Goal: Task Accomplishment & Management: Complete application form

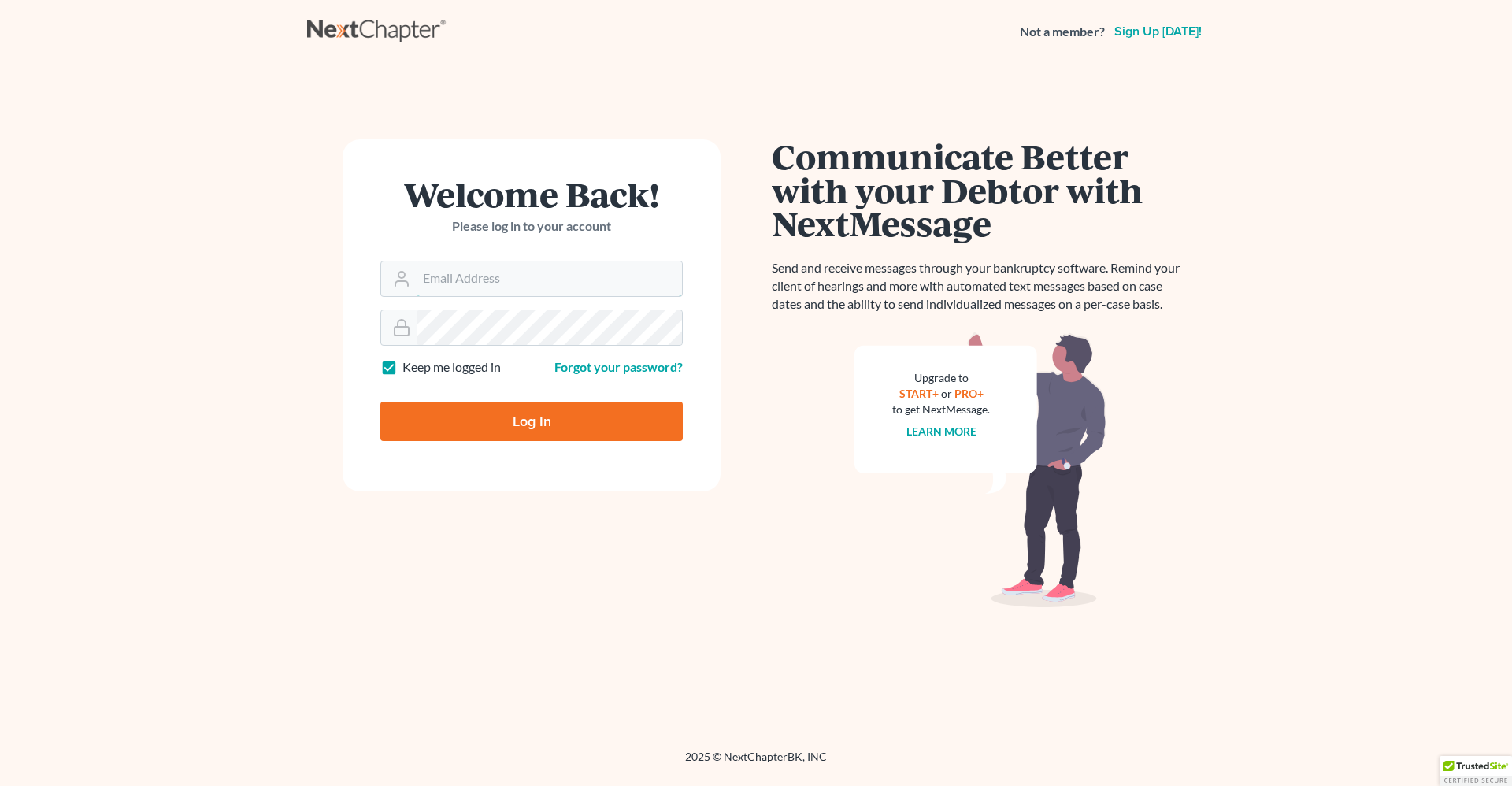
type input "[PERSON_NAME][EMAIL_ADDRESS][DOMAIN_NAME]"
click at [607, 416] on input "Log In" at bounding box center [531, 421] width 302 height 40
type input "Thinking..."
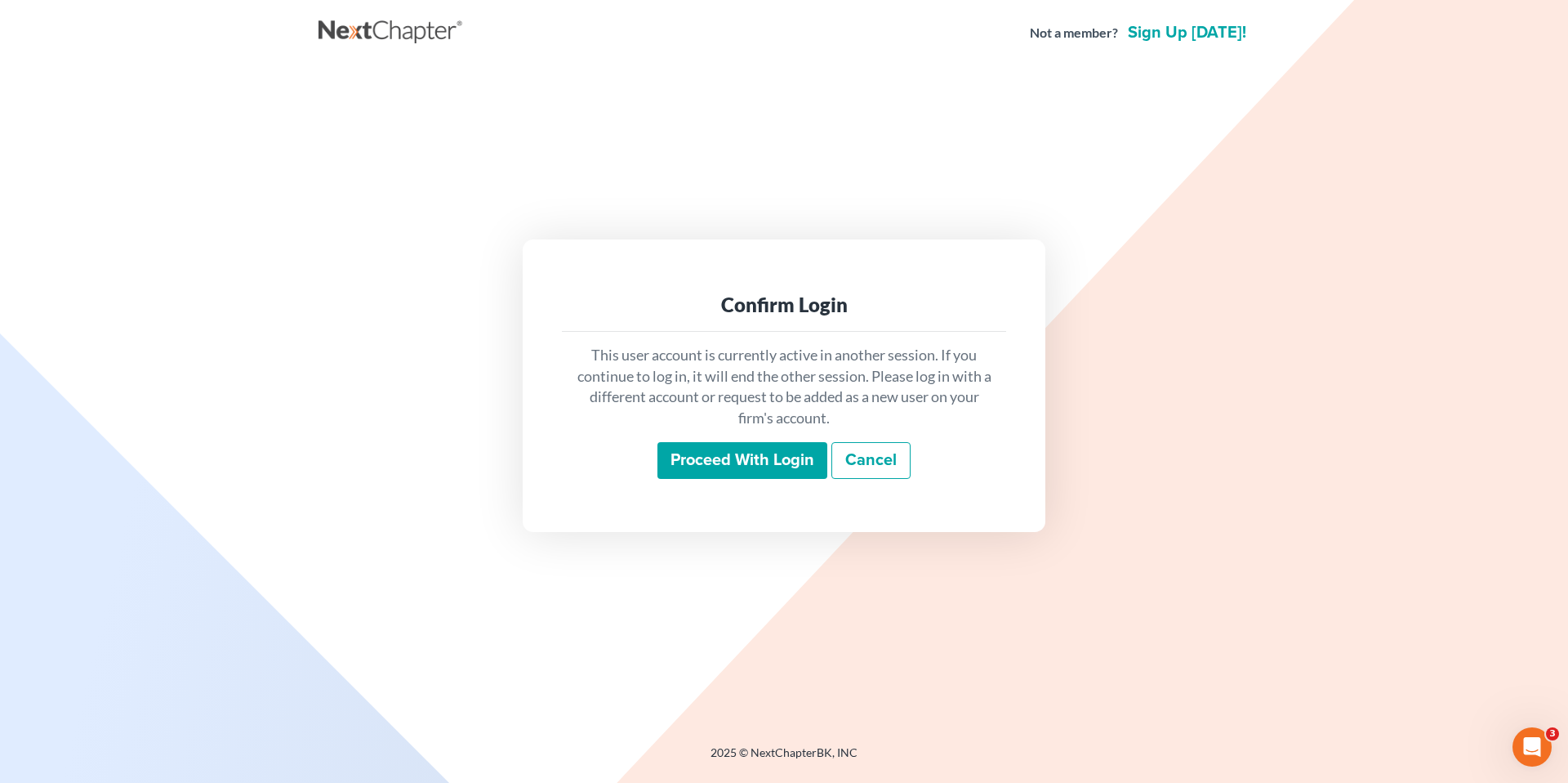
click at [715, 458] on input "Proceed with login" at bounding box center [741, 461] width 170 height 37
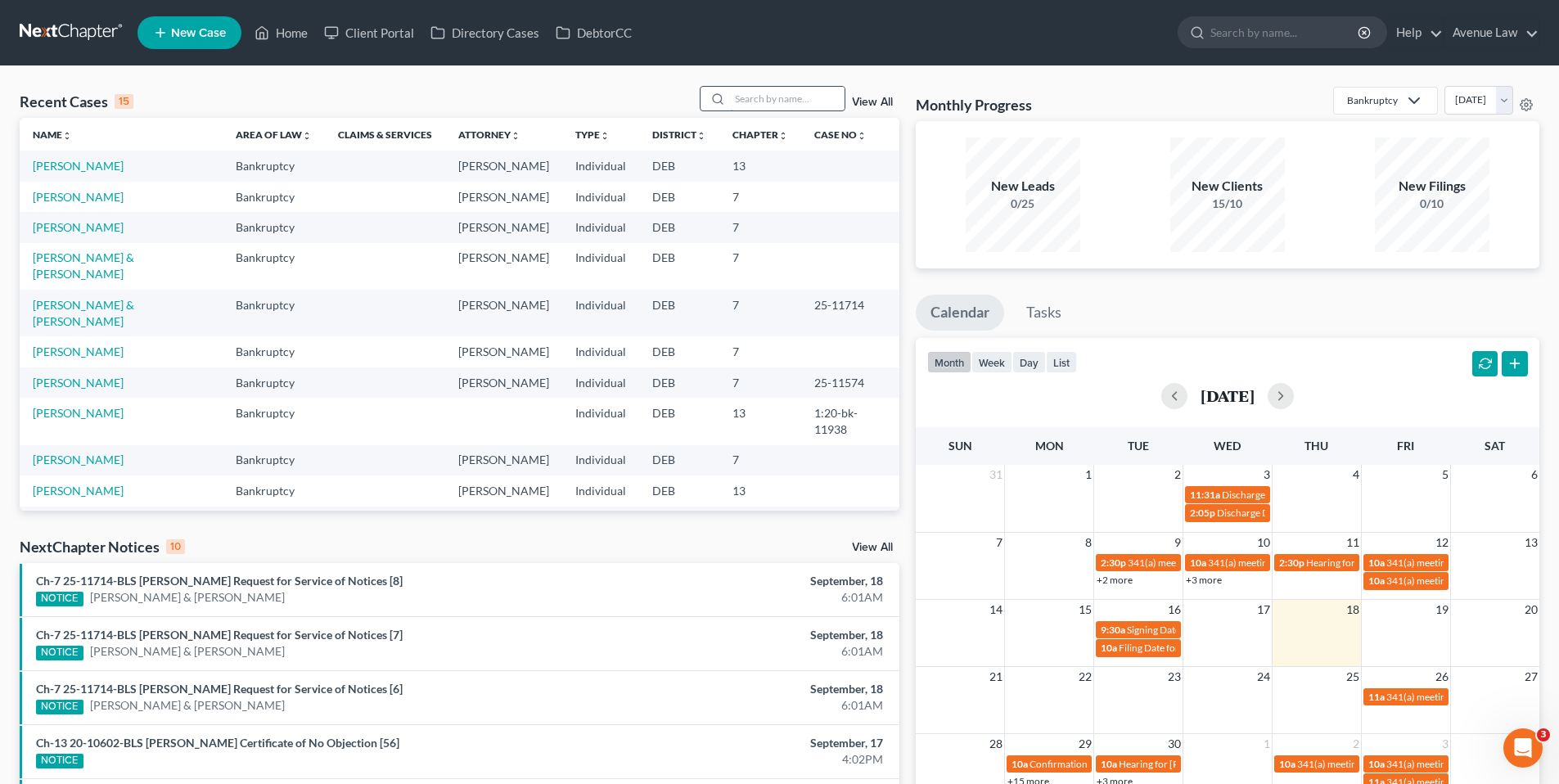
click at [764, 95] on input "search" at bounding box center [787, 98] width 114 height 24
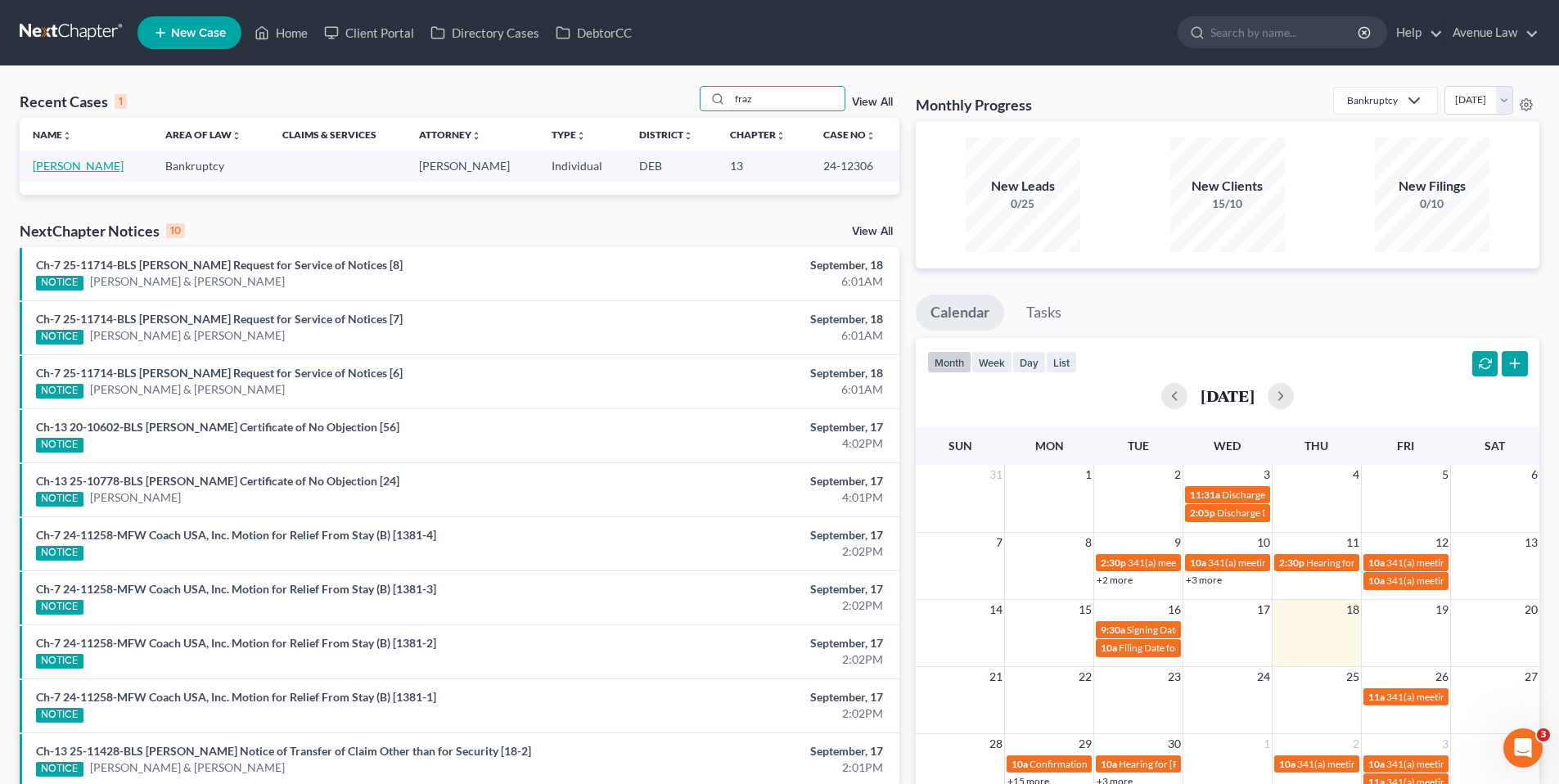
type input "fraz"
click at [67, 167] on link "[PERSON_NAME]" at bounding box center [78, 165] width 91 height 14
select select "0"
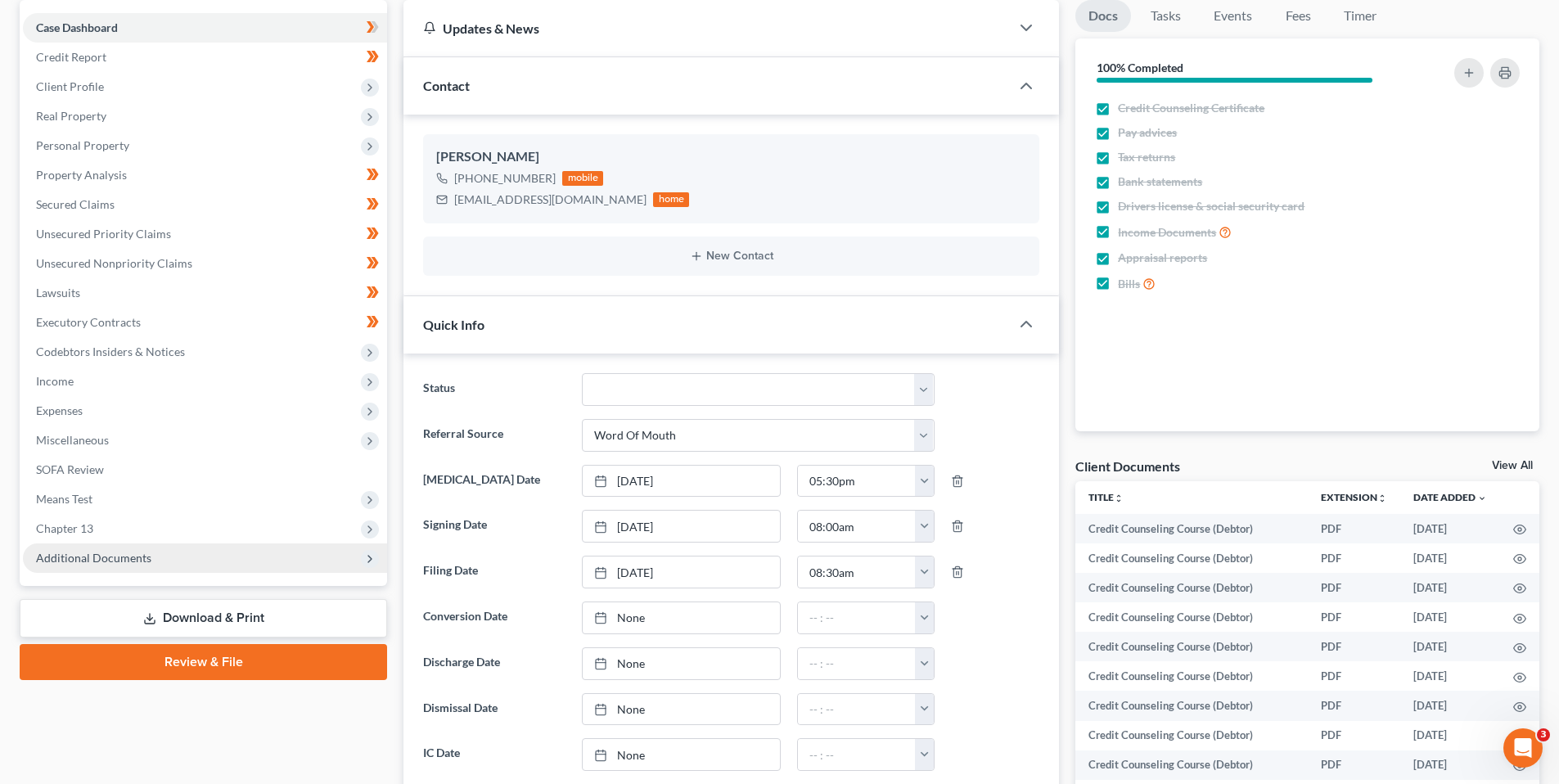
scroll to position [163, 0]
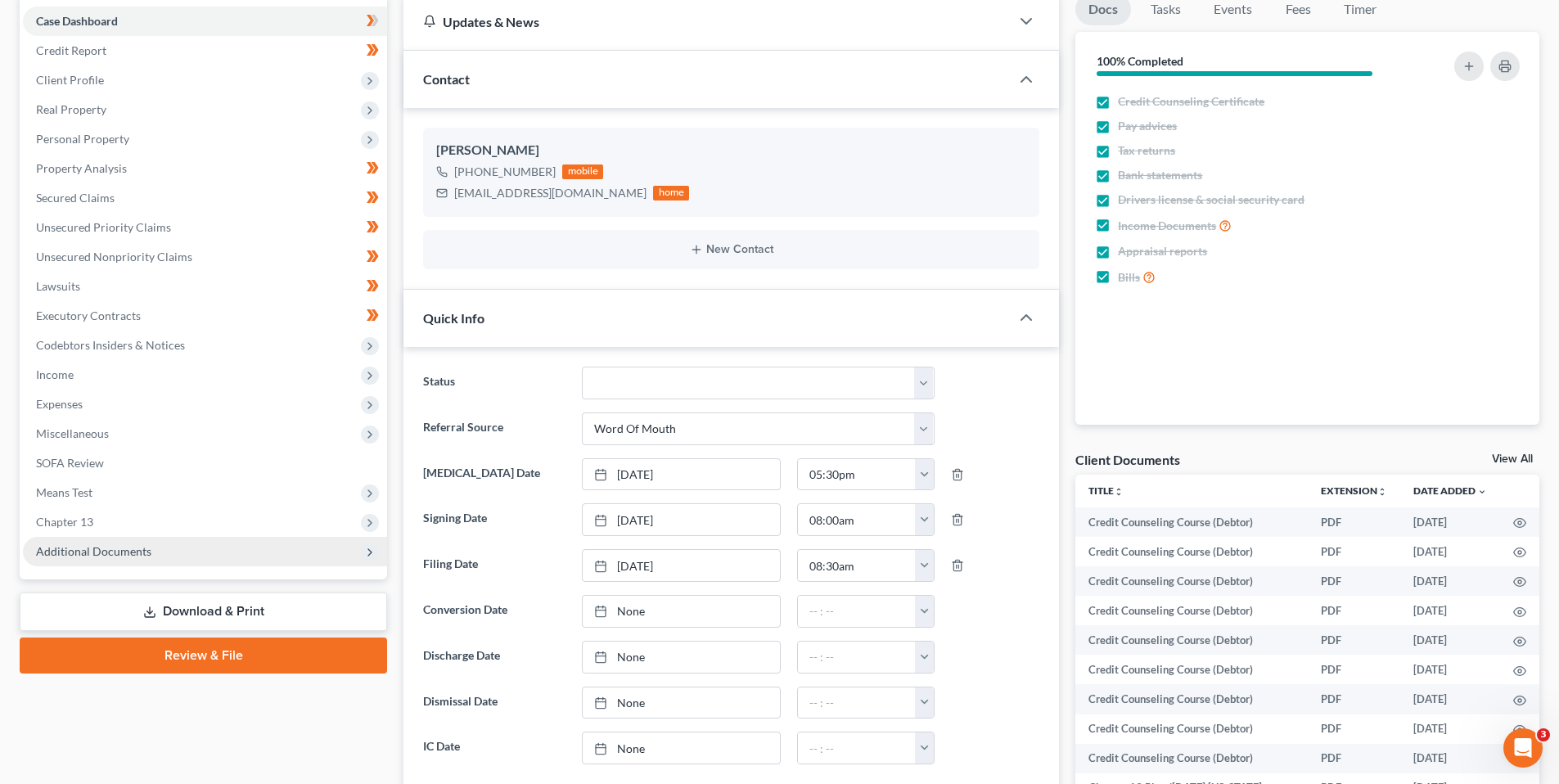
click at [88, 552] on span "Additional Documents" at bounding box center [94, 551] width 115 height 14
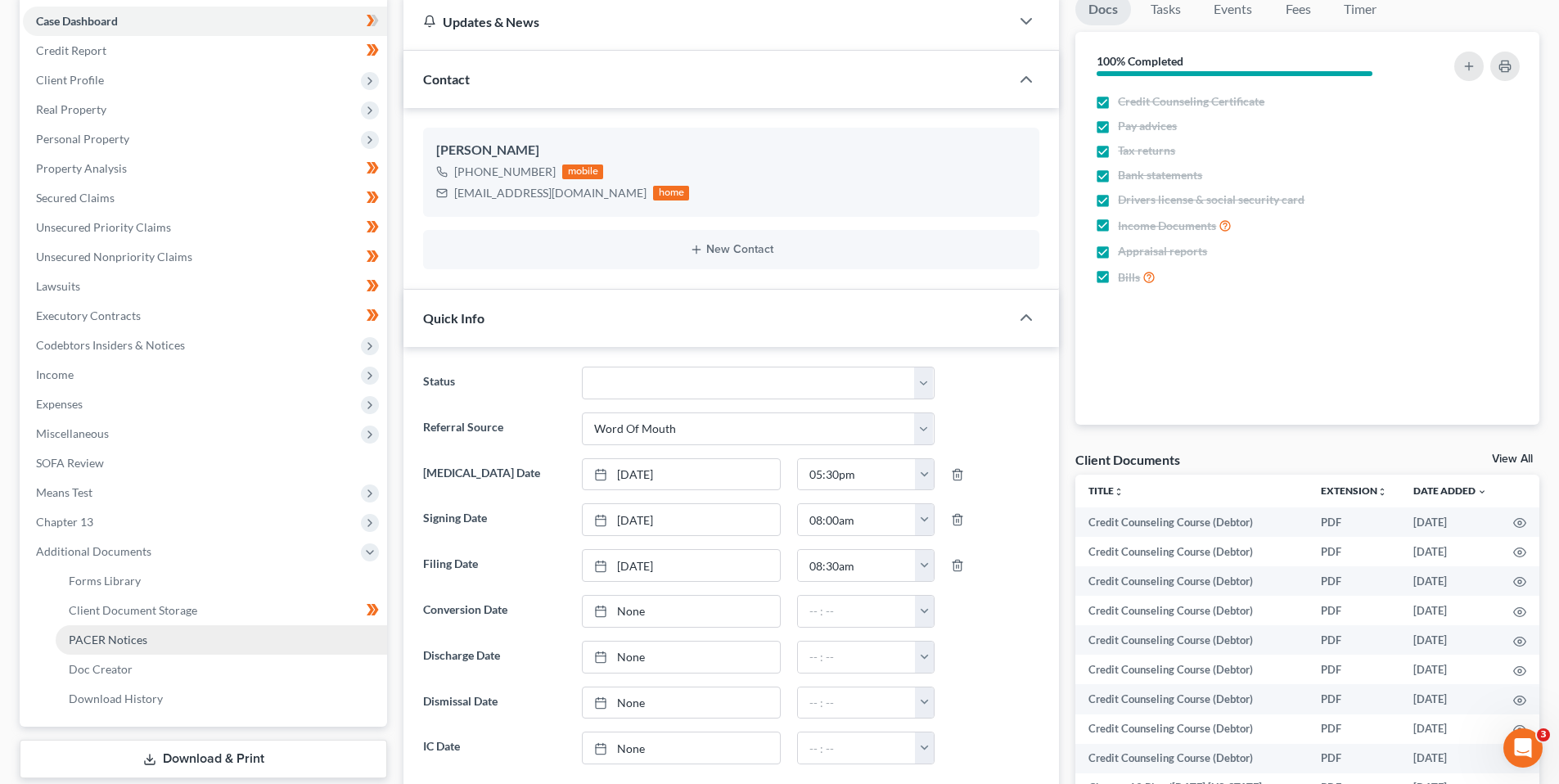
click at [117, 634] on span "PACER Notices" at bounding box center [108, 639] width 79 height 14
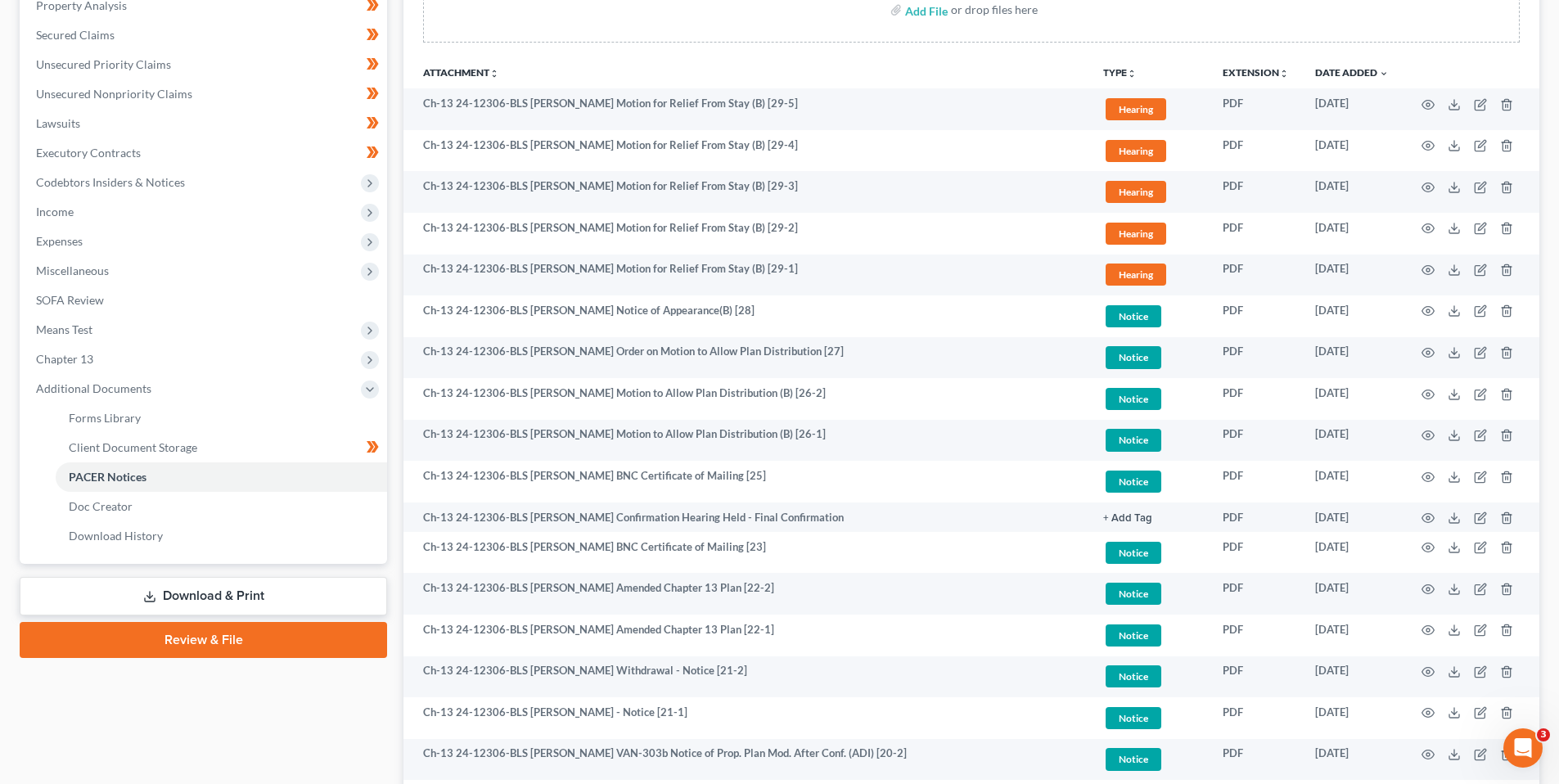
scroll to position [328, 0]
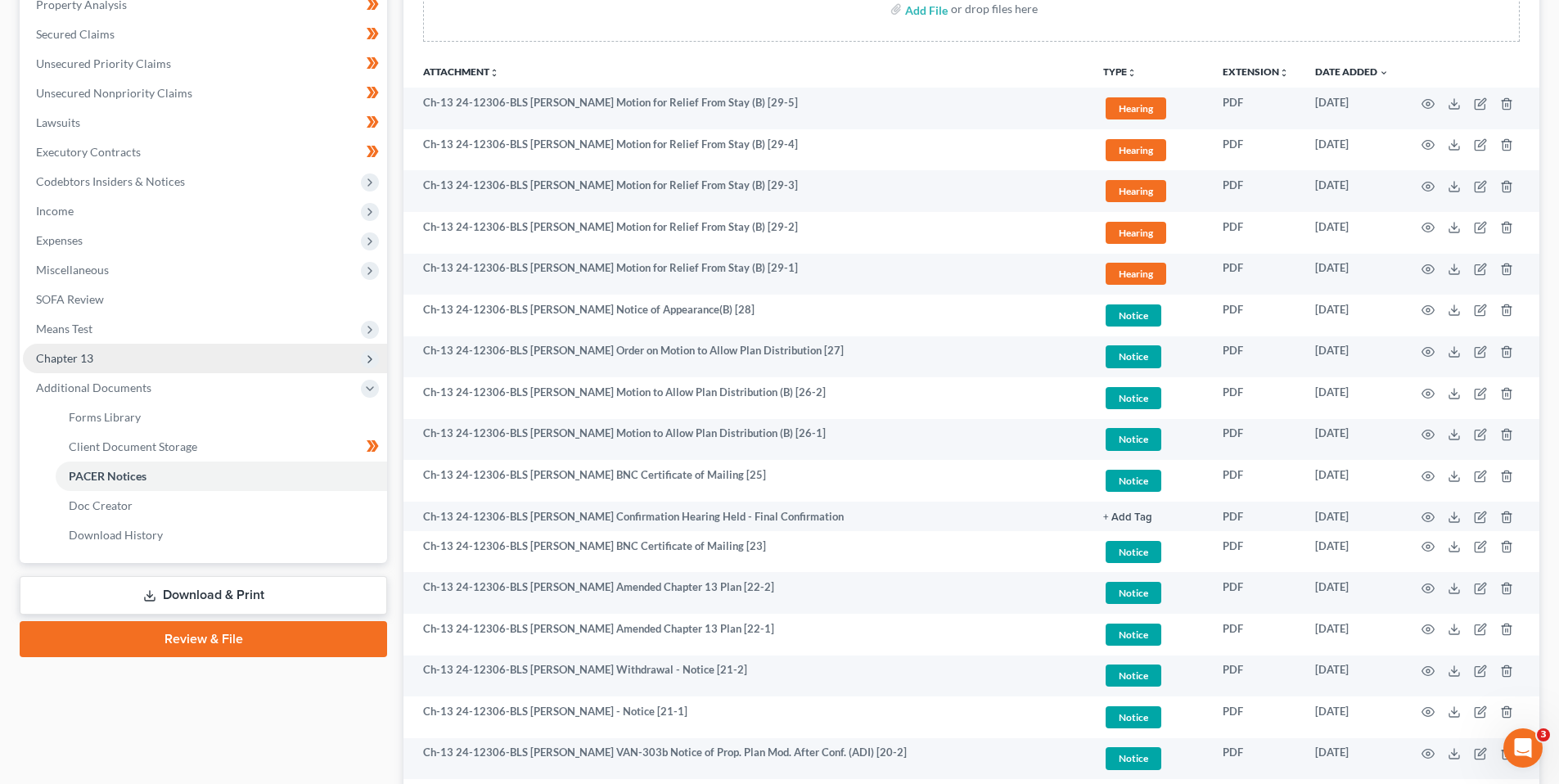
click at [87, 356] on span "Chapter 13" at bounding box center [65, 358] width 57 height 14
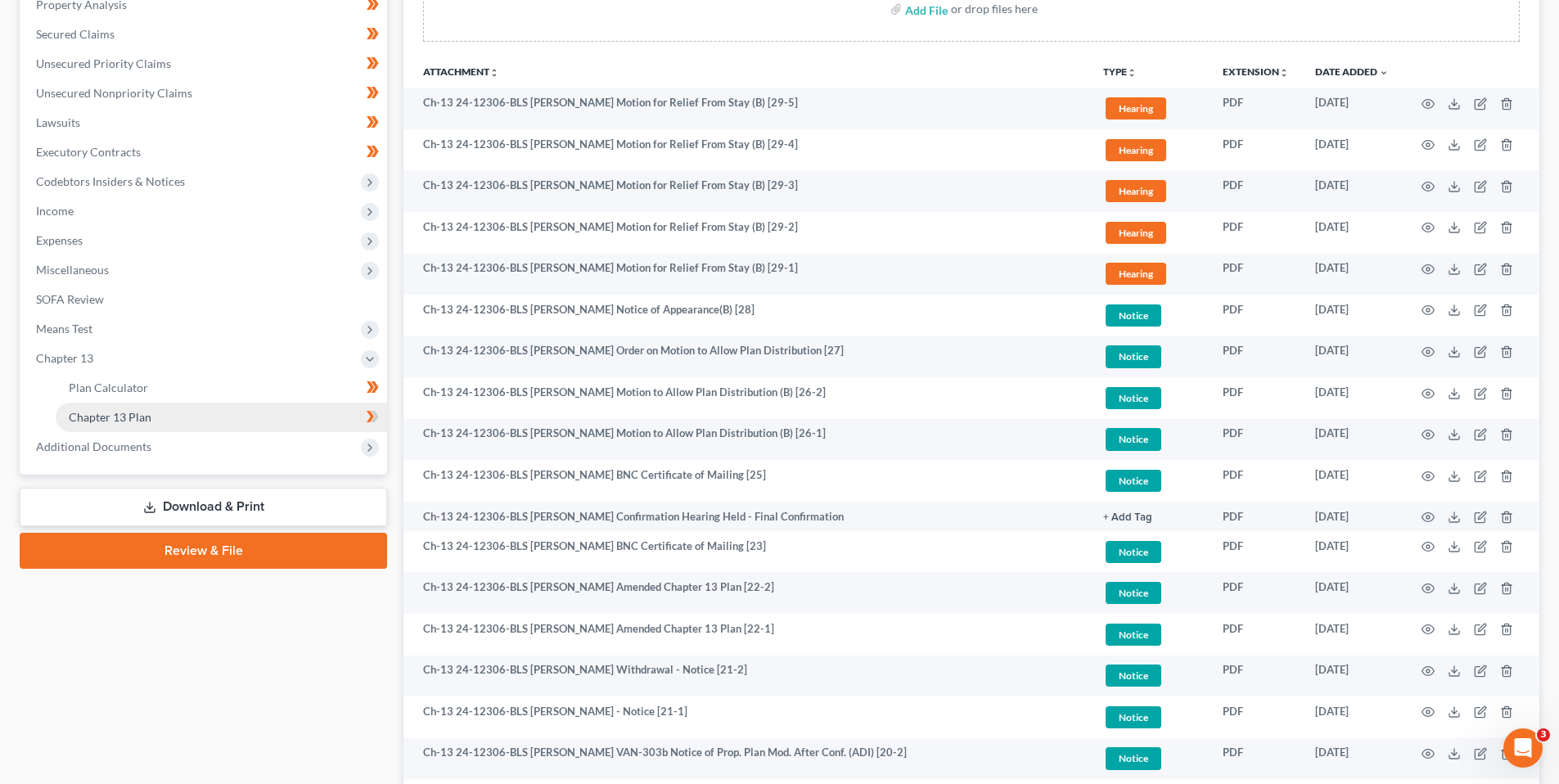
click at [104, 413] on span "Chapter 13 Plan" at bounding box center [110, 417] width 83 height 14
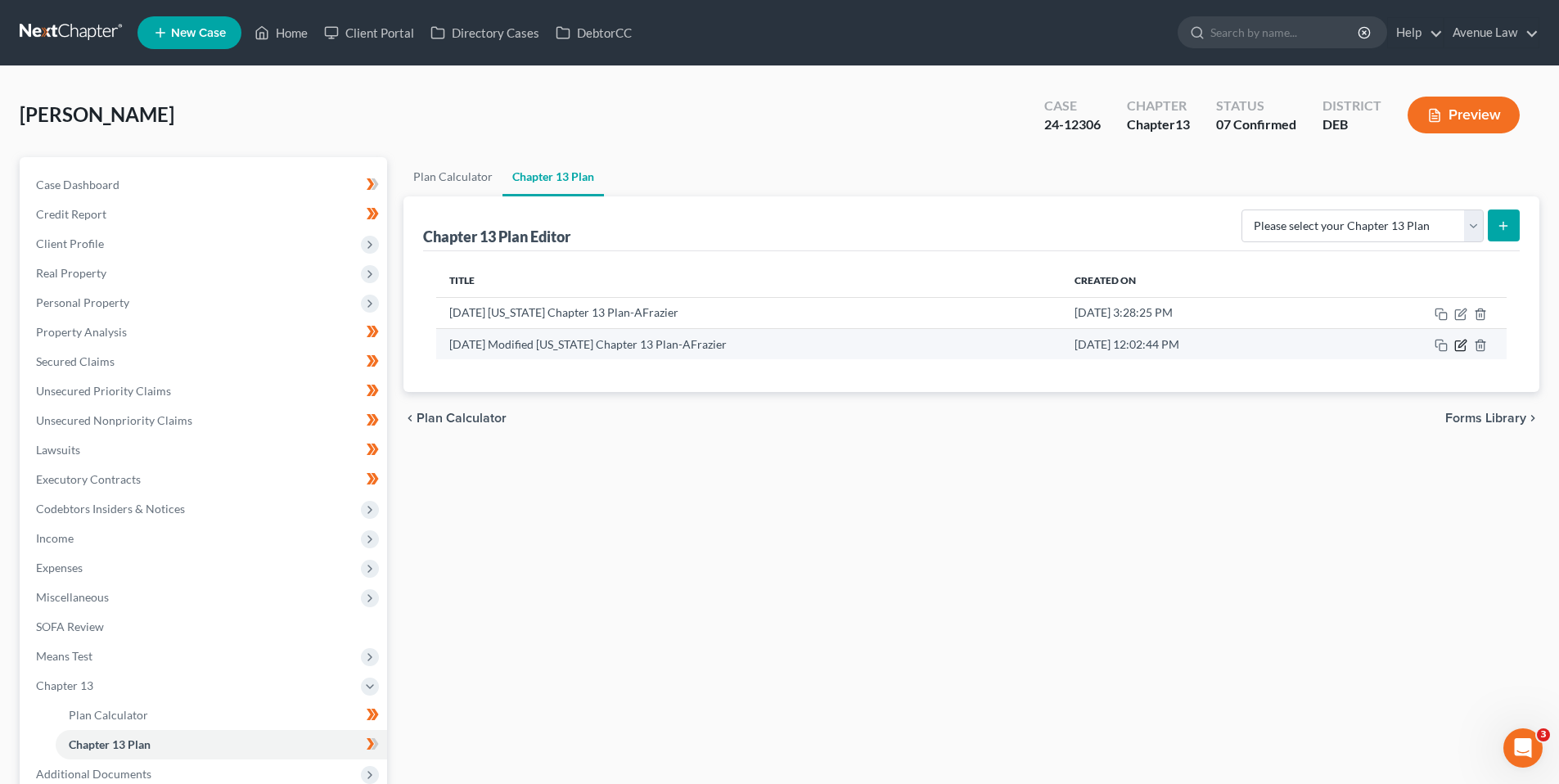
click at [1461, 345] on icon "button" at bounding box center [1461, 344] width 13 height 13
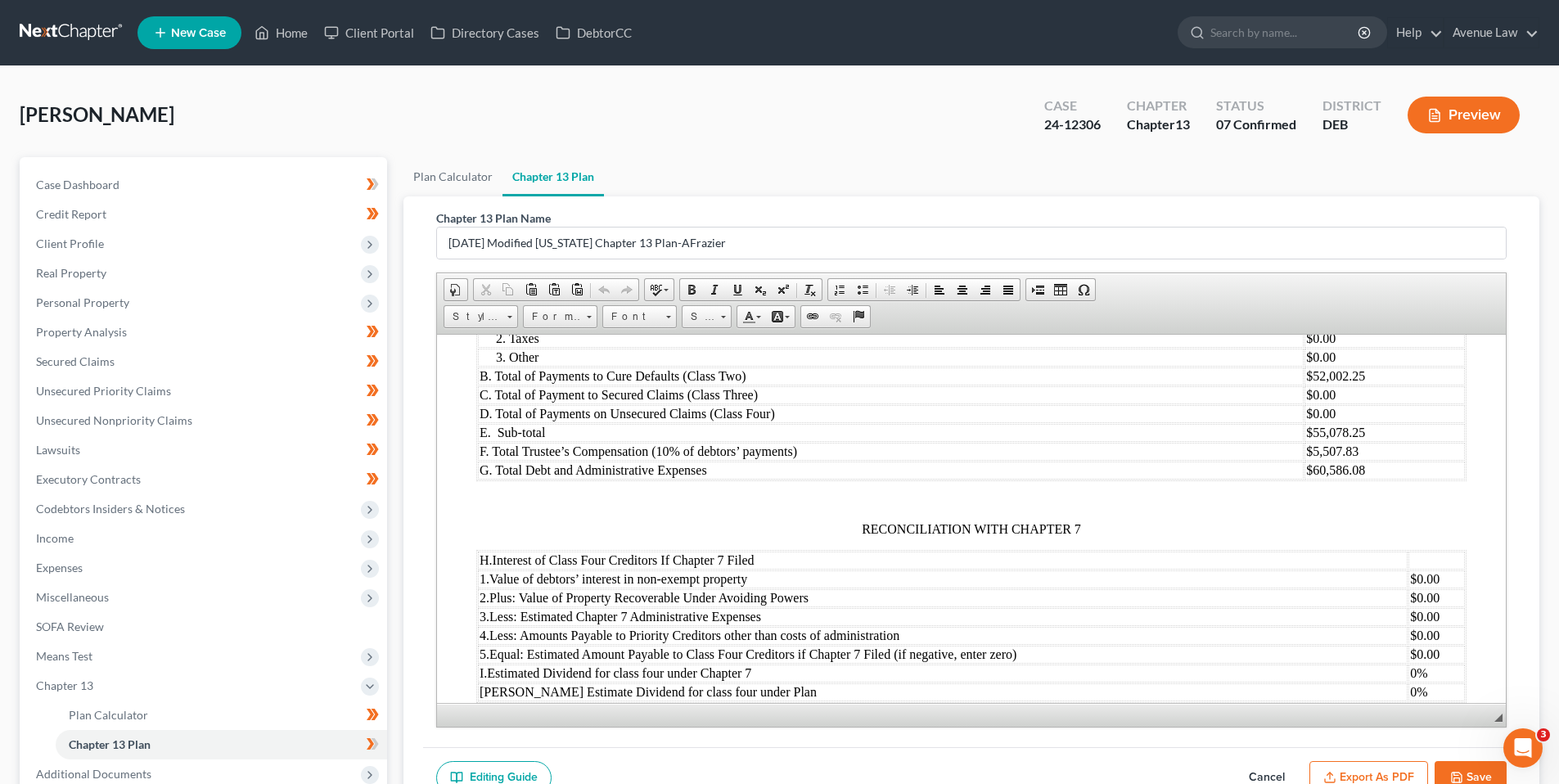
scroll to position [1881, 0]
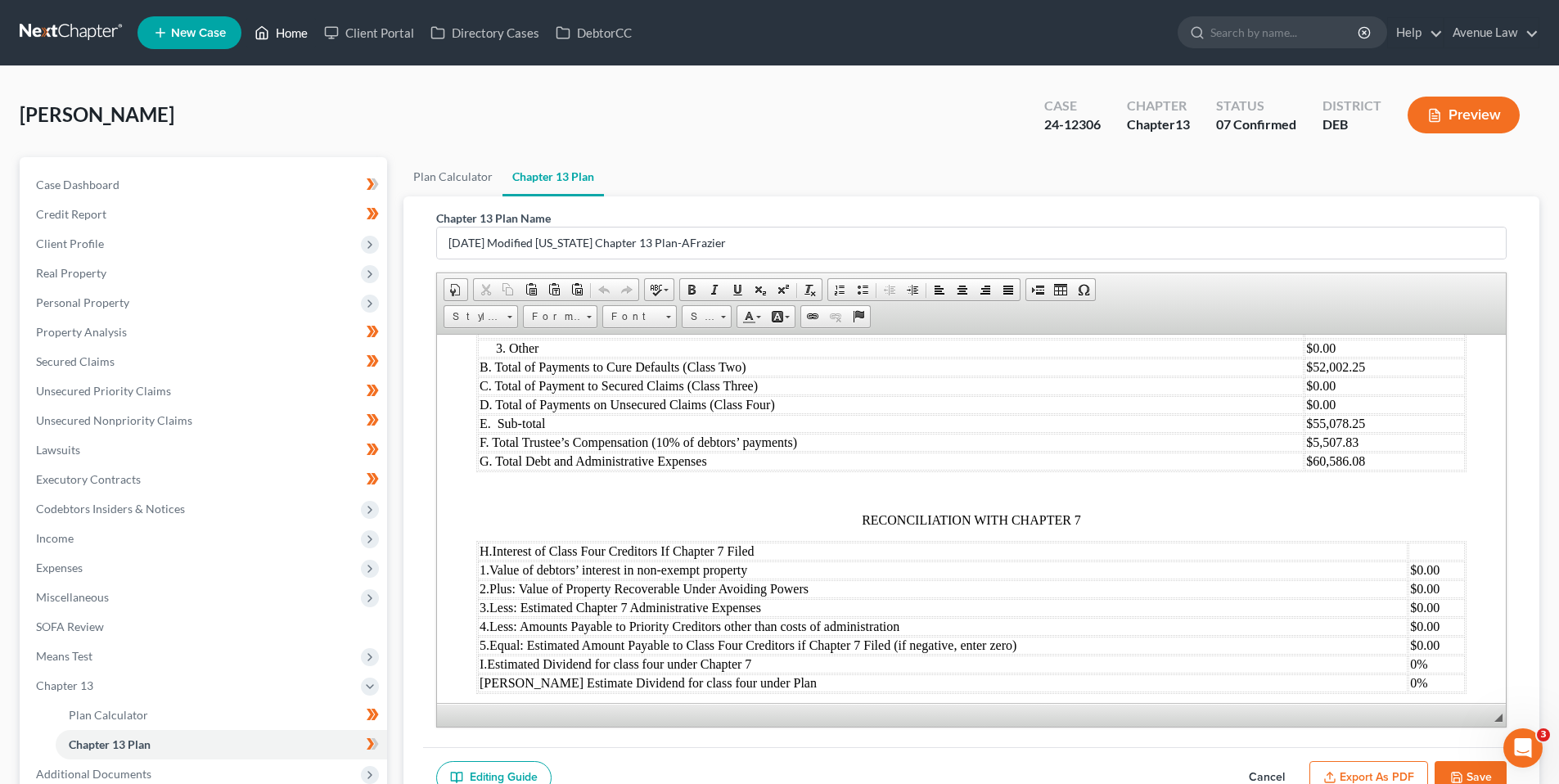
click at [293, 29] on link "Home" at bounding box center [281, 32] width 70 height 30
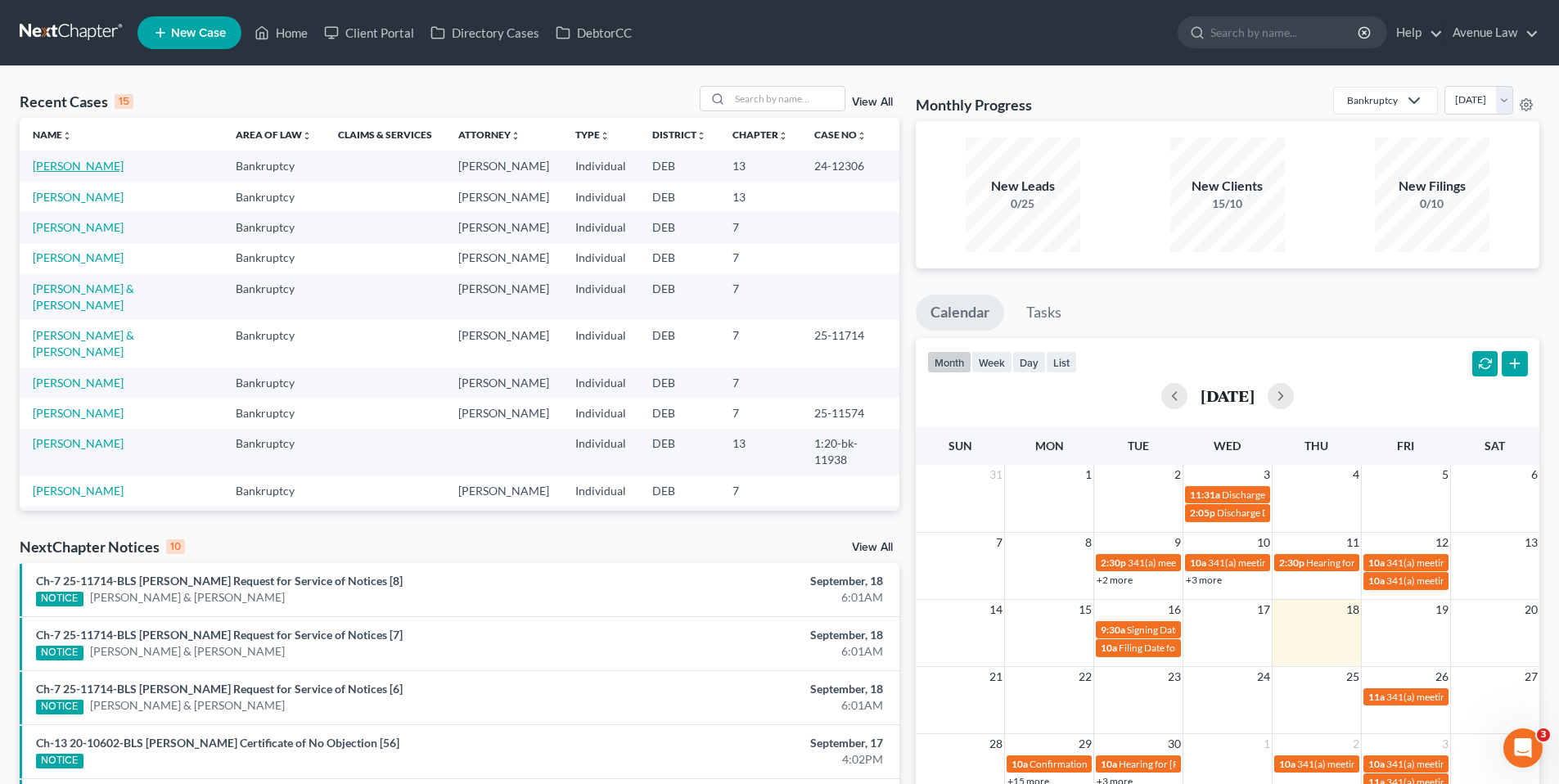
drag, startPoint x: 55, startPoint y: 161, endPoint x: 41, endPoint y: 155, distance: 15.2
click at [55, 161] on link "[PERSON_NAME]" at bounding box center [78, 165] width 91 height 14
select select "0"
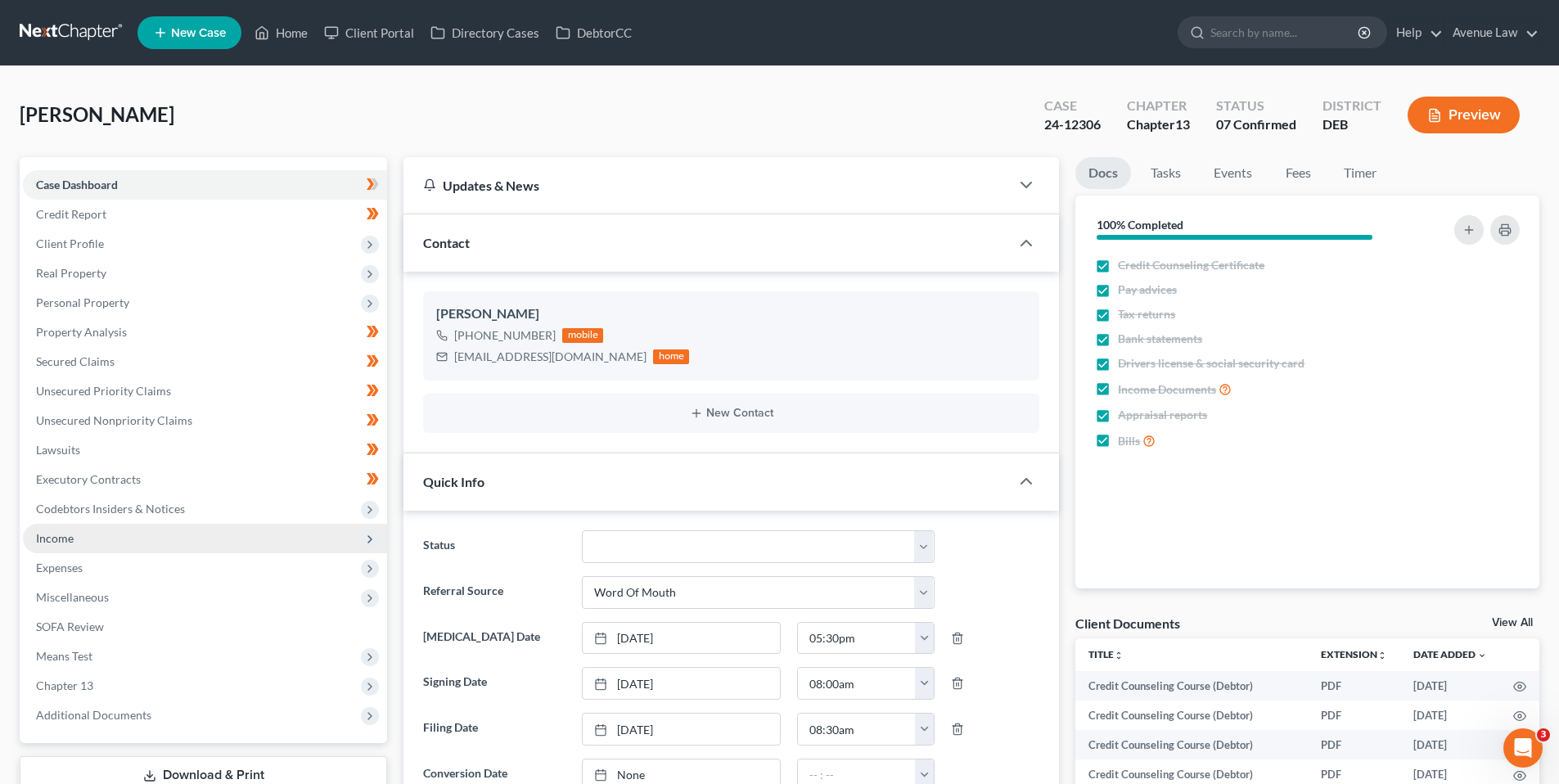
click at [52, 533] on span "Income" at bounding box center [55, 538] width 37 height 14
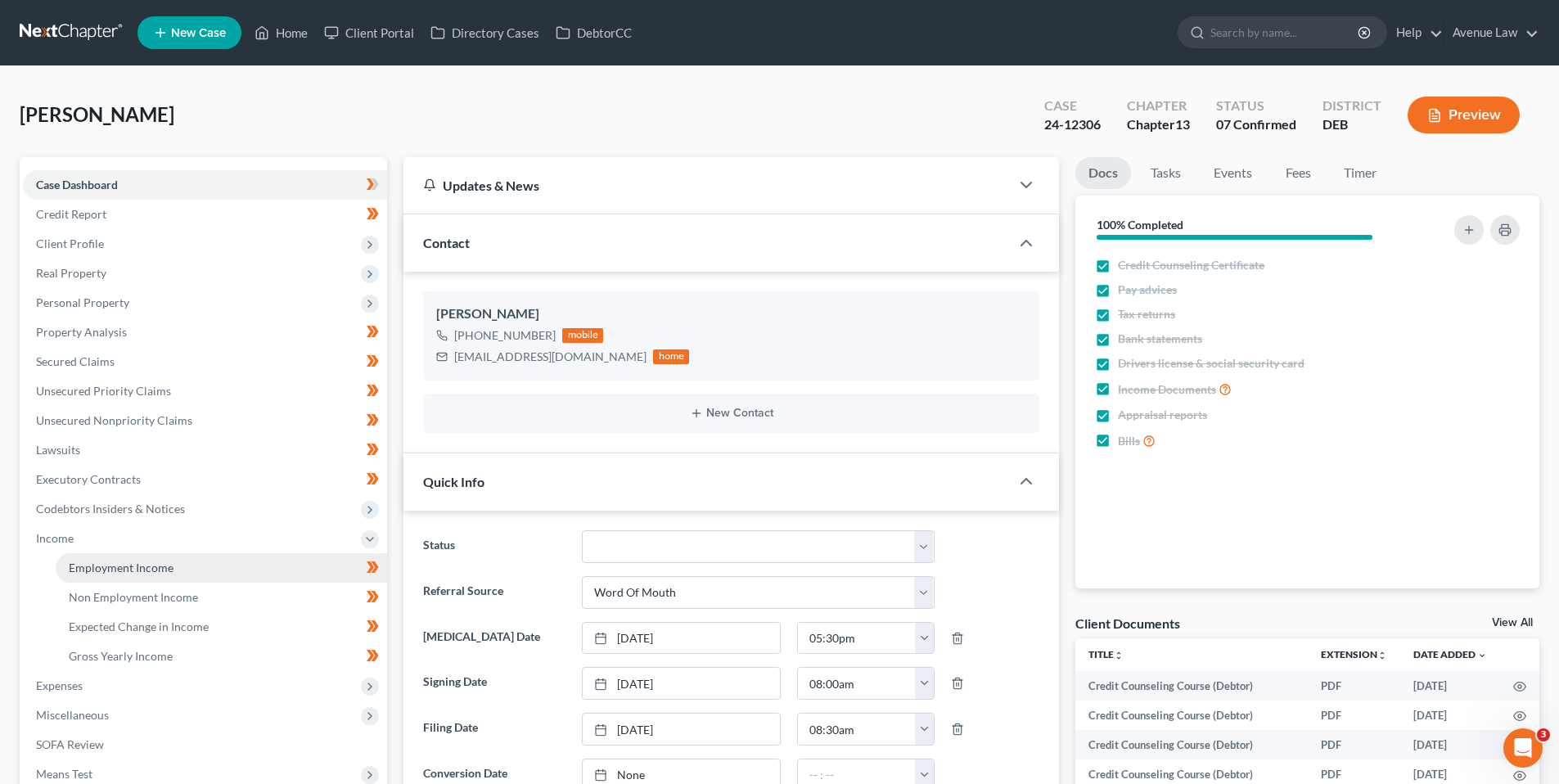
drag, startPoint x: 117, startPoint y: 564, endPoint x: 232, endPoint y: 532, distance: 119.4
click at [118, 564] on span "Employment Income" at bounding box center [121, 568] width 104 height 14
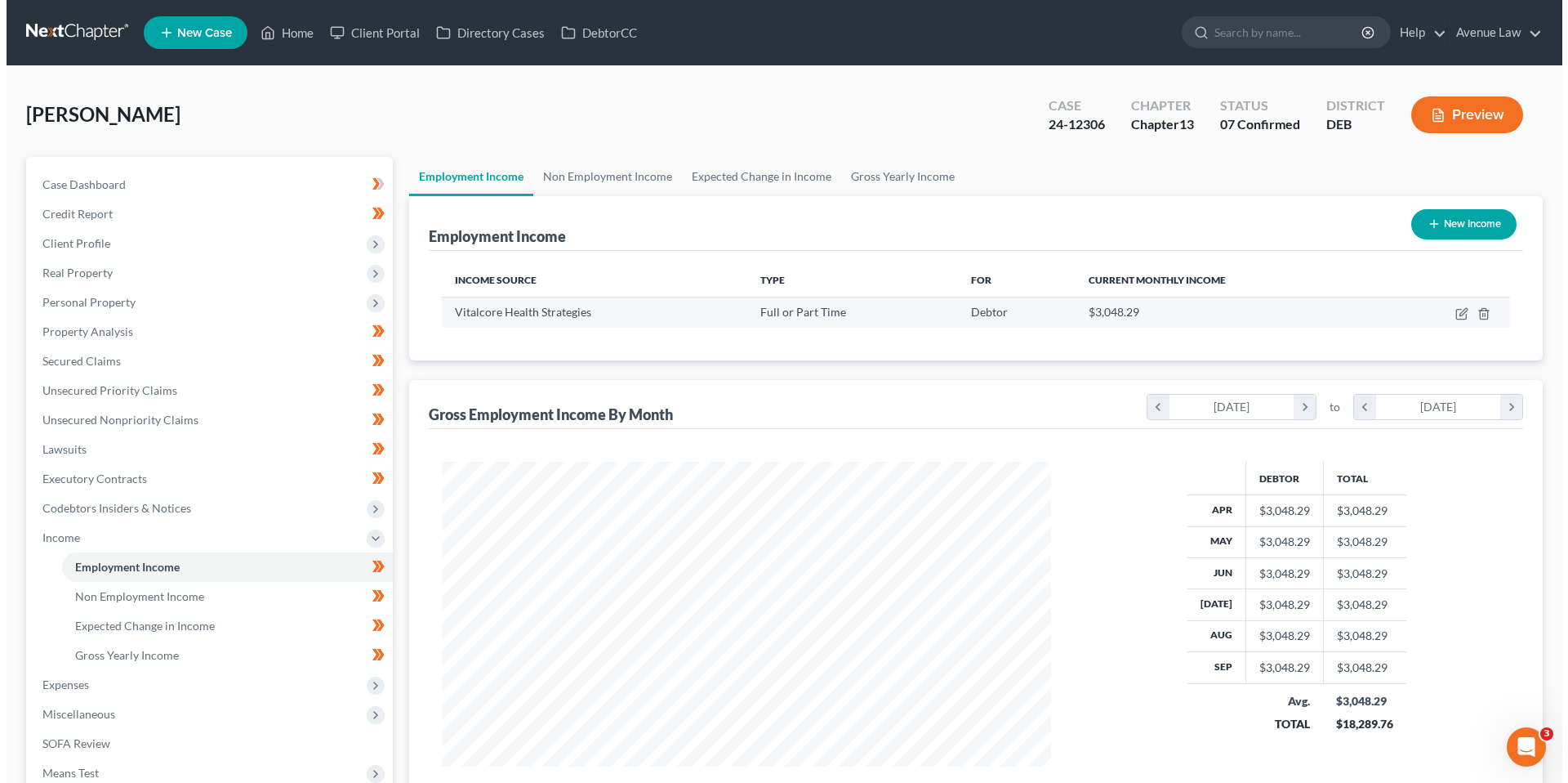
scroll to position [305, 642]
click at [1456, 312] on icon "button" at bounding box center [1454, 313] width 13 height 13
select select "0"
select select "17"
select select "1"
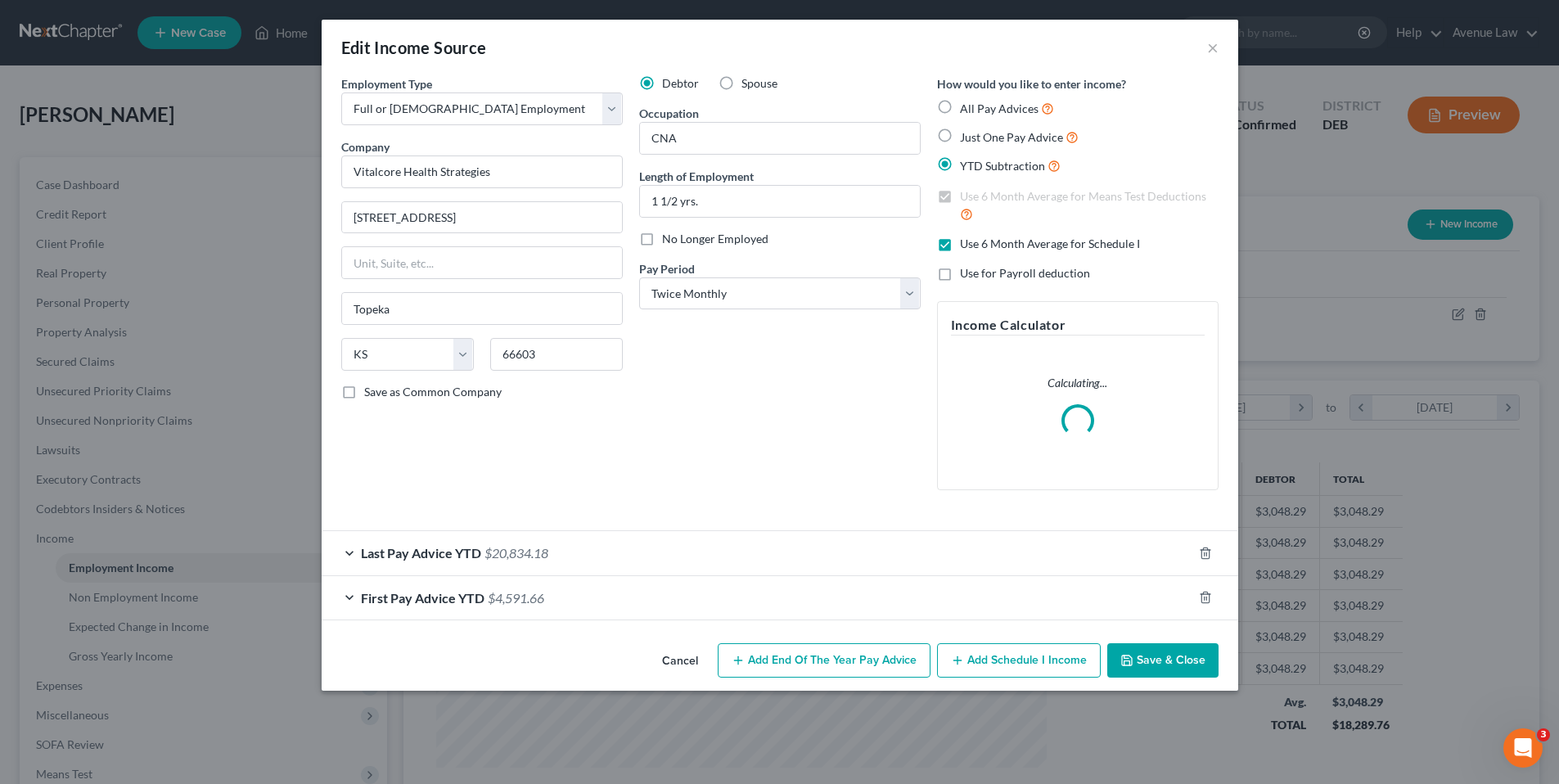
scroll to position [308, 649]
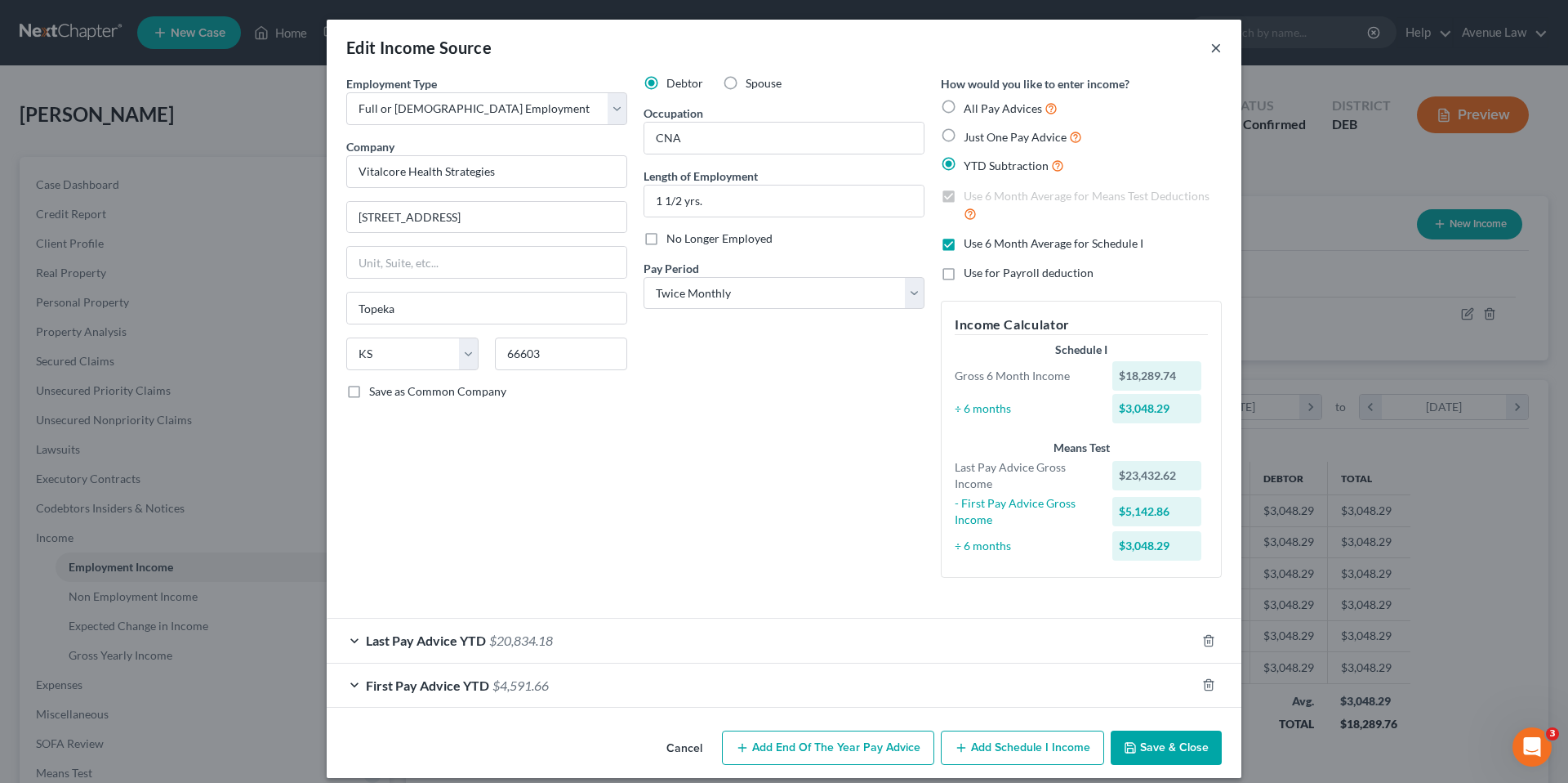
drag, startPoint x: 1211, startPoint y: 44, endPoint x: 969, endPoint y: 39, distance: 242.1
click at [1211, 43] on button "×" at bounding box center [1216, 47] width 12 height 20
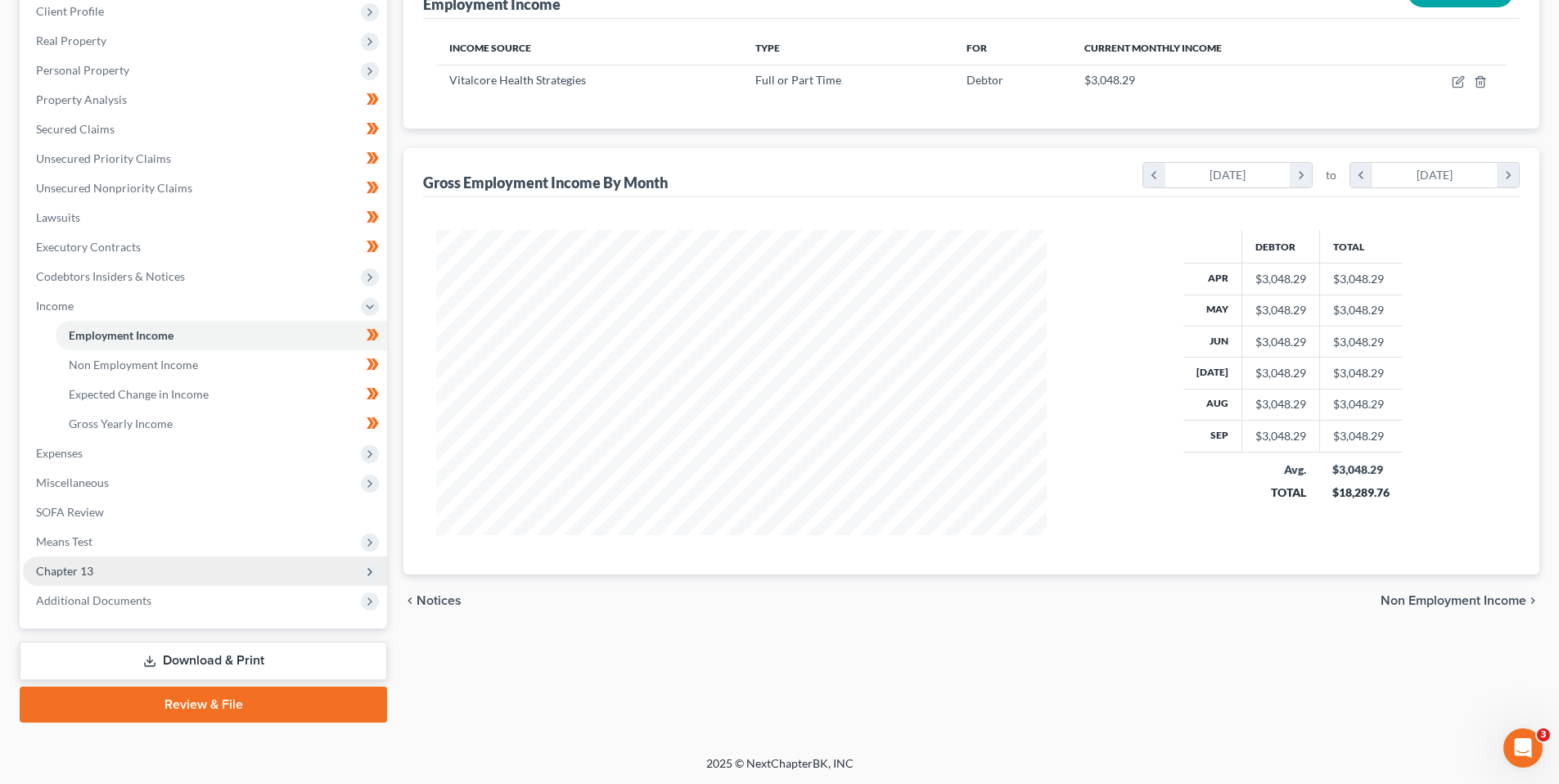
scroll to position [233, 0]
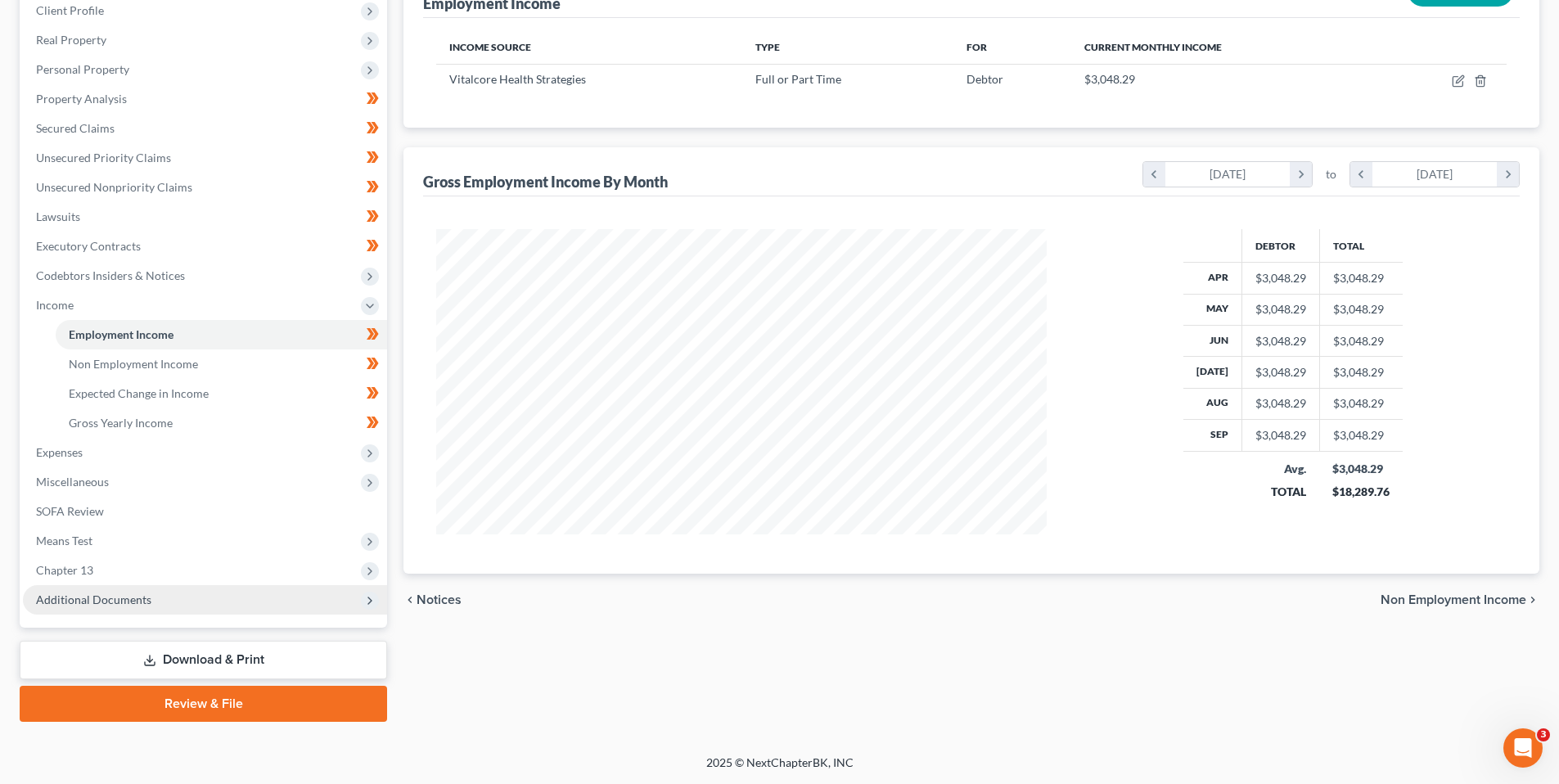
click at [82, 599] on span "Additional Documents" at bounding box center [94, 599] width 115 height 14
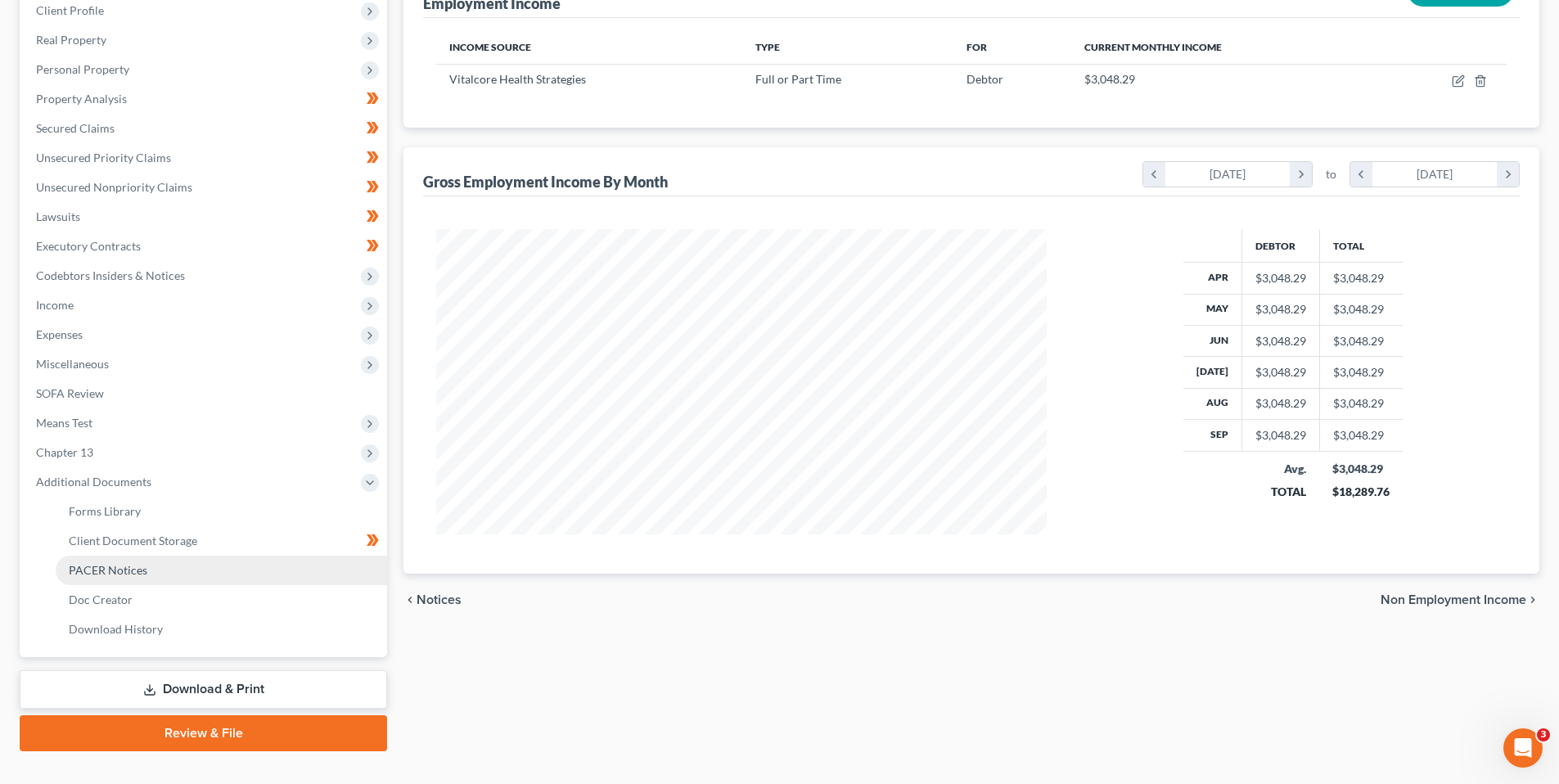
click at [120, 570] on span "PACER Notices" at bounding box center [108, 570] width 79 height 14
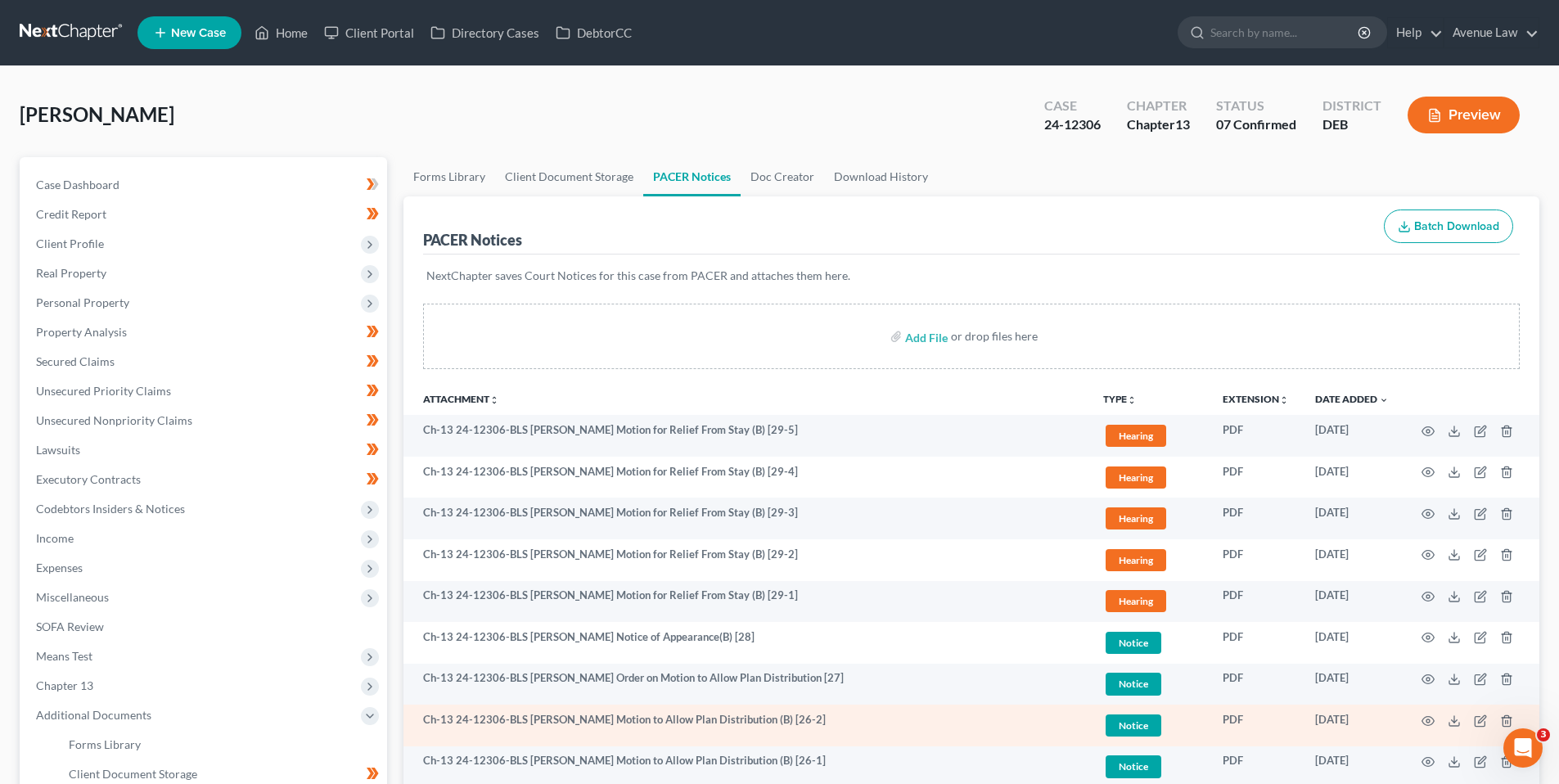
scroll to position [82, 0]
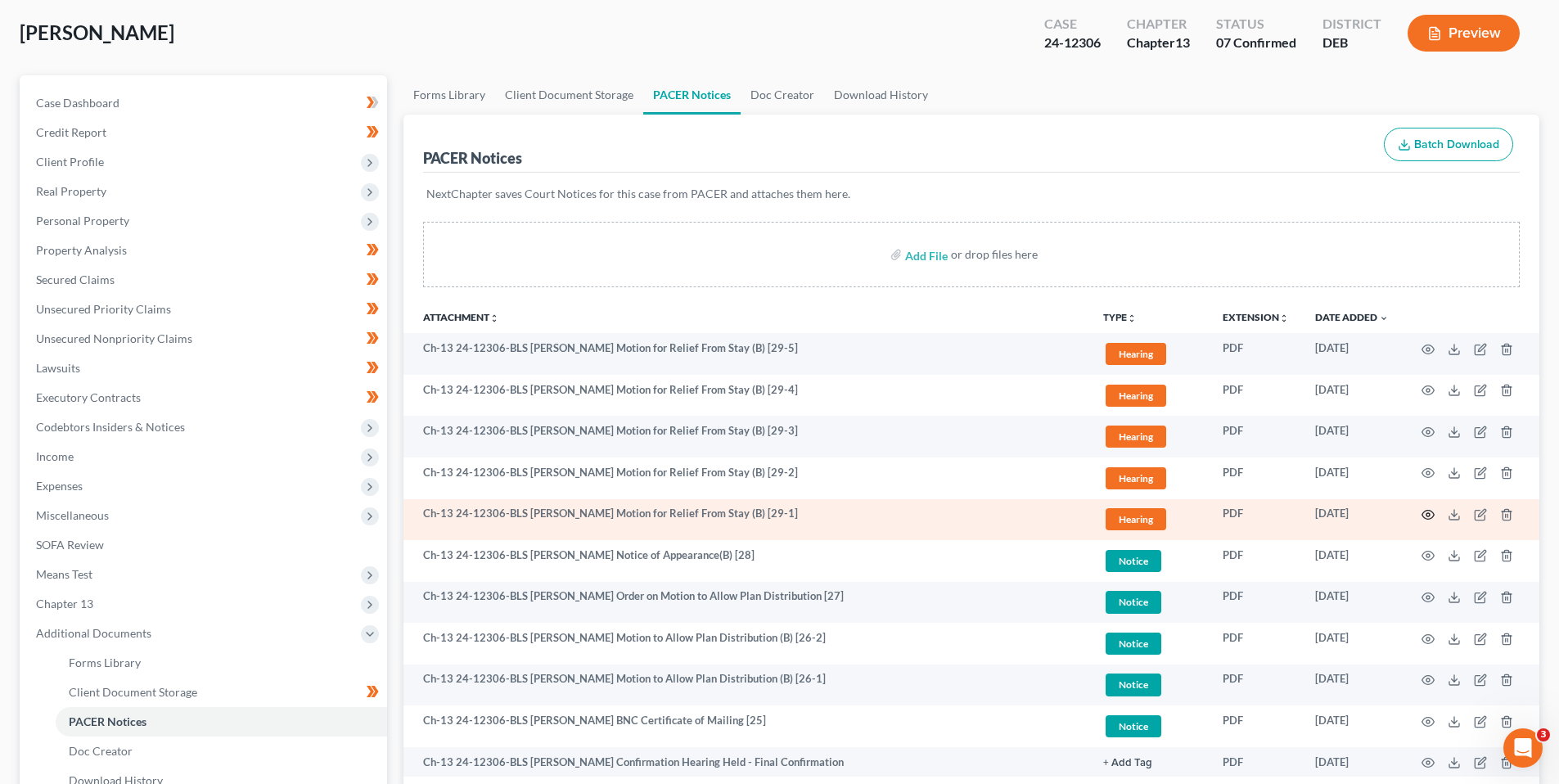
click at [1426, 514] on icon "button" at bounding box center [1427, 513] width 13 height 13
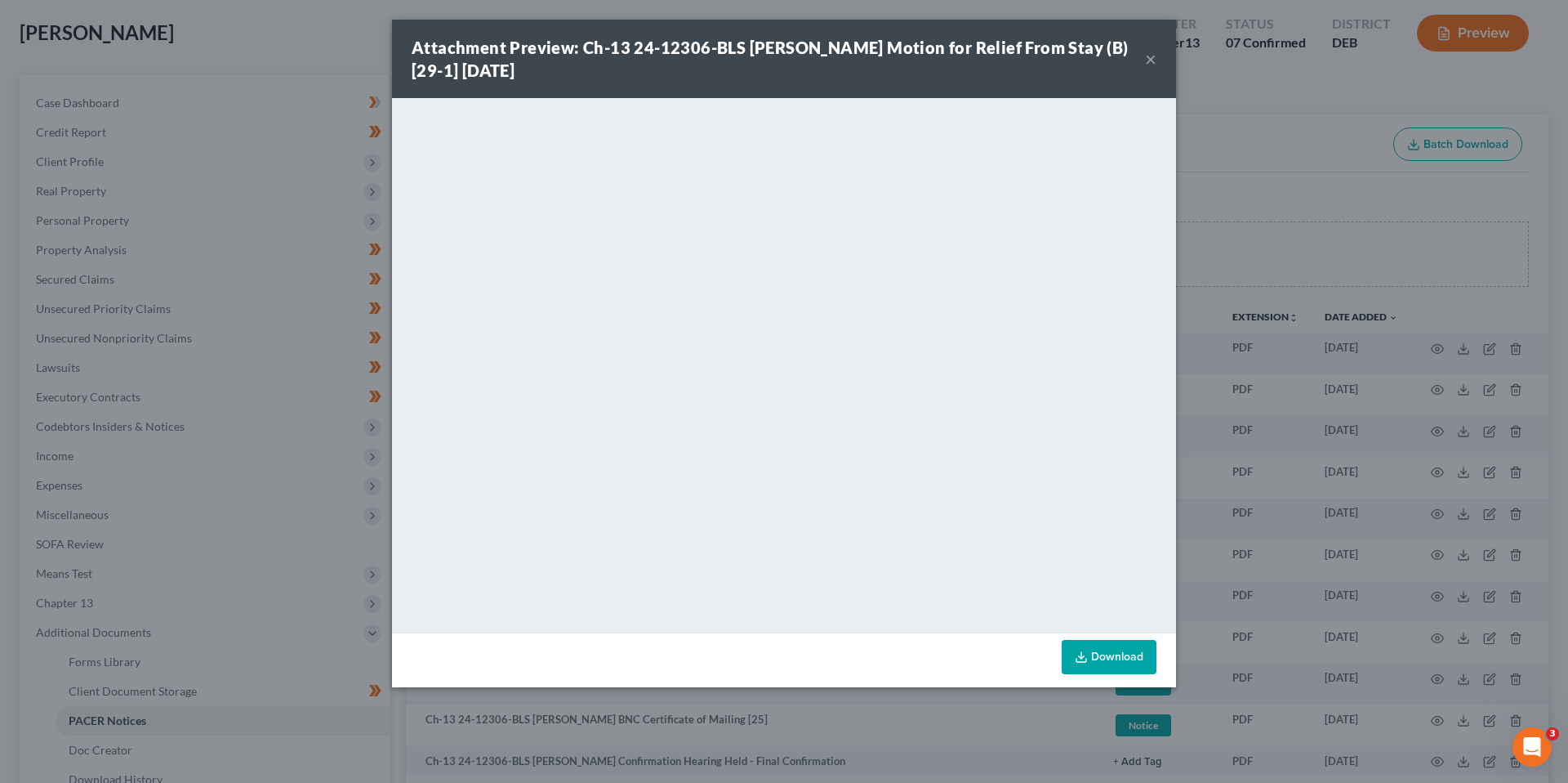
drag, startPoint x: 1153, startPoint y: 60, endPoint x: 1125, endPoint y: 58, distance: 28.1
click at [1151, 60] on button "×" at bounding box center [1151, 59] width 12 height 20
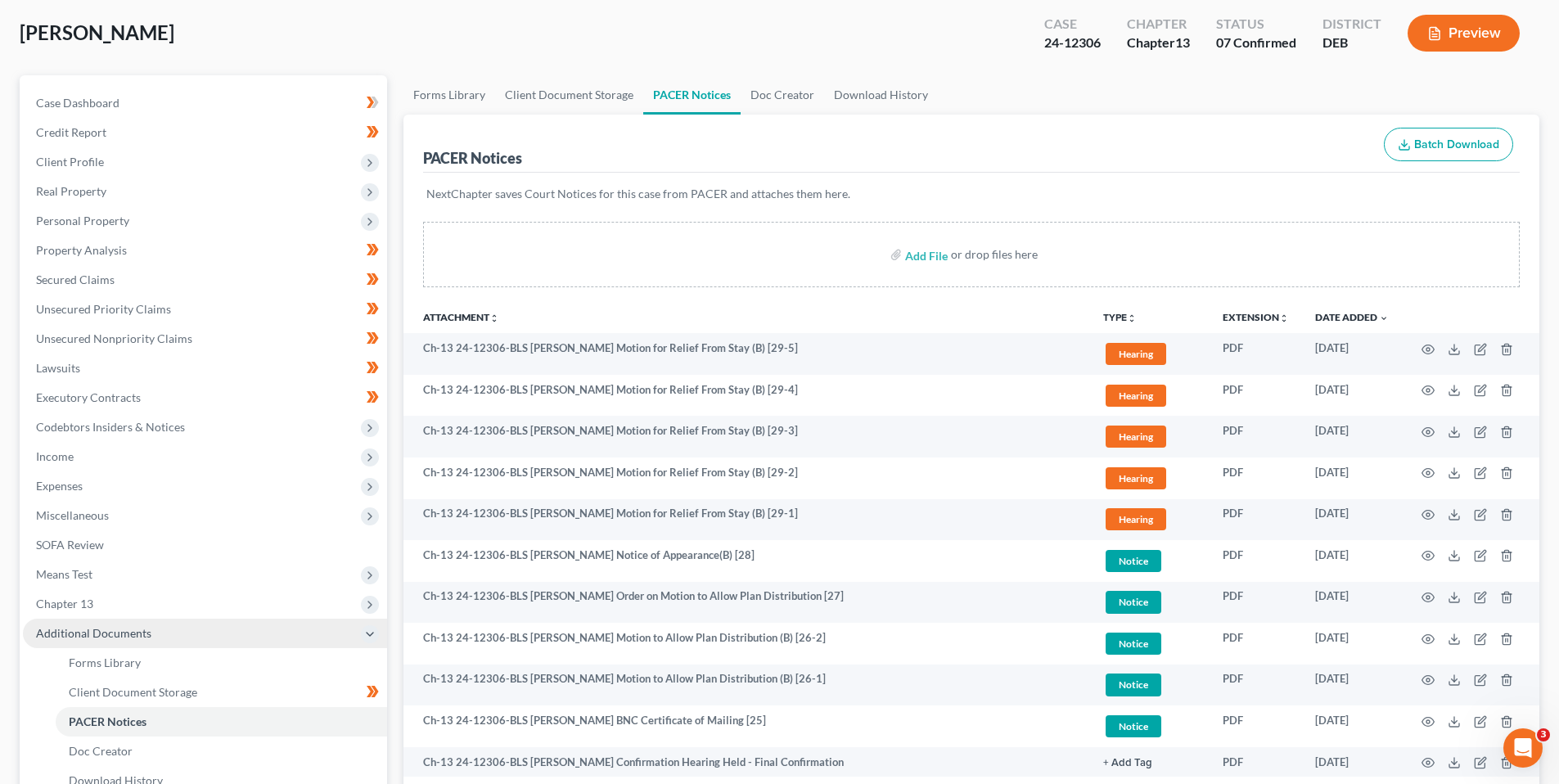
click at [117, 629] on span "Additional Documents" at bounding box center [94, 633] width 115 height 14
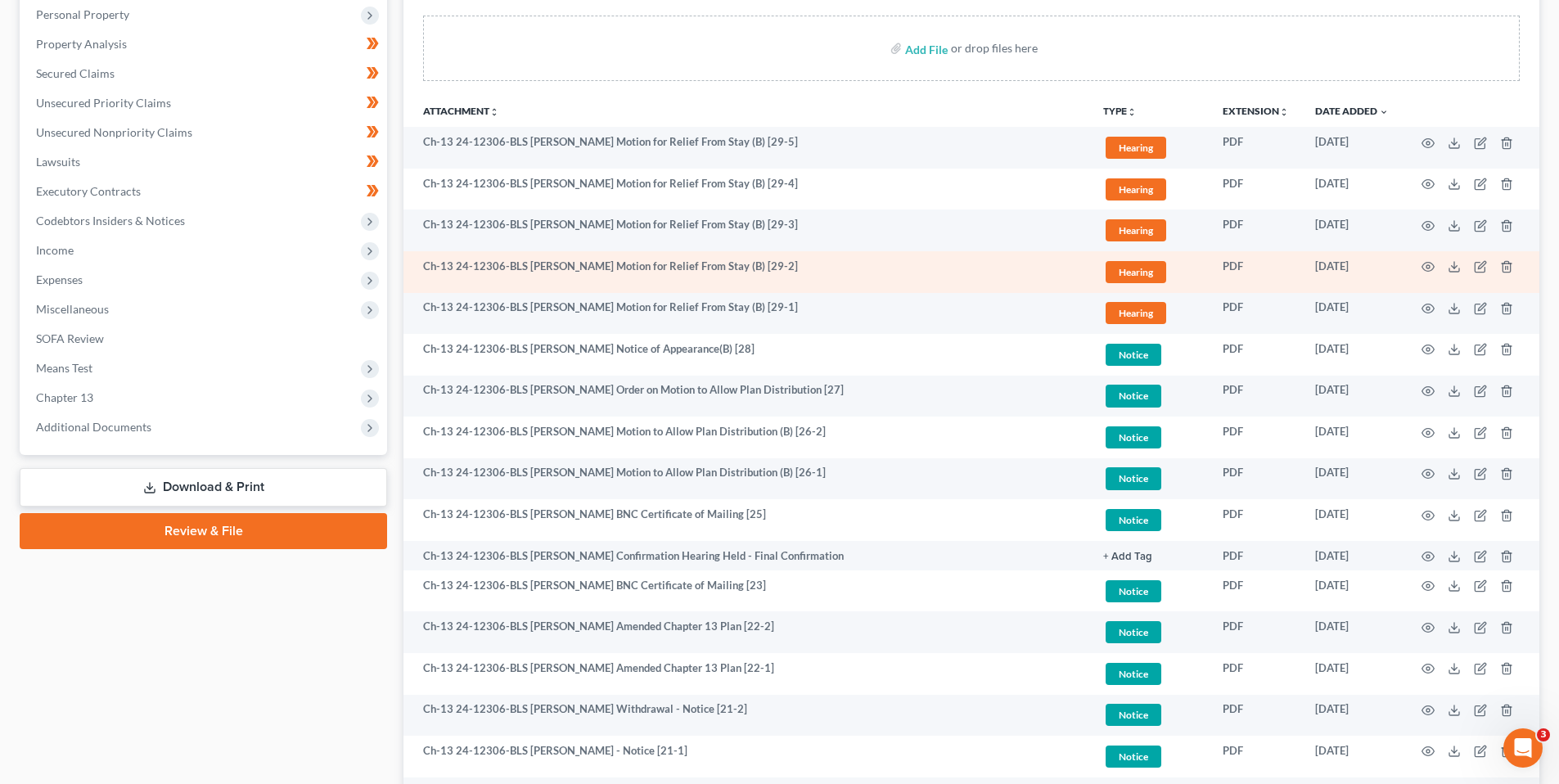
scroll to position [163, 0]
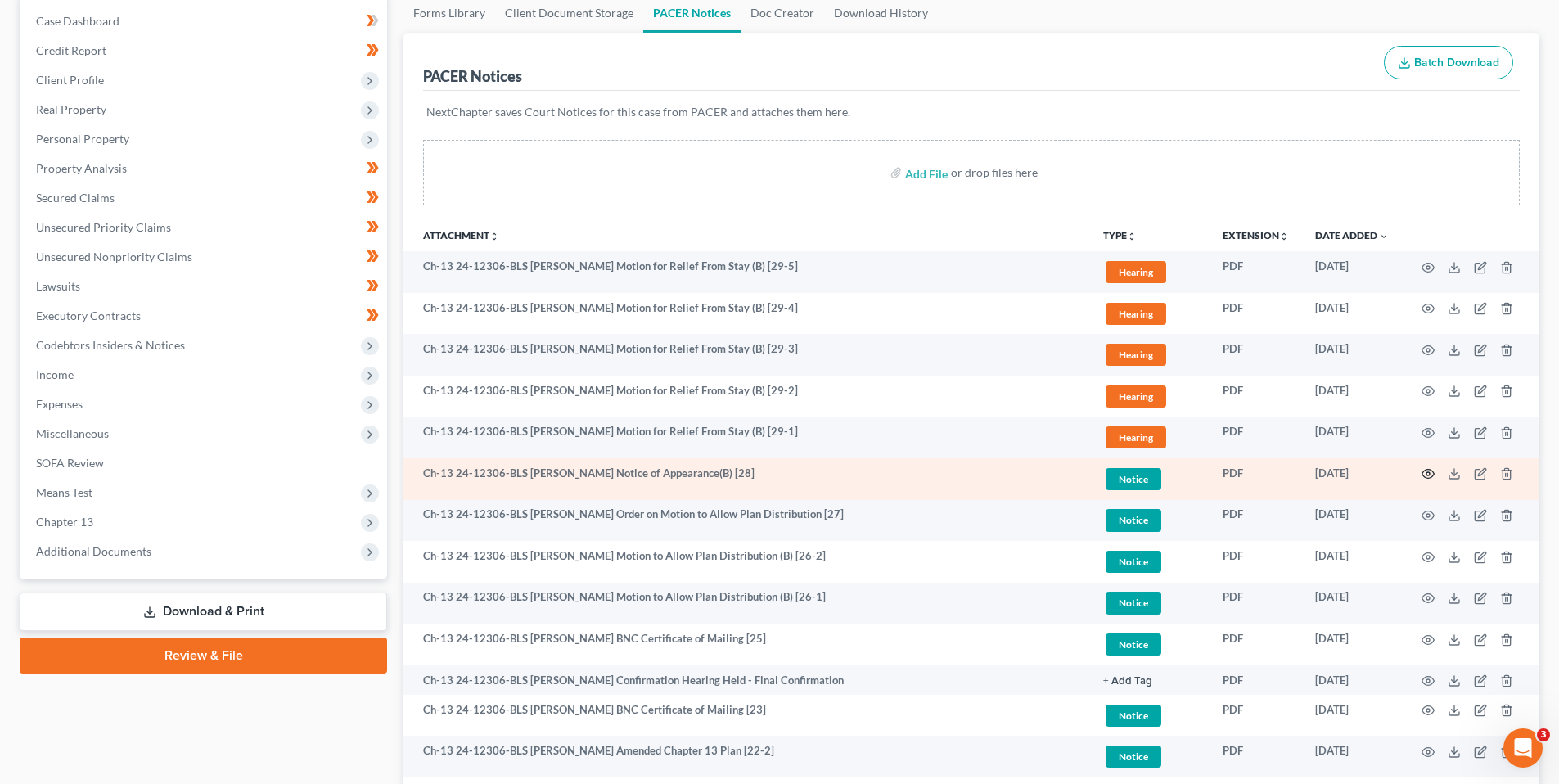
click at [1429, 469] on icon "button" at bounding box center [1428, 473] width 12 height 9
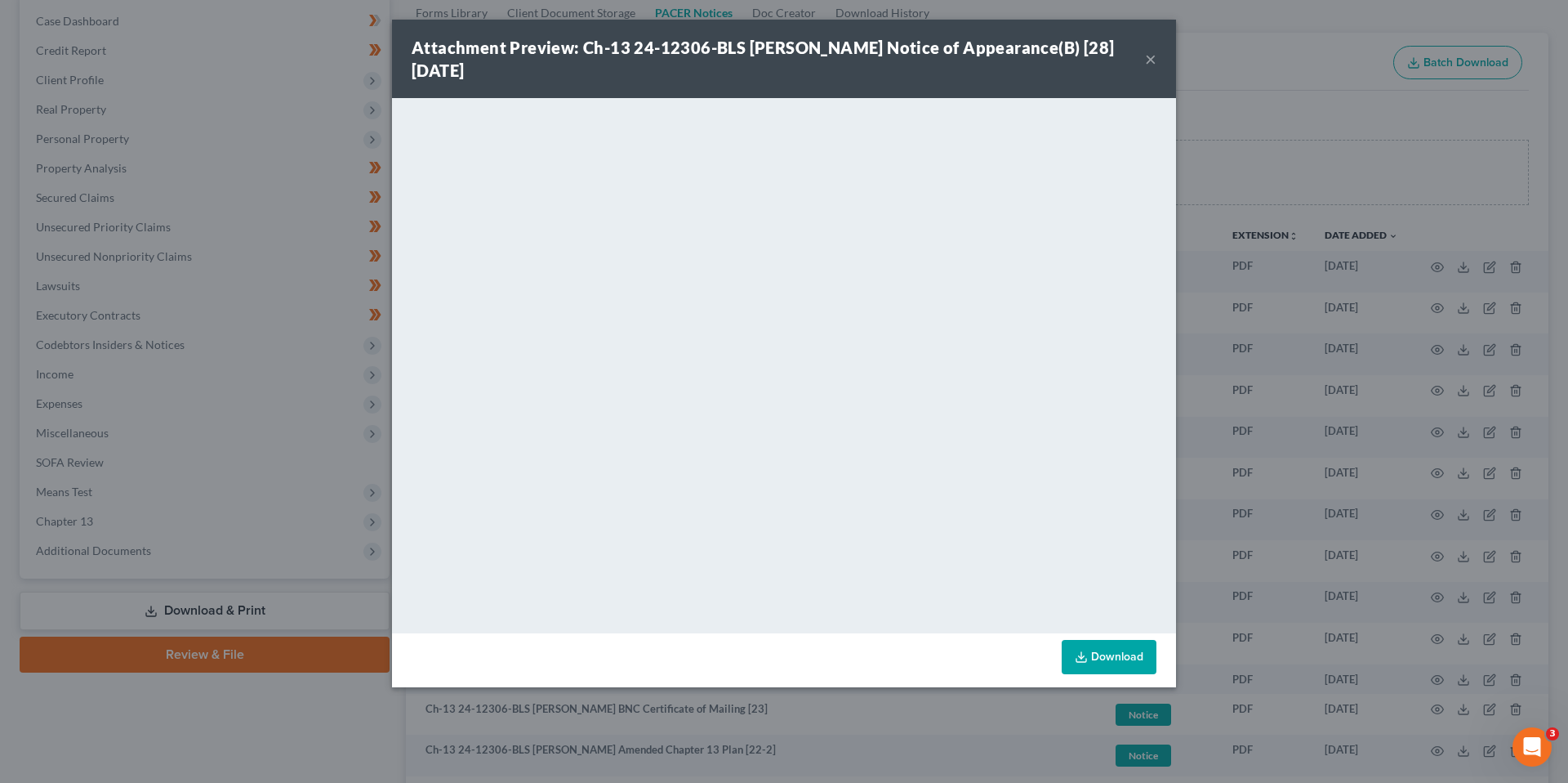
click at [1150, 56] on button "×" at bounding box center [1151, 59] width 12 height 20
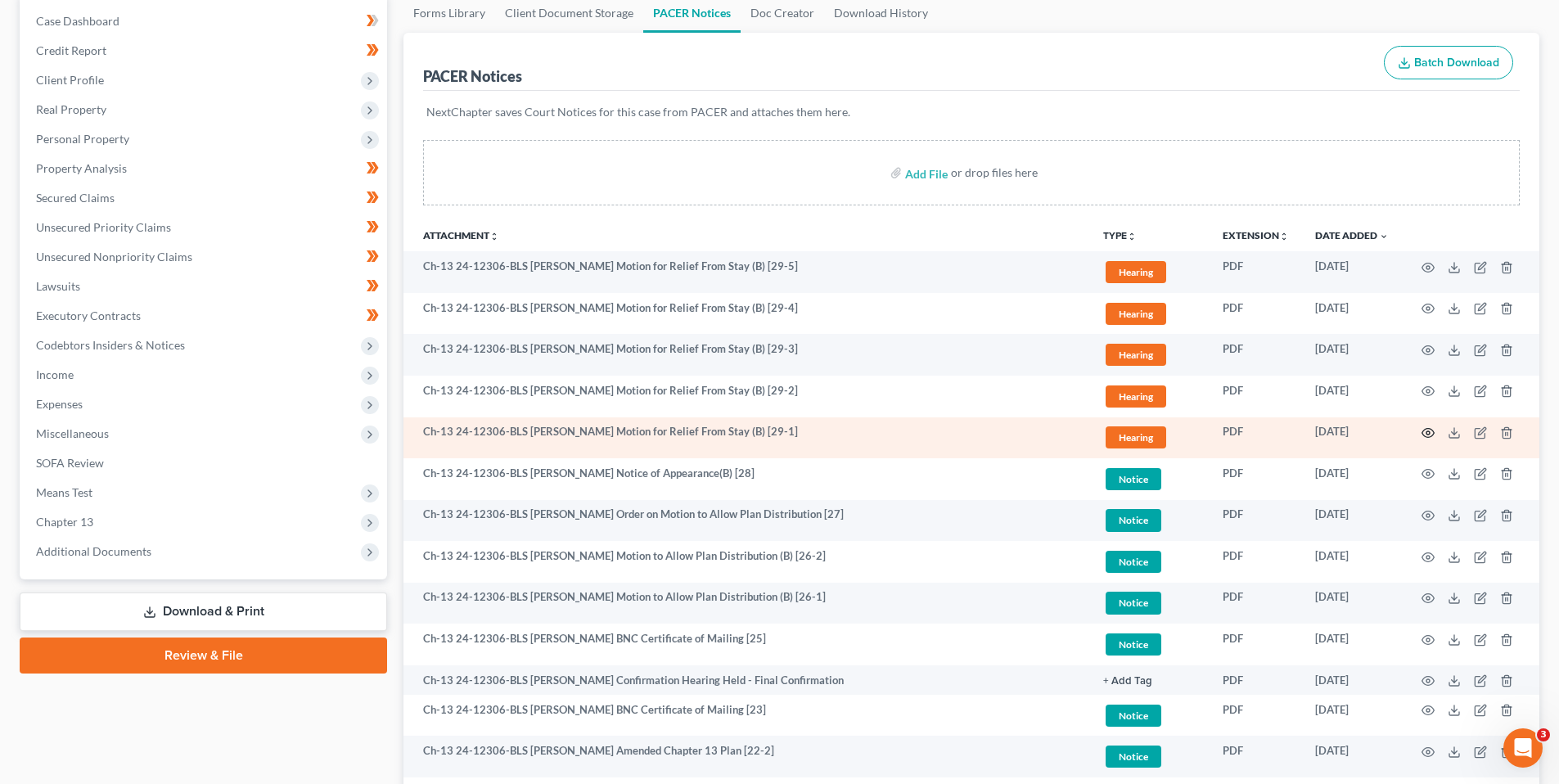
click at [1424, 433] on icon "button" at bounding box center [1427, 432] width 13 height 13
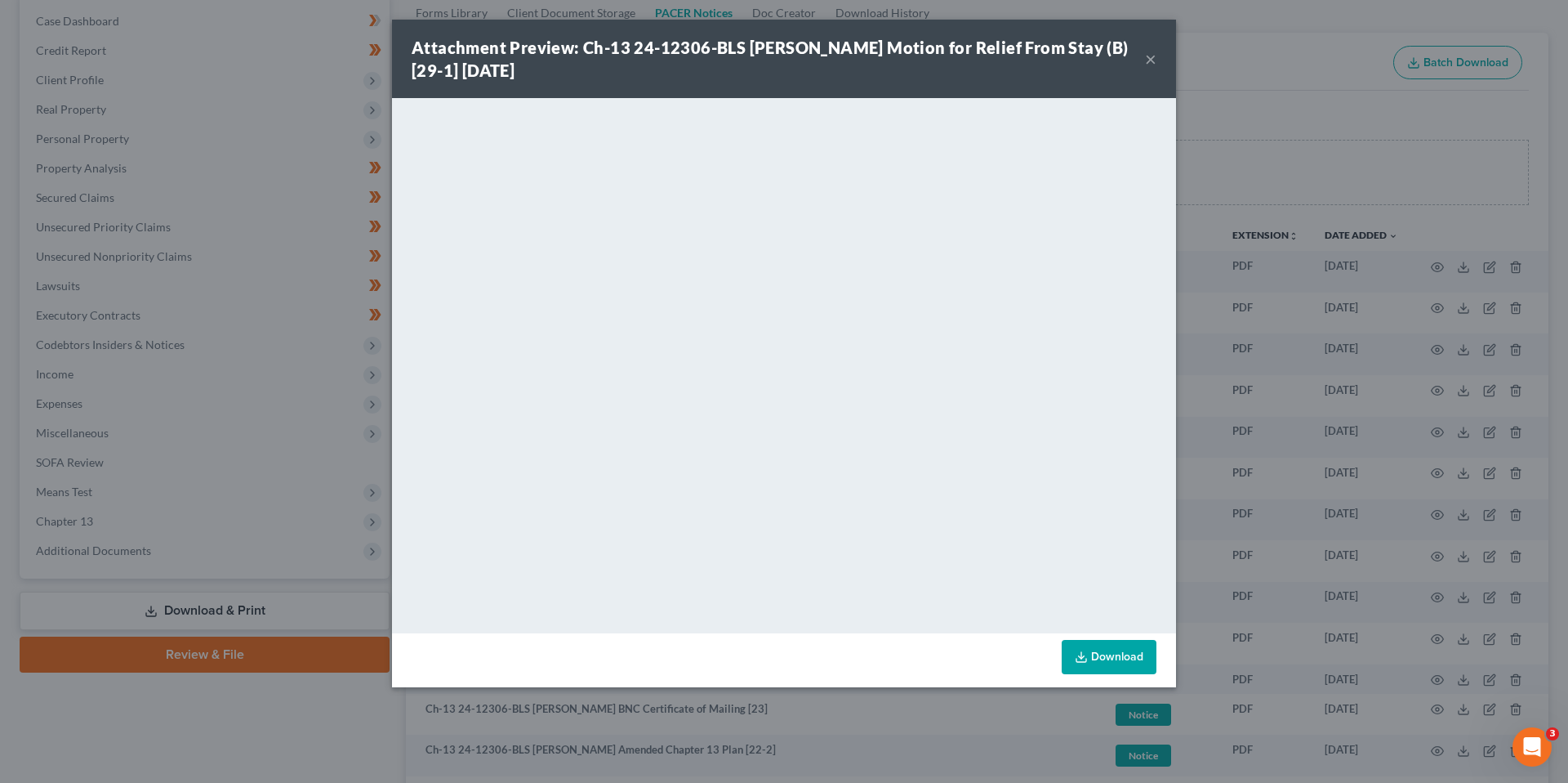
click at [1147, 61] on button "×" at bounding box center [1151, 59] width 12 height 20
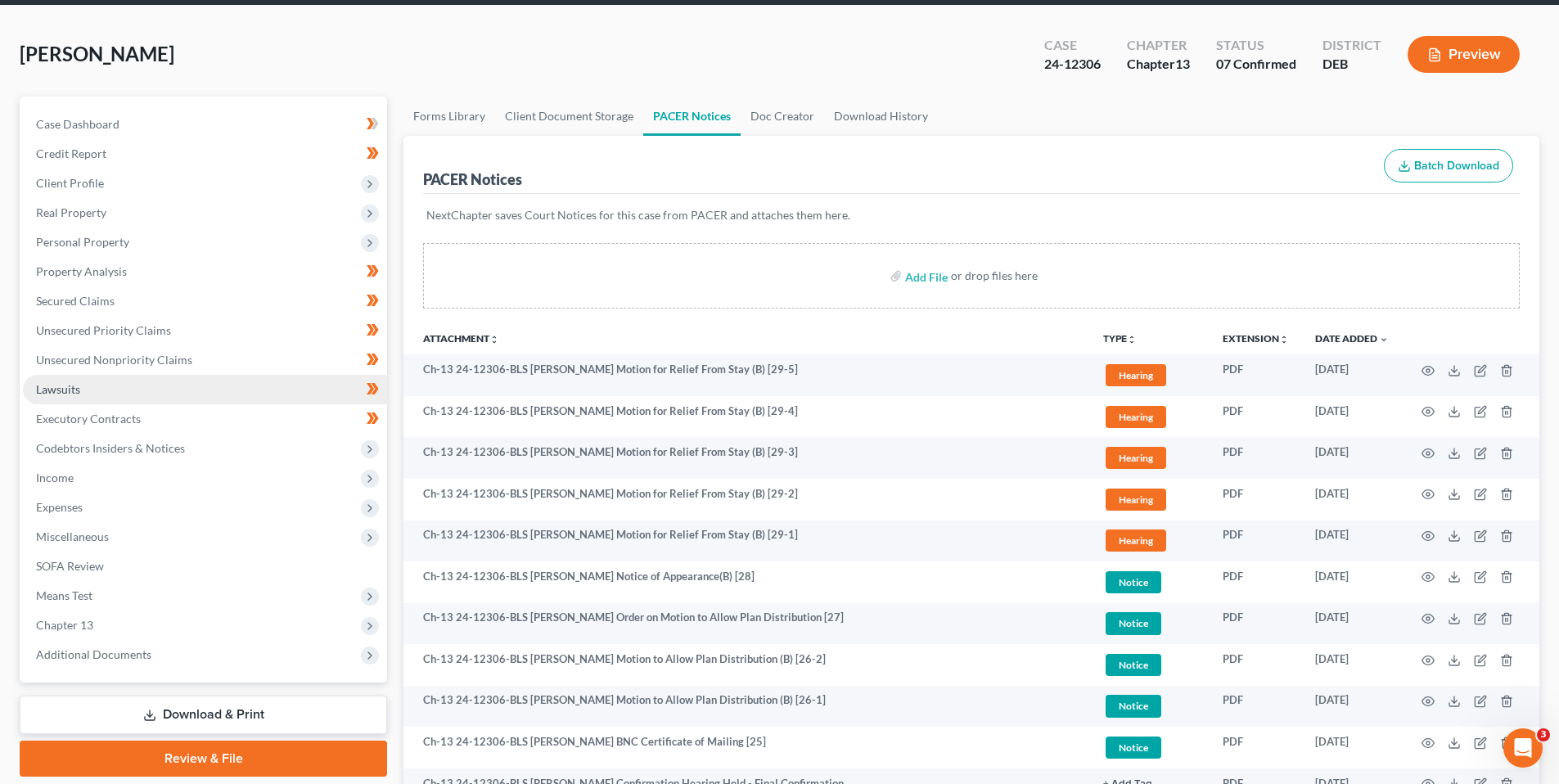
scroll to position [0, 0]
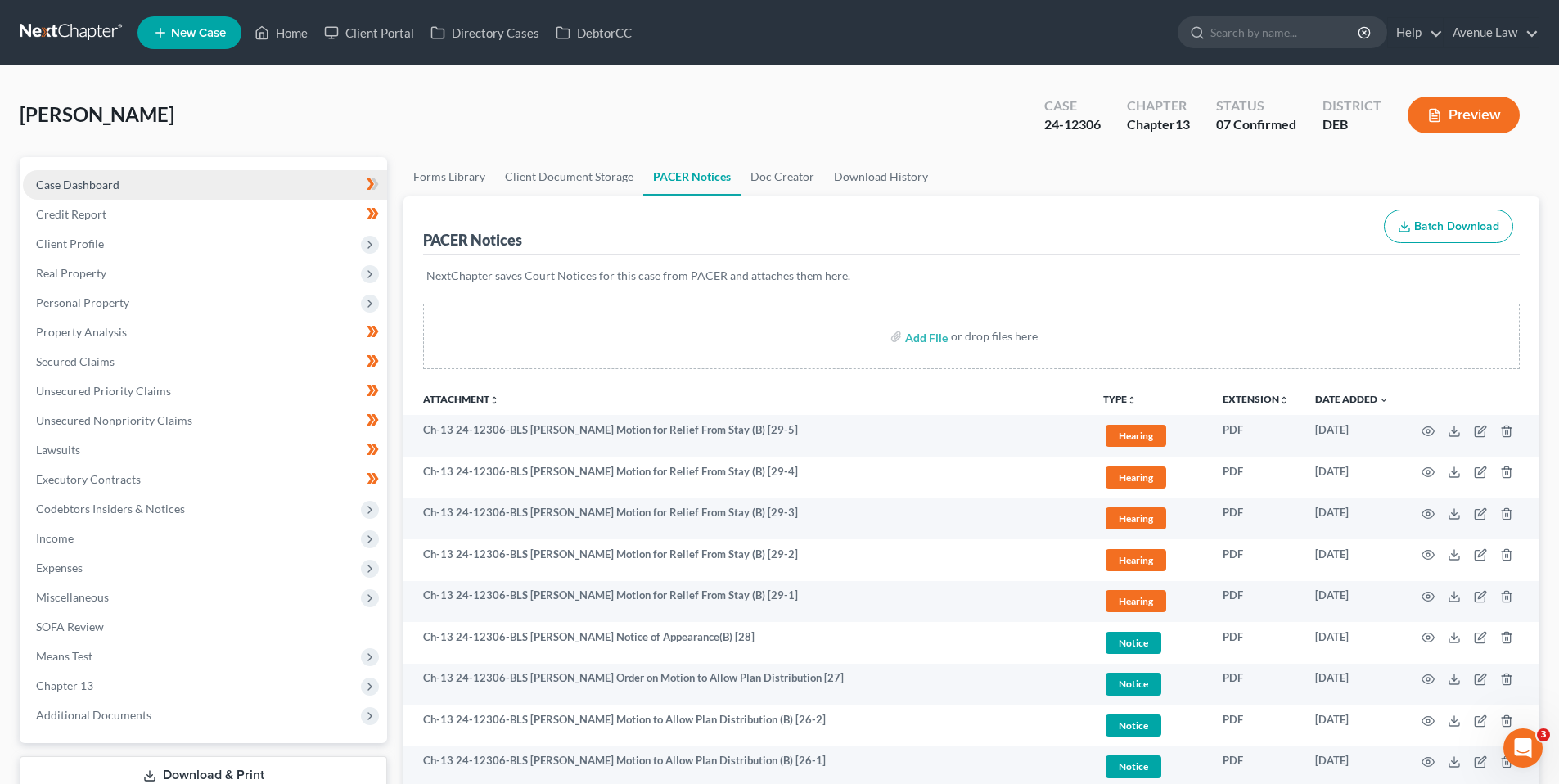
click at [100, 180] on span "Case Dashboard" at bounding box center [78, 184] width 84 height 14
select select "0"
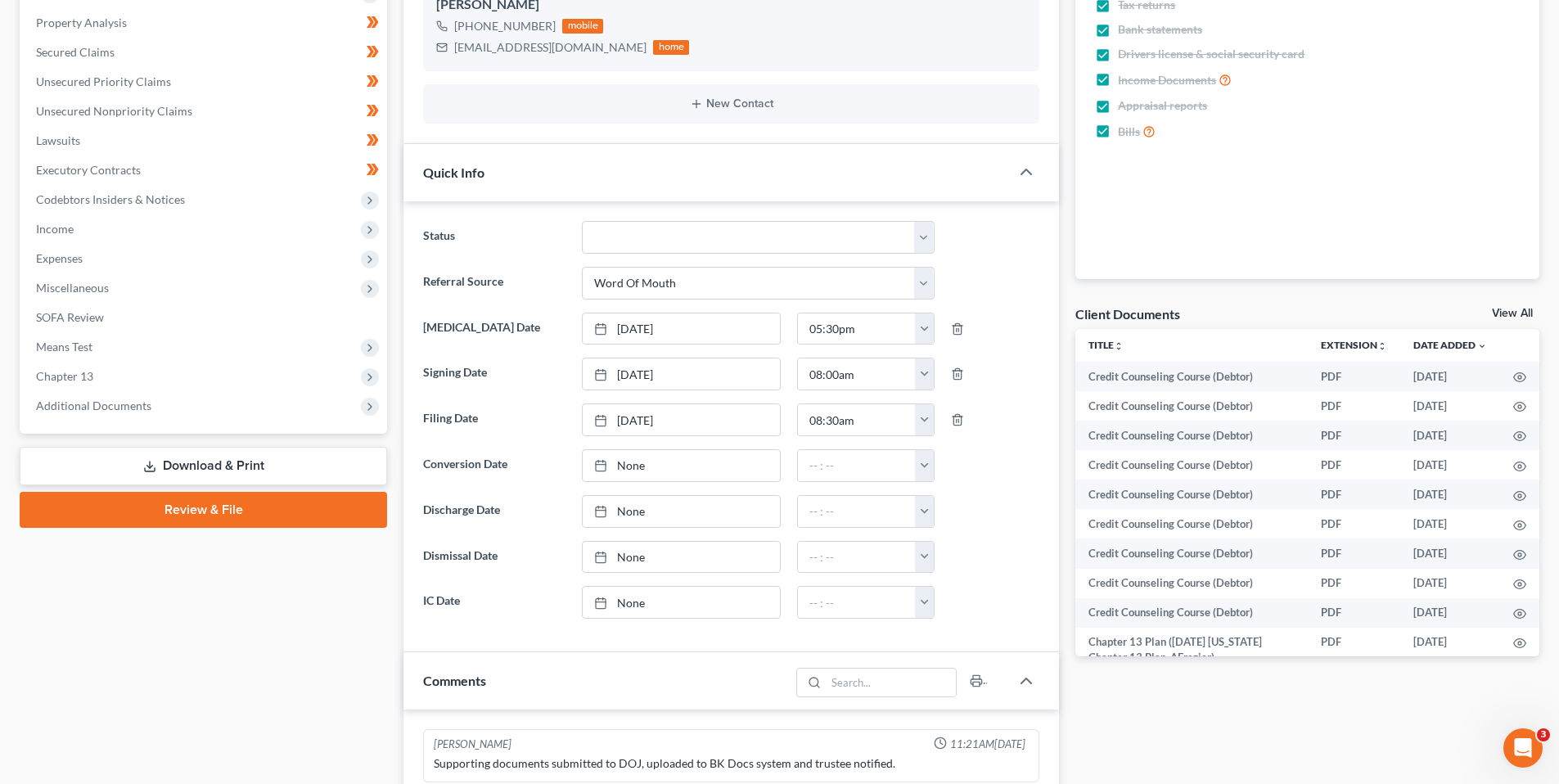
scroll to position [328, 0]
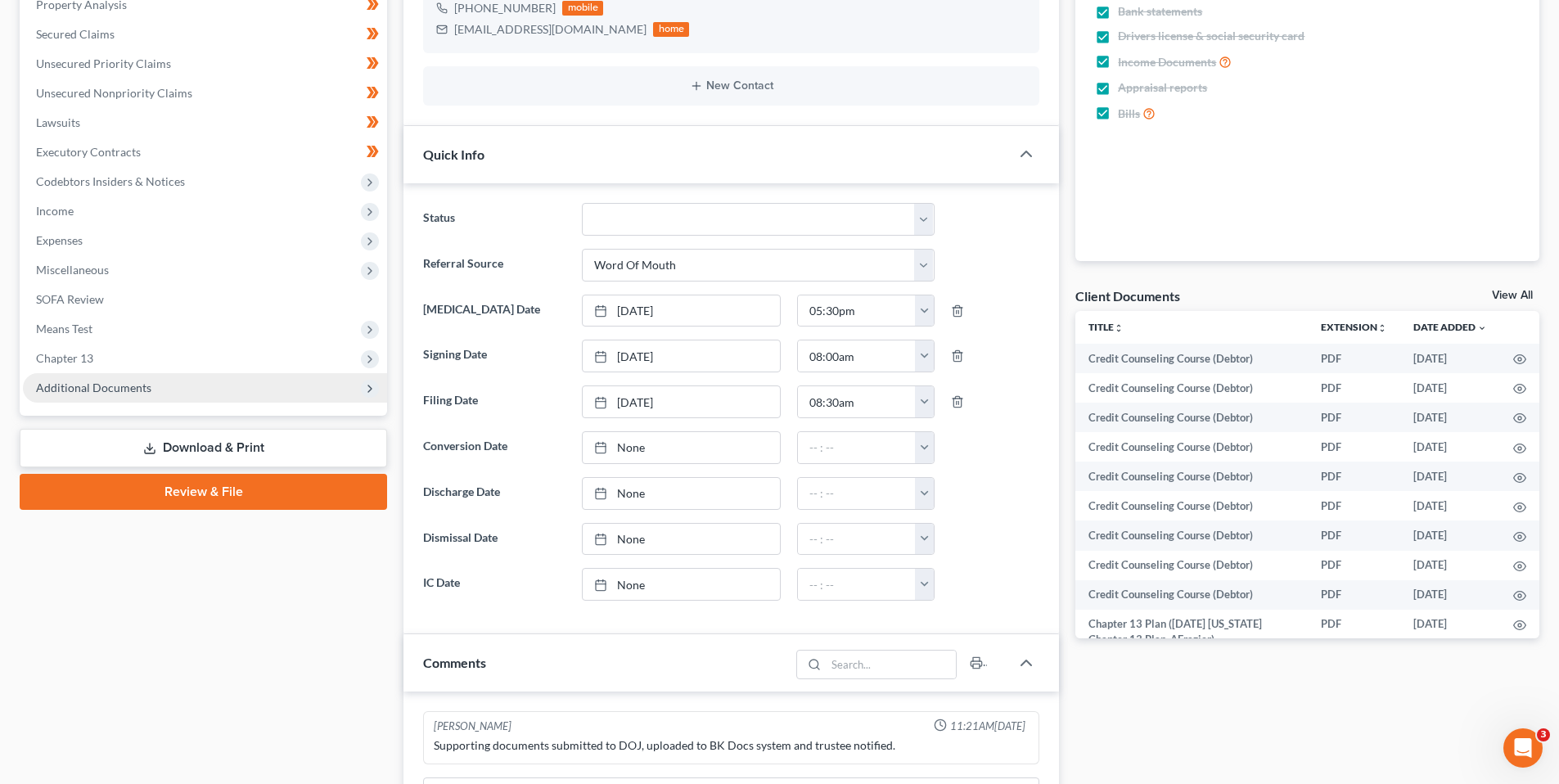
click at [97, 386] on span "Additional Documents" at bounding box center [94, 388] width 115 height 14
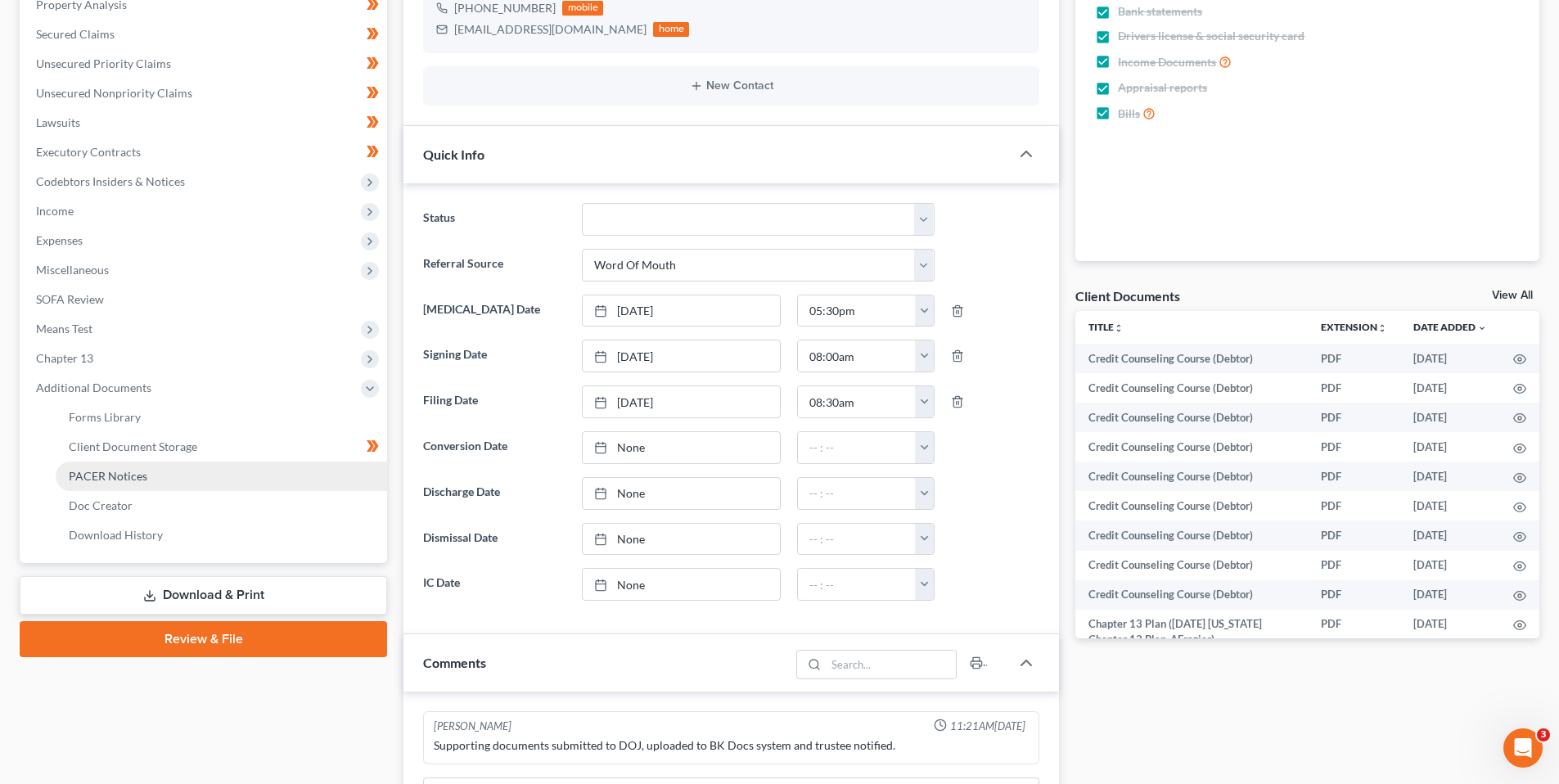
click at [117, 475] on span "PACER Notices" at bounding box center [108, 475] width 79 height 14
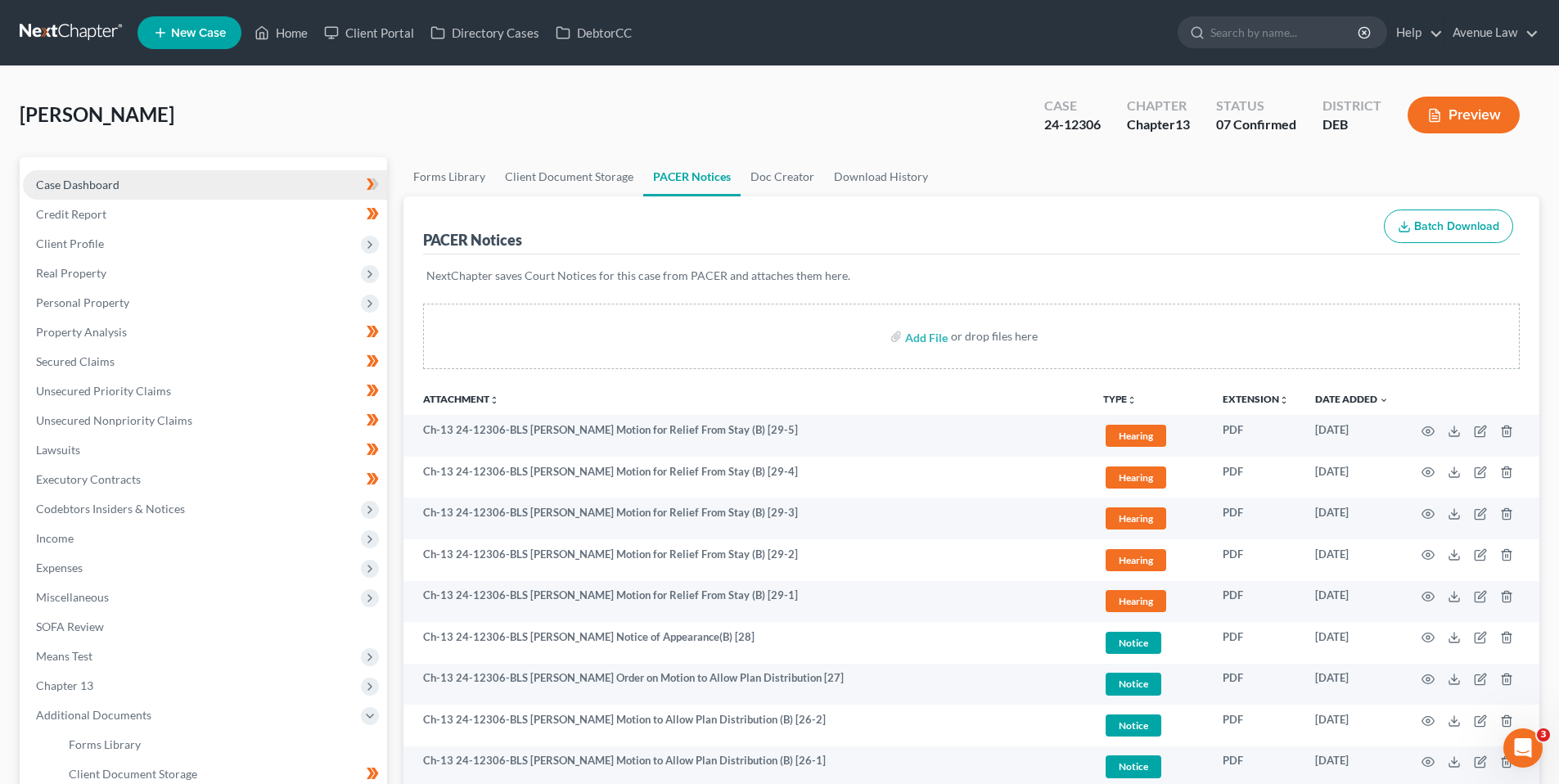
click at [104, 182] on span "Case Dashboard" at bounding box center [78, 184] width 84 height 14
select select "0"
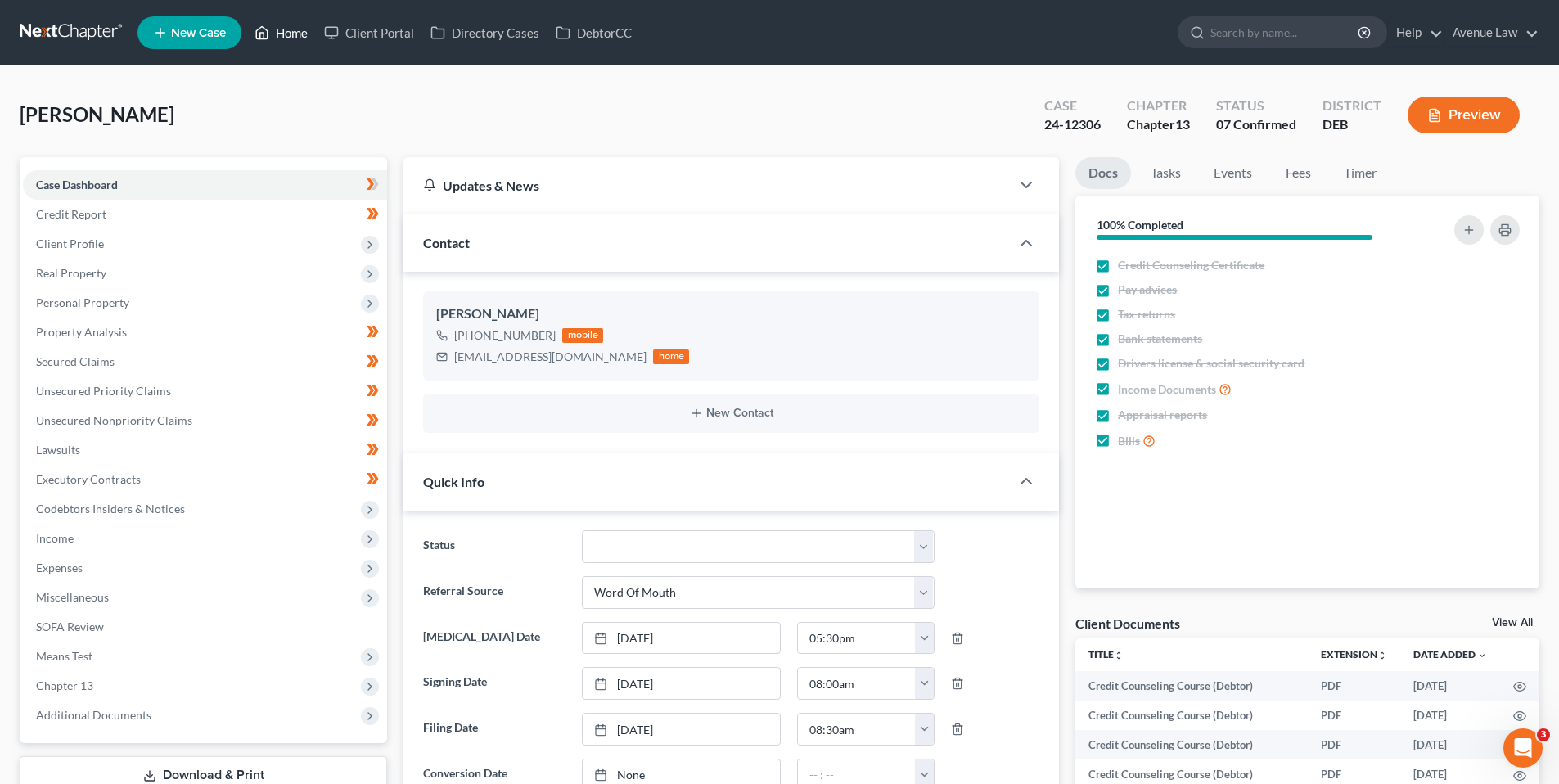
click at [281, 31] on link "Home" at bounding box center [281, 32] width 70 height 30
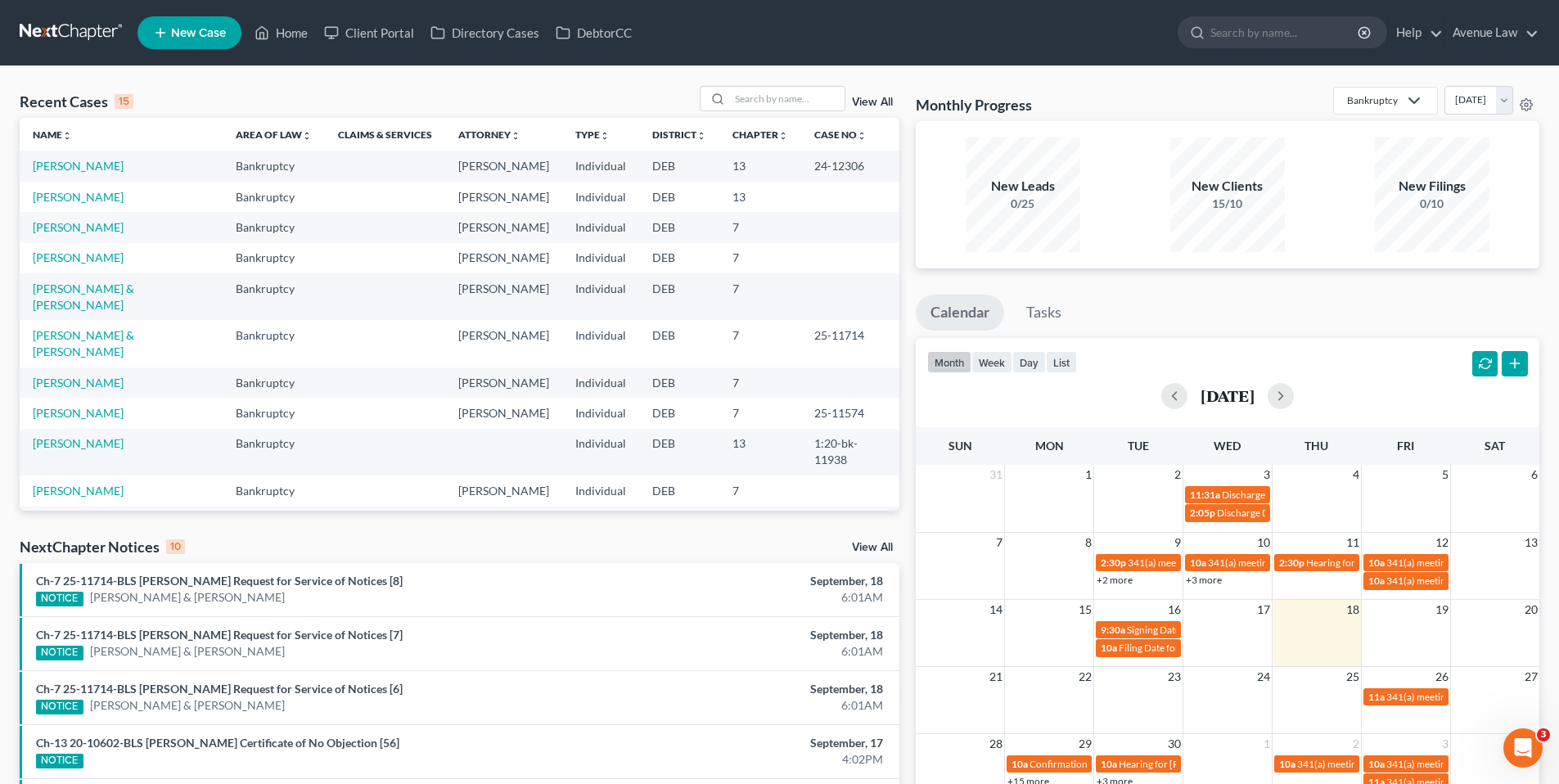
click at [868, 545] on link "View All" at bounding box center [873, 547] width 41 height 12
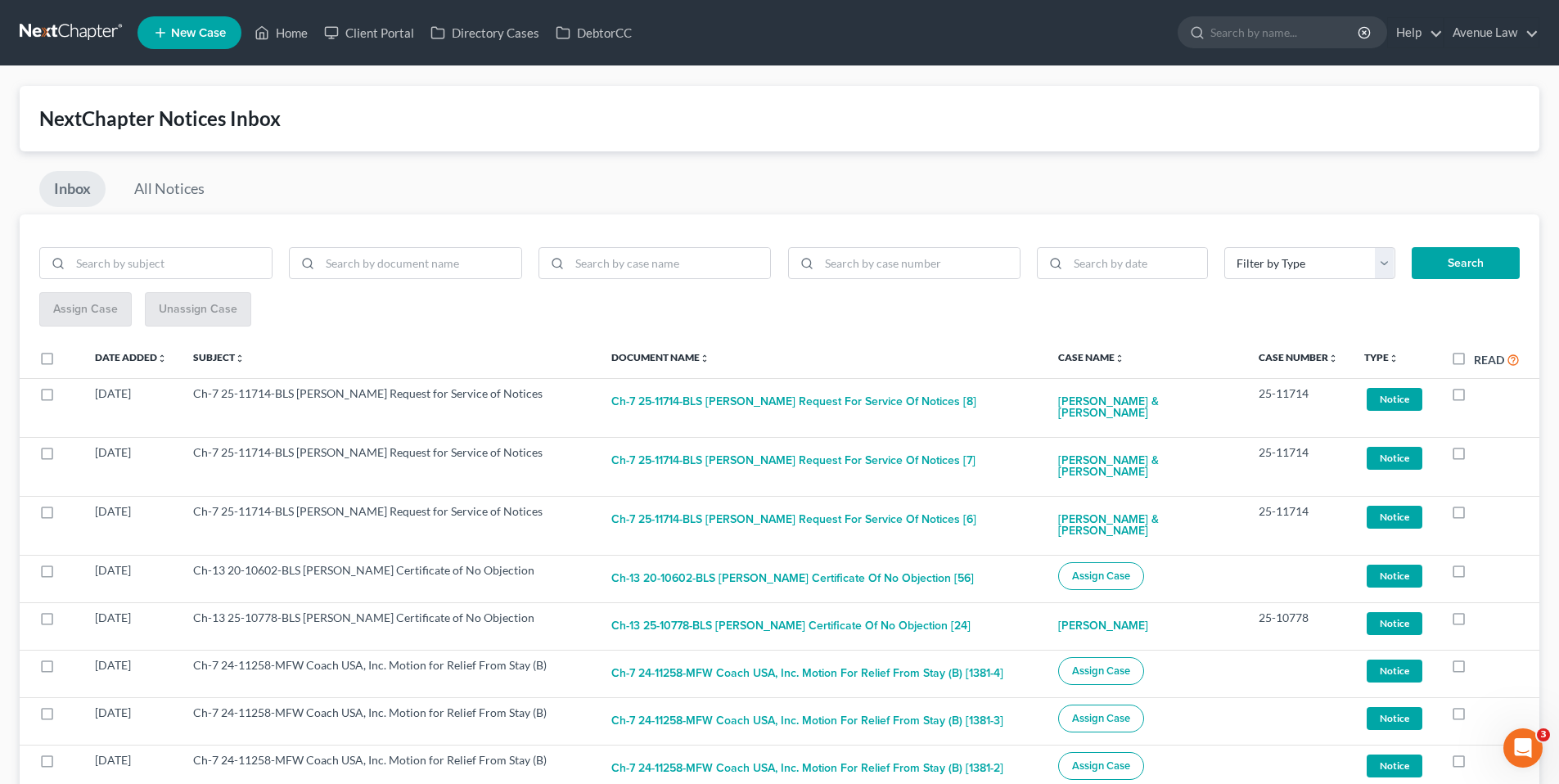
click at [1474, 362] on label "Read" at bounding box center [1497, 359] width 46 height 19
click at [1480, 361] on input "Read" at bounding box center [1485, 355] width 11 height 11
checkbox input "true"
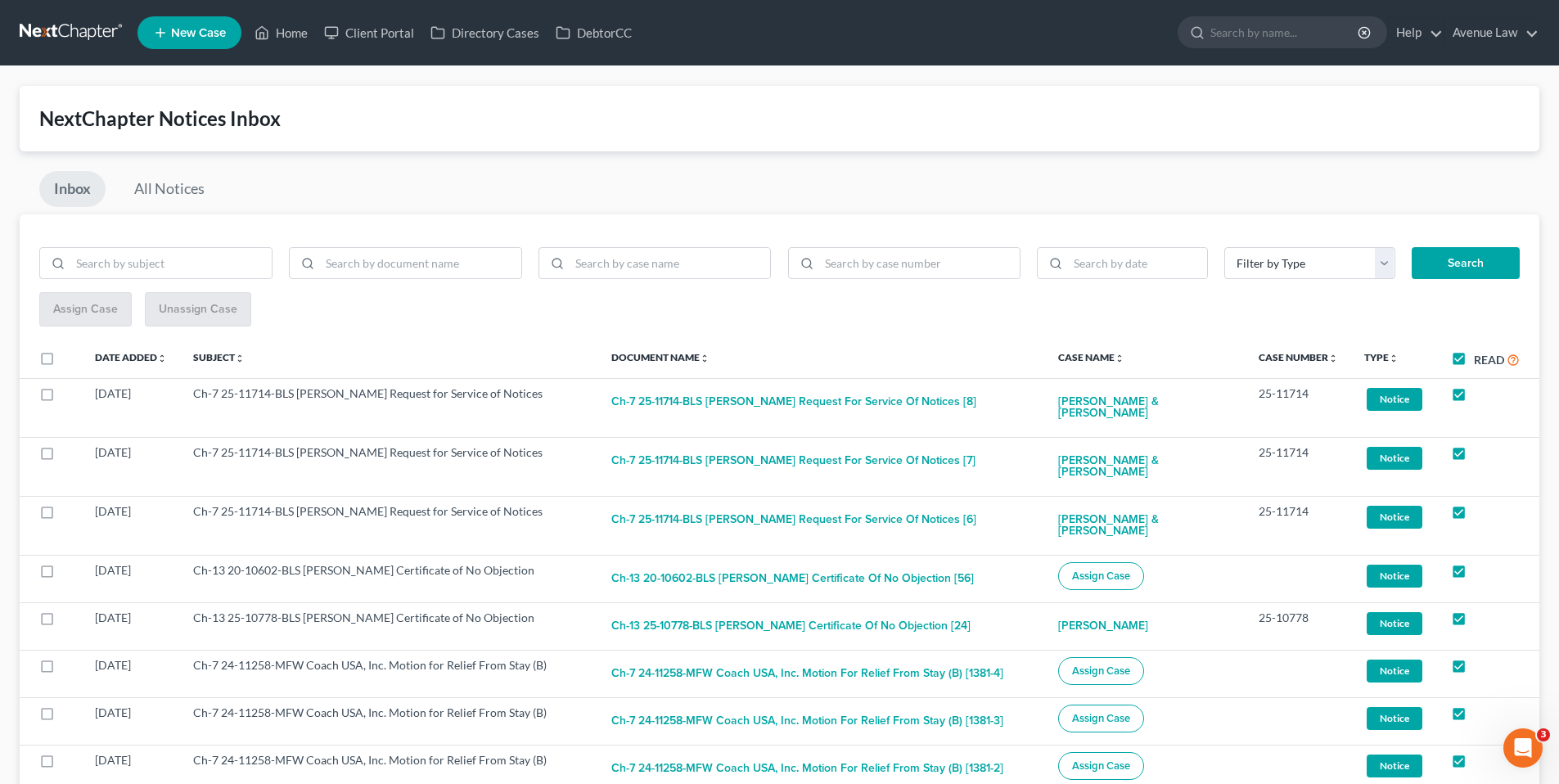
checkbox input "true"
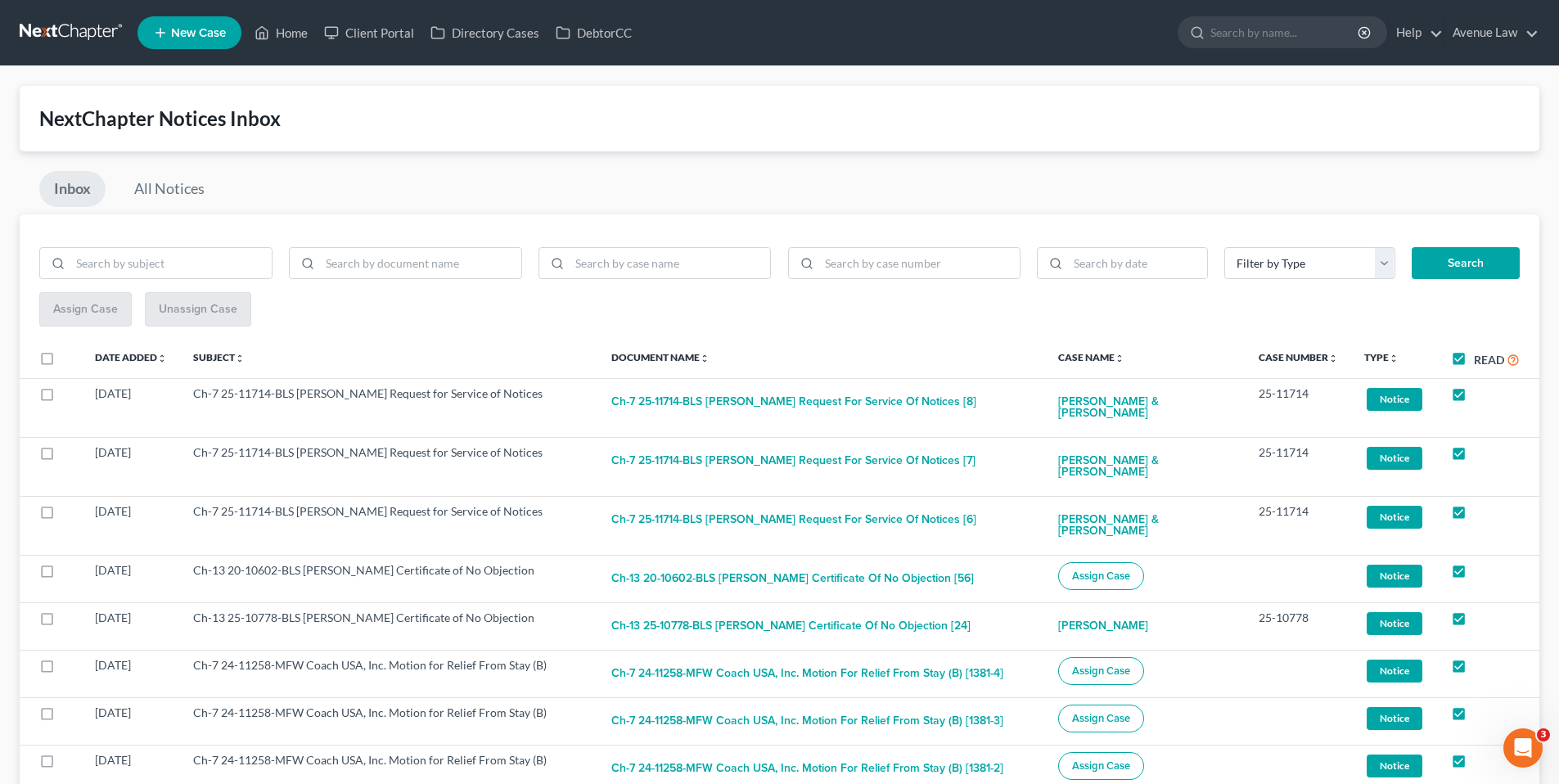
checkbox input "true"
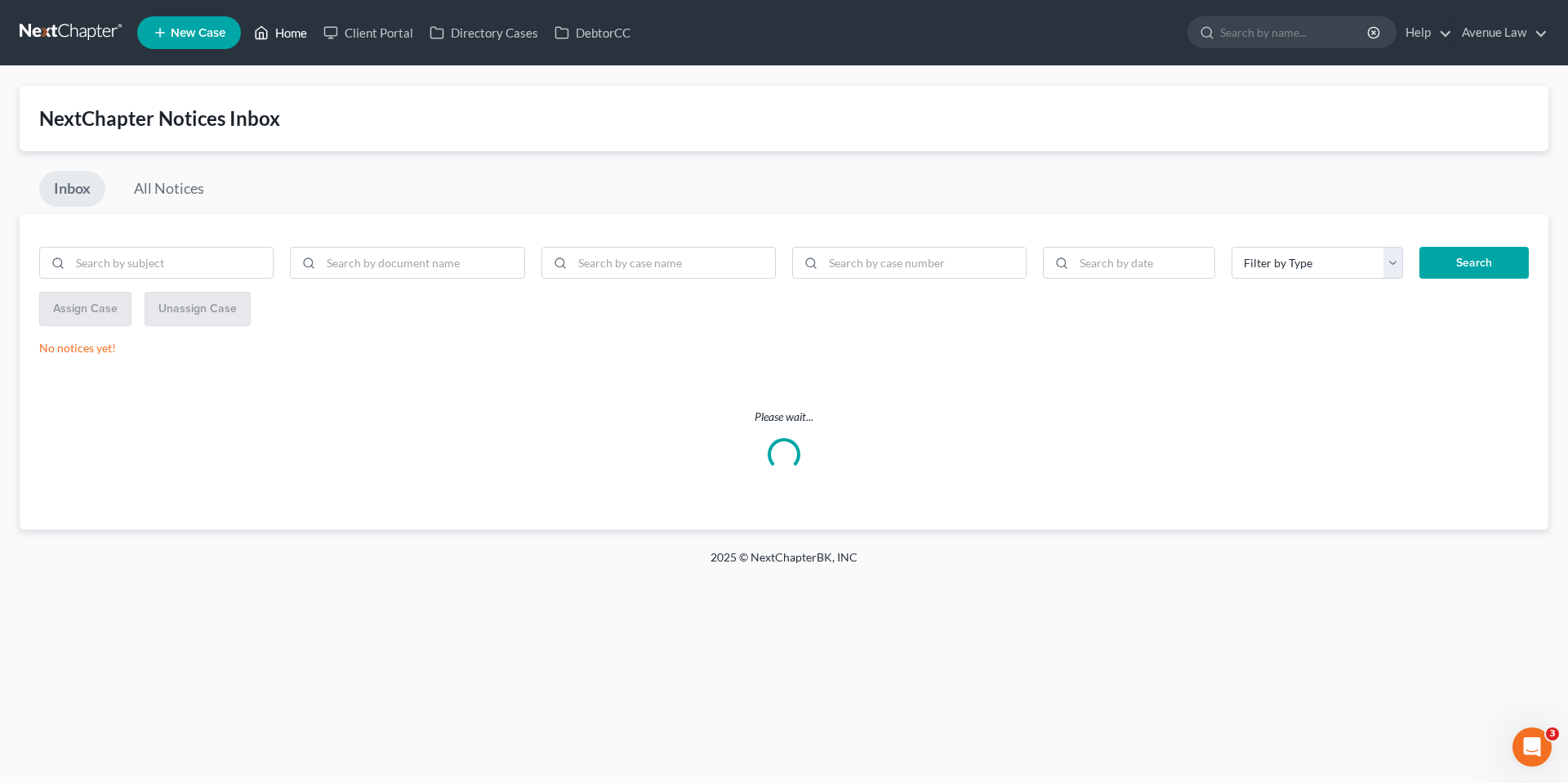
click at [284, 29] on link "Home" at bounding box center [280, 32] width 70 height 29
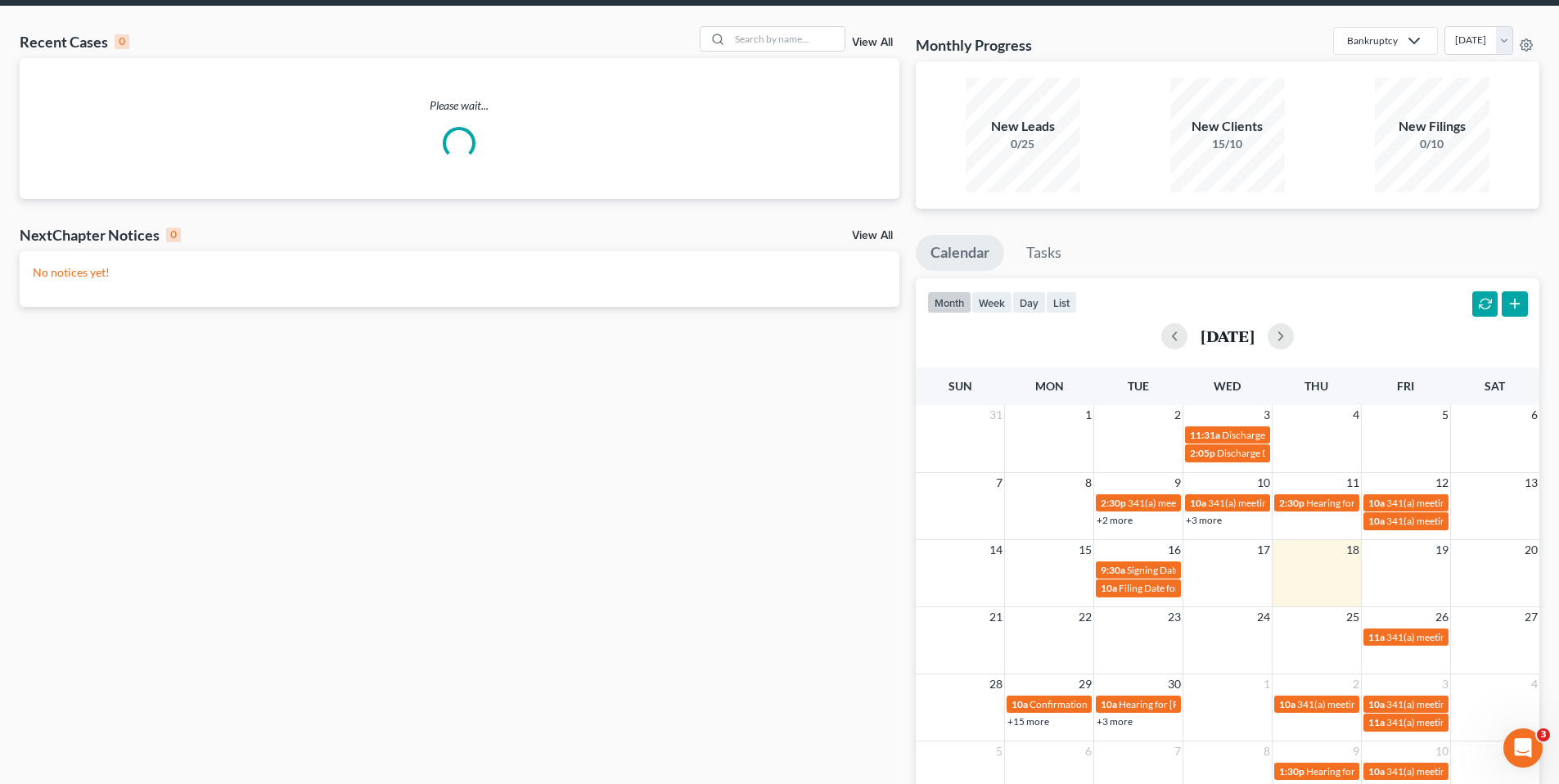
scroll to position [161, 0]
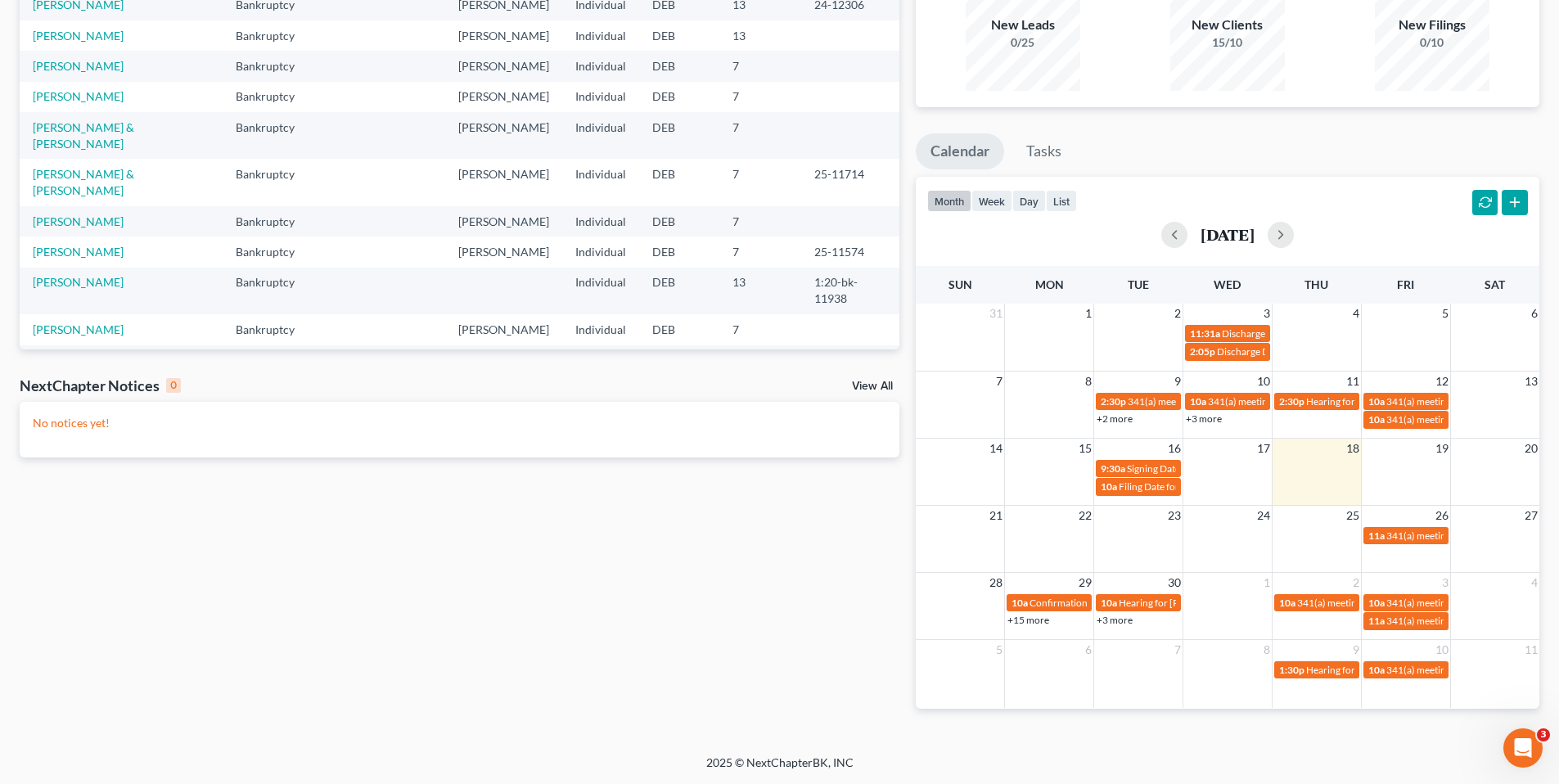
click at [1039, 619] on link "+15 more" at bounding box center [1029, 620] width 41 height 12
click at [1212, 420] on link "+3 more" at bounding box center [1204, 418] width 36 height 12
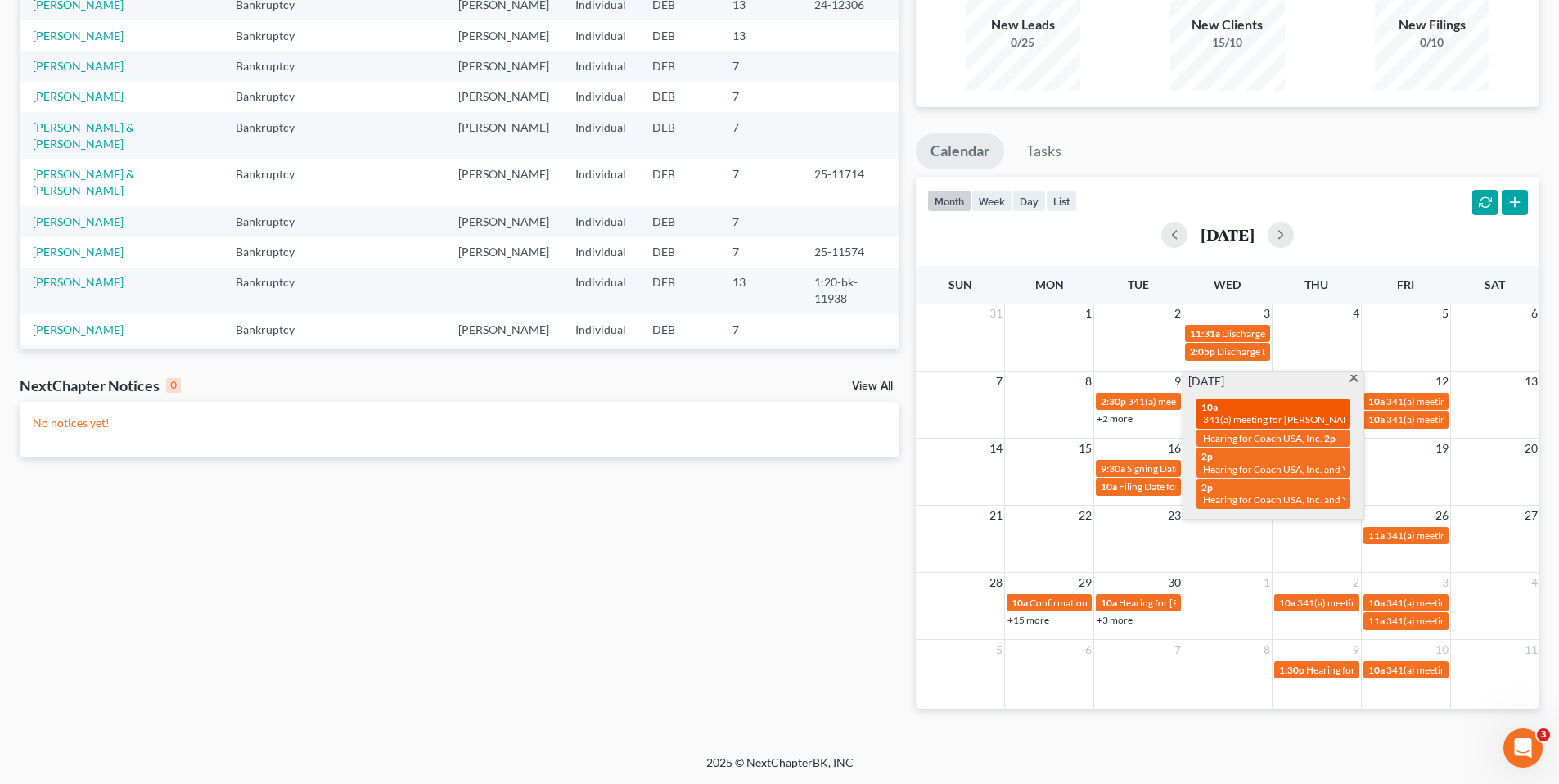
click at [1269, 420] on span "341(a) meeting for [PERSON_NAME] & [PERSON_NAME]" at bounding box center [1325, 419] width 245 height 12
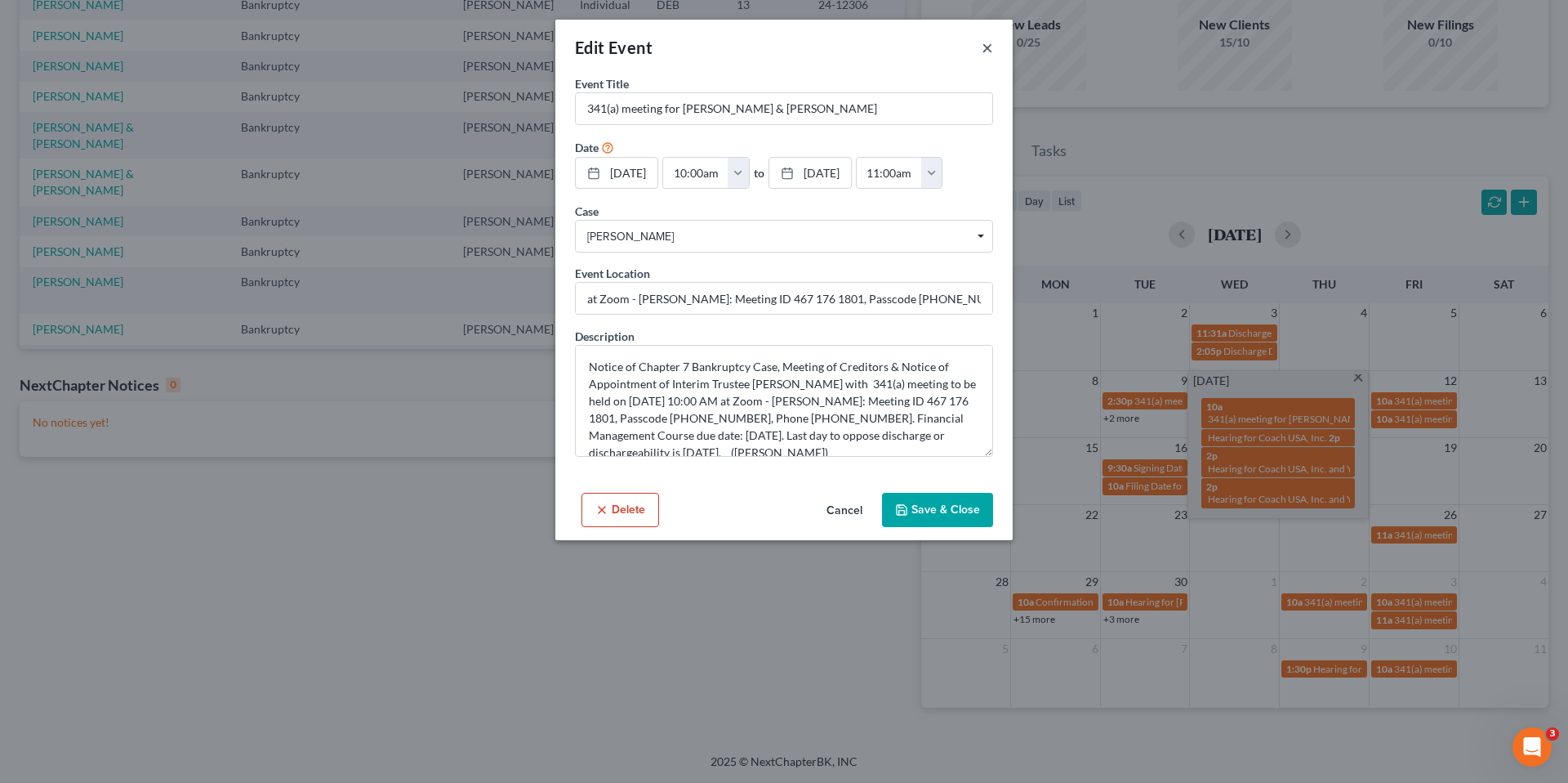
click at [989, 50] on button "×" at bounding box center [987, 47] width 12 height 20
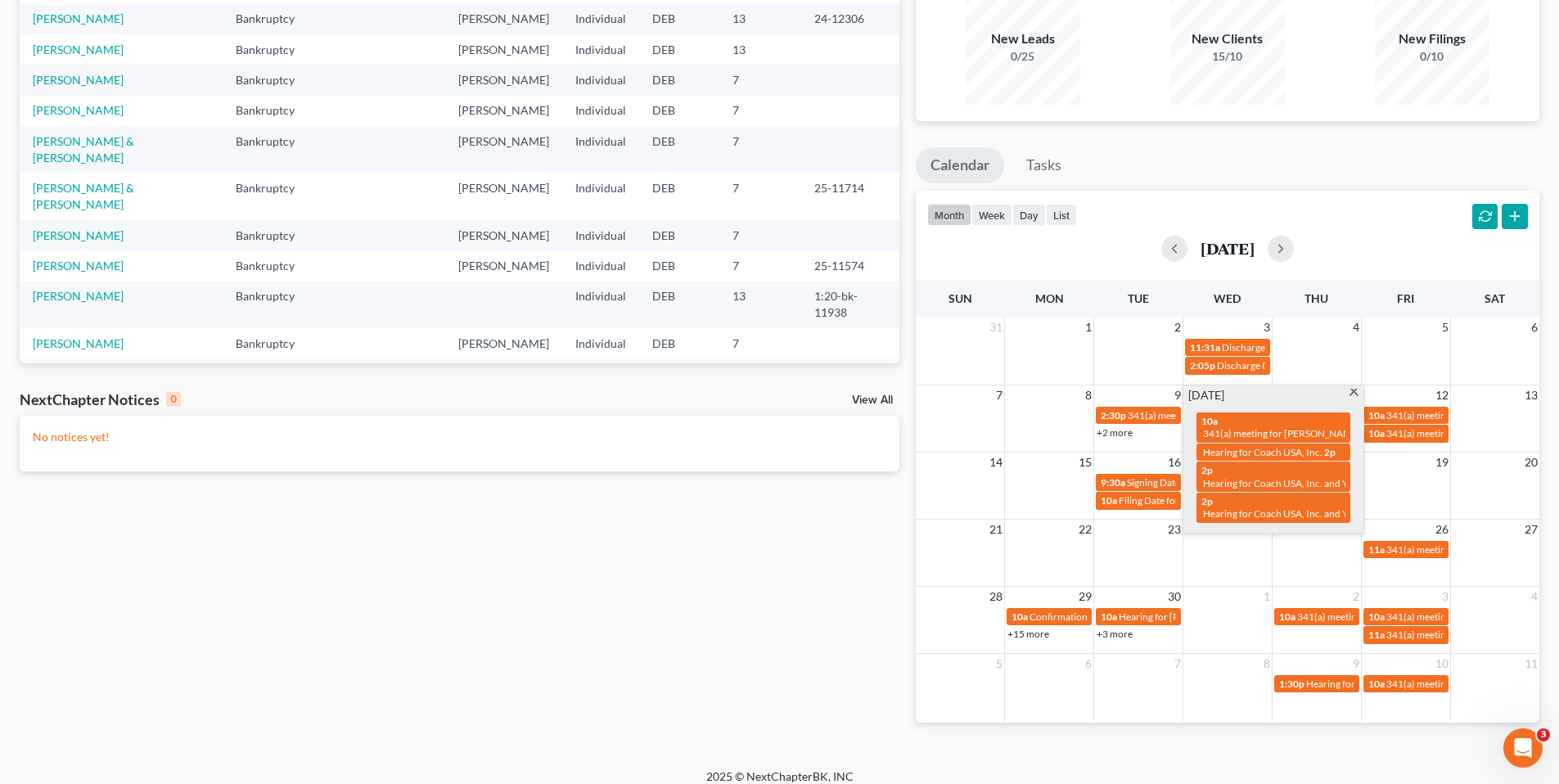
scroll to position [0, 0]
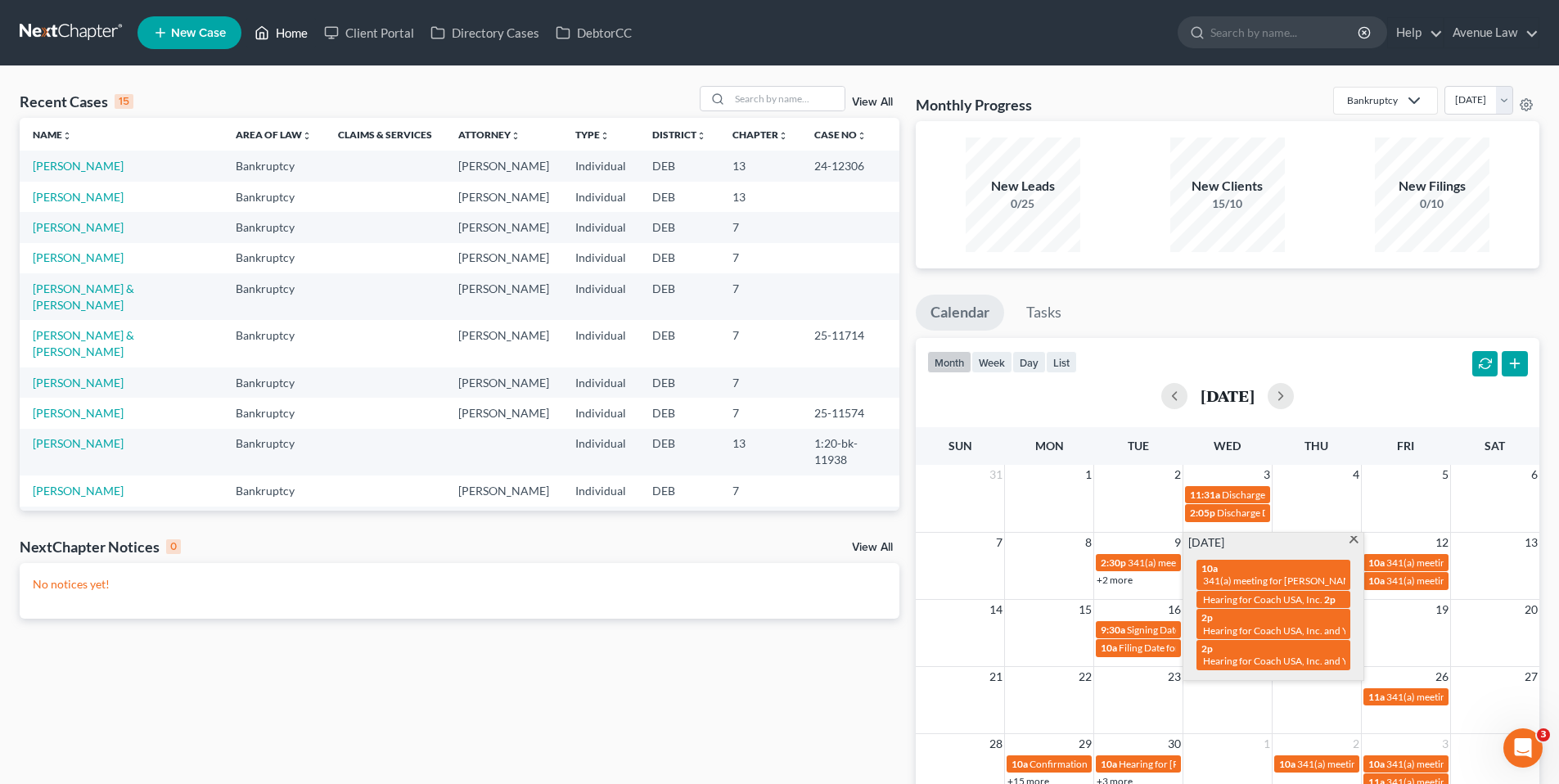
click at [284, 27] on link "Home" at bounding box center [281, 32] width 70 height 30
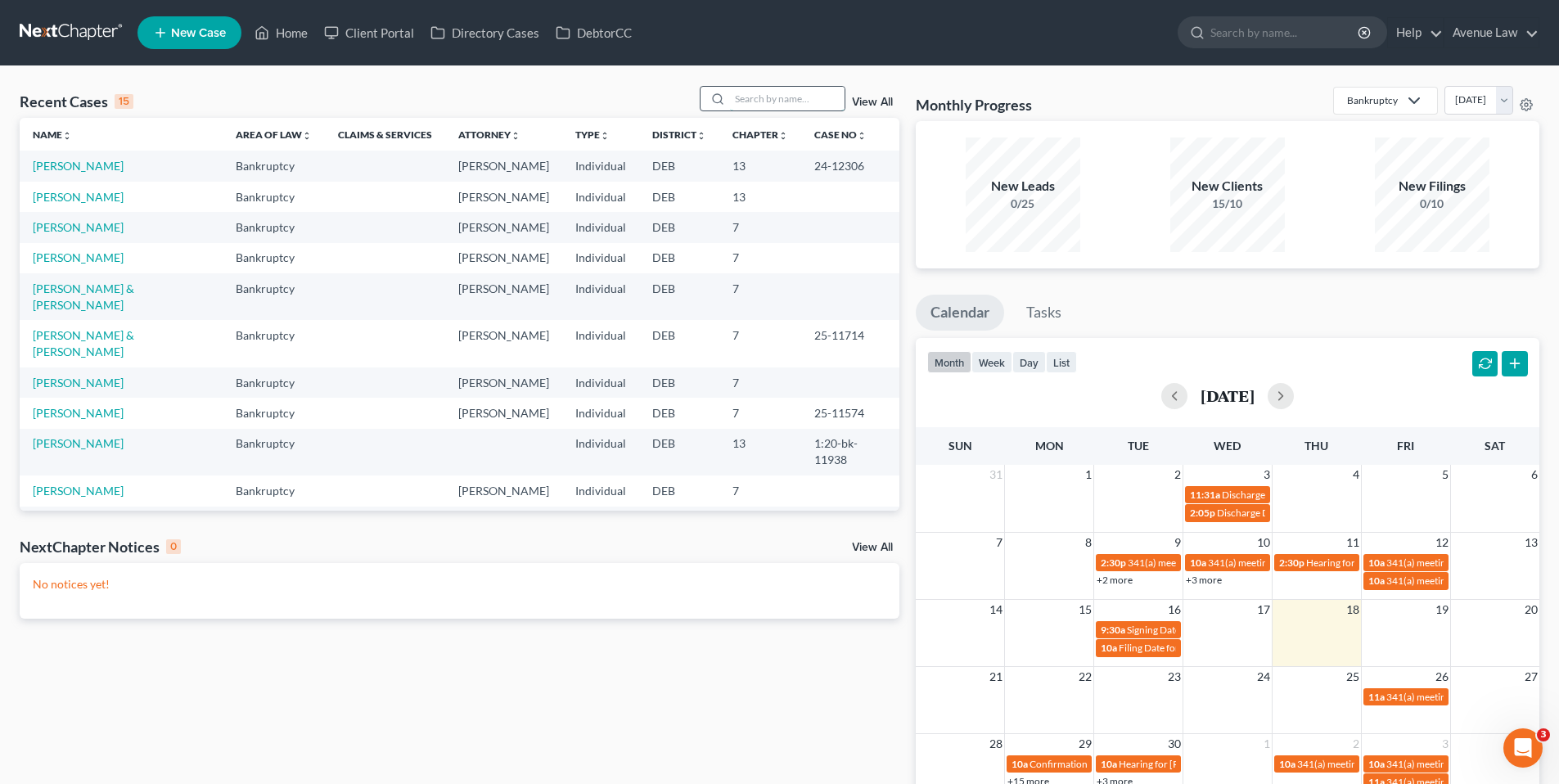
click at [762, 99] on input "search" at bounding box center [787, 98] width 114 height 24
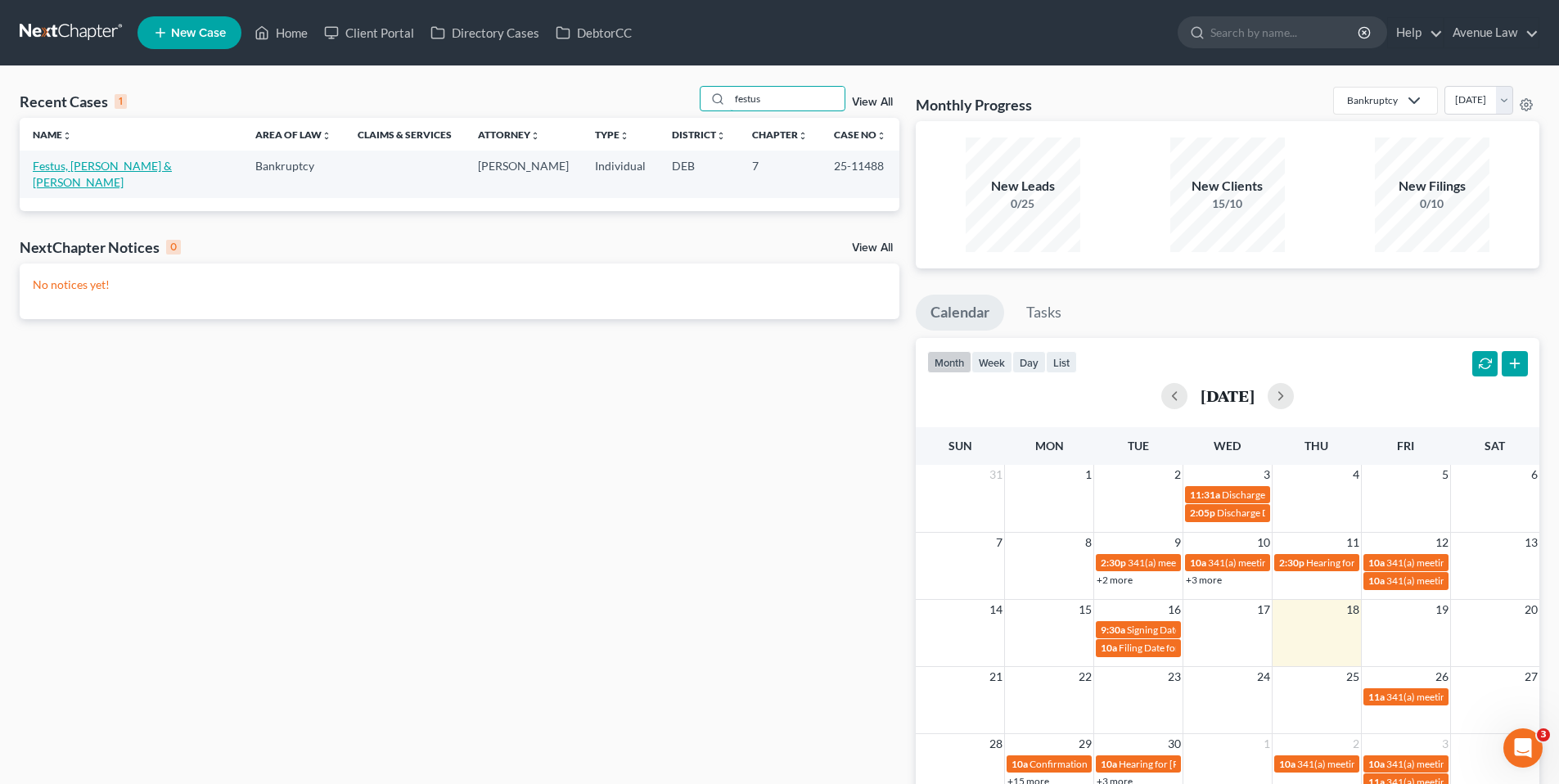
type input "festus"
click at [106, 161] on link "Festus, [PERSON_NAME] & [PERSON_NAME]" at bounding box center [101, 173] width 139 height 30
select select "0"
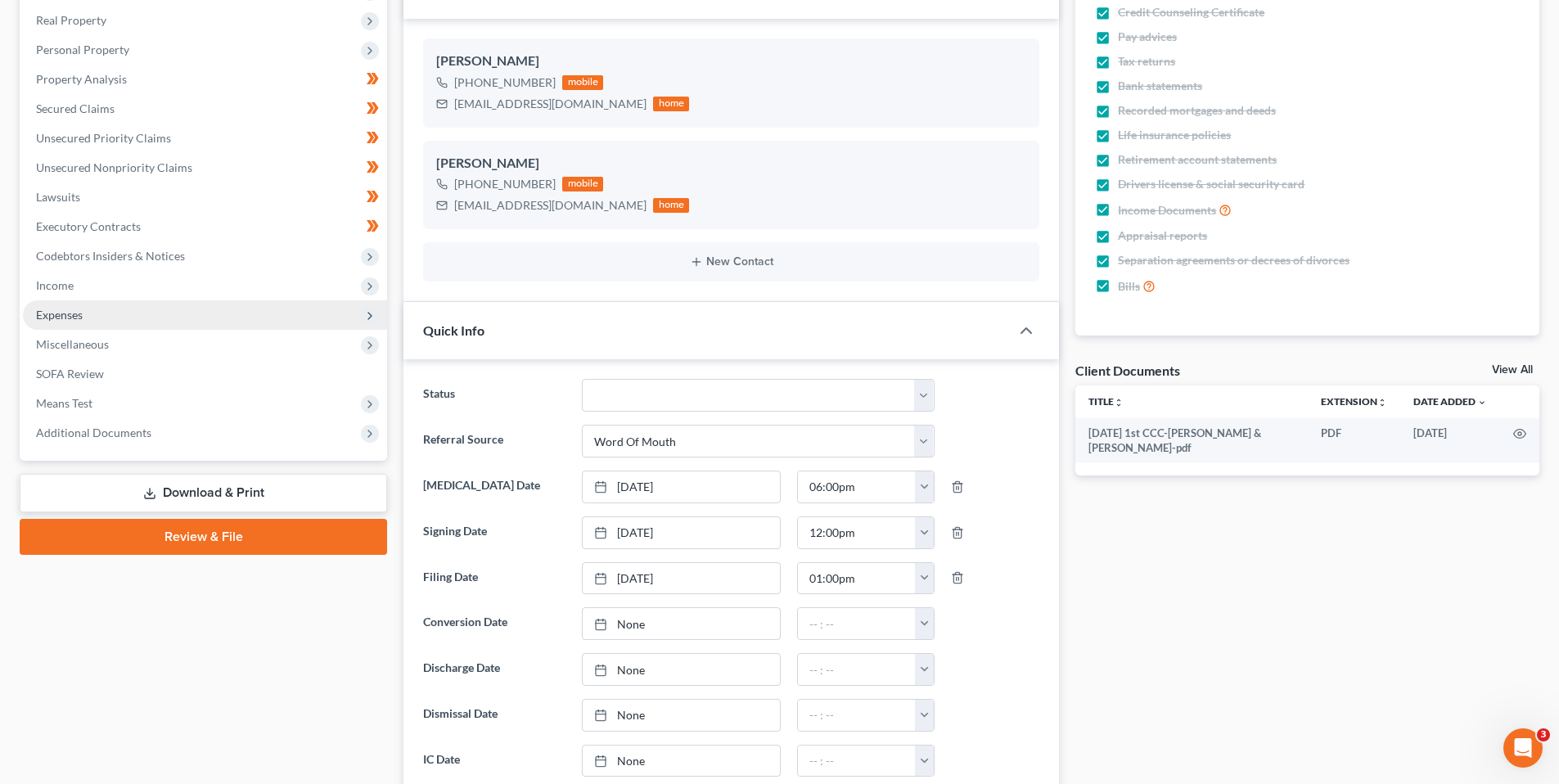
scroll to position [245, 0]
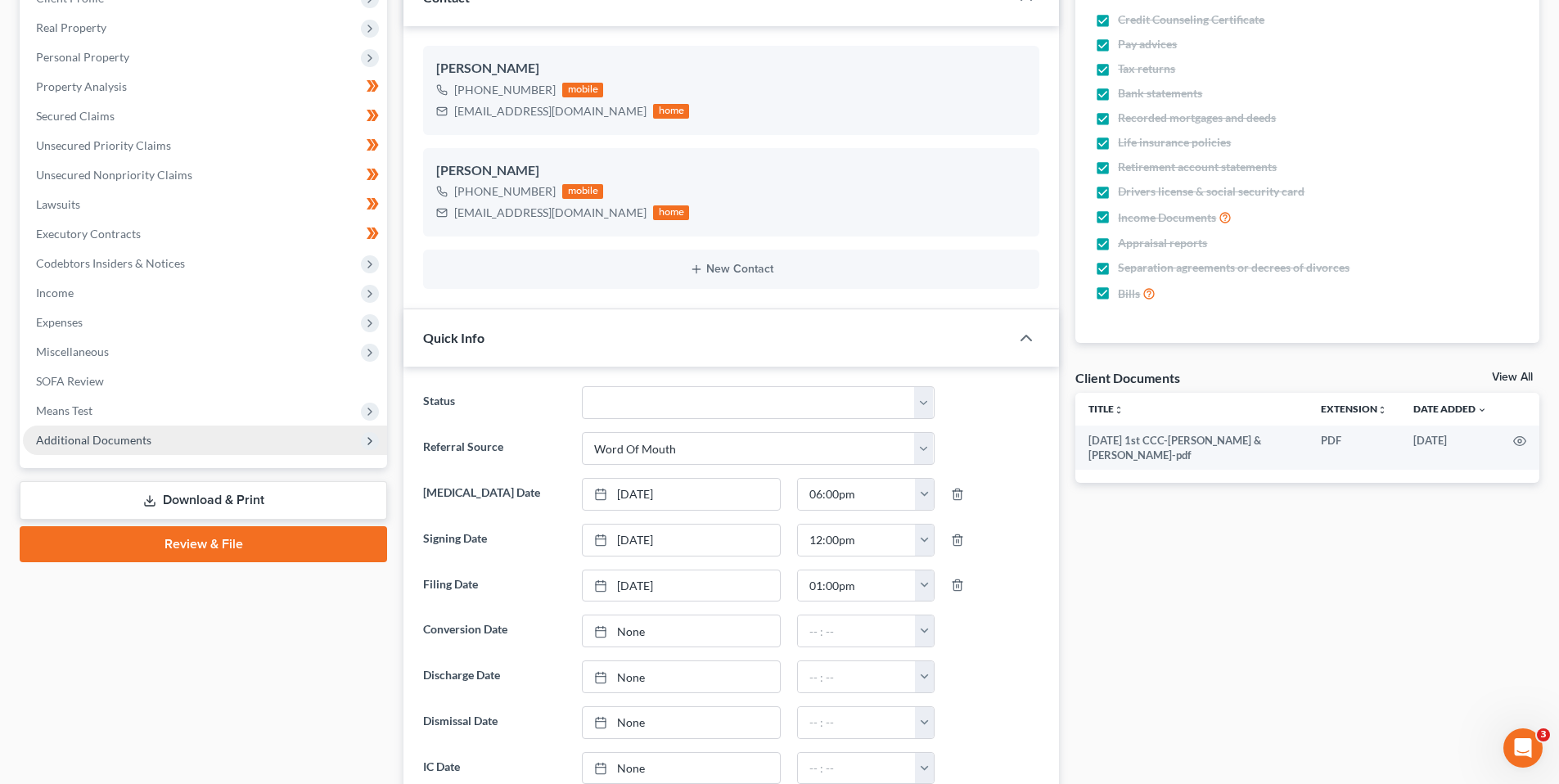
click at [83, 436] on span "Additional Documents" at bounding box center [94, 440] width 115 height 14
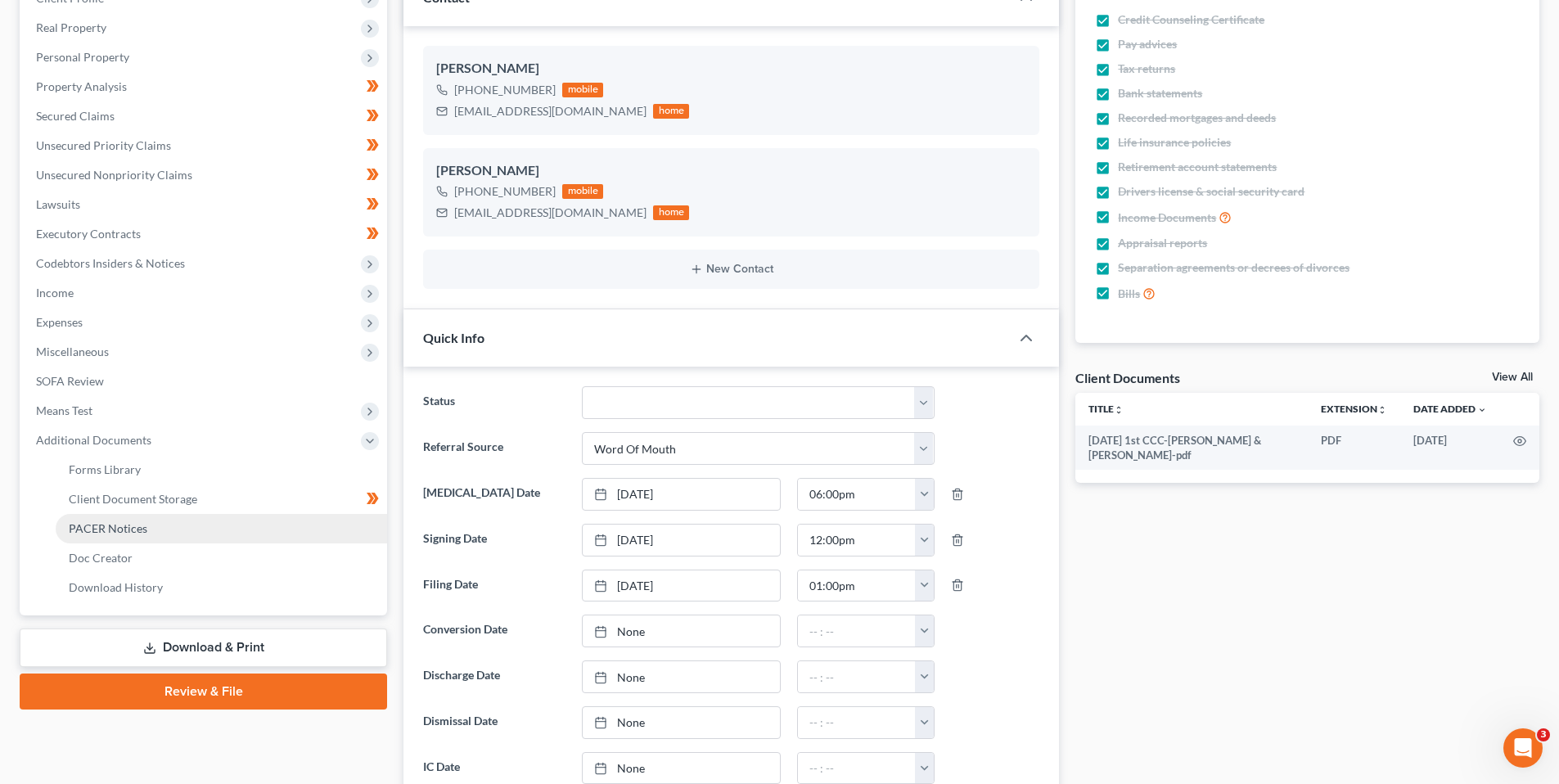
click at [118, 525] on span "PACER Notices" at bounding box center [108, 528] width 79 height 14
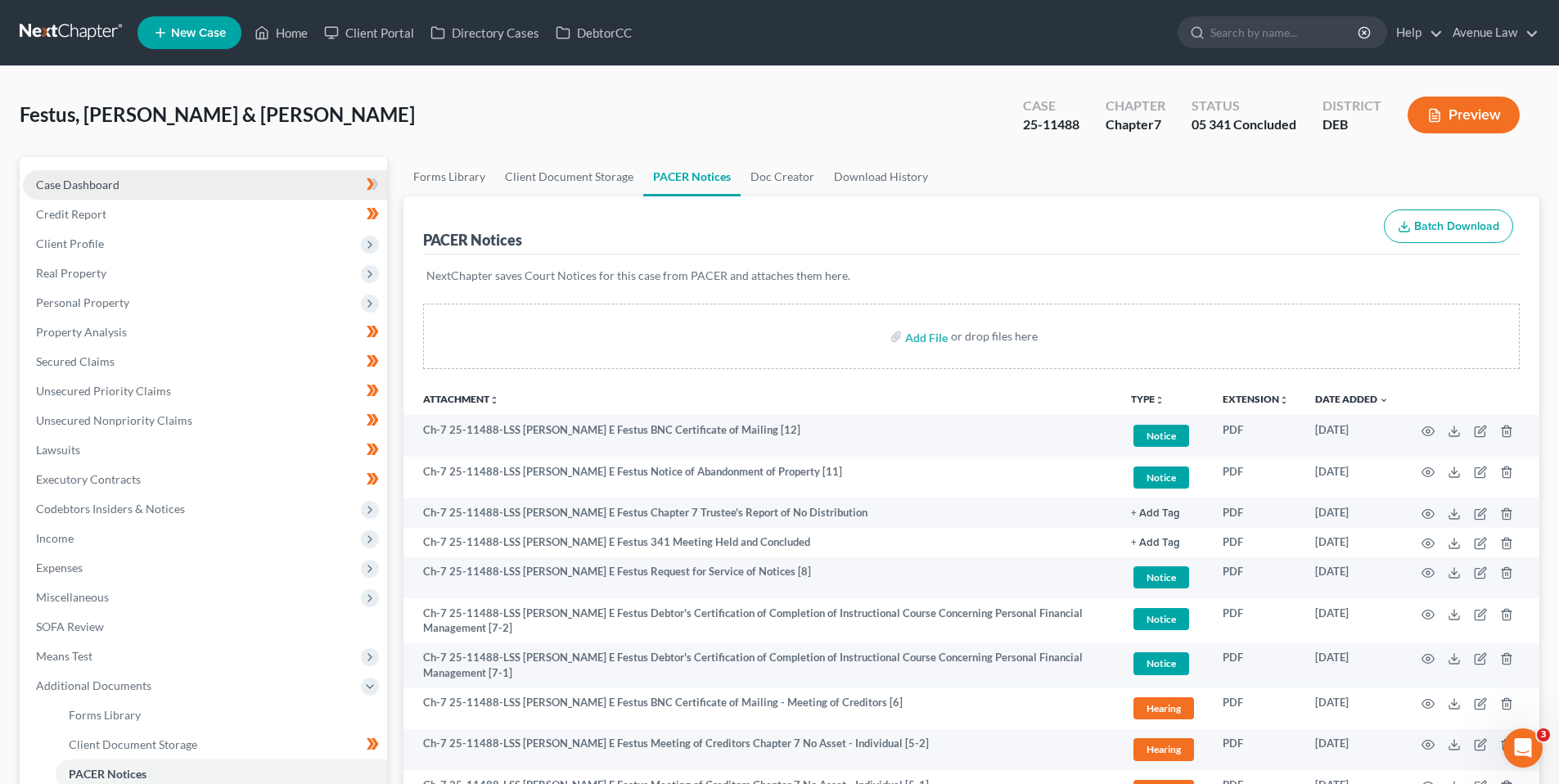
click at [85, 183] on span "Case Dashboard" at bounding box center [78, 184] width 84 height 14
select select "0"
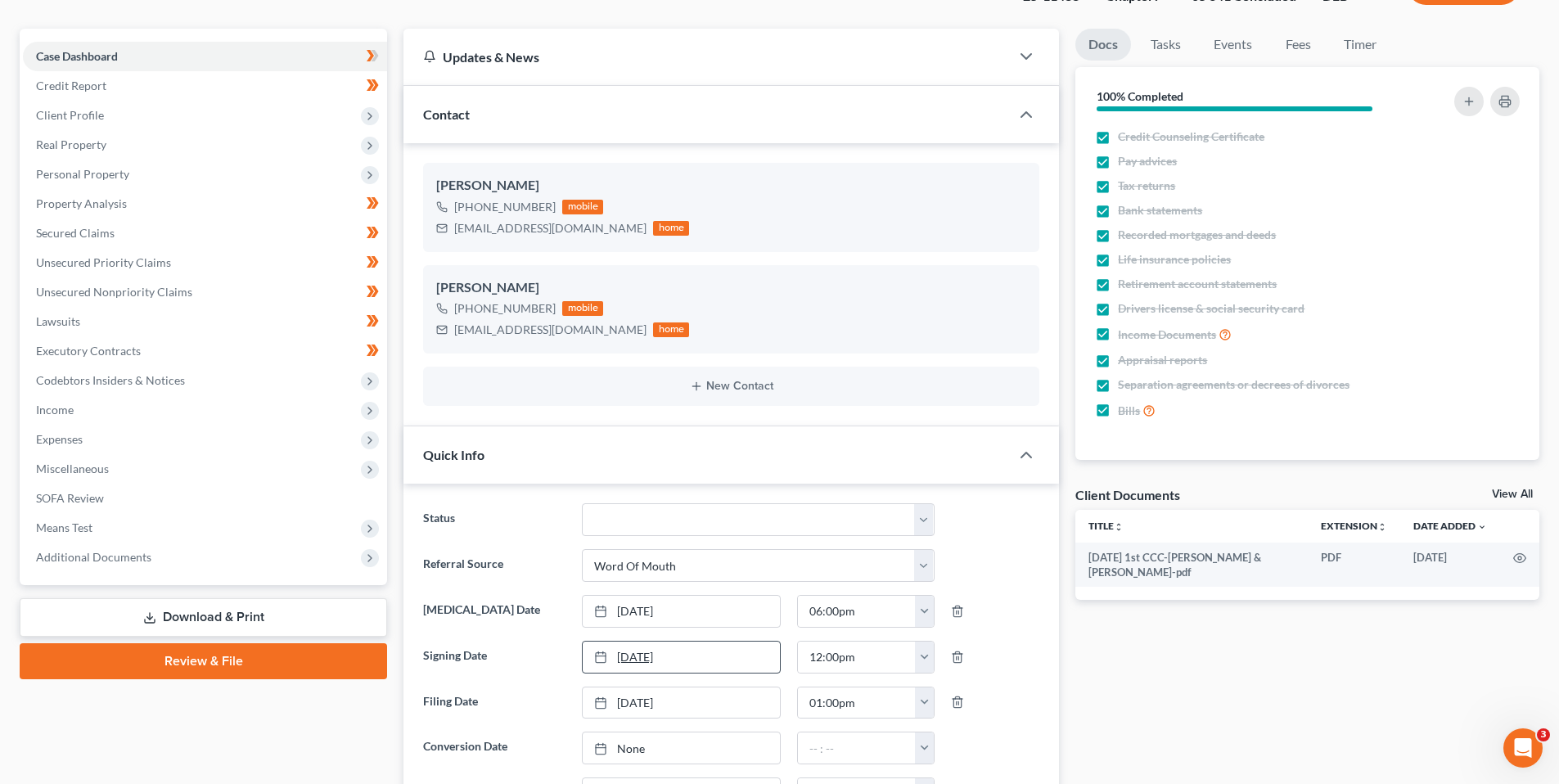
scroll to position [163, 0]
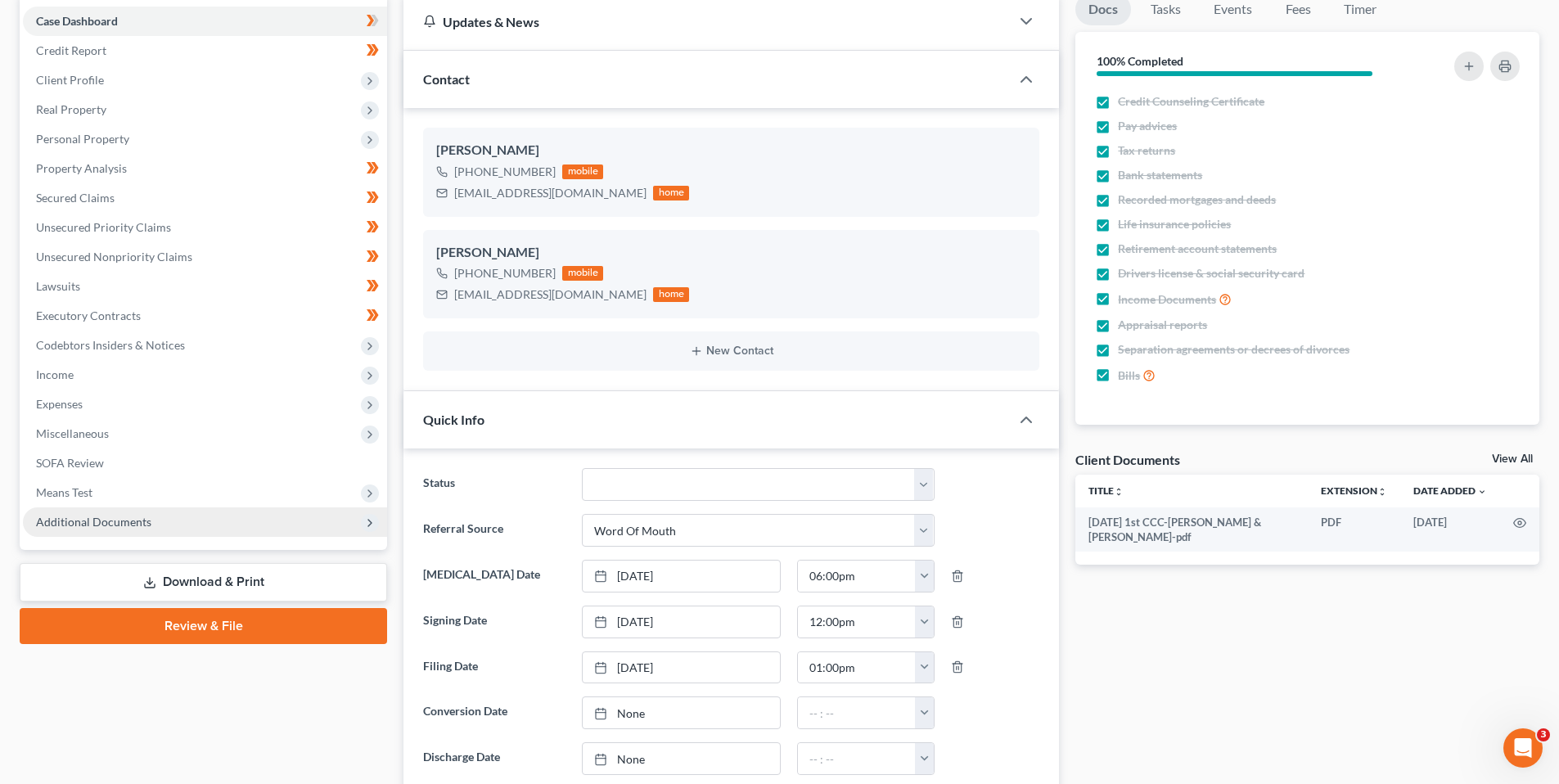
drag, startPoint x: 83, startPoint y: 521, endPoint x: 104, endPoint y: 529, distance: 22.5
click at [84, 521] on span "Additional Documents" at bounding box center [94, 521] width 115 height 14
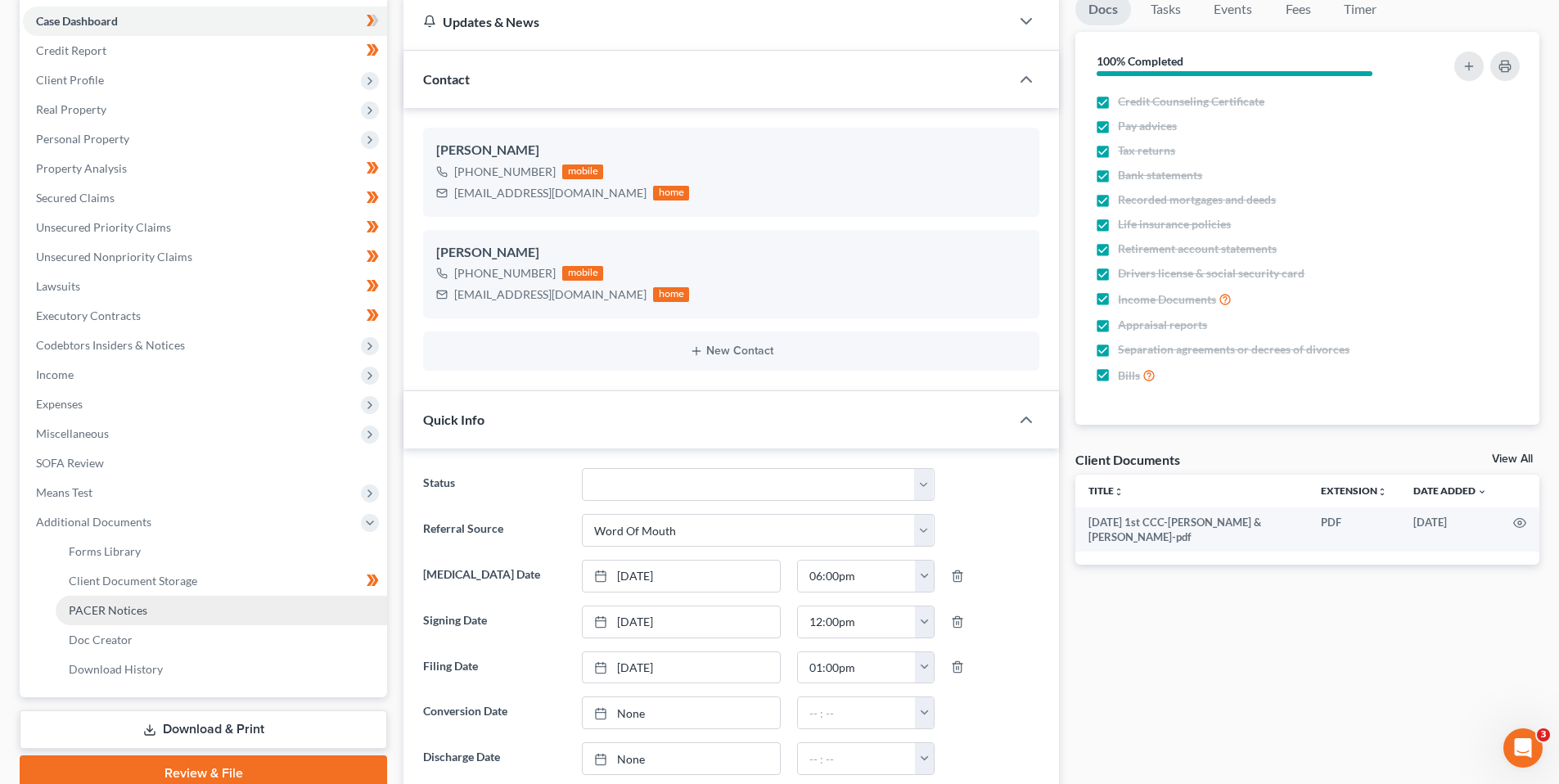
click at [123, 607] on span "PACER Notices" at bounding box center [108, 610] width 79 height 14
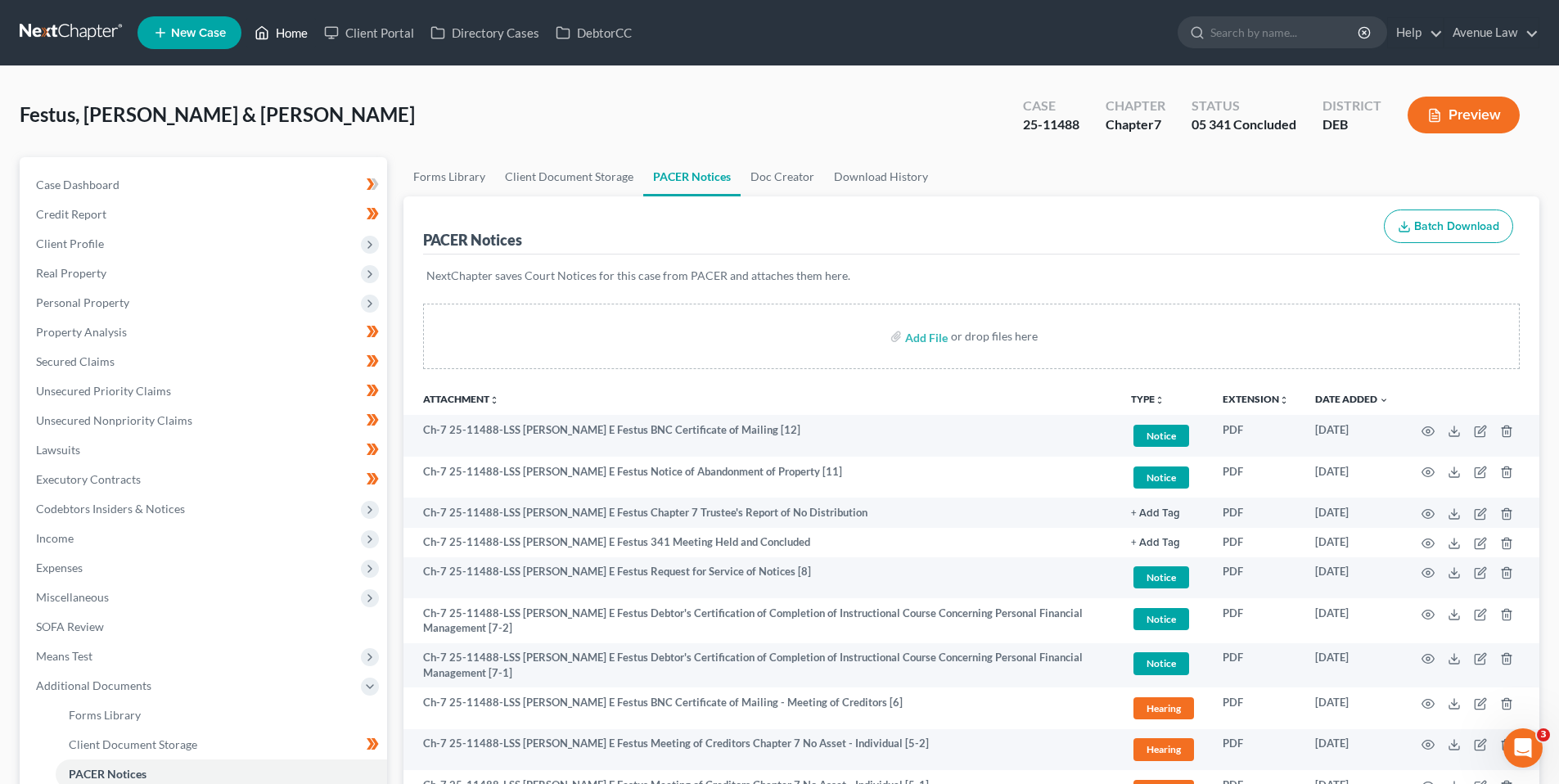
click at [277, 28] on link "Home" at bounding box center [281, 32] width 70 height 30
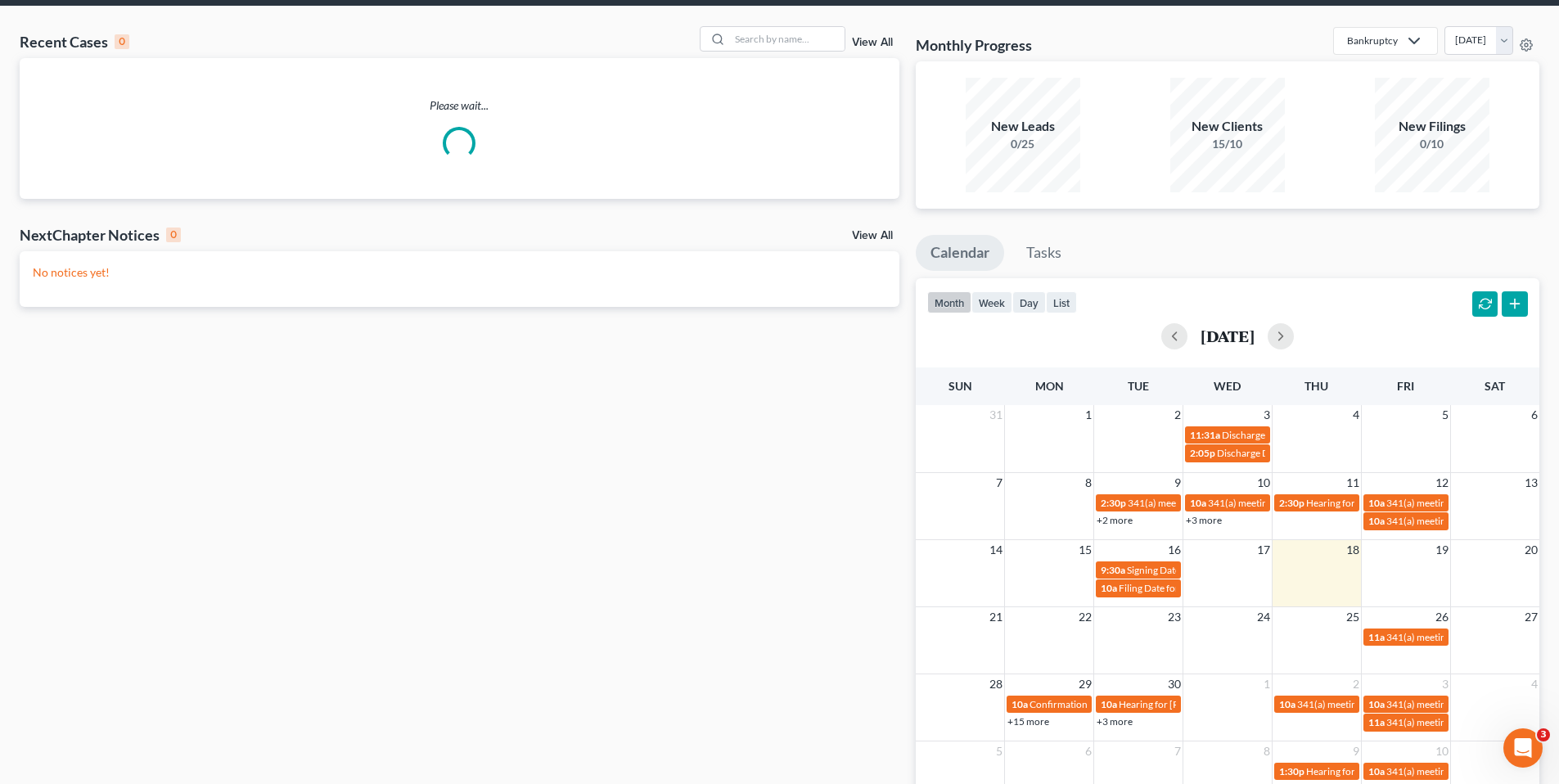
scroll to position [161, 0]
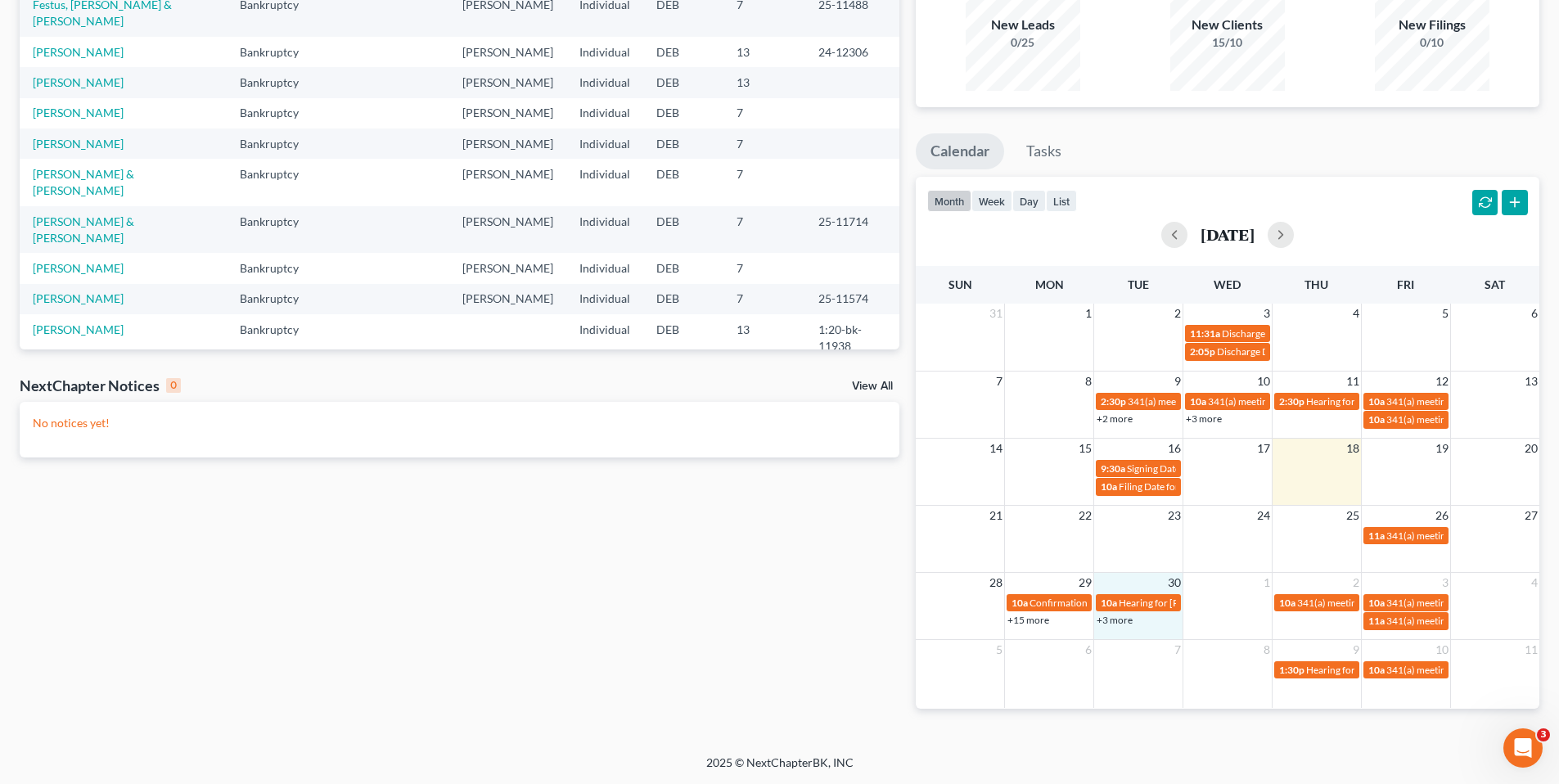
click at [1128, 612] on div "+3 more" at bounding box center [1139, 619] width 89 height 17
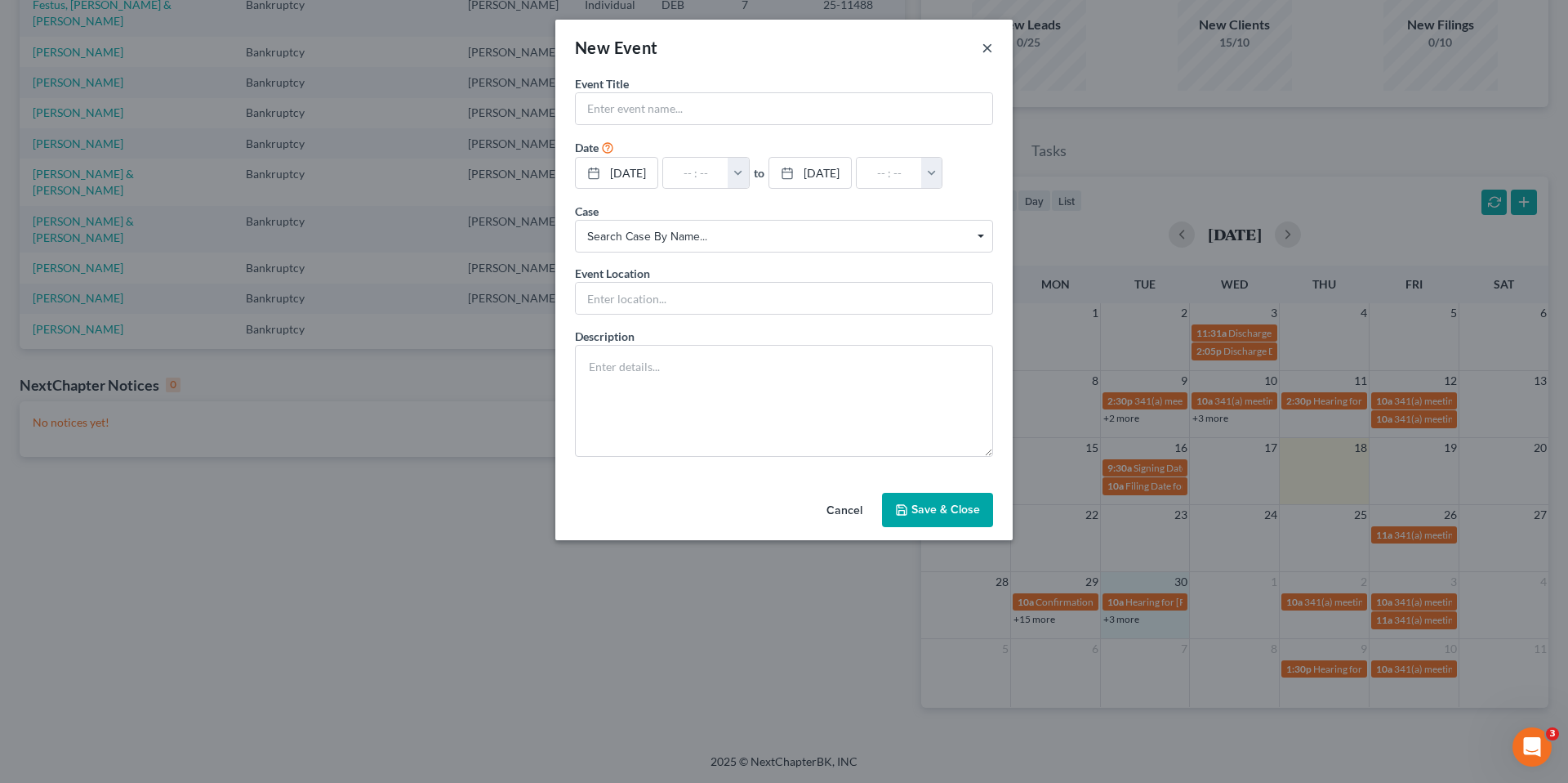
click at [992, 43] on button "×" at bounding box center [987, 47] width 12 height 20
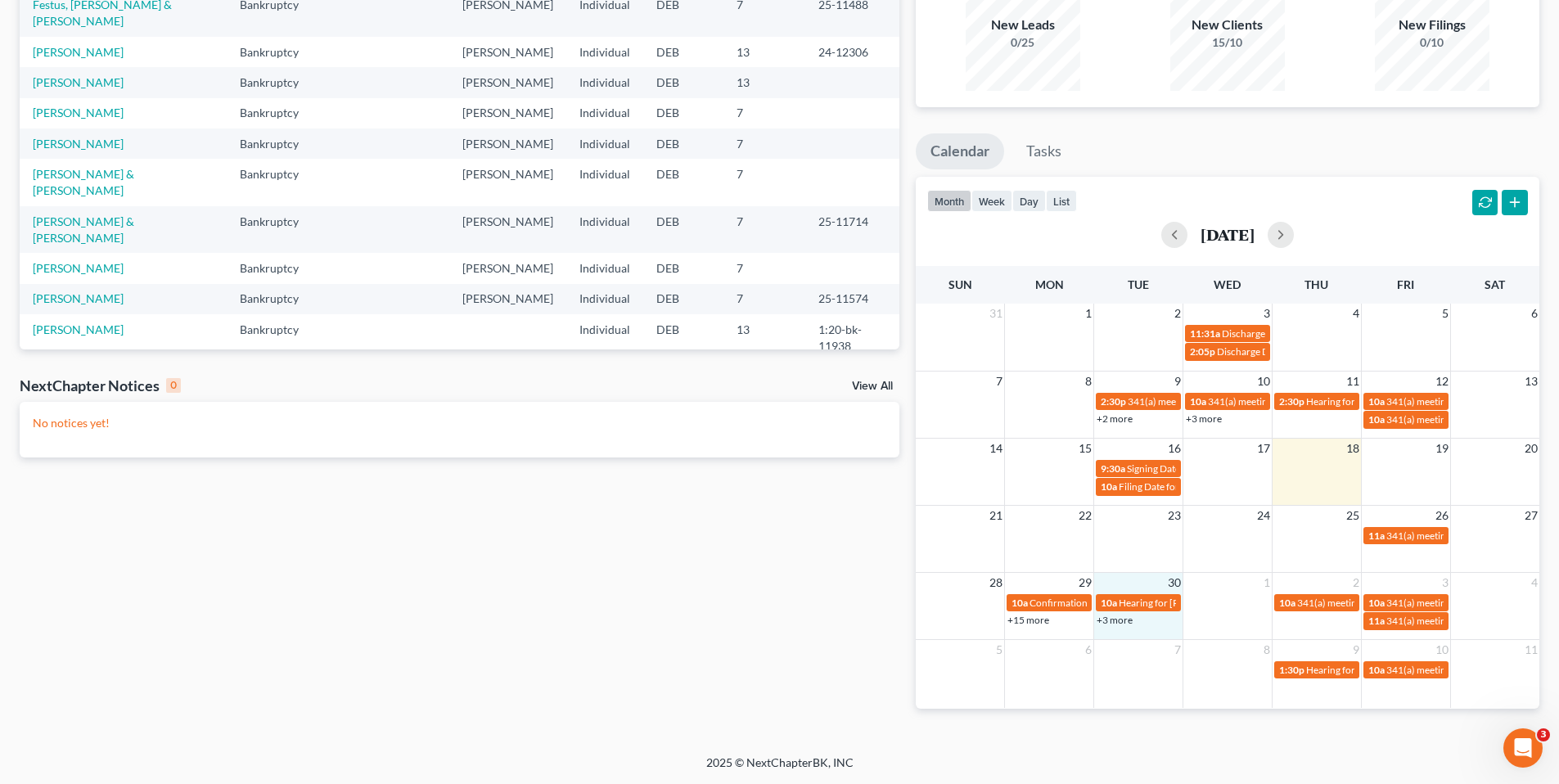
click at [1120, 622] on link "+3 more" at bounding box center [1114, 620] width 36 height 12
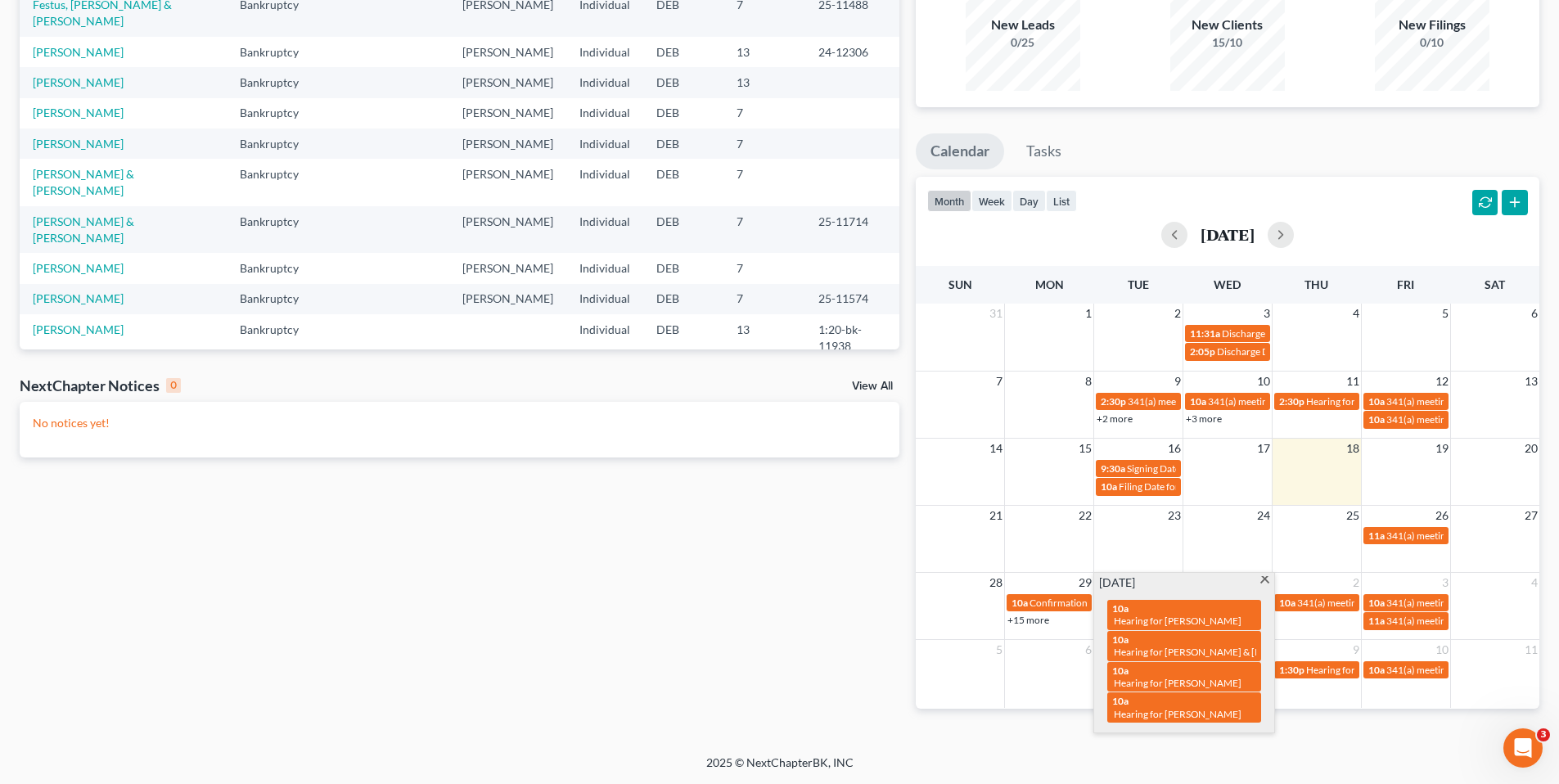
click at [784, 635] on div "Recent Cases 15 View All Name unfold_more expand_more expand_less Area of Law u…" at bounding box center [460, 330] width 897 height 810
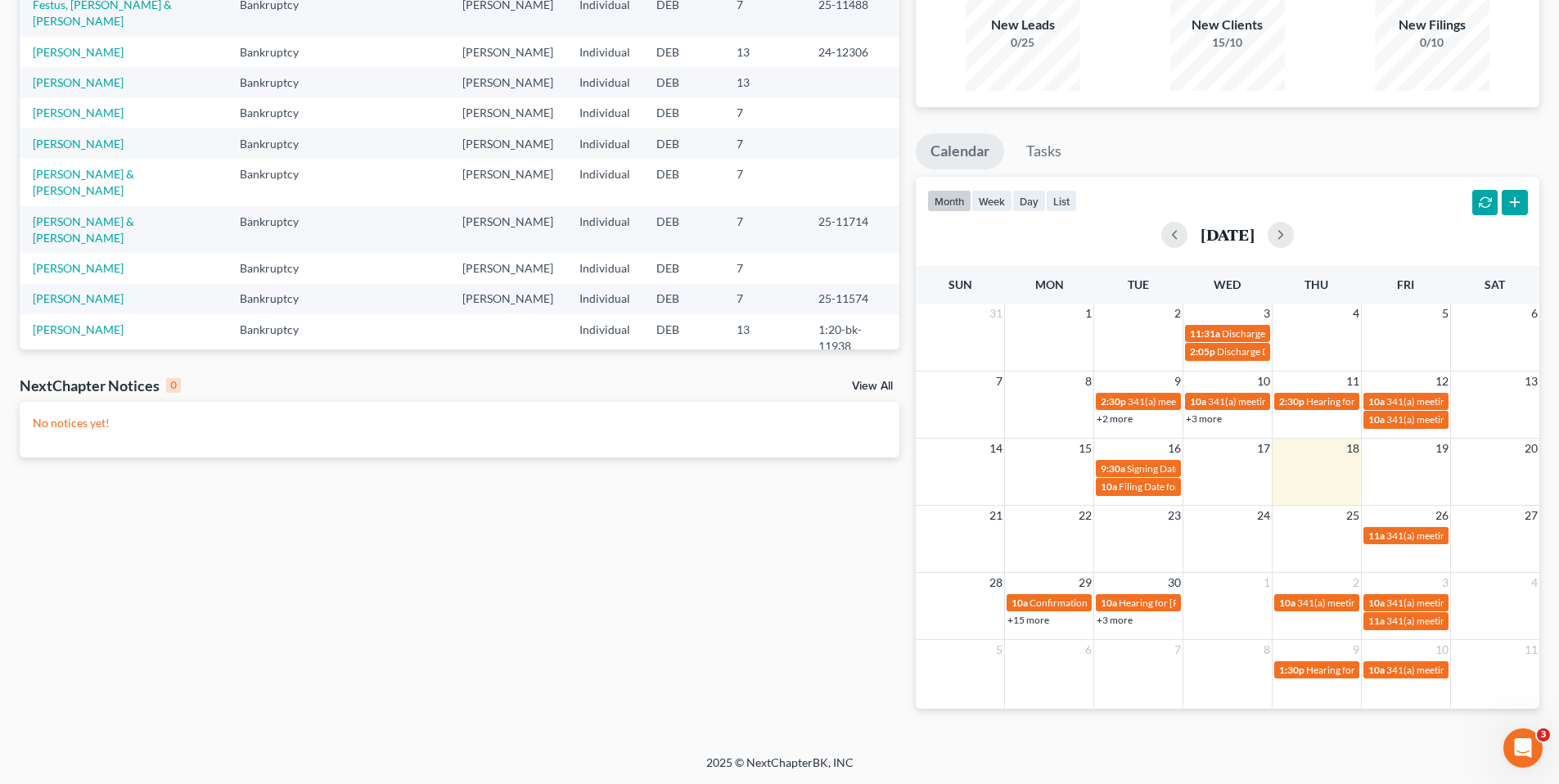
click at [1124, 620] on link "+3 more" at bounding box center [1114, 620] width 36 height 12
click at [443, 700] on div "Recent Cases 15 View All Name unfold_more expand_more expand_less Area of Law u…" at bounding box center [460, 330] width 897 height 810
click at [1120, 621] on link "+3 more" at bounding box center [1114, 620] width 36 height 12
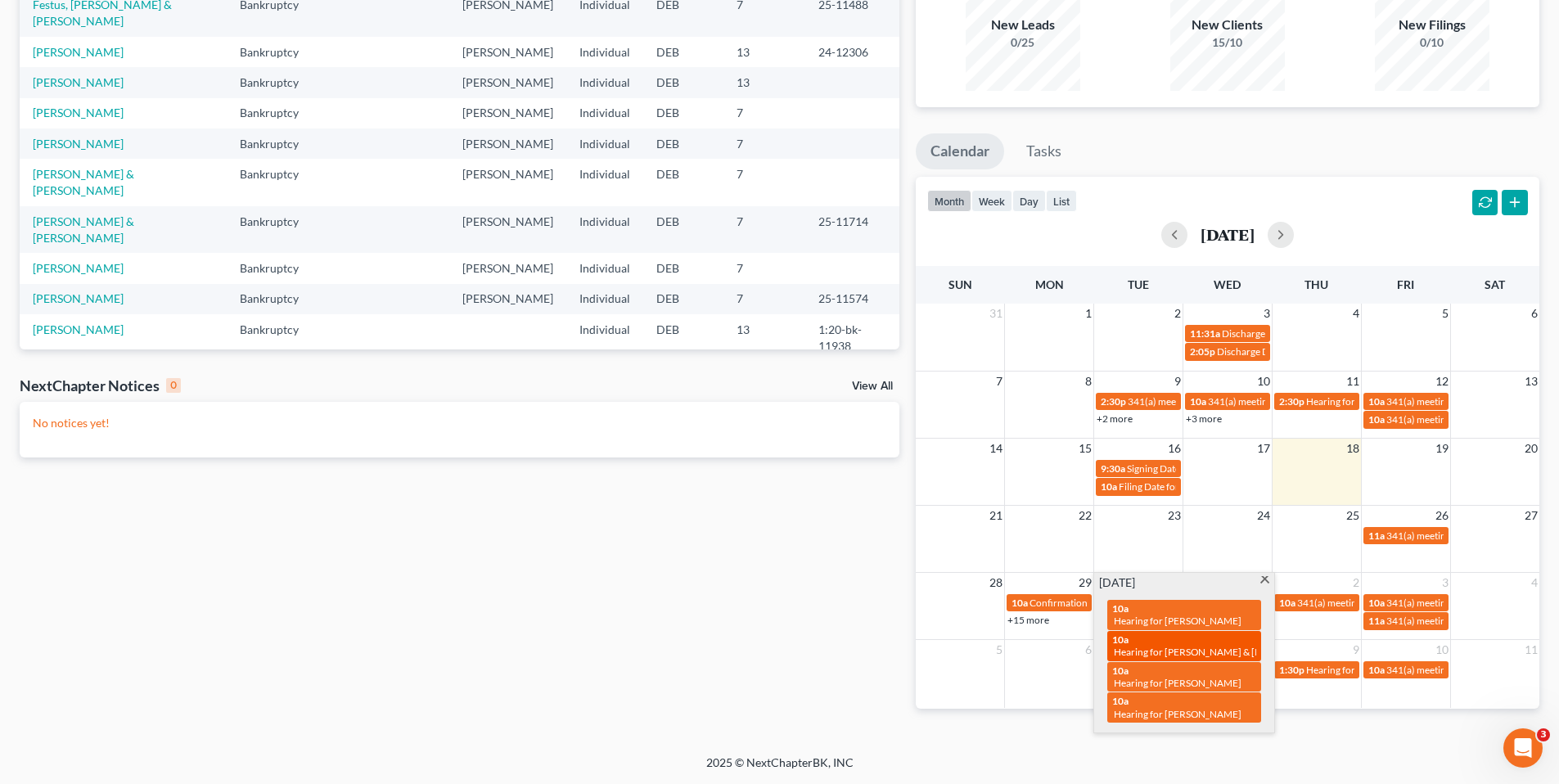
click at [1191, 645] on span "Hearing for [PERSON_NAME] & [PERSON_NAME]" at bounding box center [1221, 651] width 215 height 12
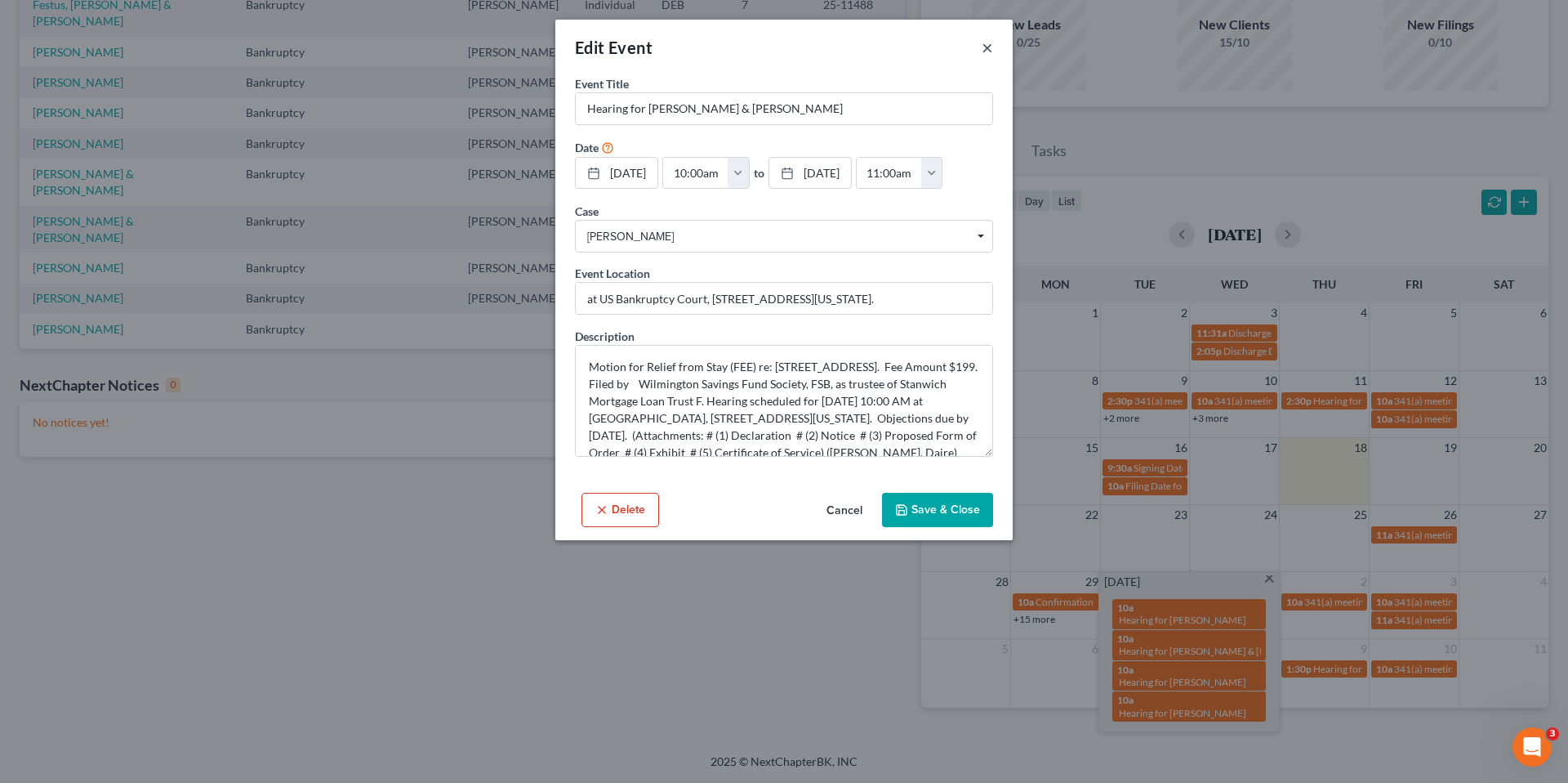
click at [986, 46] on button "×" at bounding box center [987, 47] width 12 height 20
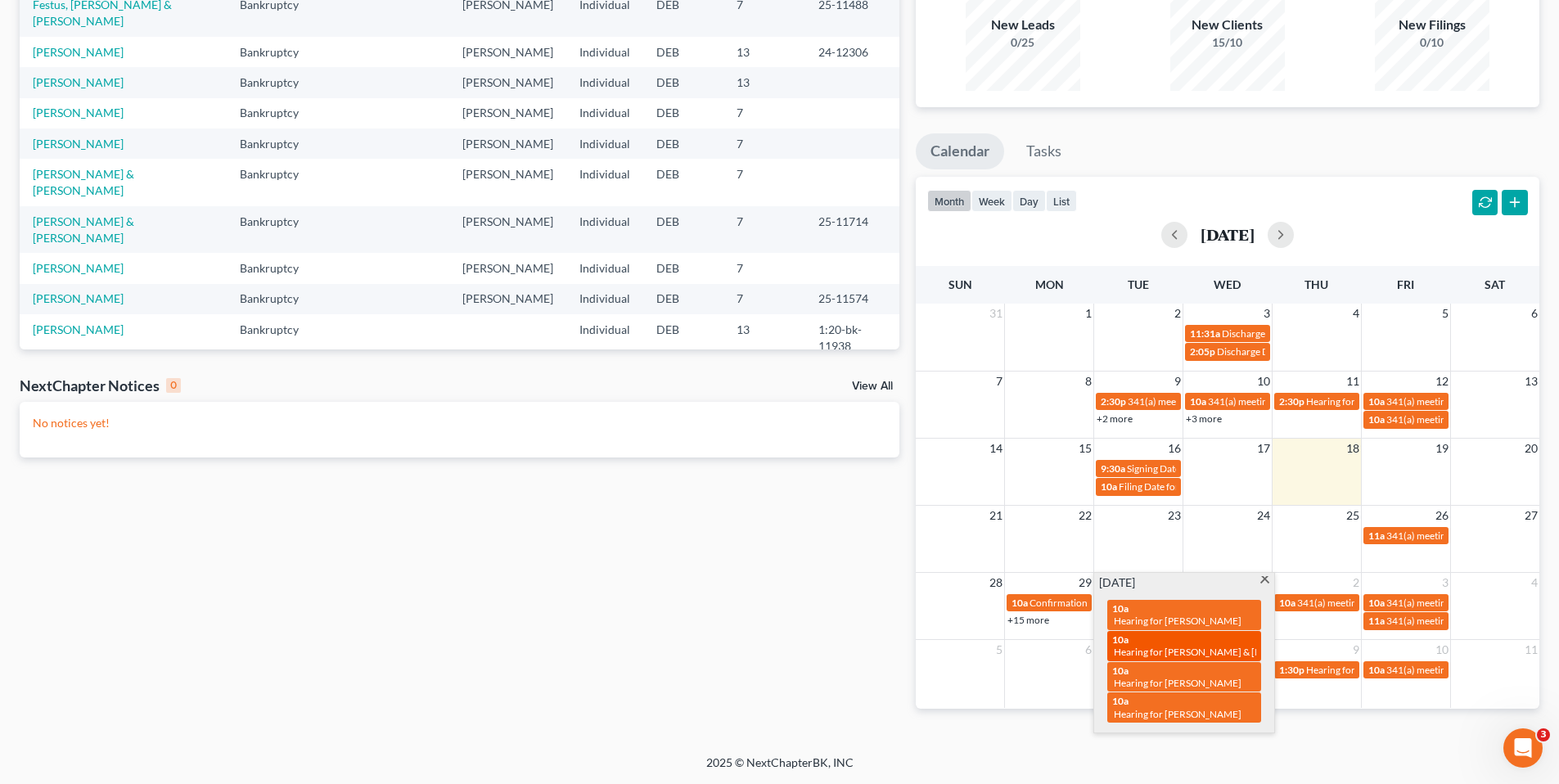
click at [1211, 645] on span "Hearing for [PERSON_NAME] & [PERSON_NAME]" at bounding box center [1221, 651] width 215 height 12
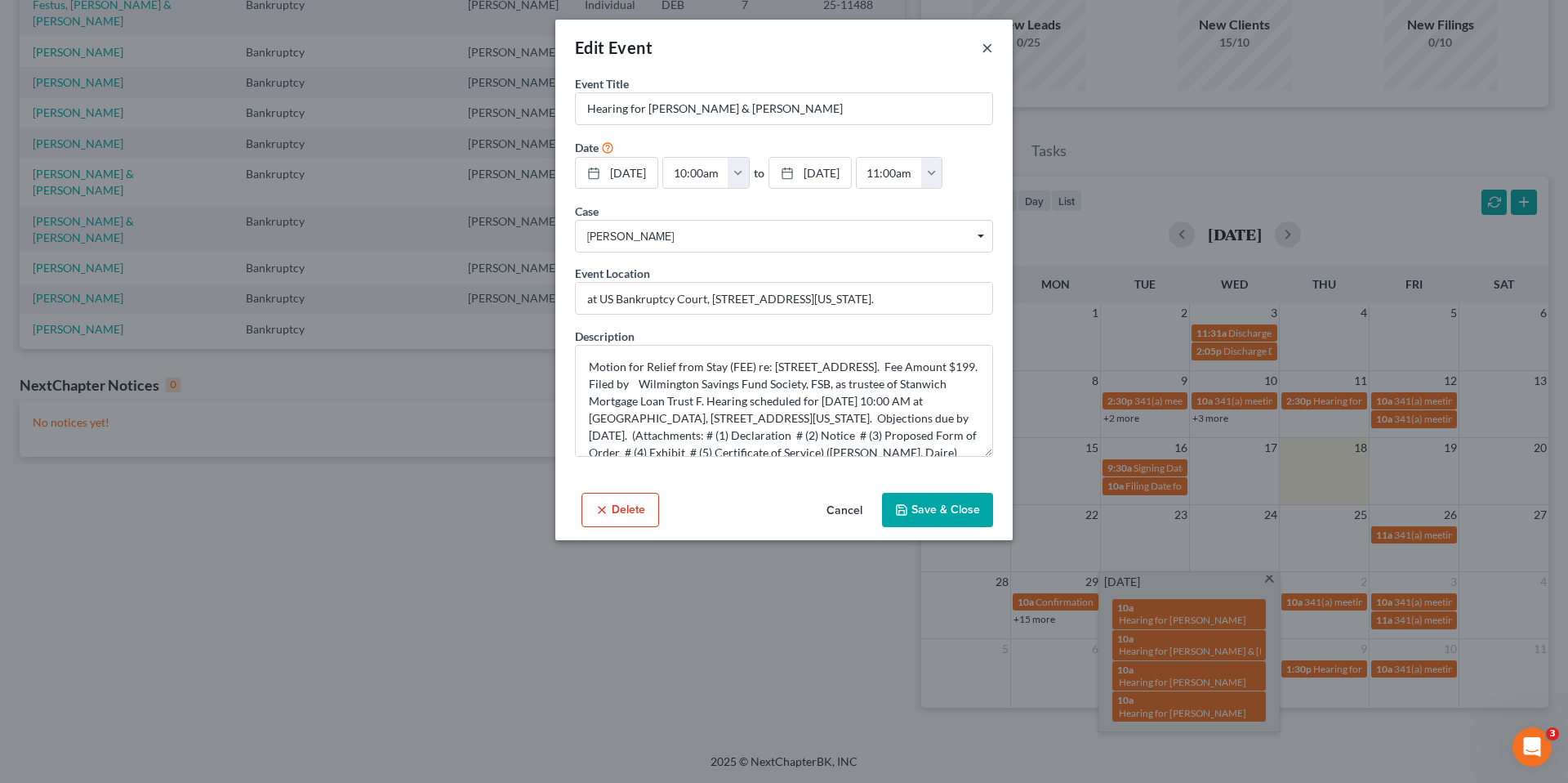
click at [985, 41] on button "×" at bounding box center [987, 47] width 12 height 20
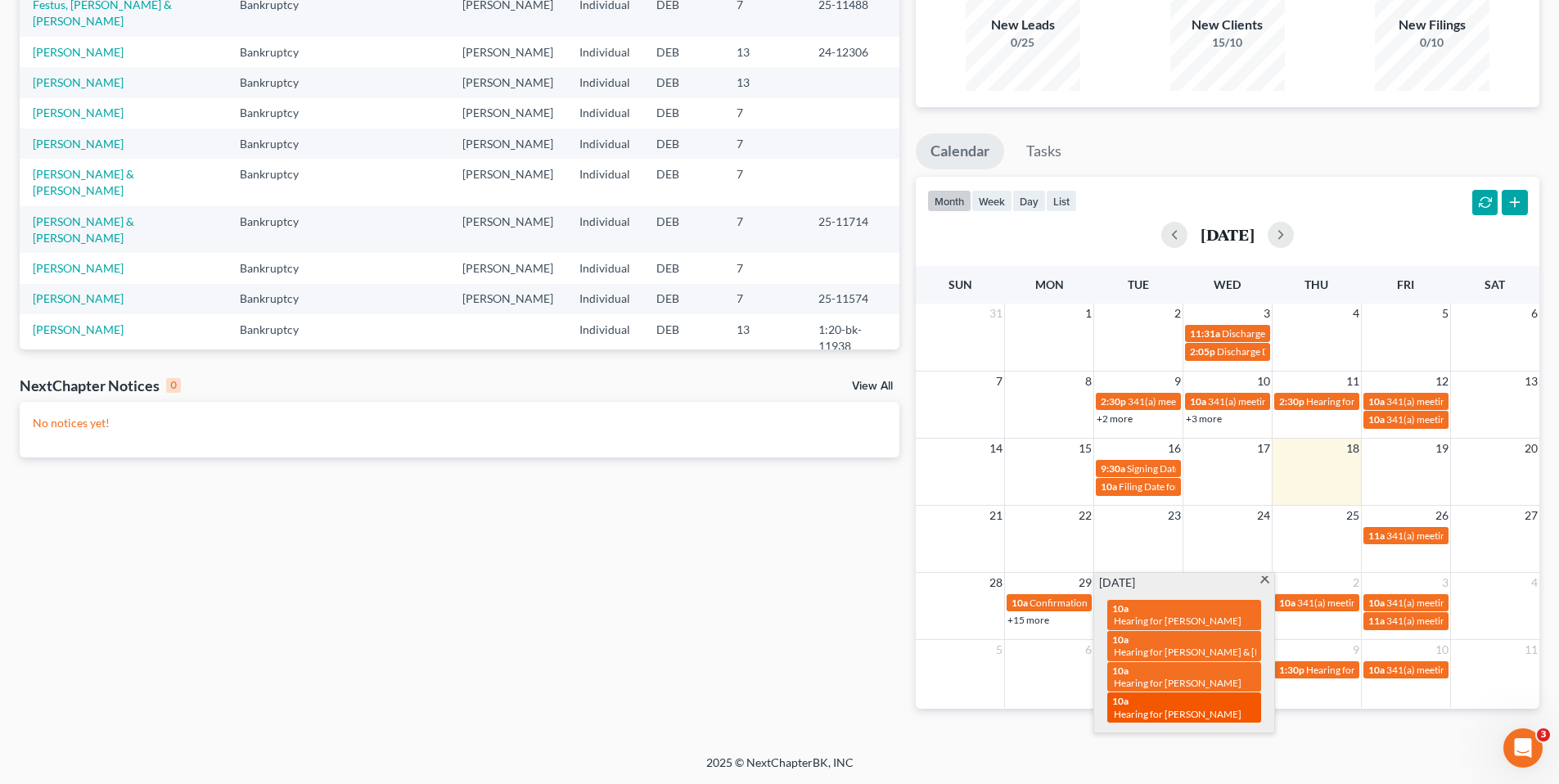
click at [1166, 707] on span "Hearing for [PERSON_NAME]" at bounding box center [1178, 713] width 128 height 12
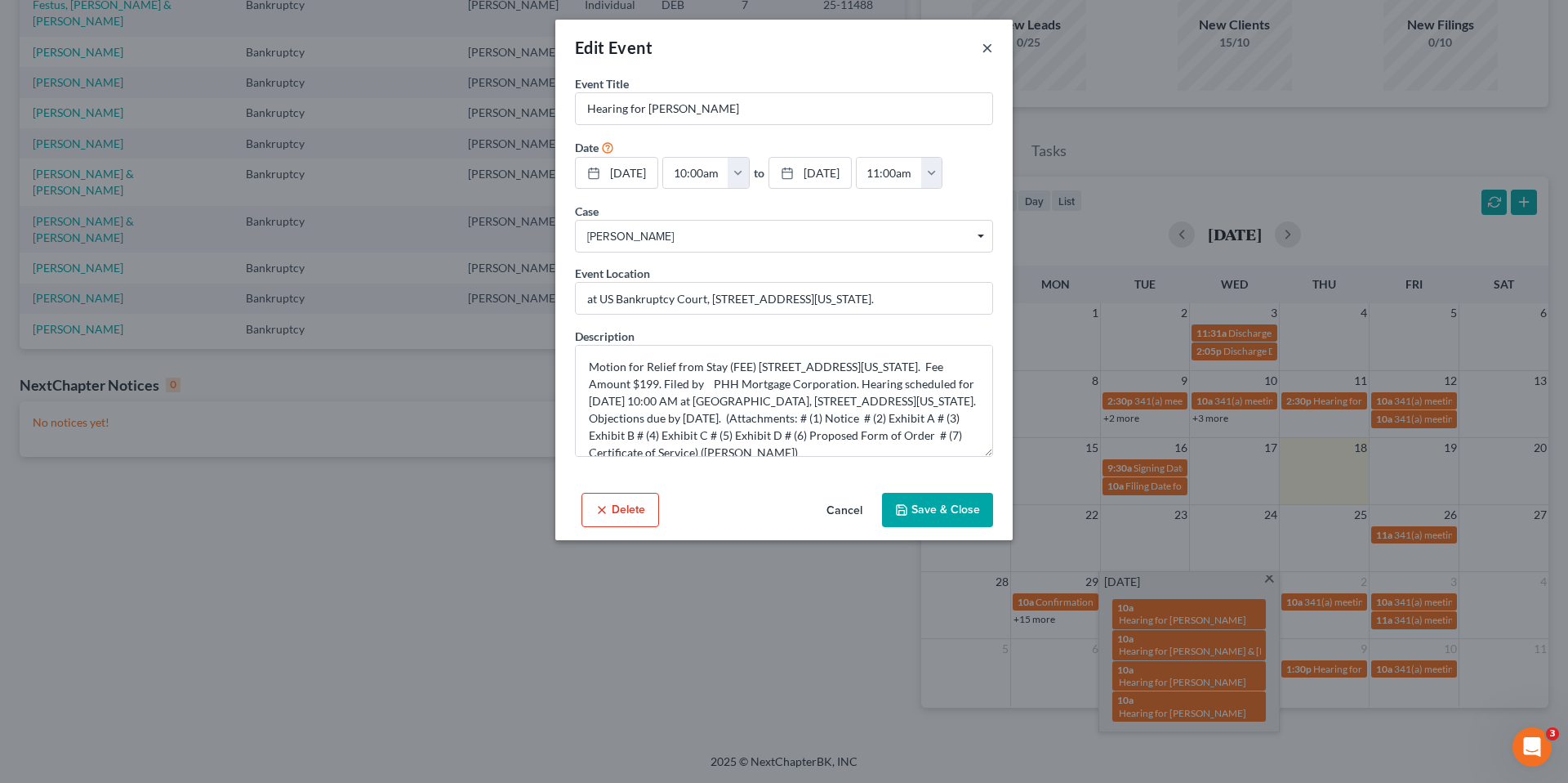
click at [988, 42] on button "×" at bounding box center [987, 47] width 12 height 20
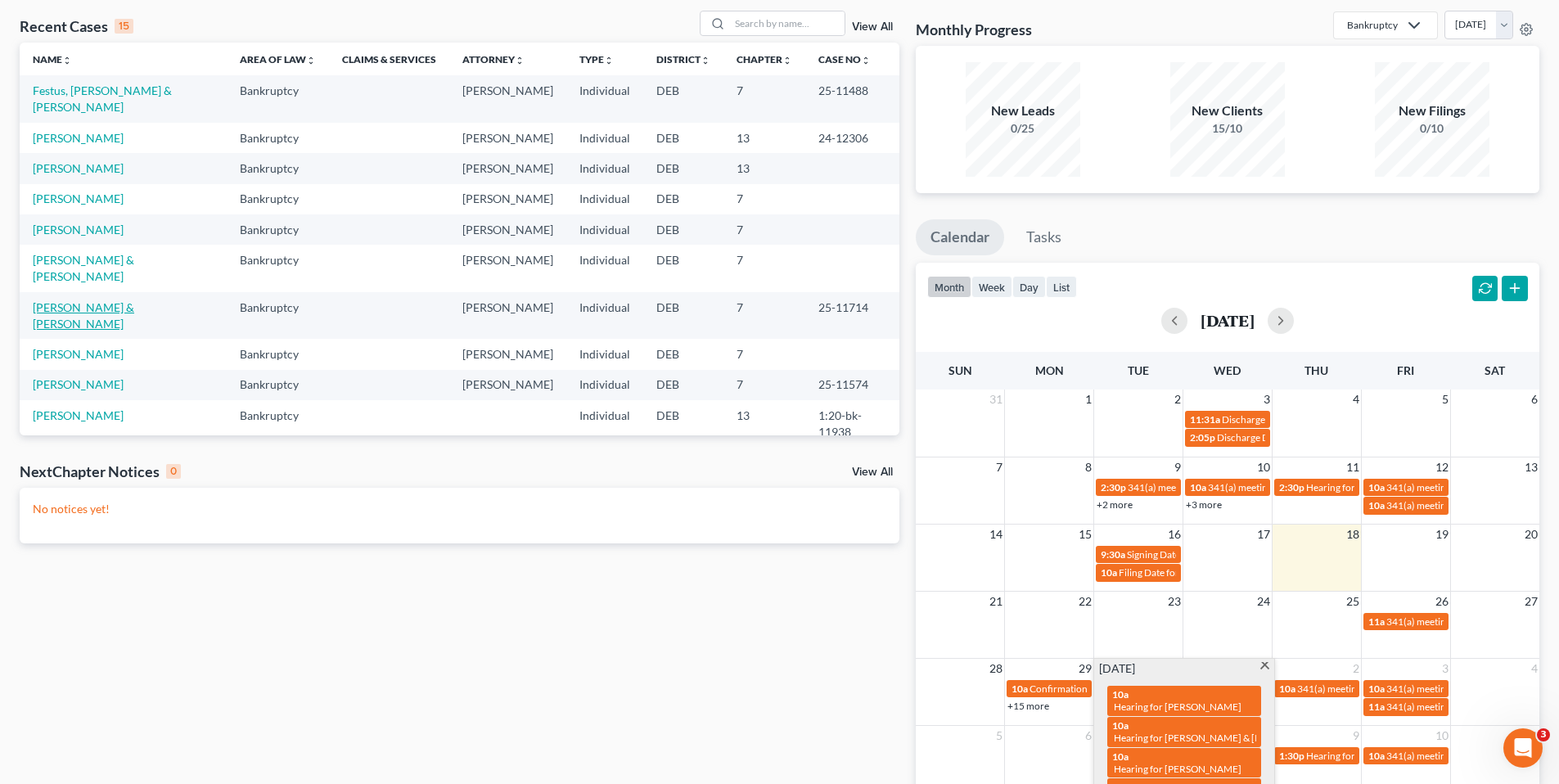
scroll to position [0, 0]
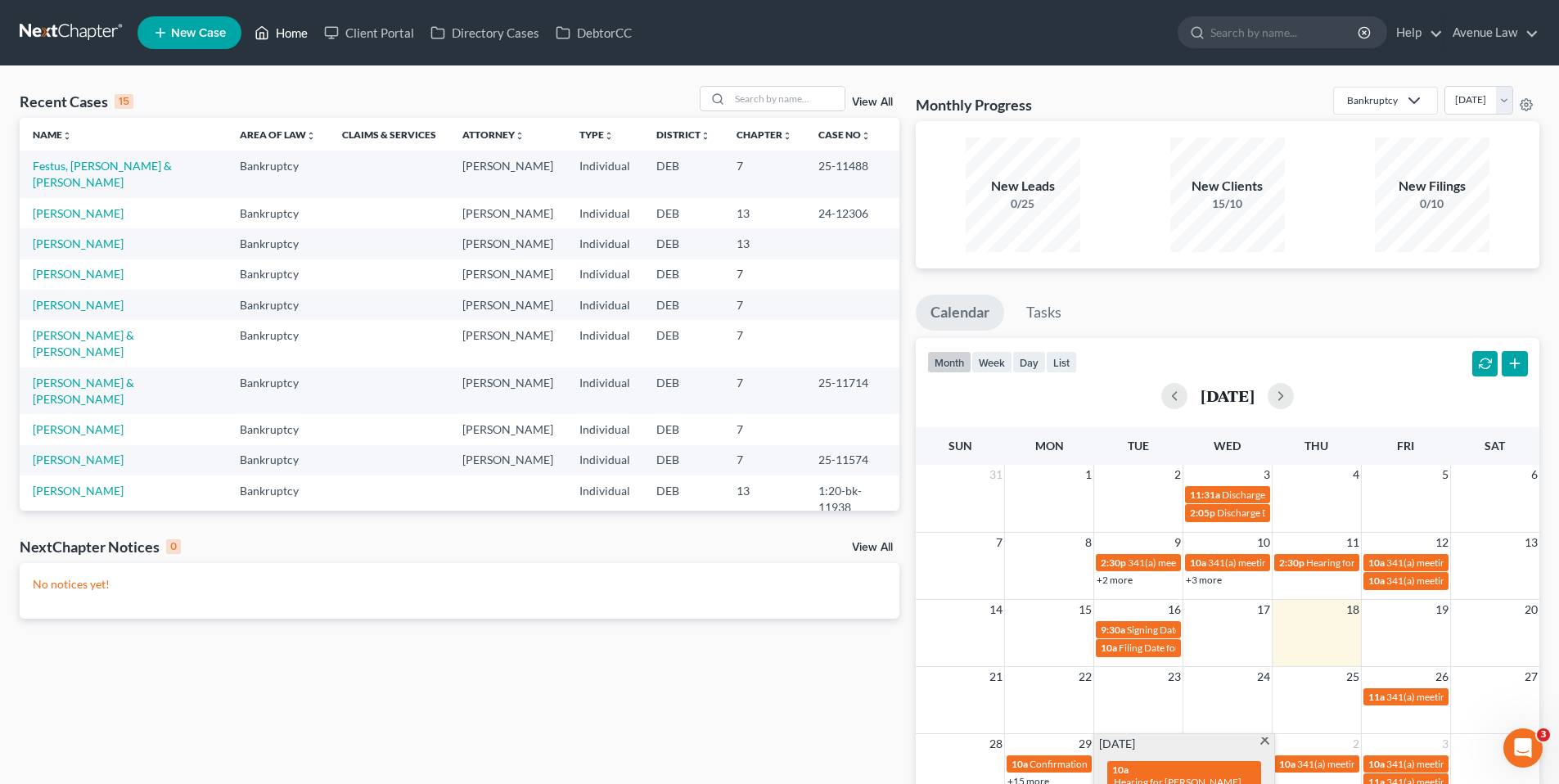
click at [299, 28] on link "Home" at bounding box center [281, 32] width 70 height 30
click at [300, 34] on link "Home" at bounding box center [281, 32] width 70 height 30
click at [198, 27] on span "New Case" at bounding box center [199, 32] width 55 height 12
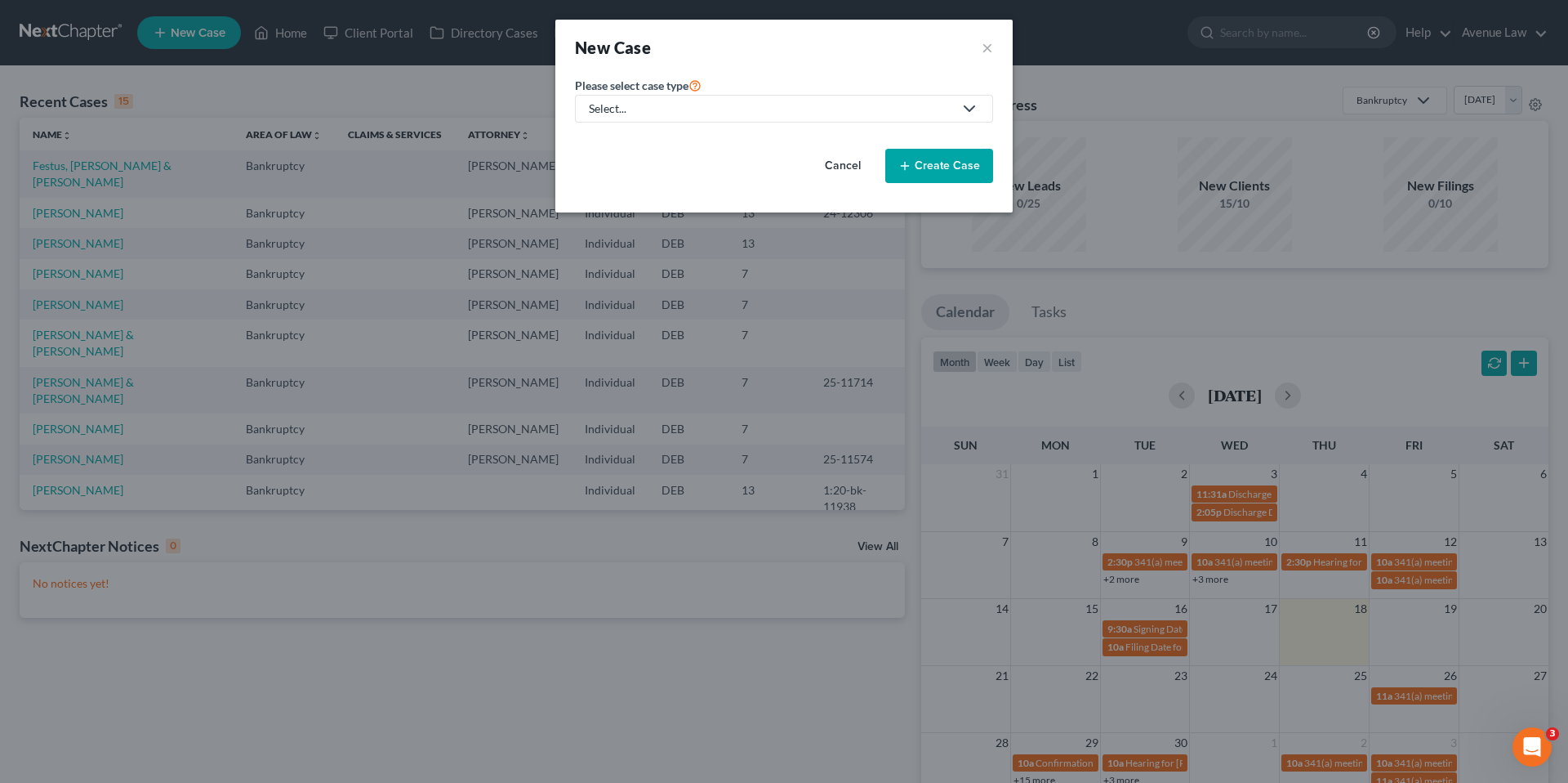
click at [766, 99] on link "Select..." at bounding box center [784, 108] width 418 height 28
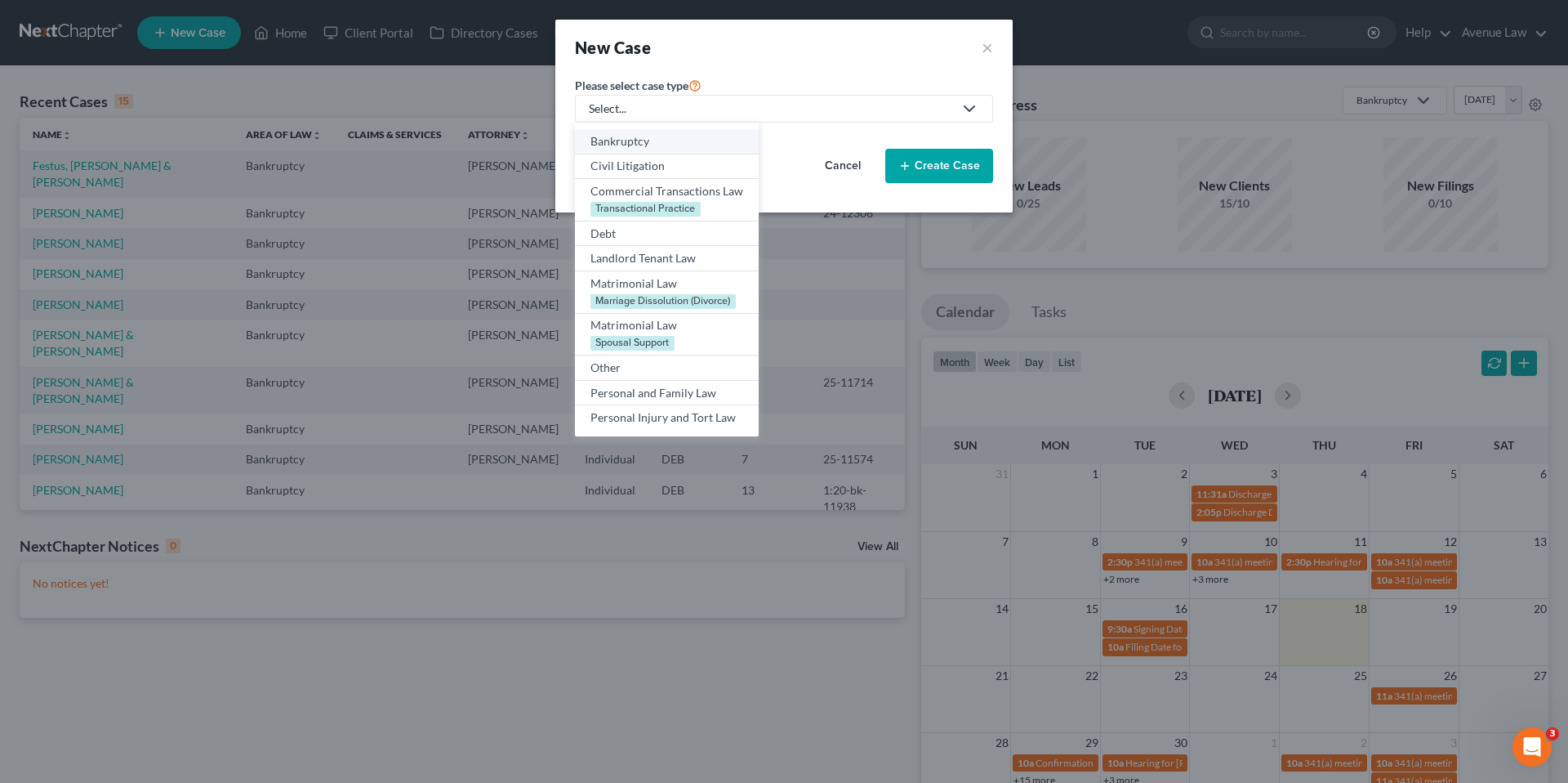
click at [617, 136] on div "Bankruptcy" at bounding box center [666, 141] width 152 height 17
select select "13"
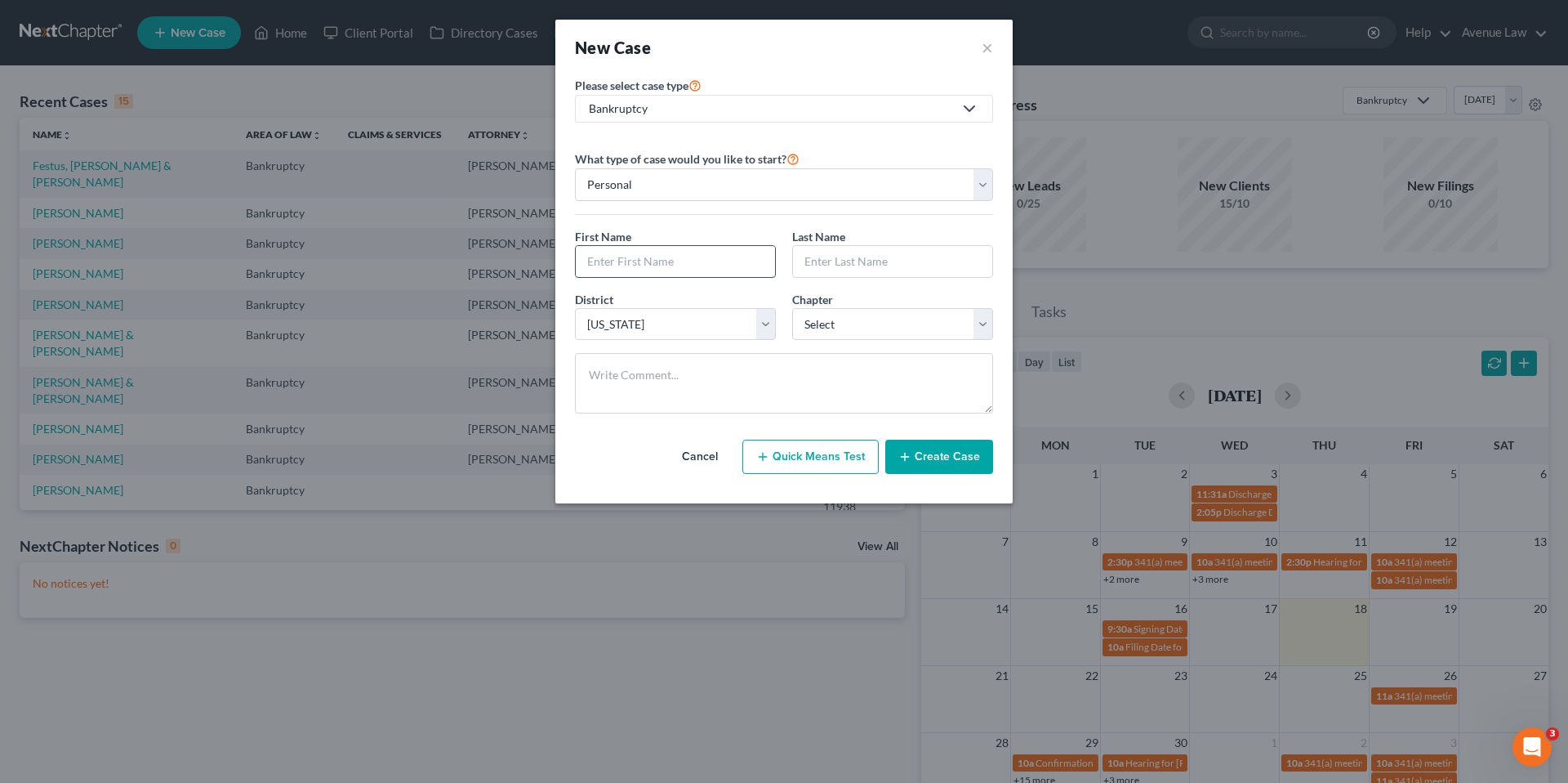
click at [638, 260] on input "text" at bounding box center [675, 261] width 199 height 31
type input "[PERSON_NAME]"
type input "Parish"
click at [881, 329] on select "Select 7 11 12 13" at bounding box center [892, 323] width 201 height 32
select select "0"
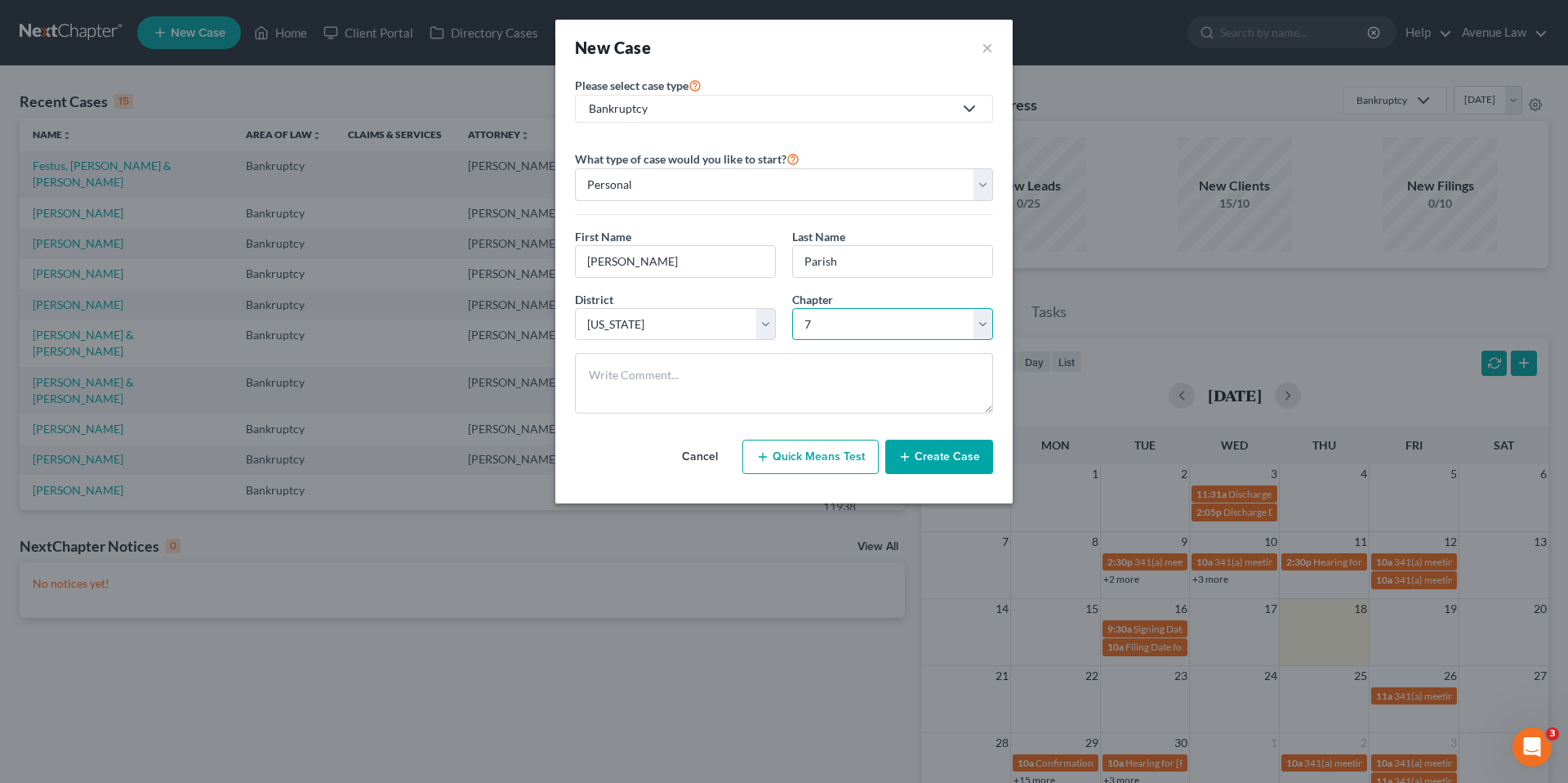
click at [792, 308] on select "Select 7 11 12 13" at bounding box center [892, 323] width 201 height 32
drag, startPoint x: 931, startPoint y: 451, endPoint x: 918, endPoint y: 447, distance: 13.6
click at [926, 450] on button "Create Case" at bounding box center [939, 456] width 108 height 34
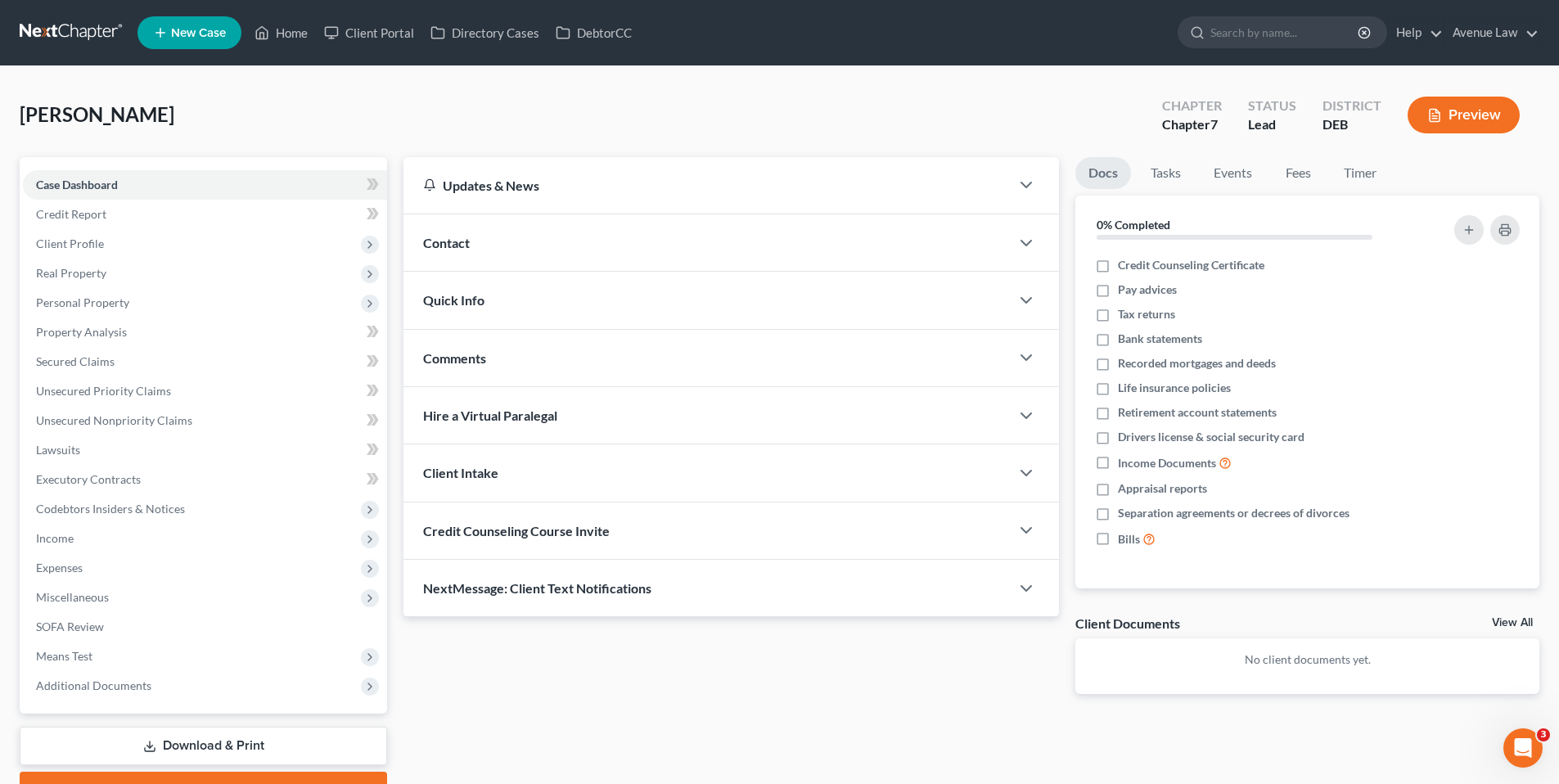
click at [440, 238] on span "Contact" at bounding box center [446, 243] width 46 height 16
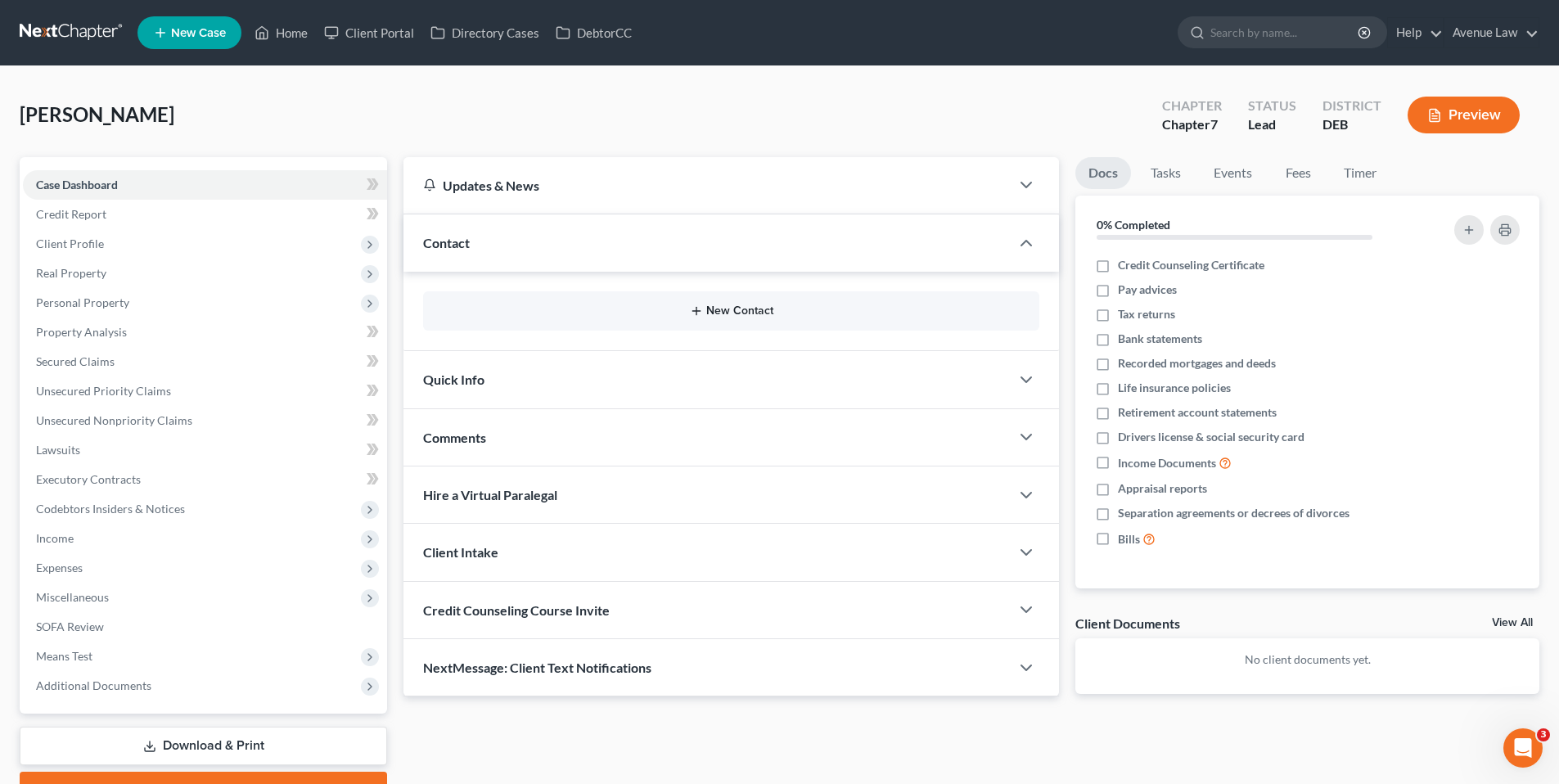
click at [723, 308] on button "New Contact" at bounding box center [731, 310] width 591 height 13
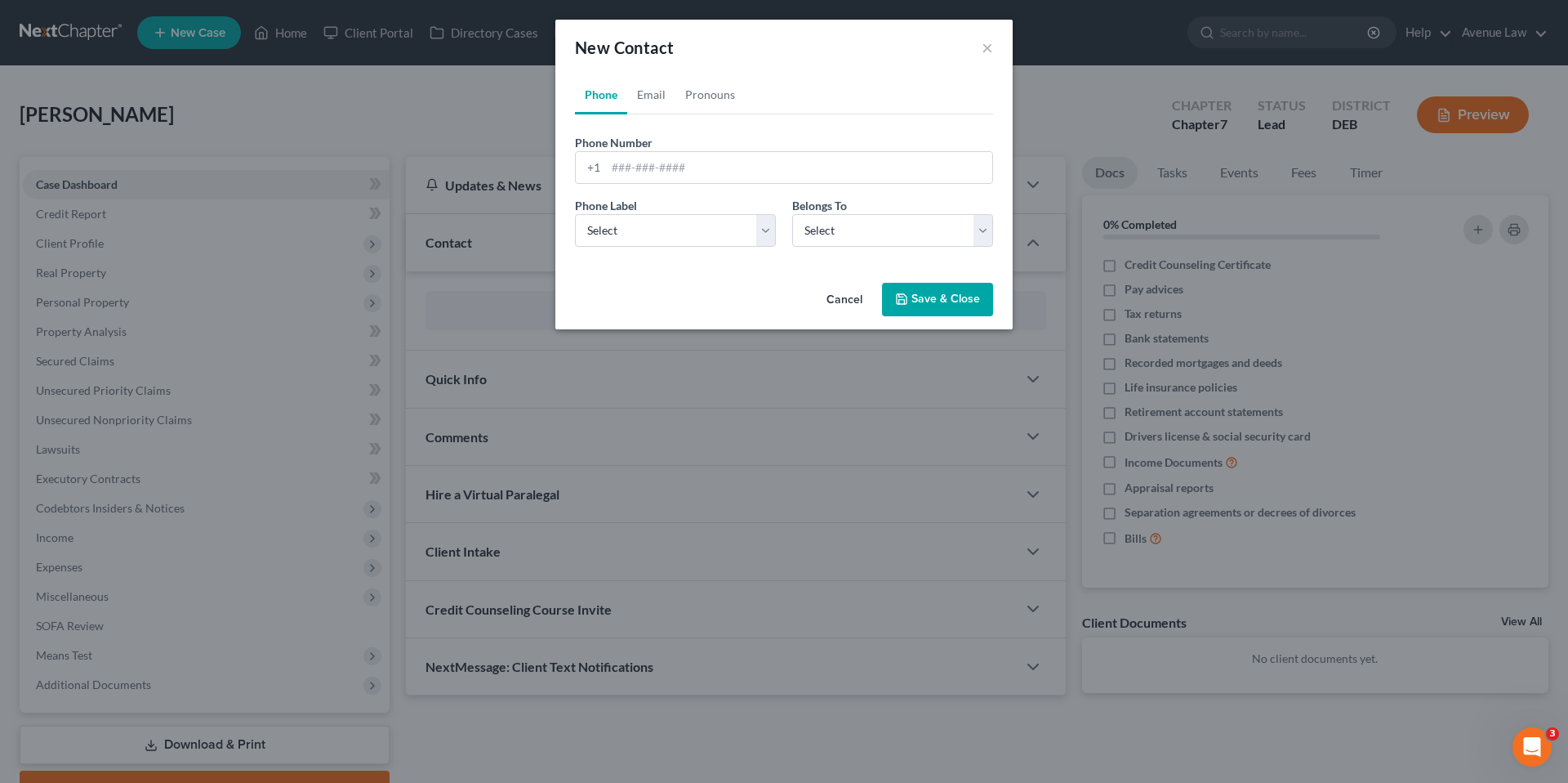
click at [838, 295] on button "Cancel" at bounding box center [843, 300] width 62 height 32
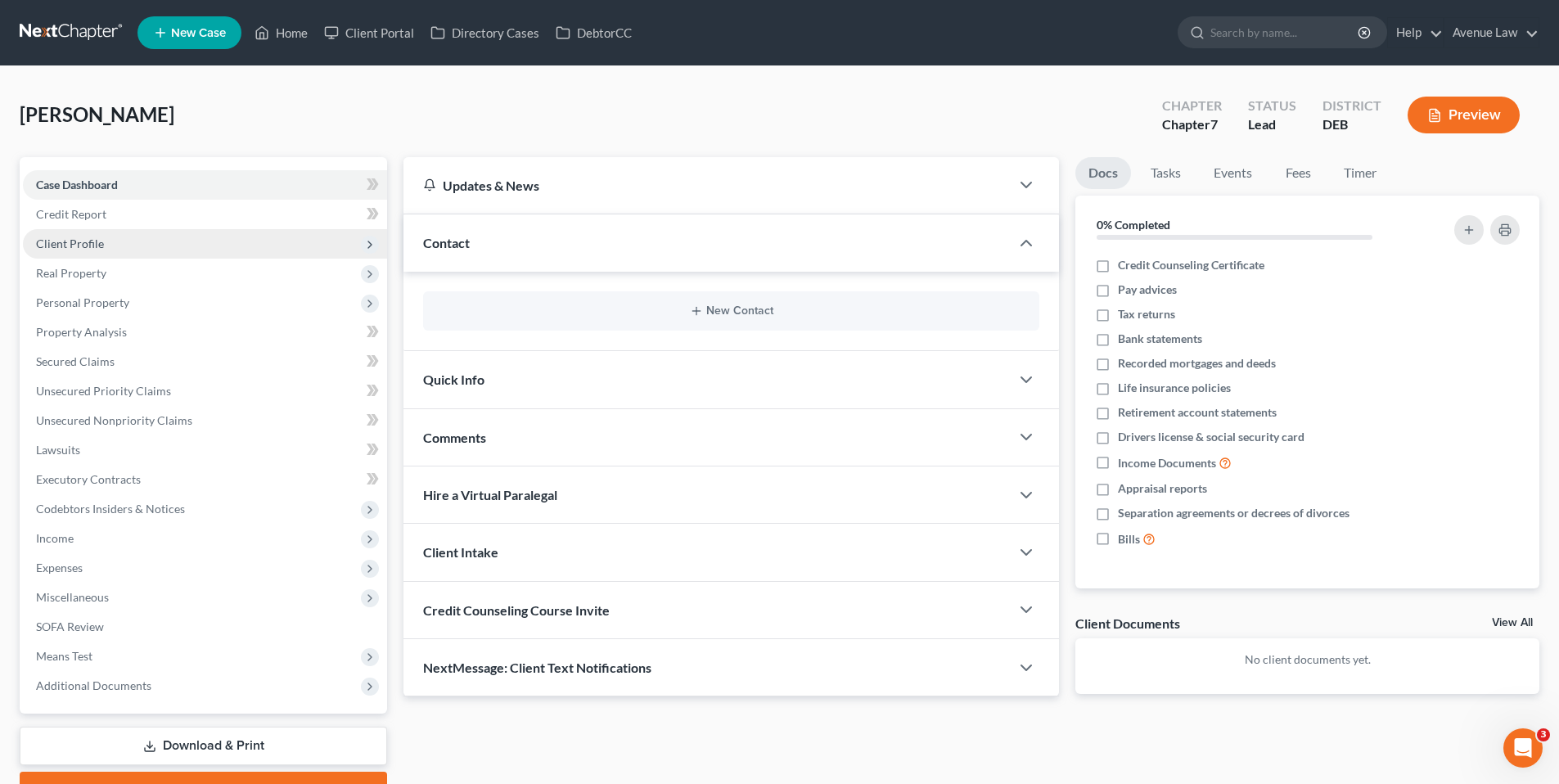
click at [65, 242] on span "Client Profile" at bounding box center [70, 243] width 68 height 14
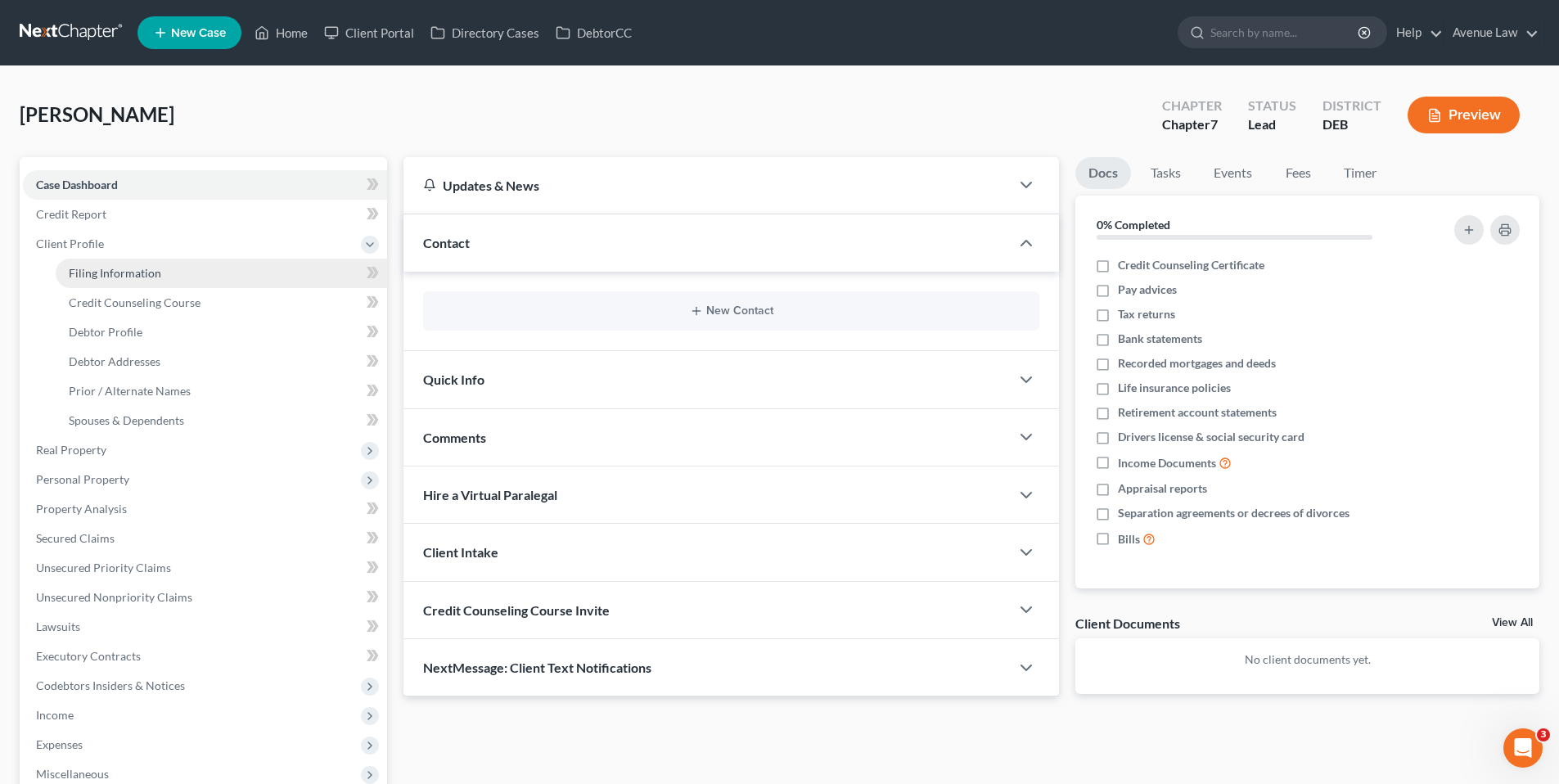
click at [108, 268] on span "Filing Information" at bounding box center [115, 272] width 93 height 14
select select "1"
select select "0"
select select "13"
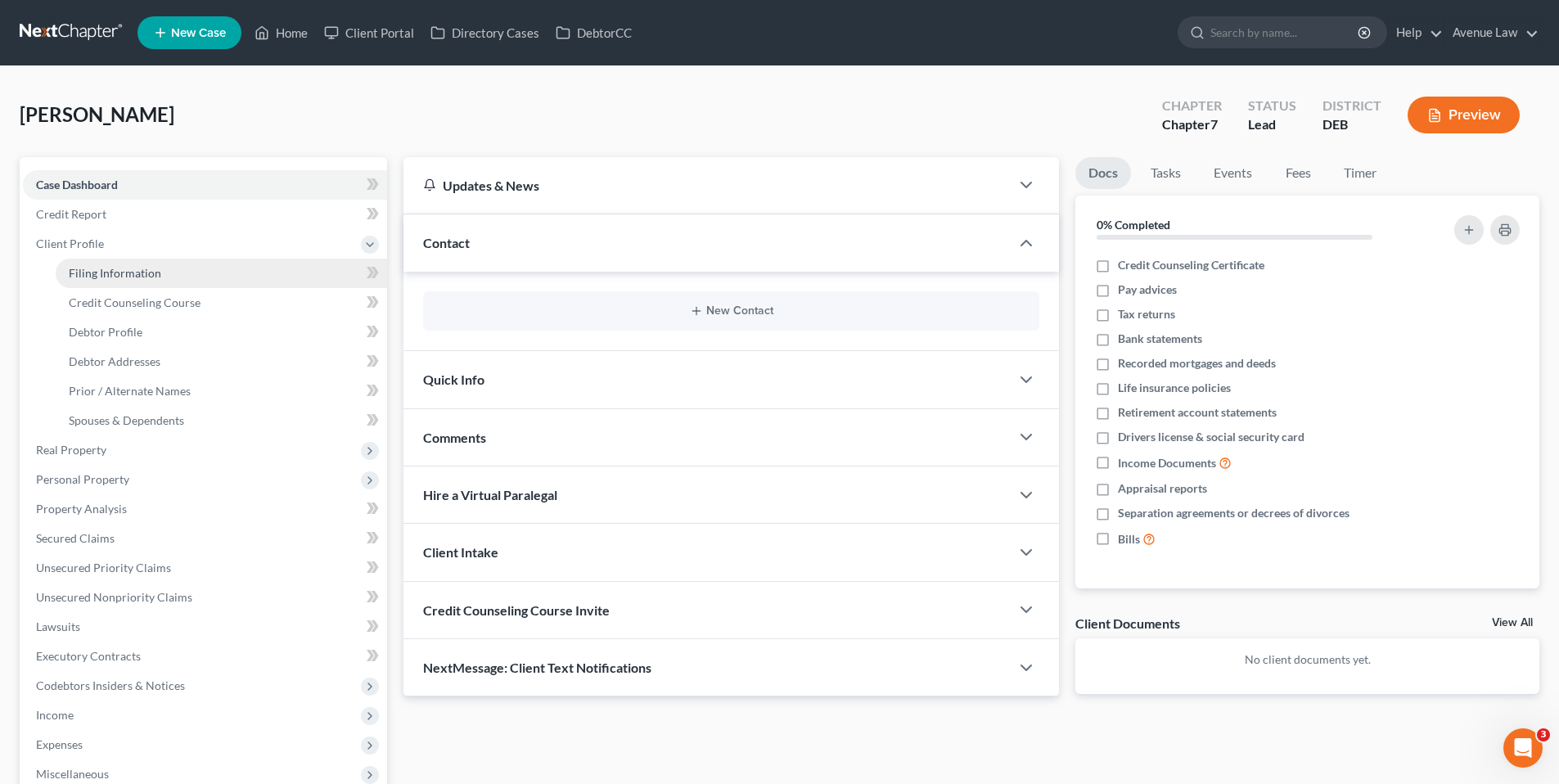
select select "7"
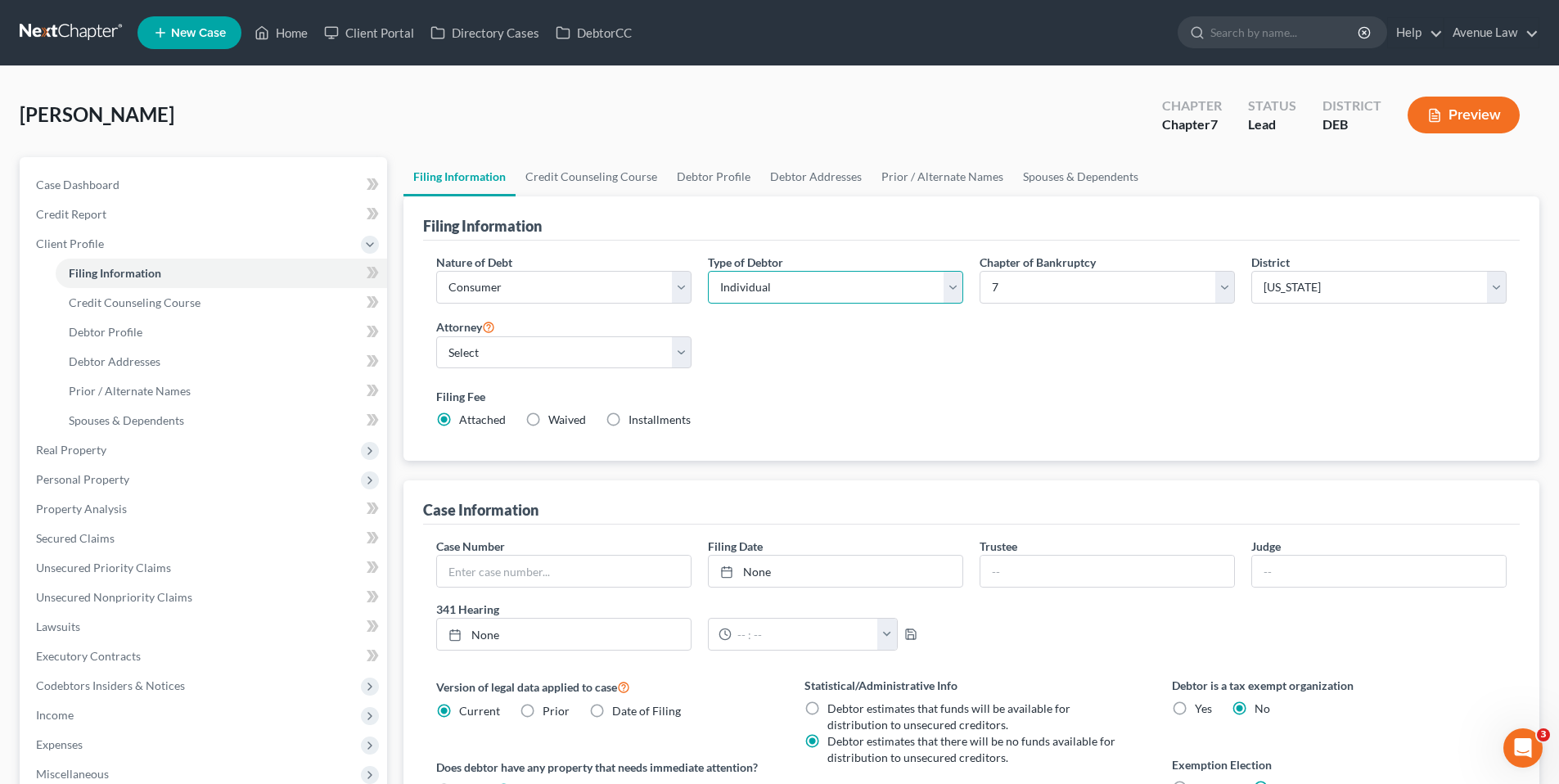
click at [828, 290] on select "Select Individual Joint" at bounding box center [835, 286] width 255 height 32
select select "1"
click at [708, 271] on select "Select Individual Joint" at bounding box center [835, 286] width 255 height 32
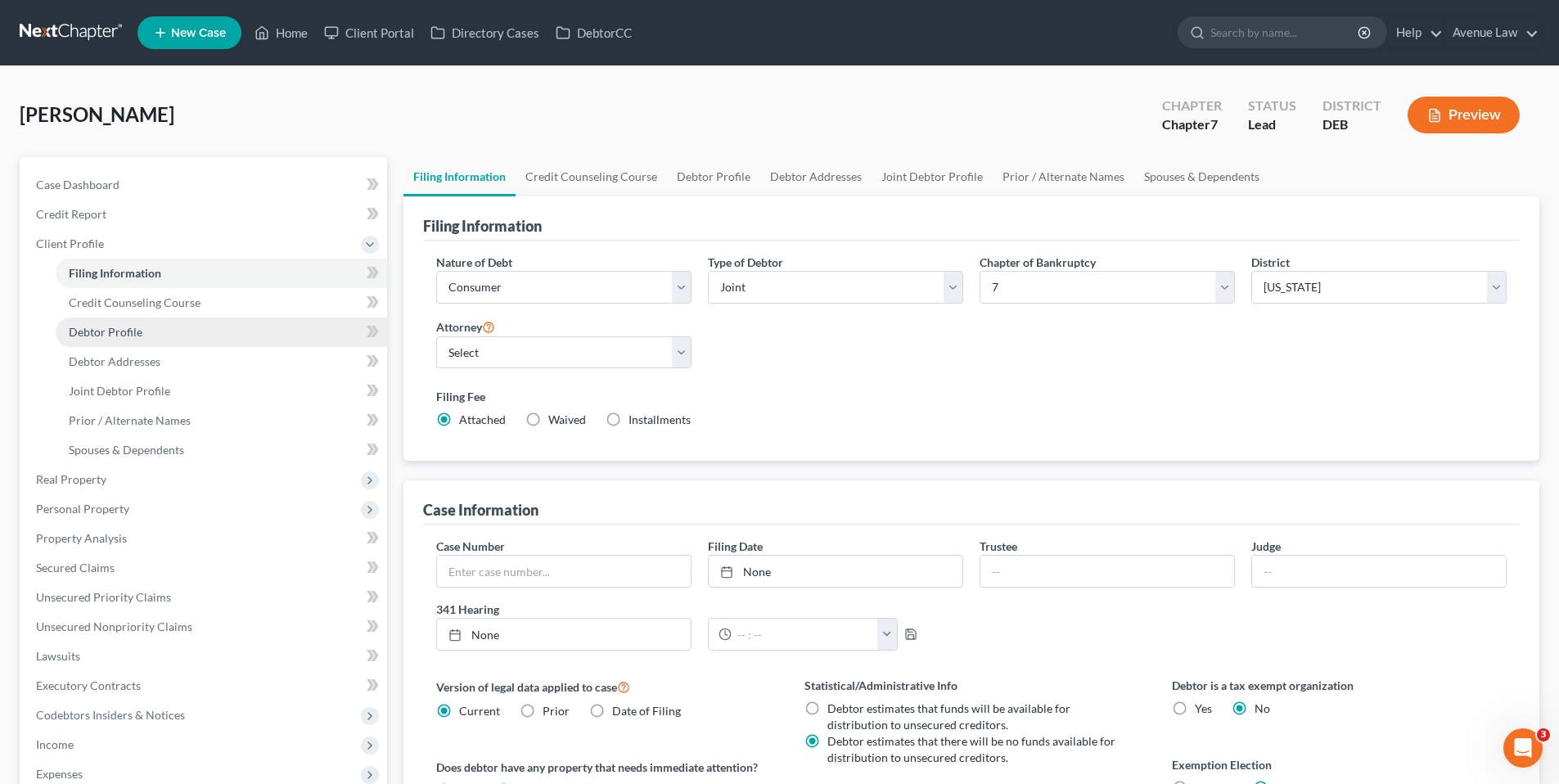
click at [103, 332] on span "Debtor Profile" at bounding box center [105, 332] width 74 height 14
select select "1"
select select "0"
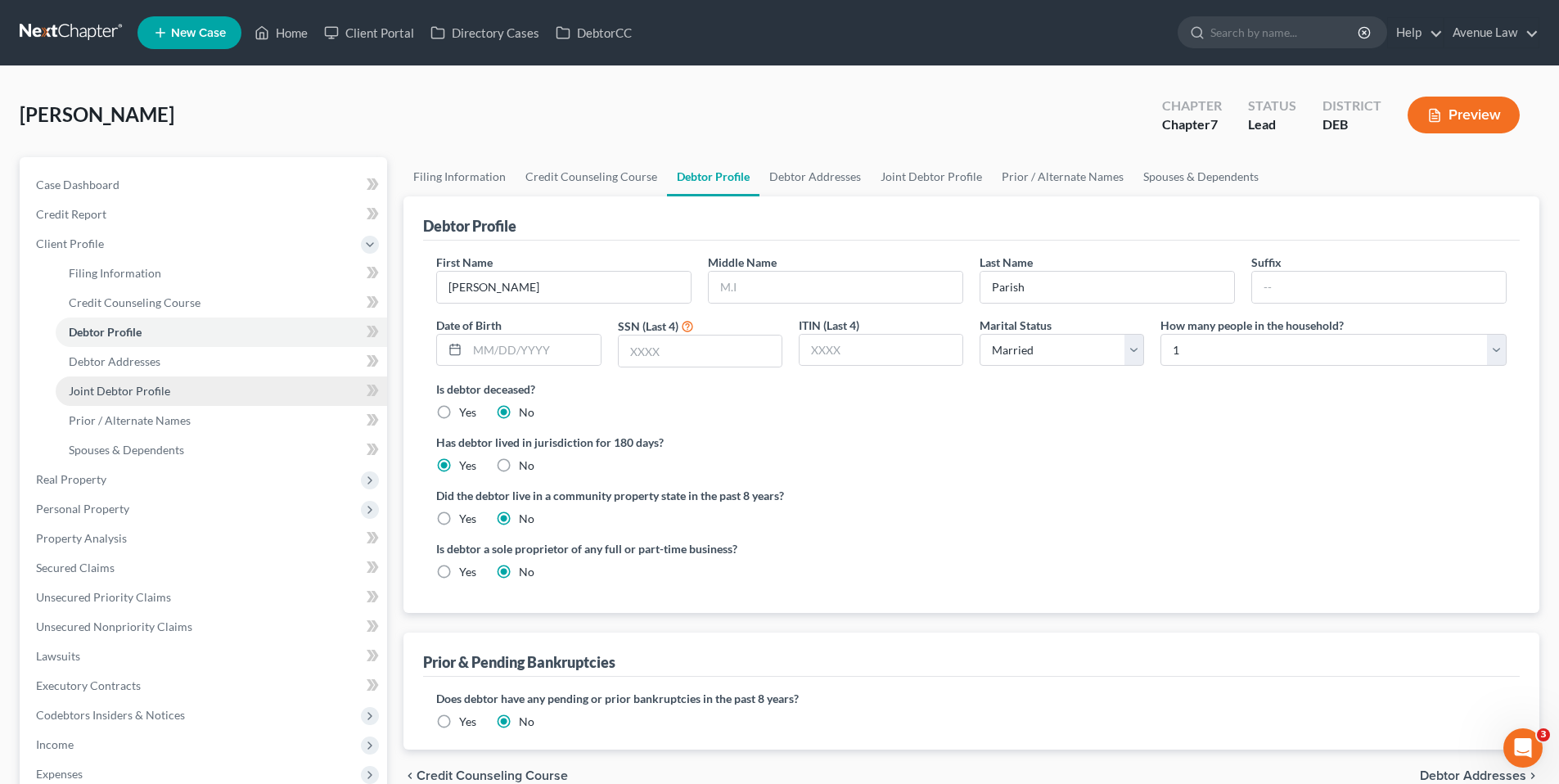
click at [121, 385] on span "Joint Debtor Profile" at bounding box center [119, 391] width 101 height 14
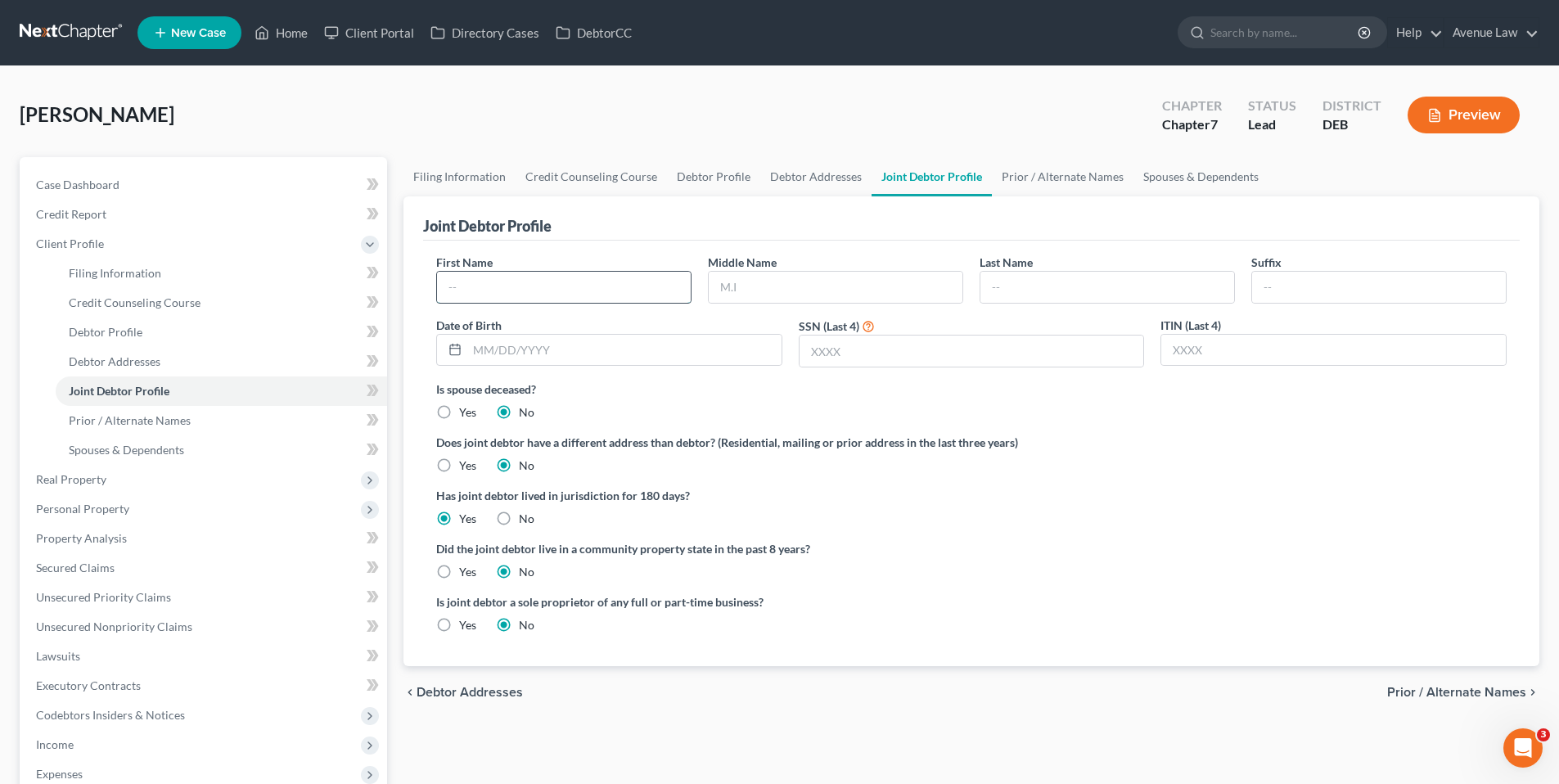
drag, startPoint x: 518, startPoint y: 294, endPoint x: 514, endPoint y: 282, distance: 12.6
click at [517, 294] on input "text" at bounding box center [564, 287] width 254 height 31
type input "[PERSON_NAME]"
type input "Parish"
drag, startPoint x: 371, startPoint y: 390, endPoint x: 356, endPoint y: 387, distance: 15.3
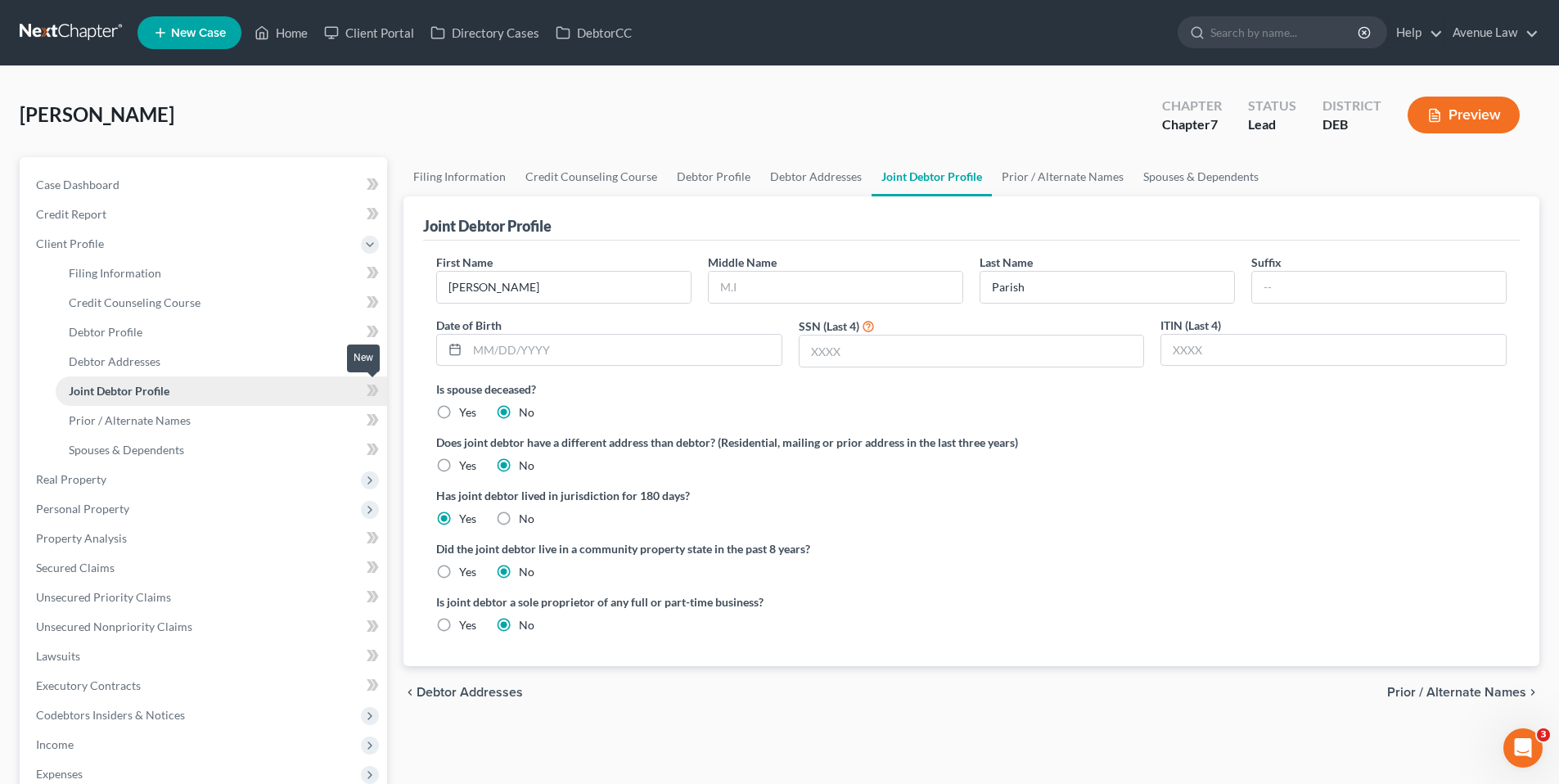
click at [371, 390] on icon at bounding box center [370, 391] width 7 height 12
click at [139, 328] on span "Debtor Profile" at bounding box center [105, 332] width 74 height 14
select select "1"
select select "0"
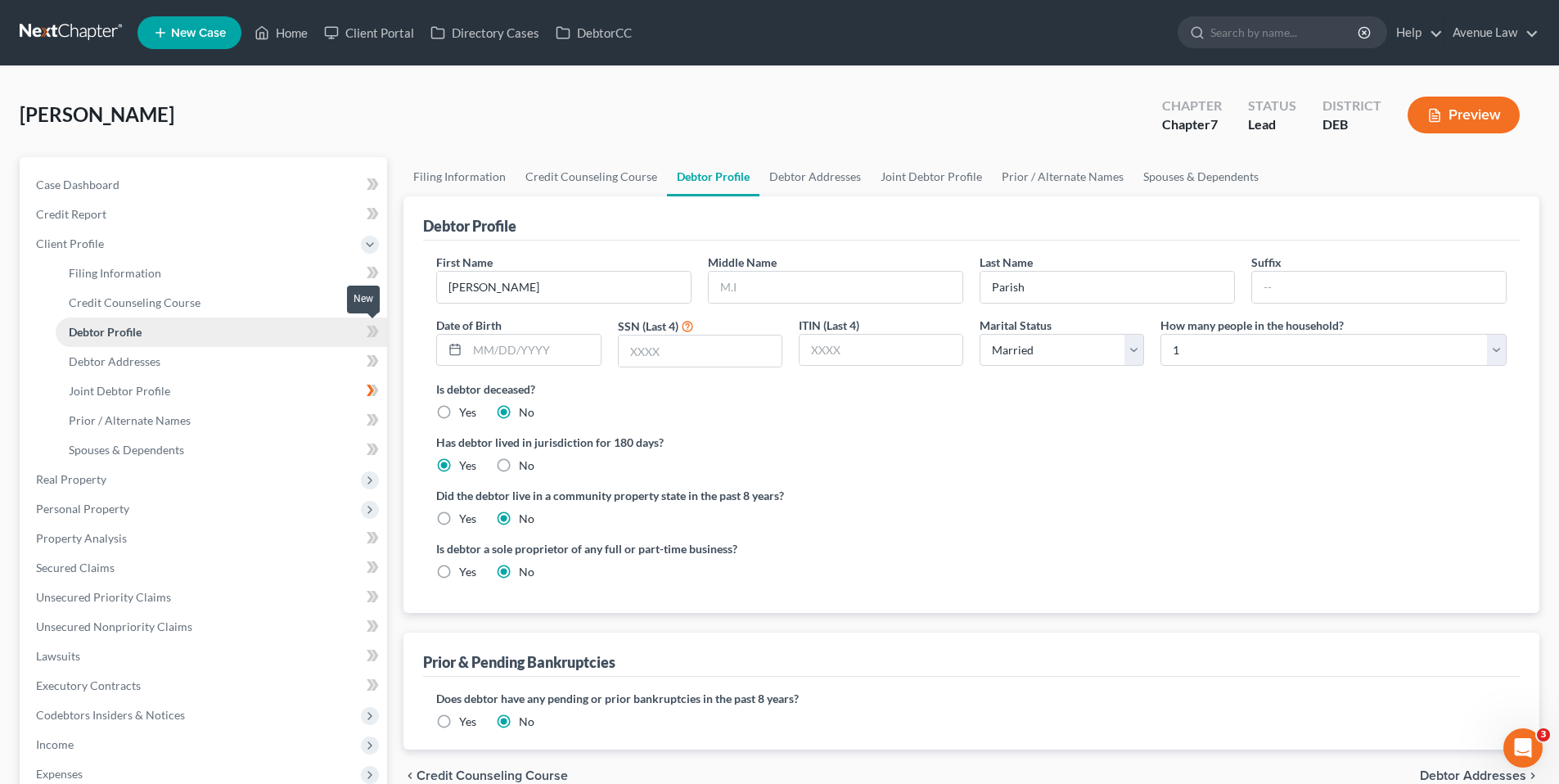
drag, startPoint x: 375, startPoint y: 330, endPoint x: 341, endPoint y: 323, distance: 34.7
click at [374, 330] on icon at bounding box center [373, 332] width 12 height 21
click at [139, 269] on span "Filing Information" at bounding box center [115, 272] width 93 height 14
select select "1"
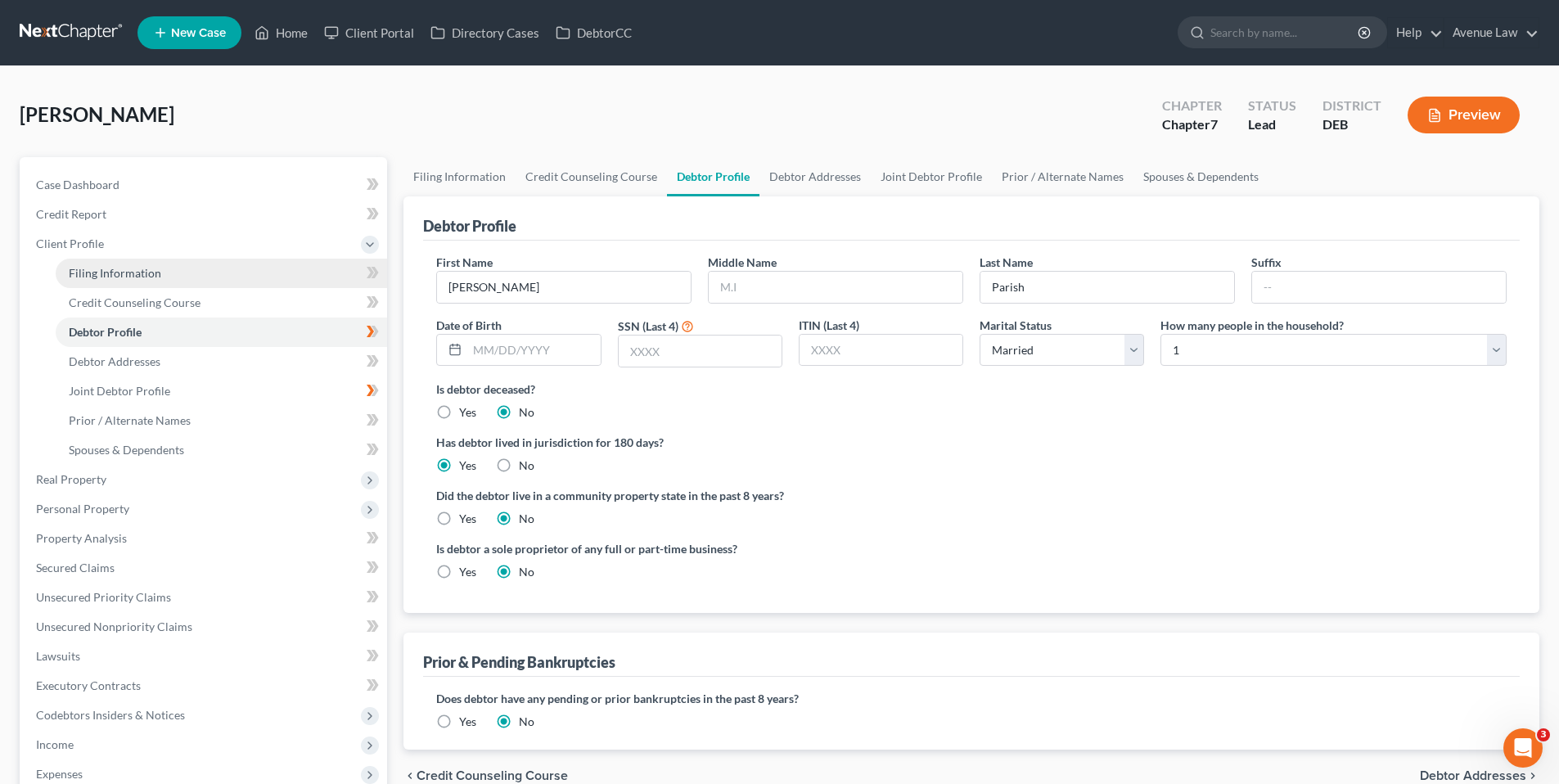
select select "0"
select select "13"
select select "0"
select select "7"
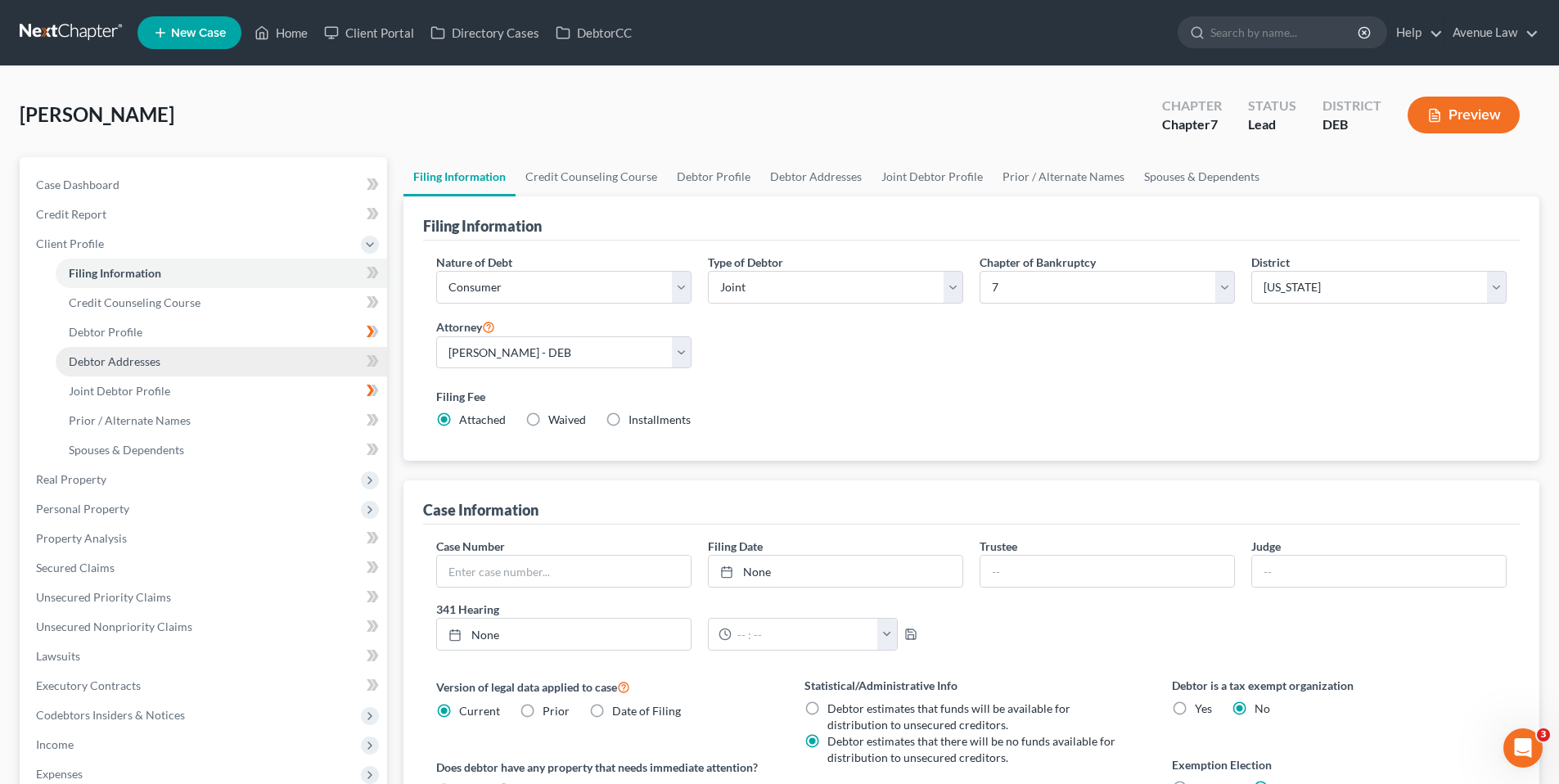
click at [112, 358] on span "Debtor Addresses" at bounding box center [114, 361] width 92 height 14
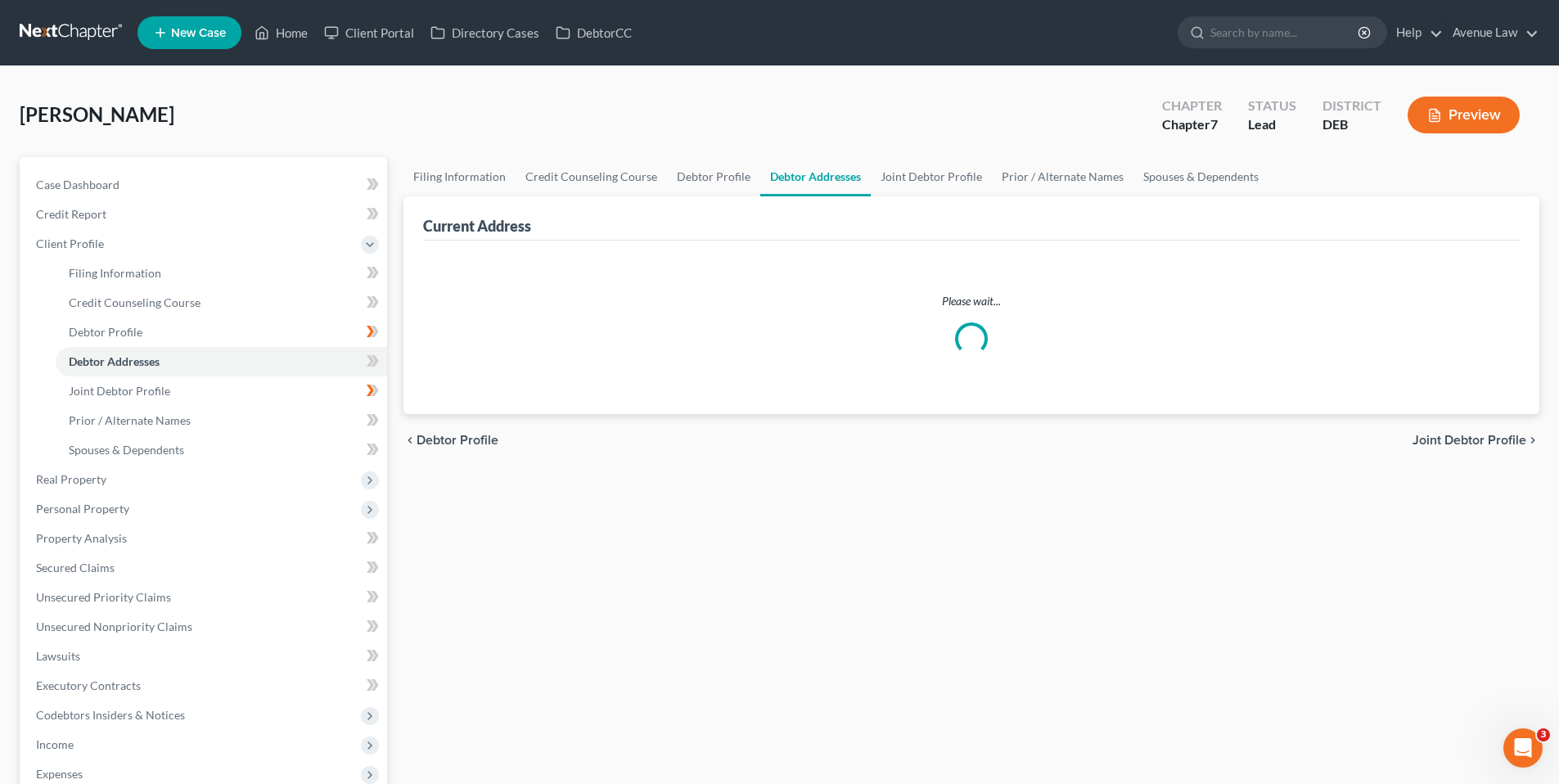
select select "0"
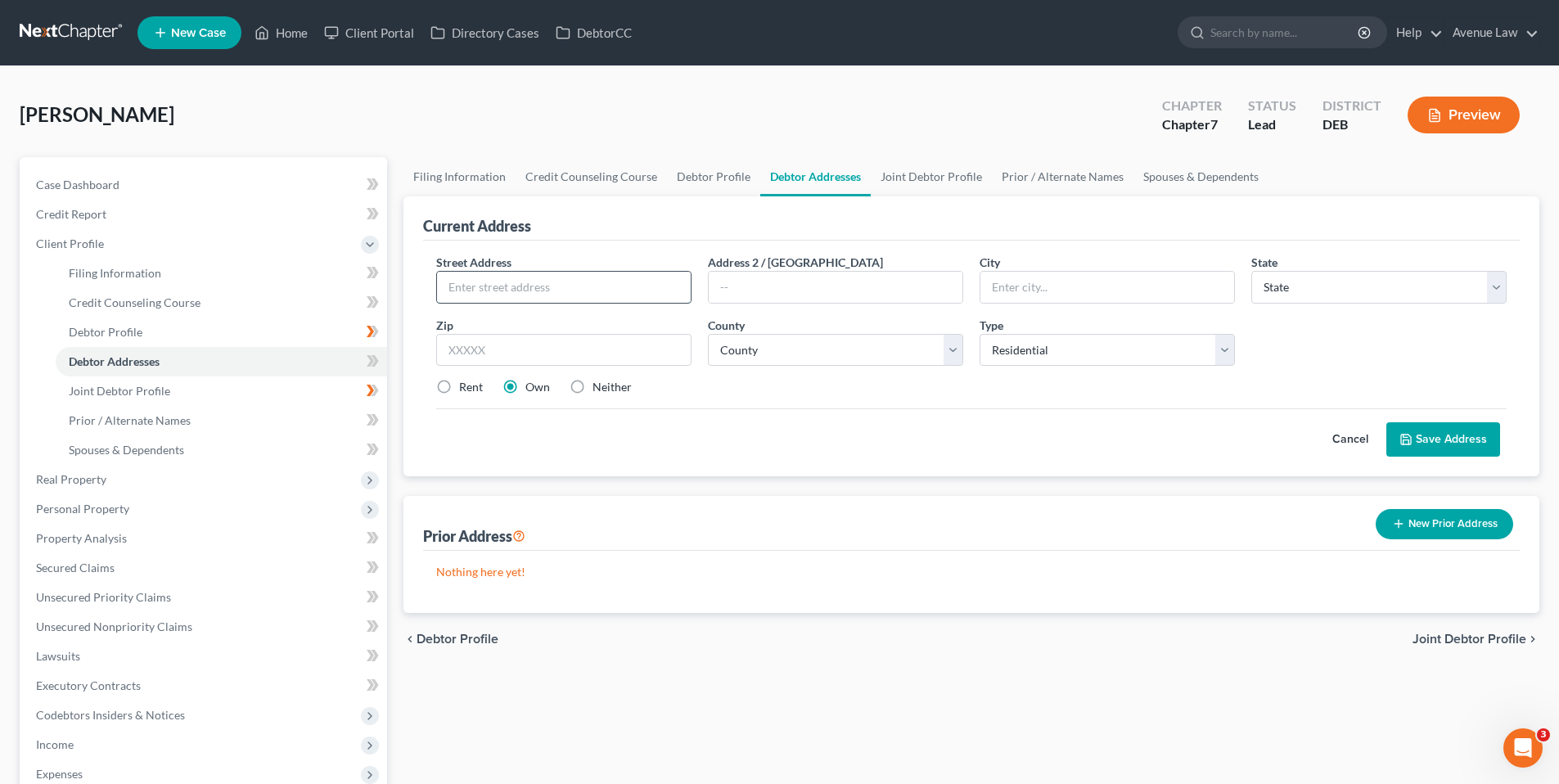
click at [468, 284] on input "text" at bounding box center [564, 287] width 254 height 31
type input "27999 Rabbit Run"
type input "Seaford"
select select "7"
type input "19973"
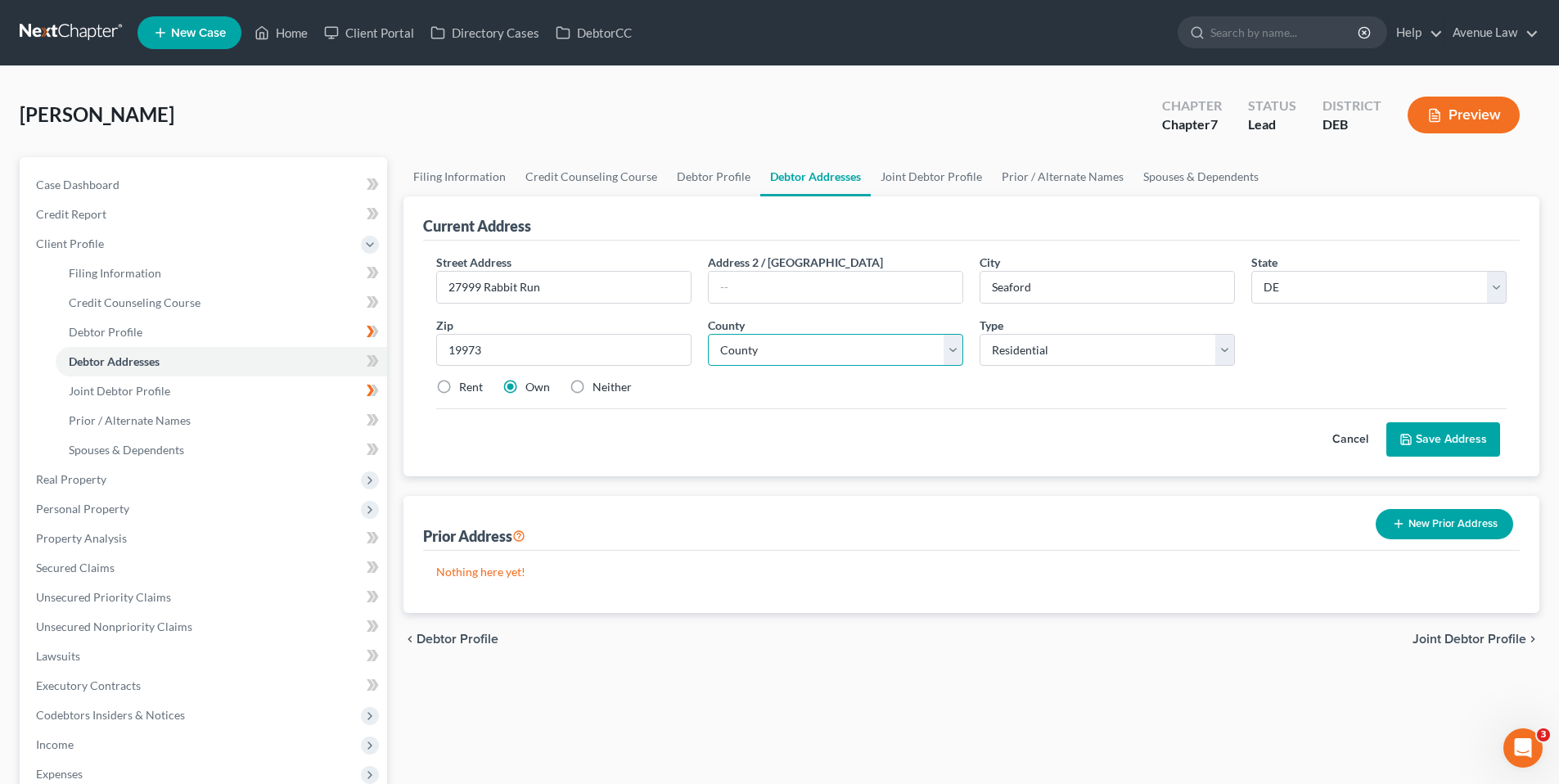
click at [914, 349] on select "County Kent County New Castle County Sussex County" at bounding box center [835, 349] width 255 height 32
select select "2"
click at [708, 333] on select "County Kent County New Castle County Sussex County" at bounding box center [835, 349] width 255 height 32
click at [68, 242] on span "Client Profile" at bounding box center [70, 243] width 68 height 14
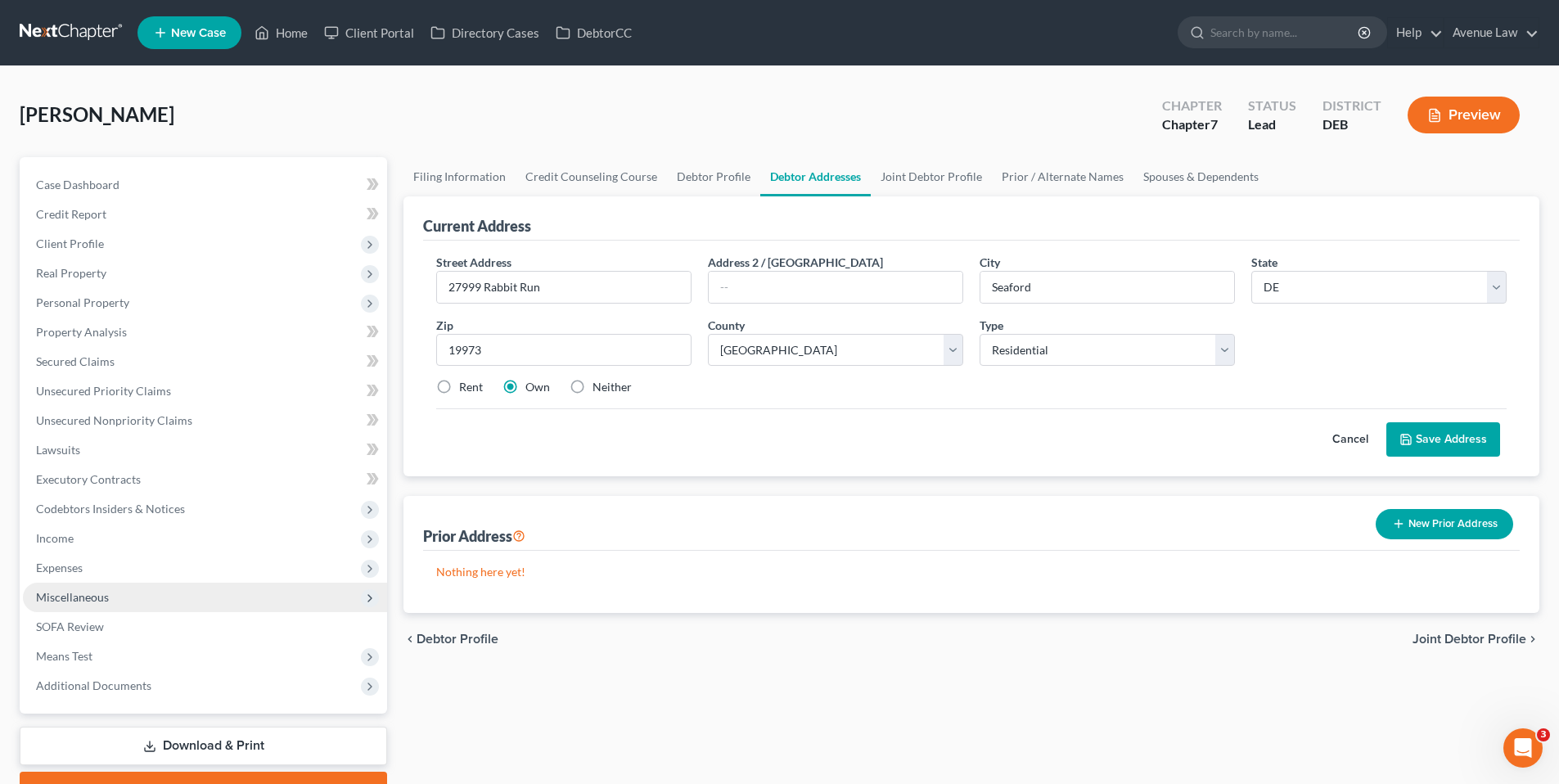
click at [75, 592] on span "Miscellaneous" at bounding box center [73, 597] width 73 height 14
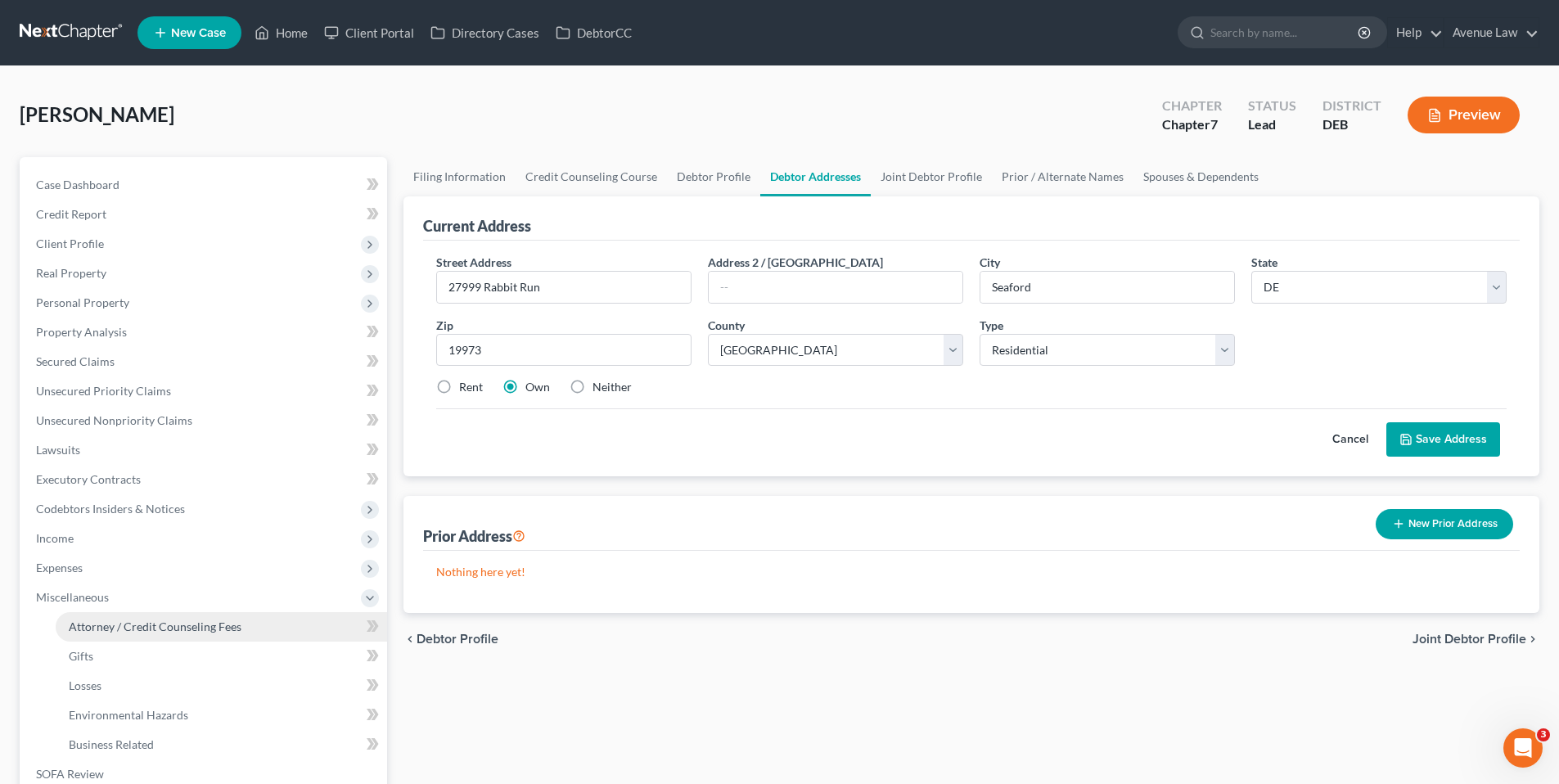
click at [91, 622] on span "Attorney / Credit Counseling Fees" at bounding box center [155, 626] width 172 height 14
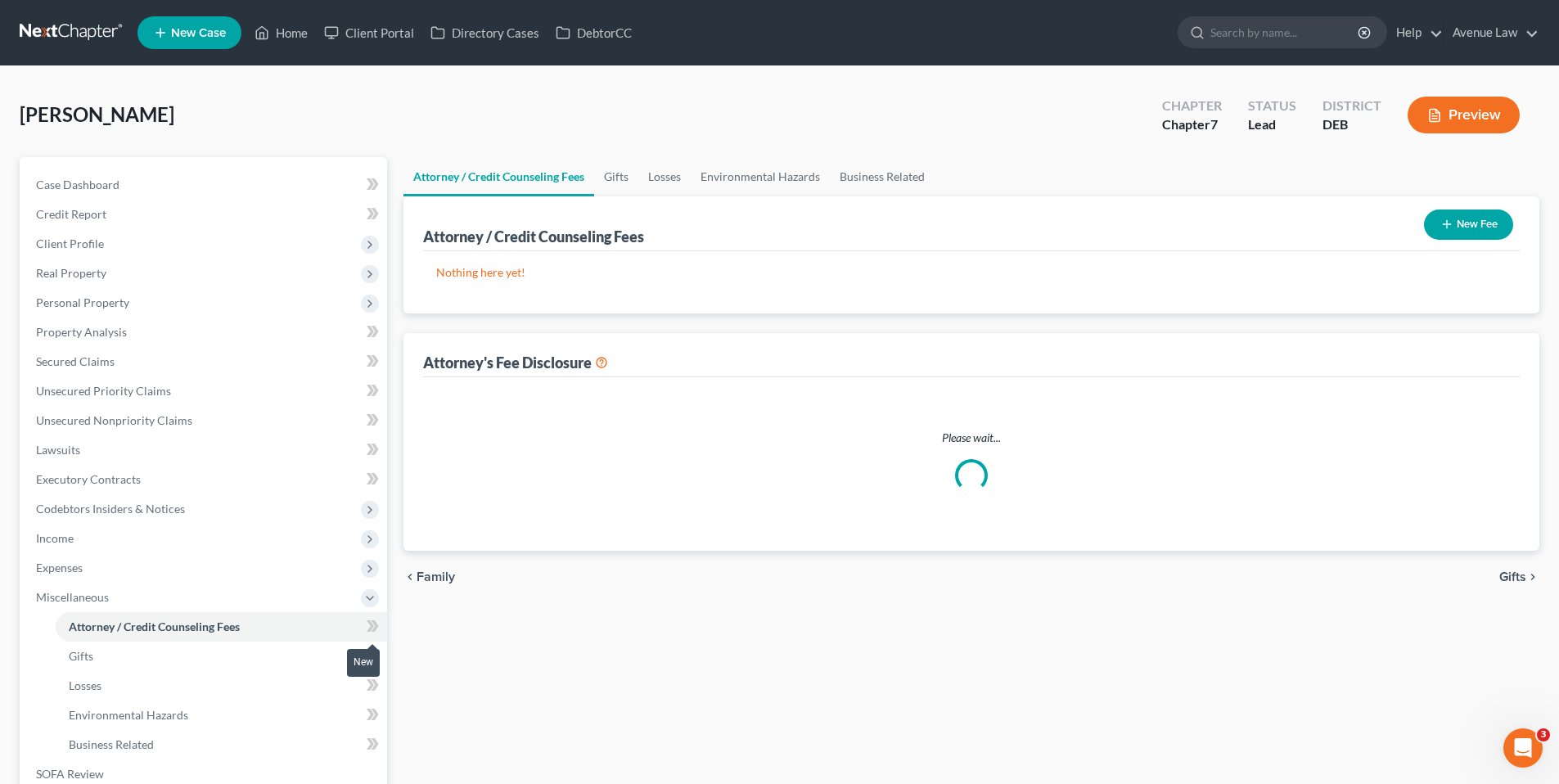
click at [368, 624] on icon at bounding box center [373, 626] width 12 height 21
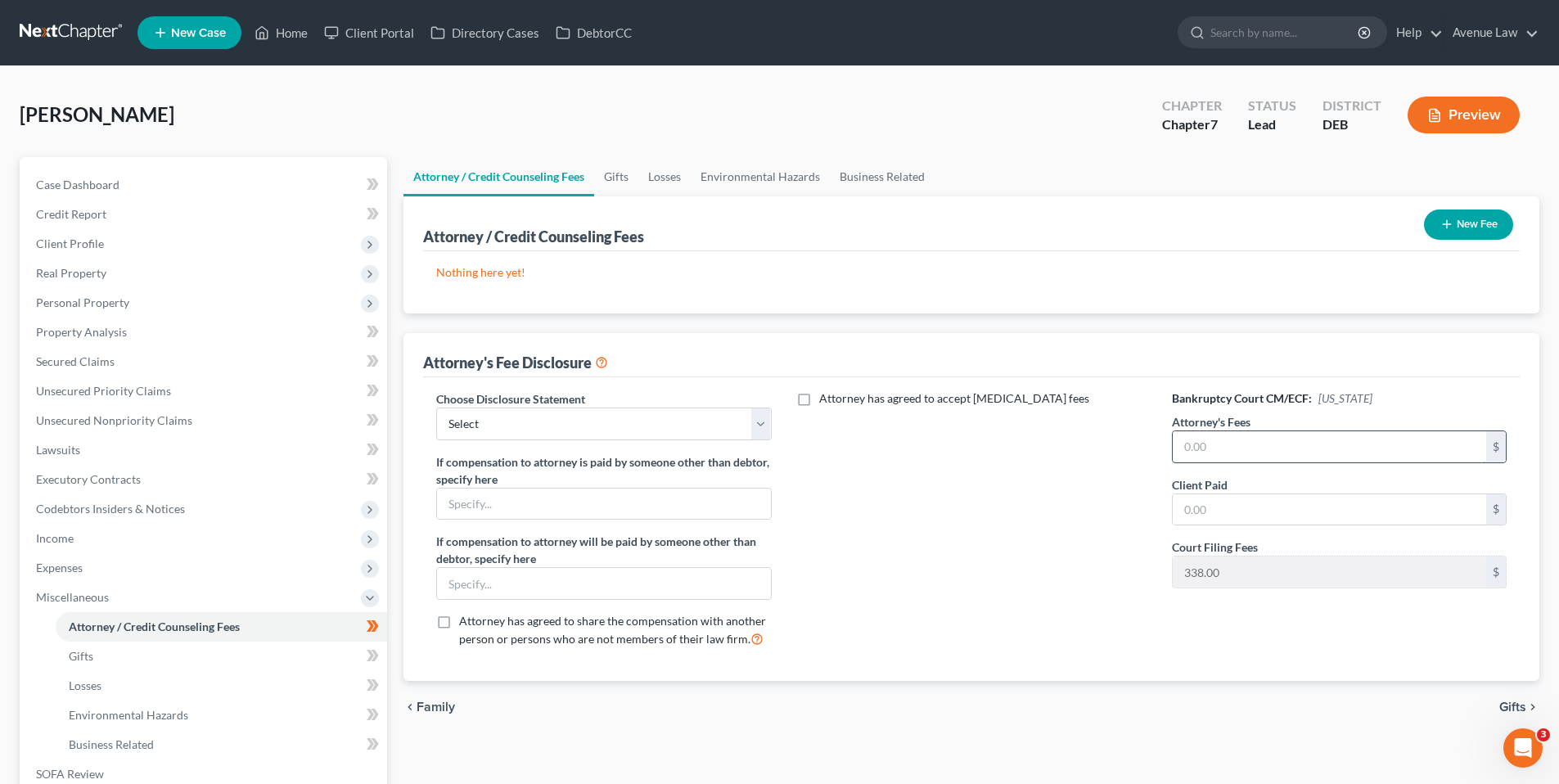
click at [1211, 449] on input "text" at bounding box center [1330, 447] width 313 height 31
type input "1,512.00"
click at [1251, 508] on input "text" at bounding box center [1330, 510] width 313 height 31
type input "1,512.00"
click at [1472, 223] on button "New Fee" at bounding box center [1468, 224] width 90 height 30
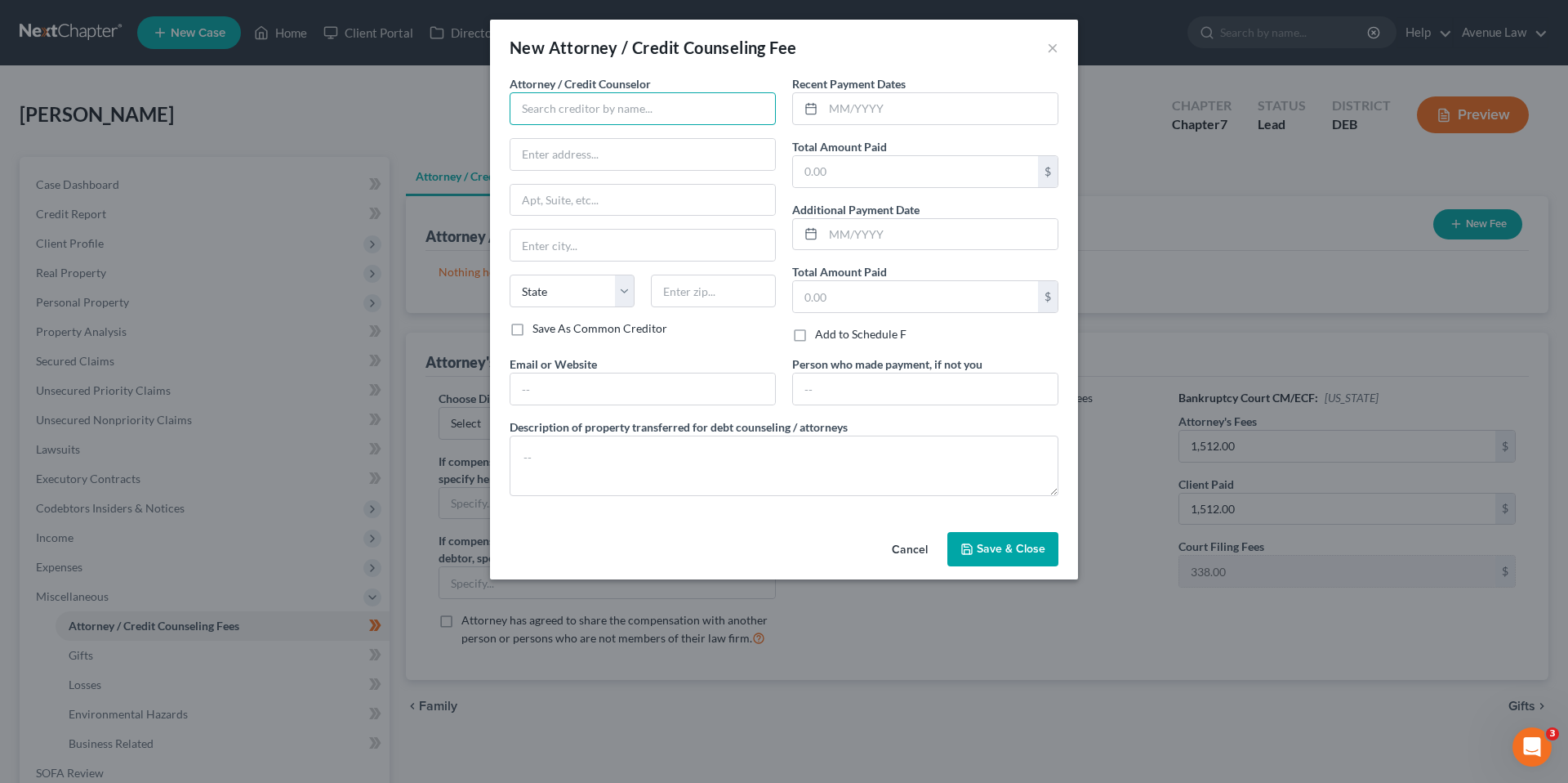
click at [628, 103] on input "text" at bounding box center [642, 108] width 266 height 32
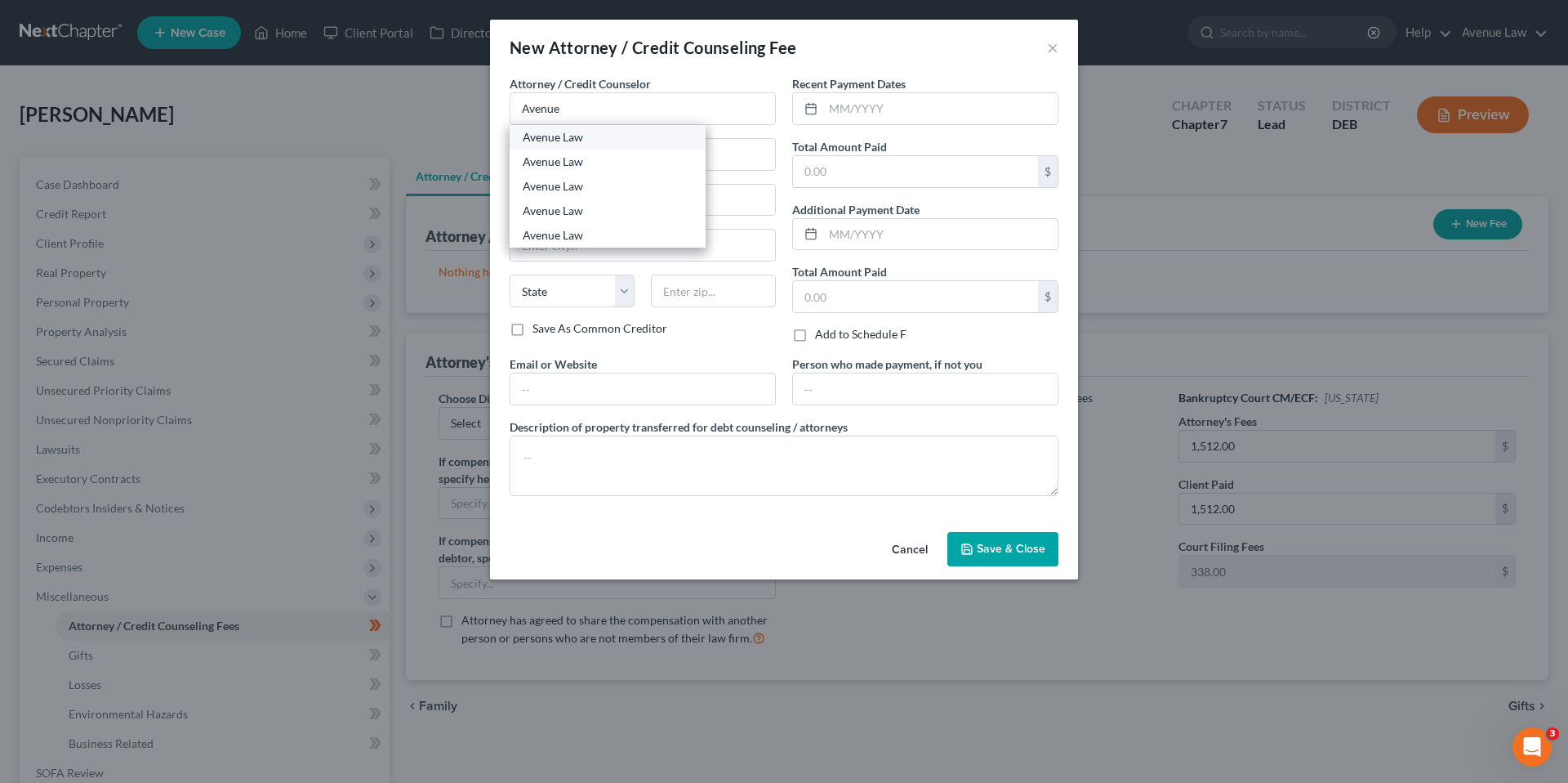
click at [524, 138] on div "Avenue Law" at bounding box center [607, 137] width 170 height 17
type input "Avenue Law"
type input "20184 Coastal Highway Ste 205"
type input "Rehoboth Beach"
select select "7"
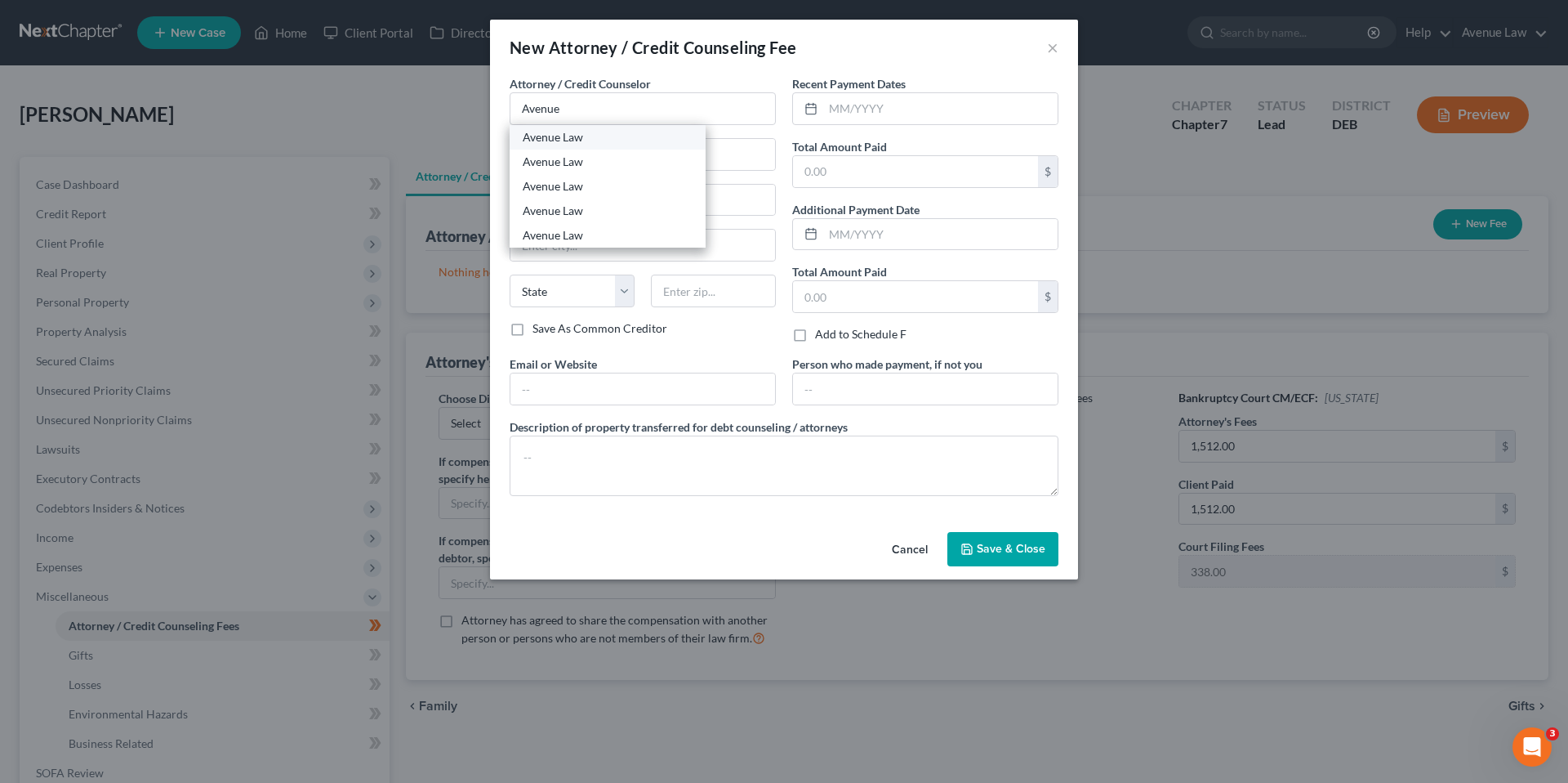
type input "19971"
click at [820, 172] on input "text" at bounding box center [914, 172] width 244 height 31
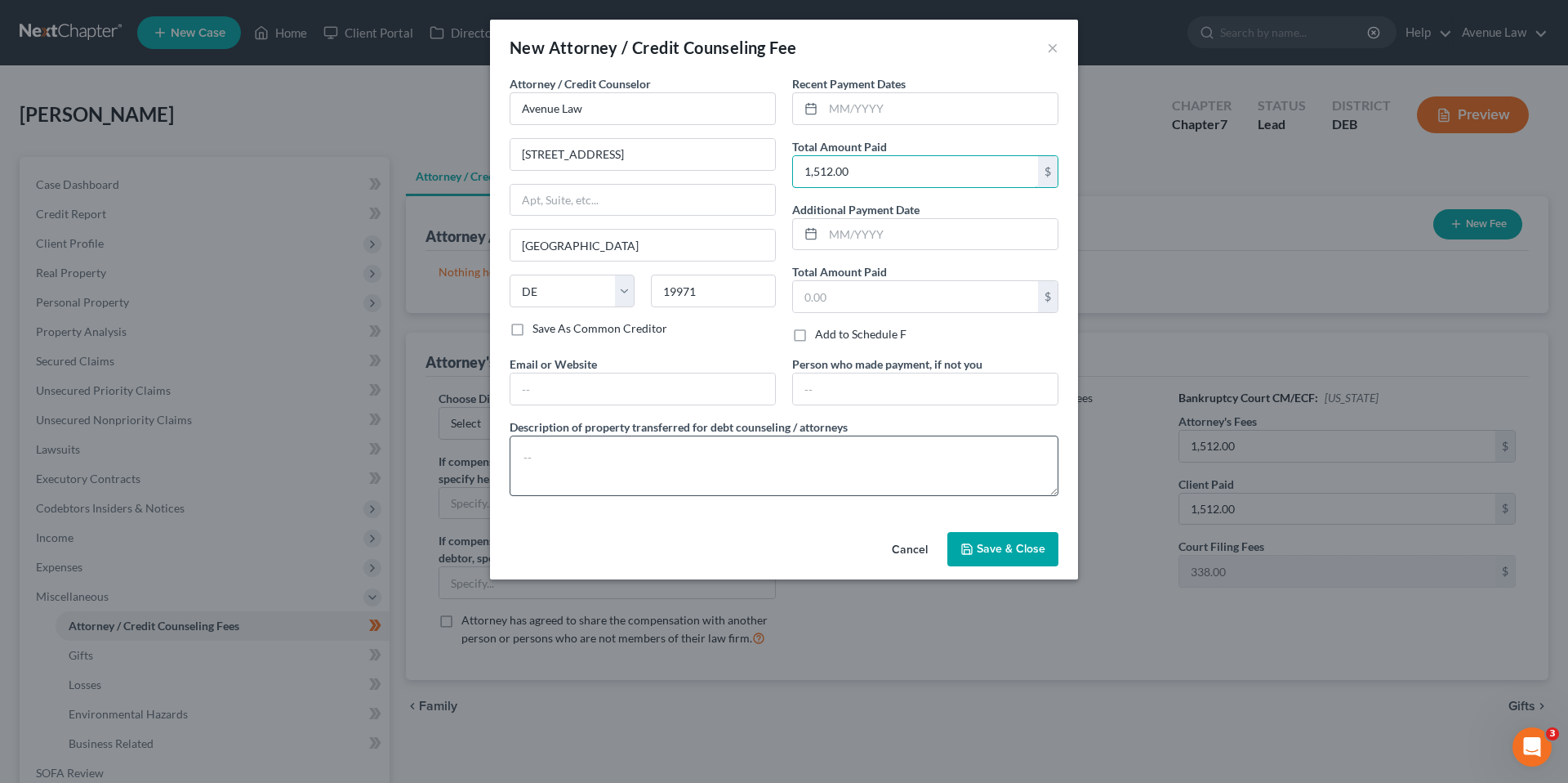
type input "1,512.00"
click at [560, 459] on textarea at bounding box center [784, 466] width 549 height 61
type textarea "Attorney Fees"
click at [1015, 561] on button "Save & Close" at bounding box center [1002, 548] width 111 height 34
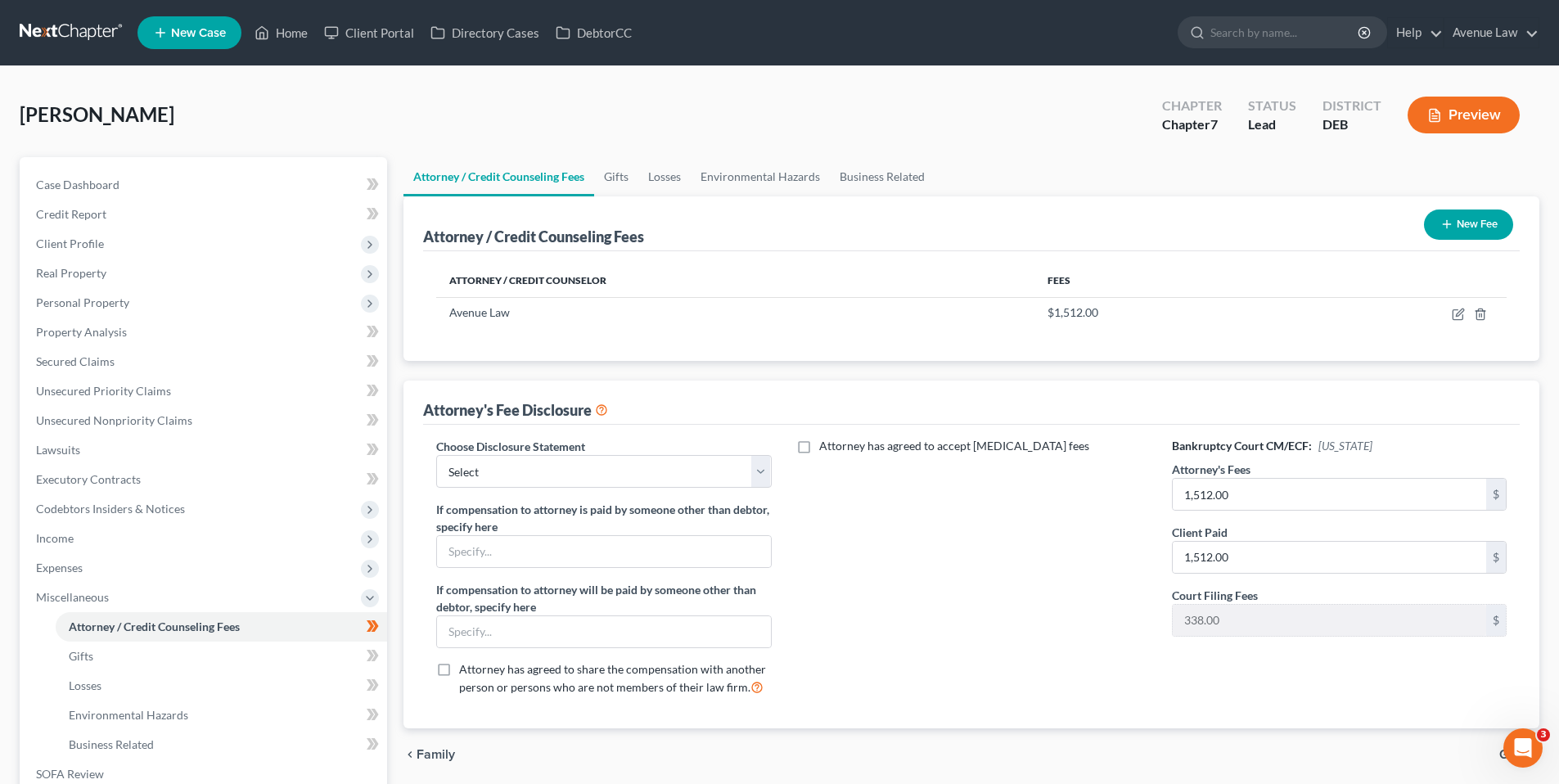
click at [1445, 214] on button "New Fee" at bounding box center [1468, 224] width 90 height 30
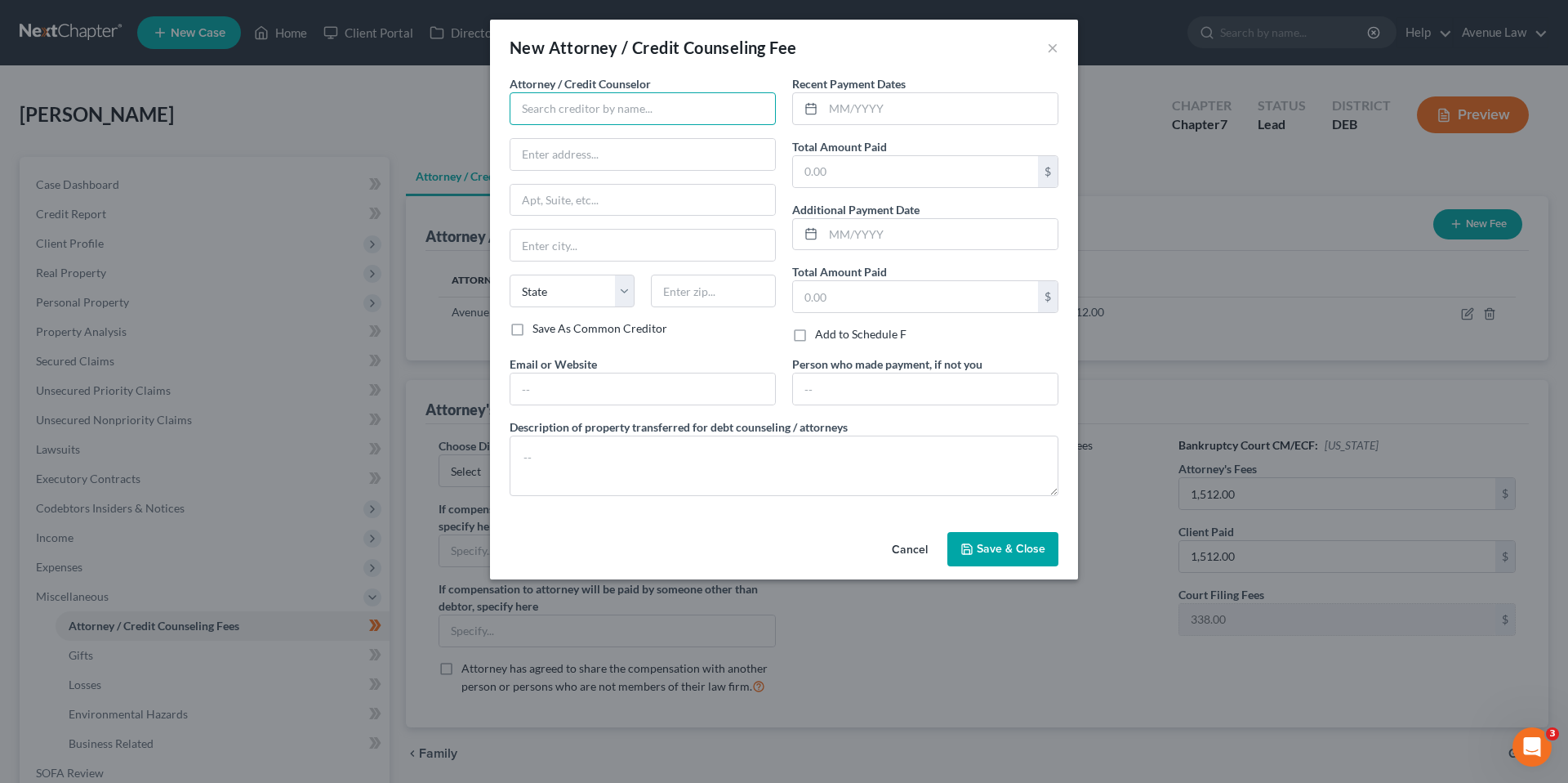
click at [585, 107] on input "text" at bounding box center [642, 108] width 266 height 32
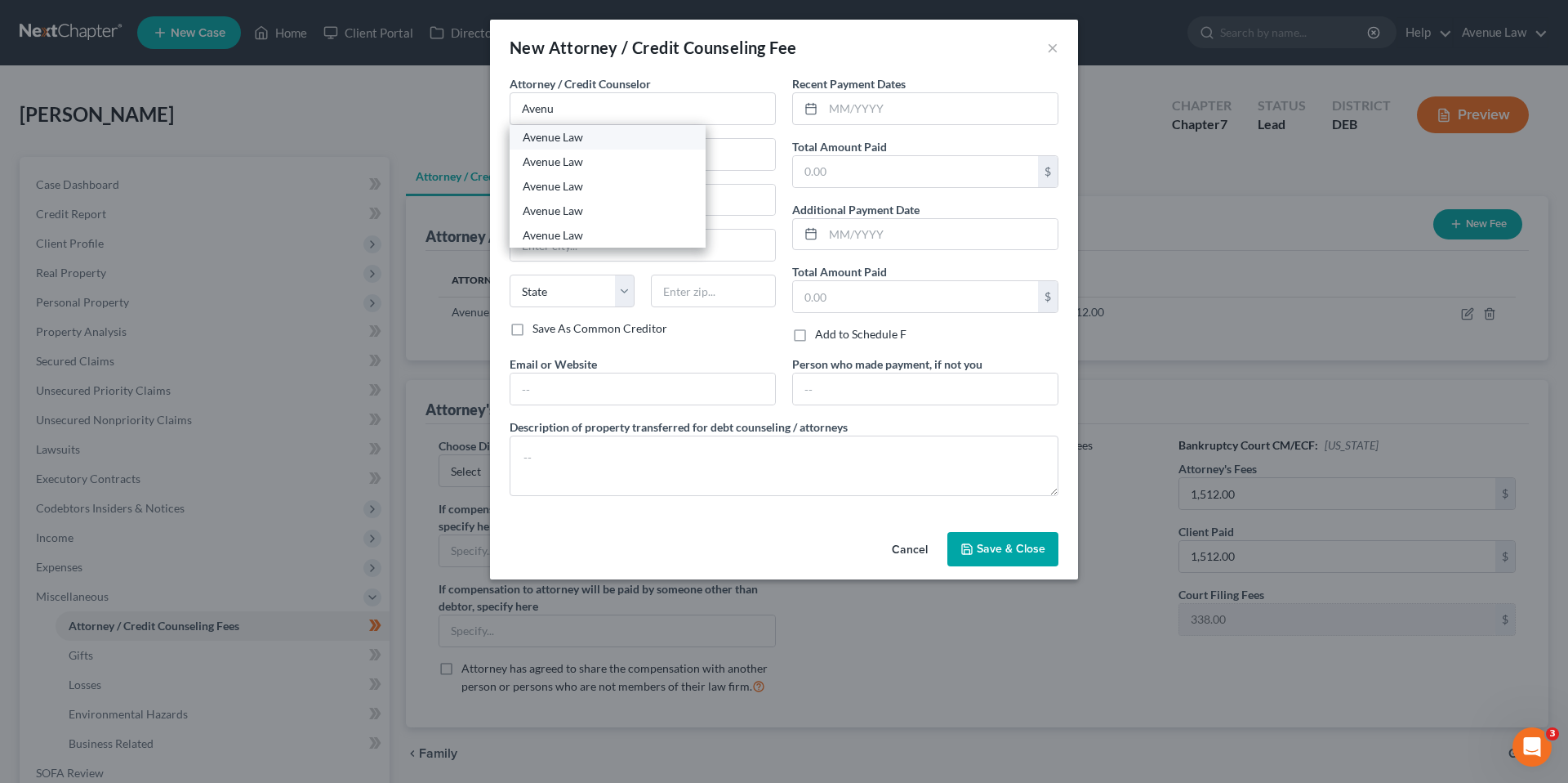
click at [533, 138] on div "Avenue Law" at bounding box center [607, 137] width 170 height 17
type input "Avenue Law"
type input "20184 Coastal Highway Ste 205"
type input "Rehoboth Beach"
select select "7"
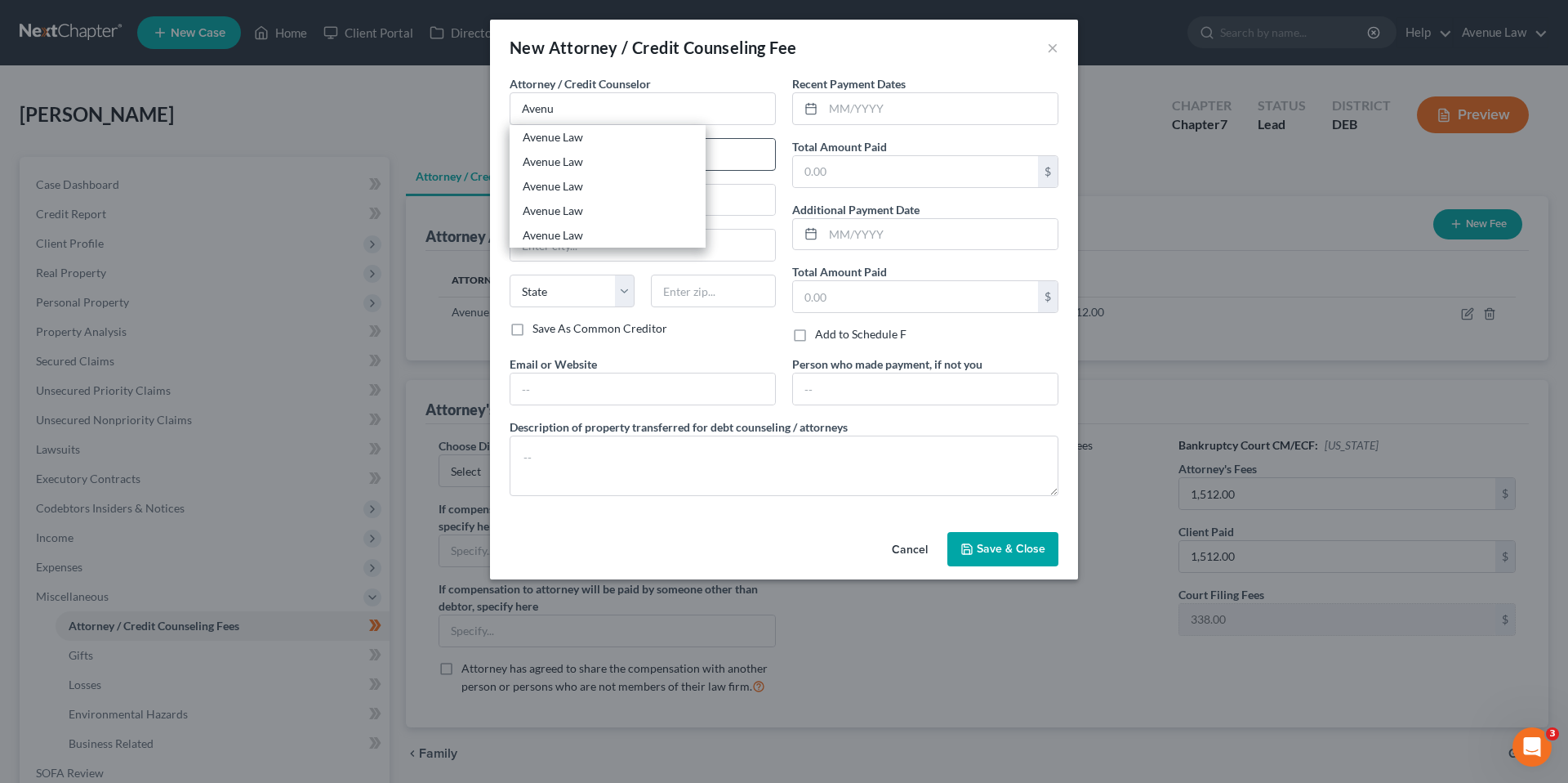
type input "19971"
click at [817, 167] on input "text" at bounding box center [914, 172] width 244 height 31
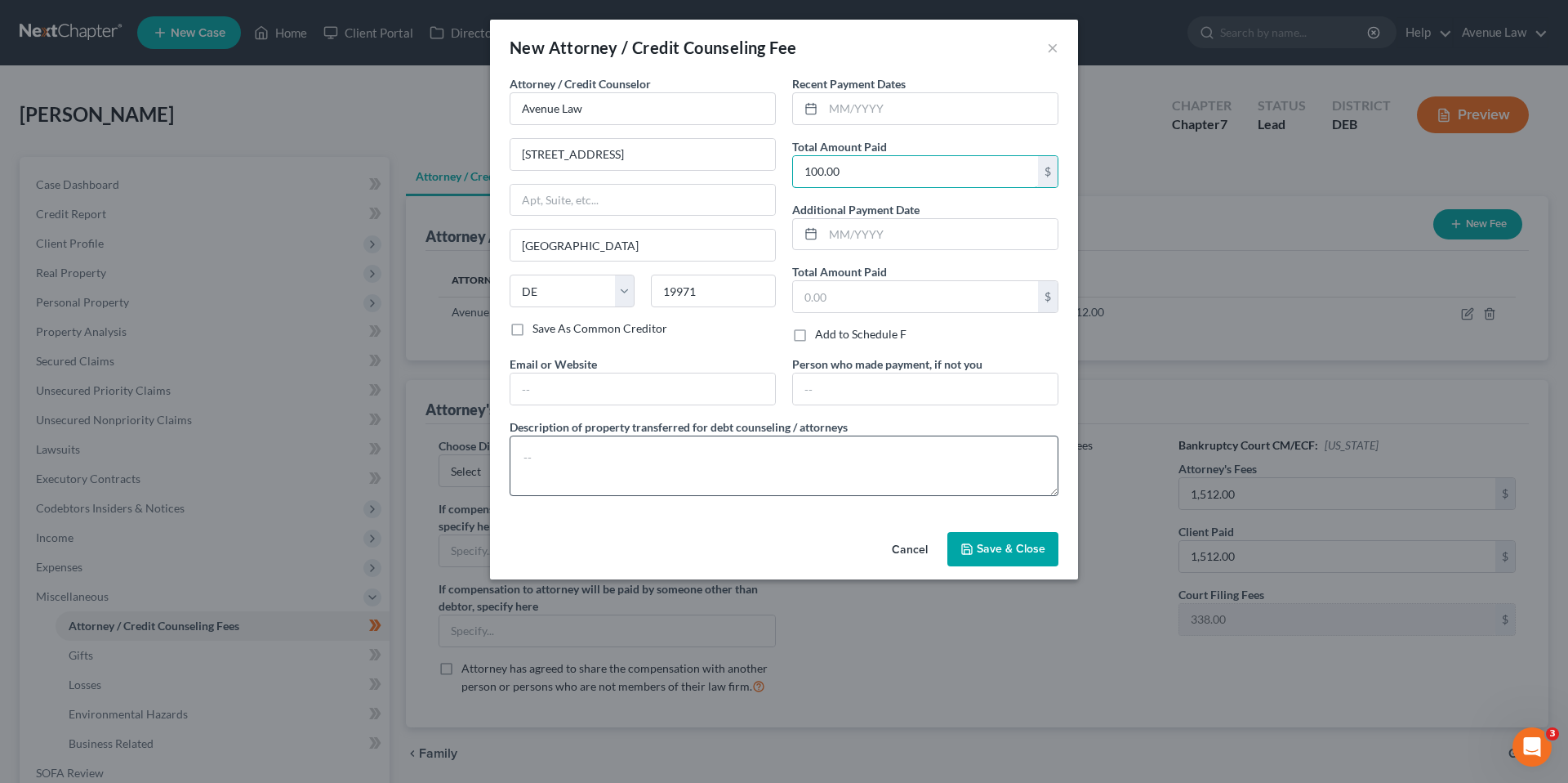
type input "100.00"
click at [675, 457] on textarea at bounding box center [784, 466] width 549 height 61
type textarea "Joint Credit Matrix"
click at [990, 549] on span "Save & Close" at bounding box center [1010, 548] width 69 height 14
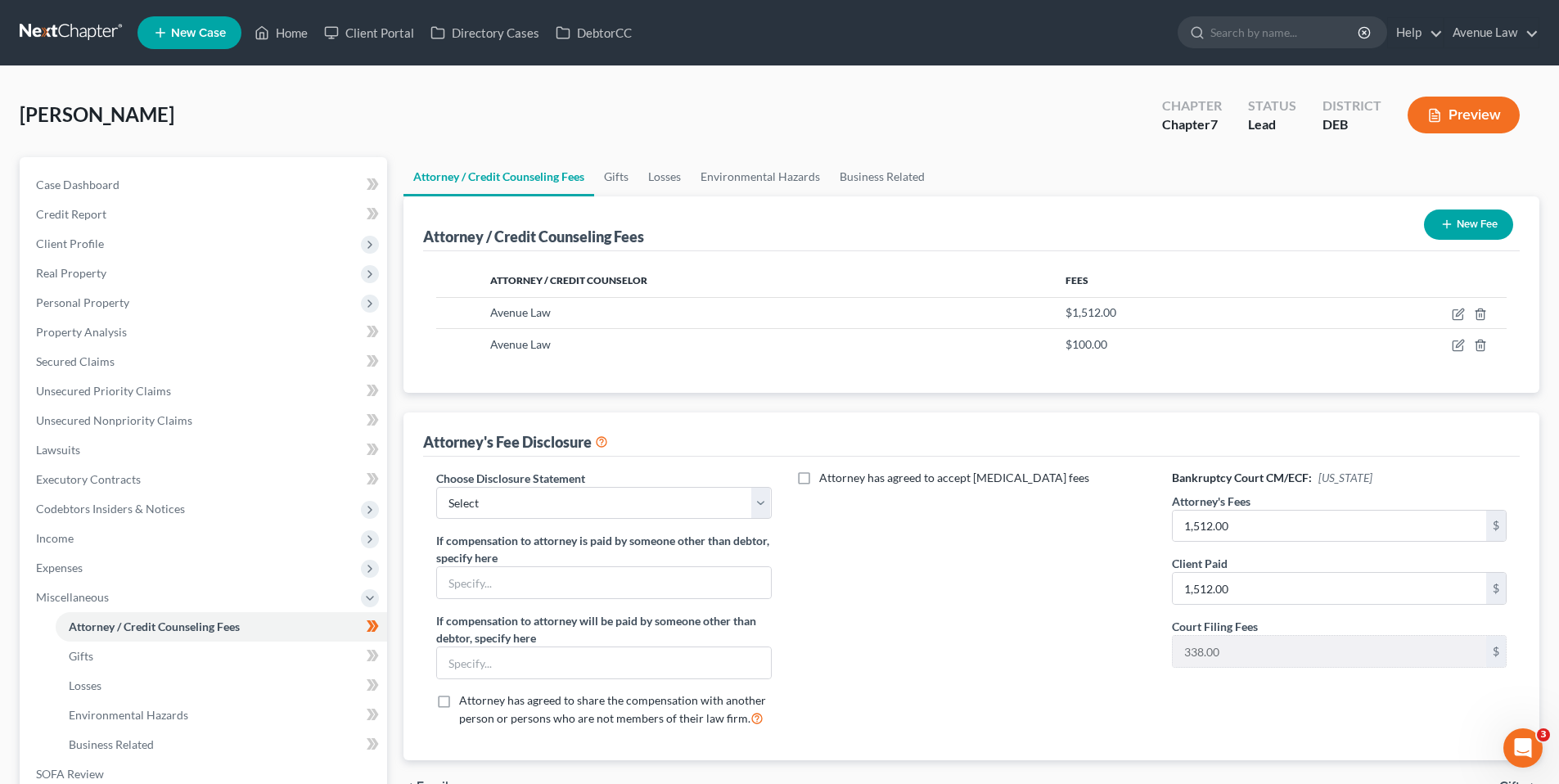
click at [1491, 223] on button "New Fee" at bounding box center [1468, 224] width 90 height 30
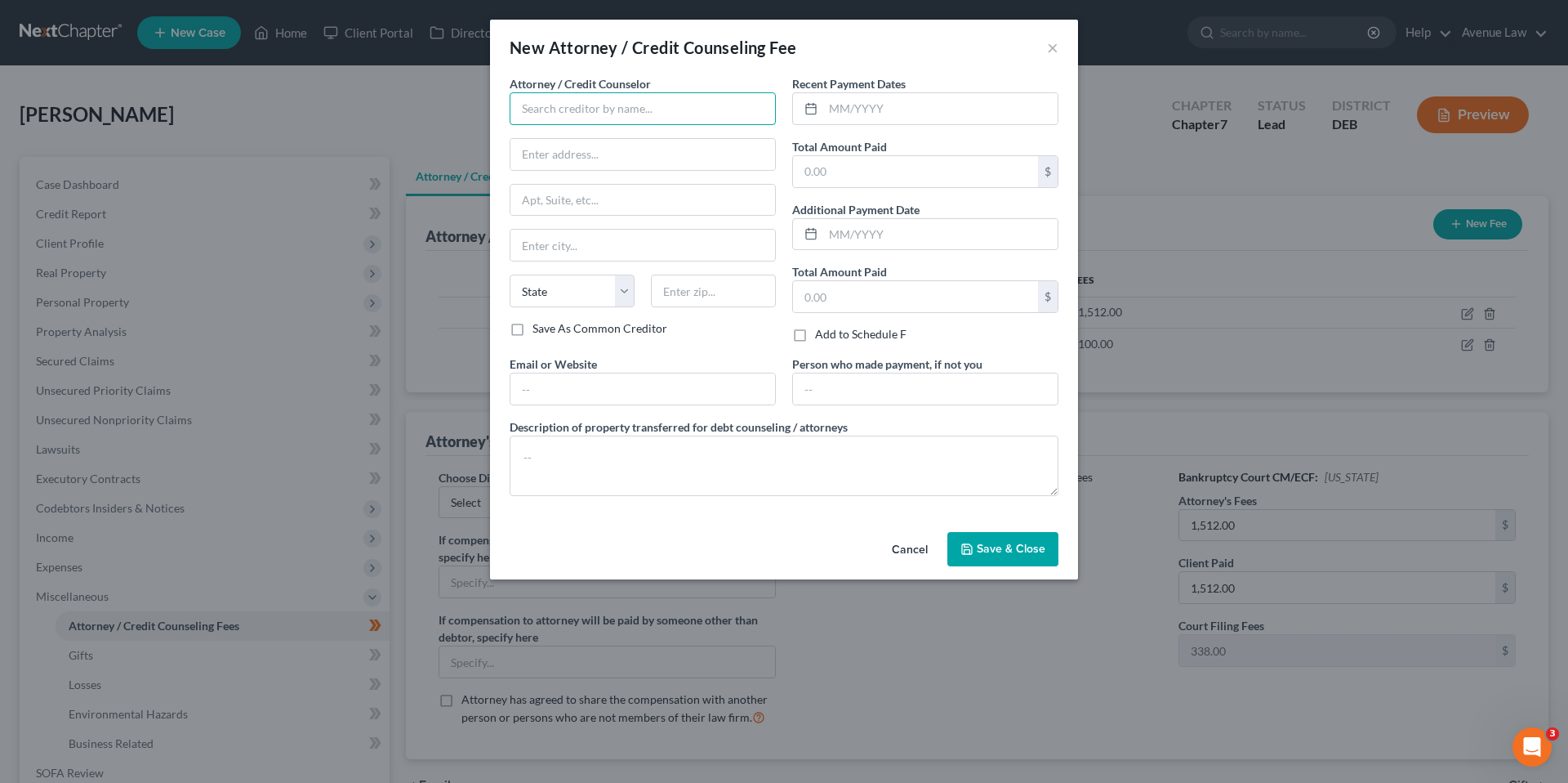
click at [581, 109] on input "text" at bounding box center [642, 108] width 266 height 32
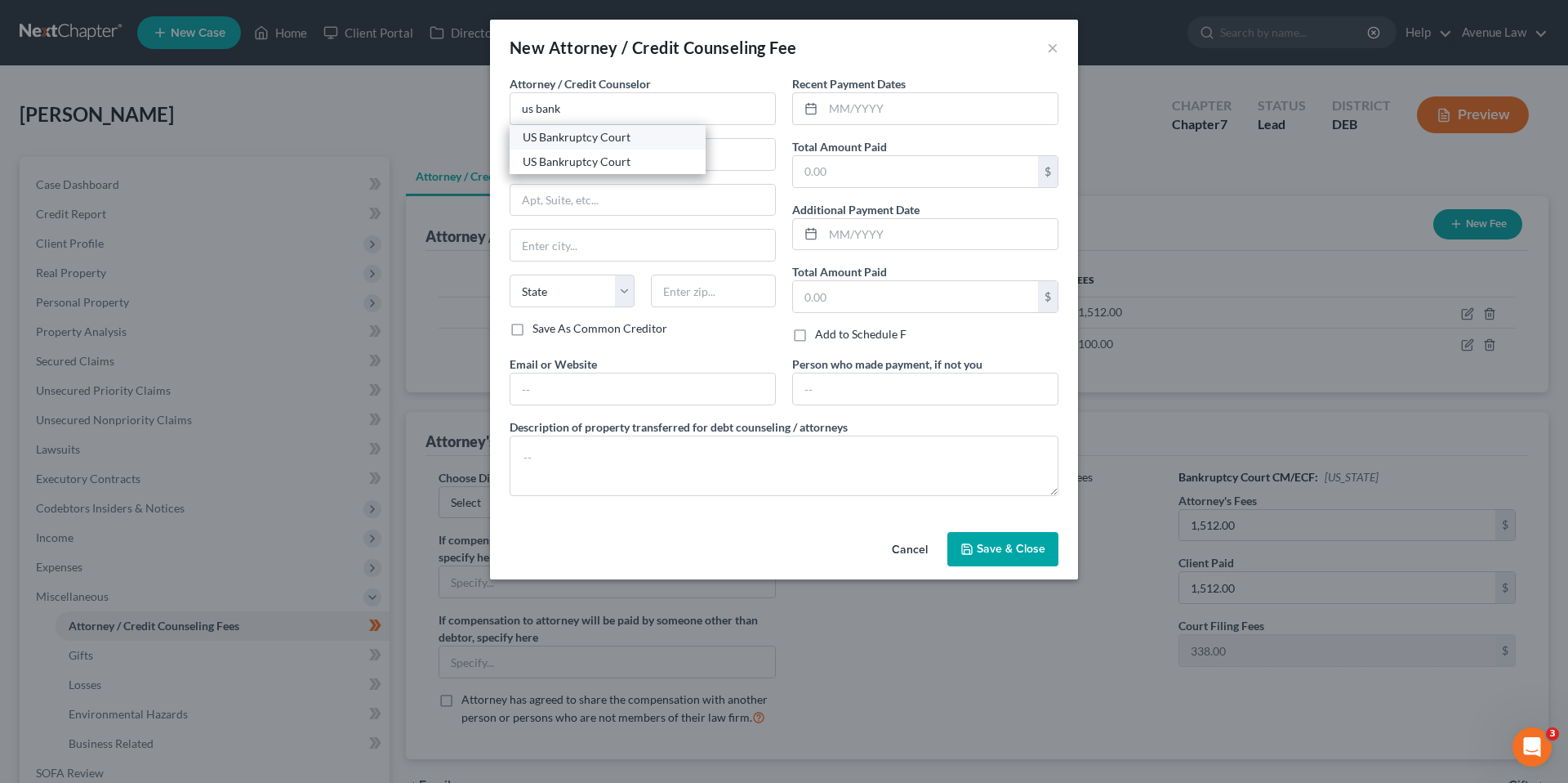
click at [558, 133] on div "US Bankruptcy Court" at bounding box center [607, 137] width 170 height 17
type input "US Bankruptcy Court"
select select "7"
click at [891, 158] on input "text" at bounding box center [914, 172] width 244 height 31
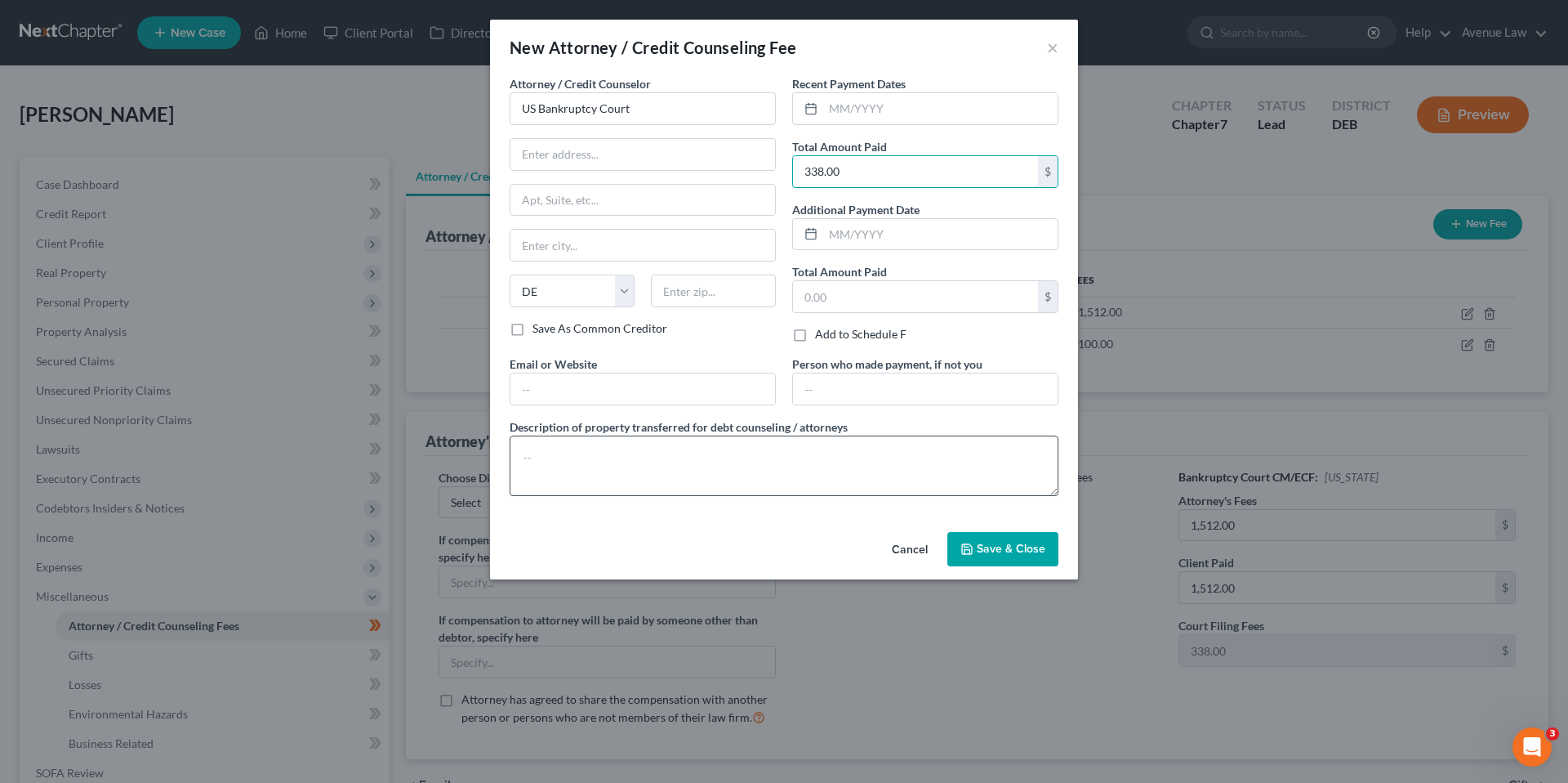
type input "338.00"
click at [553, 449] on textarea at bounding box center [784, 466] width 549 height 61
type textarea "Court Filing Fee"
click at [990, 551] on span "Save & Close" at bounding box center [1010, 548] width 69 height 14
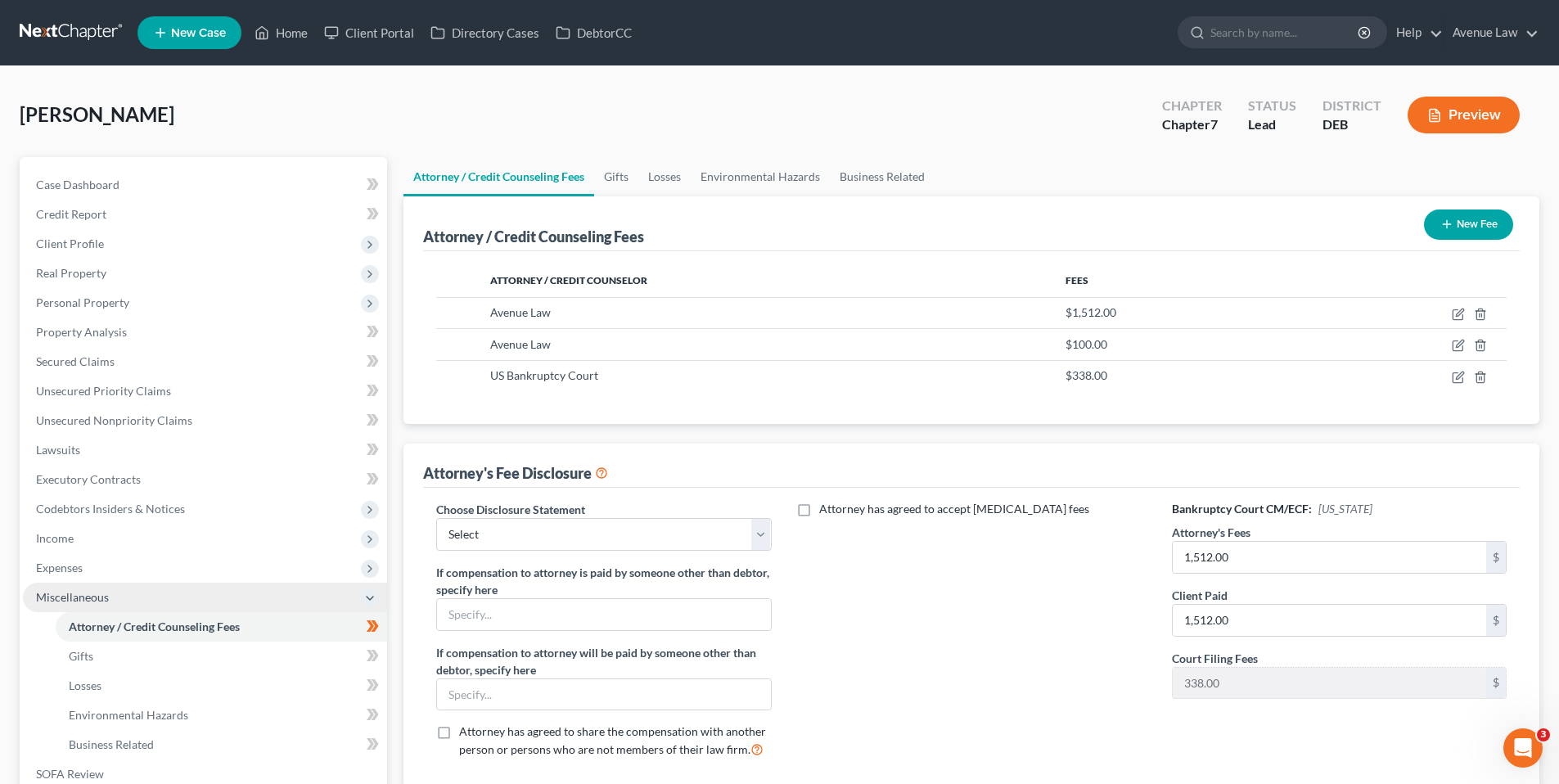
click at [101, 595] on span "Miscellaneous" at bounding box center [73, 597] width 73 height 14
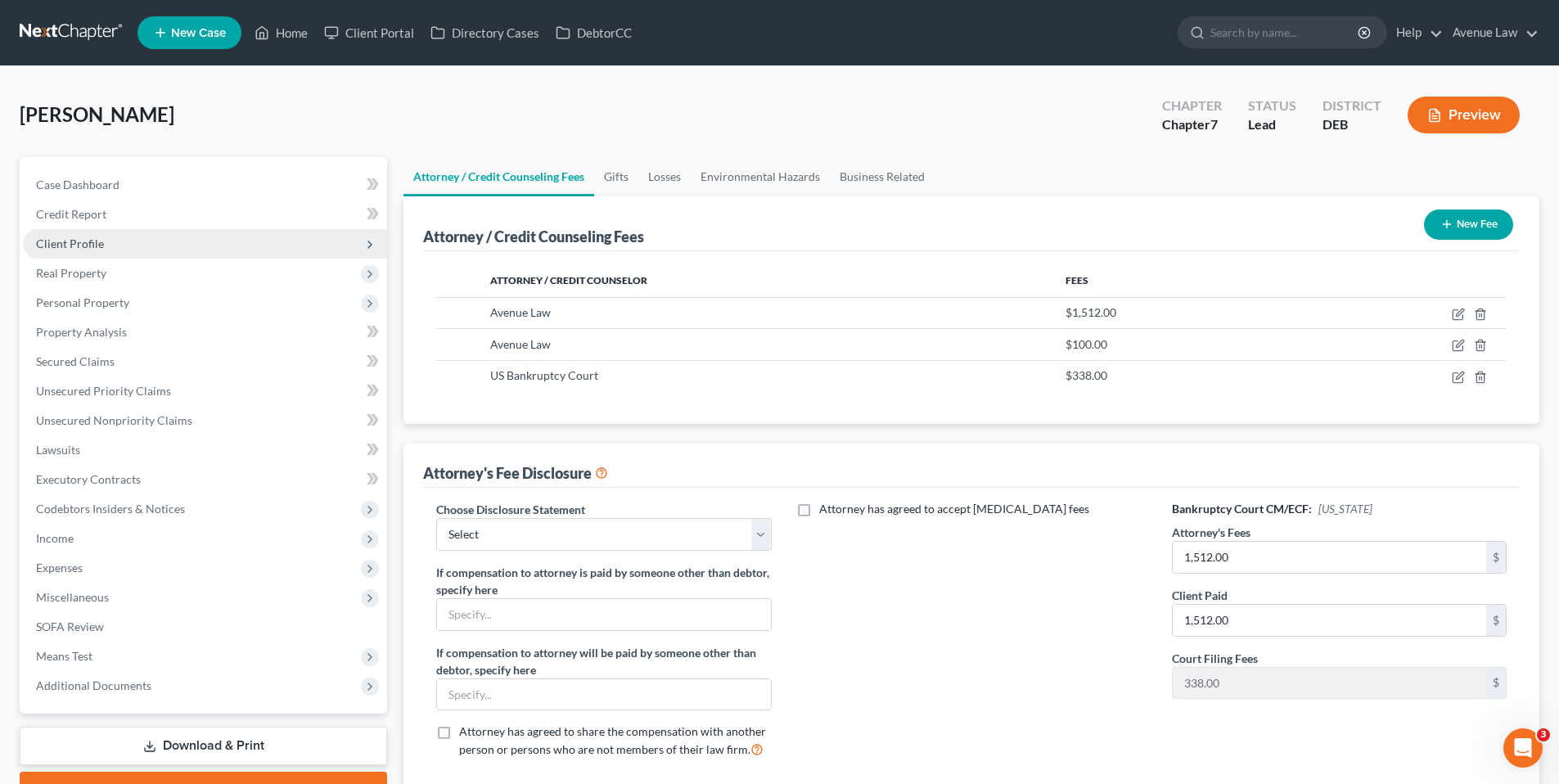
click at [89, 240] on span "Client Profile" at bounding box center [70, 243] width 68 height 14
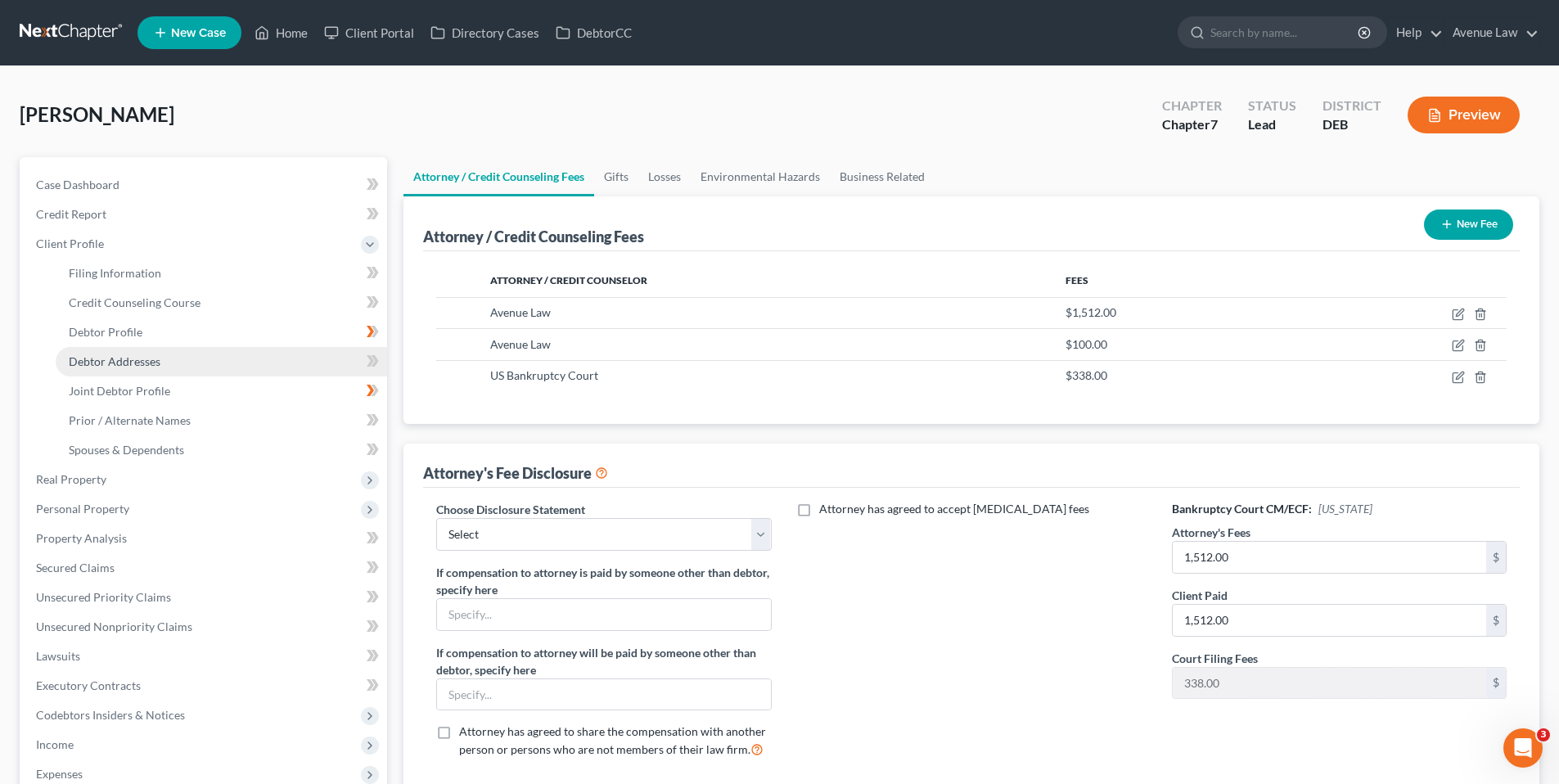
click at [115, 358] on span "Debtor Addresses" at bounding box center [114, 361] width 92 height 14
select select "0"
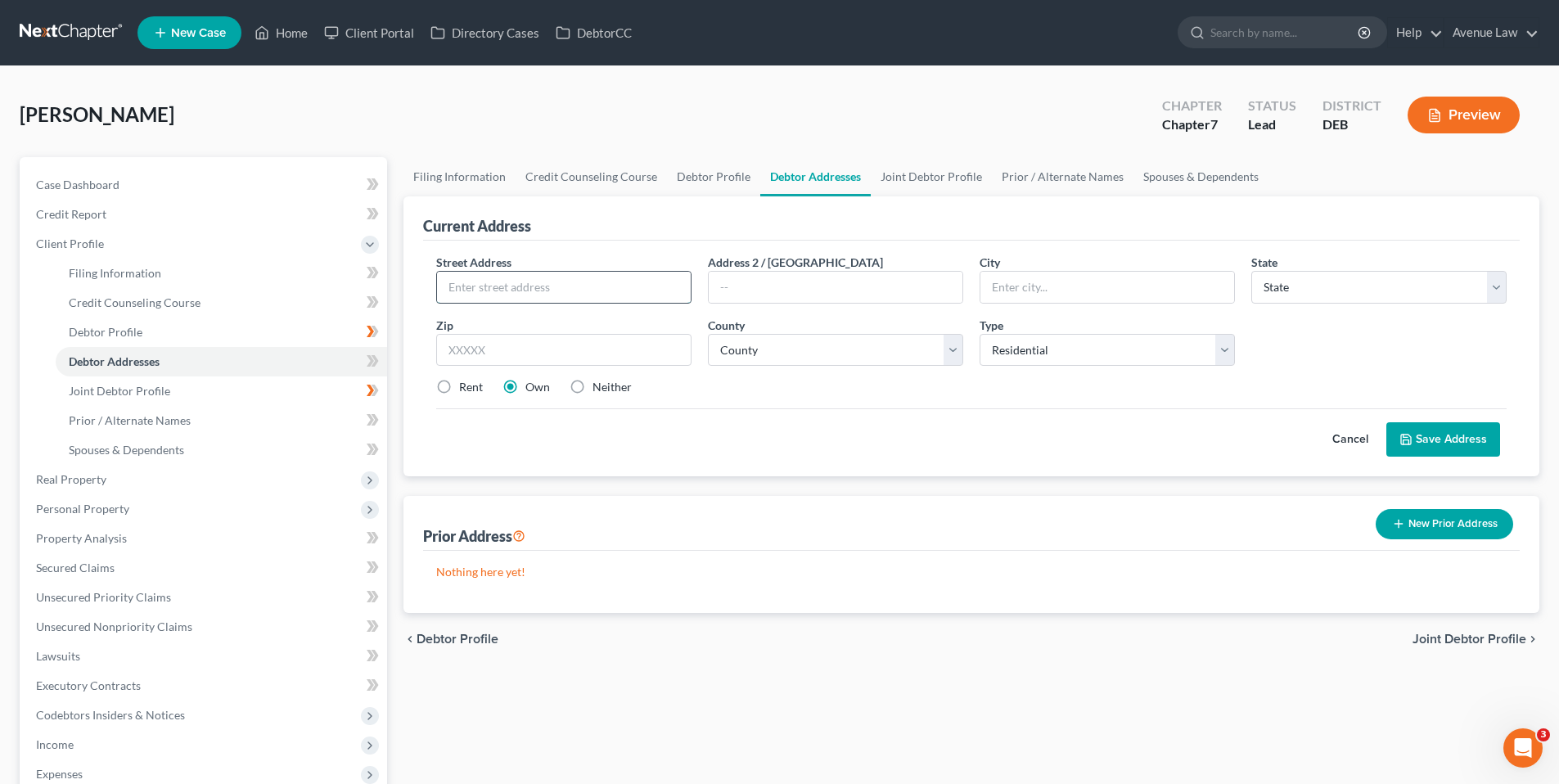
click at [503, 280] on input "text" at bounding box center [564, 287] width 254 height 31
type input "27999 Rabbit Run"
click at [1063, 288] on input "Seaford DE" at bounding box center [1107, 287] width 254 height 31
type input "Seaford"
select select "7"
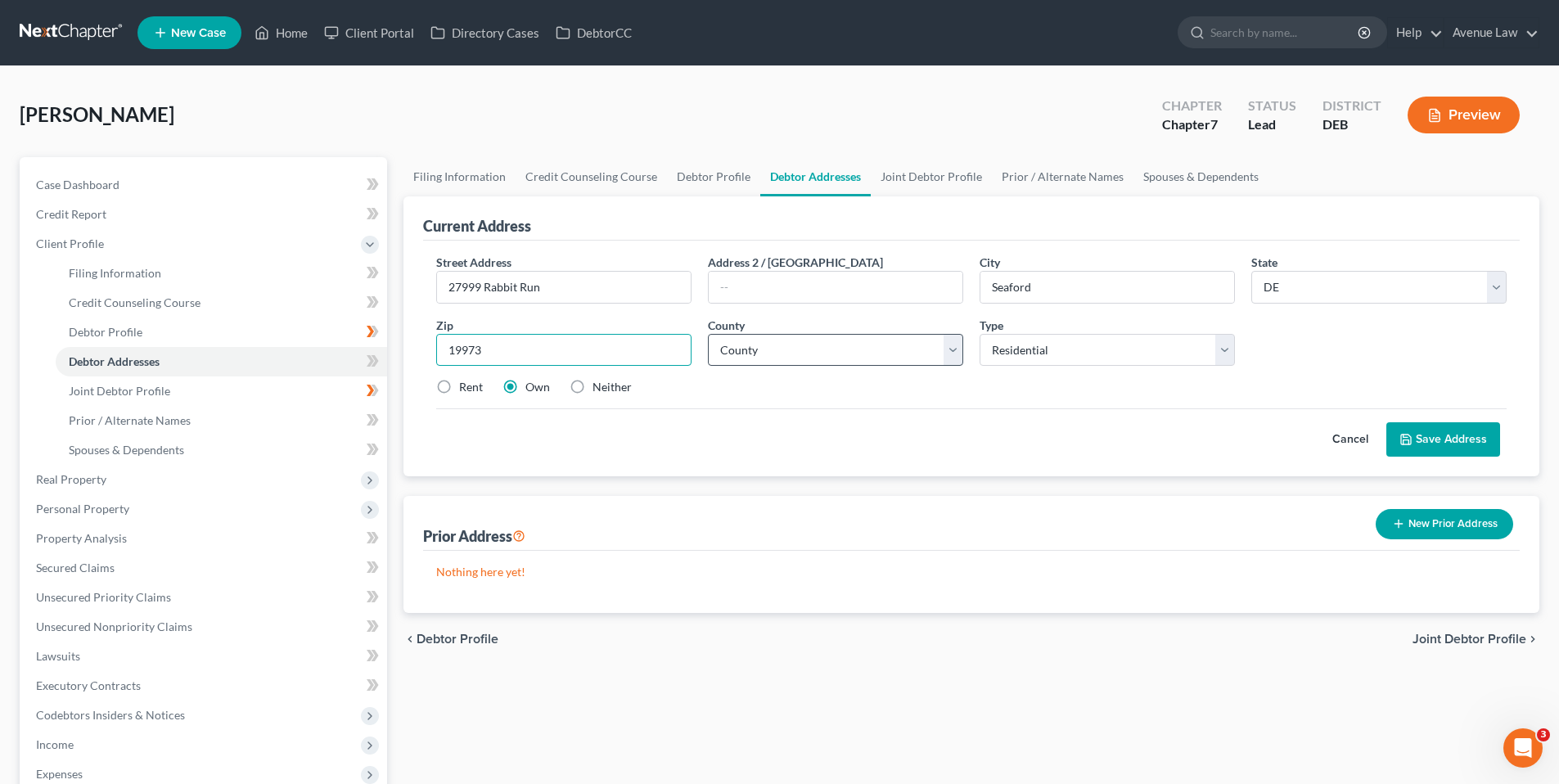
type input "19973"
click at [860, 352] on select "County Kent County New Castle County Sussex County" at bounding box center [835, 349] width 255 height 32
select select "2"
click at [708, 333] on select "County Kent County New Castle County Sussex County" at bounding box center [835, 349] width 255 height 32
click at [1431, 438] on button "Save Address" at bounding box center [1444, 439] width 114 height 34
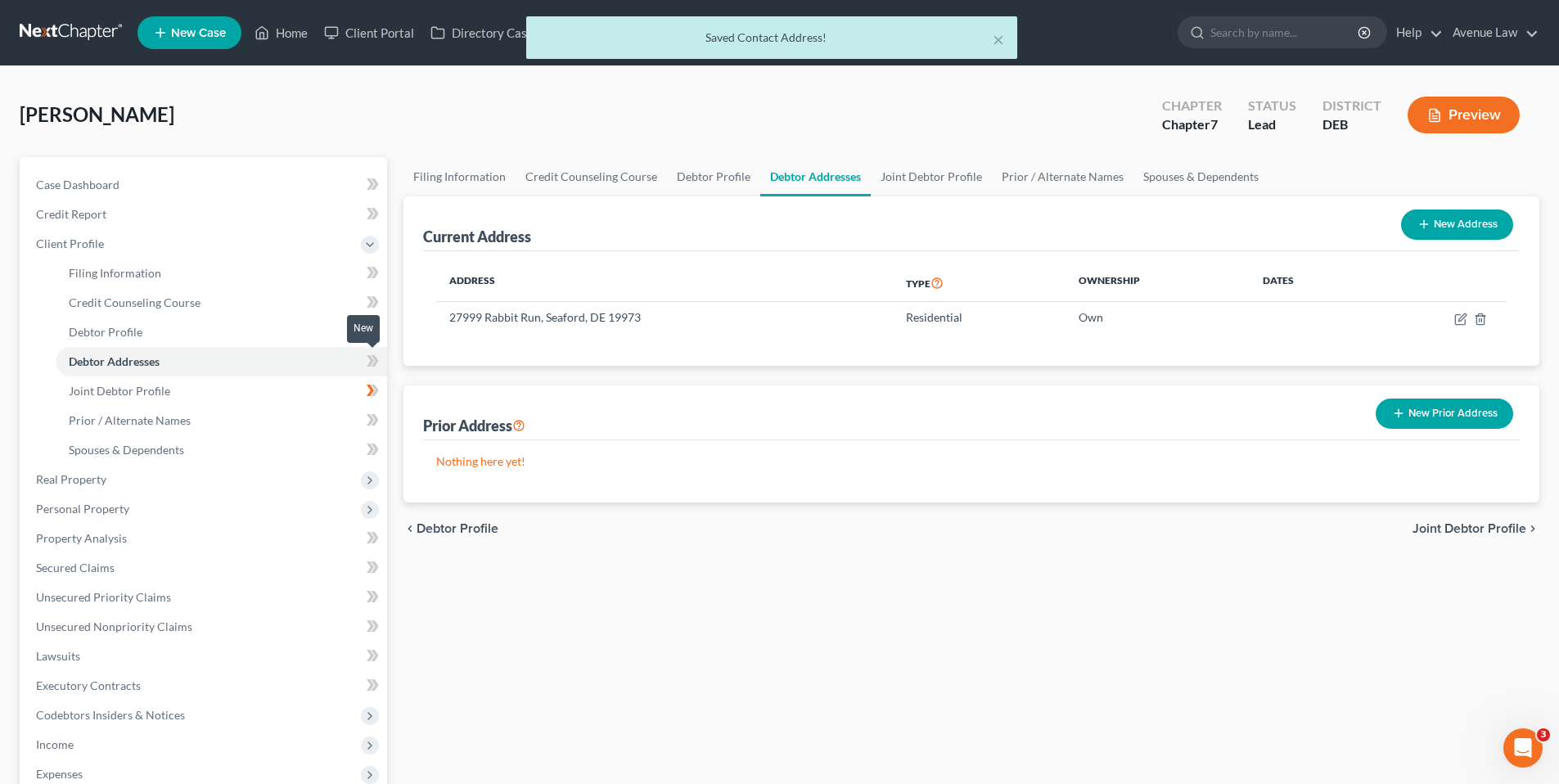
click at [371, 357] on icon at bounding box center [370, 361] width 7 height 12
click at [76, 243] on span "Client Profile" at bounding box center [70, 243] width 68 height 14
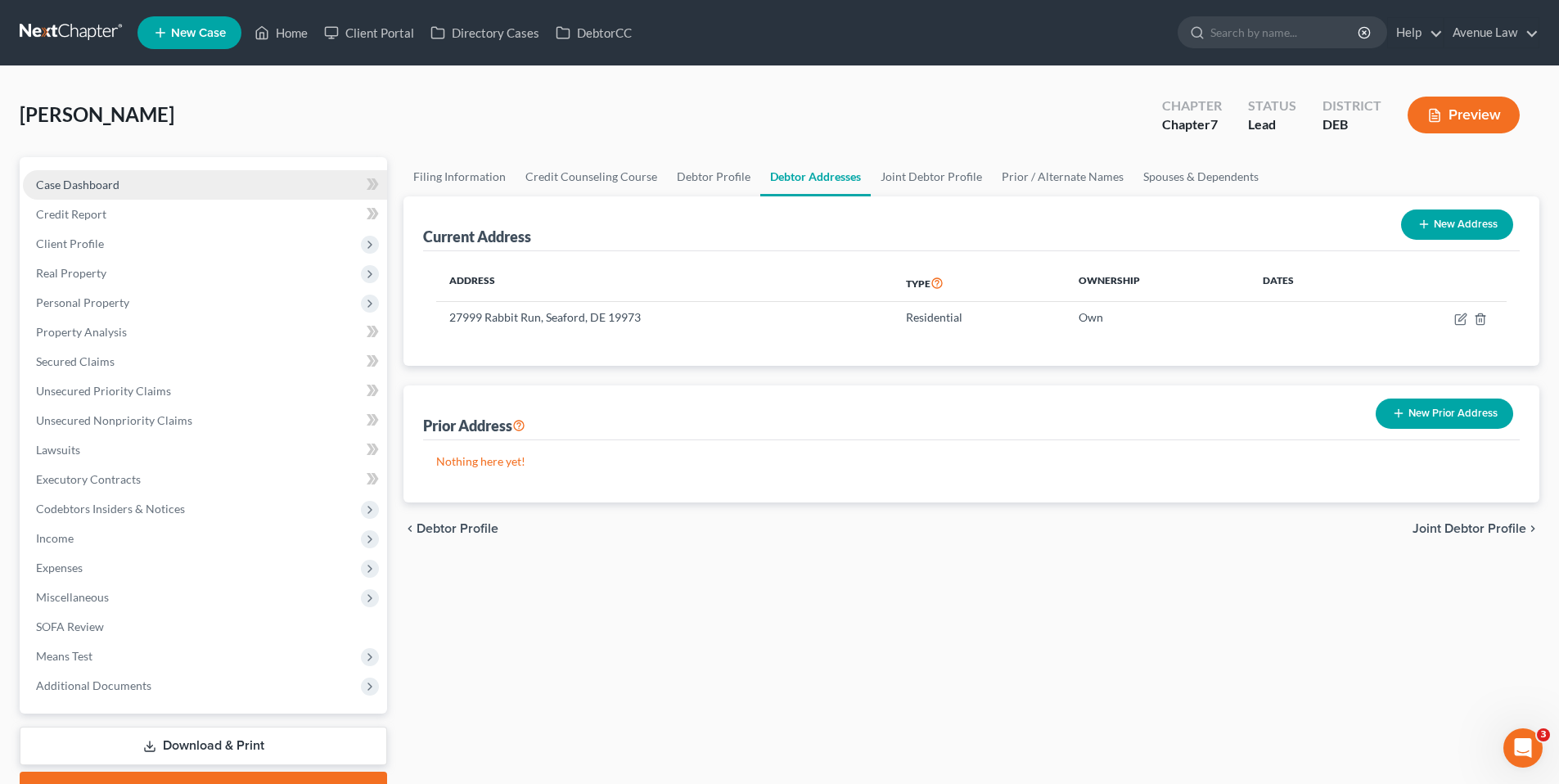
click at [90, 182] on span "Case Dashboard" at bounding box center [78, 184] width 84 height 14
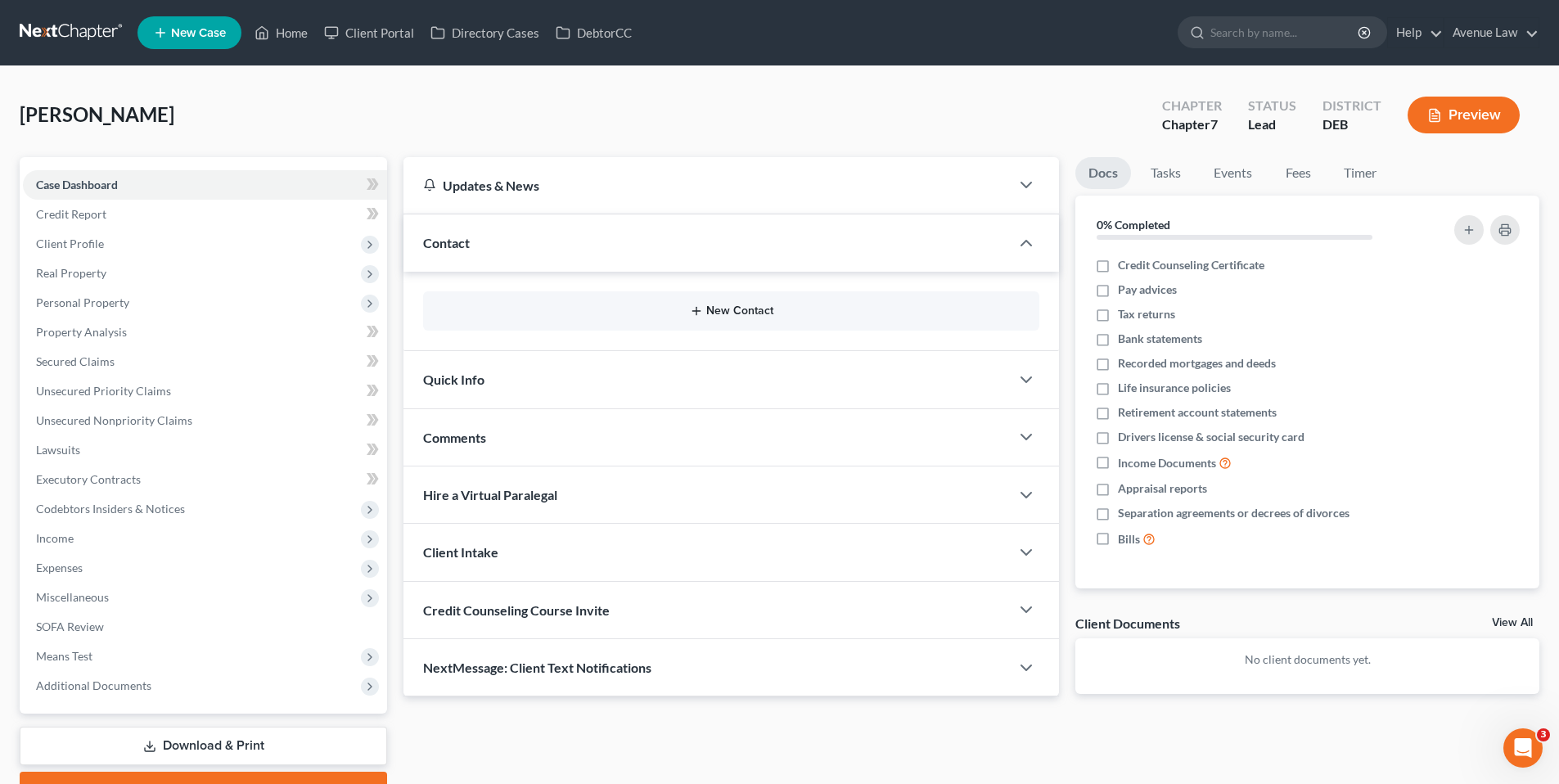
click at [714, 305] on button "New Contact" at bounding box center [731, 310] width 591 height 13
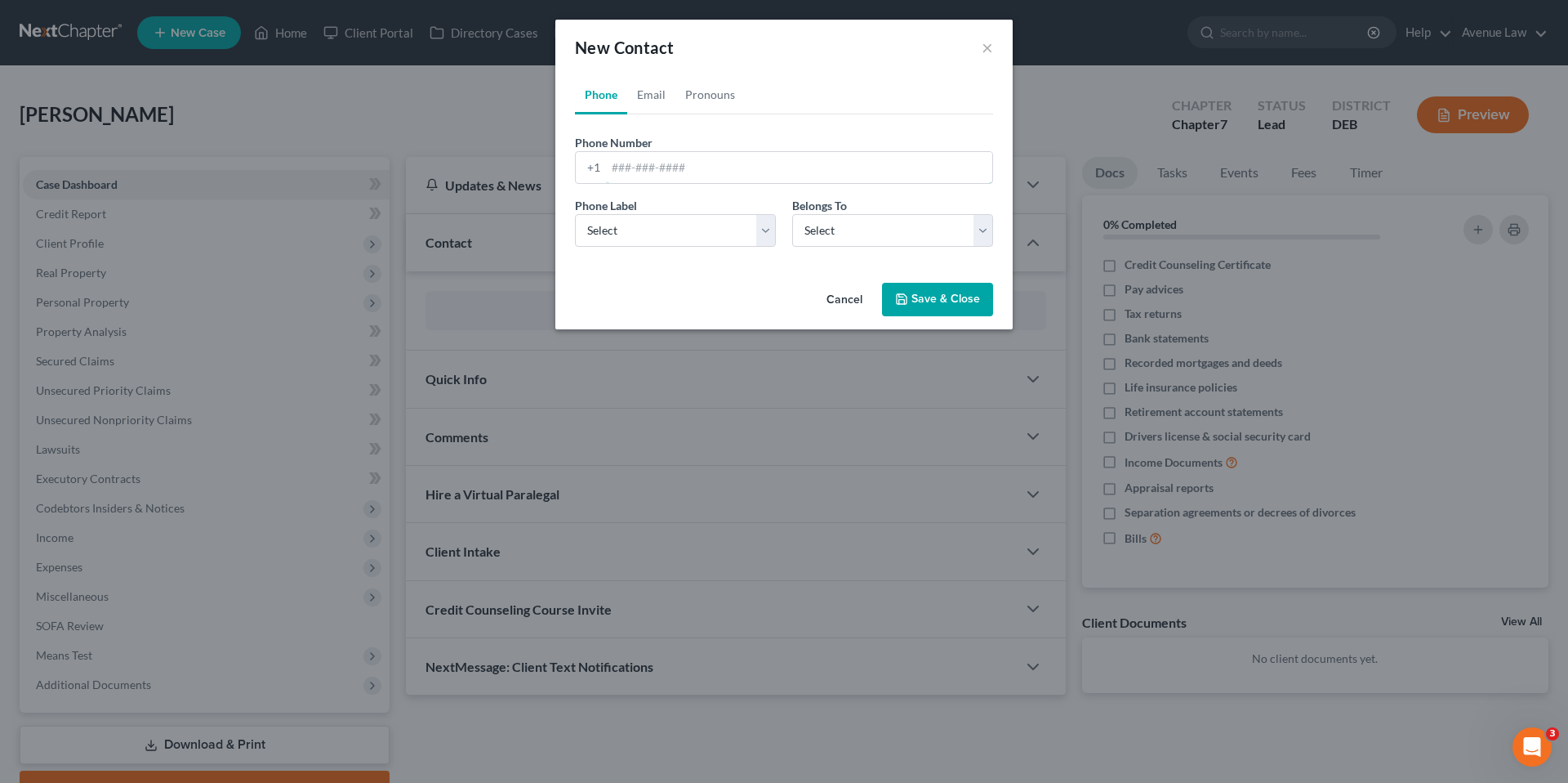
drag, startPoint x: 641, startPoint y: 169, endPoint x: 580, endPoint y: 39, distance: 143.6
click at [641, 169] on input "tel" at bounding box center [798, 168] width 386 height 31
type input "[PHONE_NUMBER]"
drag, startPoint x: 680, startPoint y: 232, endPoint x: 675, endPoint y: 240, distance: 9.4
click at [680, 232] on select "Select Mobile Home Work Other" at bounding box center [675, 230] width 201 height 32
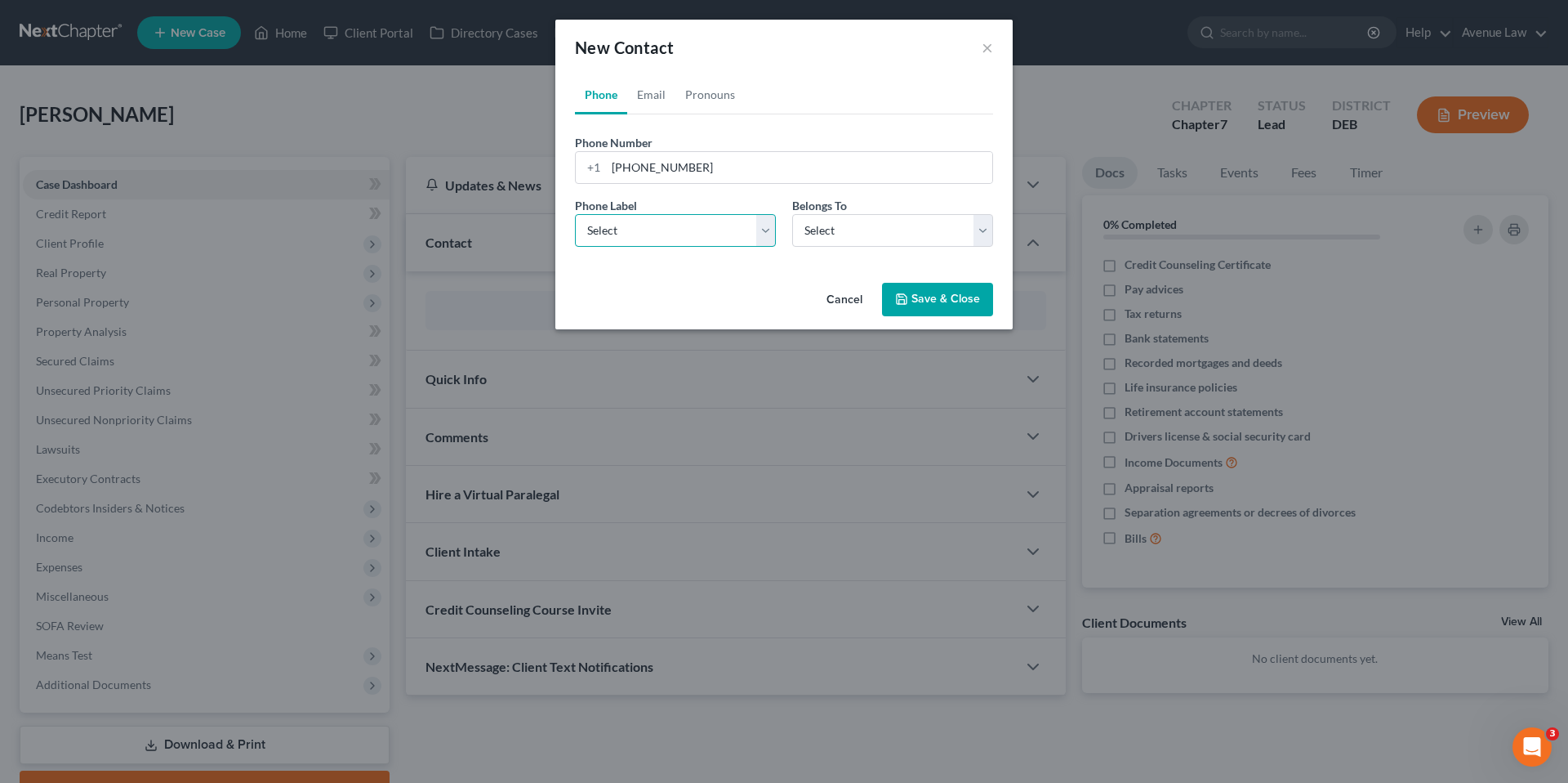
select select "0"
click at [574, 214] on select "Select Mobile Home Work Other" at bounding box center [675, 230] width 201 height 32
drag, startPoint x: 870, startPoint y: 227, endPoint x: 872, endPoint y: 248, distance: 21.1
click at [870, 227] on select "Select Client Spouse Other" at bounding box center [892, 230] width 201 height 32
select select "1"
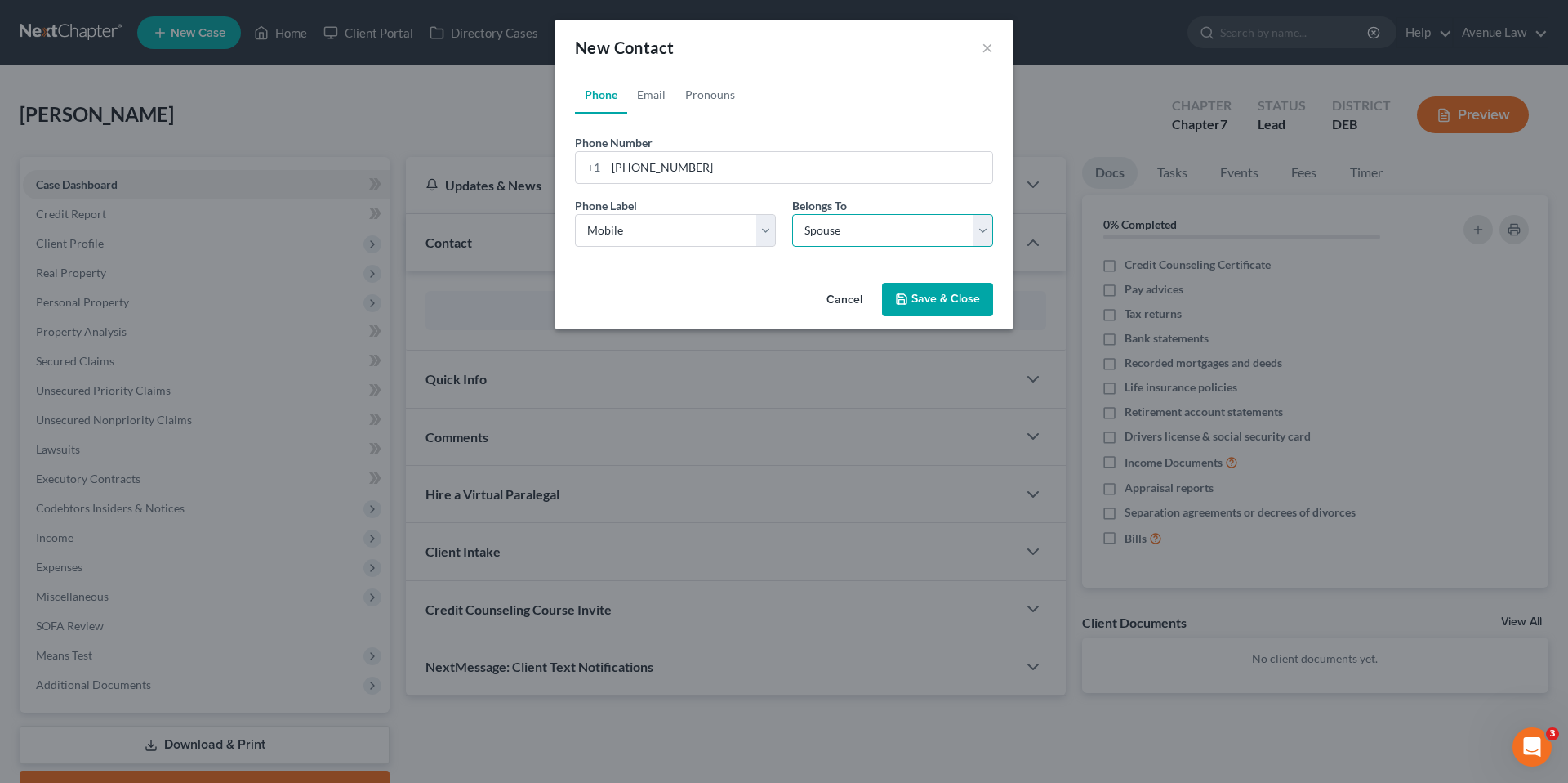
click at [792, 214] on select "Select Client Spouse Other" at bounding box center [892, 230] width 201 height 32
select select "1"
click at [658, 92] on link "Email" at bounding box center [651, 94] width 48 height 39
click at [673, 167] on input "email" at bounding box center [798, 168] width 386 height 31
type input "[EMAIL_ADDRESS][DOMAIN_NAME]"
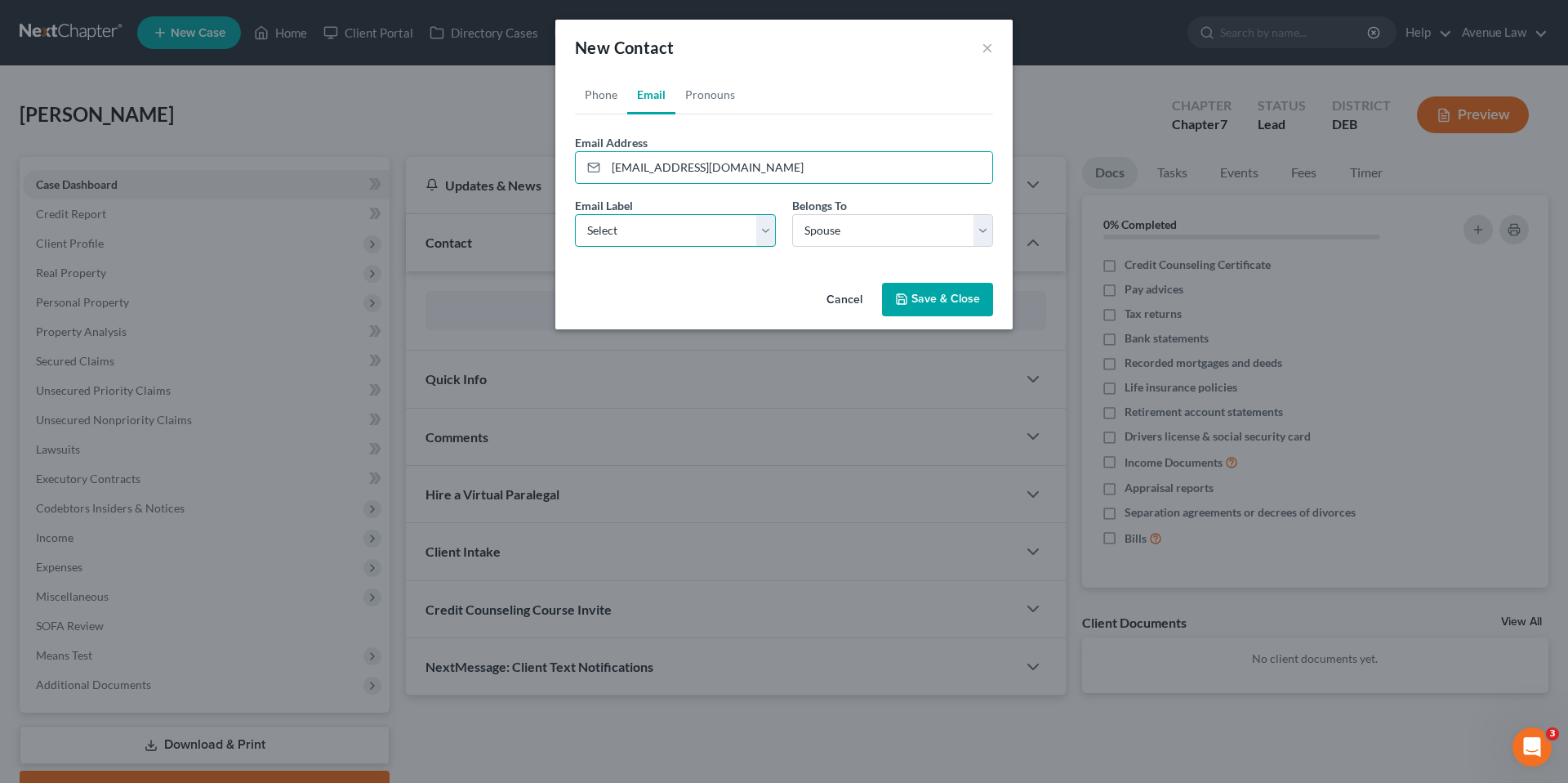
drag, startPoint x: 703, startPoint y: 230, endPoint x: 699, endPoint y: 247, distance: 17.5
click at [703, 230] on select "Select Home Work Other" at bounding box center [675, 230] width 201 height 32
select select "0"
click at [574, 214] on select "Select Home Work Other" at bounding box center [675, 230] width 201 height 32
click at [926, 298] on button "Save & Close" at bounding box center [937, 300] width 111 height 34
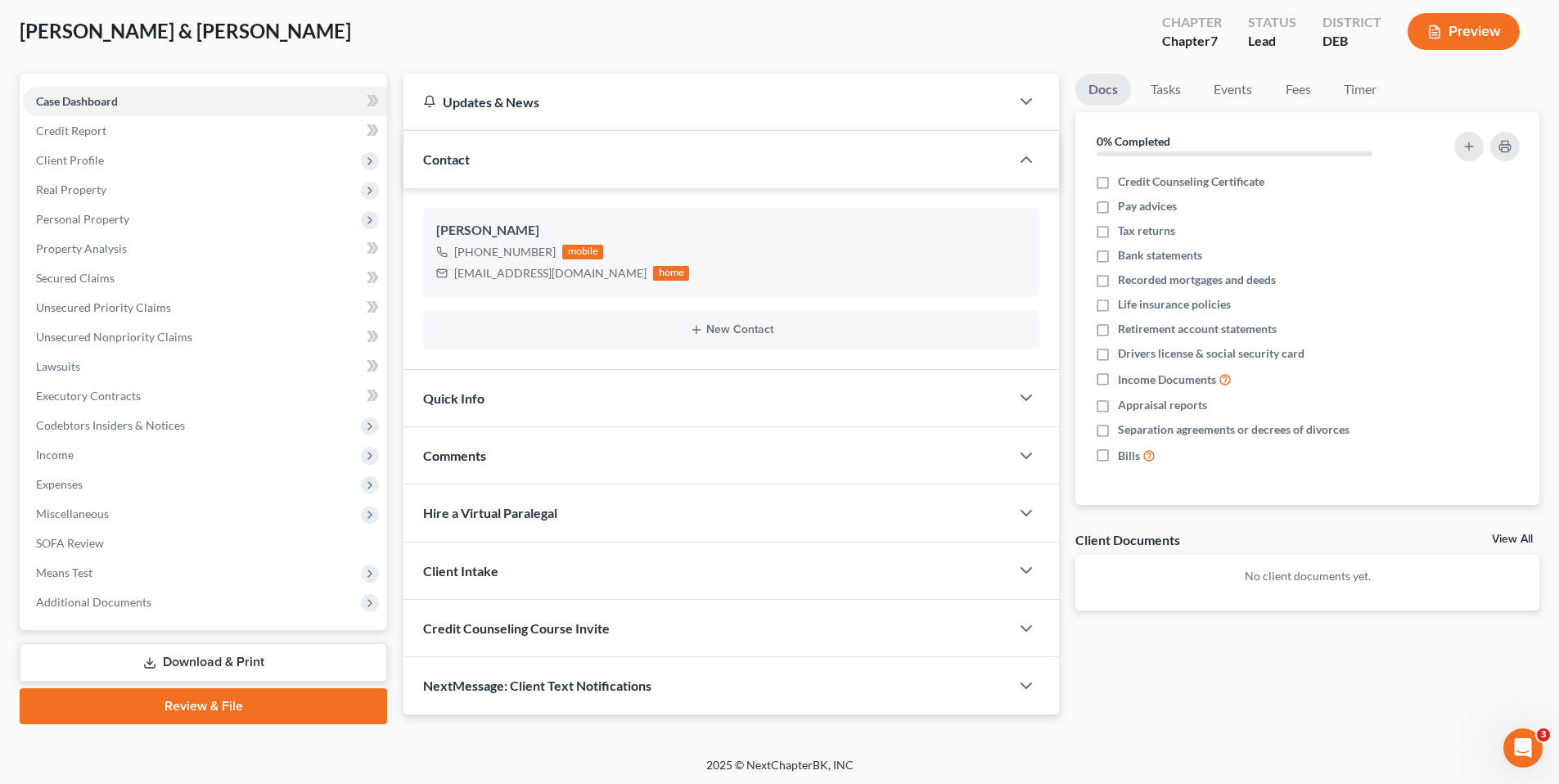
scroll to position [86, 0]
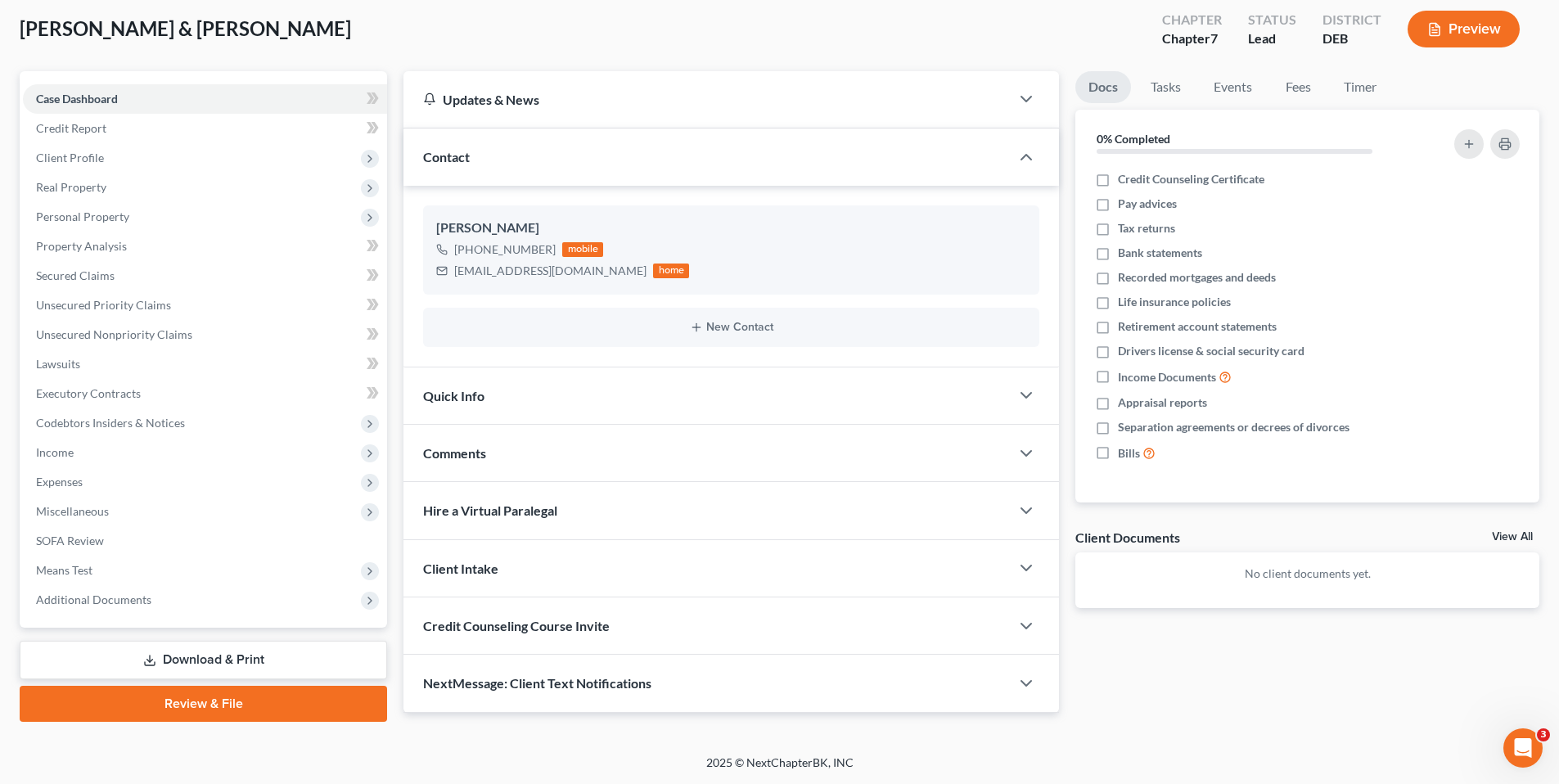
click at [514, 625] on span "Credit Counseling Course Invite" at bounding box center [517, 626] width 187 height 16
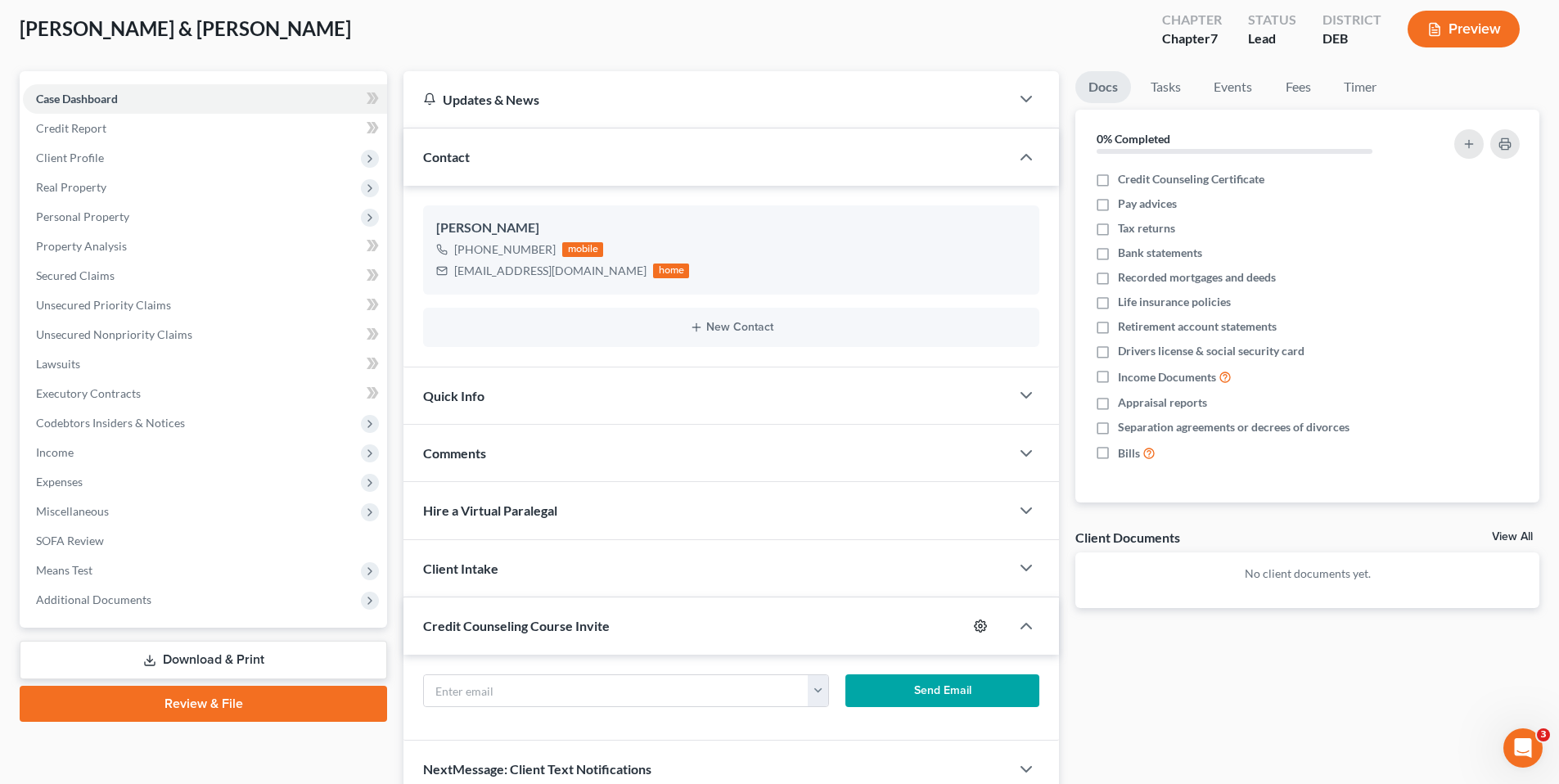
click at [981, 626] on icon "button" at bounding box center [980, 625] width 13 height 13
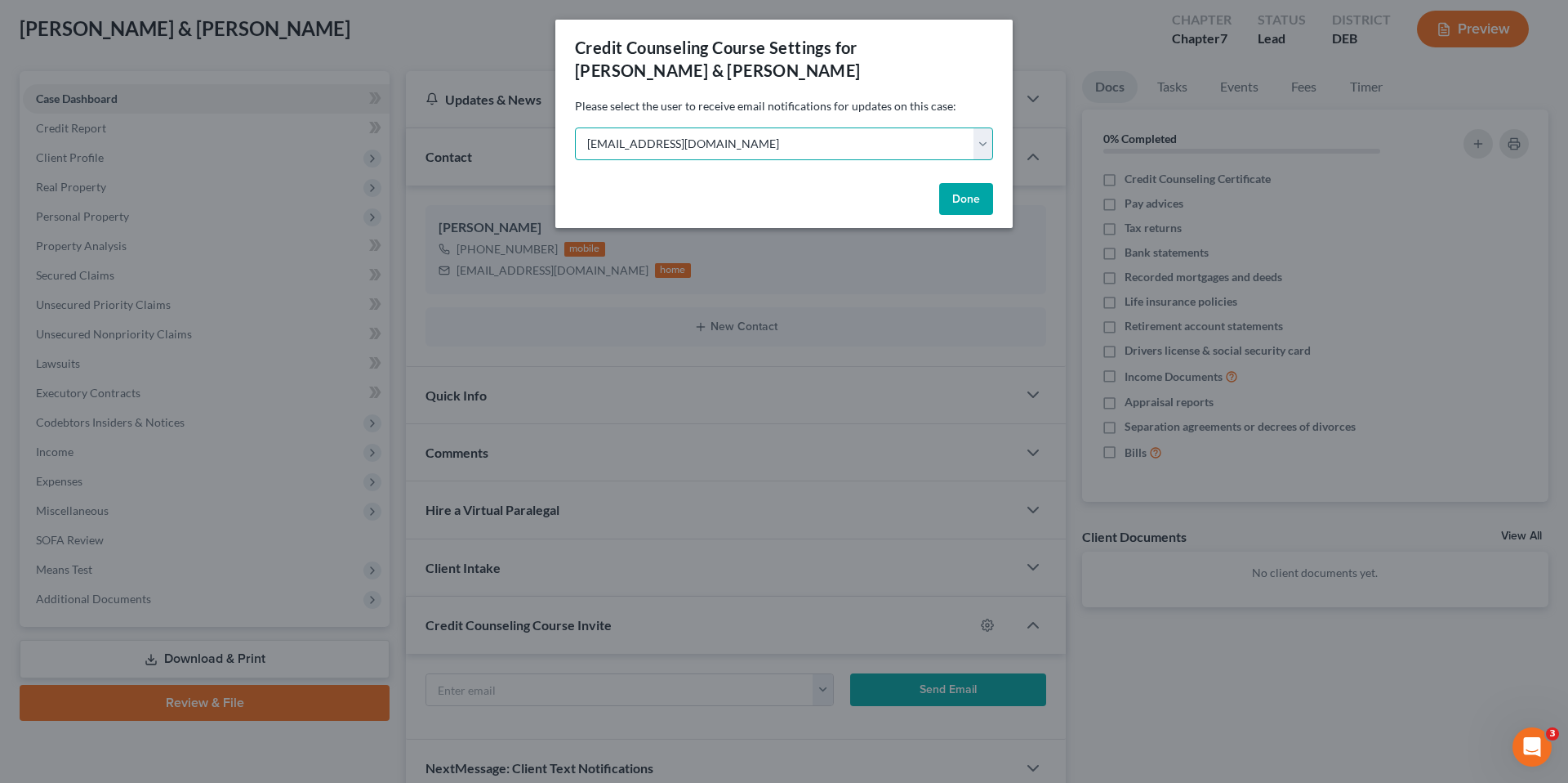
click at [874, 152] on select "Select jmaccasland@avenuelaw.com robert.reidhaar@avenuelaw.com peter.schaeffer@…" at bounding box center [784, 143] width 418 height 32
select select "1"
click at [574, 128] on select "Select jmaccasland@avenuelaw.com robert.reidhaar@avenuelaw.com peter.schaeffer@…" at bounding box center [784, 143] width 418 height 32
click at [979, 199] on button "Done" at bounding box center [965, 198] width 54 height 32
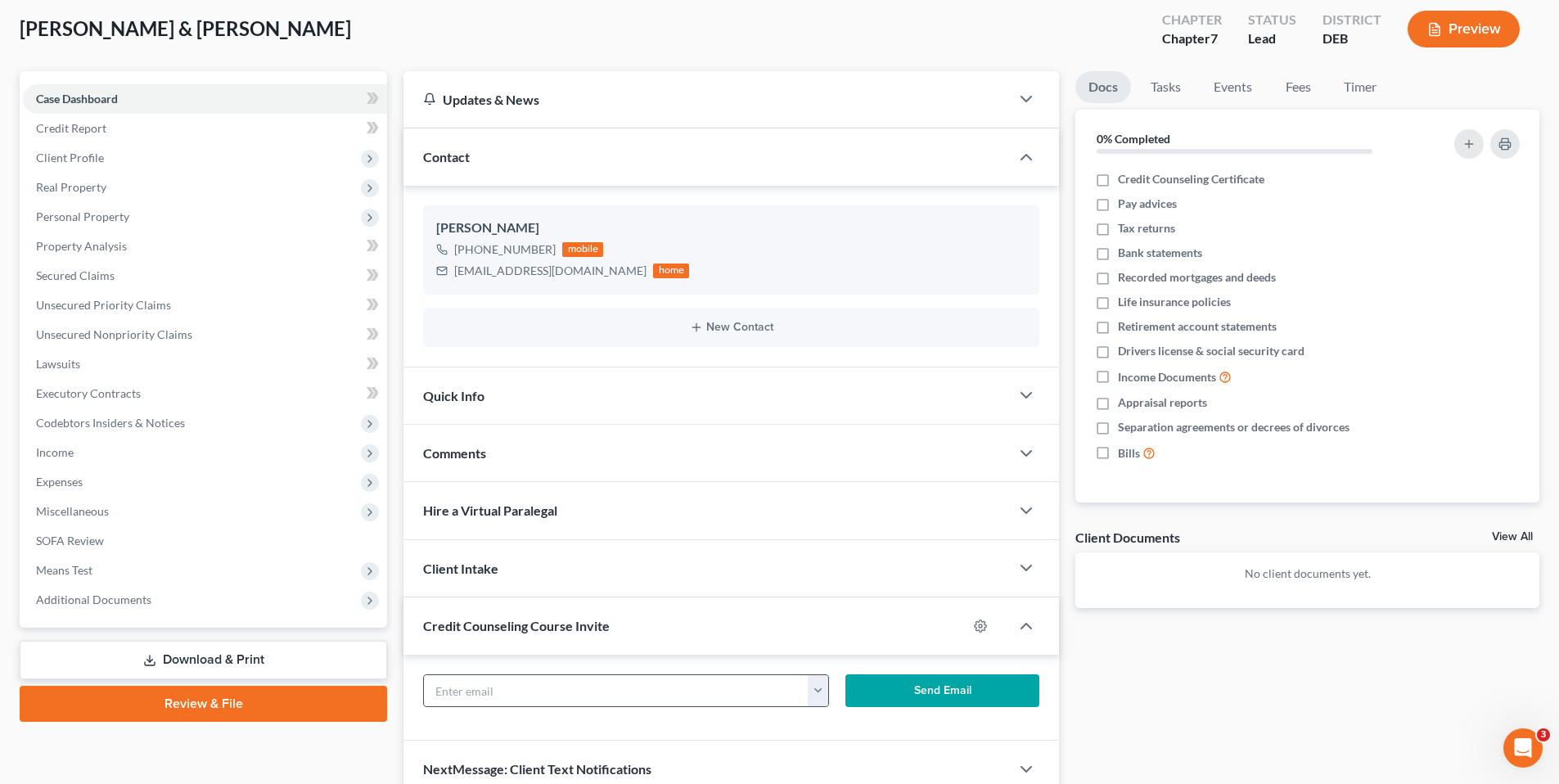
click at [824, 690] on button "button" at bounding box center [818, 691] width 21 height 31
click at [858, 730] on link "[EMAIL_ADDRESS][DOMAIN_NAME]" at bounding box center [919, 726] width 223 height 28
type input "[EMAIL_ADDRESS][DOMAIN_NAME]"
click at [899, 688] on button "Send Email" at bounding box center [943, 690] width 195 height 32
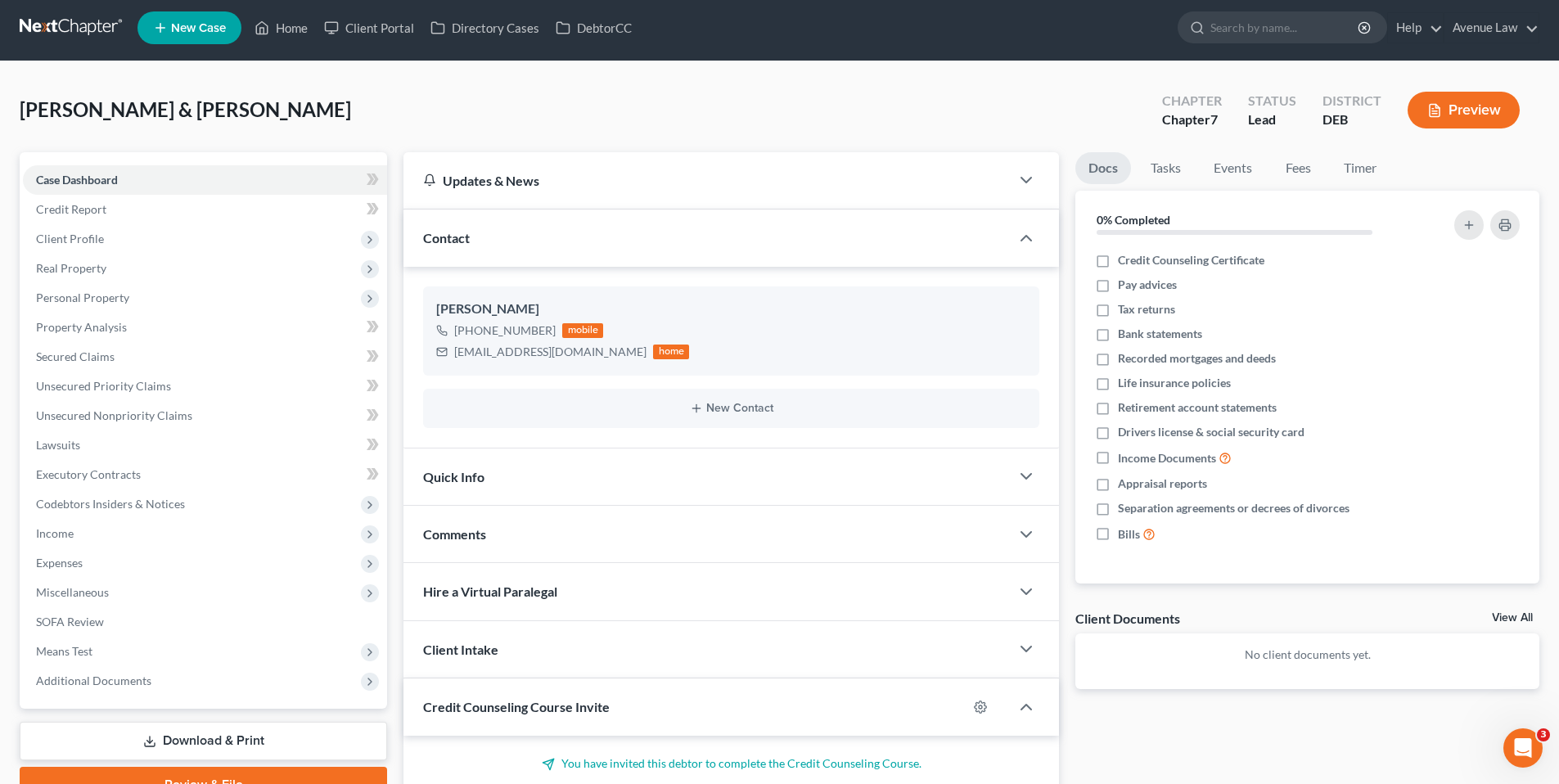
scroll to position [0, 0]
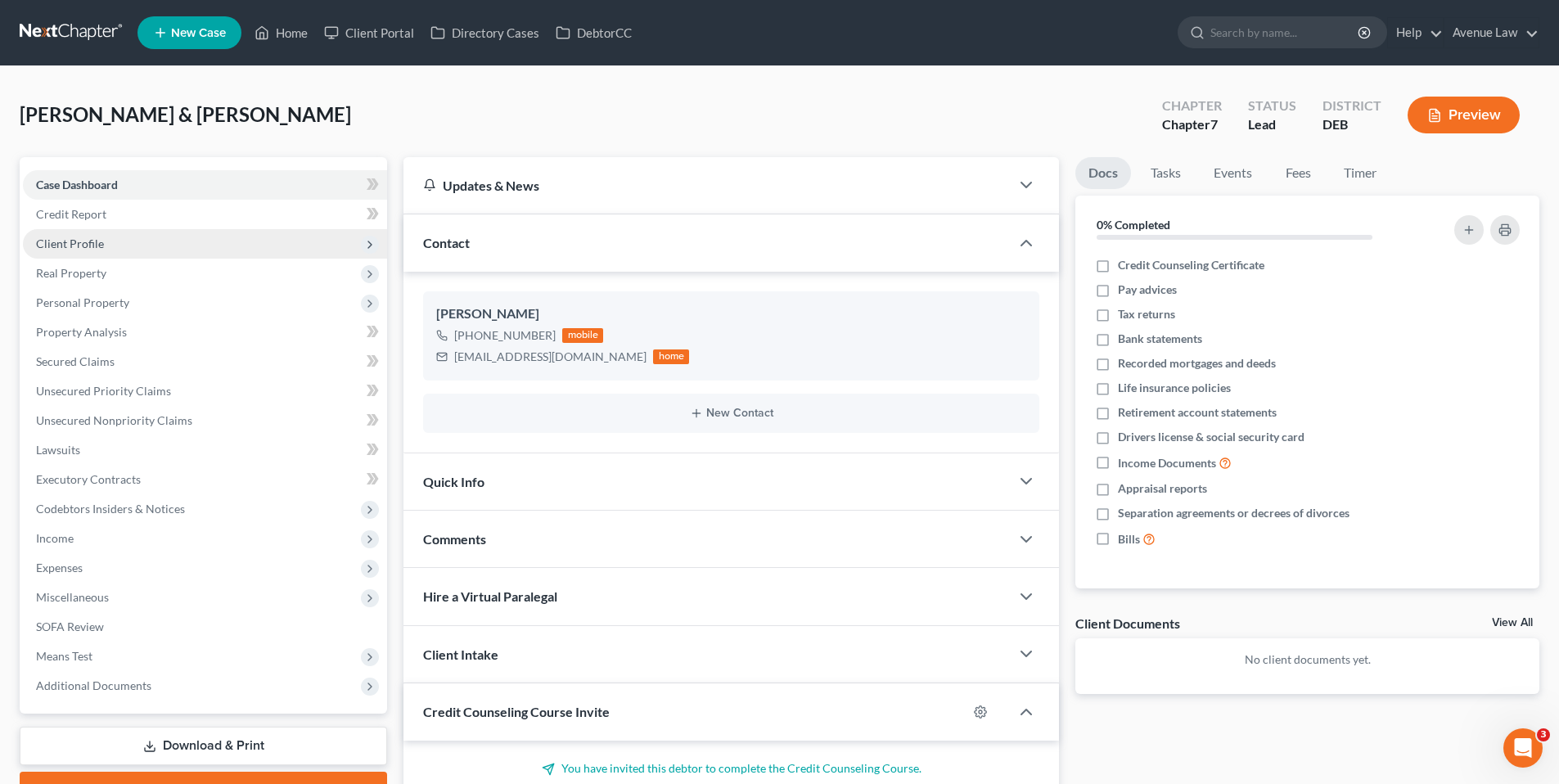
click at [86, 237] on span "Client Profile" at bounding box center [70, 243] width 68 height 14
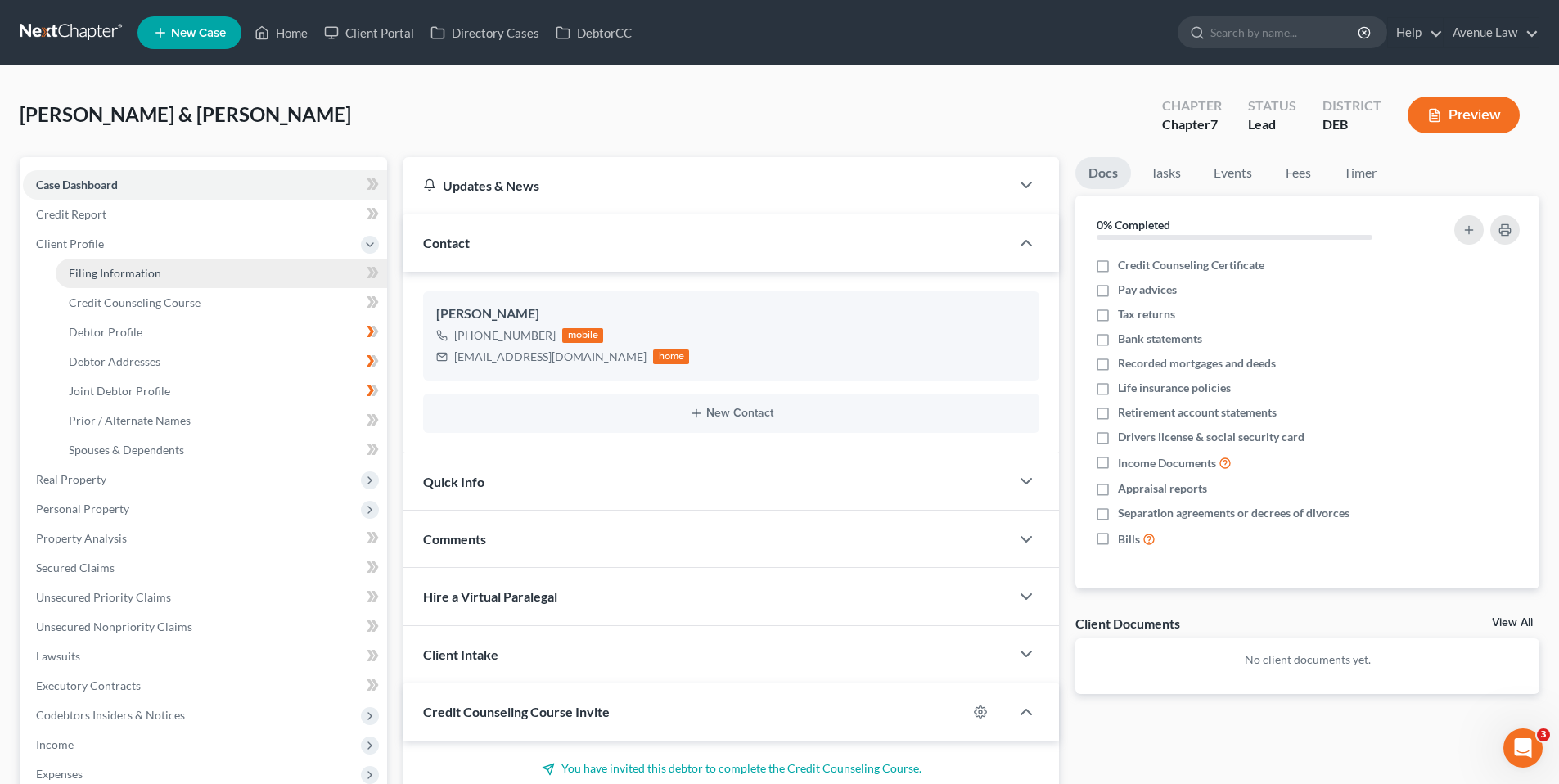
click at [108, 270] on span "Filing Information" at bounding box center [115, 272] width 93 height 14
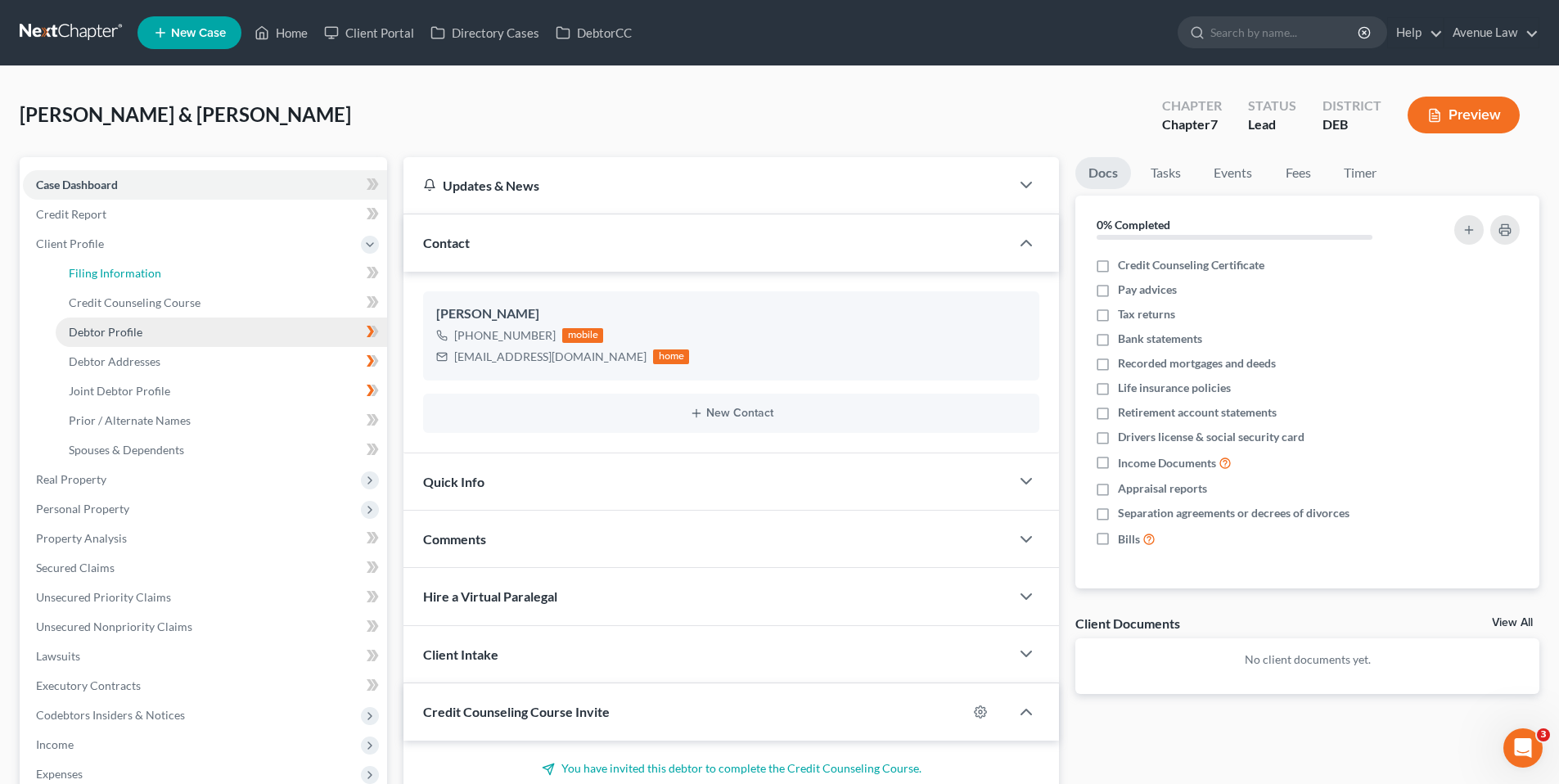
select select "1"
select select "0"
select select "7"
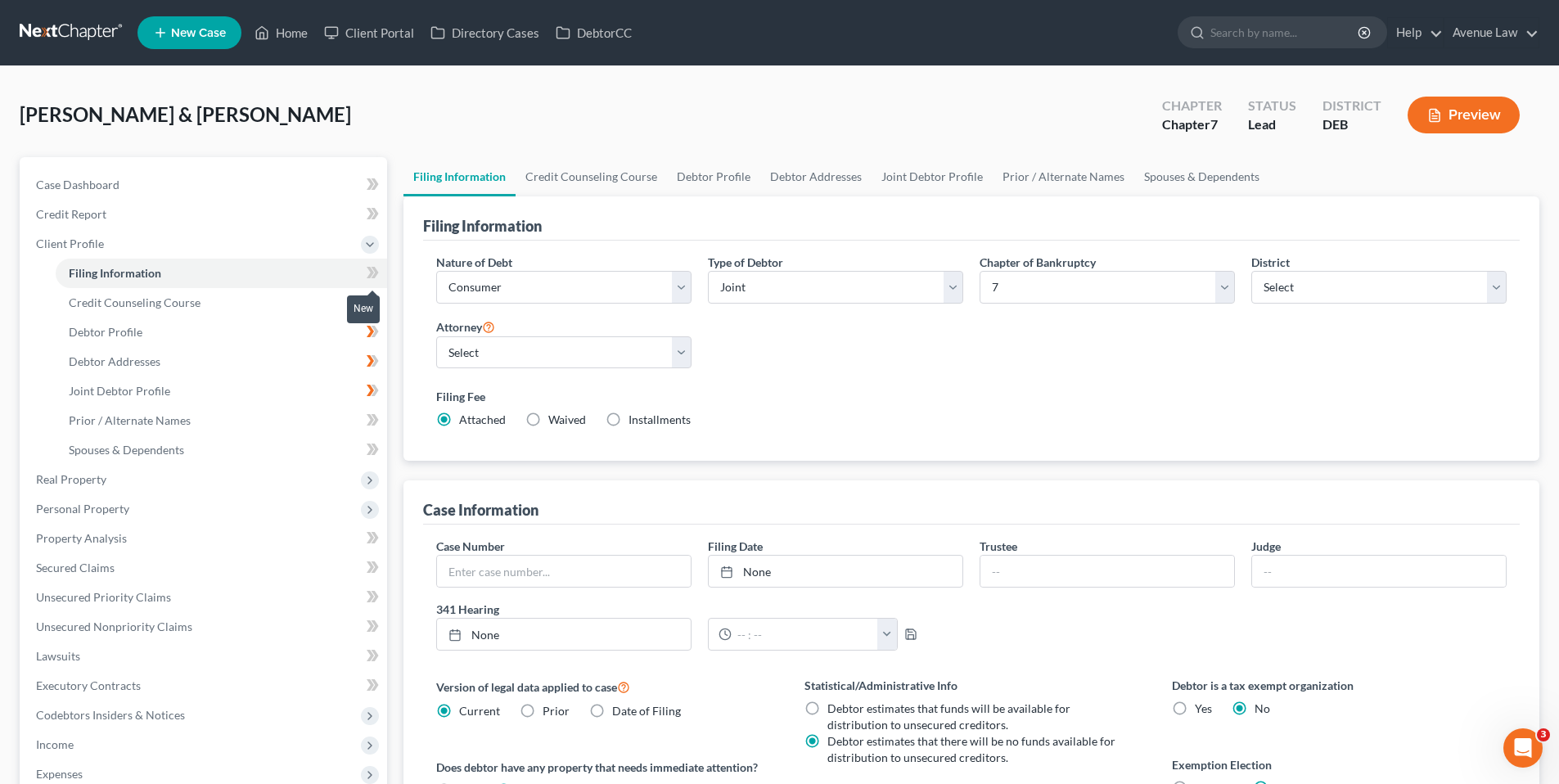
click at [372, 265] on icon at bounding box center [373, 272] width 12 height 21
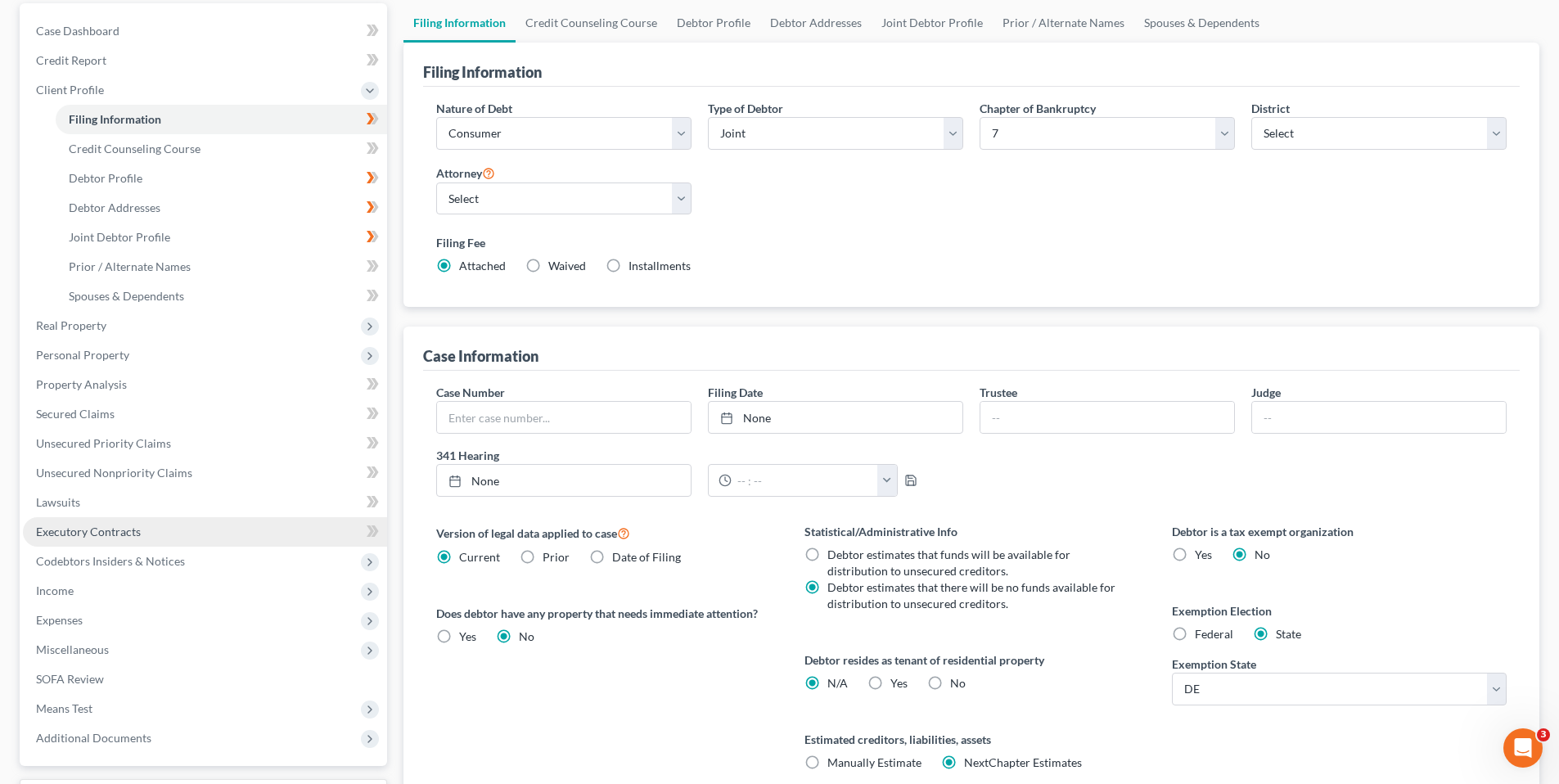
scroll to position [163, 0]
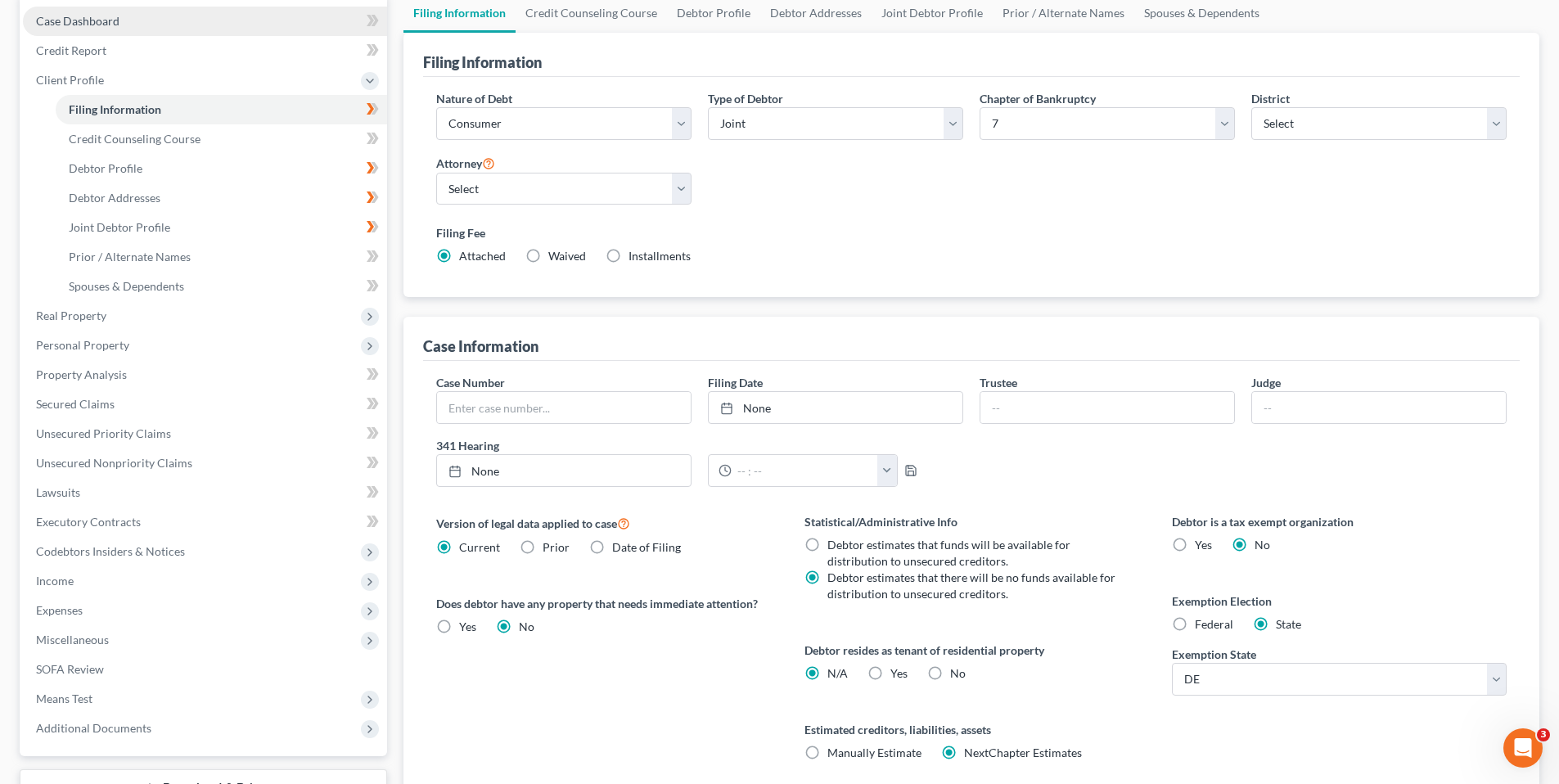
click at [75, 19] on span "Case Dashboard" at bounding box center [78, 21] width 84 height 14
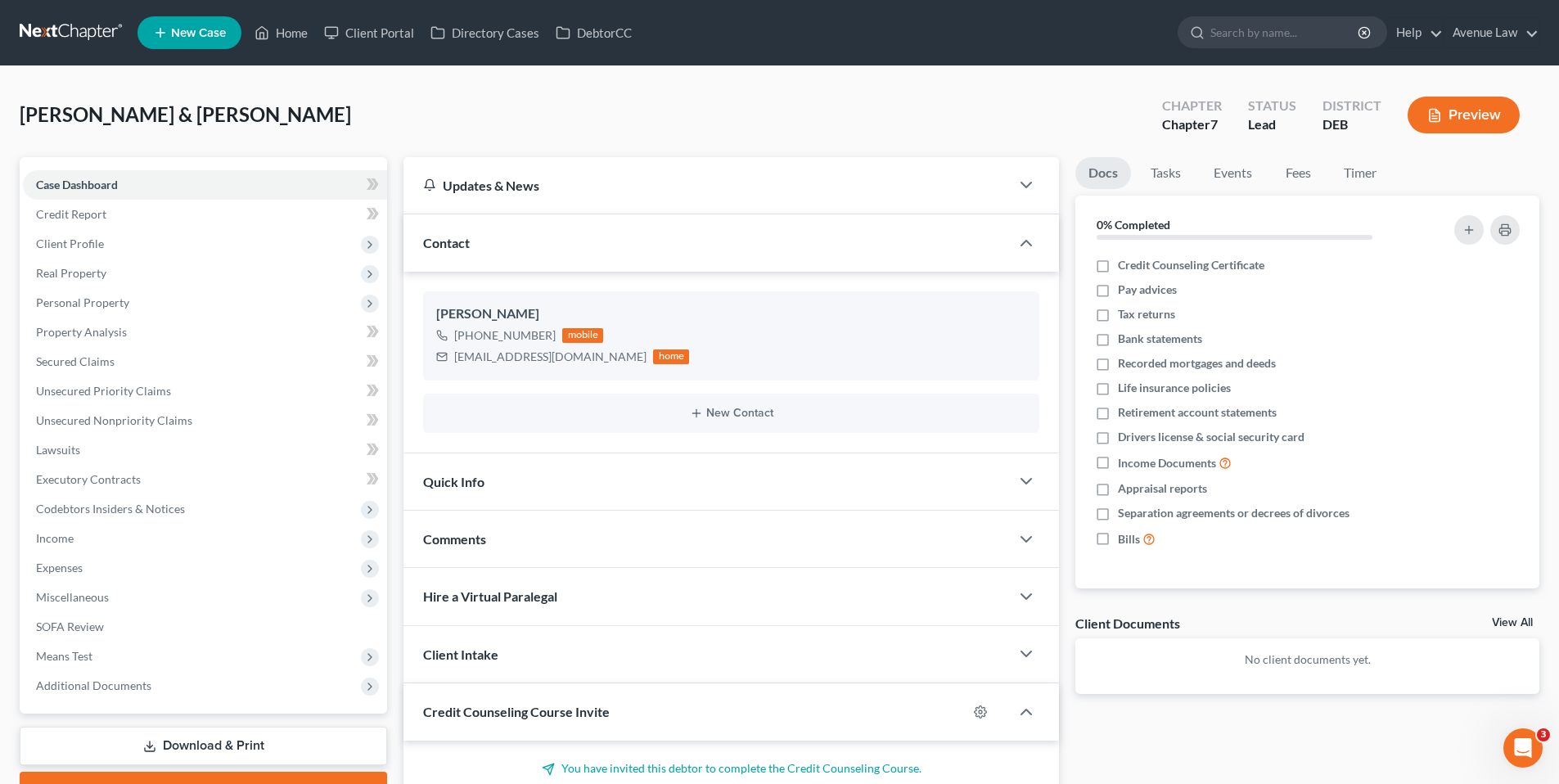
click at [473, 479] on span "Quick Info" at bounding box center [454, 481] width 61 height 16
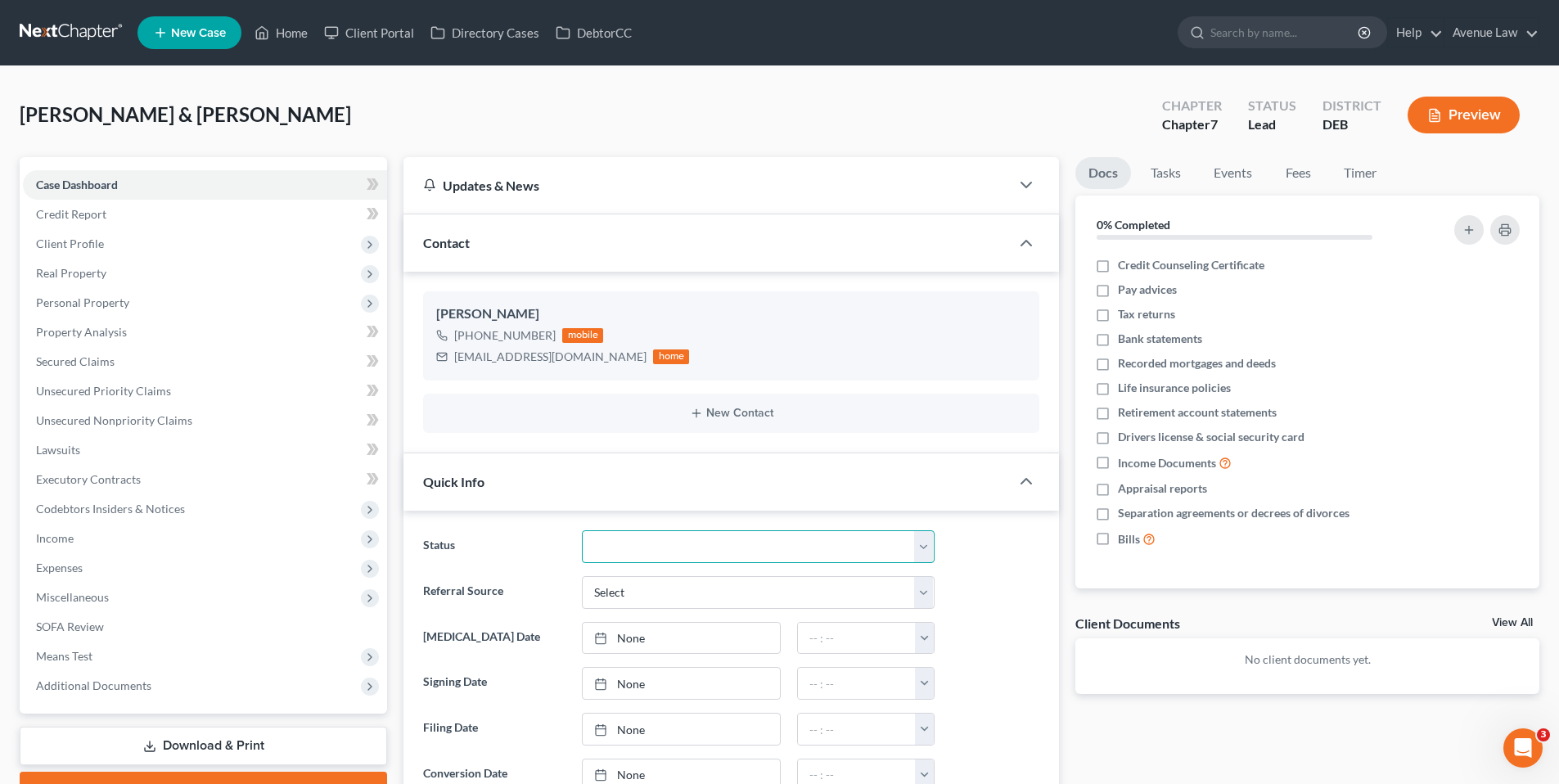
click at [628, 546] on select "01 Data Entry 02 Ready for Review and File 03 Filed 04 341 Scheduled 05 341 Con…" at bounding box center [758, 546] width 352 height 32
select select "0"
click at [582, 530] on select "01 Data Entry 02 Ready for Review and File 03 Filed 04 341 Scheduled 05 341 Con…" at bounding box center [758, 546] width 352 height 32
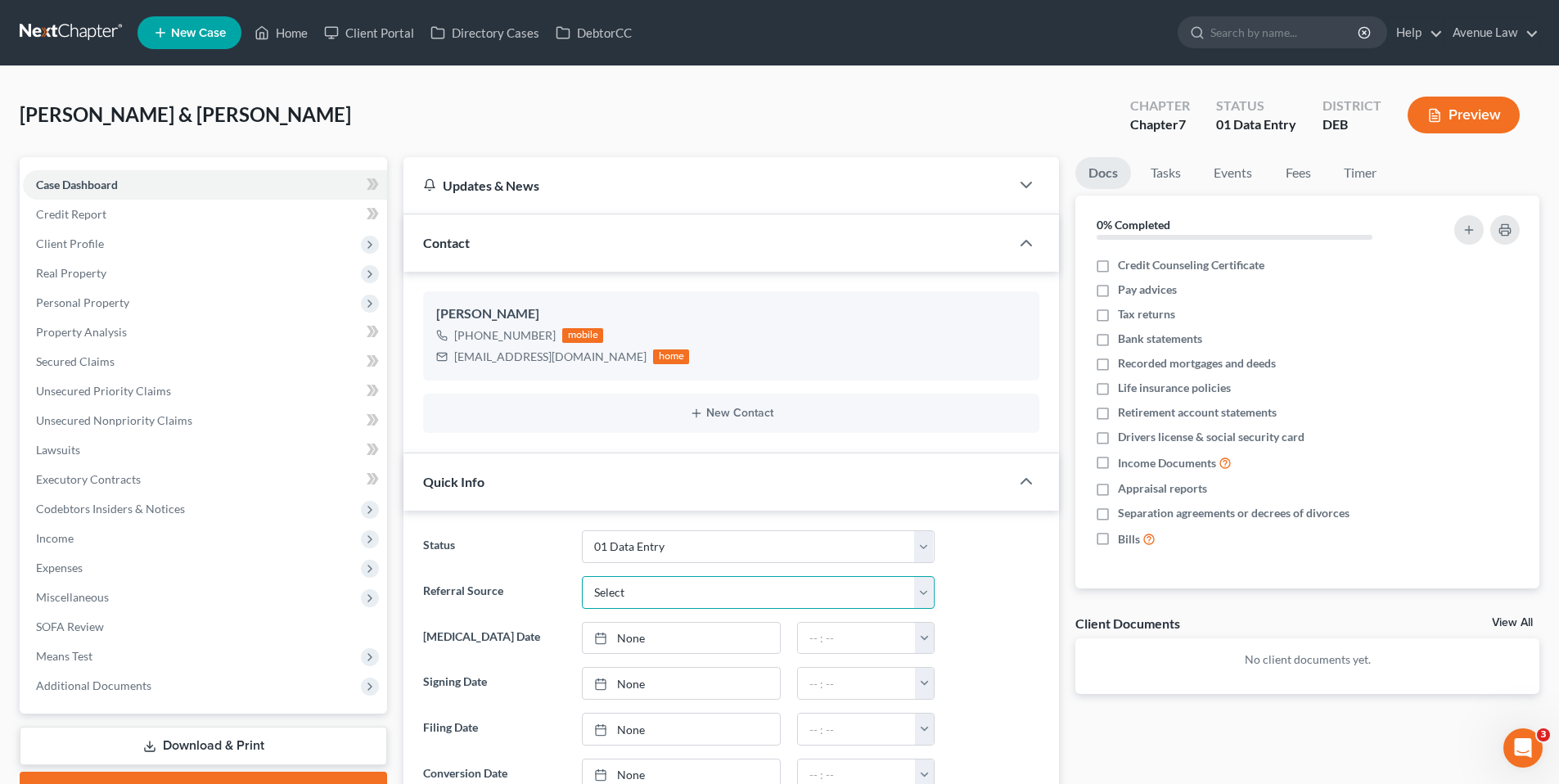
click at [632, 593] on select "Select Word Of Mouth Previous Clients Direct Mail Website Google Search Modern …" at bounding box center [758, 591] width 352 height 32
select select "0"
click at [582, 575] on select "Select Word Of Mouth Previous Clients Direct Mail Website Google Search Modern …" at bounding box center [758, 591] width 352 height 32
type input "[DATE]"
click at [640, 637] on link "[DATE]" at bounding box center [681, 638] width 197 height 31
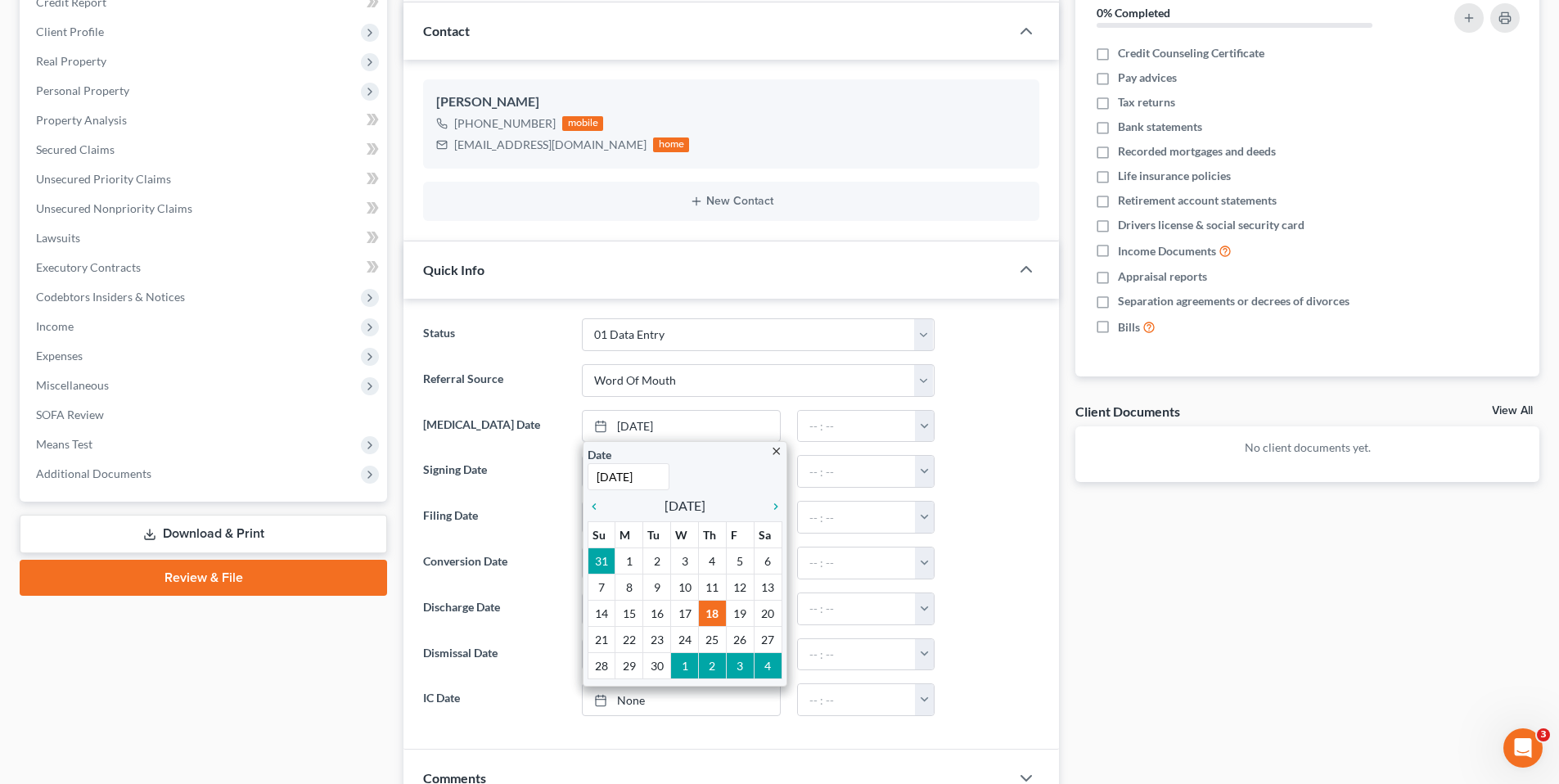
scroll to position [245, 0]
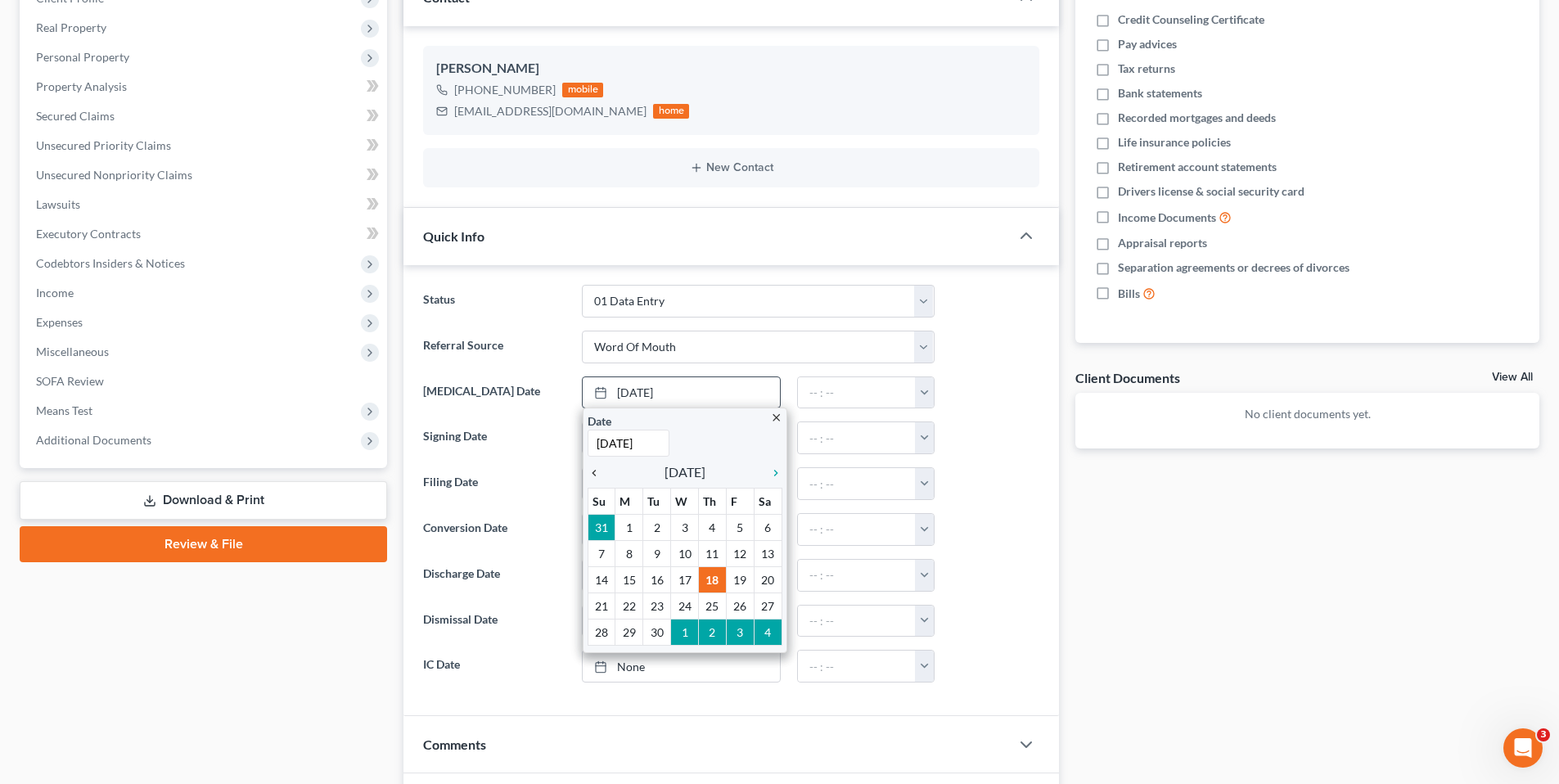
click at [594, 470] on icon "chevron_left" at bounding box center [598, 472] width 22 height 13
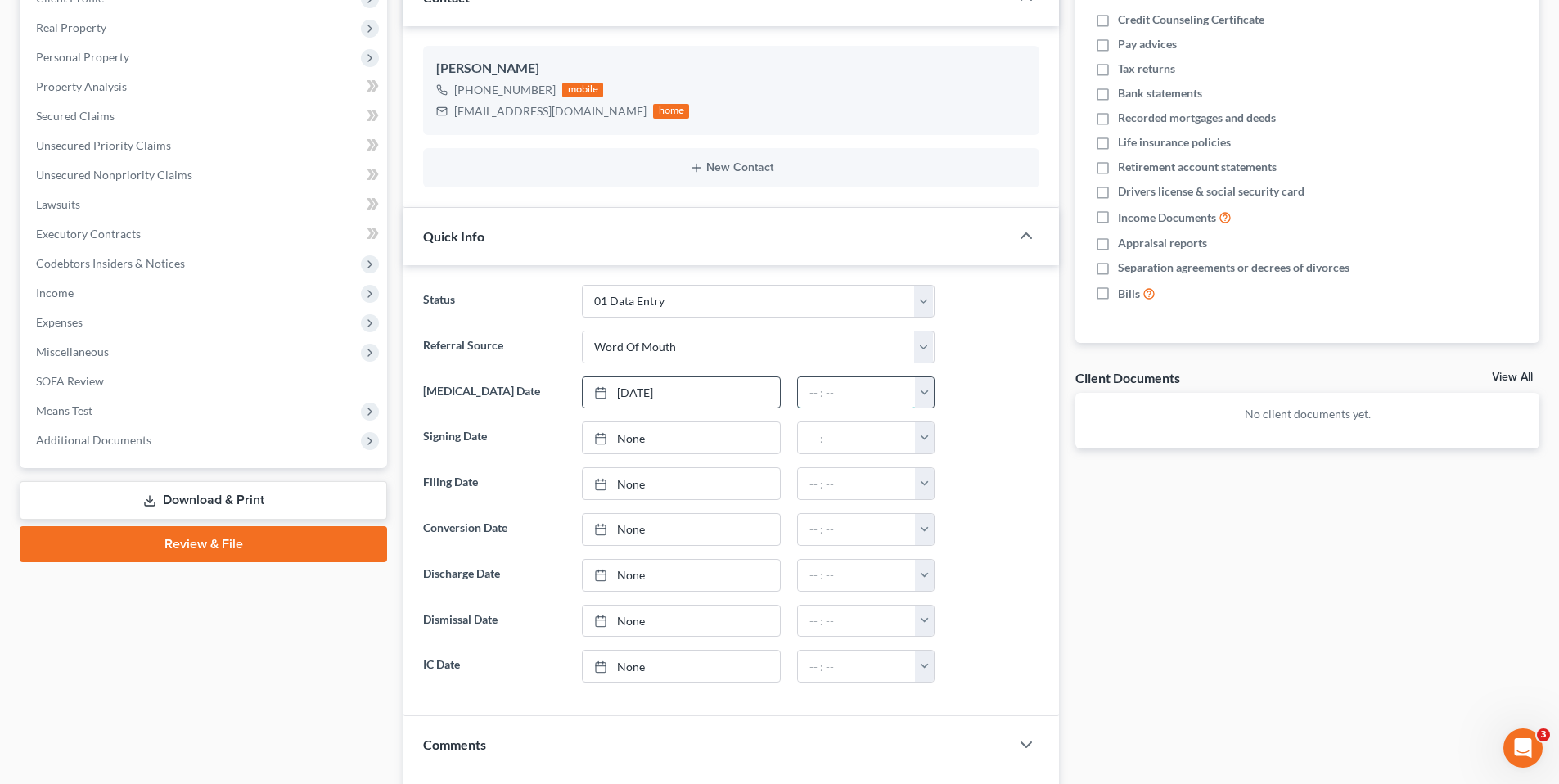
click at [888, 392] on input "text" at bounding box center [857, 392] width 118 height 31
click at [925, 391] on button "button" at bounding box center [924, 392] width 19 height 31
click at [954, 486] on link "2:30pm" at bounding box center [961, 489] width 92 height 28
type input "2:30pm"
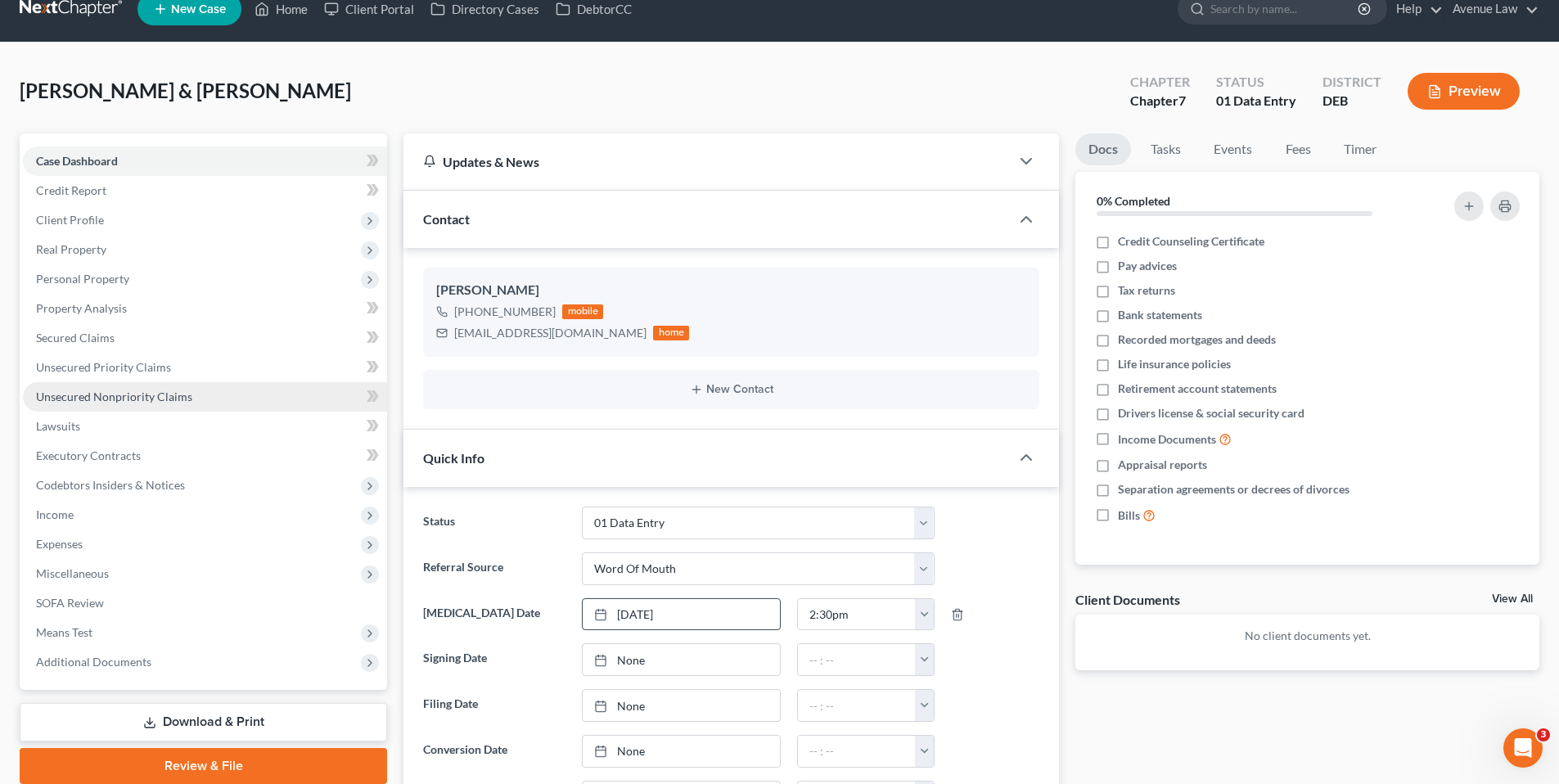
scroll to position [0, 0]
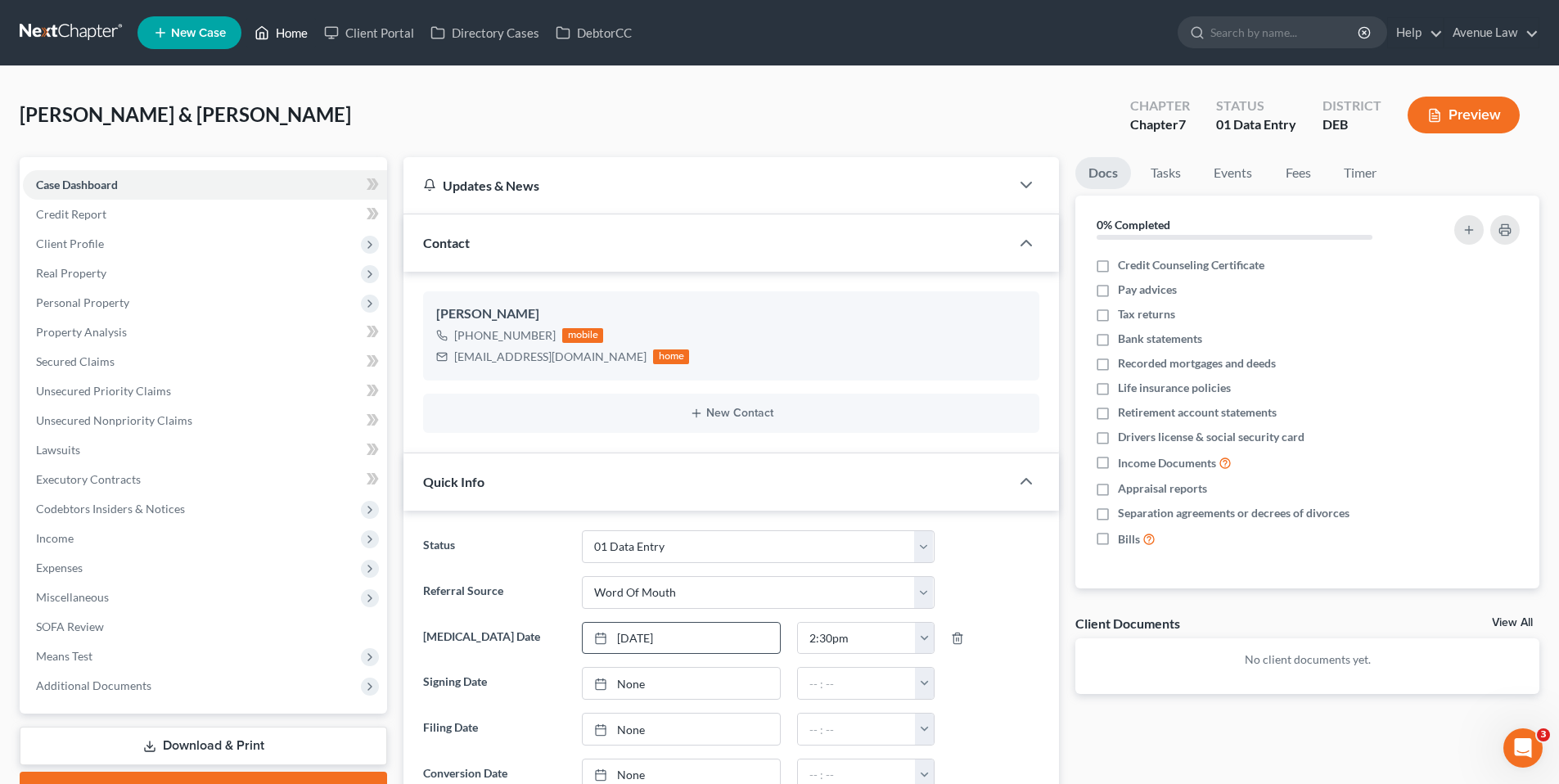
click at [287, 29] on link "Home" at bounding box center [281, 32] width 70 height 30
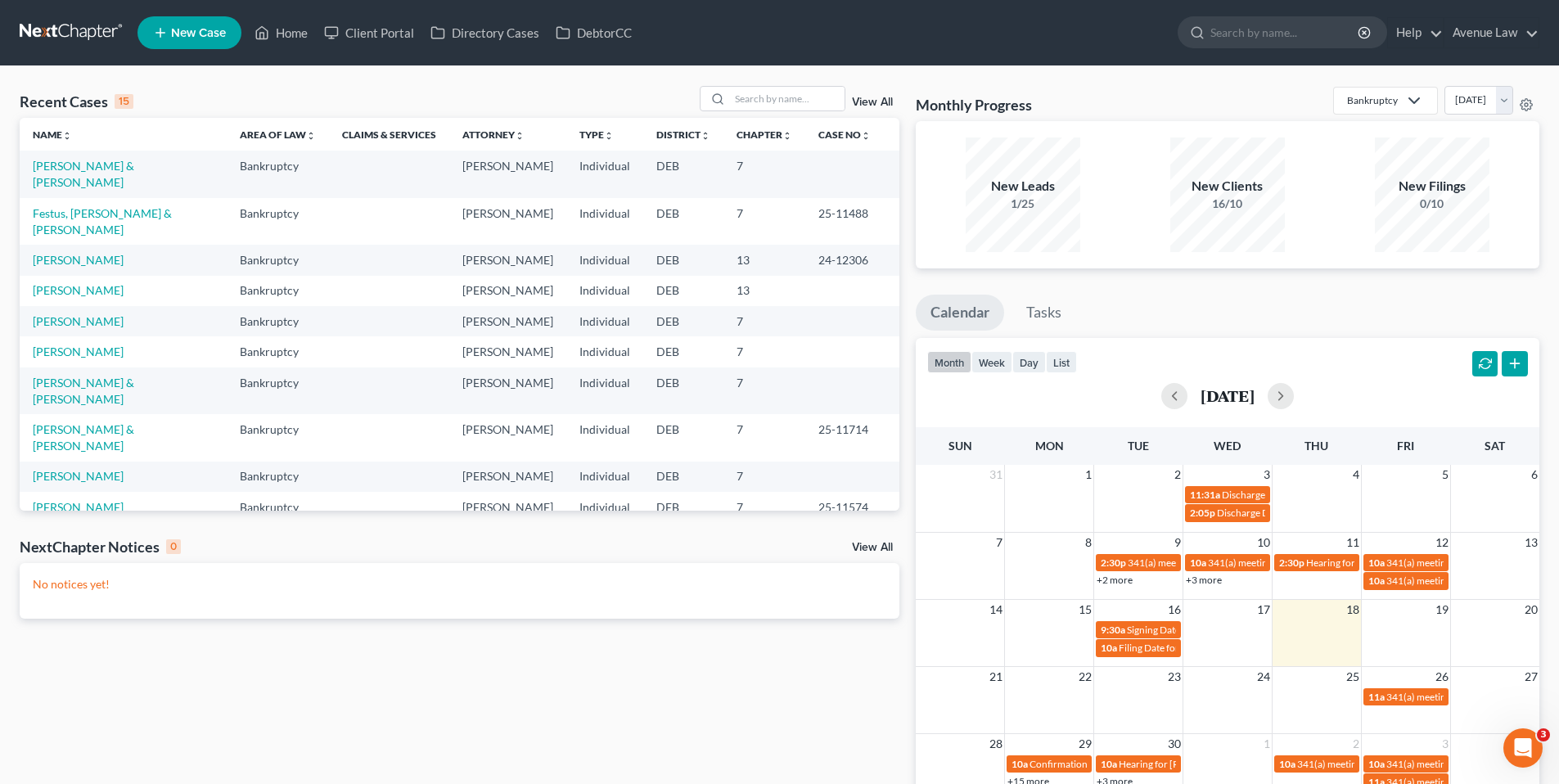
click at [178, 22] on link "New Case" at bounding box center [190, 32] width 104 height 32
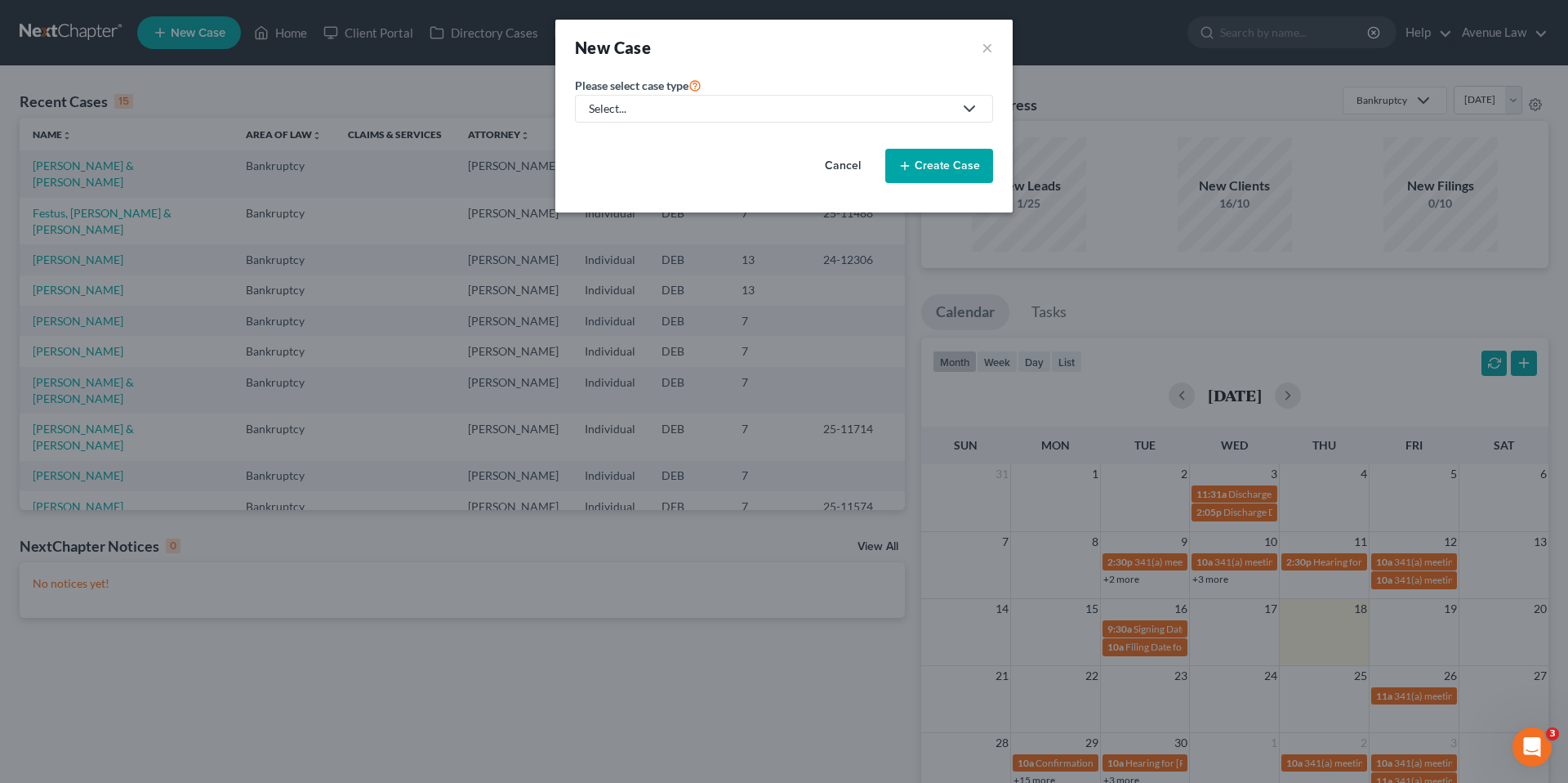
click at [657, 99] on link "Select..." at bounding box center [784, 108] width 418 height 28
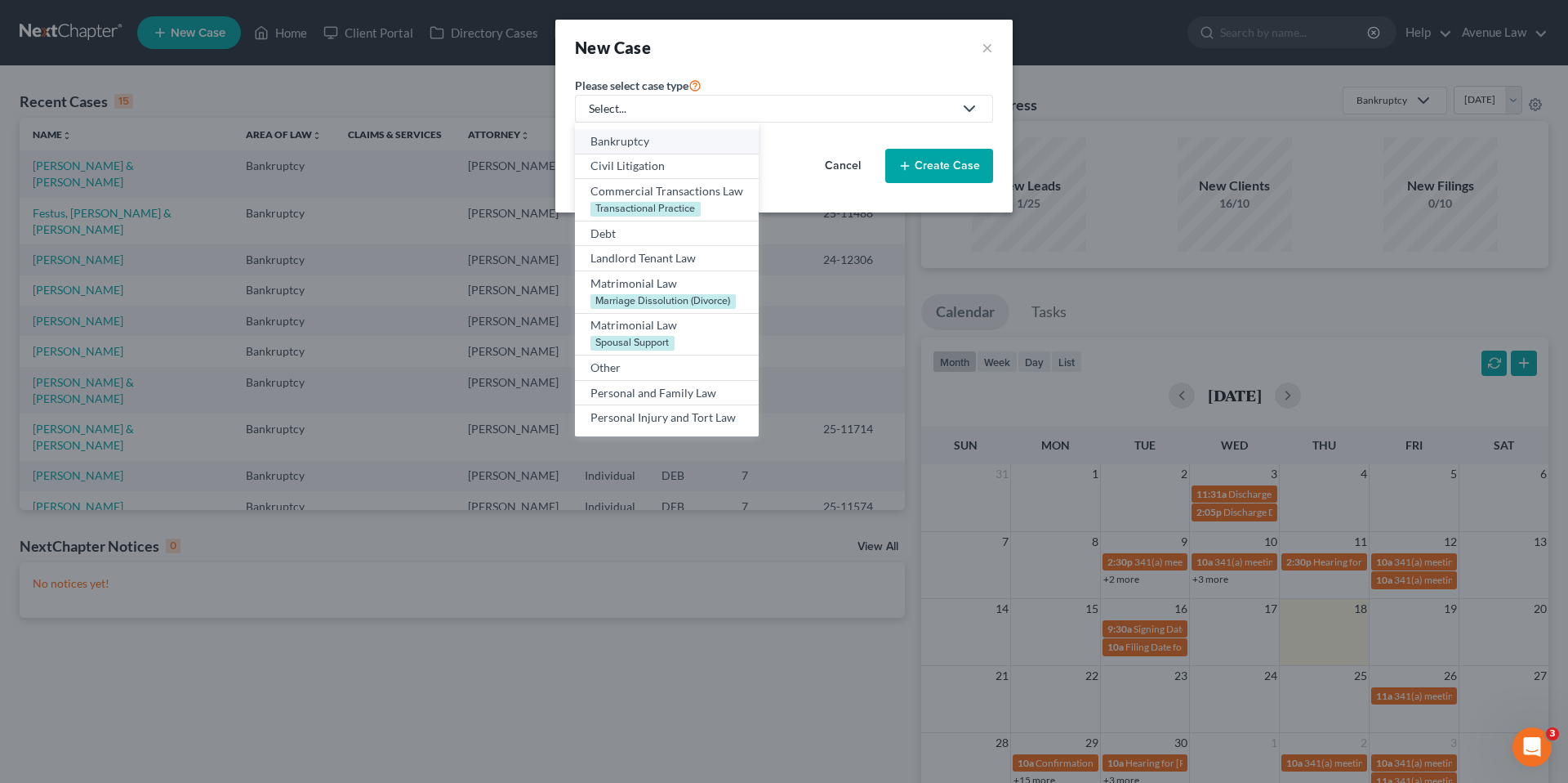
click at [628, 138] on div "Bankruptcy" at bounding box center [666, 141] width 152 height 17
select select "13"
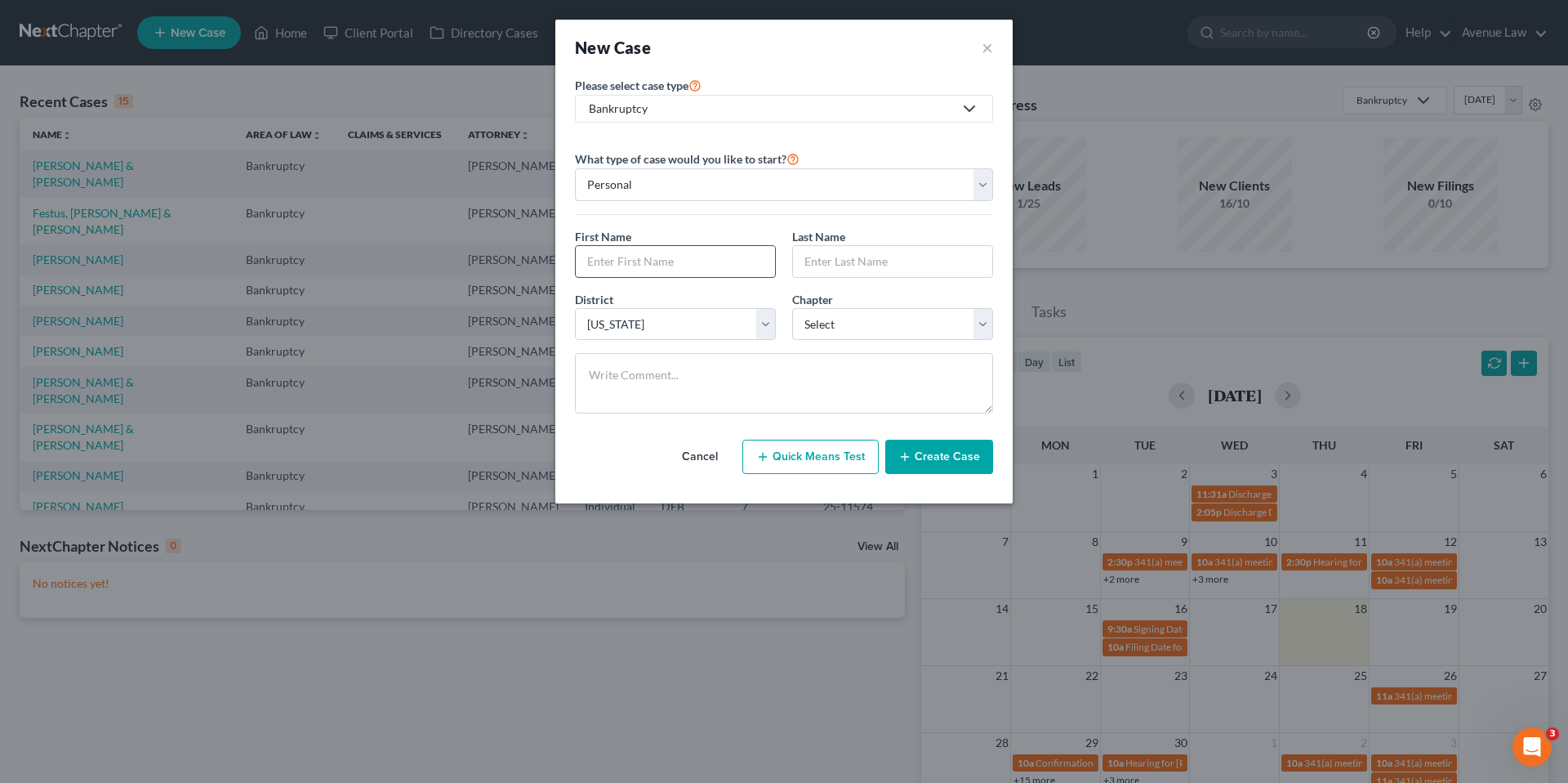
click at [606, 257] on input "text" at bounding box center [675, 261] width 199 height 31
type input "George"
type input "Mackey"
click at [893, 321] on select "Select 7 11 12 13" at bounding box center [892, 323] width 201 height 32
select select "0"
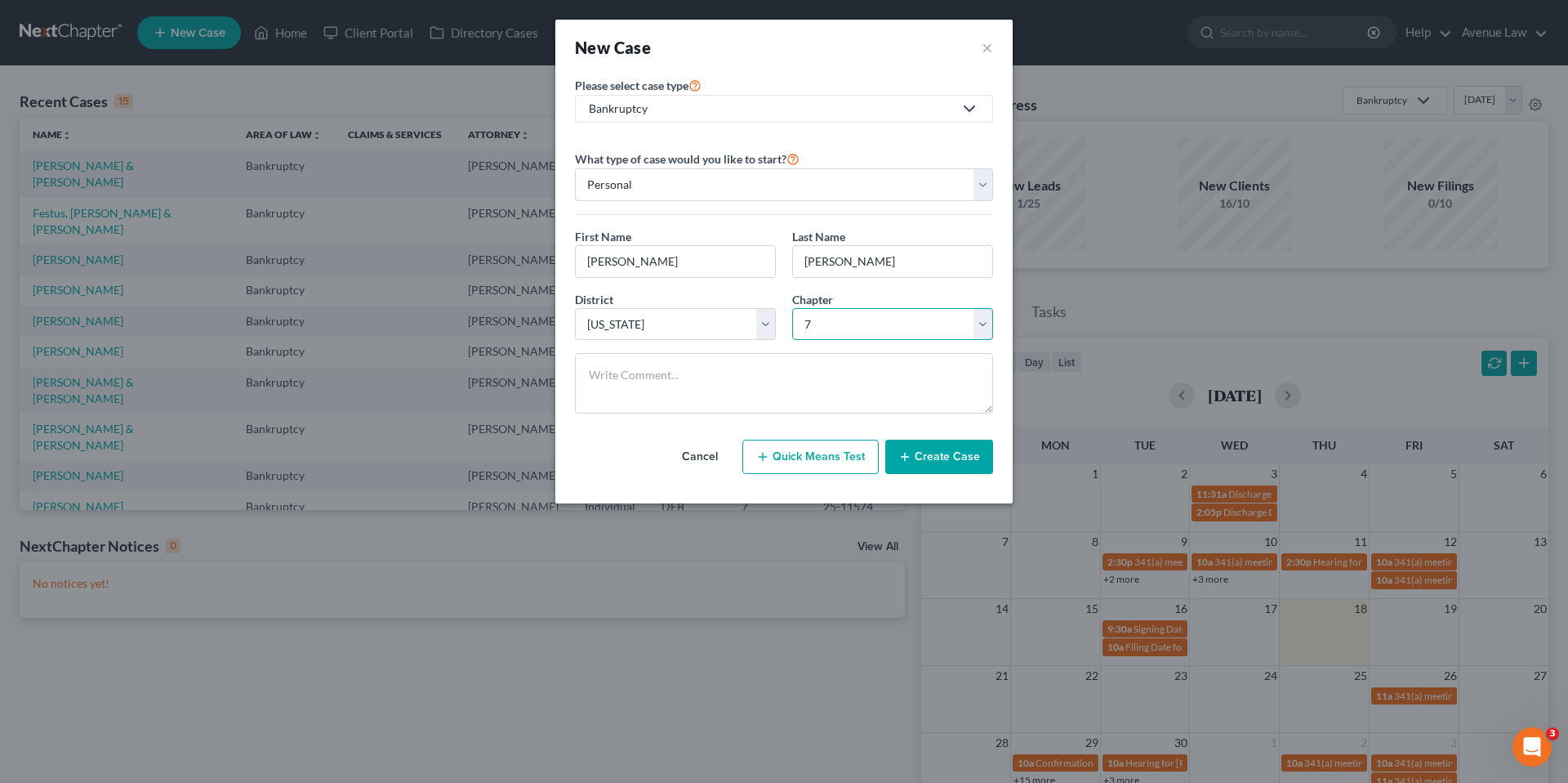
click at [792, 308] on select "Select 7 11 12 13" at bounding box center [892, 323] width 201 height 32
click at [954, 454] on button "Create Case" at bounding box center [939, 456] width 108 height 34
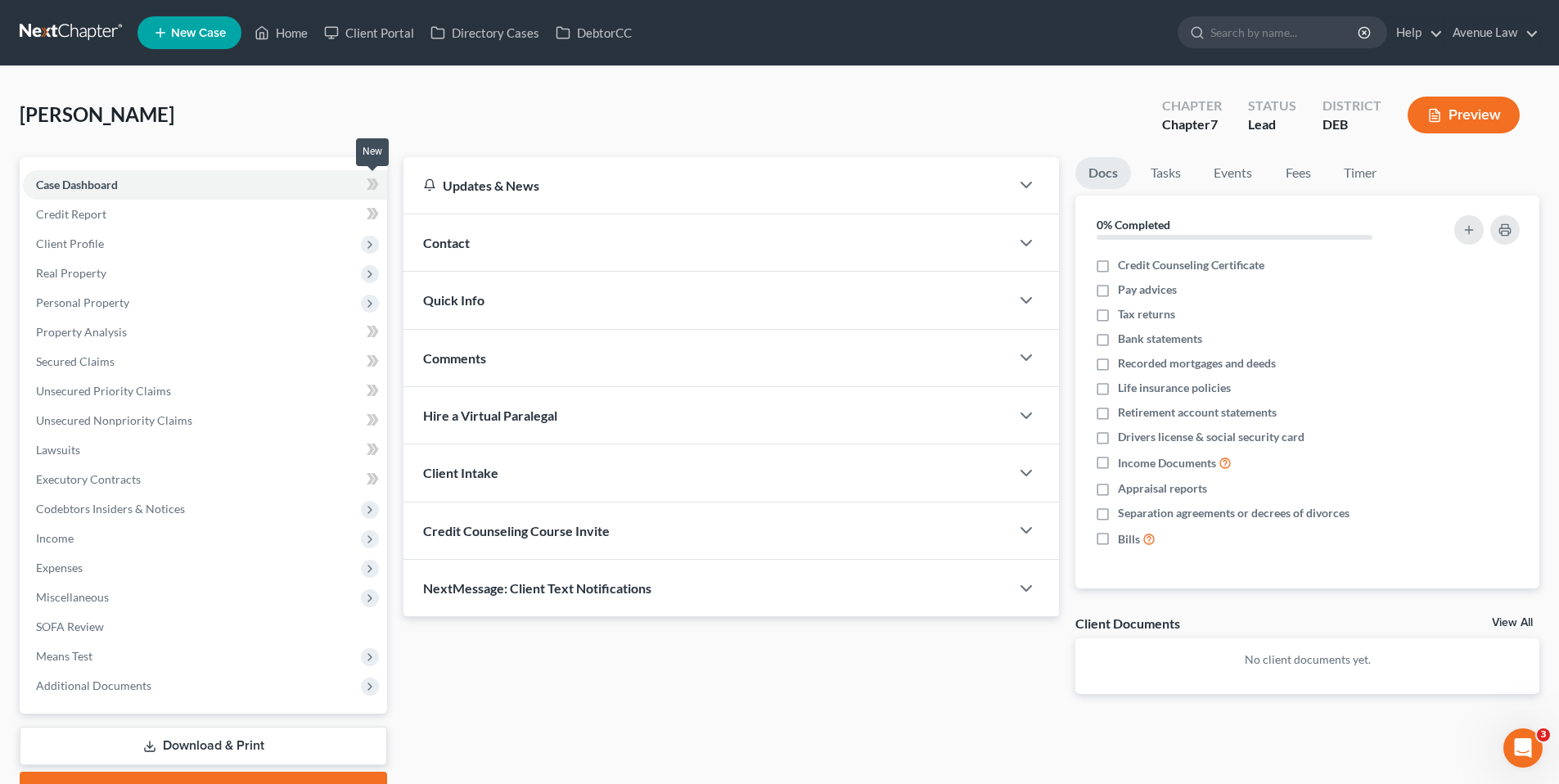
click at [368, 179] on icon at bounding box center [370, 184] width 7 height 12
click at [90, 238] on span "Client Profile" at bounding box center [70, 243] width 68 height 14
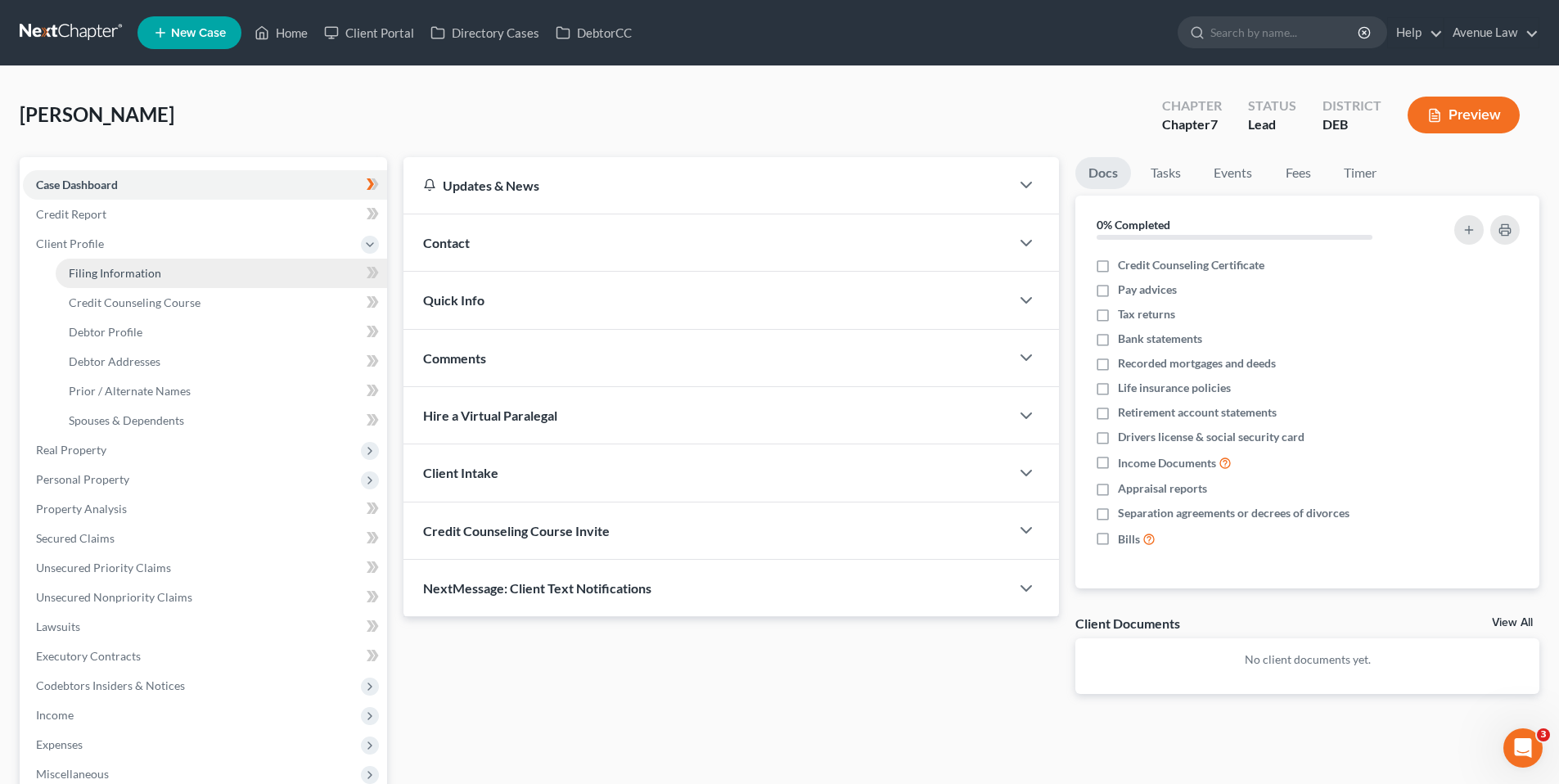
click at [102, 268] on span "Filing Information" at bounding box center [115, 272] width 93 height 14
select select "1"
select select "0"
select select "13"
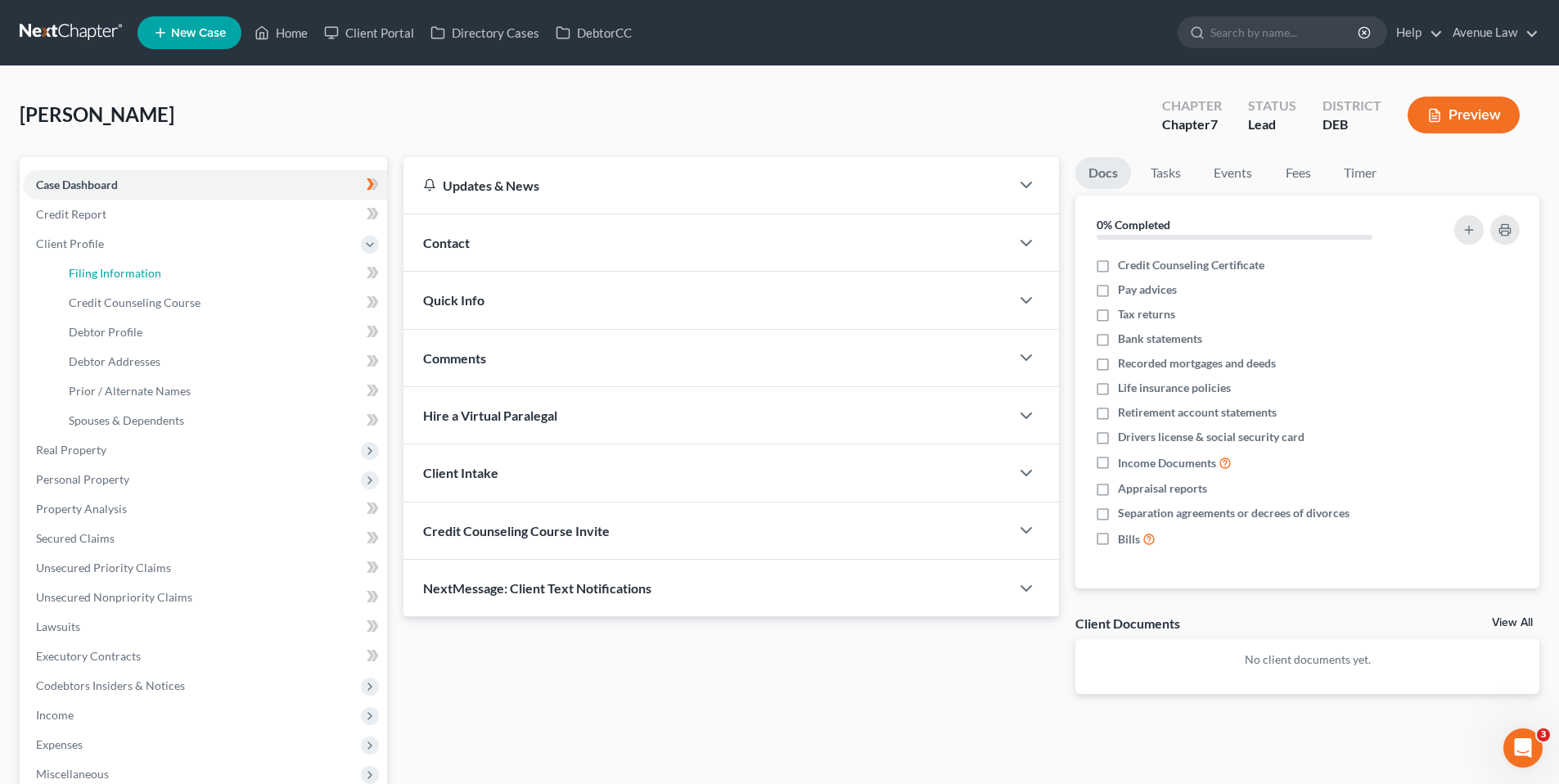
select select "0"
select select "7"
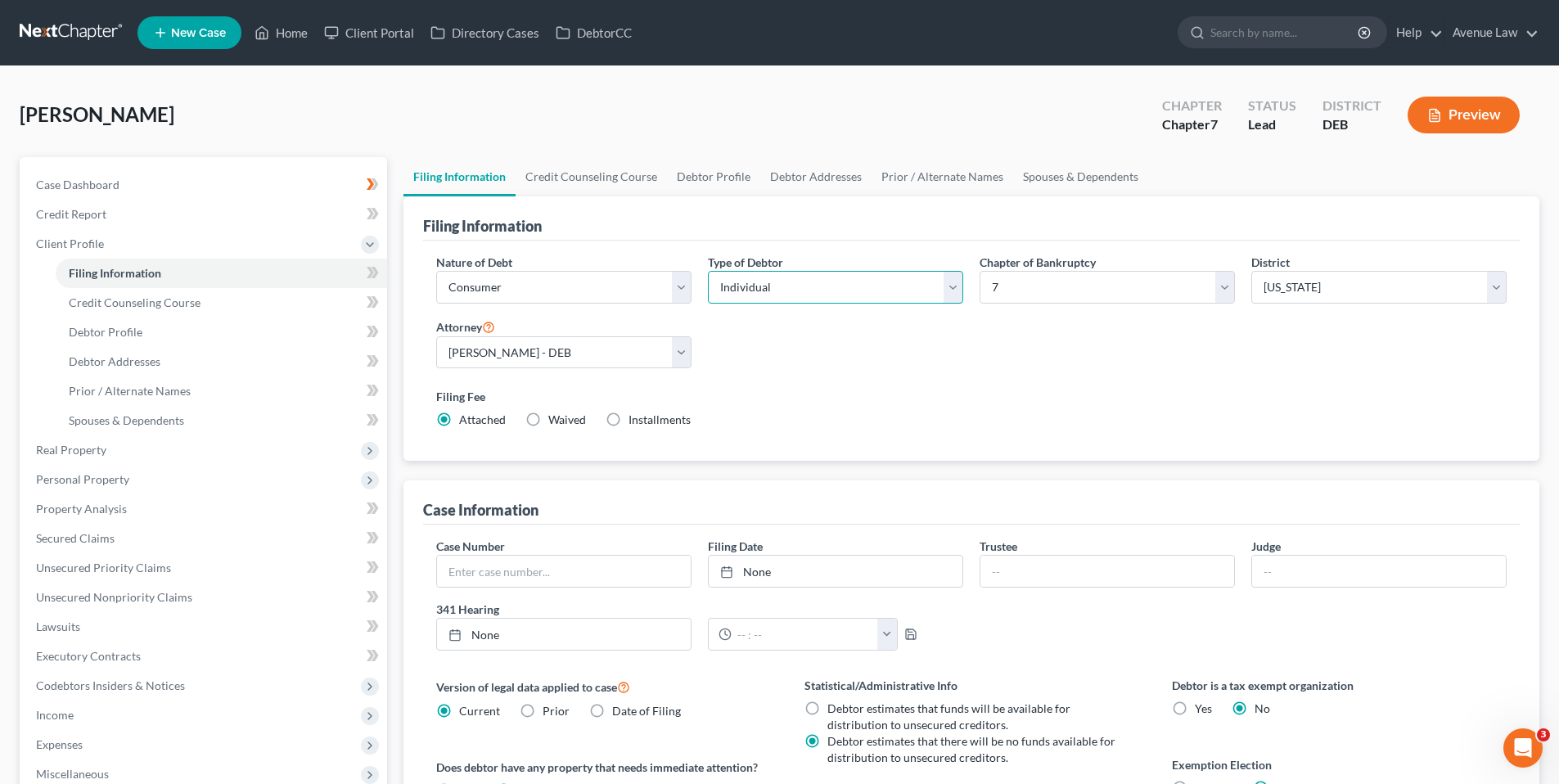
click at [951, 289] on select "Select Individual Joint" at bounding box center [835, 286] width 255 height 32
select select "1"
click at [708, 271] on select "Select Individual Joint" at bounding box center [835, 286] width 255 height 32
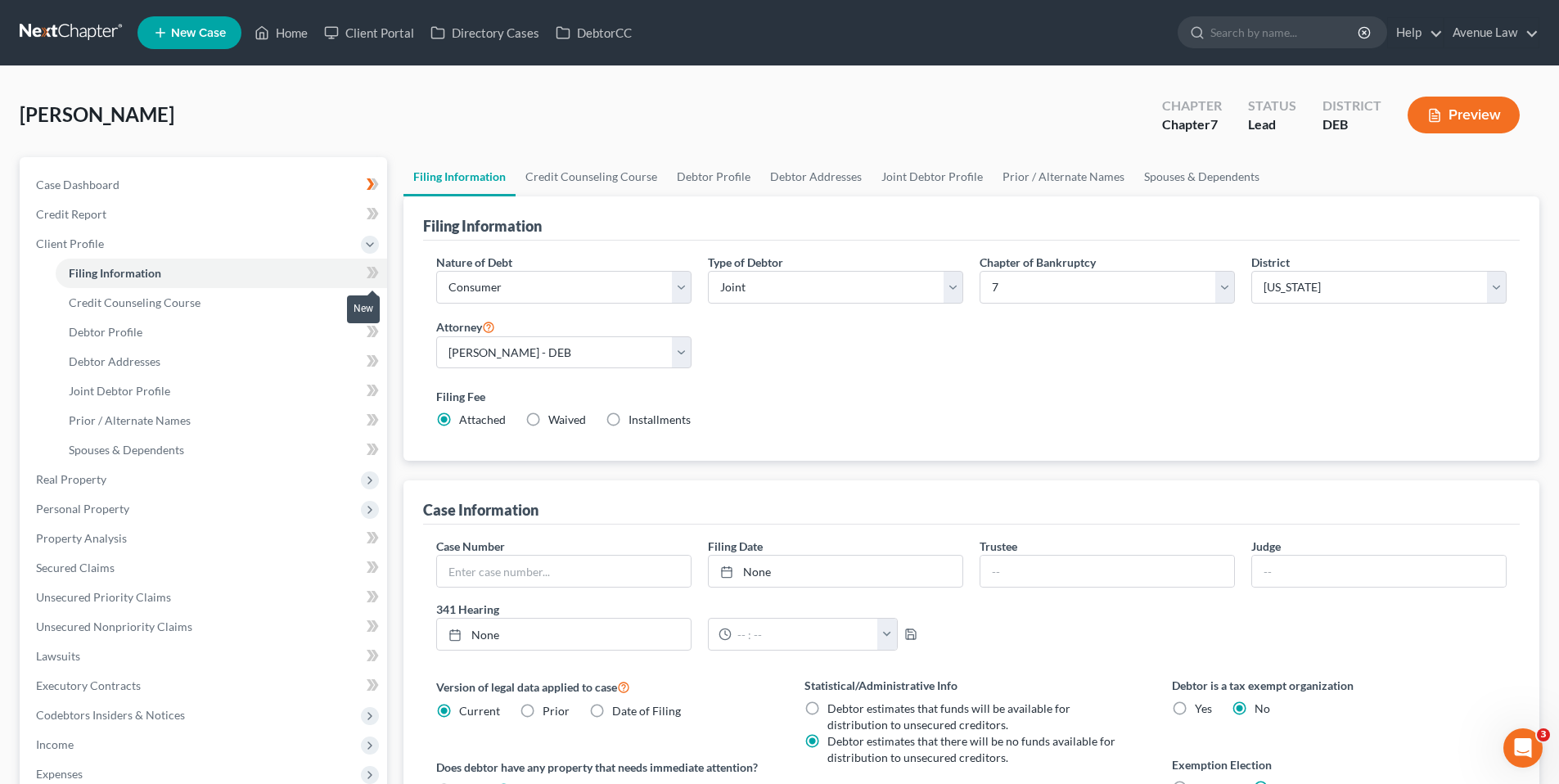
click at [373, 269] on icon at bounding box center [375, 272] width 7 height 12
click at [124, 328] on span "Debtor Profile" at bounding box center [105, 332] width 74 height 14
select select "1"
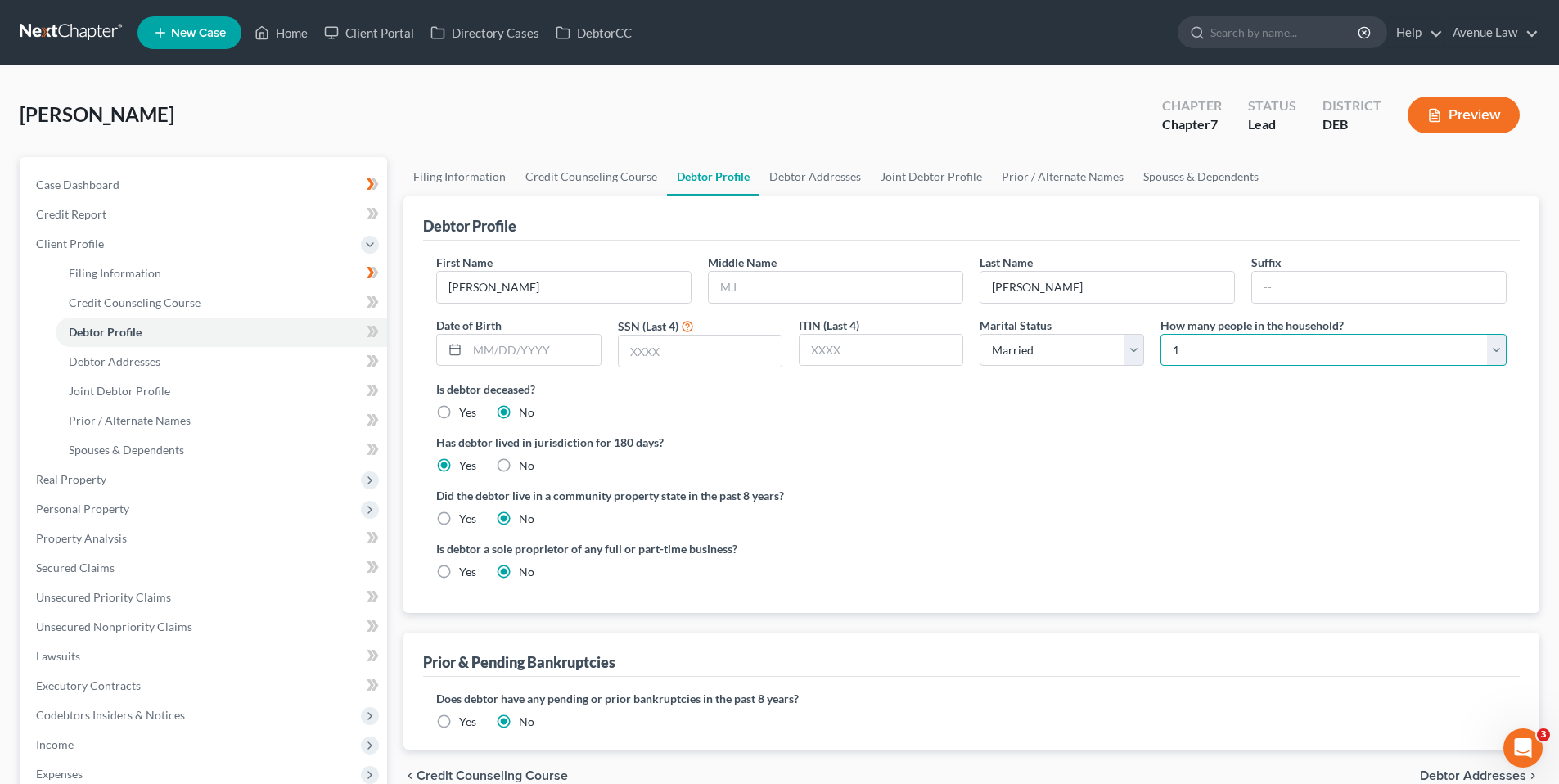
click at [1499, 353] on select "Select 1 2 3 4 5 6 7 8 9 10 11 12 13 14 15 16 17 18 19 20" at bounding box center [1334, 349] width 346 height 32
select select "1"
click at [1160, 333] on select "Select 1 2 3 4 5 6 7 8 9 10 11 12 13 14 15 16 17 18 19 20" at bounding box center [1334, 349] width 346 height 32
click at [372, 332] on icon at bounding box center [370, 332] width 7 height 12
click at [144, 361] on span "Debtor Addresses" at bounding box center [114, 361] width 92 height 14
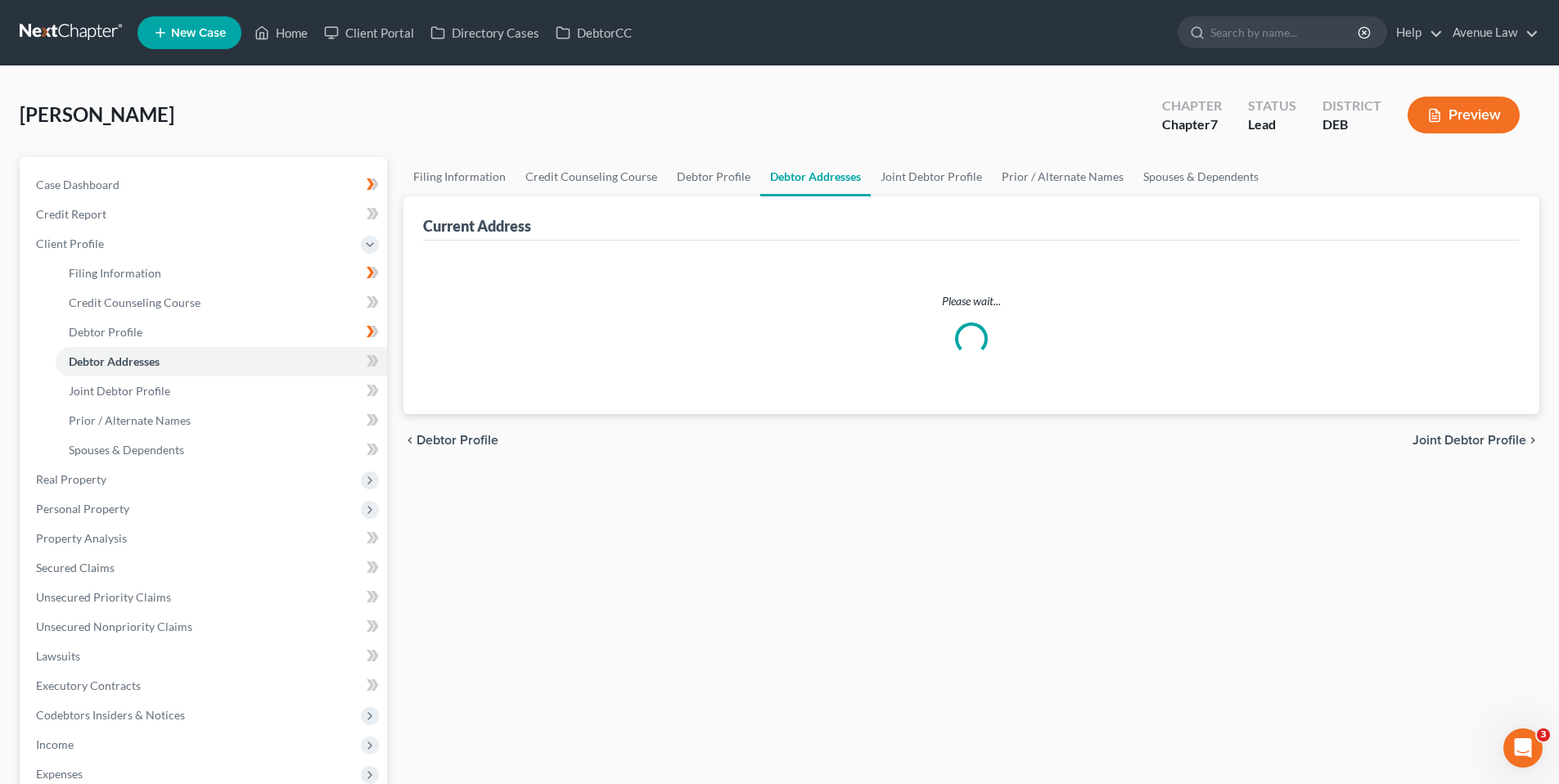
select select "0"
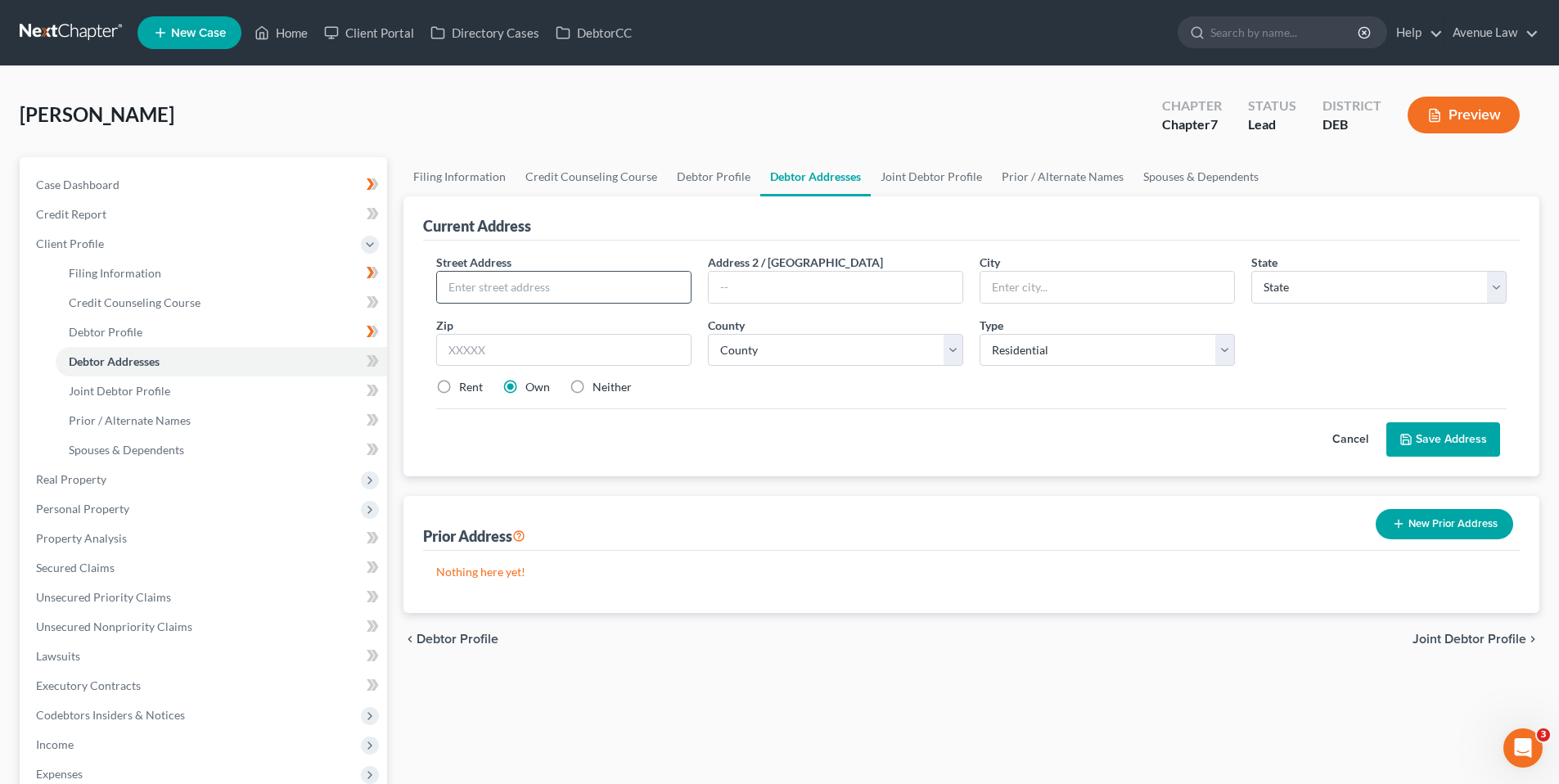
click at [534, 287] on input "text" at bounding box center [564, 287] width 254 height 31
type input "31505 Mainsail Lane"
type input "Lewes"
select select "7"
type input "19958"
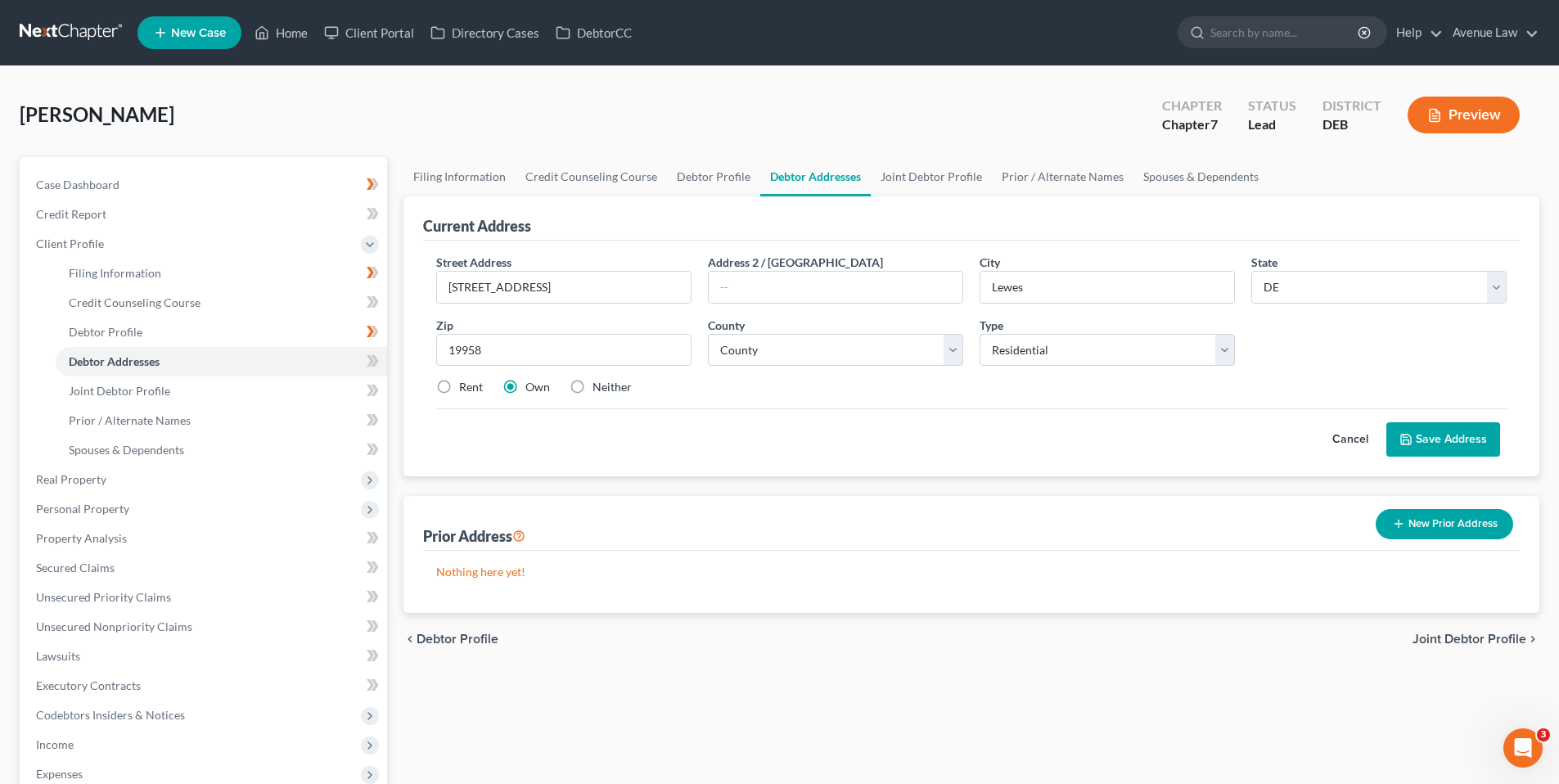
click at [1438, 431] on button "Save Address" at bounding box center [1444, 439] width 114 height 34
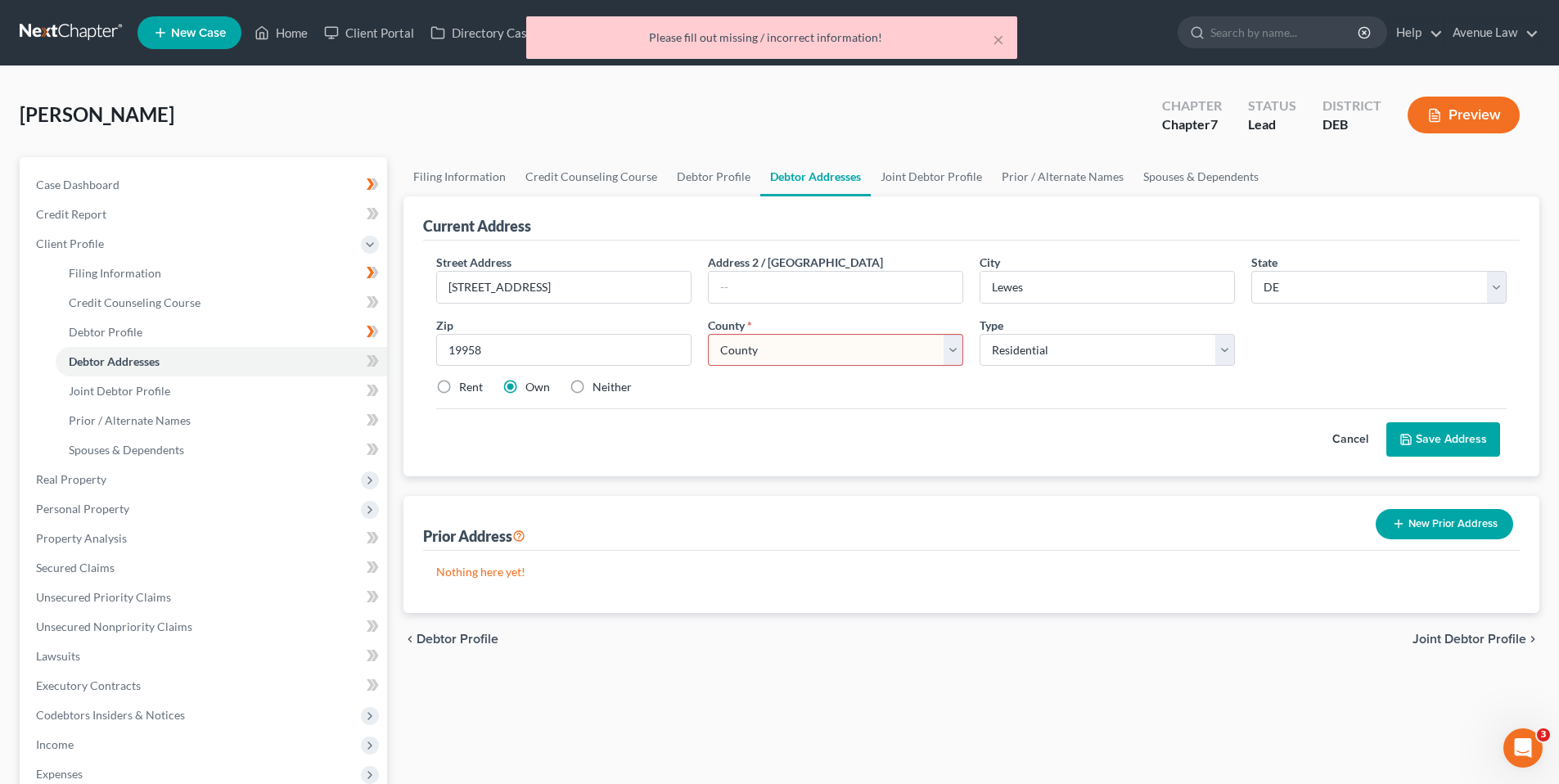
click at [816, 348] on select "County Kent County New Castle County Sussex County" at bounding box center [835, 349] width 255 height 32
select select "2"
click at [708, 333] on select "County Kent County New Castle County Sussex County" at bounding box center [835, 349] width 255 height 32
click at [1420, 434] on button "Save Address" at bounding box center [1444, 439] width 114 height 34
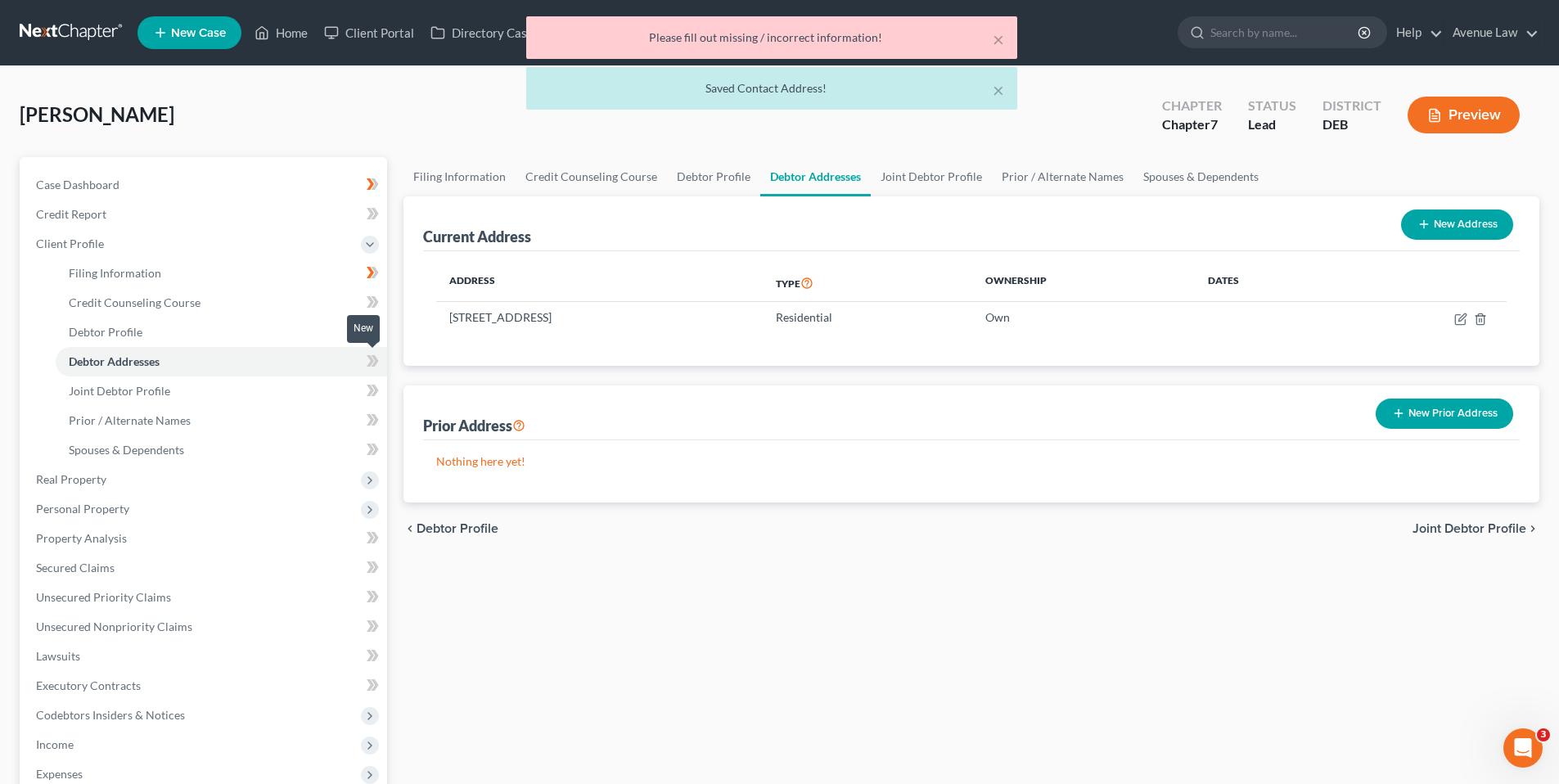
click at [372, 357] on icon at bounding box center [370, 361] width 7 height 12
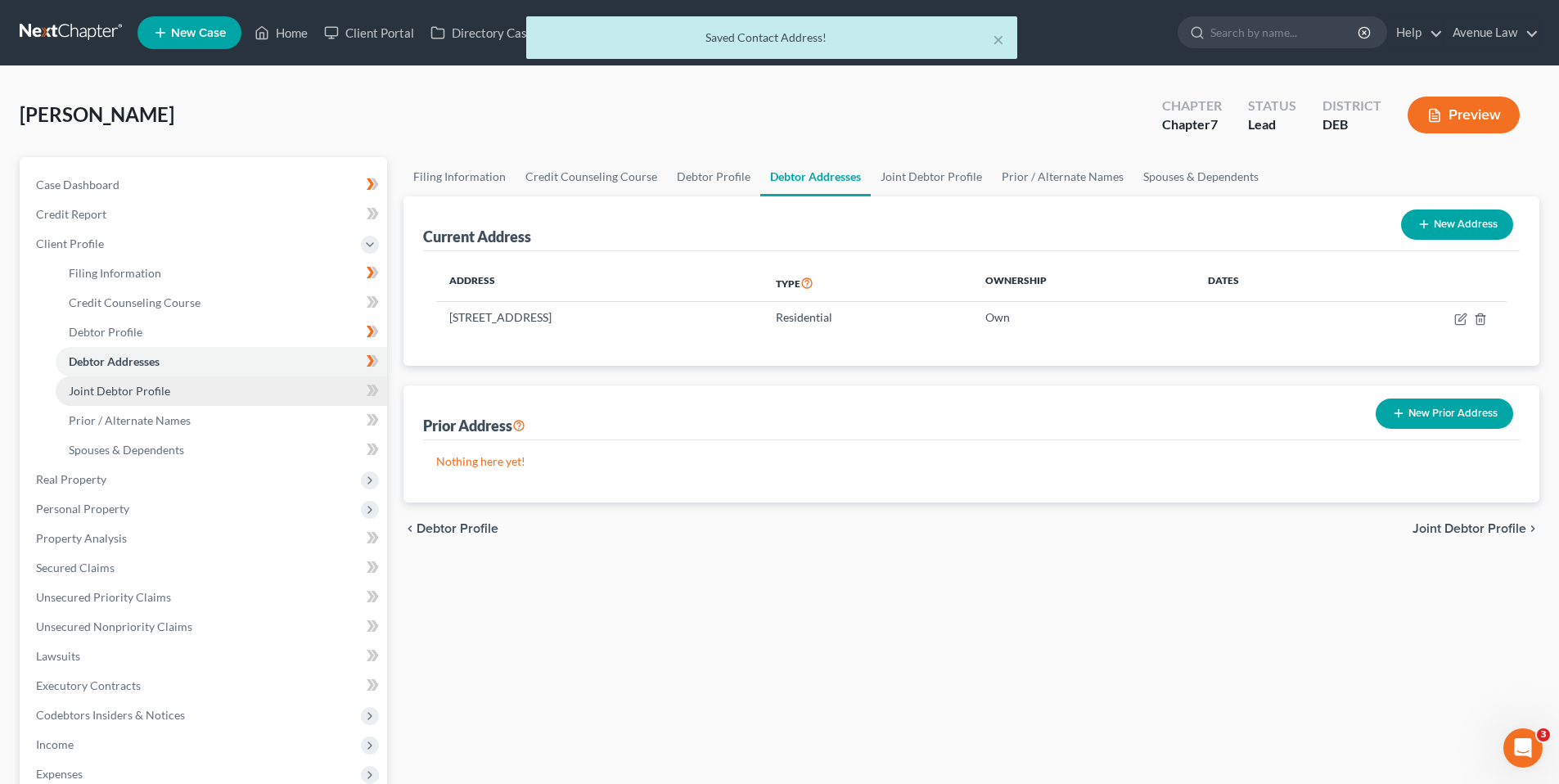
click at [167, 388] on span "Joint Debtor Profile" at bounding box center [119, 391] width 101 height 14
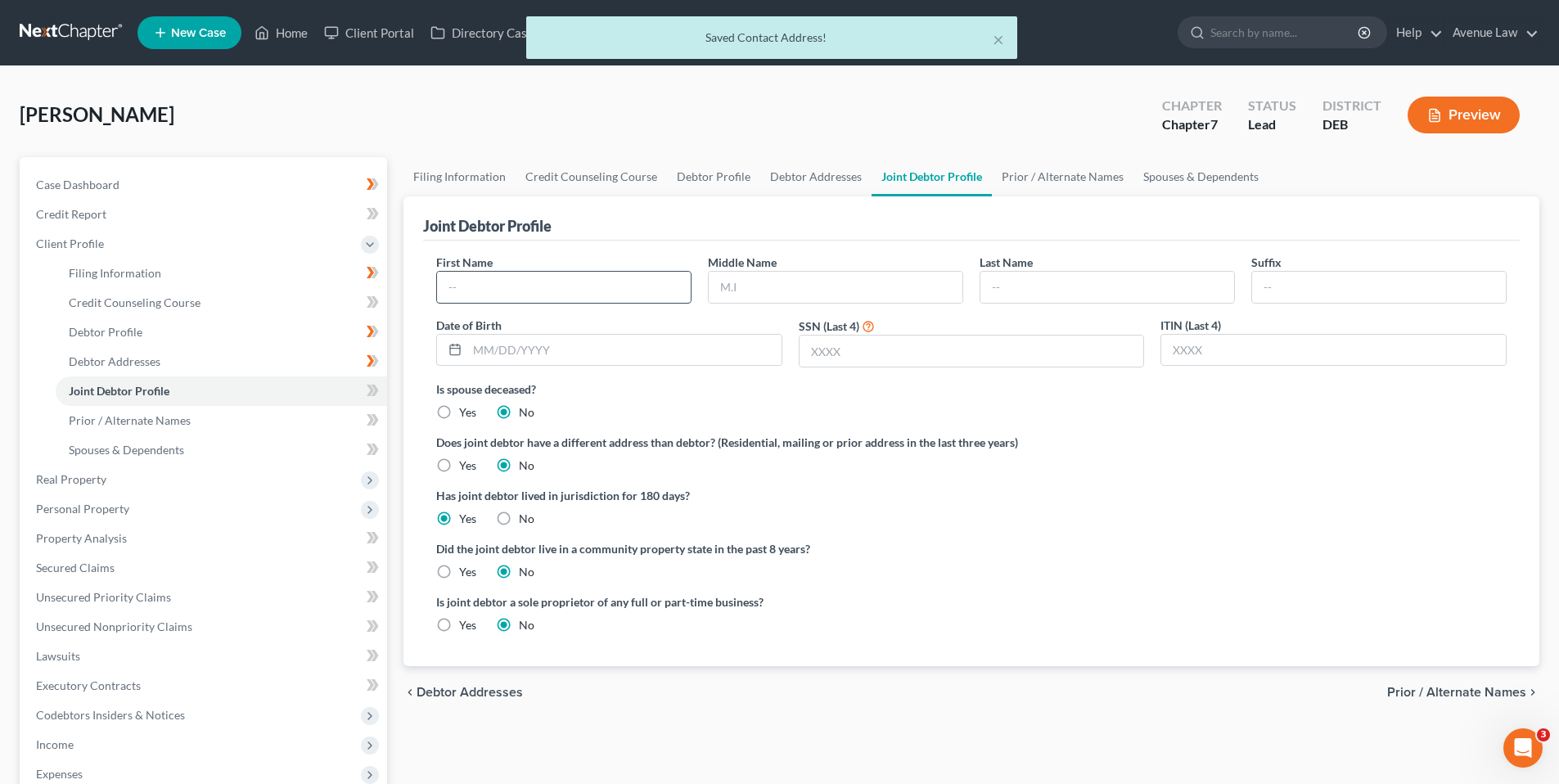
click at [496, 284] on input "text" at bounding box center [564, 287] width 254 height 31
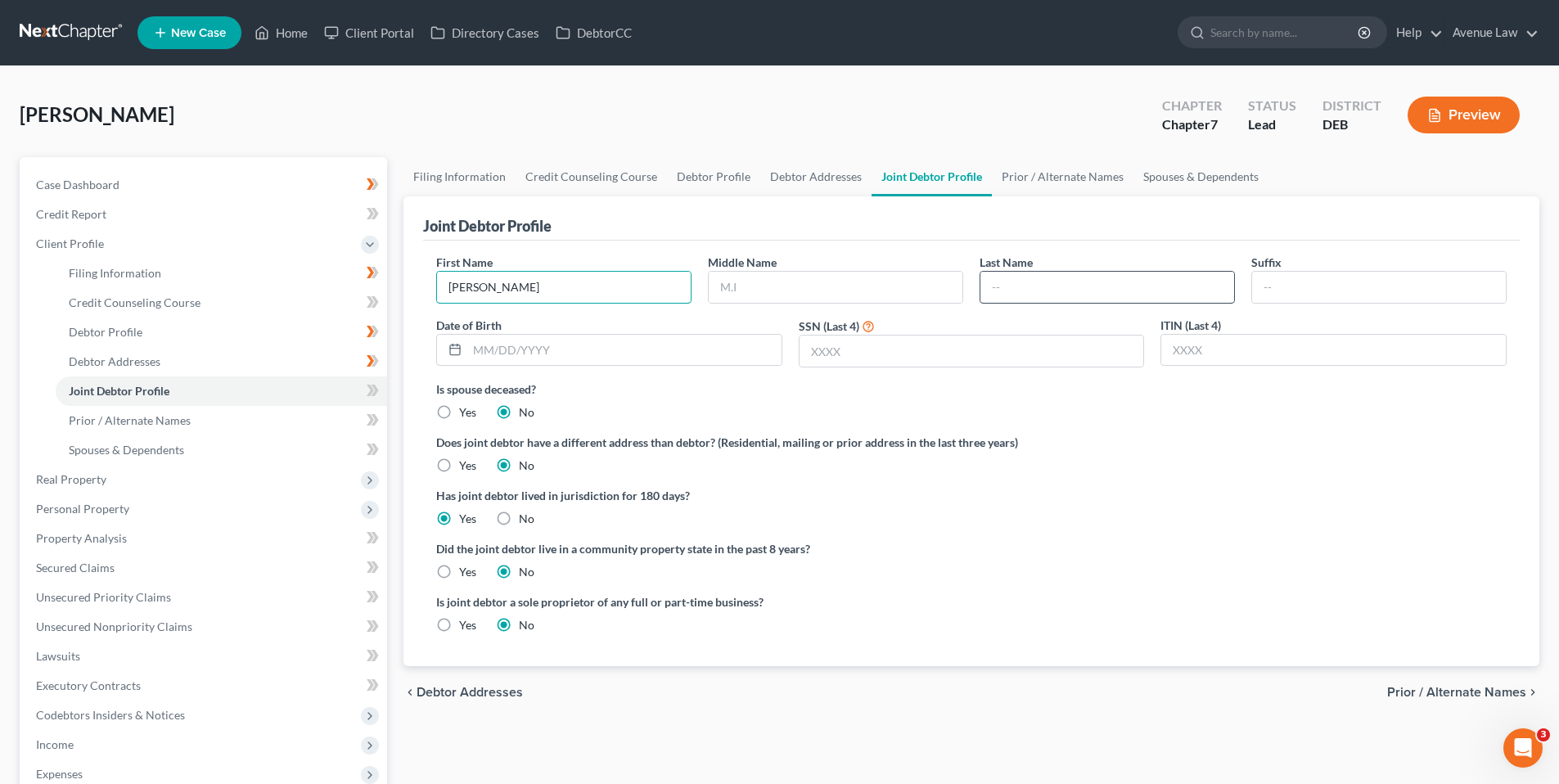
type input "Charise"
click at [1027, 294] on input "text" at bounding box center [1107, 287] width 254 height 31
type input "Mackey"
click at [372, 390] on icon at bounding box center [370, 391] width 7 height 12
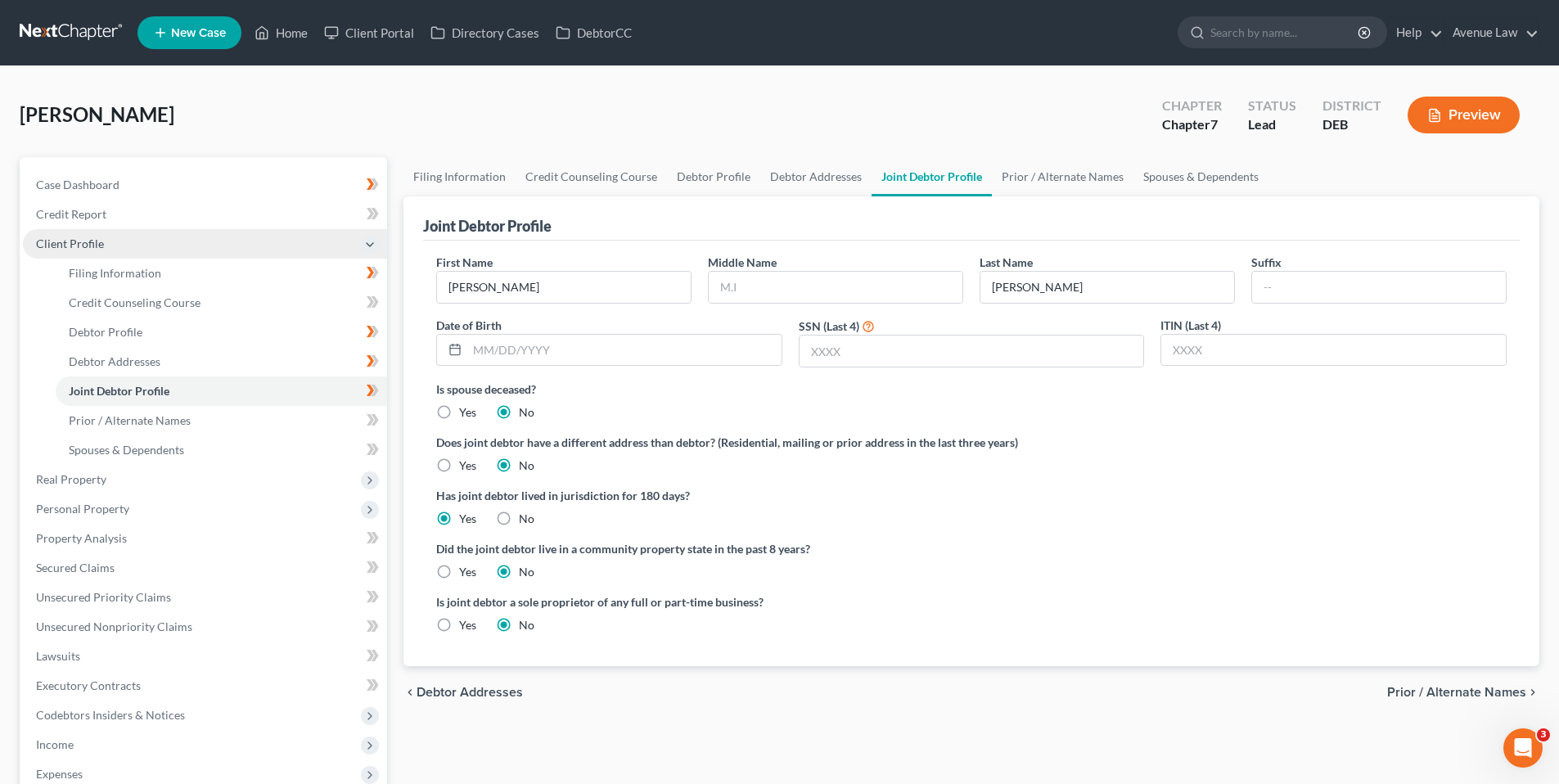
click at [46, 238] on span "Client Profile" at bounding box center [70, 243] width 68 height 14
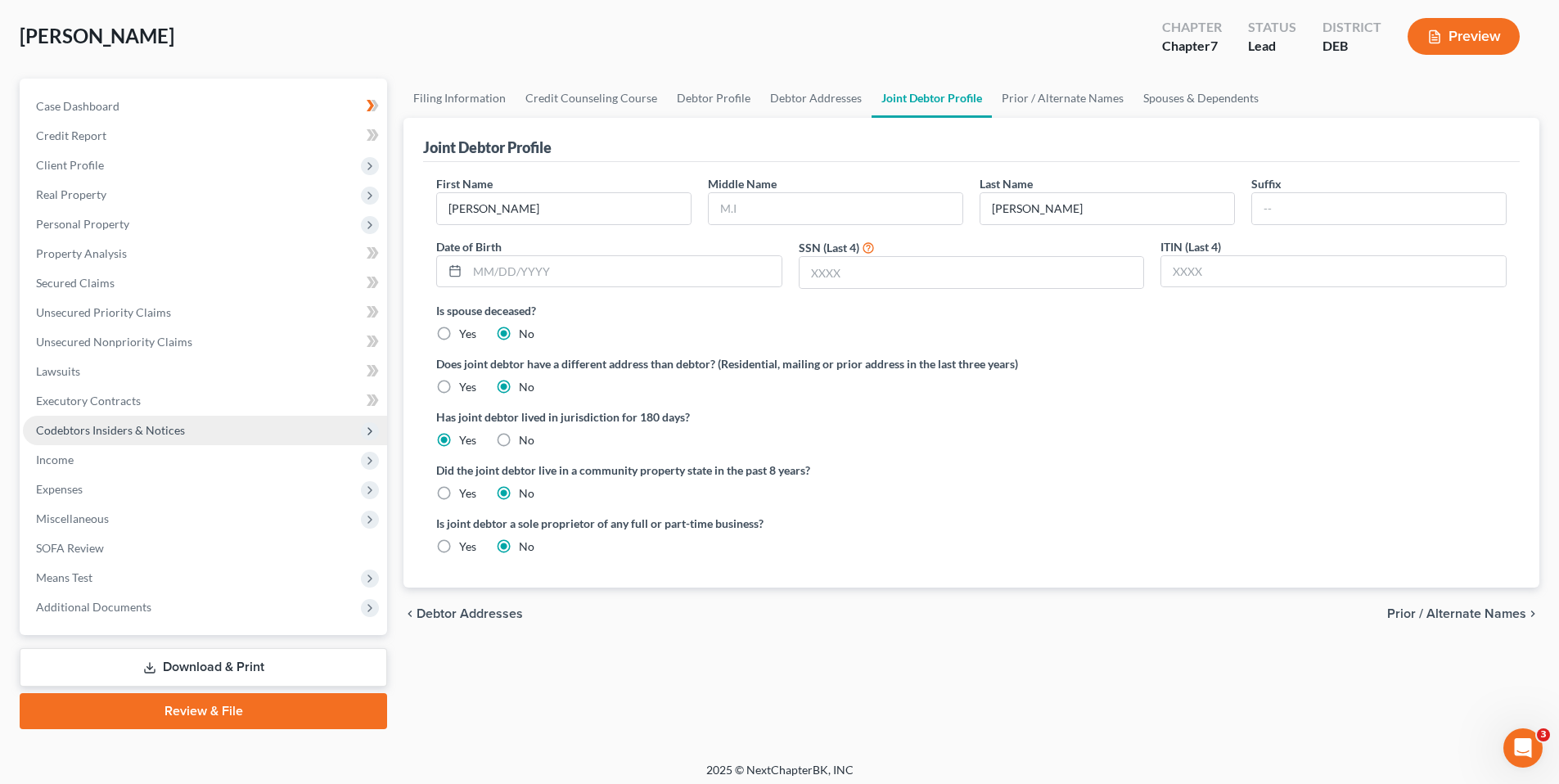
scroll to position [86, 0]
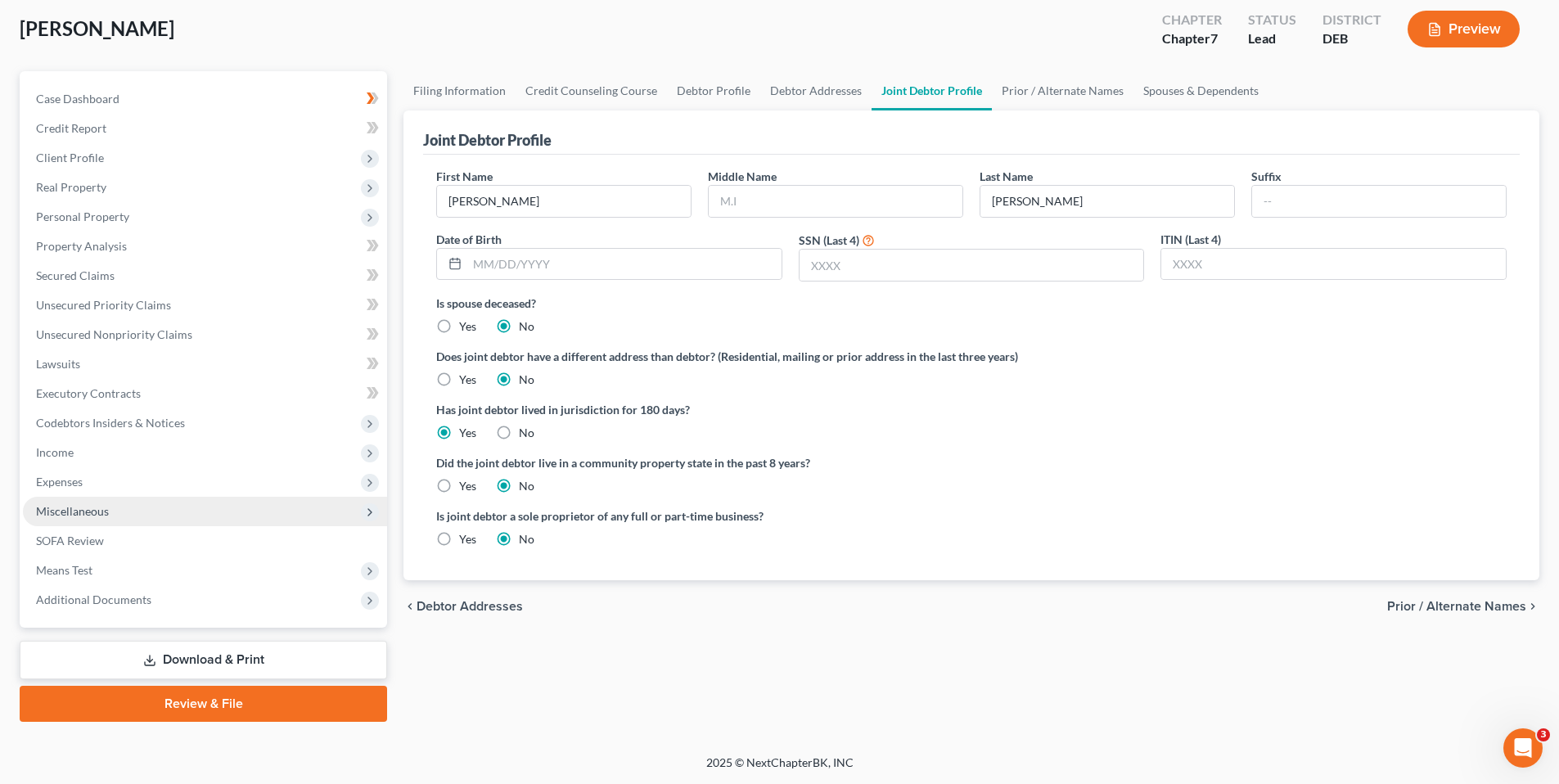
click at [80, 513] on span "Miscellaneous" at bounding box center [73, 511] width 73 height 14
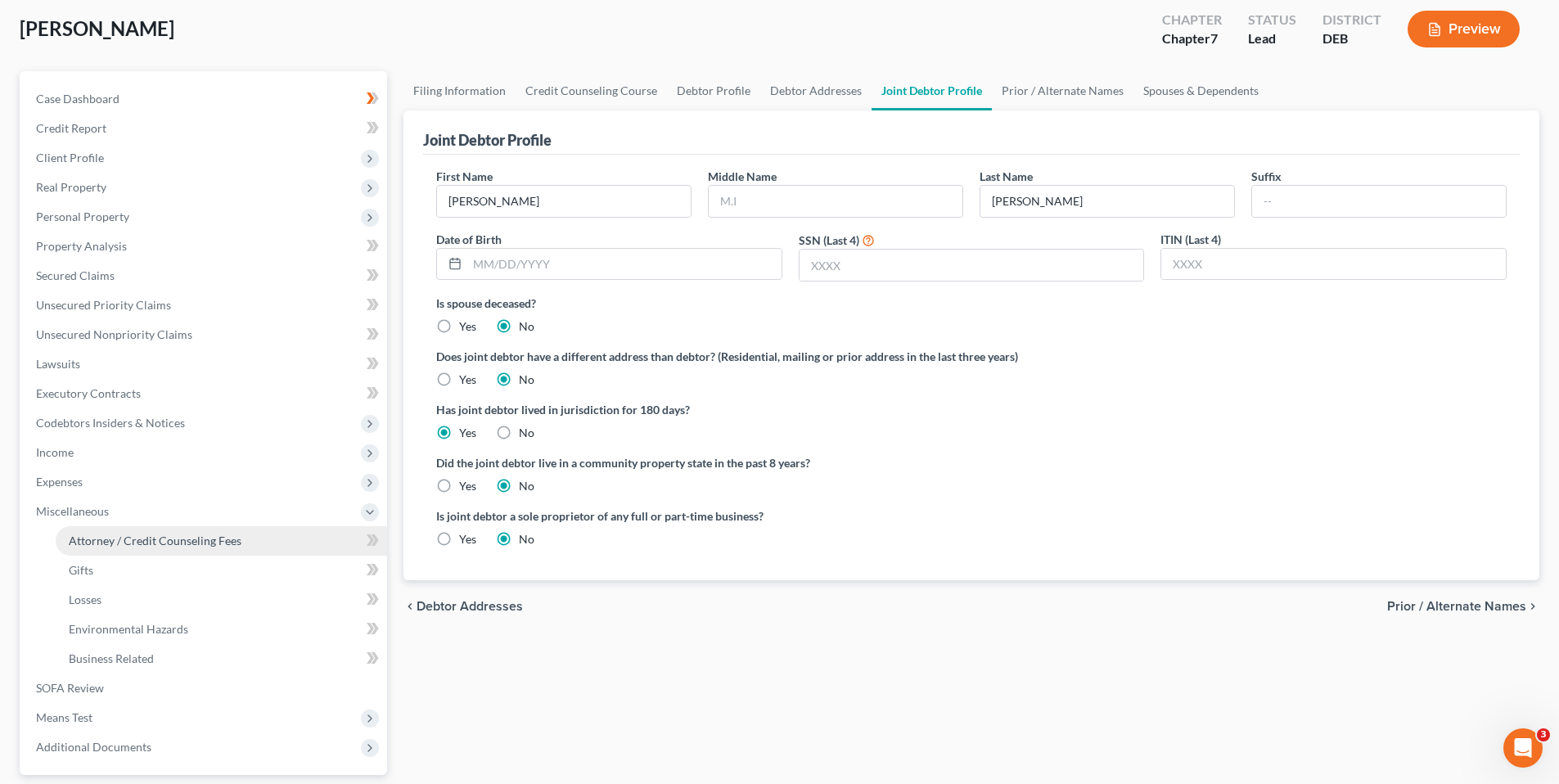
click at [110, 540] on span "Attorney / Credit Counseling Fees" at bounding box center [155, 540] width 172 height 14
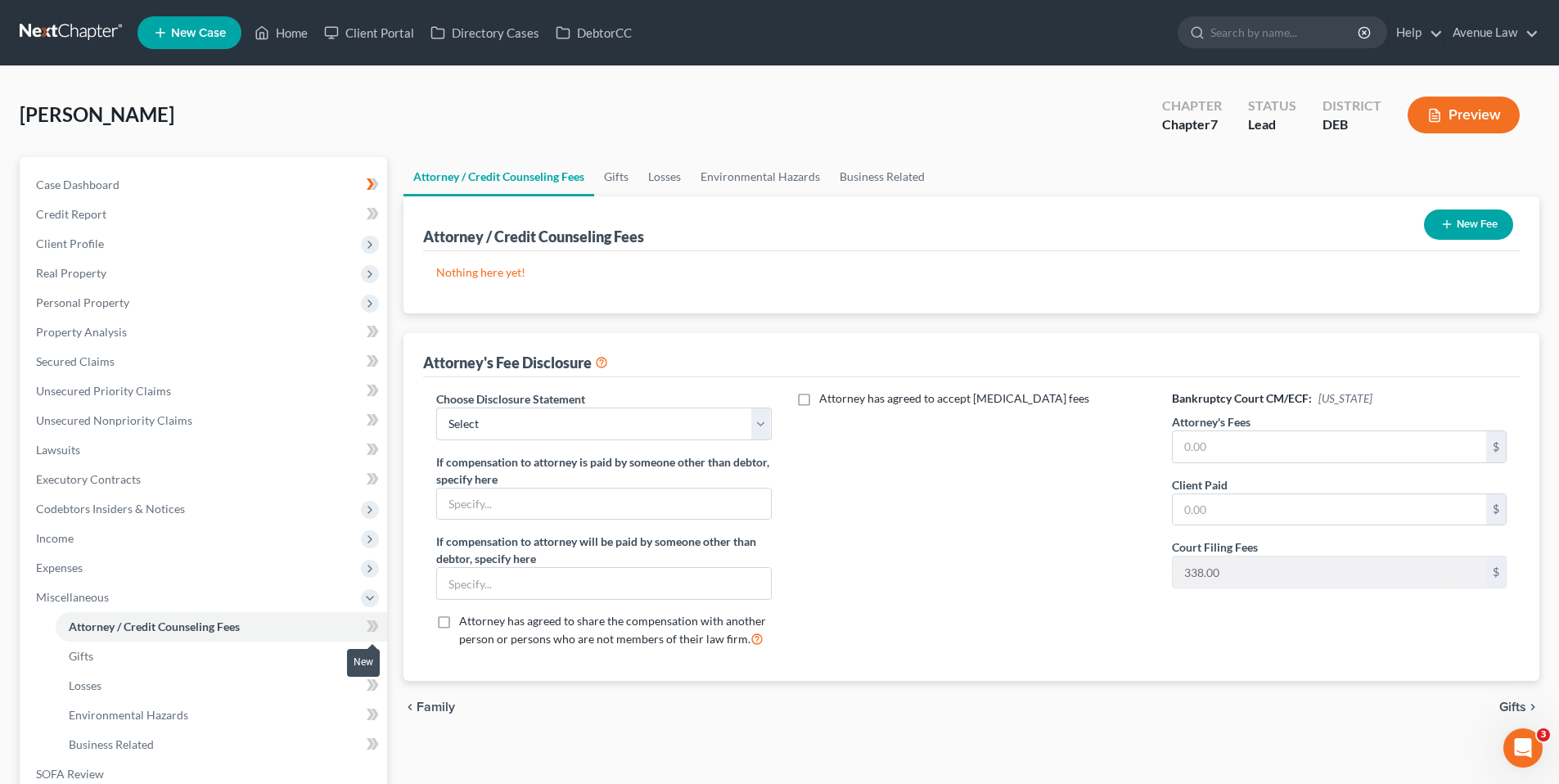
click at [374, 624] on icon at bounding box center [373, 626] width 12 height 21
click at [374, 624] on icon at bounding box center [375, 626] width 7 height 12
drag, startPoint x: 374, startPoint y: 623, endPoint x: 576, endPoint y: 415, distance: 289.9
click at [576, 415] on select "Select Bankruptcy Fee Disclosure" at bounding box center [603, 423] width 335 height 32
select select "0"
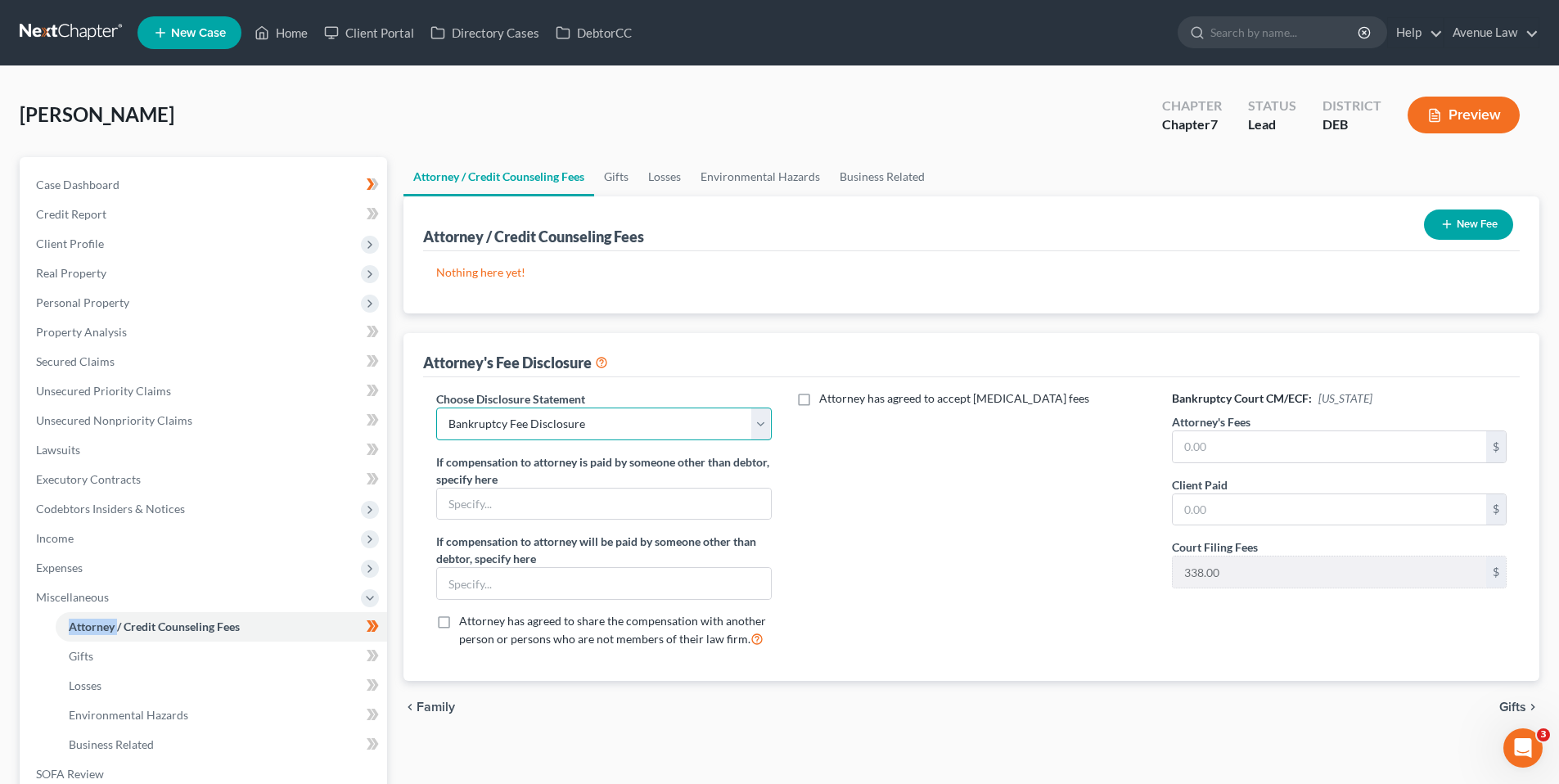
click at [436, 407] on select "Select Bankruptcy Fee Disclosure" at bounding box center [603, 423] width 335 height 32
click at [1213, 445] on input "text" at bounding box center [1330, 447] width 313 height 31
type input "1,512.00"
click at [1318, 522] on input "text" at bounding box center [1330, 510] width 313 height 31
type input "1,512.00"
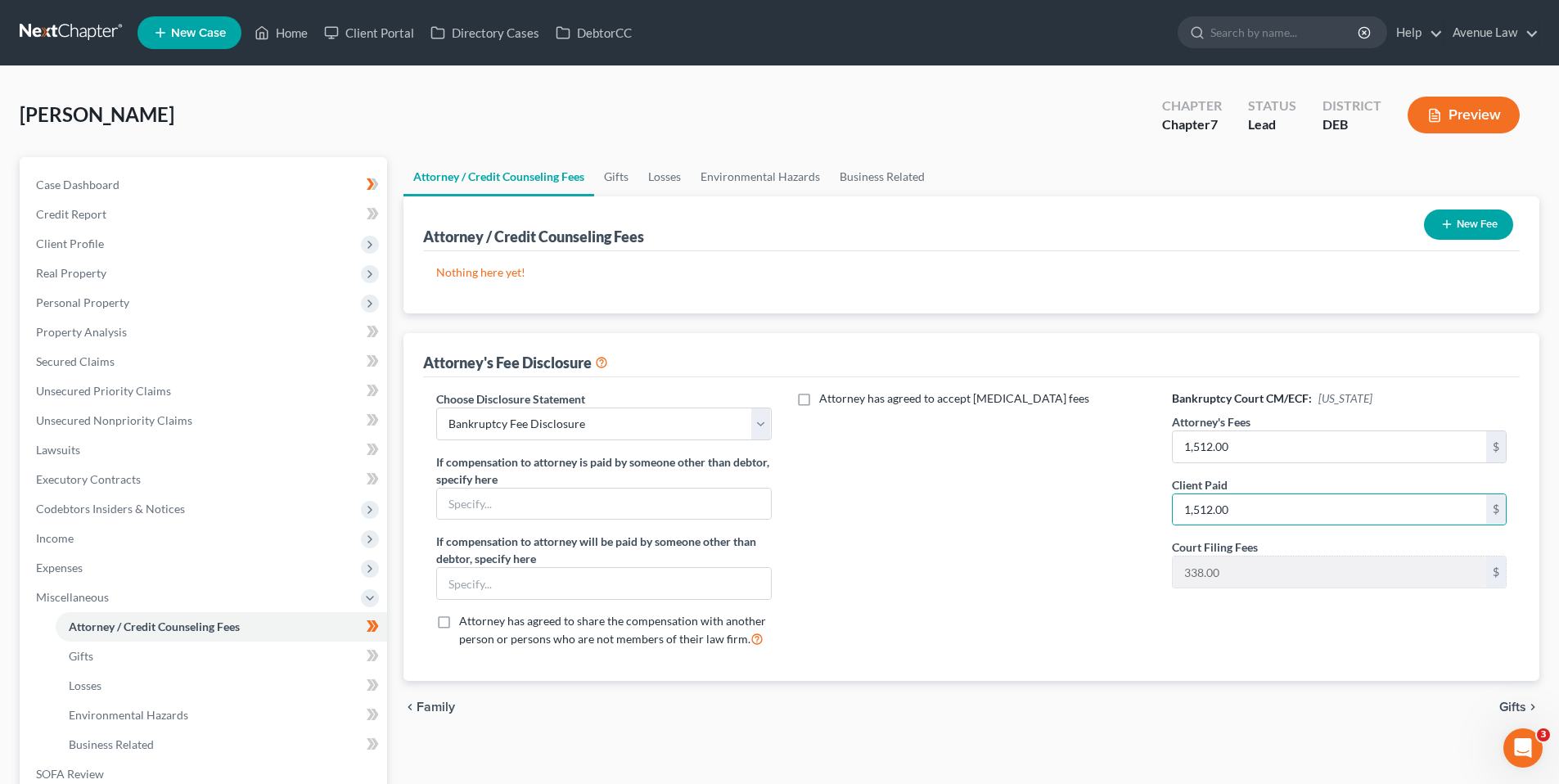
click at [1452, 219] on button "New Fee" at bounding box center [1468, 224] width 90 height 30
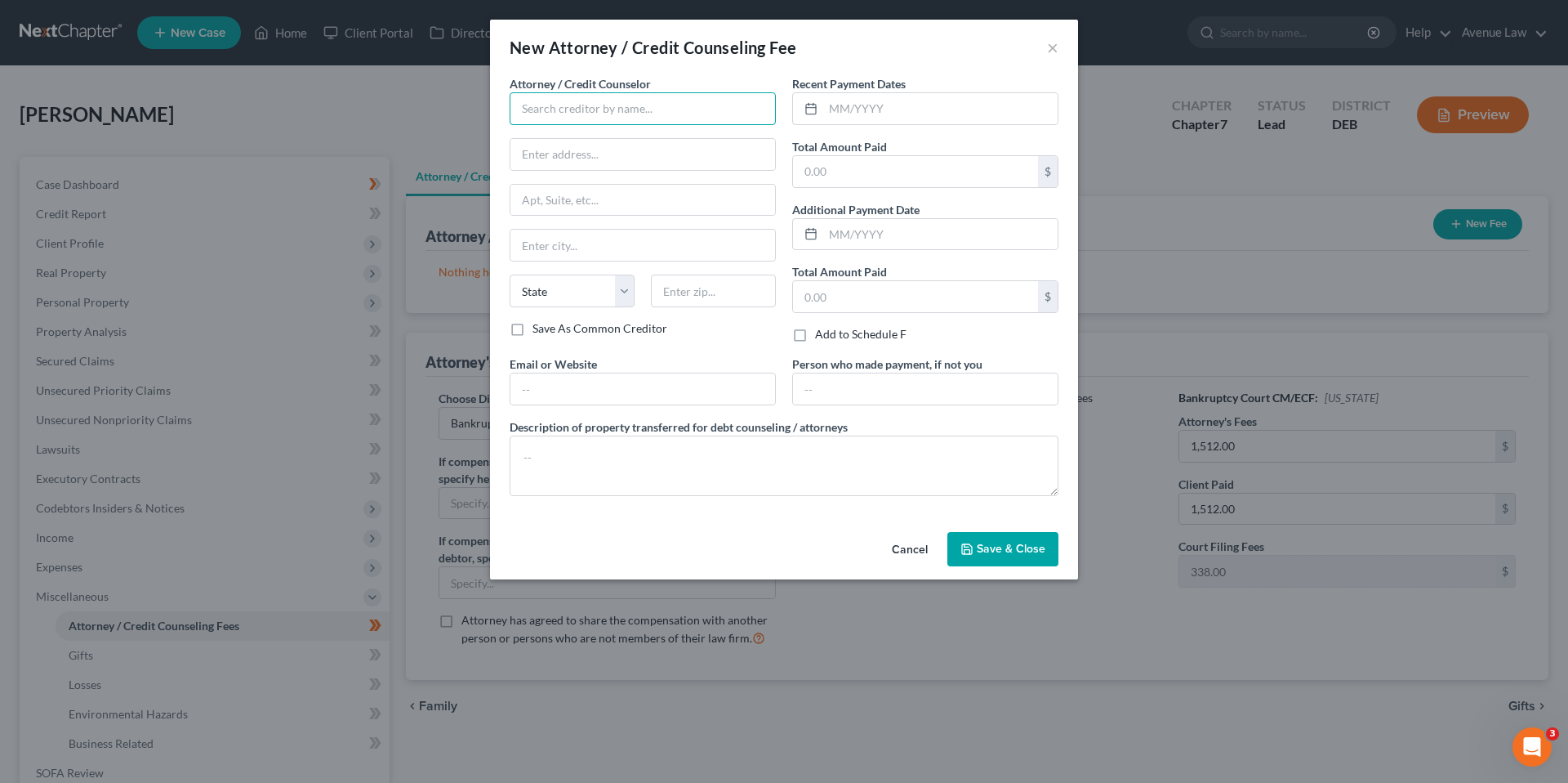
click at [624, 105] on input "text" at bounding box center [642, 108] width 266 height 32
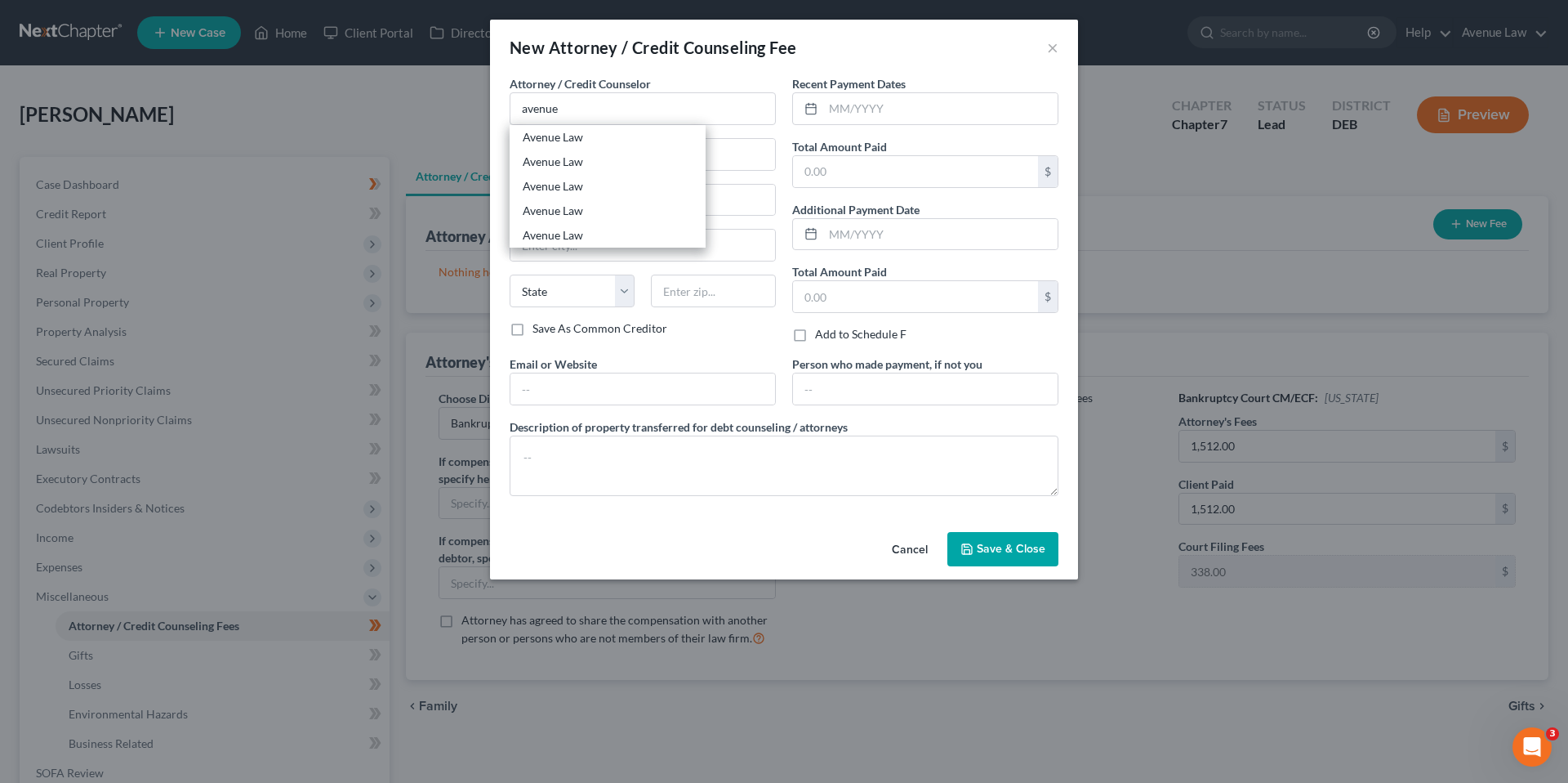
click at [525, 135] on div "Avenue Law" at bounding box center [607, 137] width 170 height 17
type input "Avenue Law"
type input "20184 Coastal Highway Ste 205"
type input "Rehoboth Beach"
select select "7"
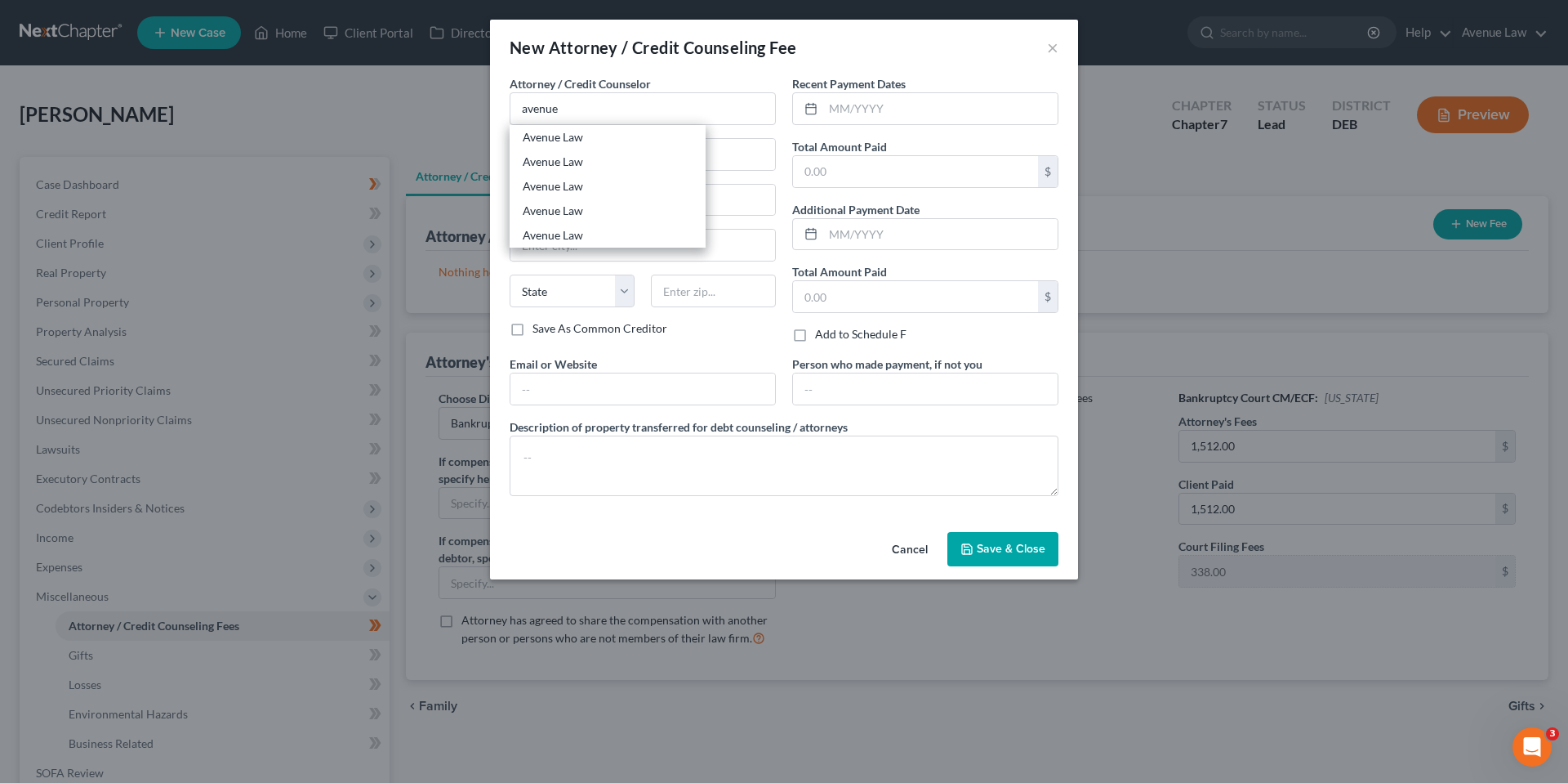
type input "19971"
click at [824, 176] on input "text" at bounding box center [914, 172] width 244 height 31
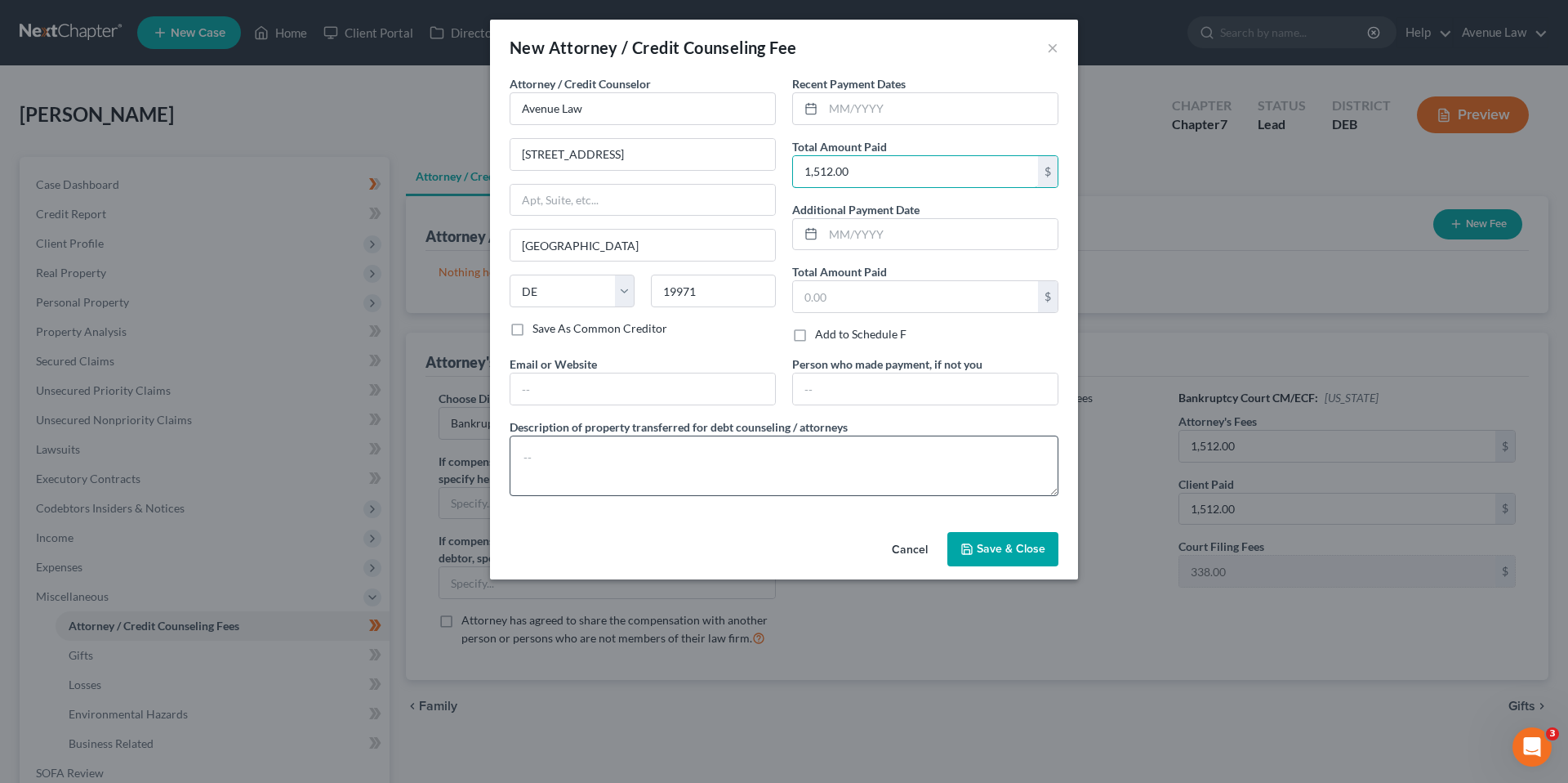
type input "1,512.00"
click at [572, 475] on textarea at bounding box center [784, 466] width 549 height 61
type textarea "Attorney Fees"
click at [990, 541] on span "Save & Close" at bounding box center [1010, 548] width 69 height 14
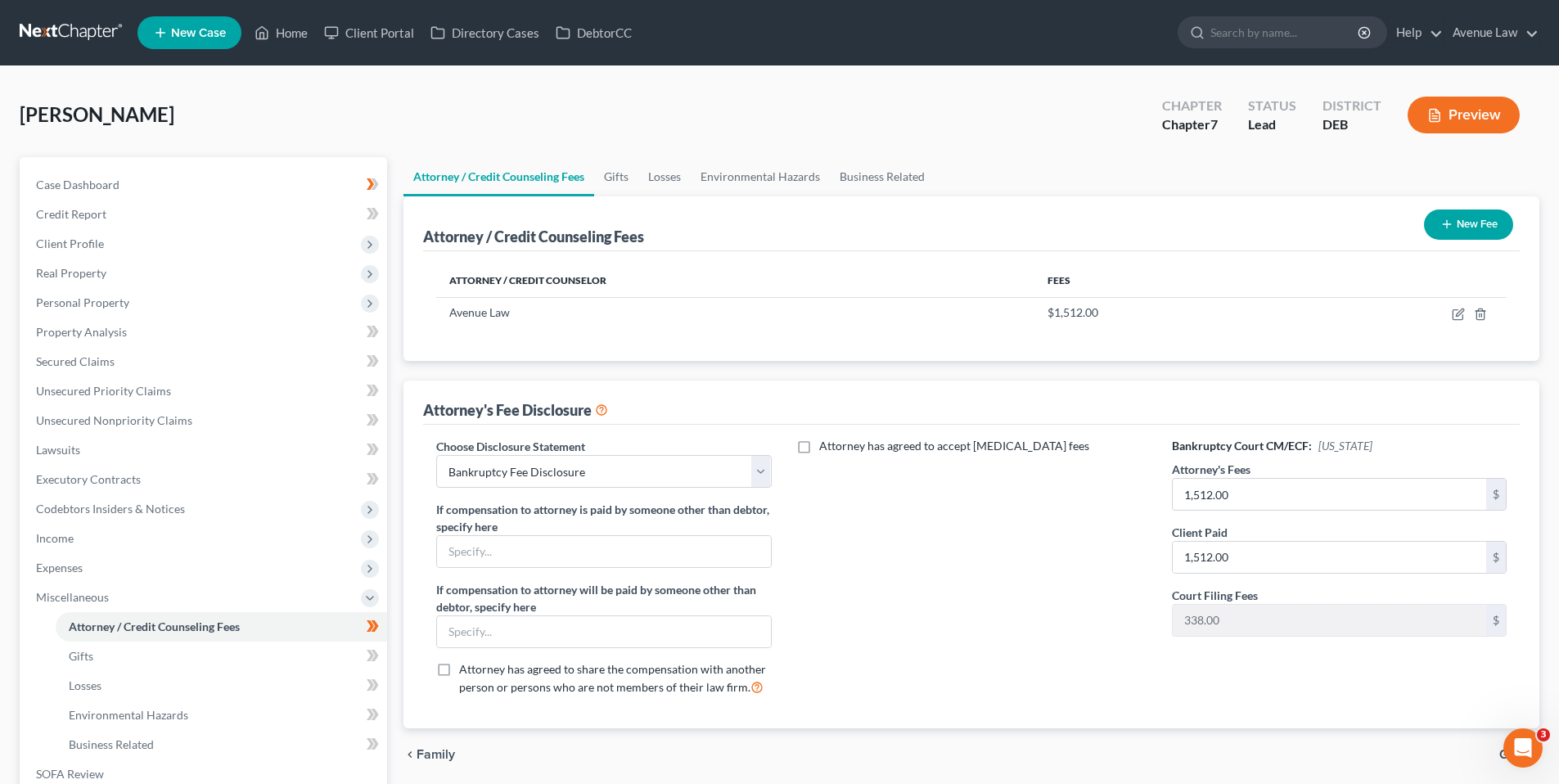
click at [1495, 215] on button "New Fee" at bounding box center [1468, 224] width 90 height 30
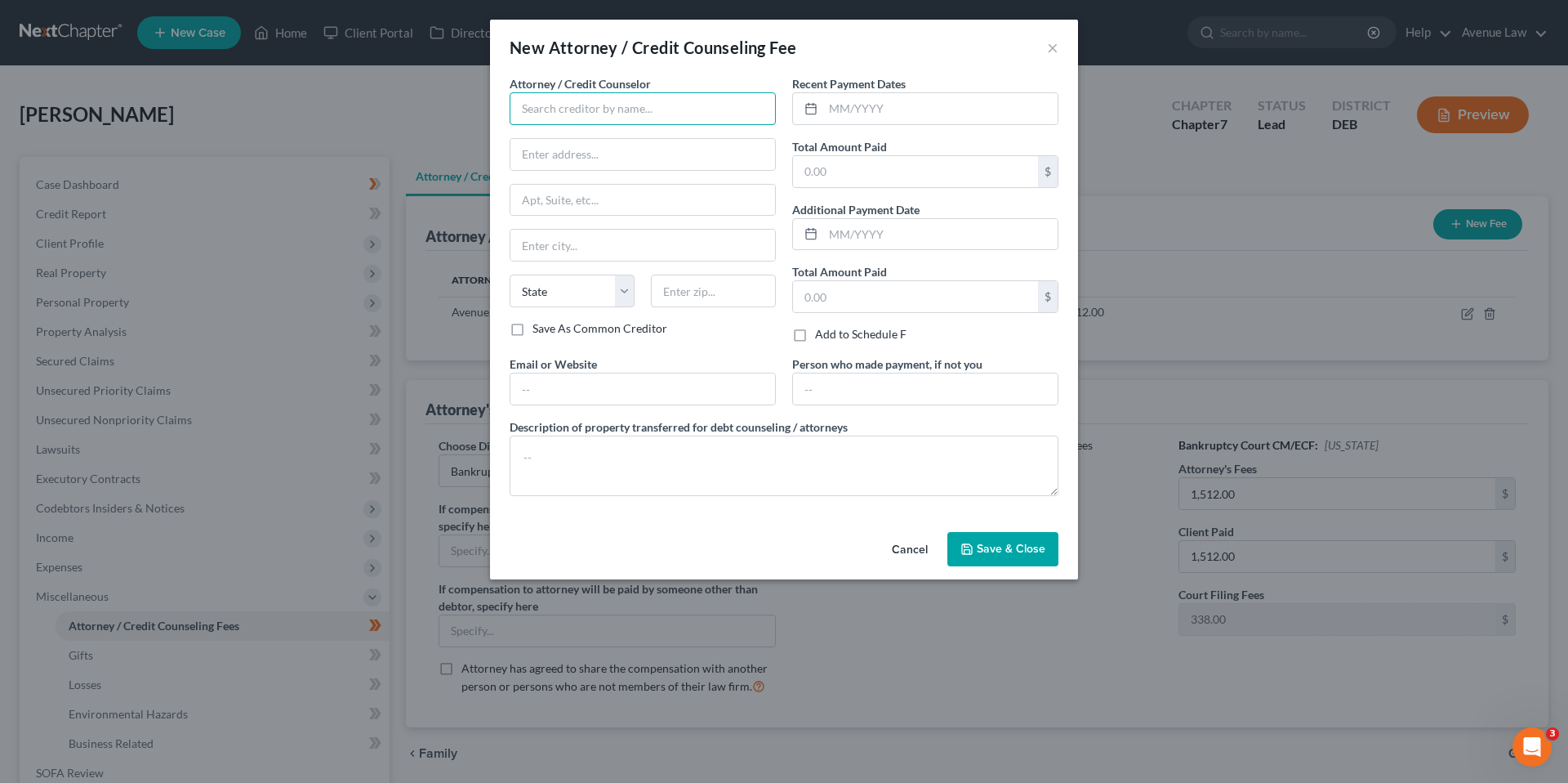
click at [648, 114] on input "text" at bounding box center [642, 108] width 266 height 32
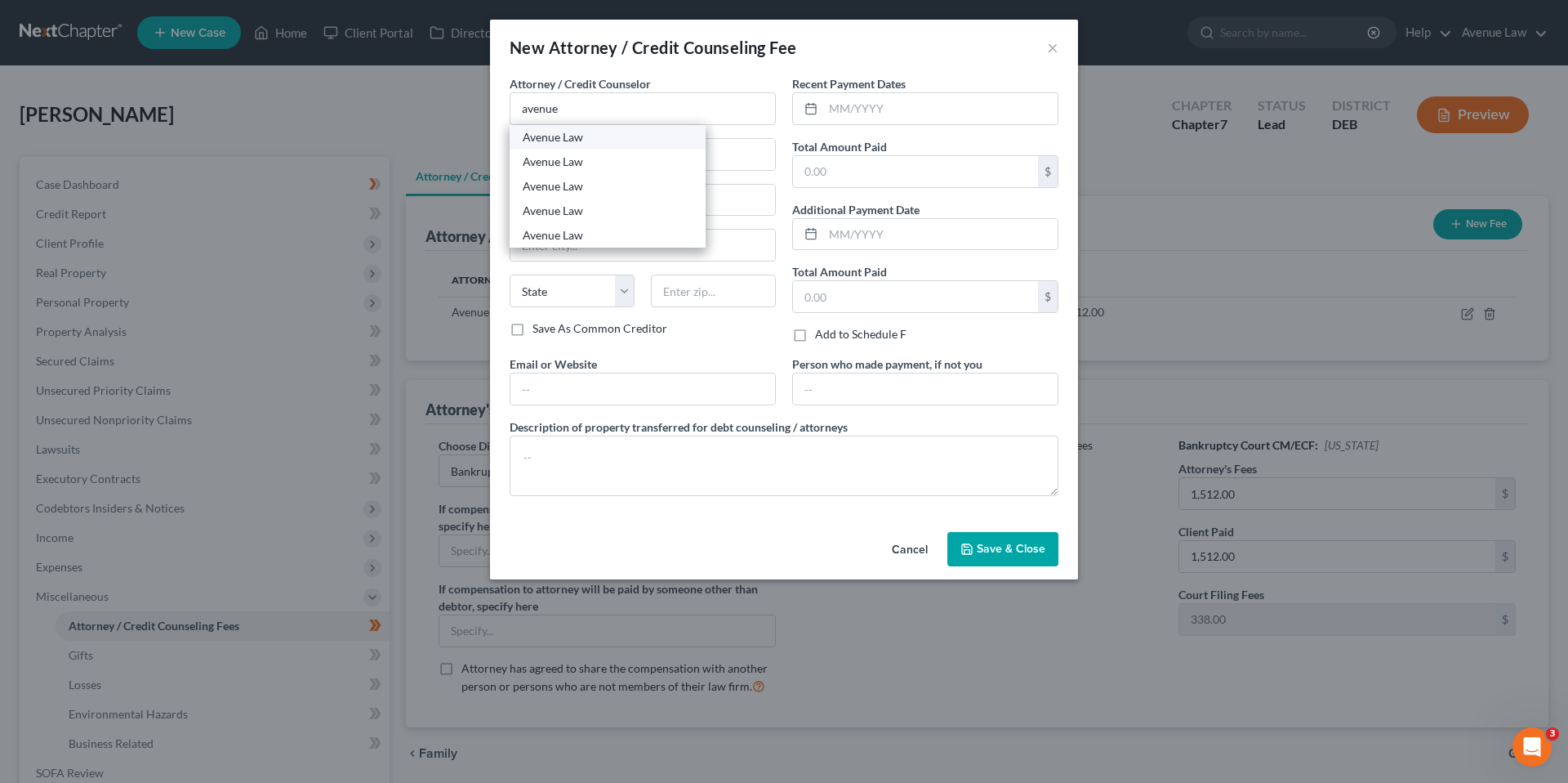
click at [535, 140] on div "Avenue Law" at bounding box center [607, 137] width 170 height 17
type input "Avenue Law"
type input "20184 Coastal Highway Ste 205"
type input "Rehoboth Beach"
select select "7"
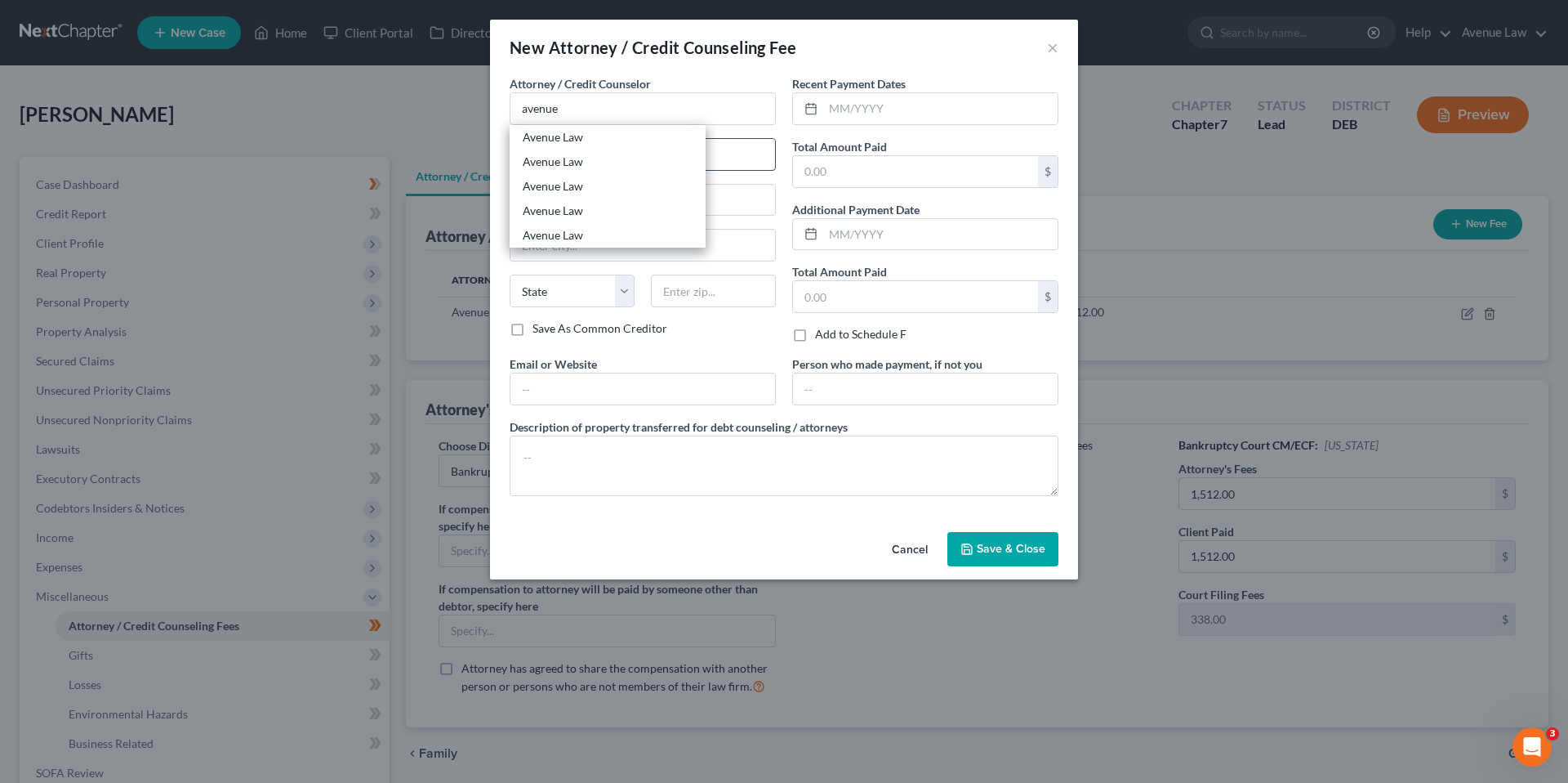
type input "19971"
click at [830, 172] on input "text" at bounding box center [914, 172] width 244 height 31
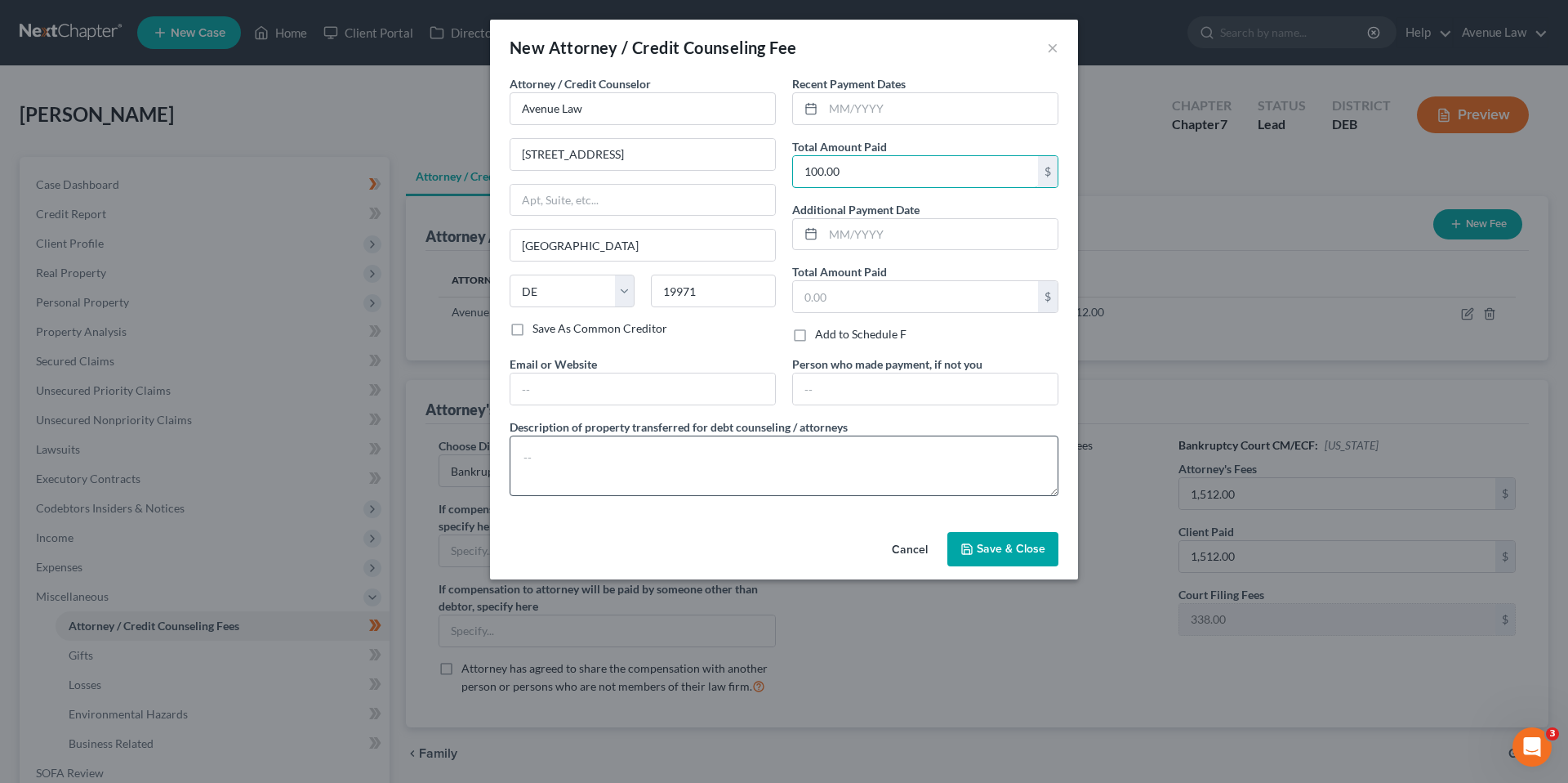
type input "100.00"
click at [610, 450] on textarea at bounding box center [784, 466] width 549 height 61
type textarea "Joint Credit Matrix"
click at [977, 537] on button "Save & Close" at bounding box center [1002, 548] width 111 height 34
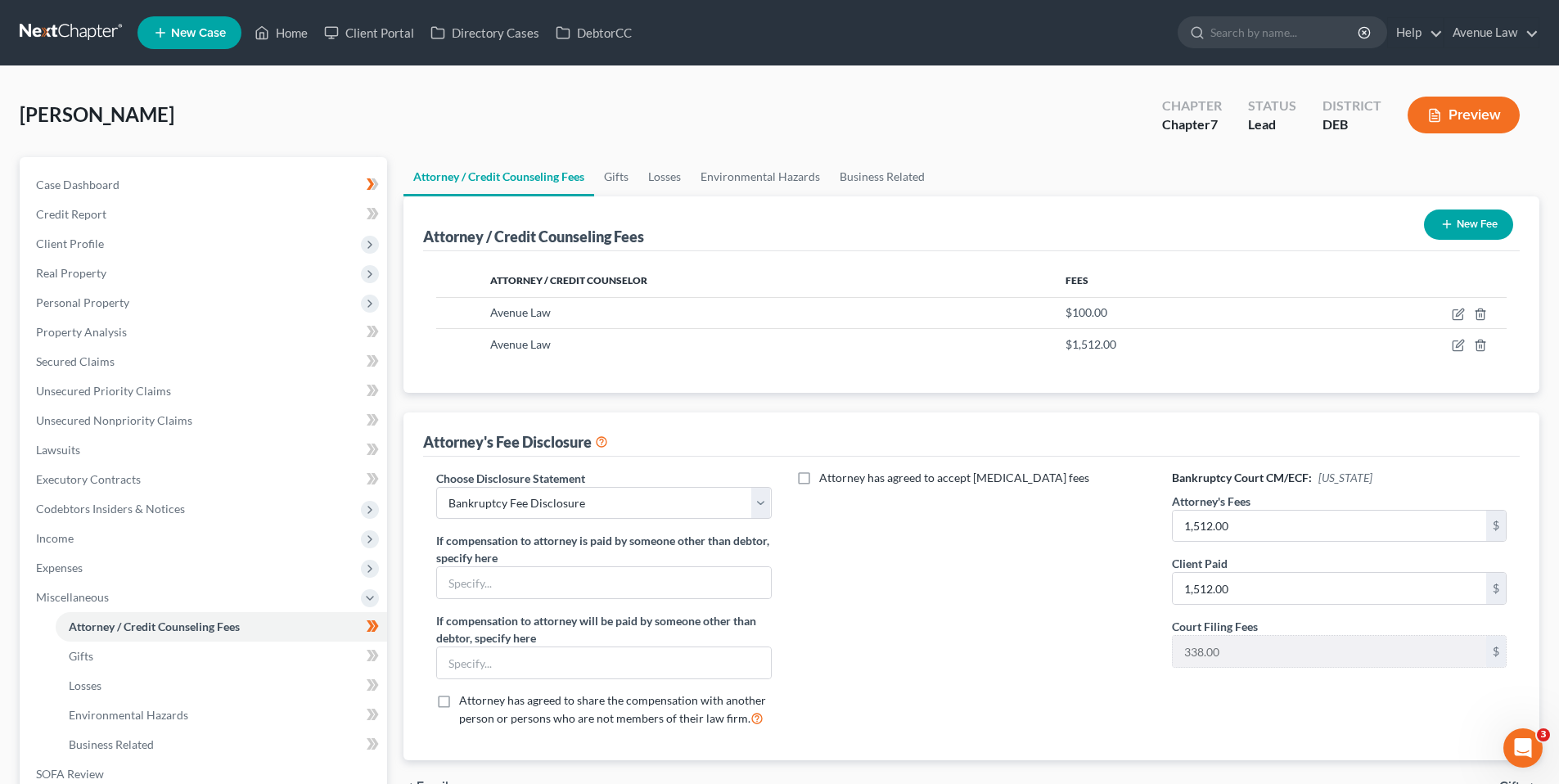
click at [1430, 220] on button "New Fee" at bounding box center [1468, 224] width 90 height 30
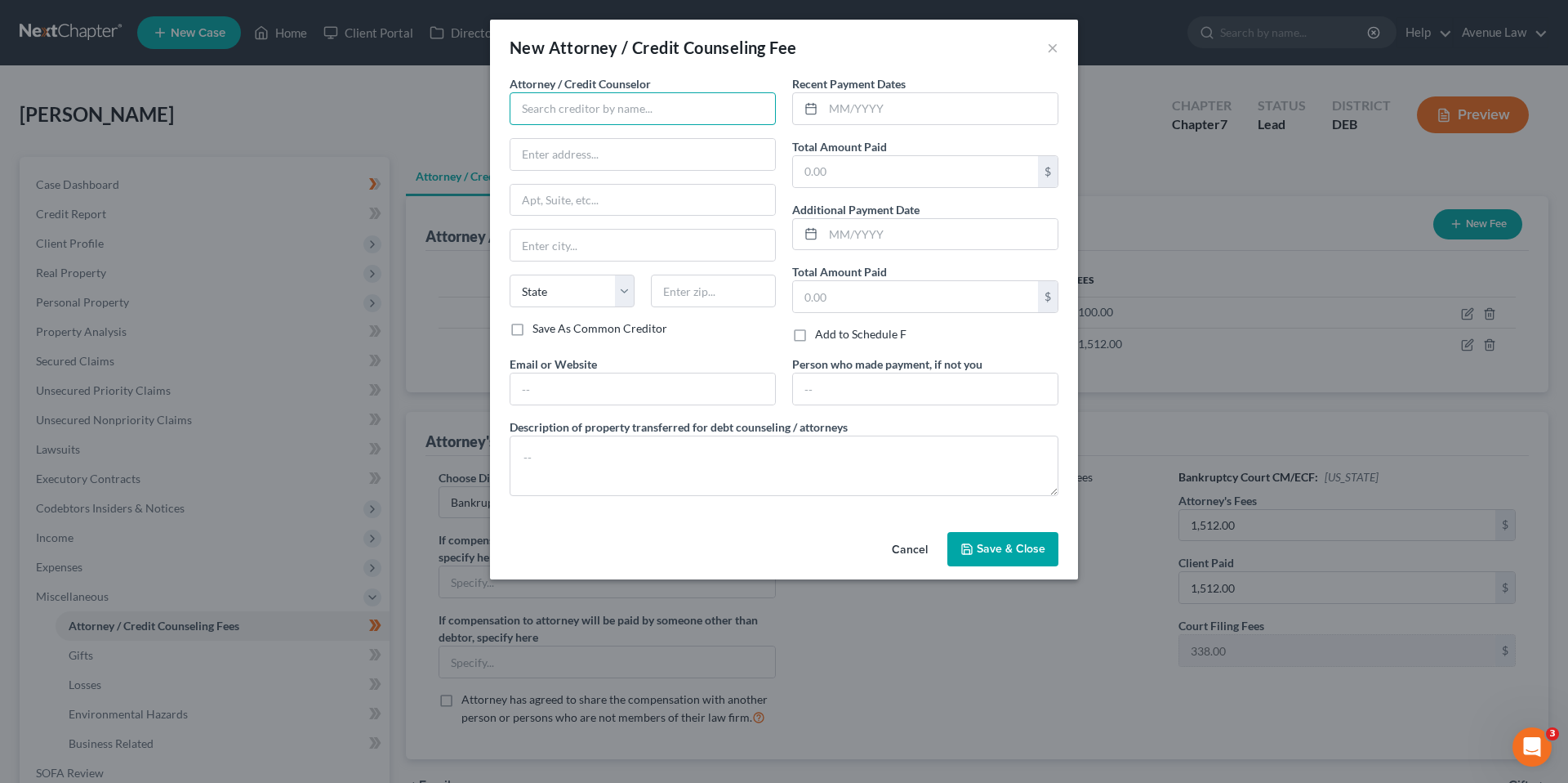
click at [616, 115] on input "text" at bounding box center [642, 108] width 266 height 32
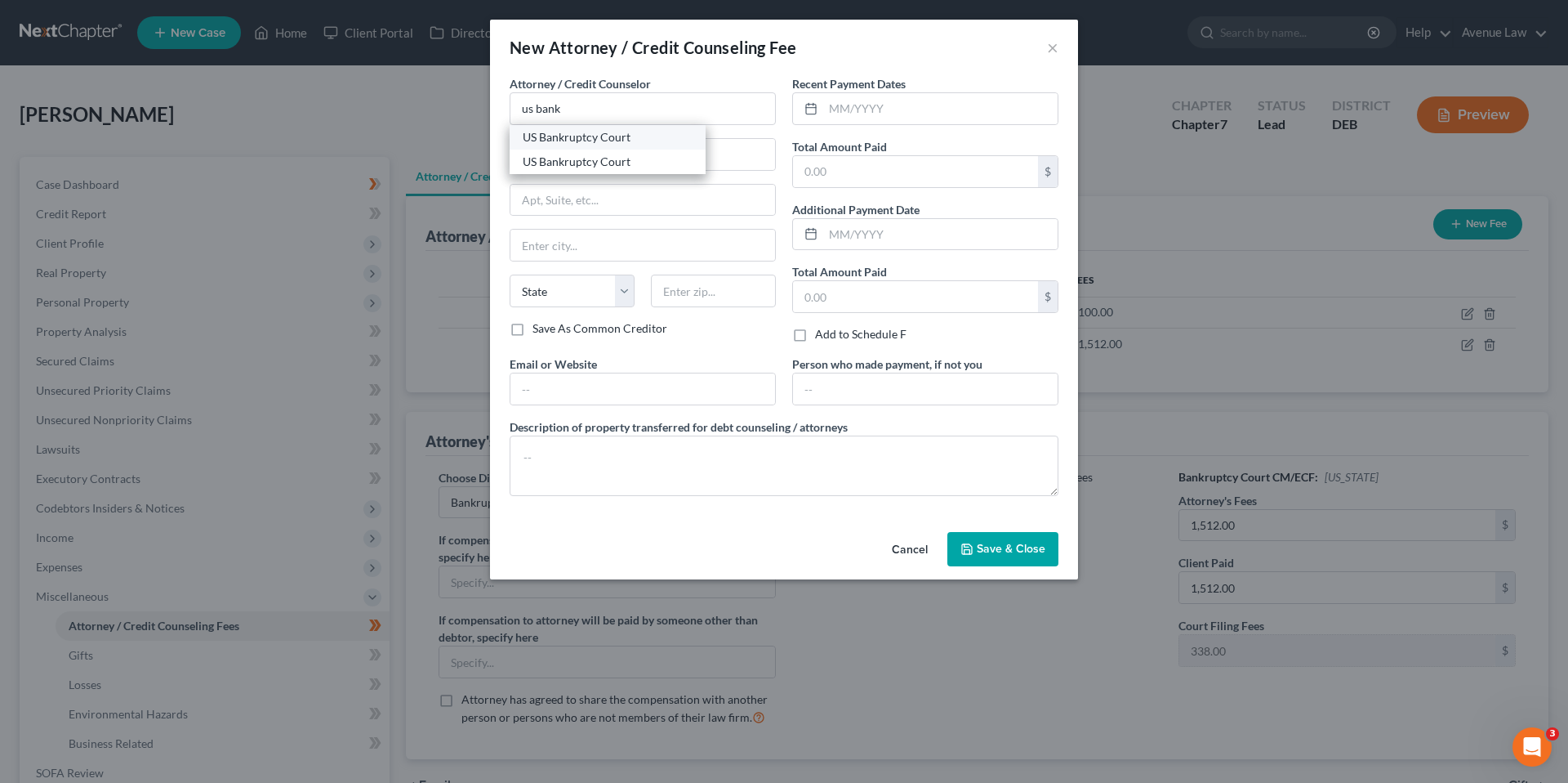
click at [573, 133] on div "US Bankruptcy Court" at bounding box center [607, 137] width 170 height 17
type input "US Bankruptcy Court"
select select "7"
click at [836, 172] on input "text" at bounding box center [914, 172] width 244 height 31
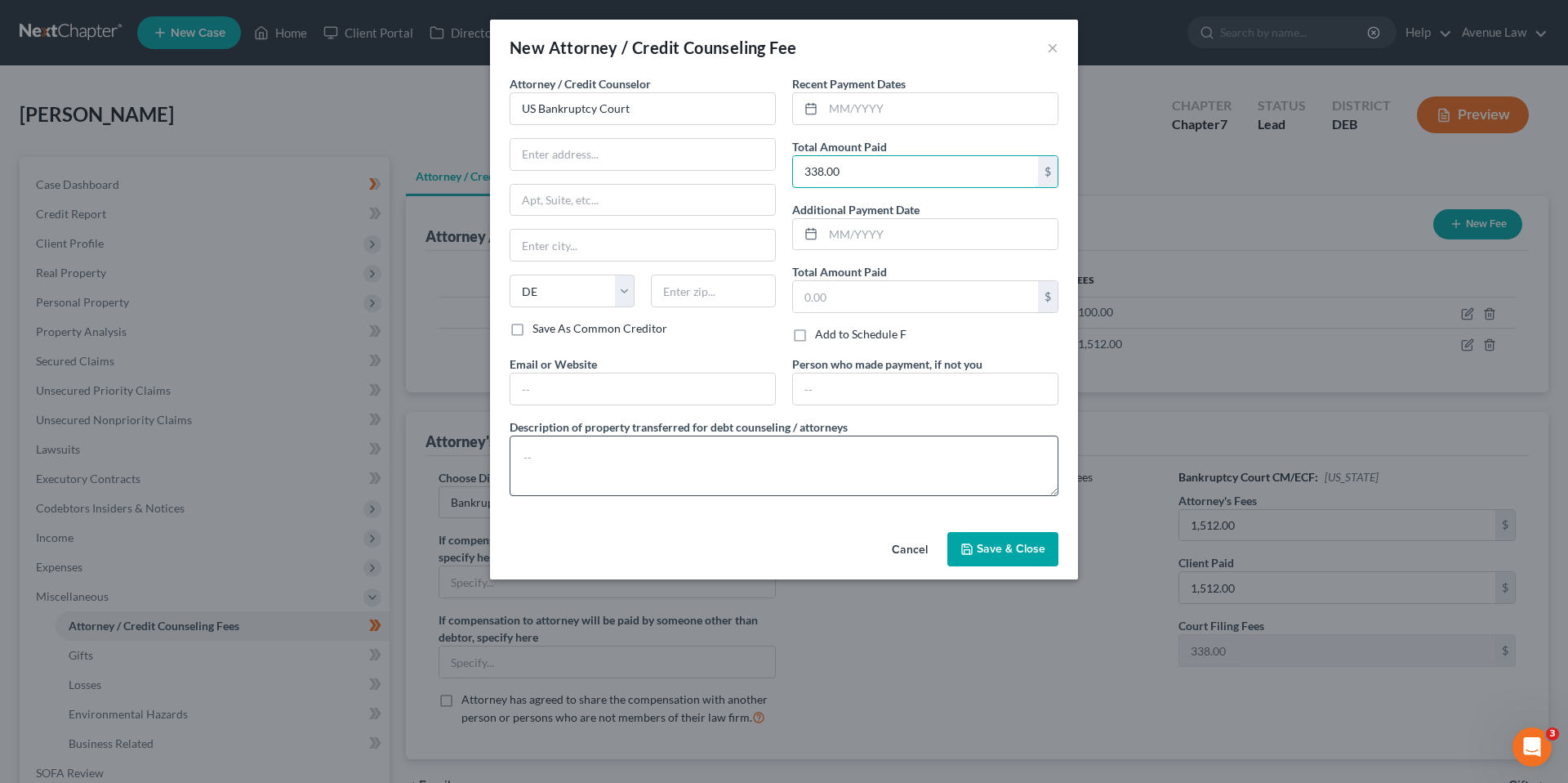
type input "338.00"
click at [584, 454] on textarea at bounding box center [784, 466] width 549 height 61
type textarea "Court Filing Fee"
click at [1018, 541] on span "Save & Close" at bounding box center [1010, 548] width 69 height 14
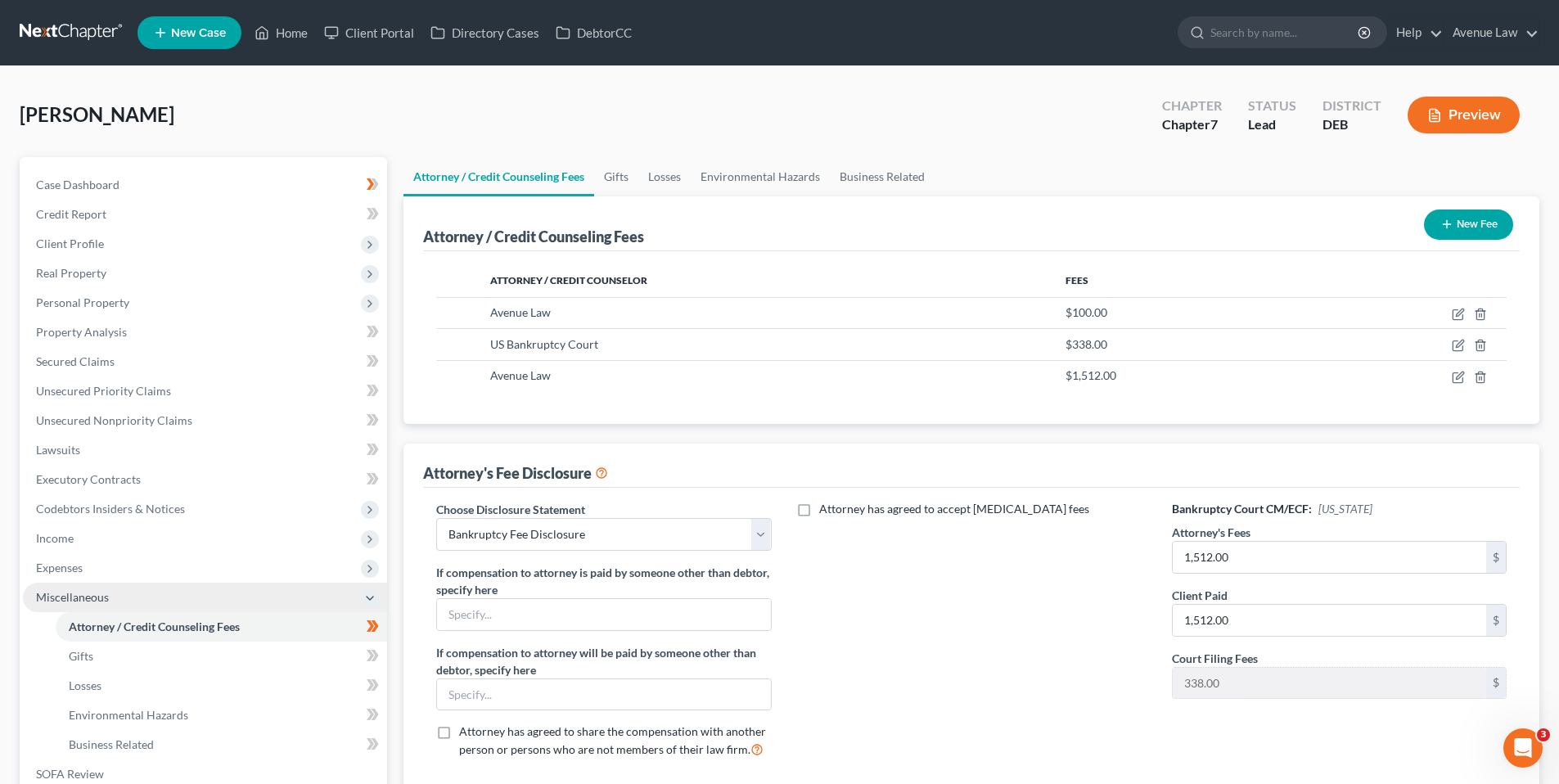
click at [43, 591] on span "Miscellaneous" at bounding box center [73, 597] width 73 height 14
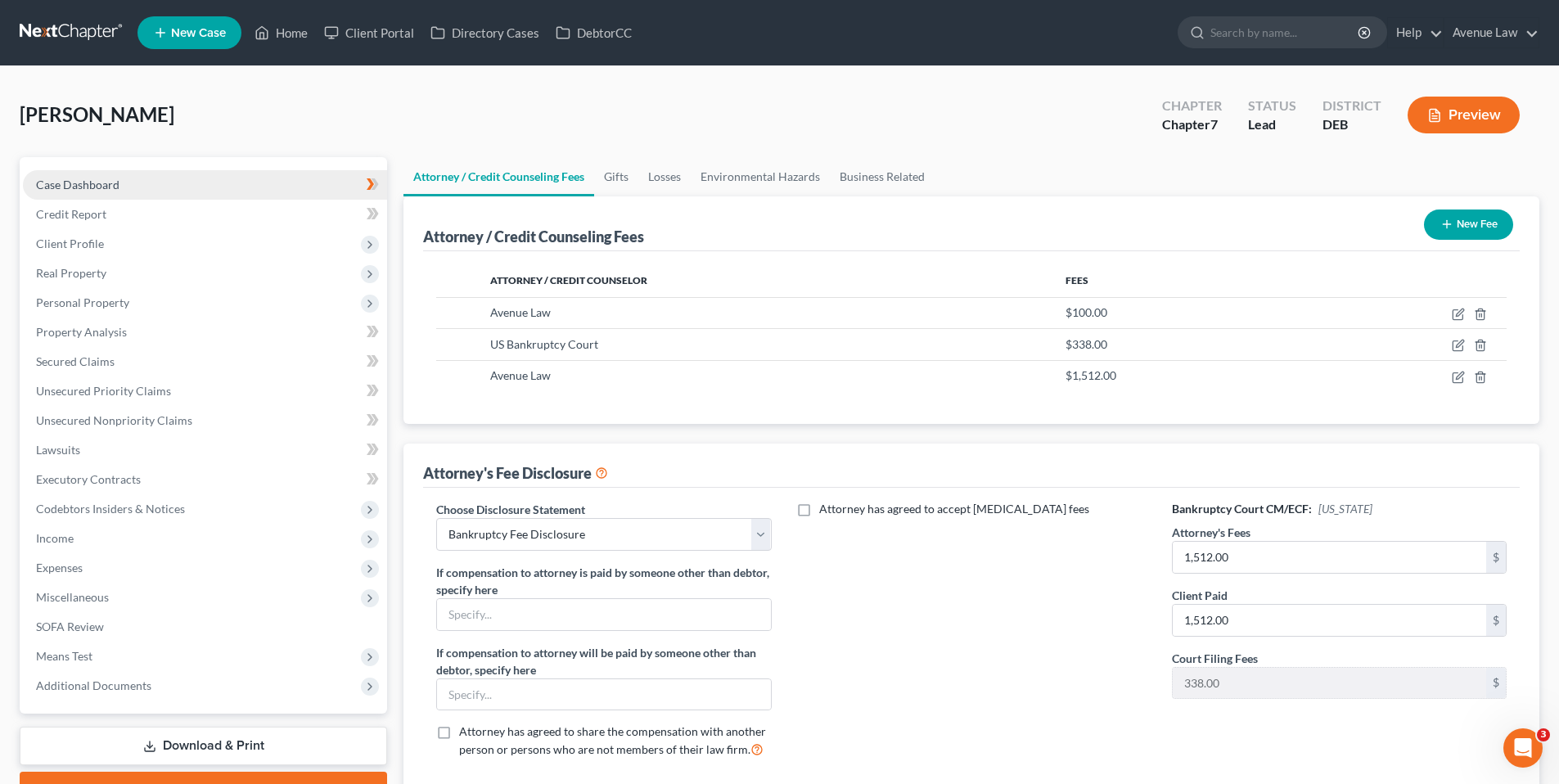
click at [114, 182] on span "Case Dashboard" at bounding box center [78, 184] width 84 height 14
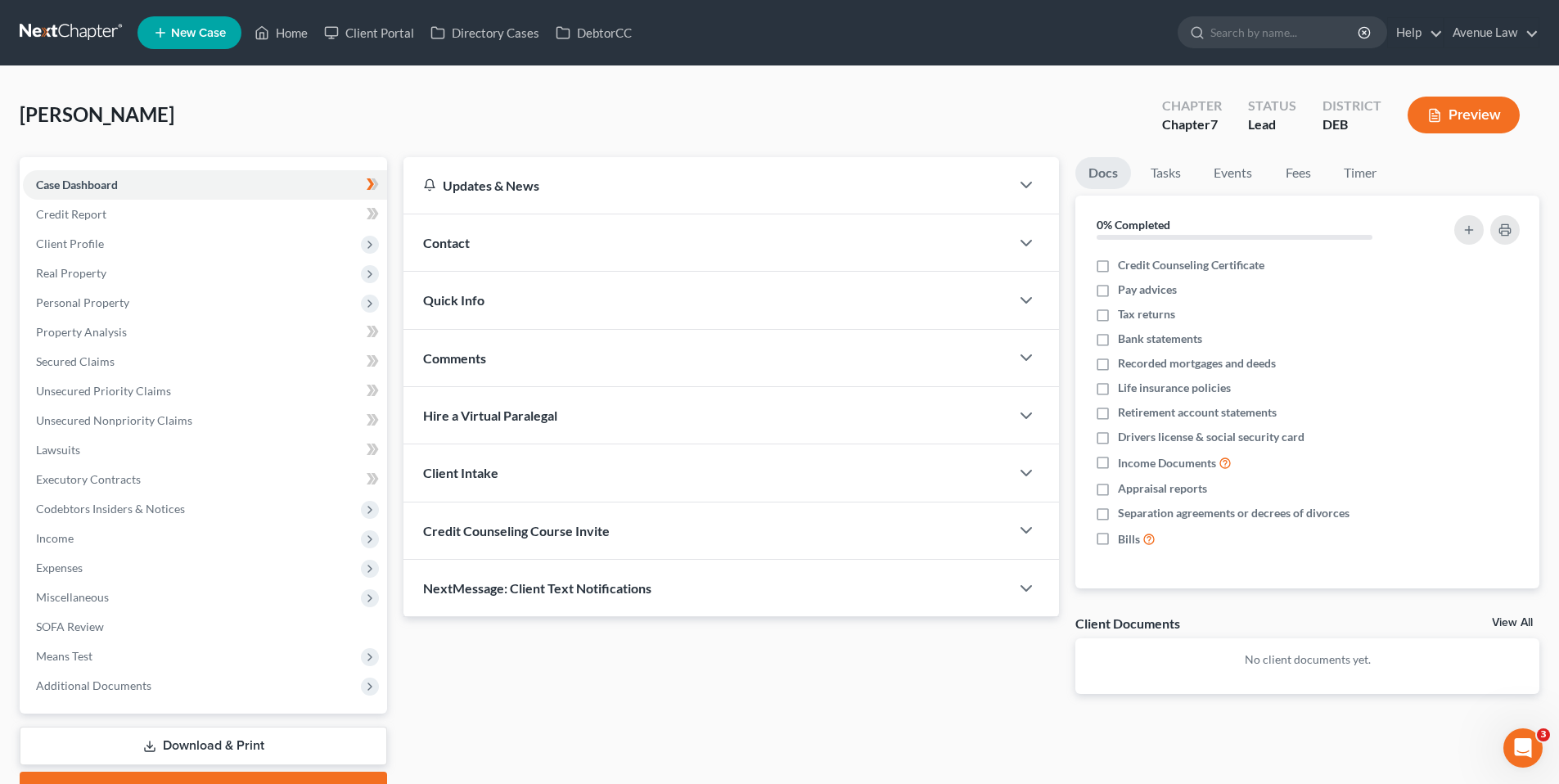
click at [443, 240] on span "Contact" at bounding box center [446, 243] width 46 height 16
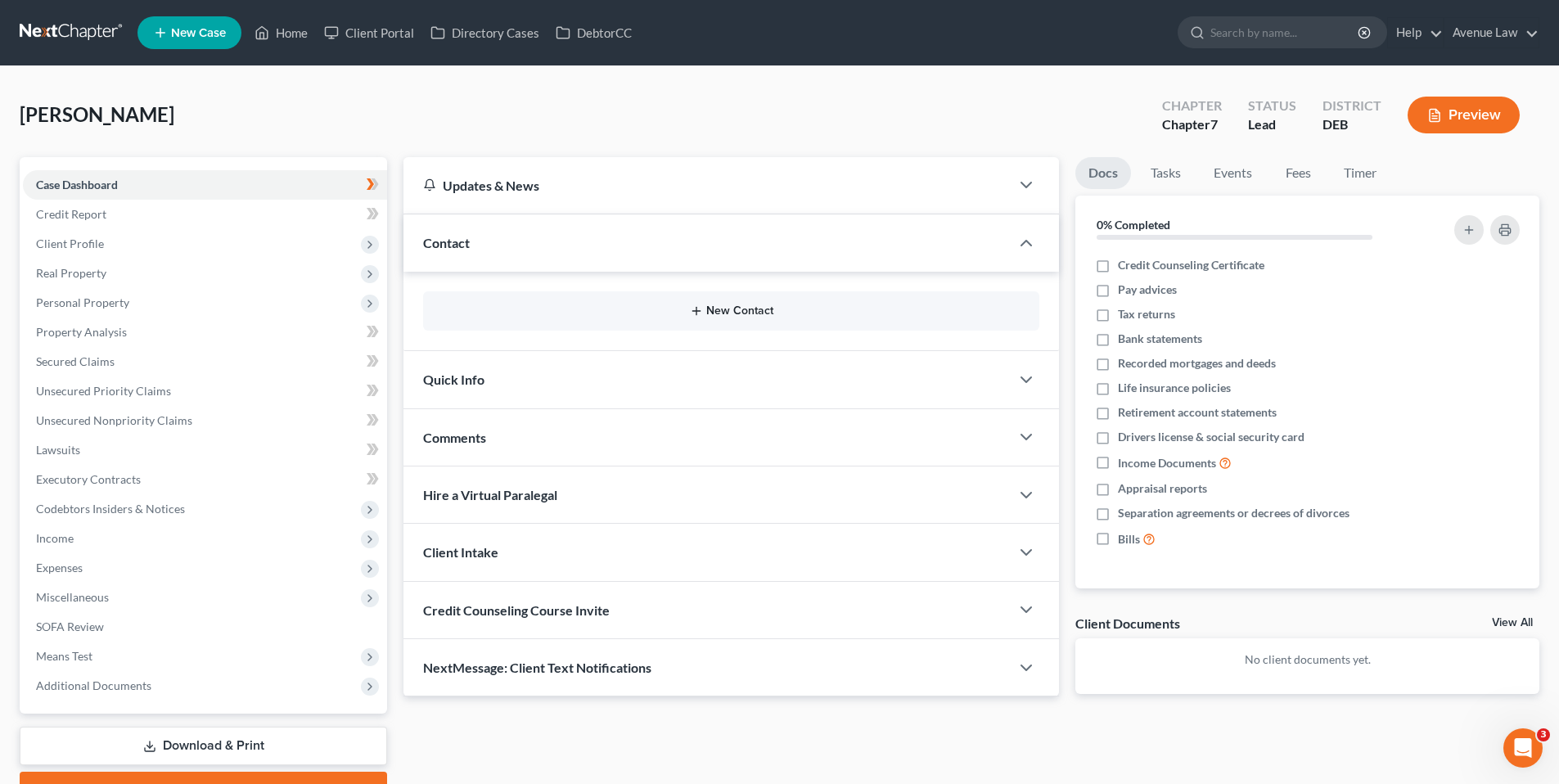
click at [733, 310] on button "New Contact" at bounding box center [731, 310] width 591 height 13
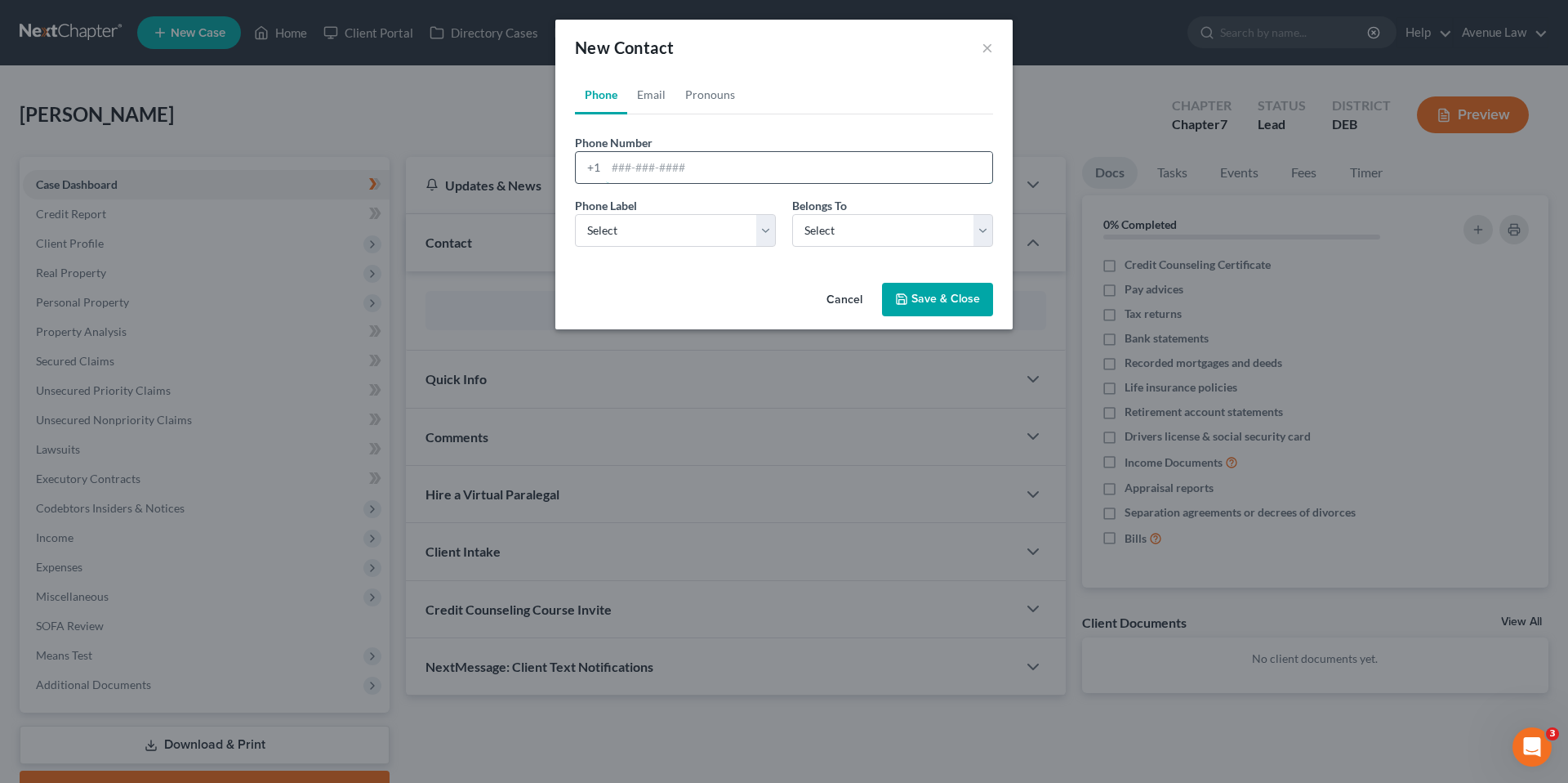
click at [630, 168] on input "tel" at bounding box center [798, 168] width 386 height 31
type input "302-278-5178"
drag, startPoint x: 653, startPoint y: 235, endPoint x: 656, endPoint y: 245, distance: 10.4
click at [653, 235] on select "Select Mobile Home Work Other" at bounding box center [675, 230] width 201 height 32
select select "0"
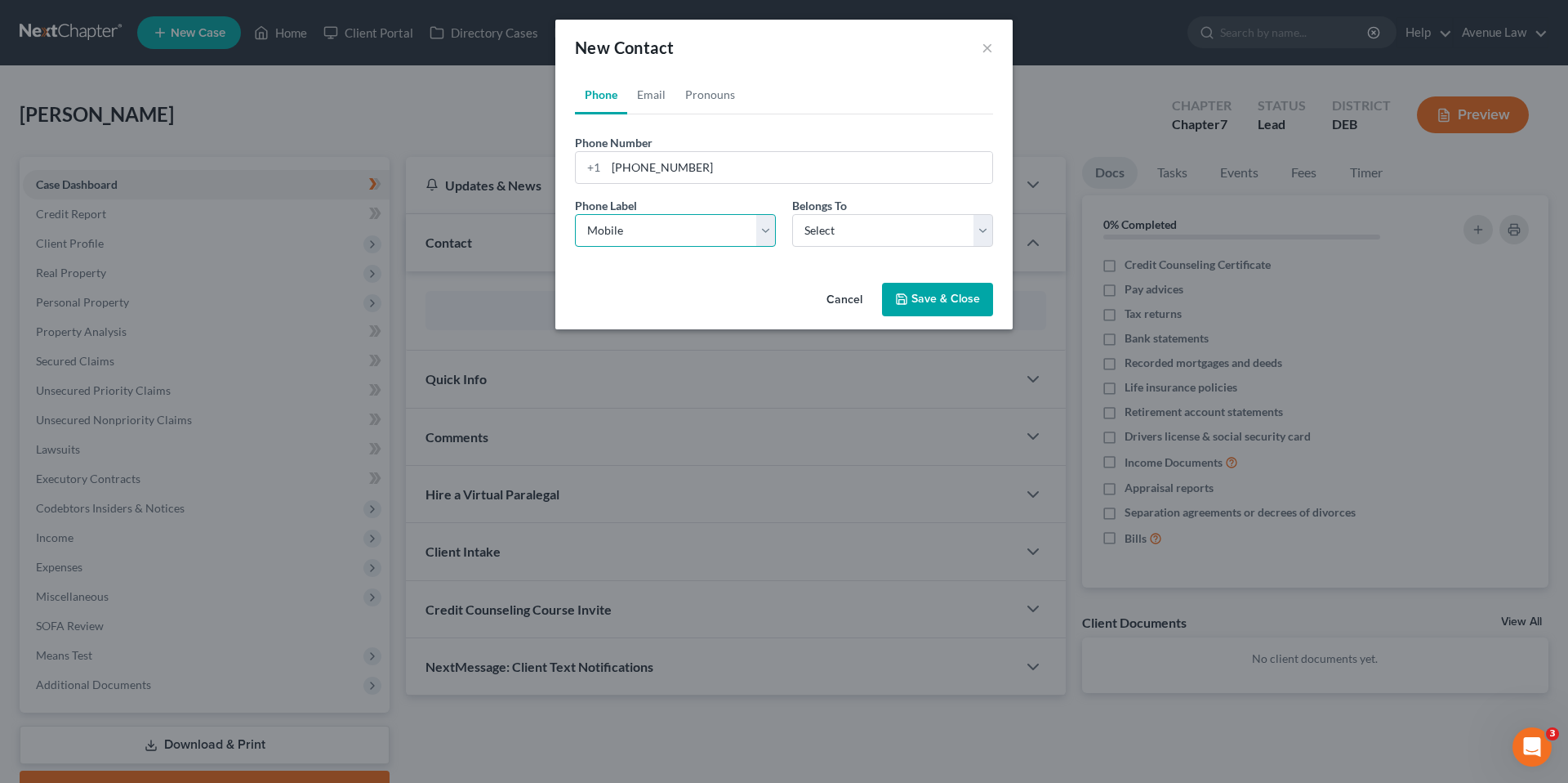
click at [574, 214] on select "Select Mobile Home Work Other" at bounding box center [675, 230] width 201 height 32
drag, startPoint x: 840, startPoint y: 230, endPoint x: 840, endPoint y: 240, distance: 10.0
click at [840, 230] on select "Select Client Spouse Other" at bounding box center [892, 230] width 201 height 32
select select "0"
click at [792, 214] on select "Select Client Spouse Other" at bounding box center [892, 230] width 201 height 32
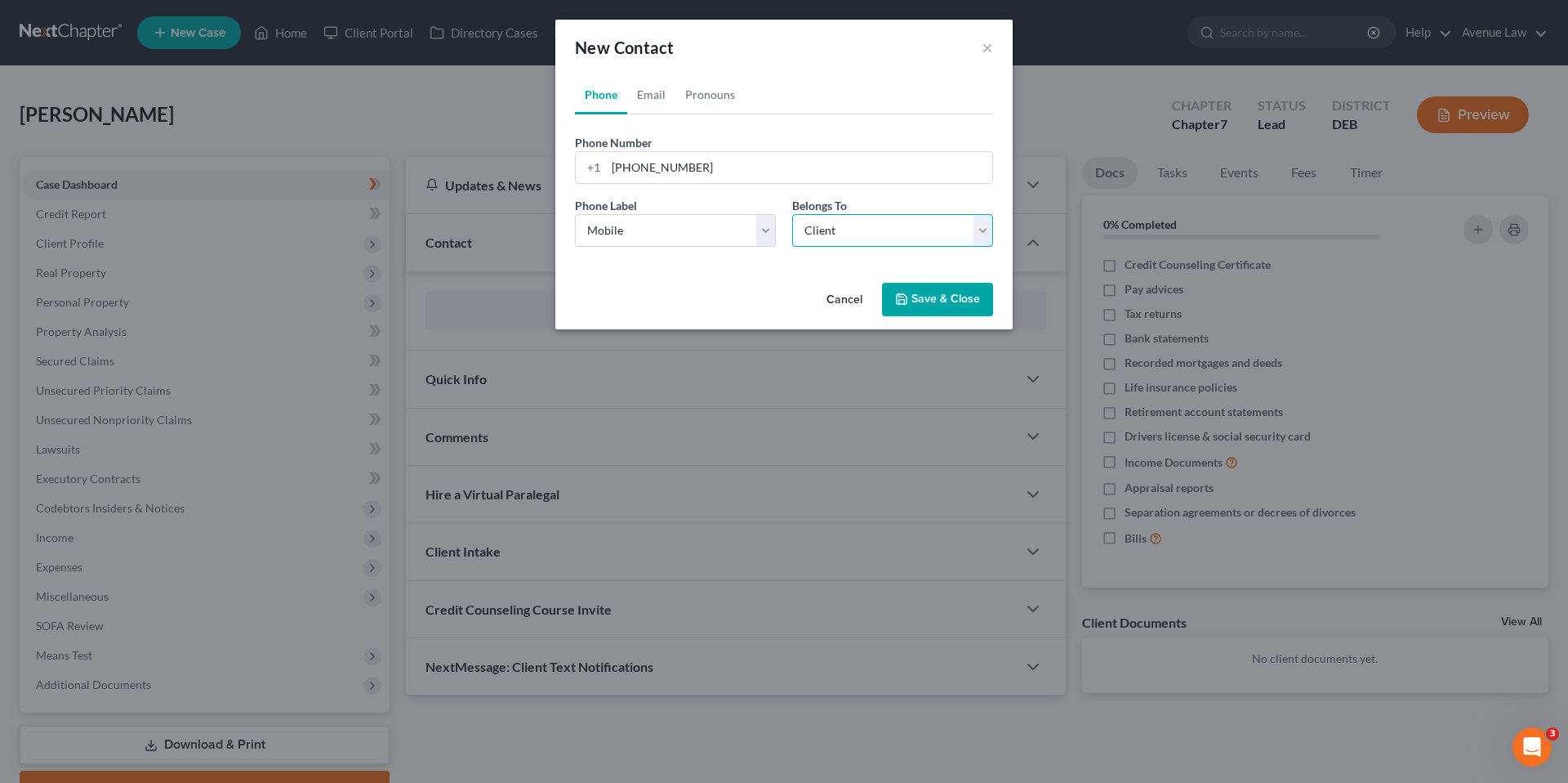
select select "0"
click at [649, 93] on link "Email" at bounding box center [651, 94] width 48 height 39
click at [650, 169] on input "email" at bounding box center [798, 168] width 386 height 31
type input "georgemcky@aol.com"
click at [698, 231] on select "Select Home Work Other" at bounding box center [675, 230] width 201 height 32
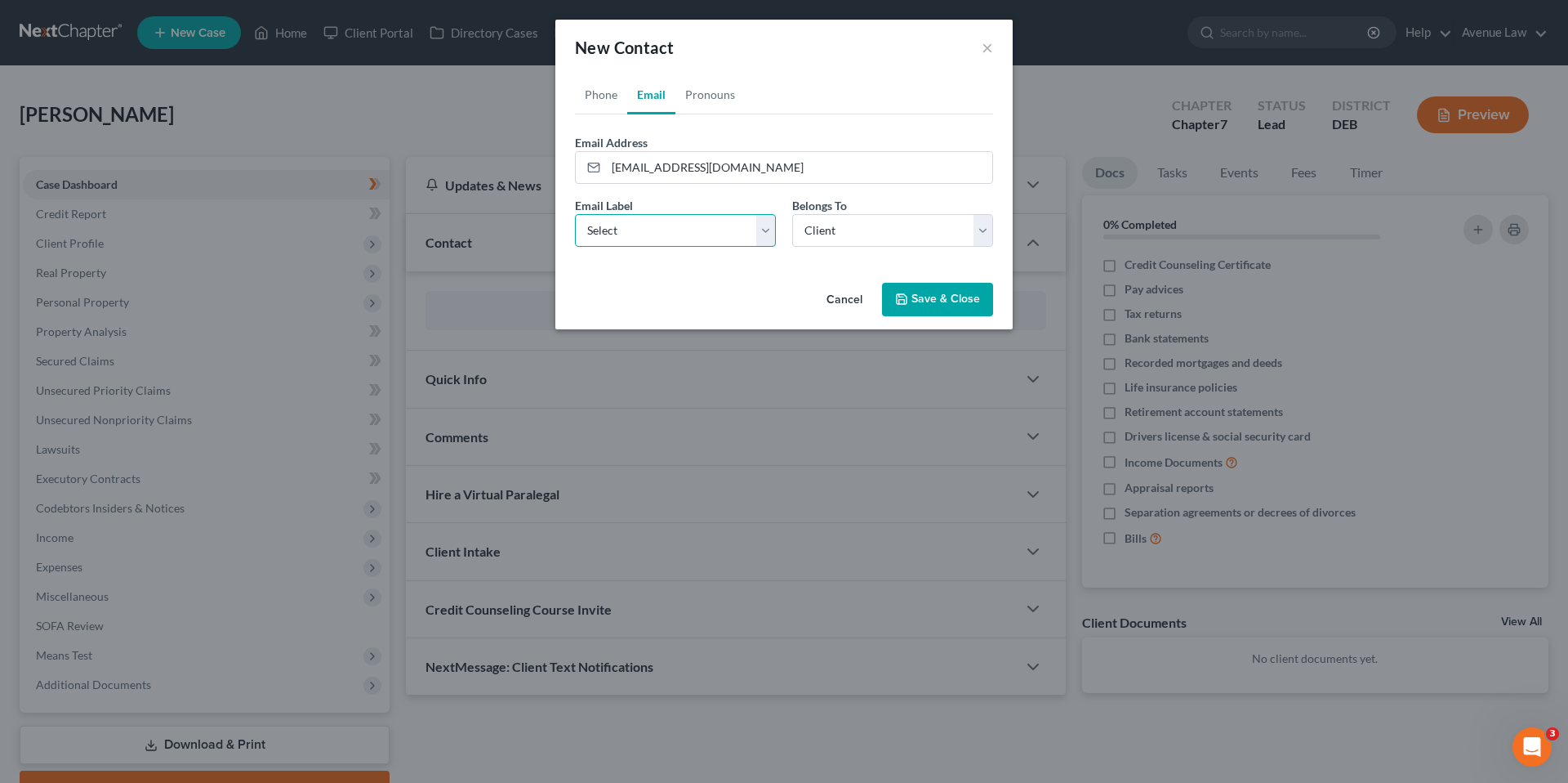
select select "0"
click at [574, 214] on select "Select Home Work Other" at bounding box center [675, 230] width 201 height 32
click at [923, 300] on button "Save & Close" at bounding box center [937, 300] width 111 height 34
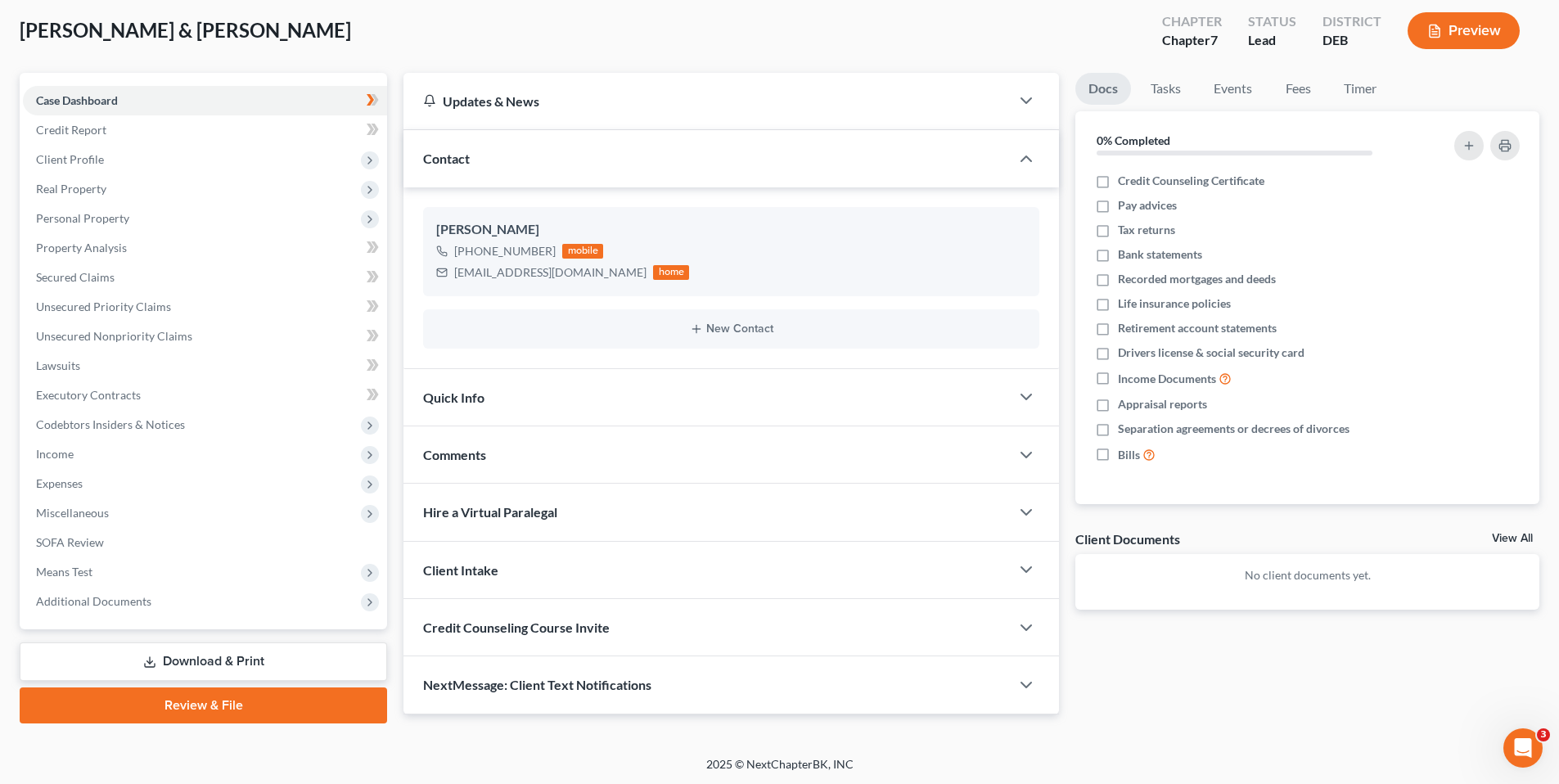
scroll to position [86, 0]
click at [504, 624] on span "Credit Counseling Course Invite" at bounding box center [517, 626] width 187 height 16
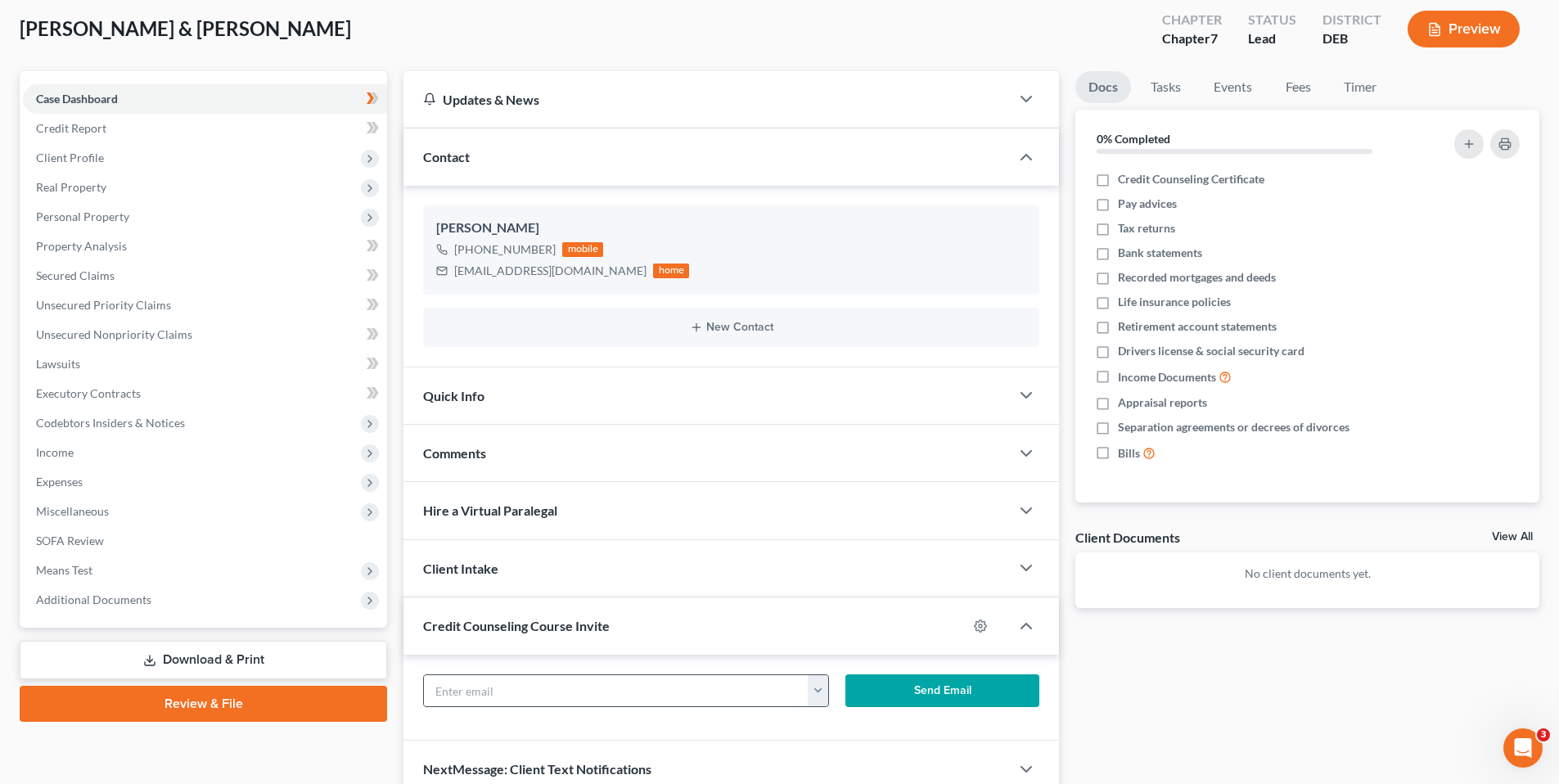
click at [819, 696] on button "button" at bounding box center [818, 691] width 21 height 31
click at [843, 727] on link "georgemcky@aol.com" at bounding box center [919, 726] width 223 height 28
type input "georgemcky@aol.com"
click at [978, 624] on icon "button" at bounding box center [980, 625] width 13 height 13
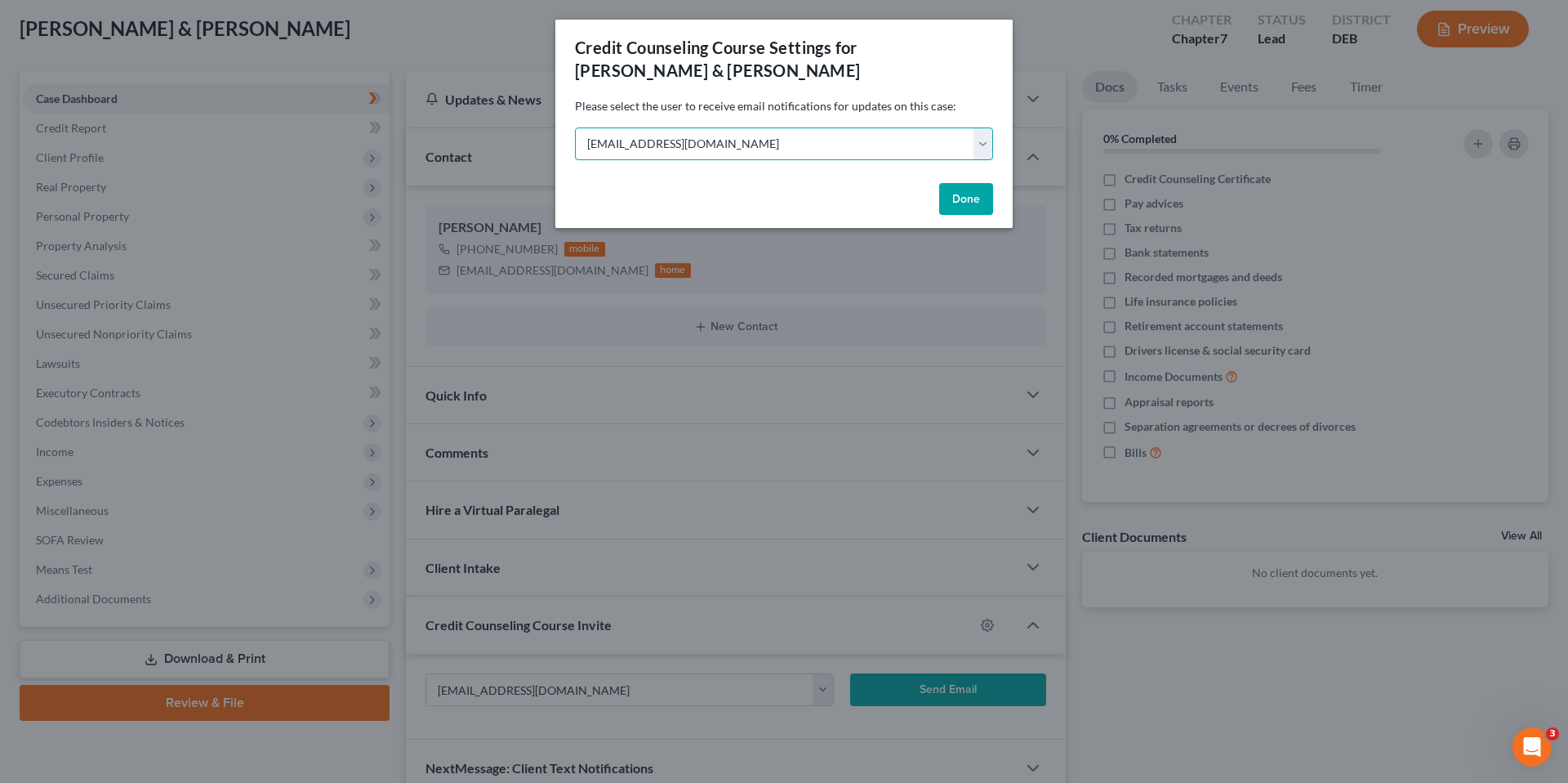
click at [984, 144] on select "Select jmaccasland@avenuelaw.com robert.reidhaar@avenuelaw.com peter.schaeffer@…" at bounding box center [784, 143] width 418 height 32
select select "1"
click at [574, 128] on select "Select jmaccasland@avenuelaw.com robert.reidhaar@avenuelaw.com peter.schaeffer@…" at bounding box center [784, 143] width 418 height 32
click at [958, 200] on button "Done" at bounding box center [965, 198] width 54 height 32
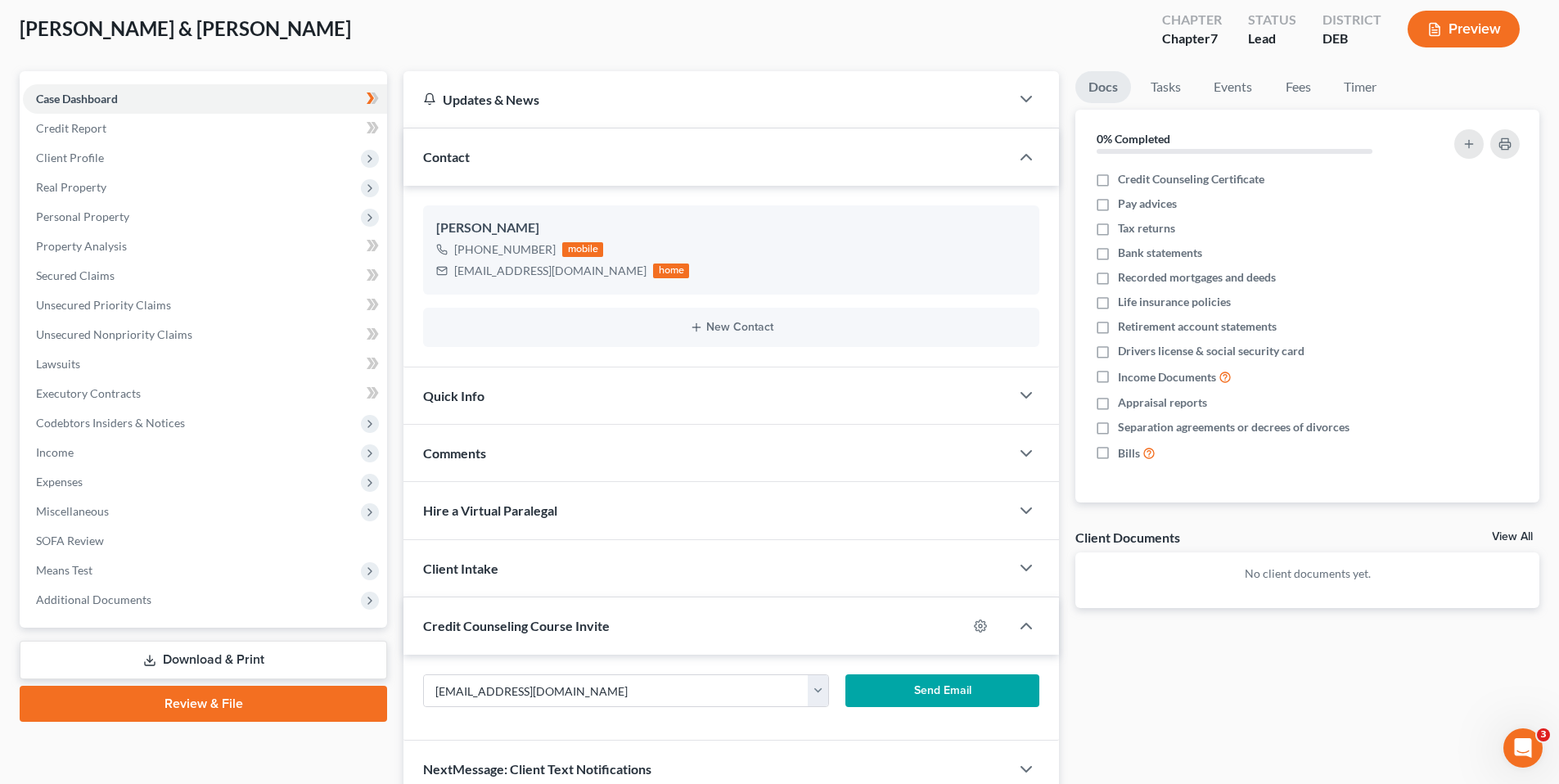
click at [956, 689] on button "Send Email" at bounding box center [943, 690] width 195 height 32
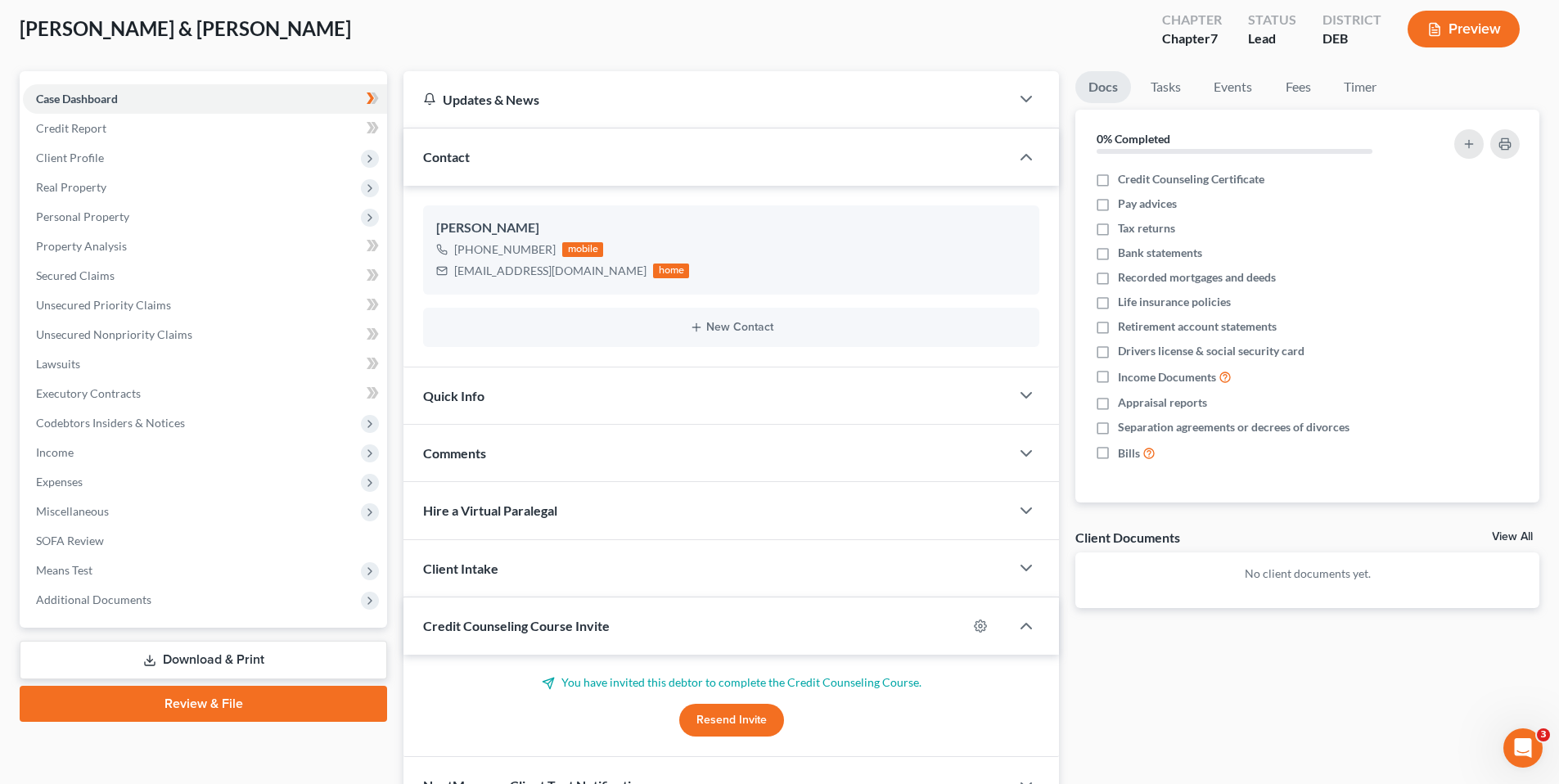
click at [450, 395] on span "Quick Info" at bounding box center [454, 395] width 61 height 16
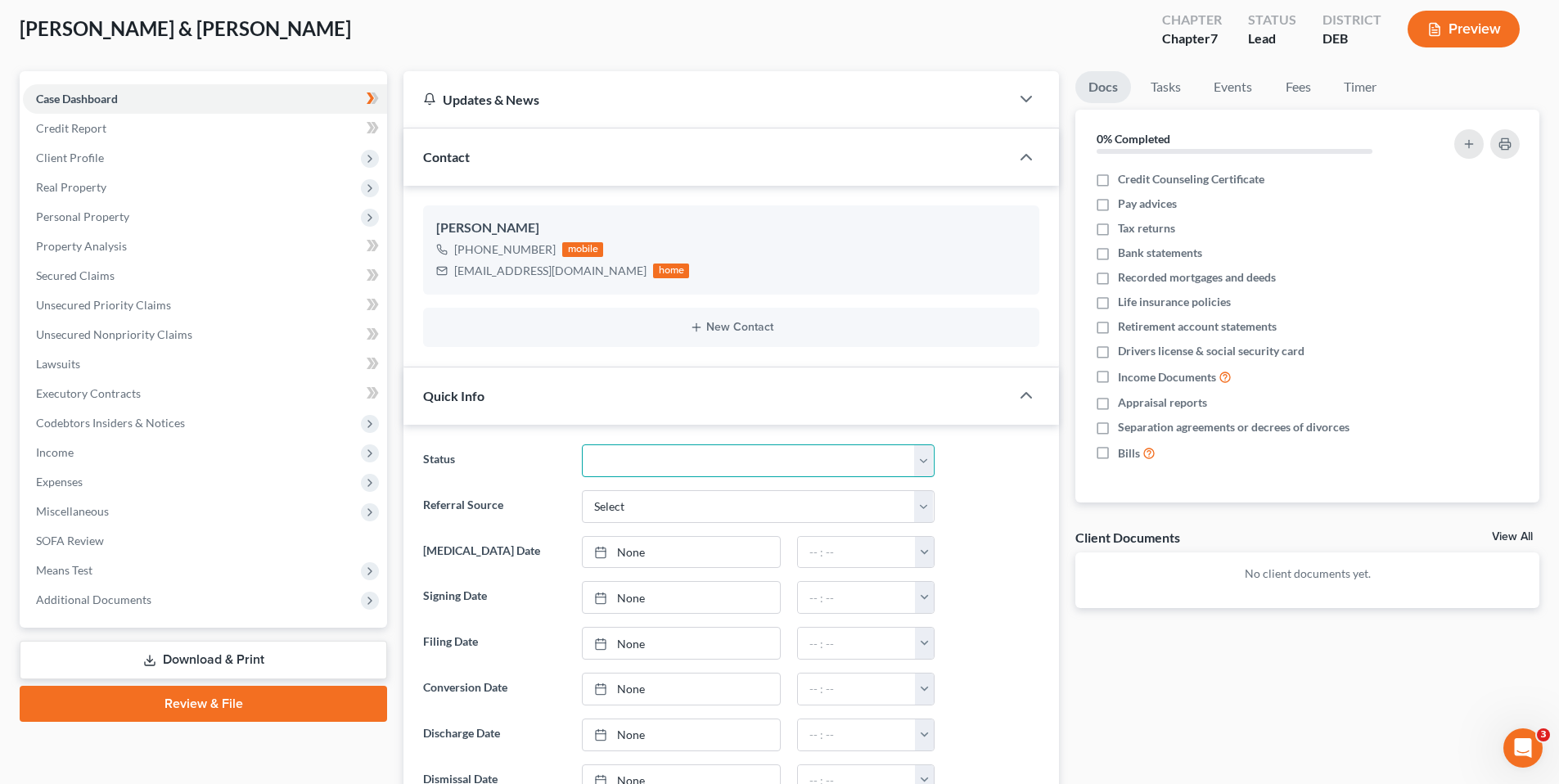
click at [629, 461] on select "01 Data Entry 02 Ready for Review and File 03 Filed 04 341 Scheduled 05 341 Con…" at bounding box center [758, 460] width 352 height 32
select select "0"
click at [582, 445] on select "01 Data Entry 02 Ready for Review and File 03 Filed 04 341 Scheduled 05 341 Con…" at bounding box center [758, 460] width 352 height 32
click at [655, 504] on select "Select Word Of Mouth Previous Clients Direct Mail Website Google Search Modern …" at bounding box center [758, 506] width 352 height 32
select select "0"
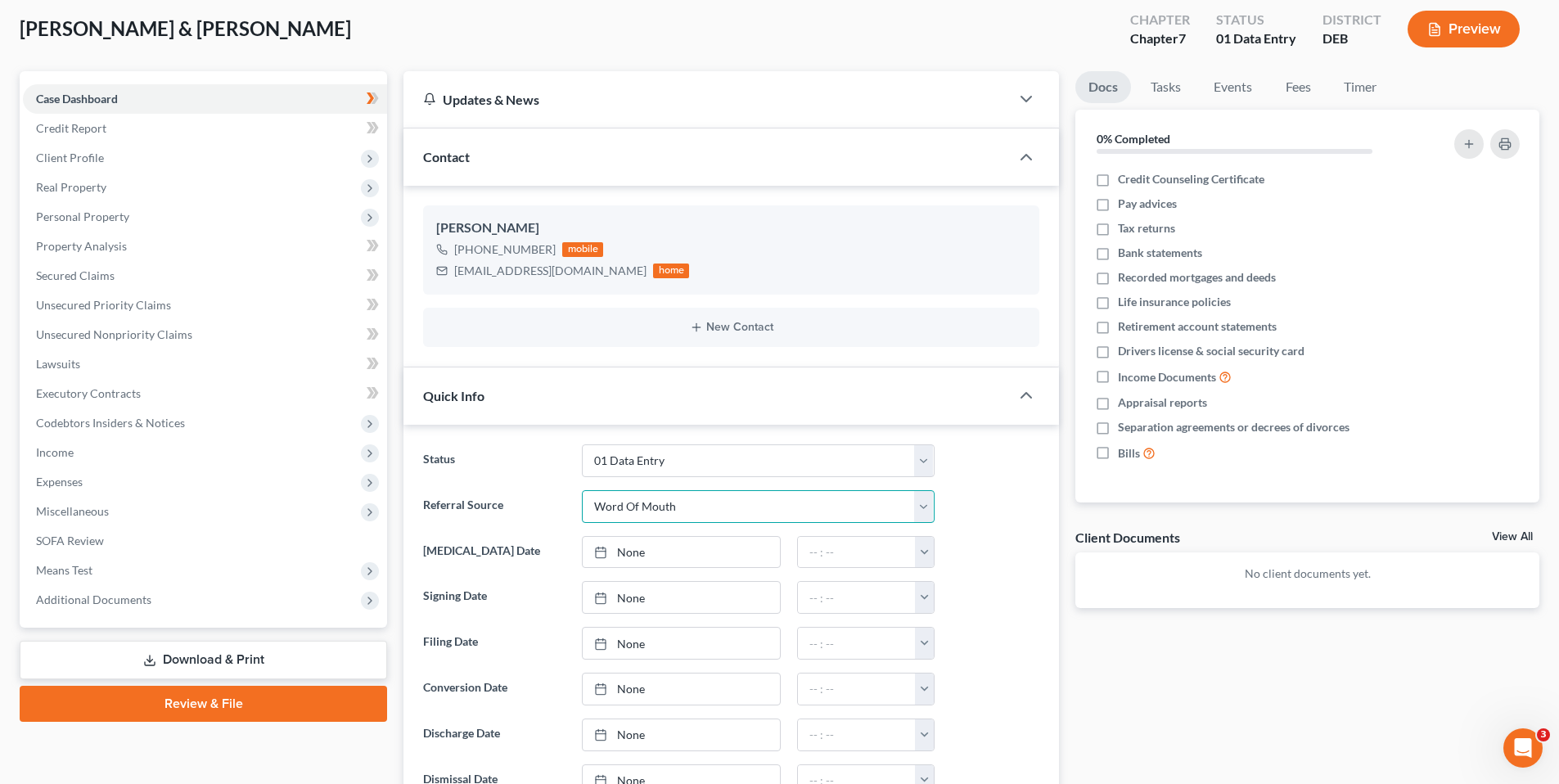
click at [582, 490] on select "Select Word Of Mouth Previous Clients Direct Mail Website Google Search Modern …" at bounding box center [758, 506] width 352 height 32
type input "[DATE]"
click at [635, 548] on link "[DATE]" at bounding box center [681, 552] width 197 height 31
click at [861, 559] on input "text" at bounding box center [857, 552] width 118 height 31
click at [925, 552] on button "button" at bounding box center [924, 552] width 19 height 31
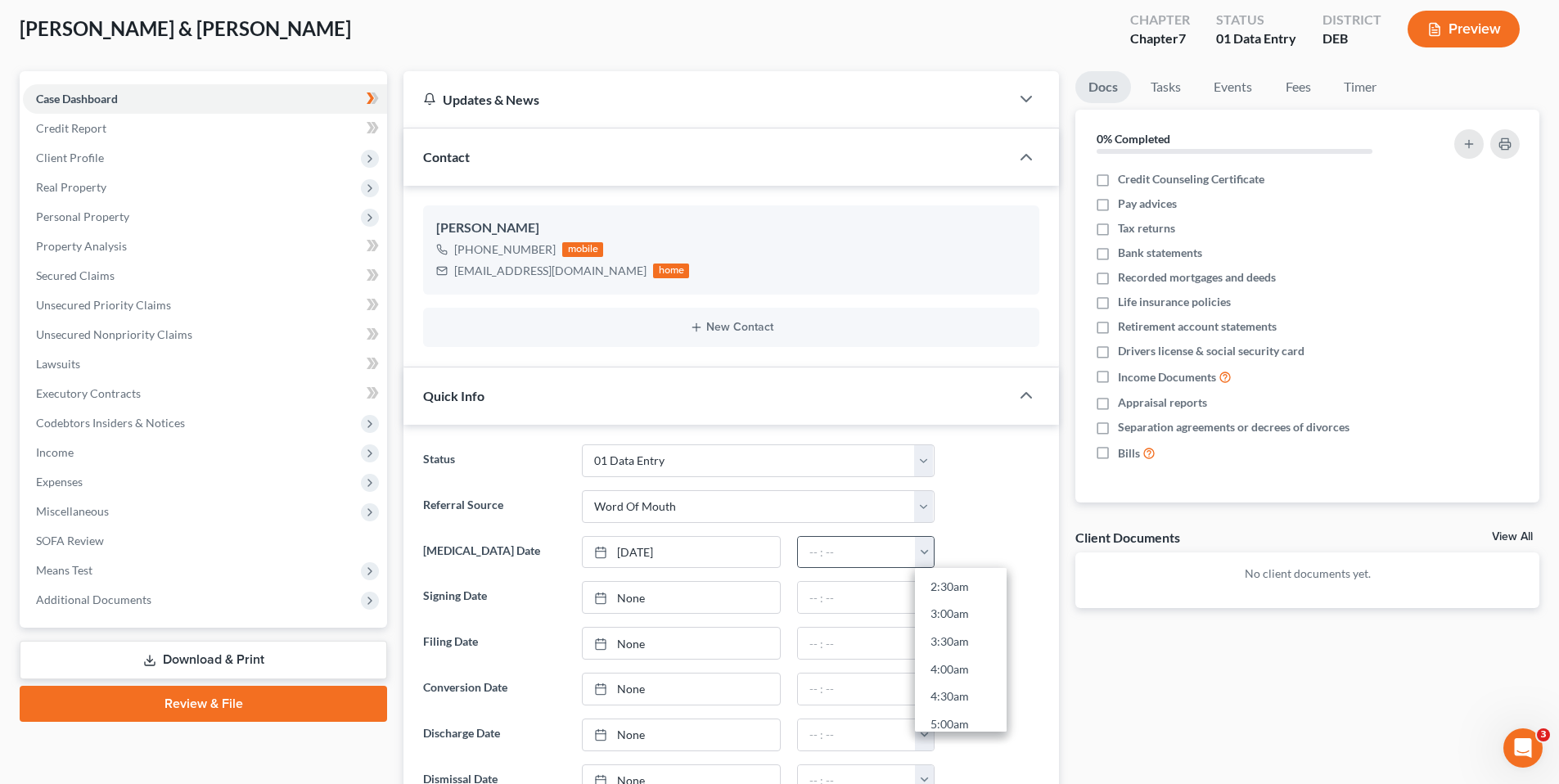
scroll to position [491, 0]
click at [951, 673] on link "10:30am" at bounding box center [961, 674] width 92 height 28
type input "10:30am"
click at [60, 99] on span "Case Dashboard" at bounding box center [77, 98] width 82 height 14
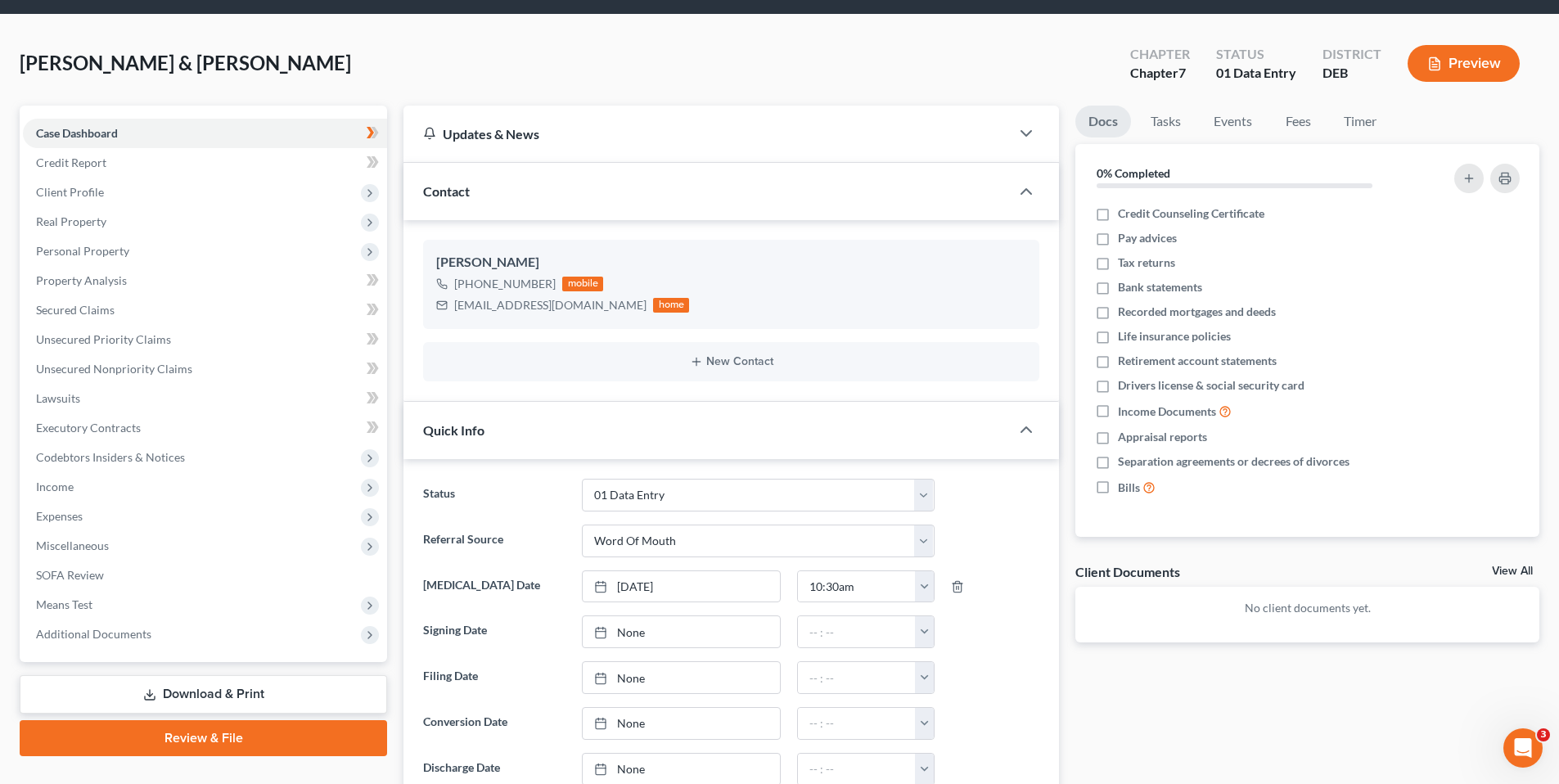
scroll to position [0, 0]
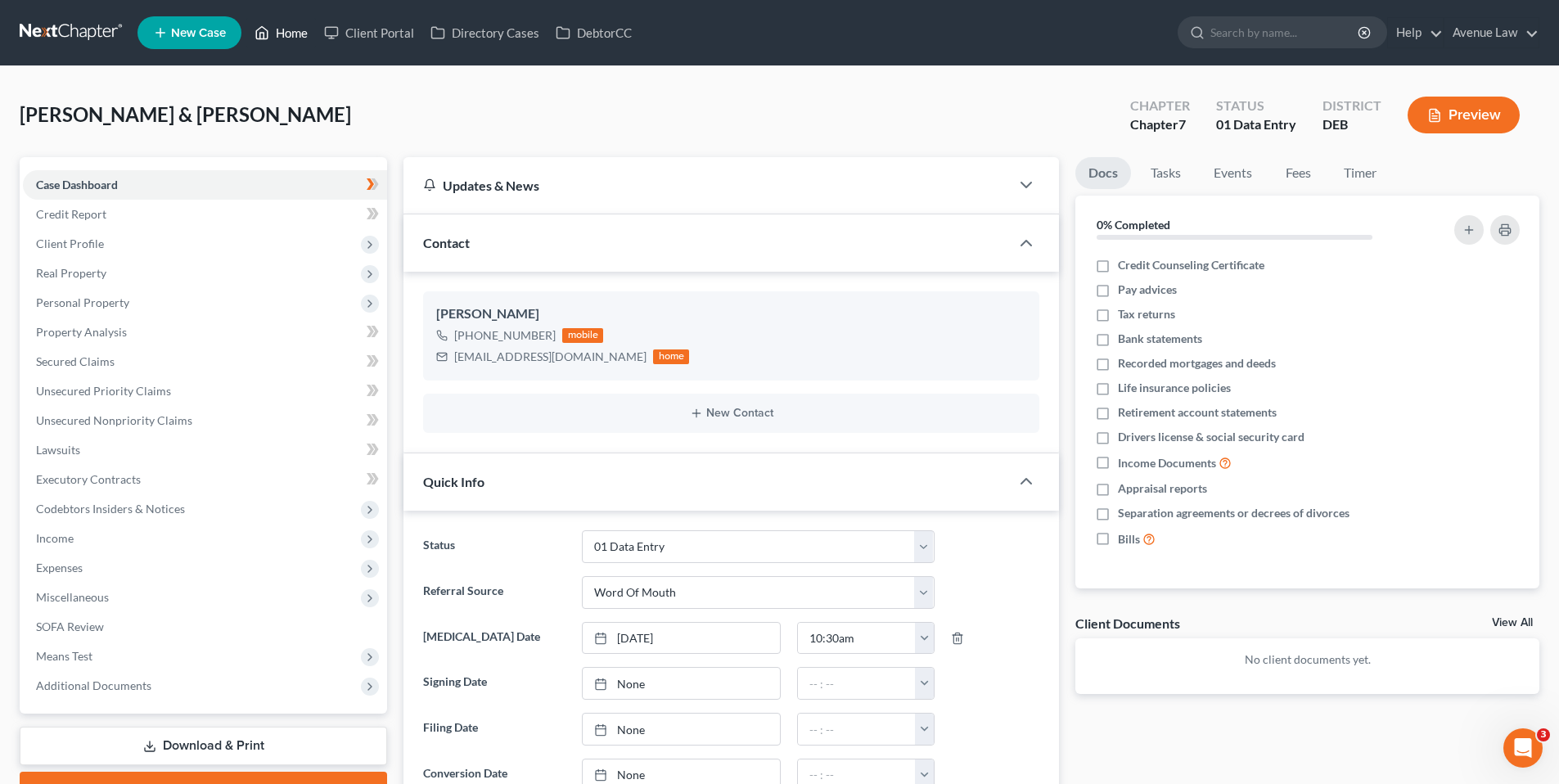
click at [303, 30] on link "Home" at bounding box center [281, 32] width 70 height 30
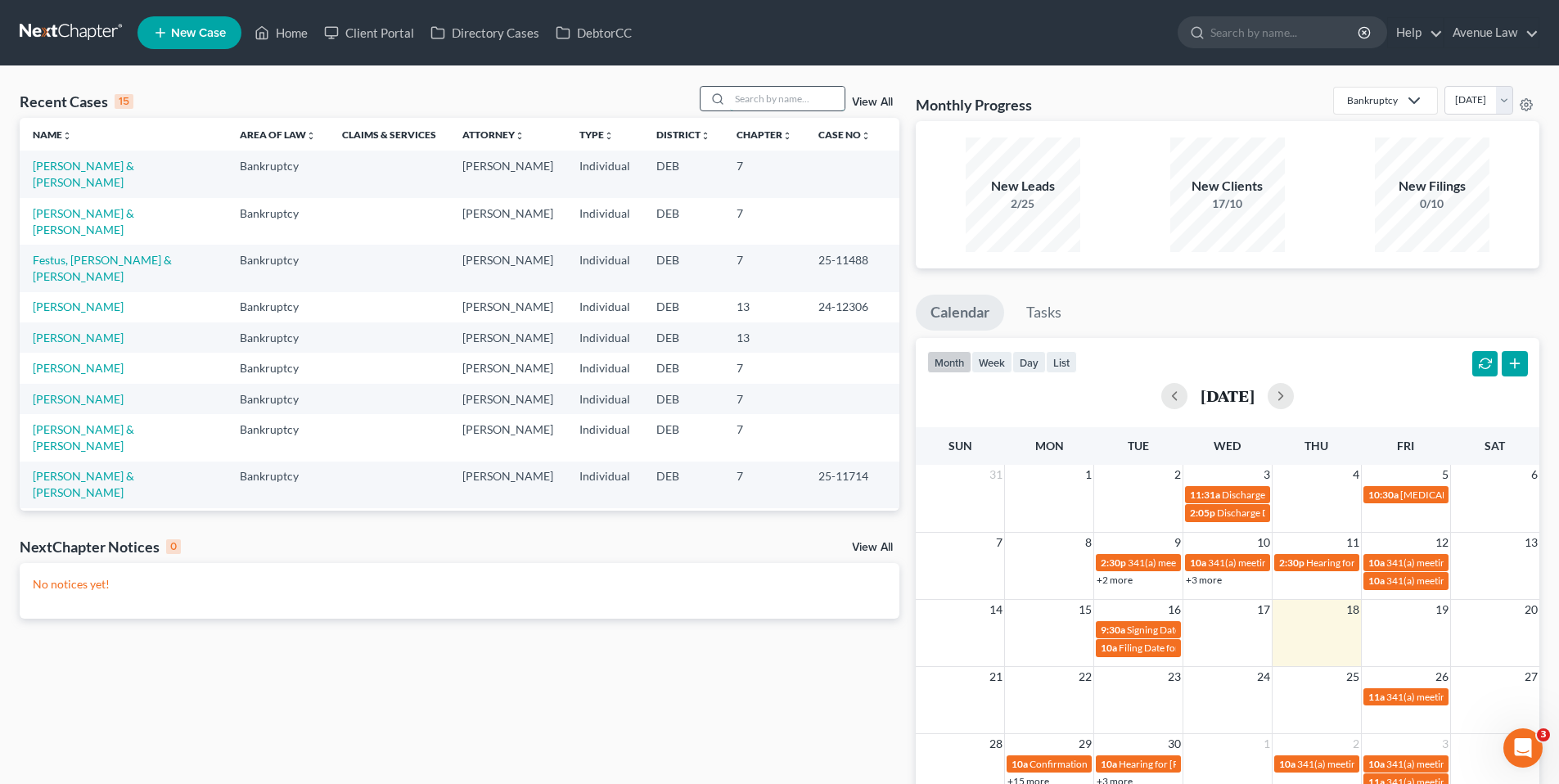
click at [767, 103] on input "search" at bounding box center [787, 98] width 114 height 24
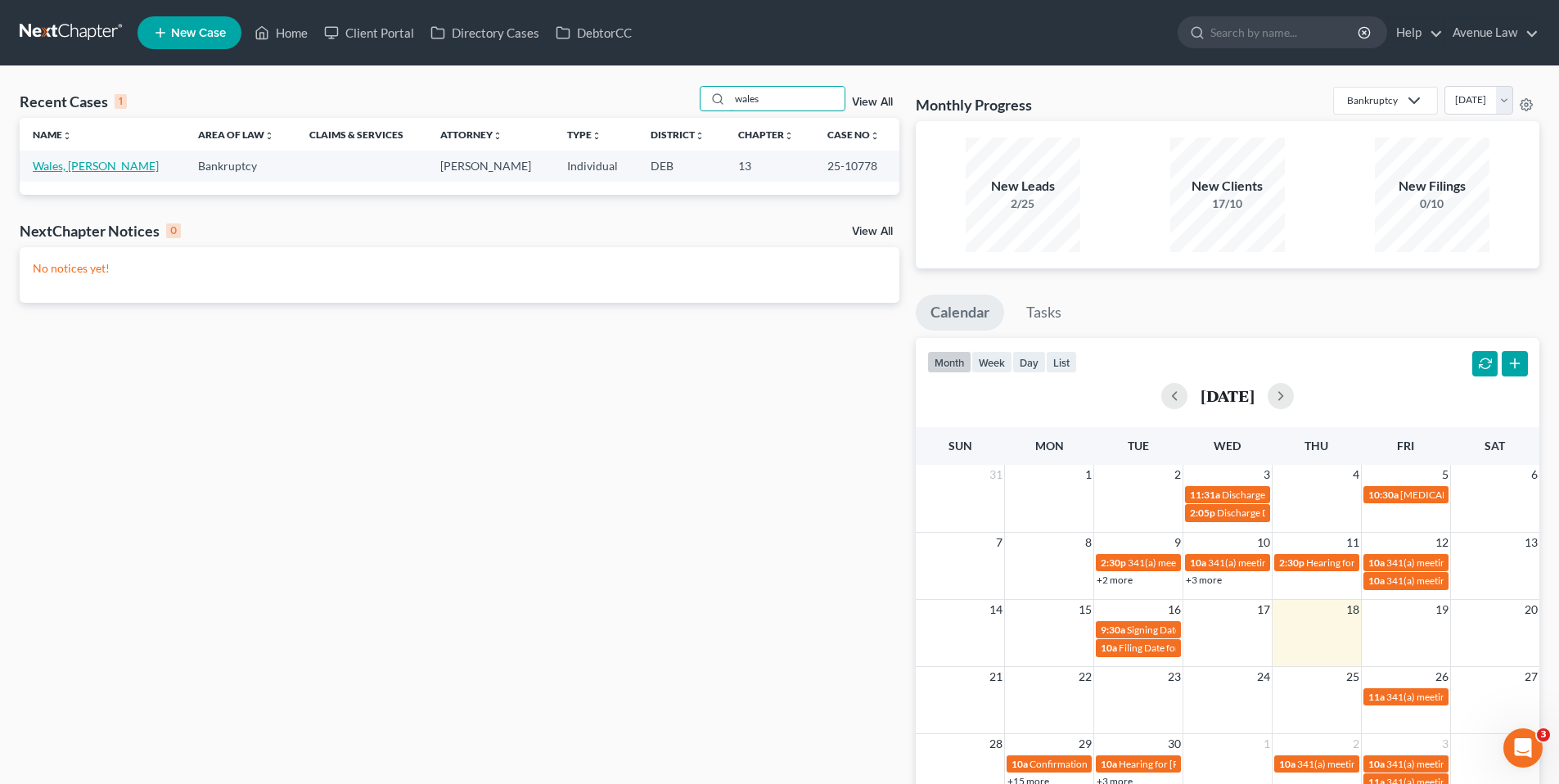
type input "wales"
click at [66, 160] on link "Wales, [PERSON_NAME]" at bounding box center [95, 165] width 126 height 14
select select "0"
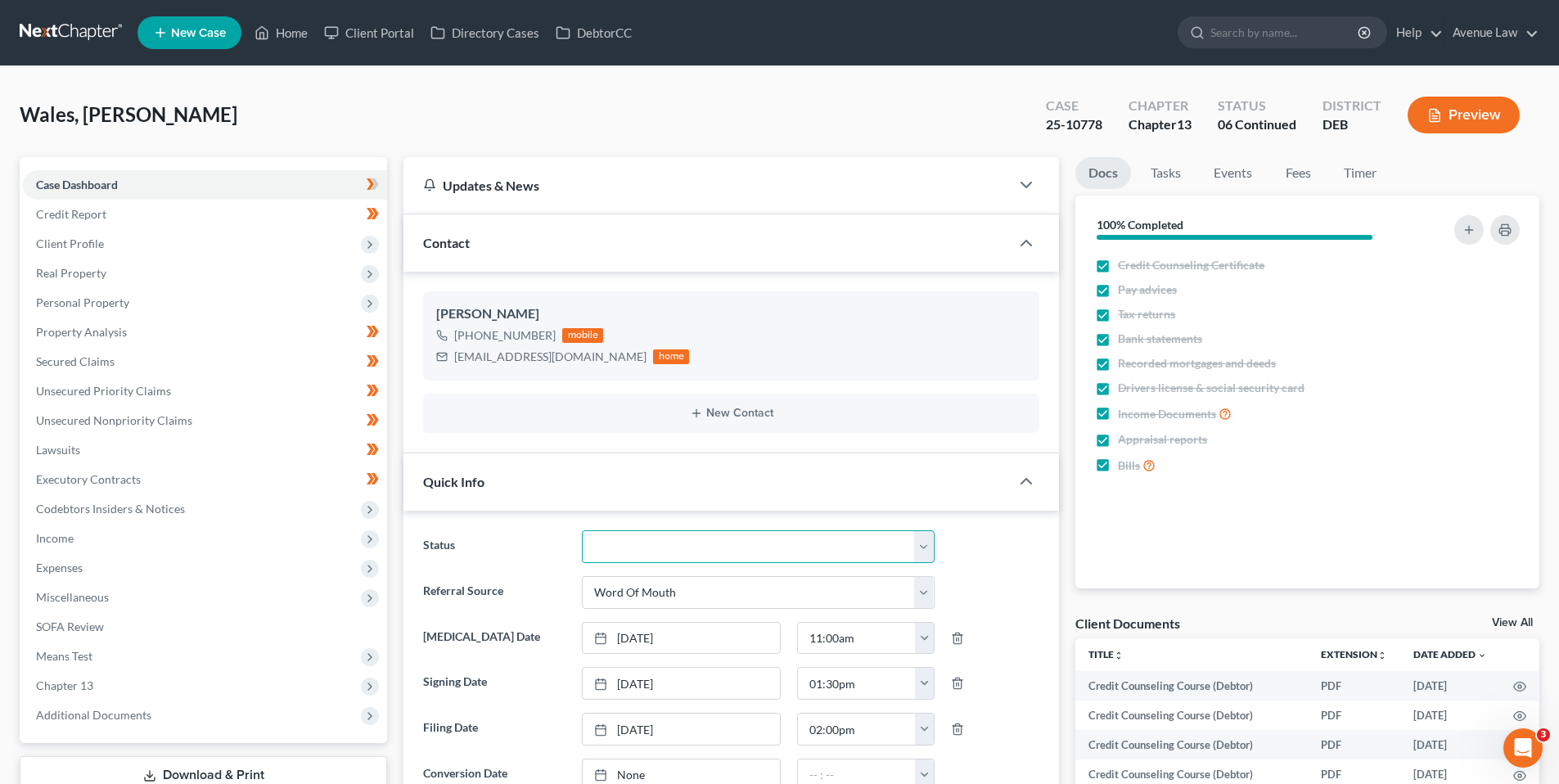
click at [923, 542] on select "01 Data Entry 02 Ready for Review and File 03 Filed 04 341 Scheduled 05 341 Con…" at bounding box center [758, 546] width 352 height 32
select select "10"
click at [582, 530] on select "01 Data Entry 02 Ready for Review and File 03 Filed 04 341 Scheduled 05 341 Con…" at bounding box center [758, 546] width 352 height 32
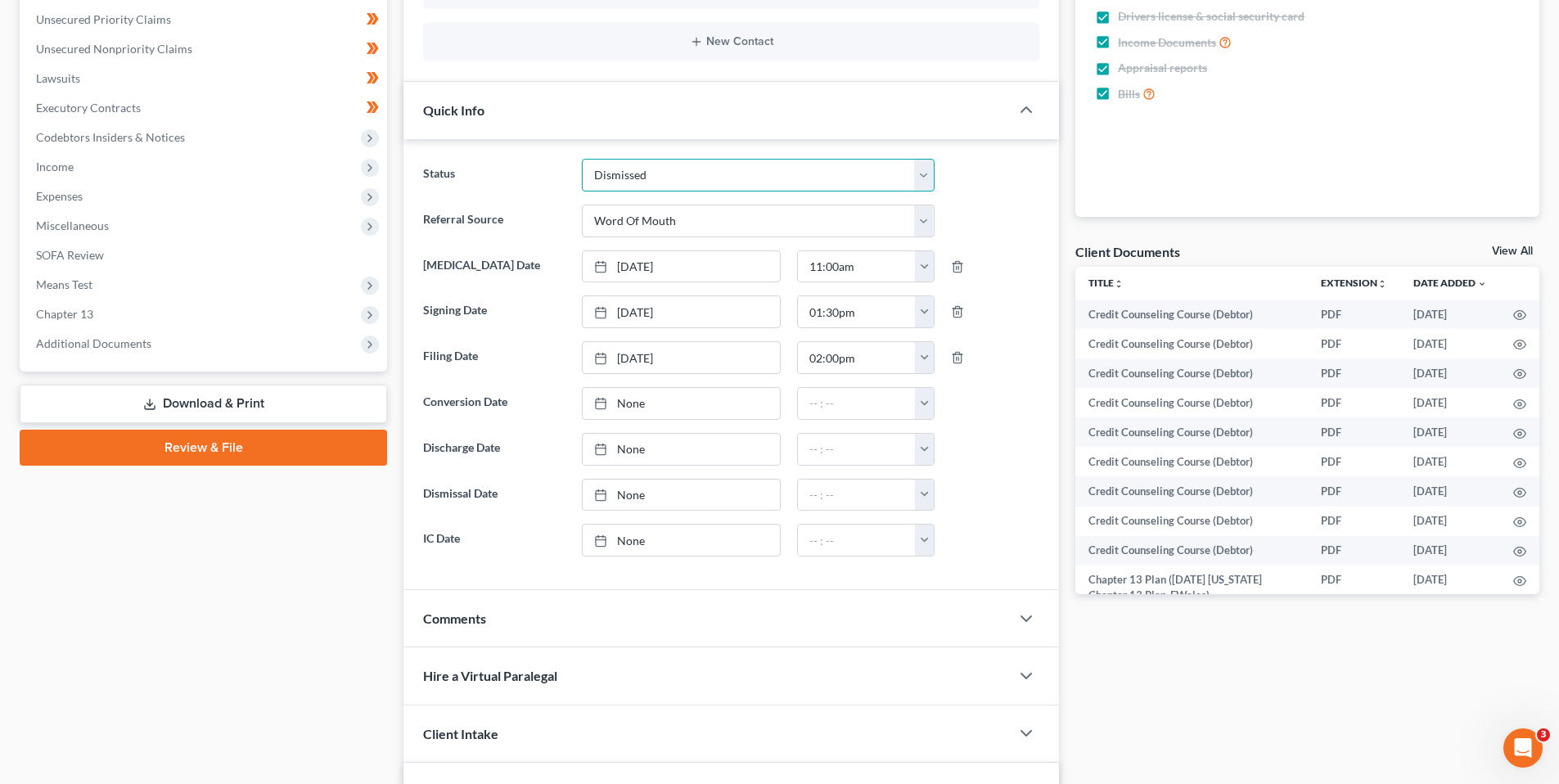
scroll to position [409, 0]
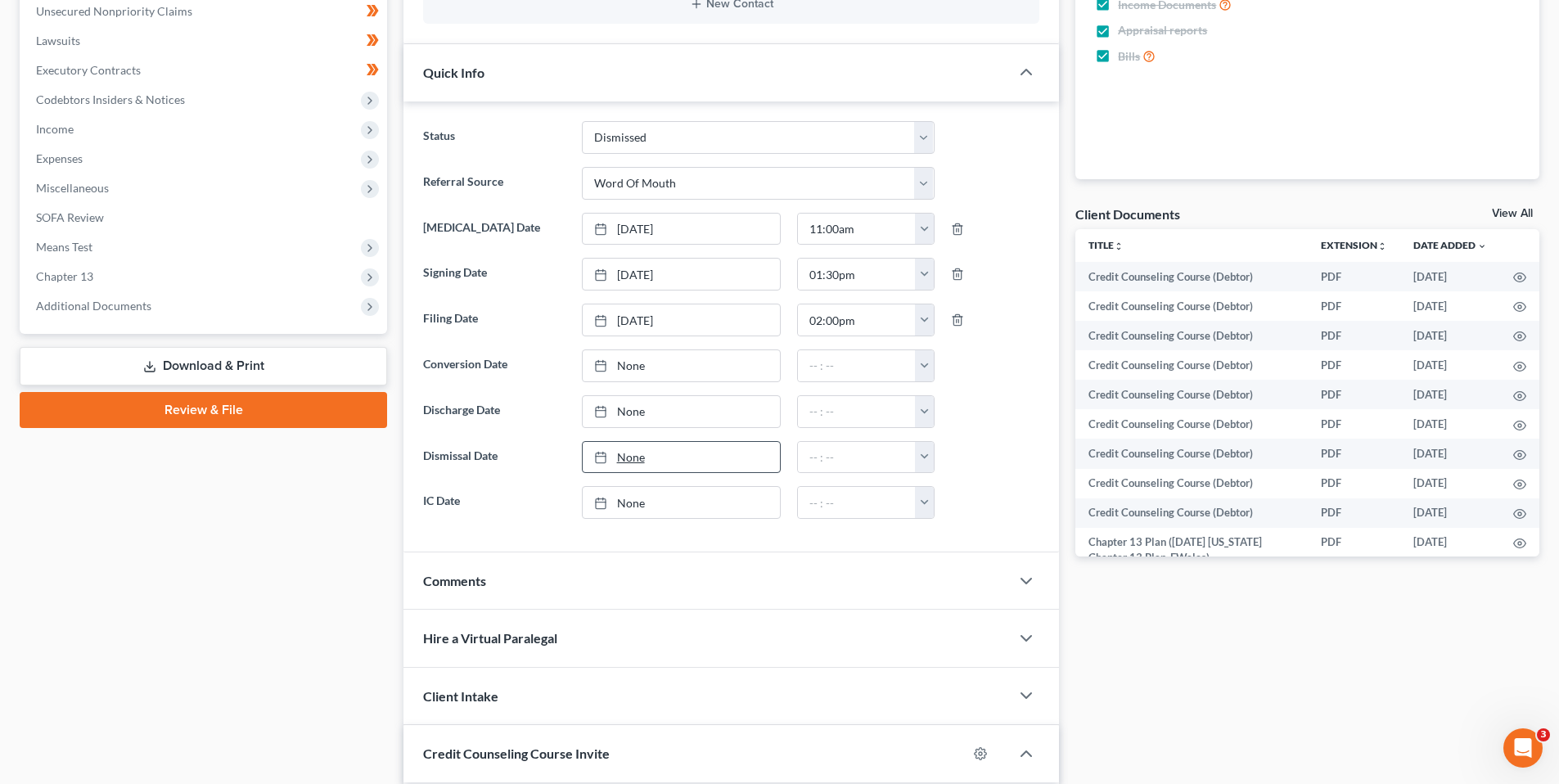
click at [634, 456] on link "None" at bounding box center [681, 457] width 197 height 31
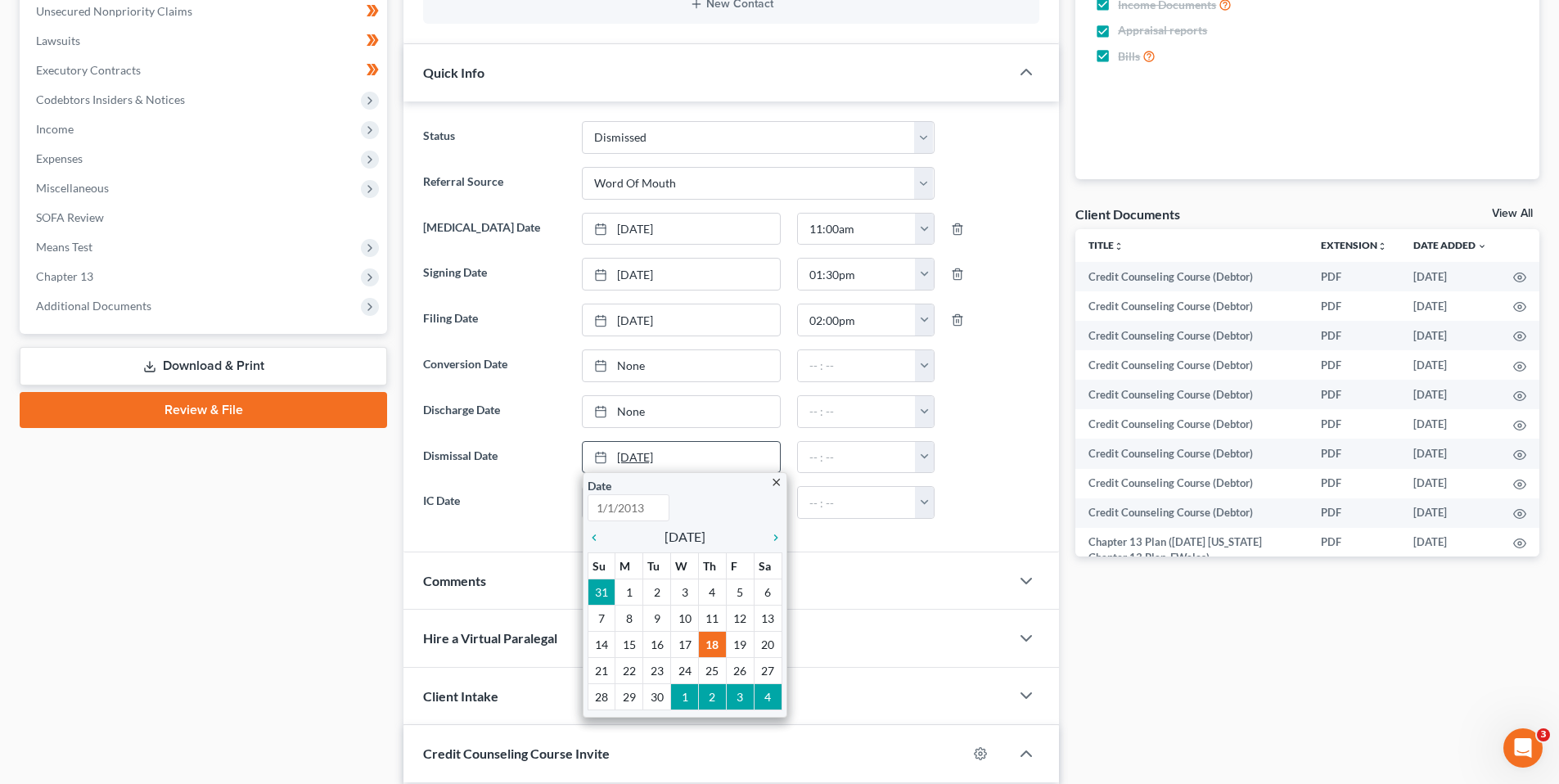
type input "[DATE]"
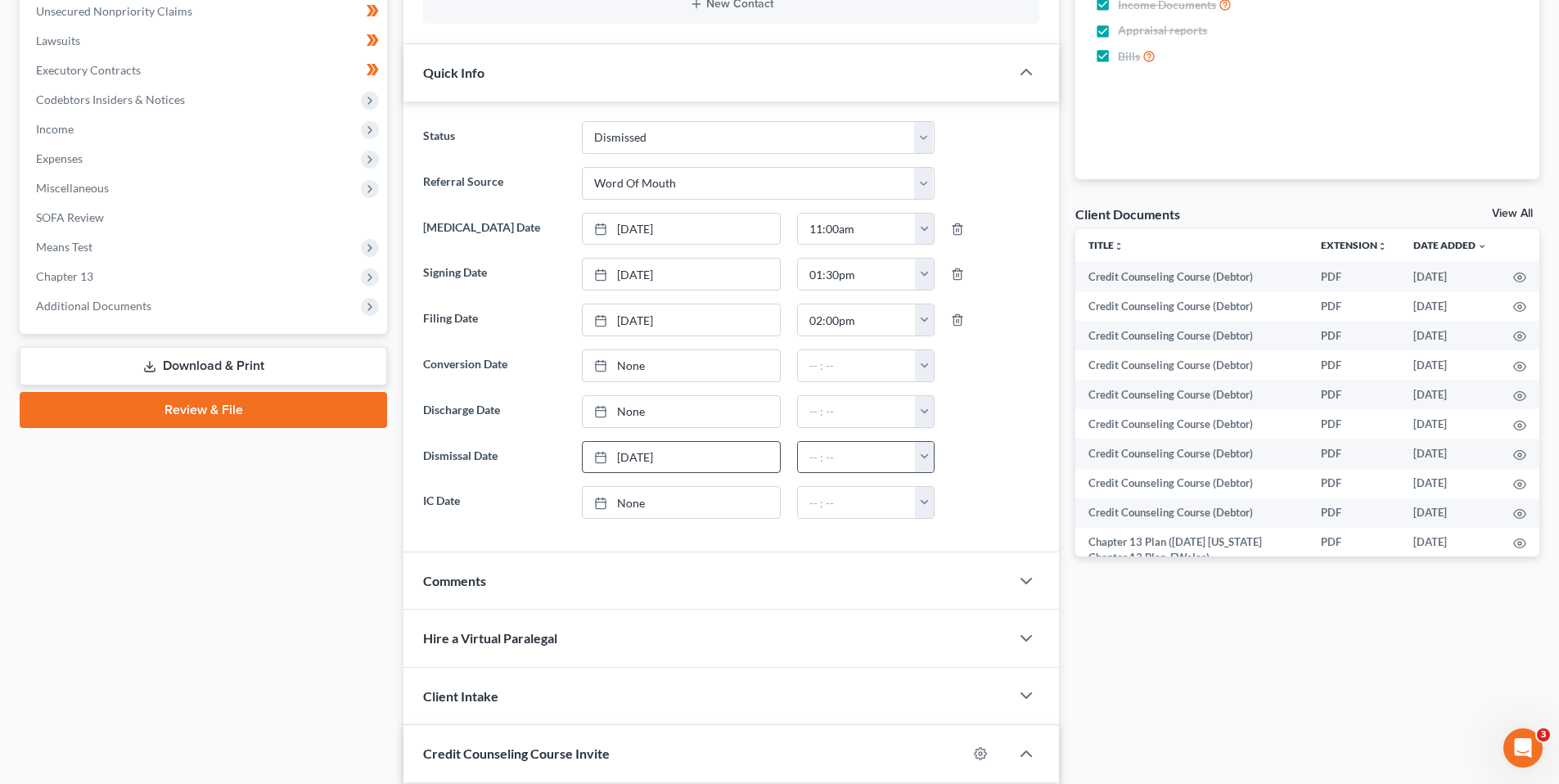
click at [926, 458] on button "button" at bounding box center [924, 457] width 19 height 31
click at [835, 455] on input "text" at bounding box center [857, 457] width 118 height 31
type input "11:15am"
click at [211, 663] on div "Case Dashboard Payments Invoices Payments Payments Credit Report Client Profile" at bounding box center [204, 329] width 384 height 1162
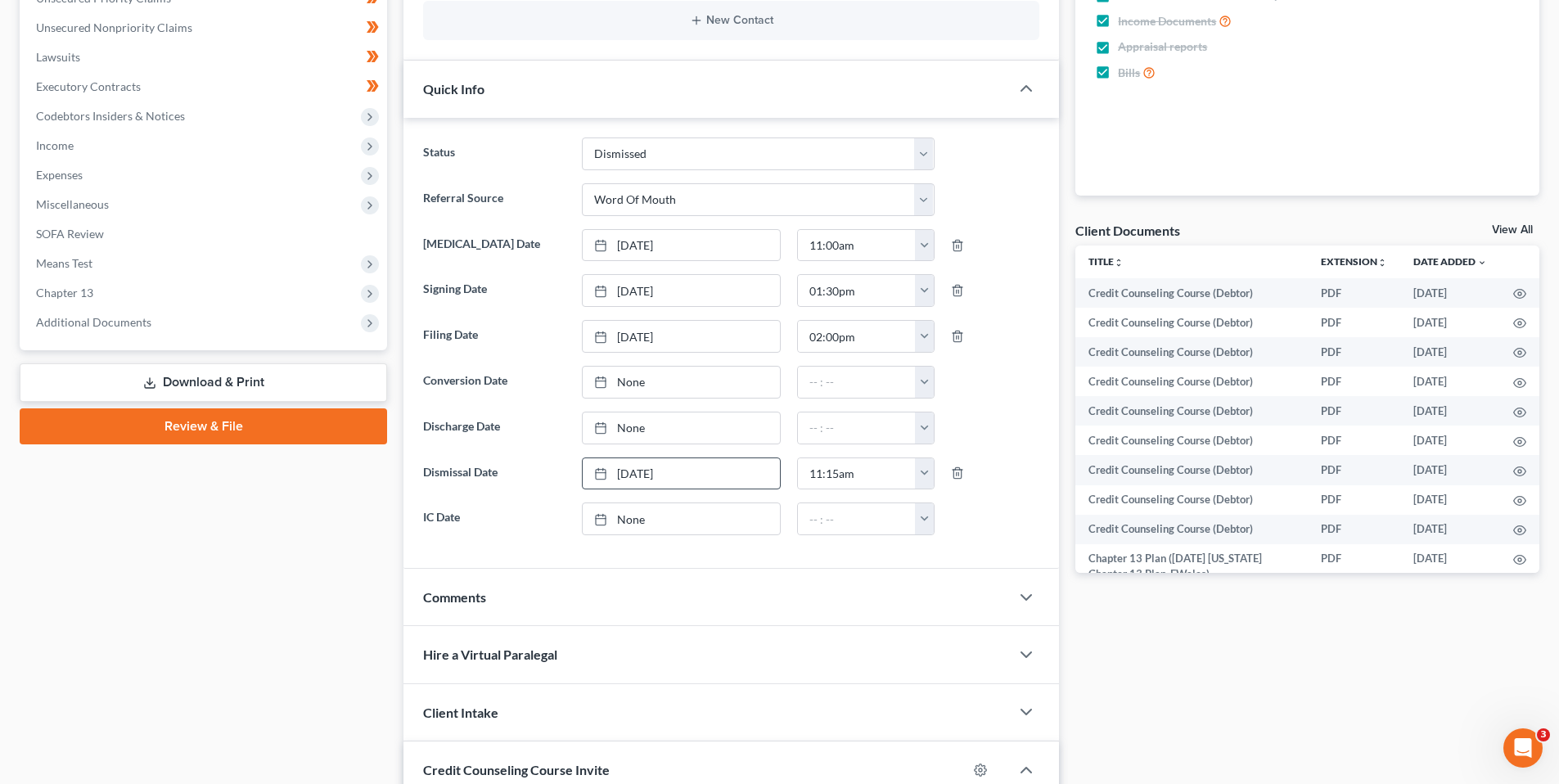
scroll to position [0, 0]
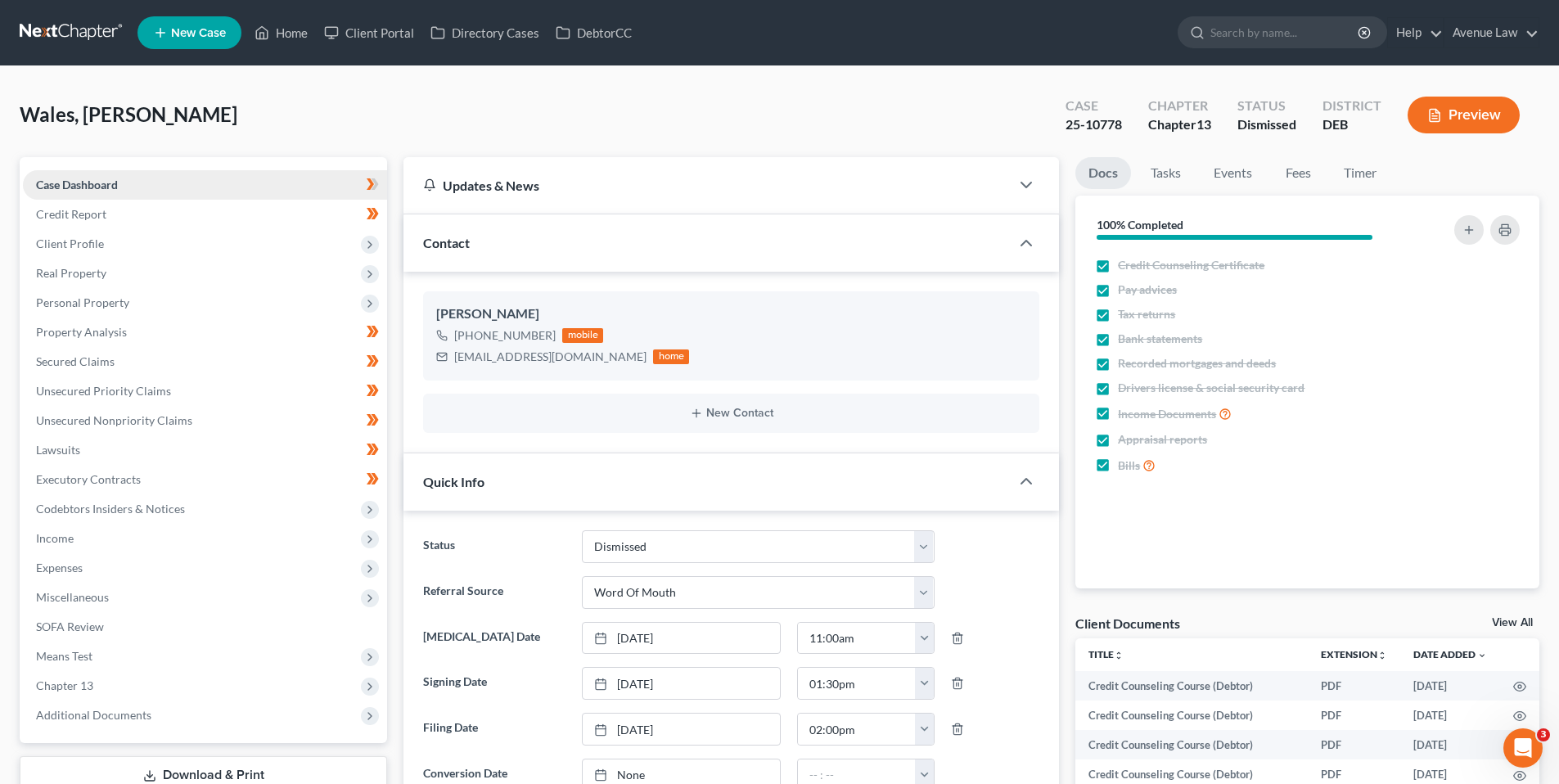
click at [80, 183] on span "Case Dashboard" at bounding box center [77, 184] width 82 height 14
drag, startPoint x: 550, startPoint y: 336, endPoint x: 469, endPoint y: 343, distance: 81.3
click at [469, 343] on div "+1 (302) 943-1016 mobile" at bounding box center [562, 335] width 253 height 22
copy div "(302) 943-1016"
click at [286, 32] on link "Home" at bounding box center [281, 32] width 70 height 30
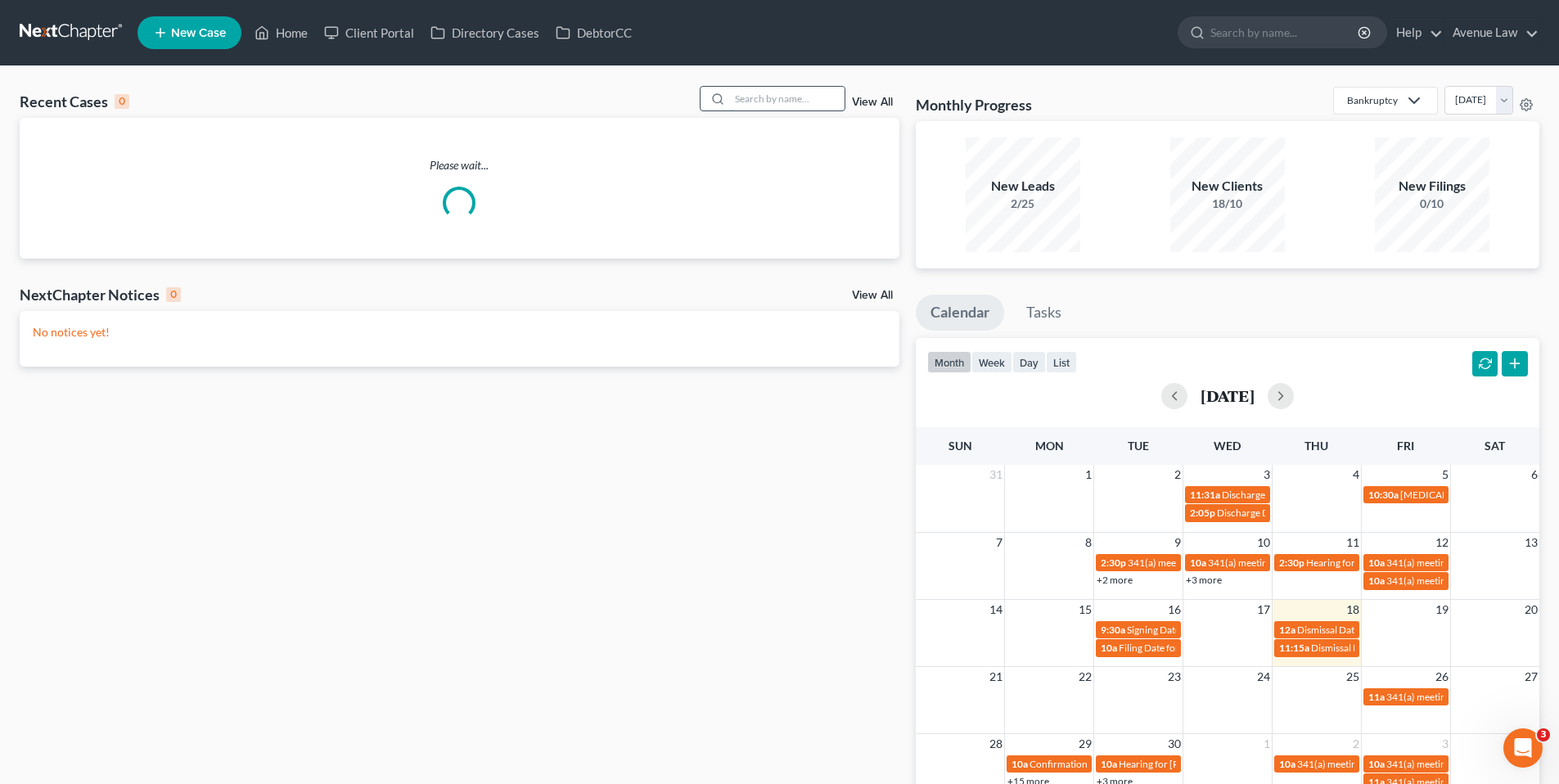
drag, startPoint x: 786, startPoint y: 101, endPoint x: 766, endPoint y: 95, distance: 20.9
click at [786, 100] on input "search" at bounding box center [787, 98] width 114 height 24
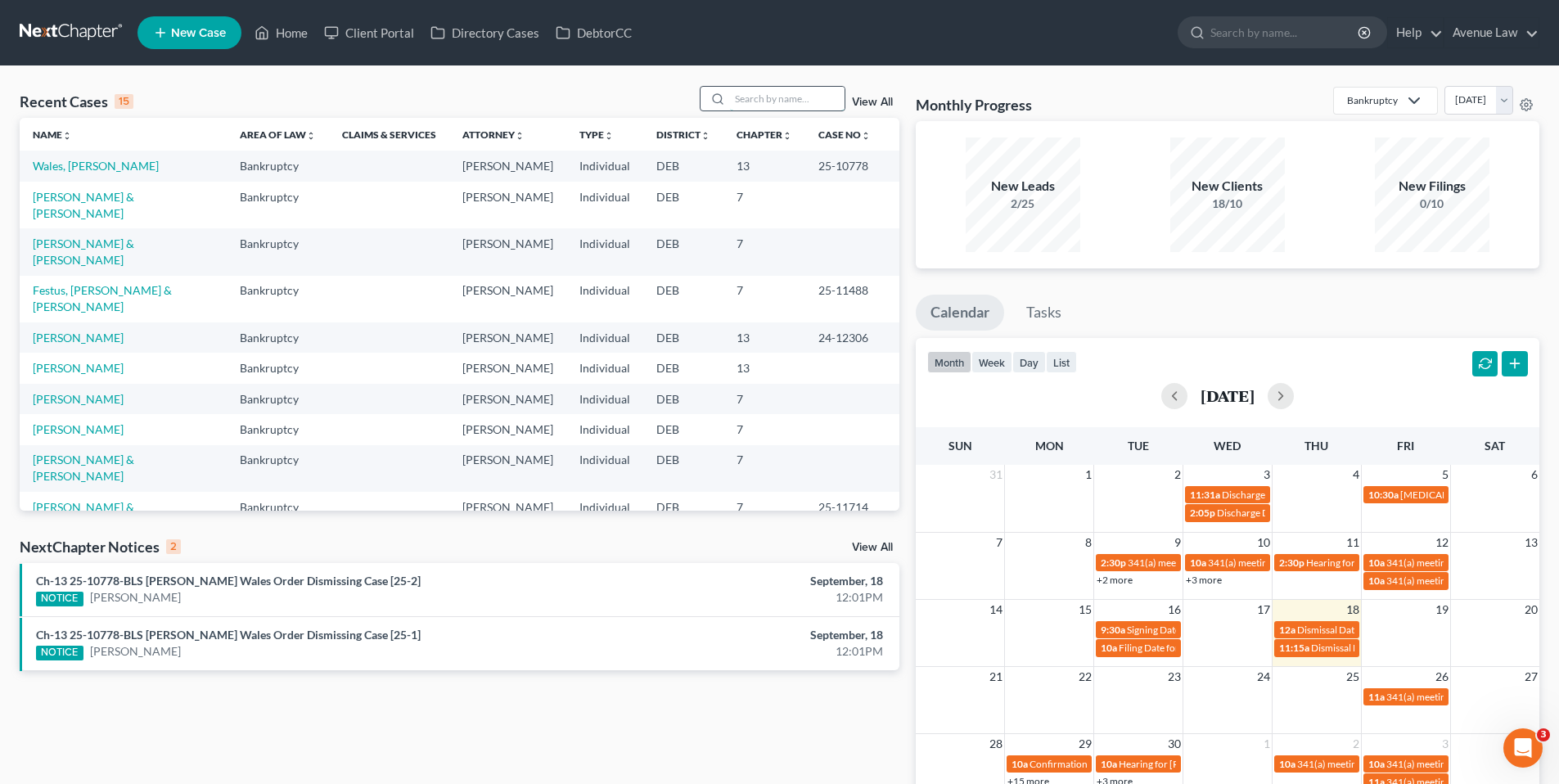
click at [755, 96] on input "search" at bounding box center [787, 98] width 114 height 24
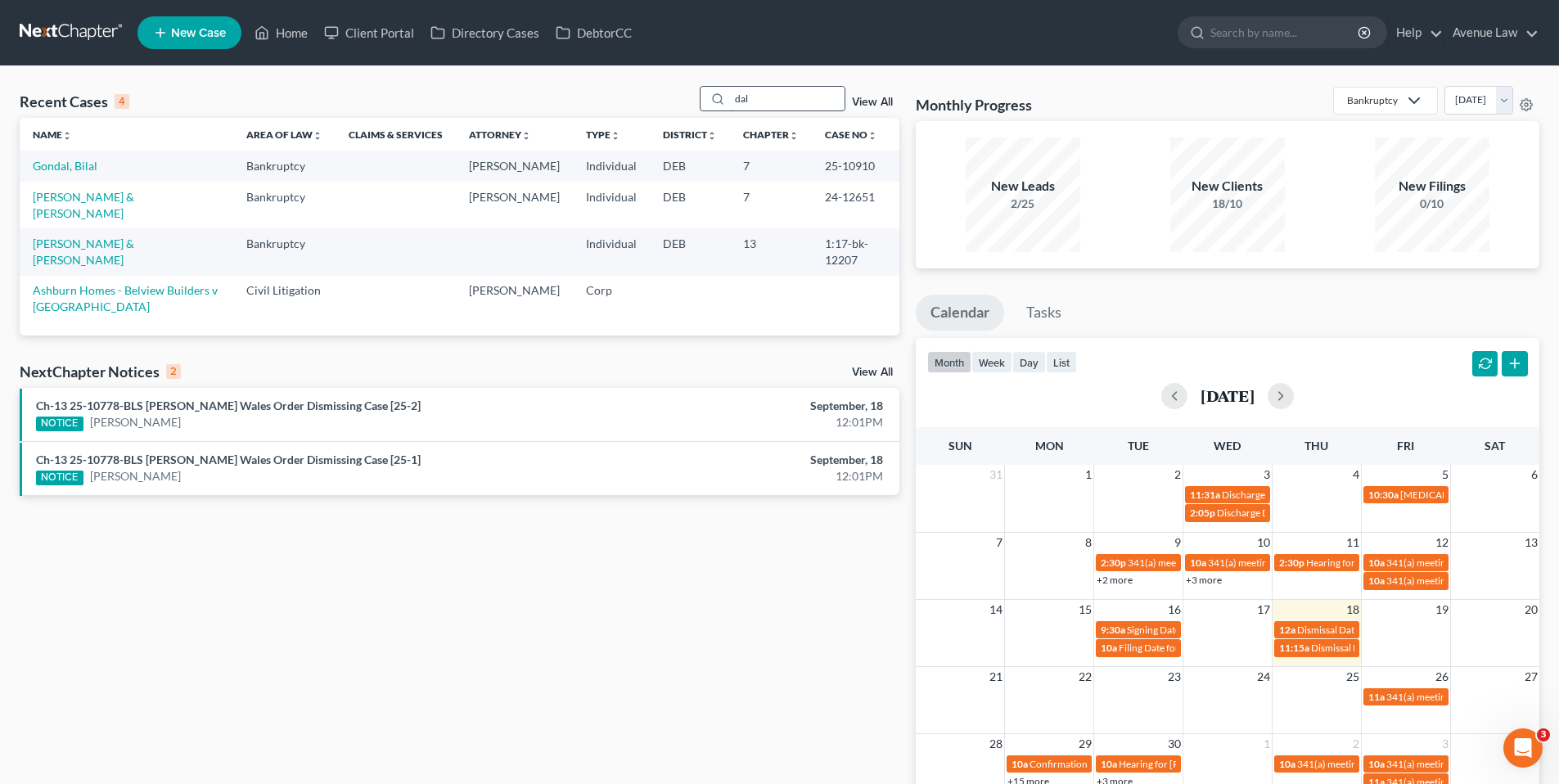
drag, startPoint x: 763, startPoint y: 98, endPoint x: 733, endPoint y: 102, distance: 30.3
click at [733, 102] on input "dal" at bounding box center [787, 98] width 114 height 24
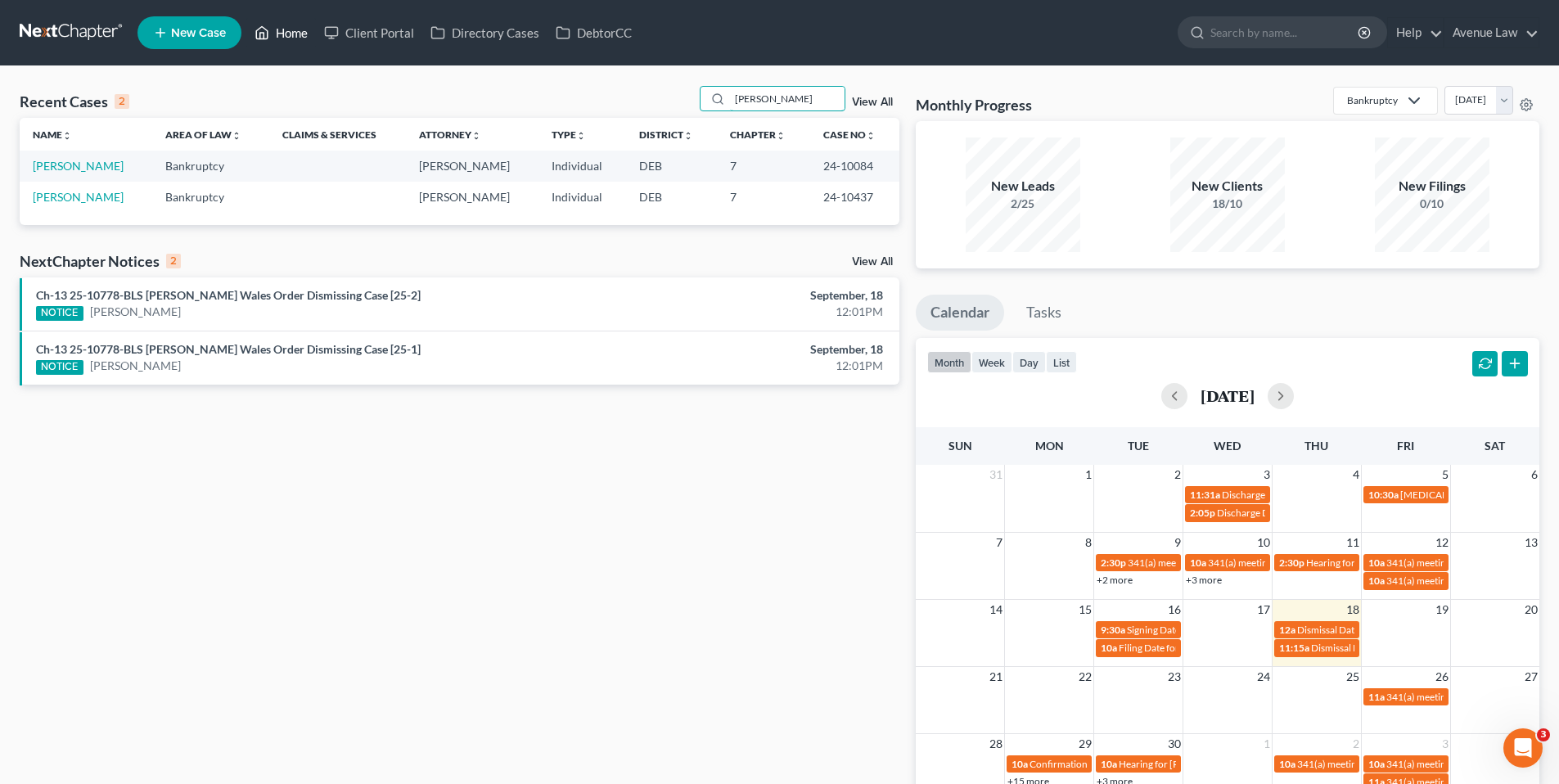
type input "ashley"
click at [293, 30] on link "Home" at bounding box center [281, 32] width 70 height 30
click at [292, 27] on link "Home" at bounding box center [281, 32] width 70 height 30
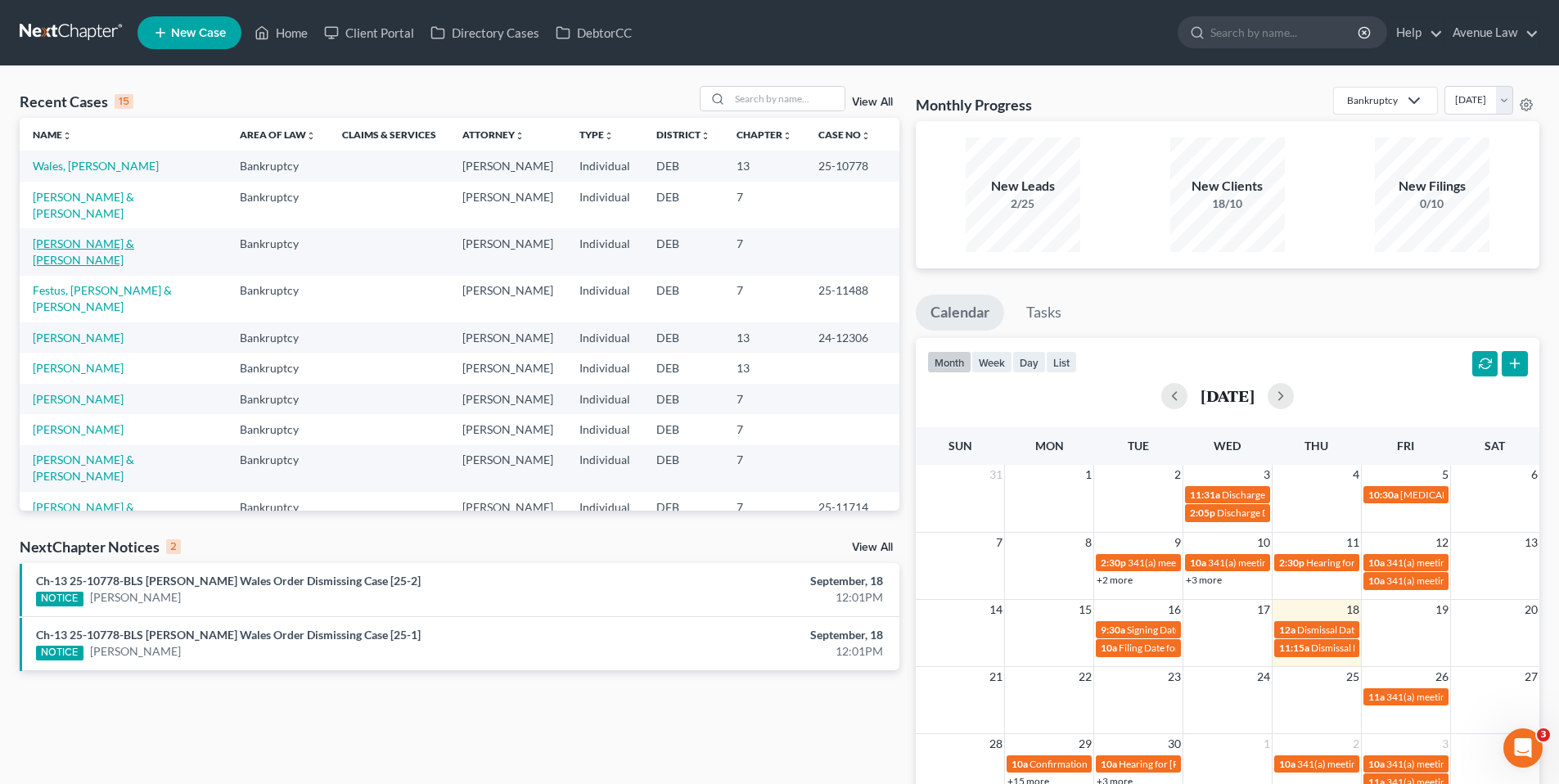
click at [94, 236] on link "[PERSON_NAME] & [PERSON_NAME]" at bounding box center [83, 251] width 101 height 30
select select "0"
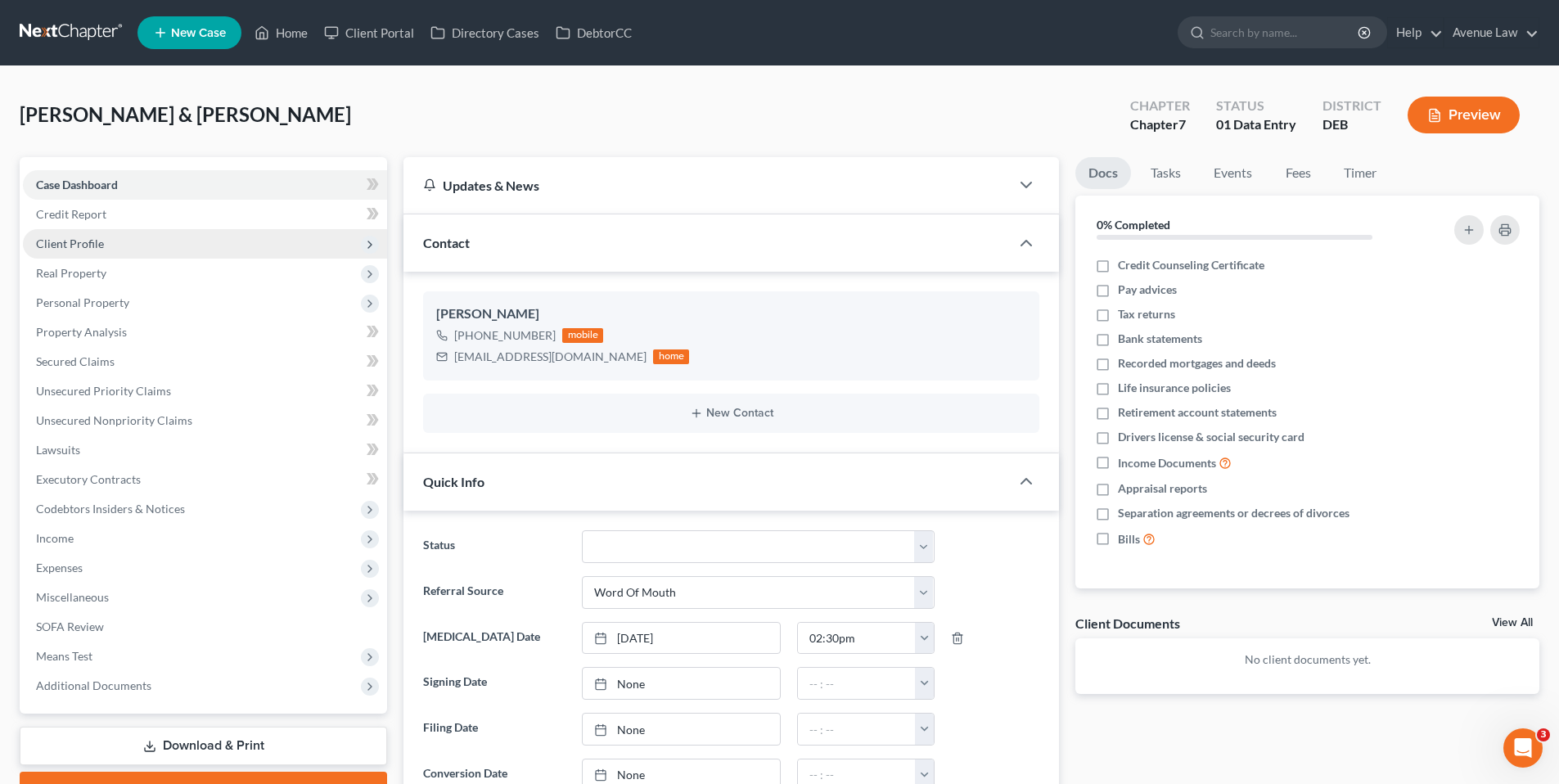
click at [77, 238] on span "Client Profile" at bounding box center [70, 243] width 68 height 14
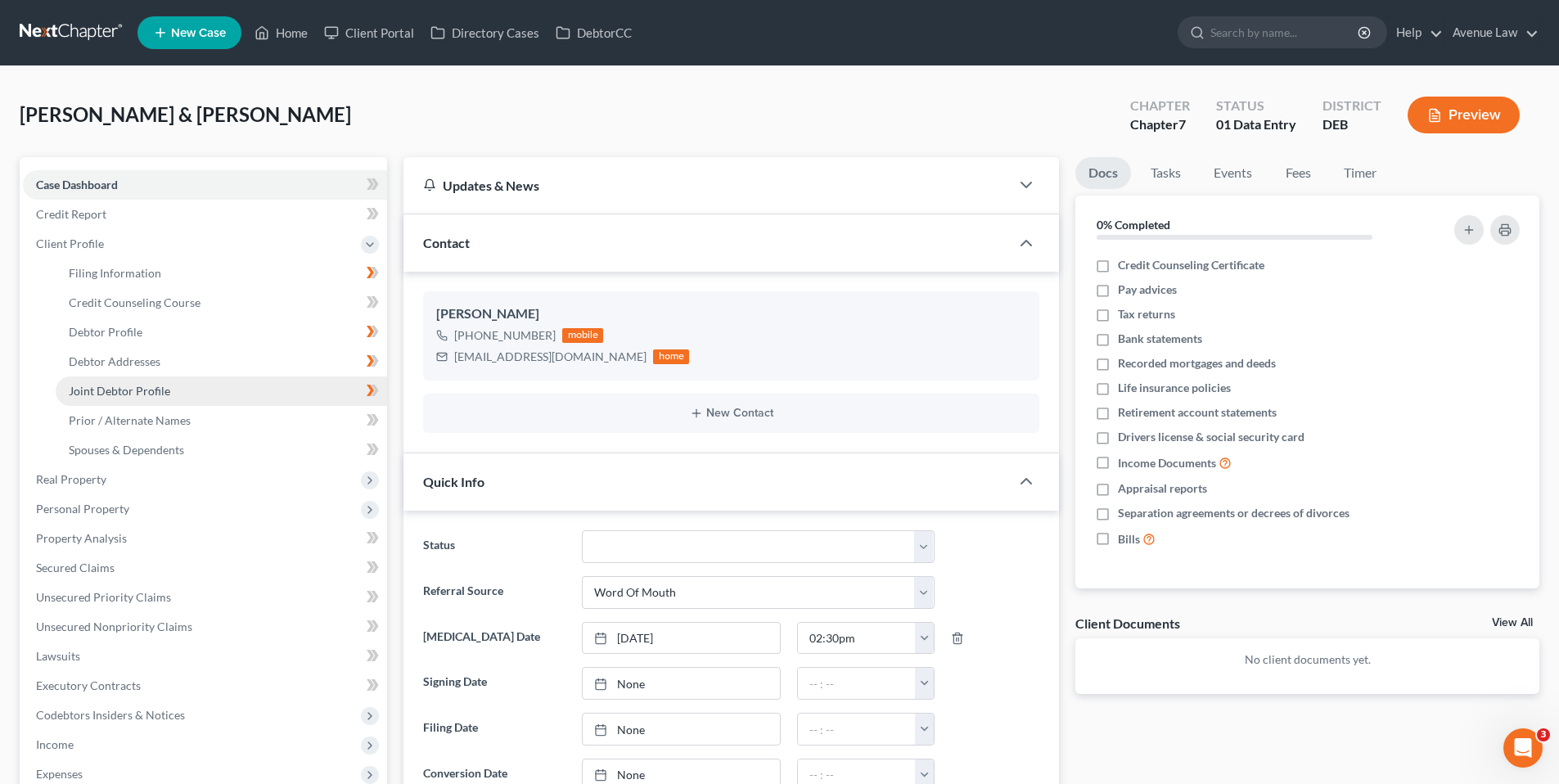
click at [120, 386] on span "Joint Debtor Profile" at bounding box center [119, 391] width 101 height 14
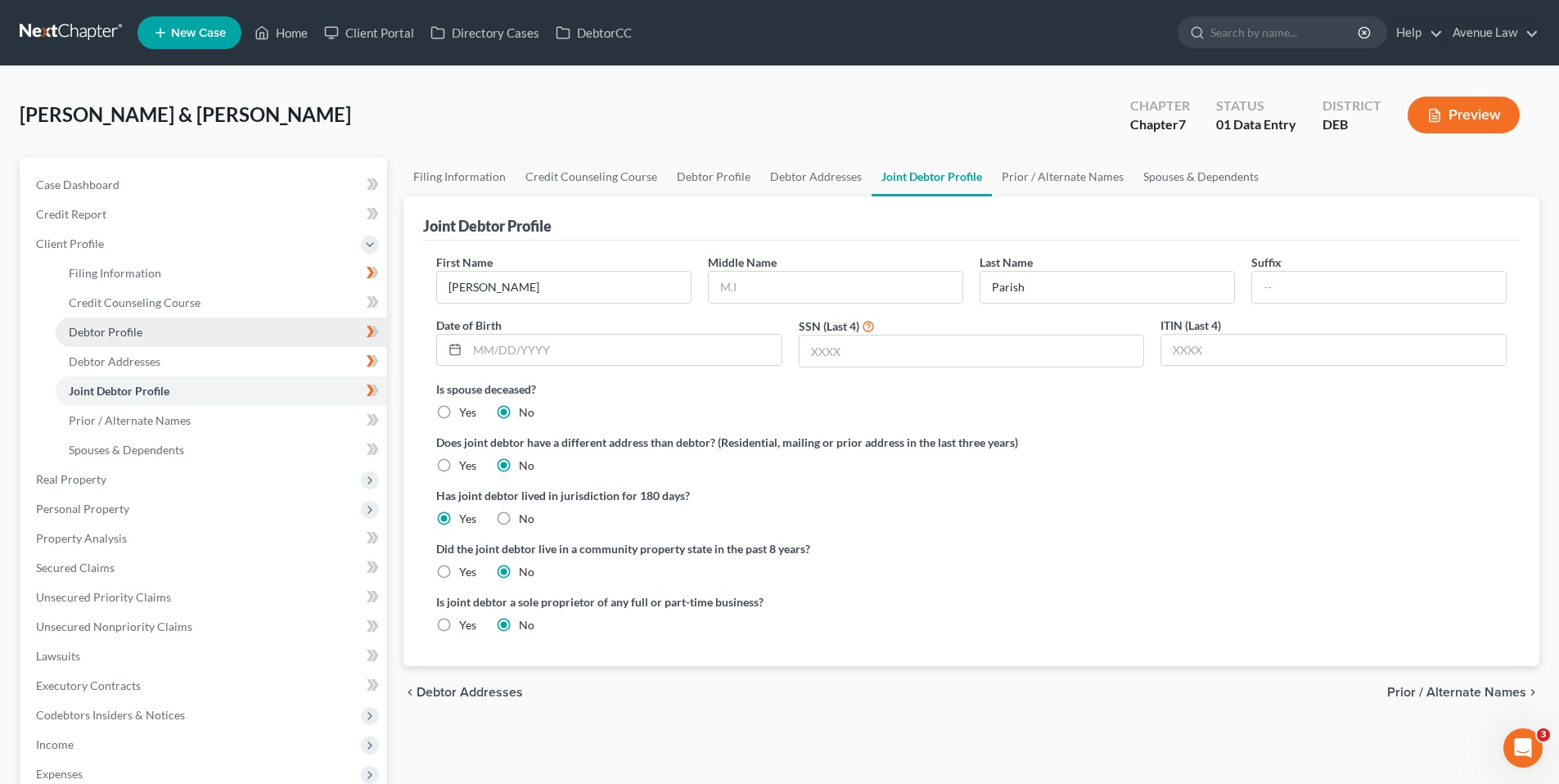
click at [123, 332] on span "Debtor Profile" at bounding box center [105, 332] width 74 height 14
select select "1"
select select "0"
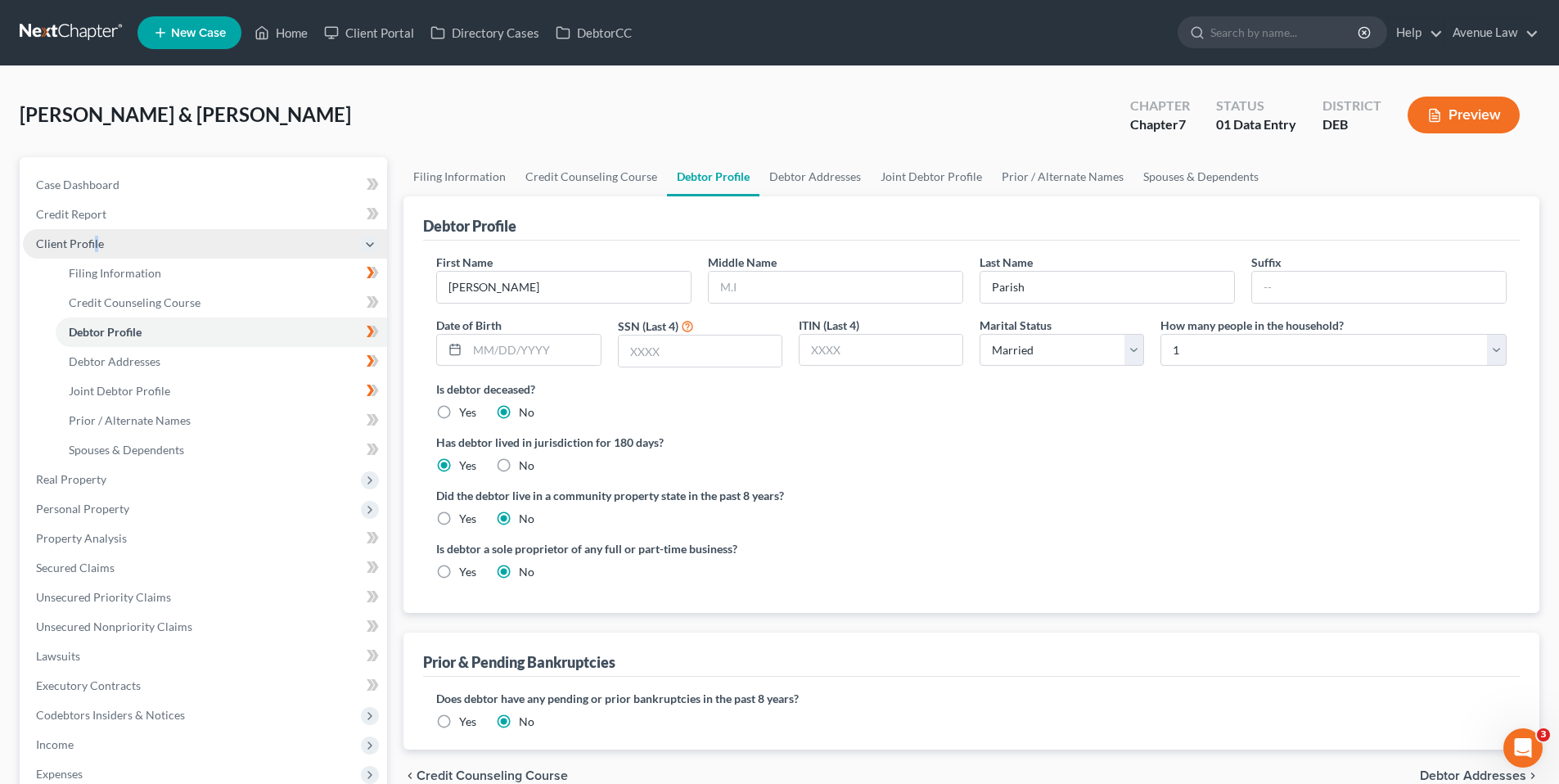
click at [94, 242] on span "Client Profile" at bounding box center [70, 243] width 68 height 14
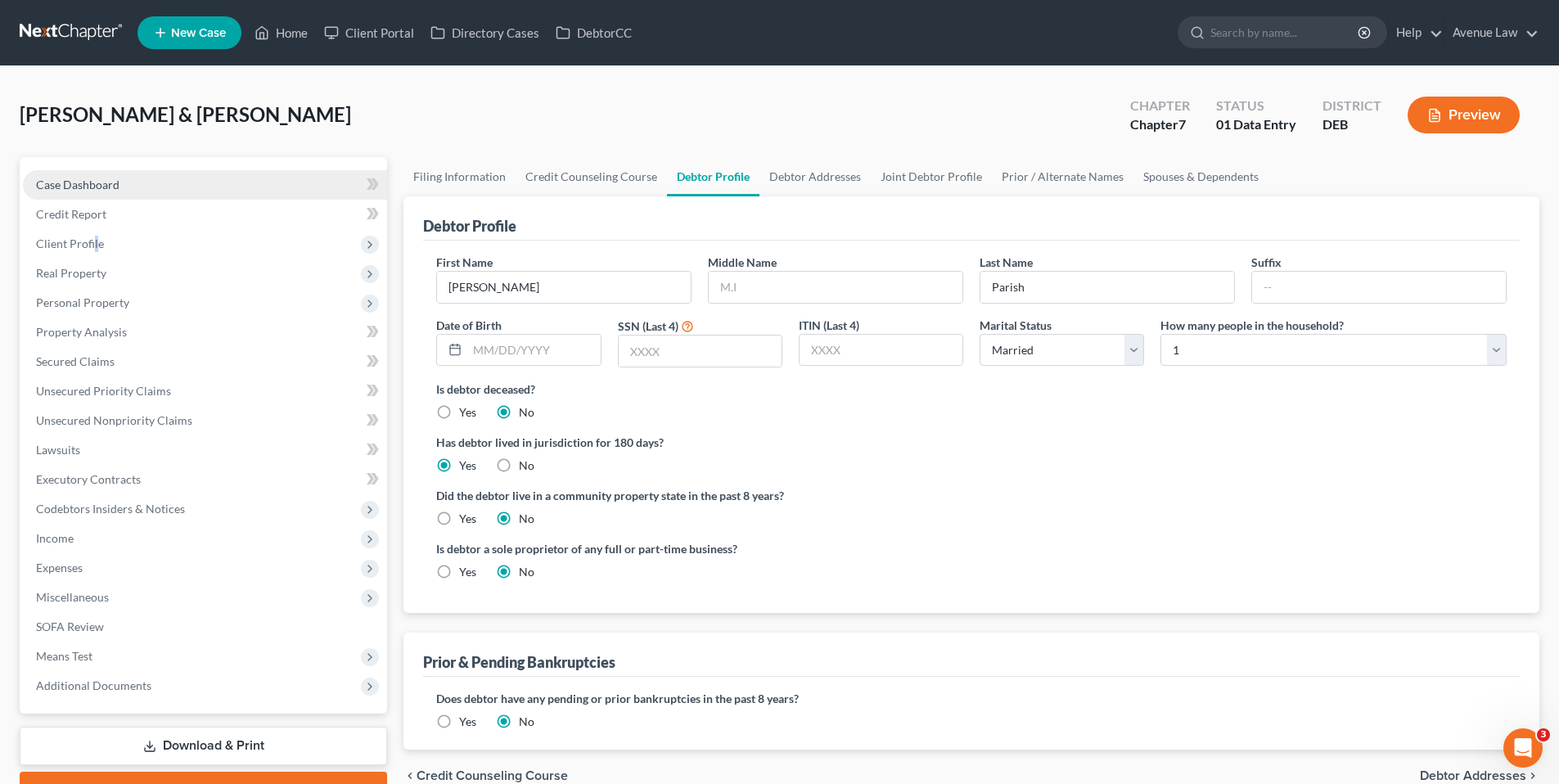
click at [89, 182] on span "Case Dashboard" at bounding box center [78, 184] width 84 height 14
select select "0"
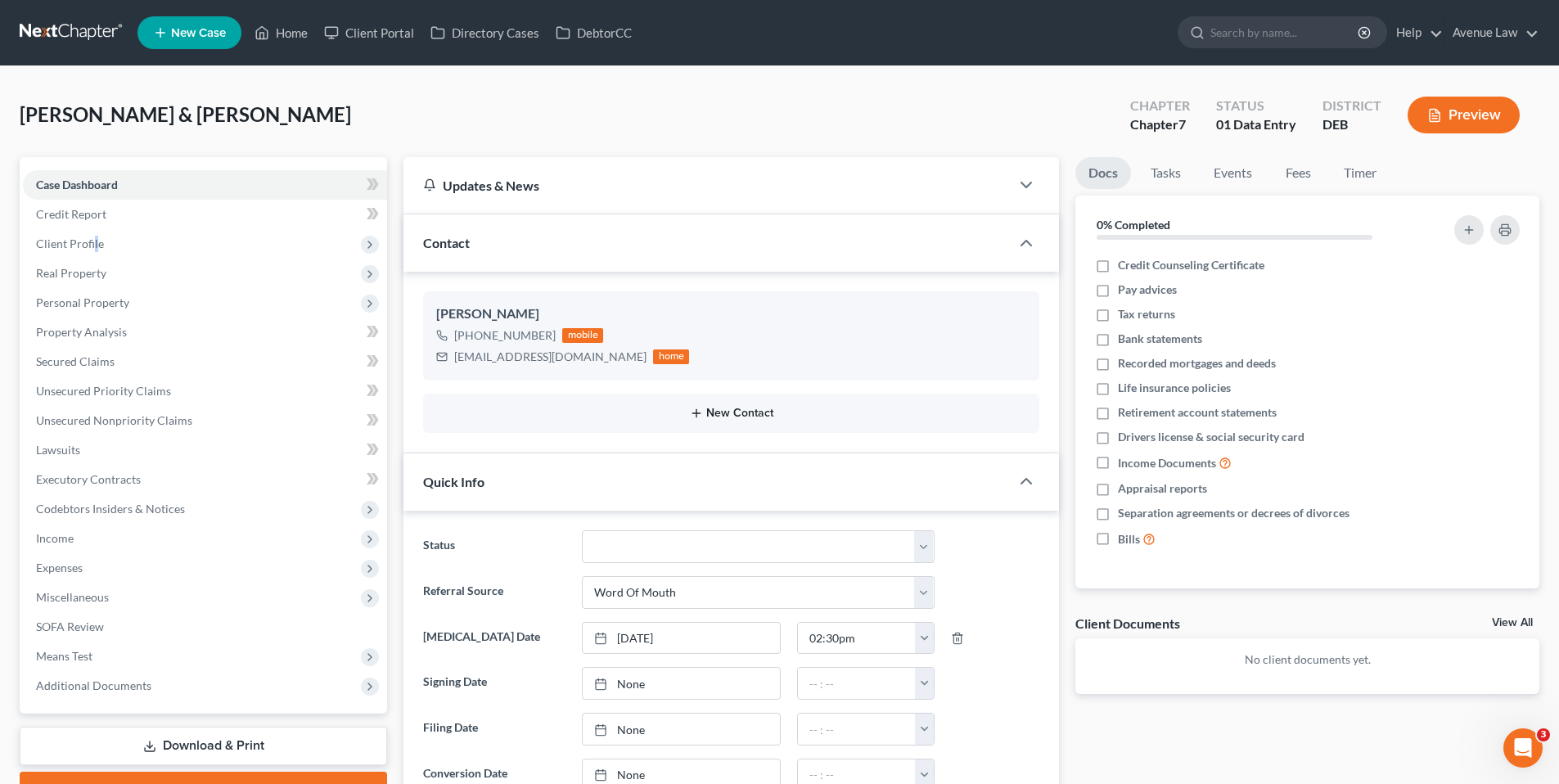
click at [746, 412] on button "New Contact" at bounding box center [731, 412] width 591 height 13
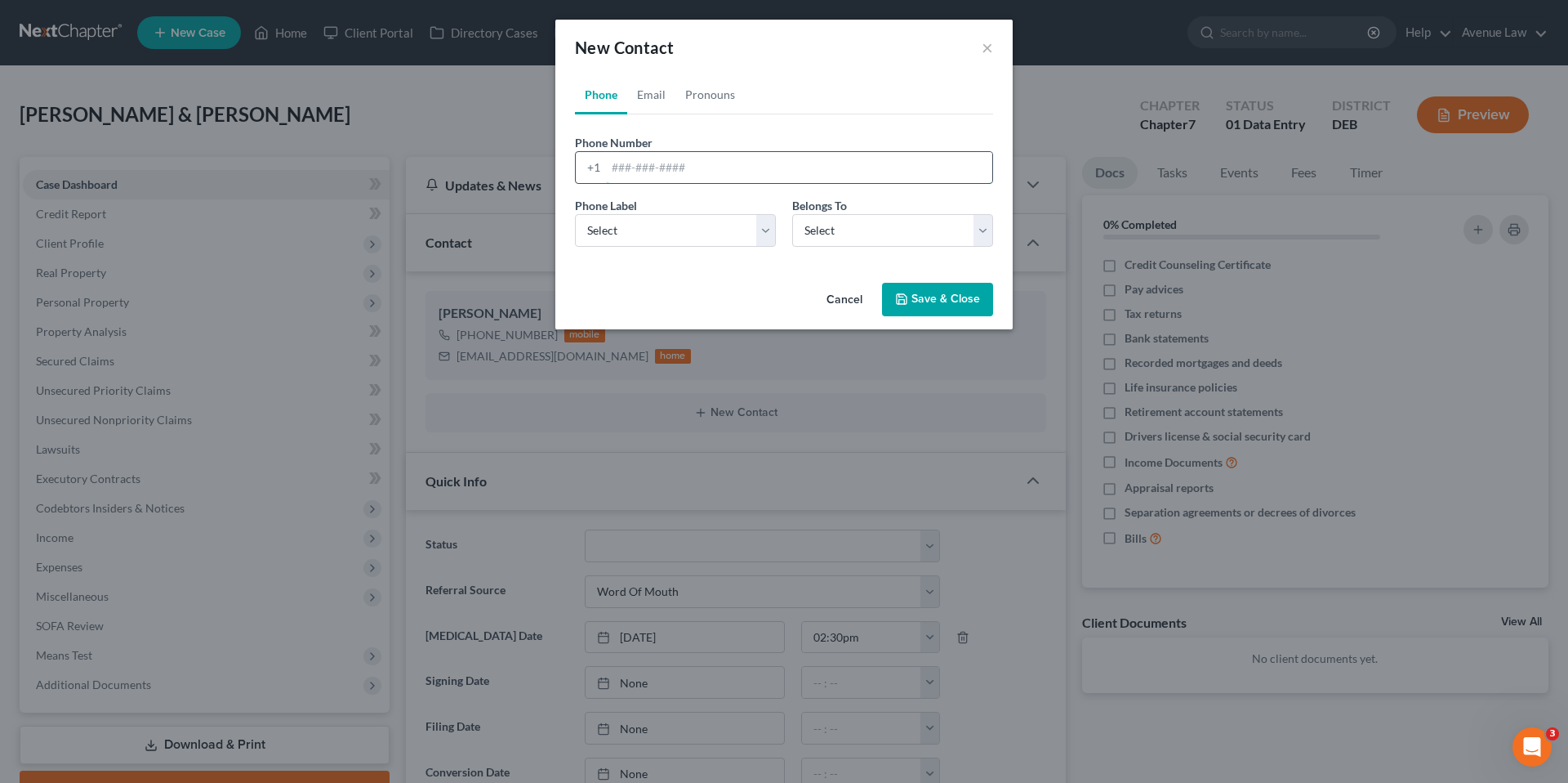
drag, startPoint x: 634, startPoint y: 172, endPoint x: 635, endPoint y: 159, distance: 13.0
click at [634, 172] on input "tel" at bounding box center [798, 168] width 386 height 31
type input "[PHONE_NUMBER]"
click at [769, 234] on select "Select Mobile Home Work Other" at bounding box center [675, 230] width 201 height 32
select select "0"
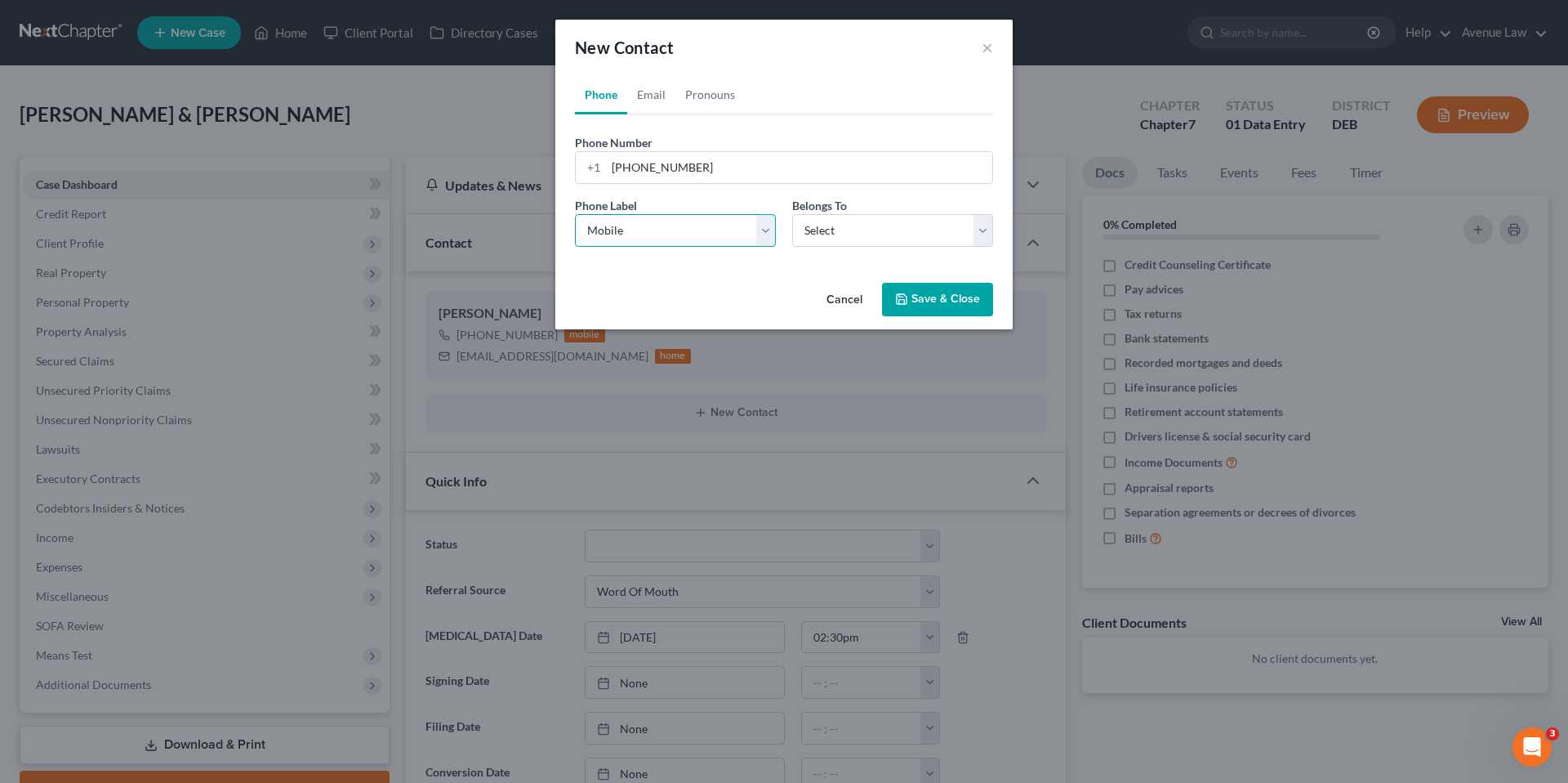
click at [574, 214] on select "Select Mobile Home Work Other" at bounding box center [675, 230] width 201 height 32
click at [870, 235] on select "Select Client Spouse Other" at bounding box center [892, 230] width 201 height 32
select select "0"
click at [792, 214] on select "Select Client Spouse Other" at bounding box center [892, 230] width 201 height 32
select select "0"
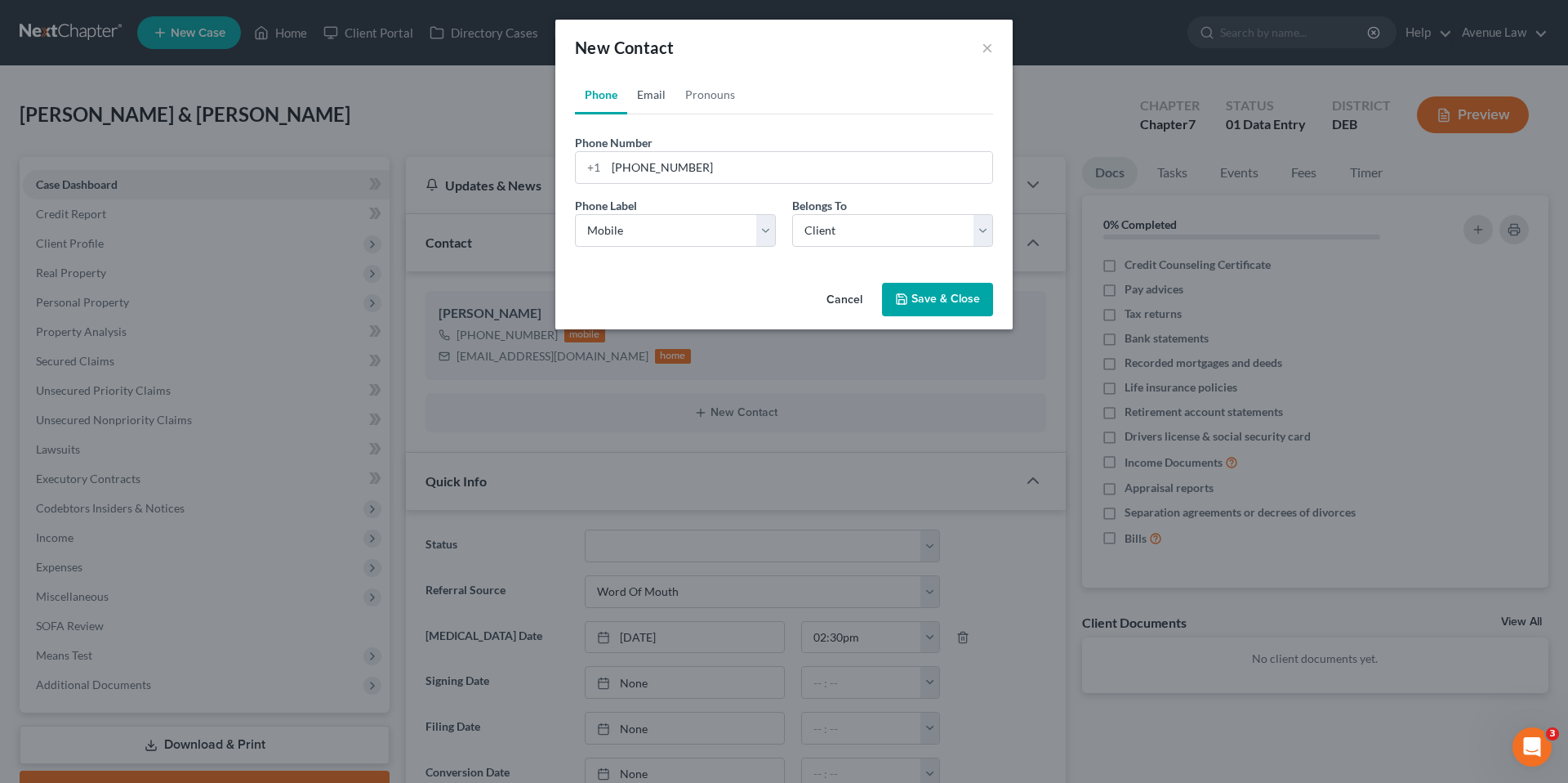
click at [649, 90] on link "Email" at bounding box center [651, 94] width 48 height 39
drag, startPoint x: 659, startPoint y: 170, endPoint x: 659, endPoint y: 156, distance: 14.0
click at [659, 170] on input "email" at bounding box center [798, 168] width 386 height 31
type input "[EMAIL_ADDRESS][DOMAIN_NAME]"
click at [714, 234] on select "Select Home Work Other" at bounding box center [675, 230] width 201 height 32
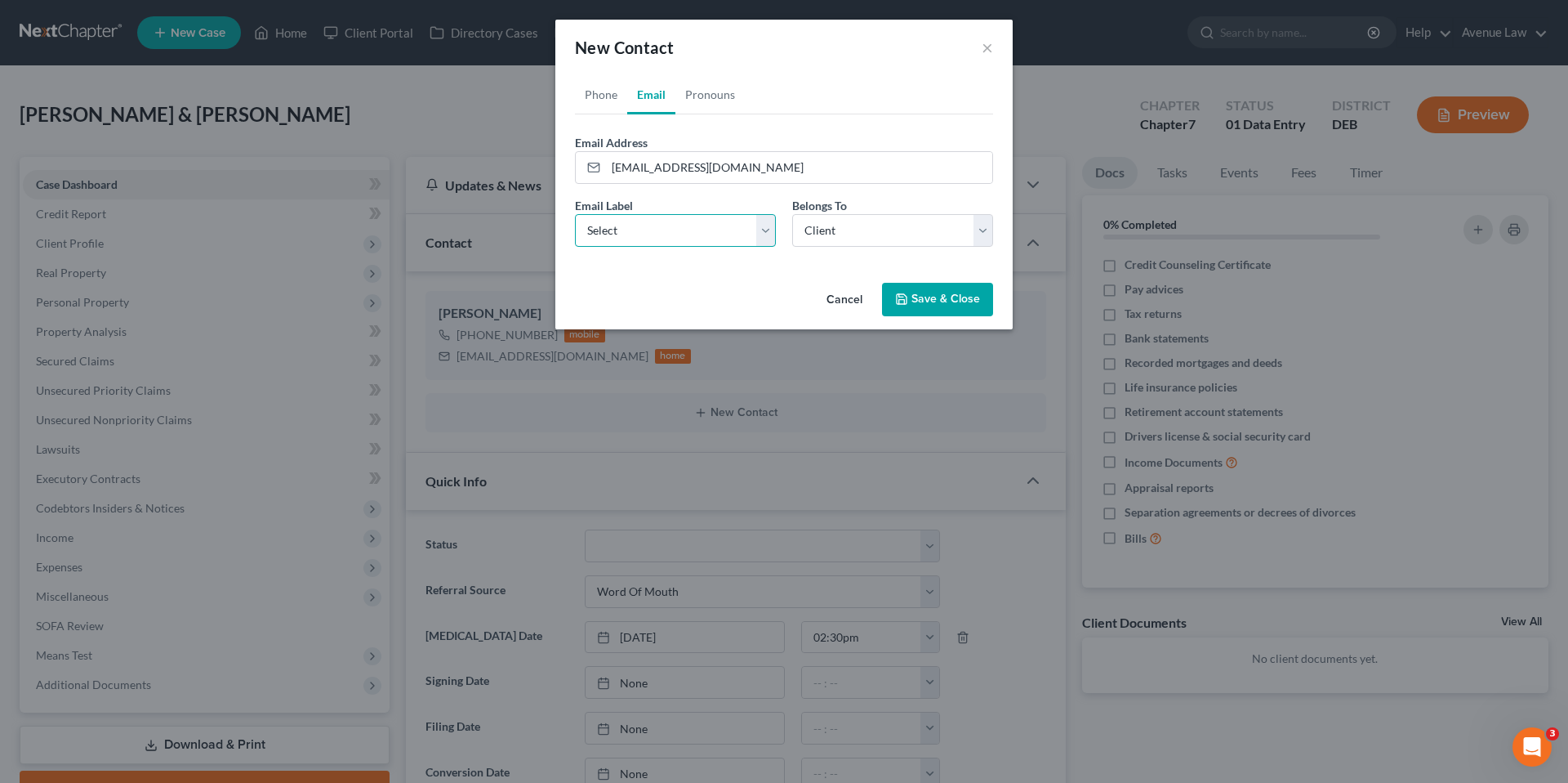
select select "0"
click at [574, 214] on select "Select Home Work Other" at bounding box center [675, 230] width 201 height 32
click at [842, 227] on select "Select Client Spouse Other" at bounding box center [892, 230] width 201 height 32
click at [792, 214] on select "Select Client Spouse Other" at bounding box center [892, 230] width 201 height 32
click at [932, 301] on button "Save & Close" at bounding box center [937, 300] width 111 height 34
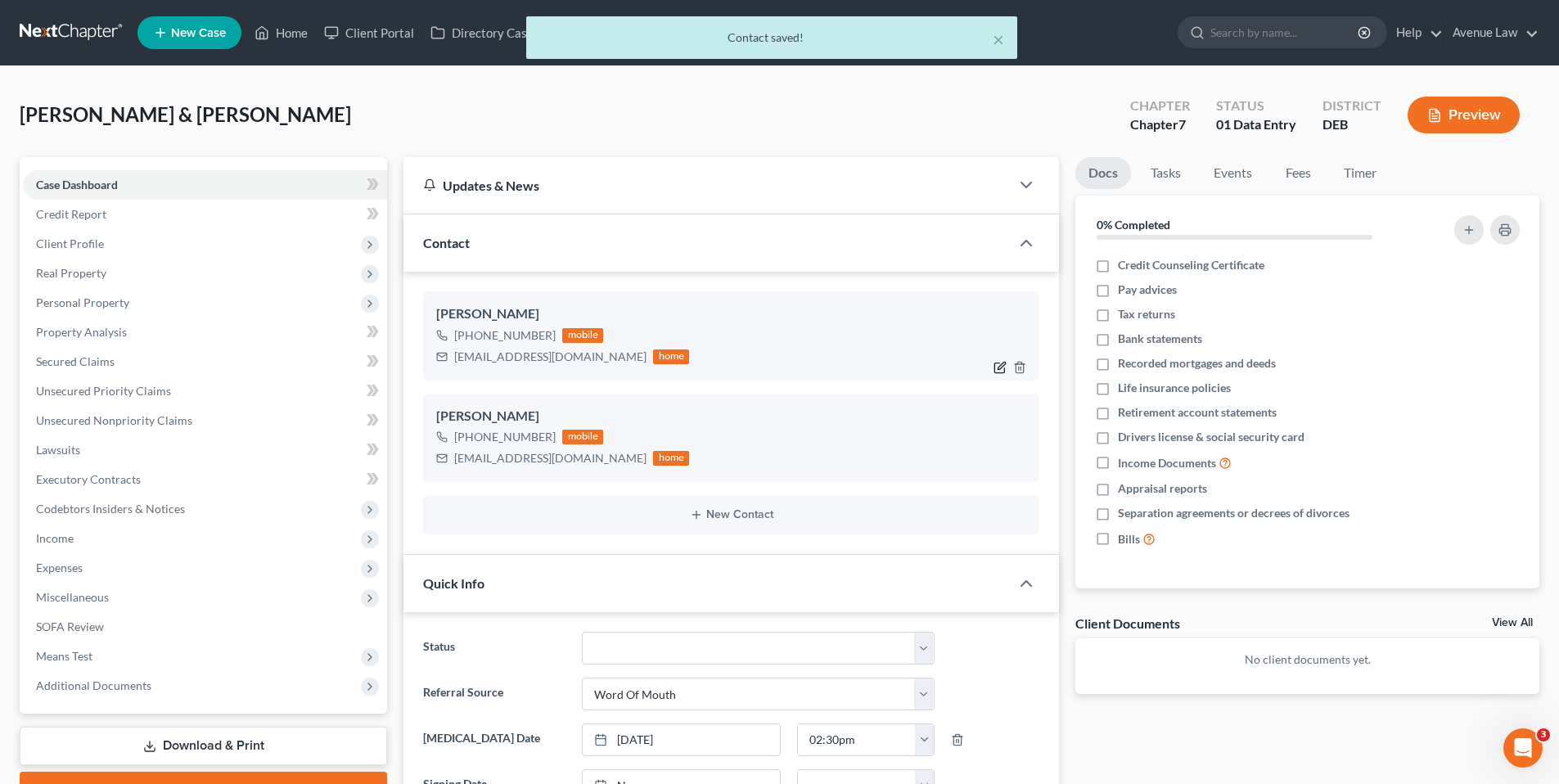
click at [1000, 366] on icon "button" at bounding box center [1001, 365] width 7 height 7
select select "0"
select select "1"
select select "0"
select select "1"
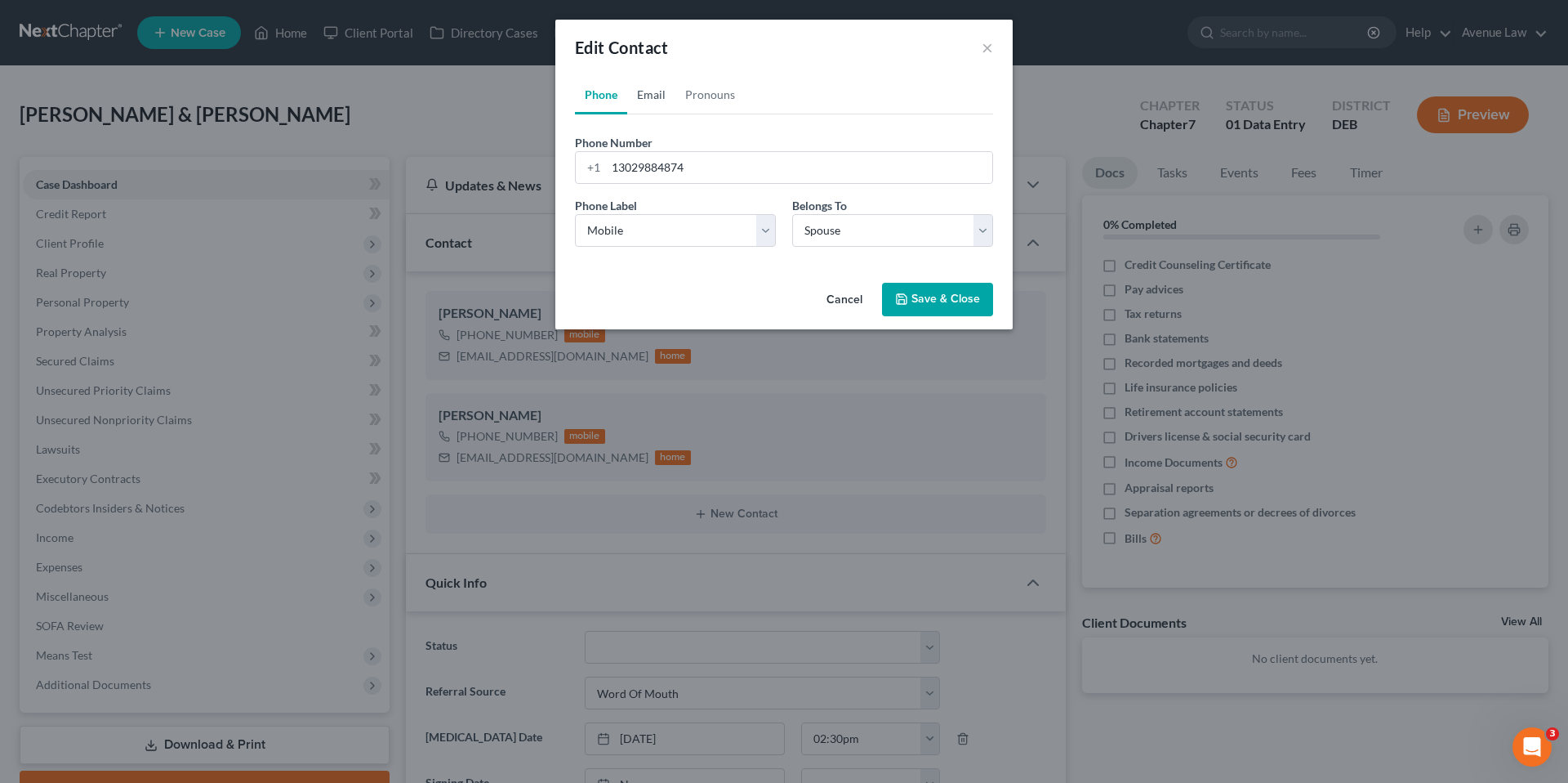
click at [645, 94] on link "Email" at bounding box center [651, 94] width 48 height 39
click at [940, 292] on button "Save & Close" at bounding box center [937, 300] width 111 height 34
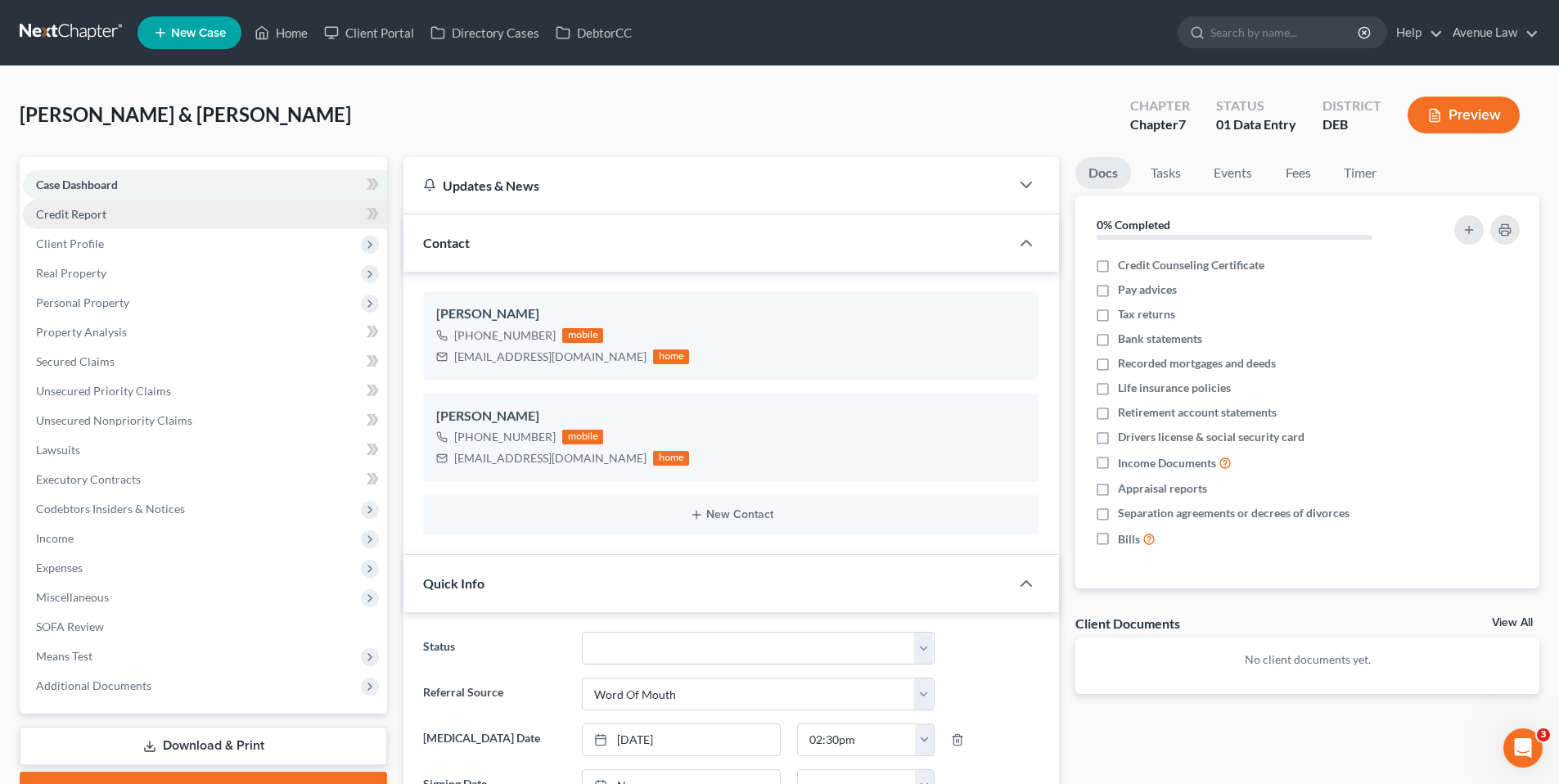
click at [89, 209] on span "Credit Report" at bounding box center [72, 213] width 71 height 14
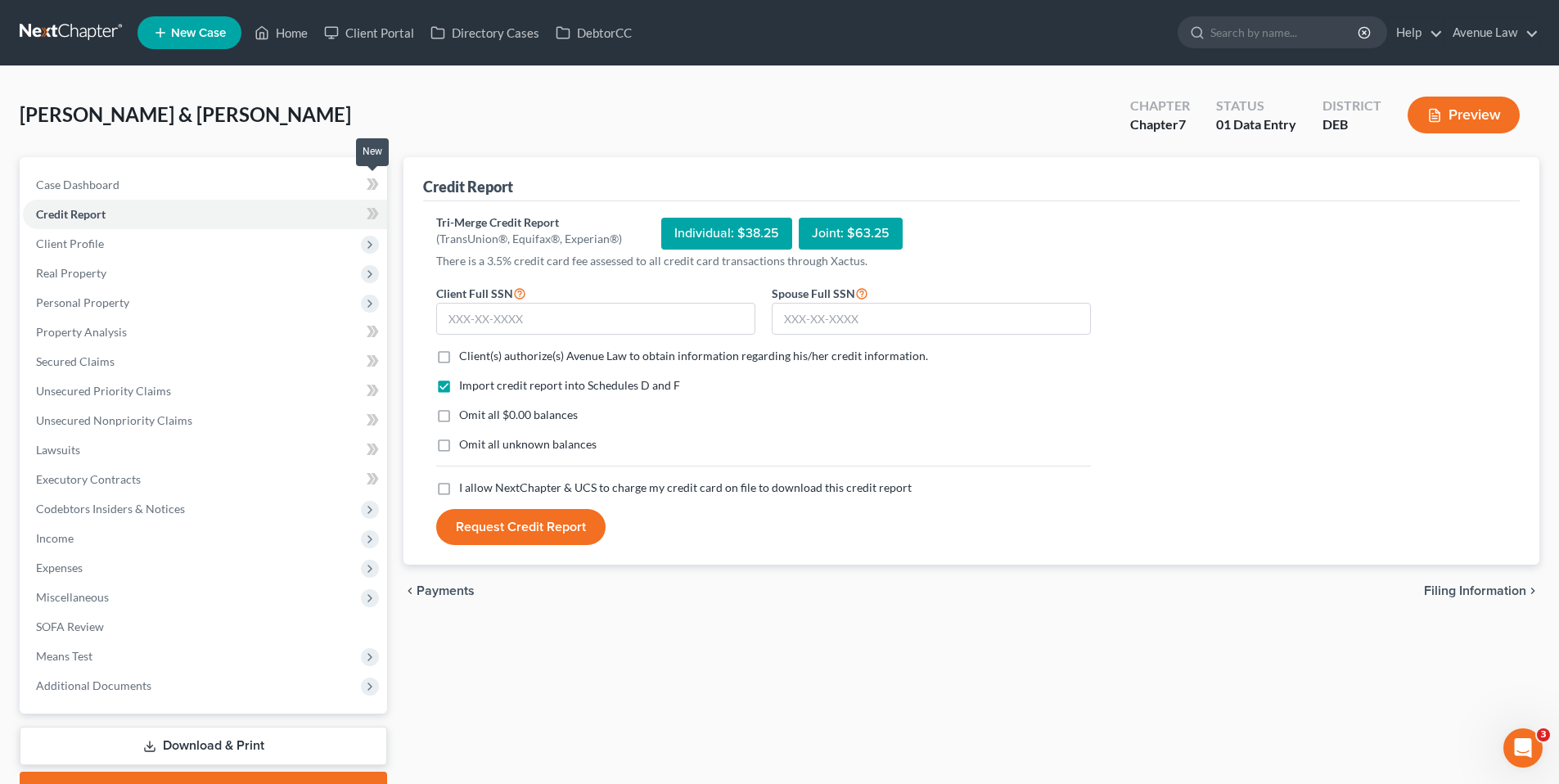
drag, startPoint x: 372, startPoint y: 183, endPoint x: 362, endPoint y: 208, distance: 26.9
click at [372, 183] on icon at bounding box center [370, 184] width 7 height 12
click at [371, 214] on icon at bounding box center [370, 213] width 7 height 12
click at [459, 354] on label "Client(s) authorize(s) Avenue Law to obtain information regarding his/her credi…" at bounding box center [693, 355] width 468 height 17
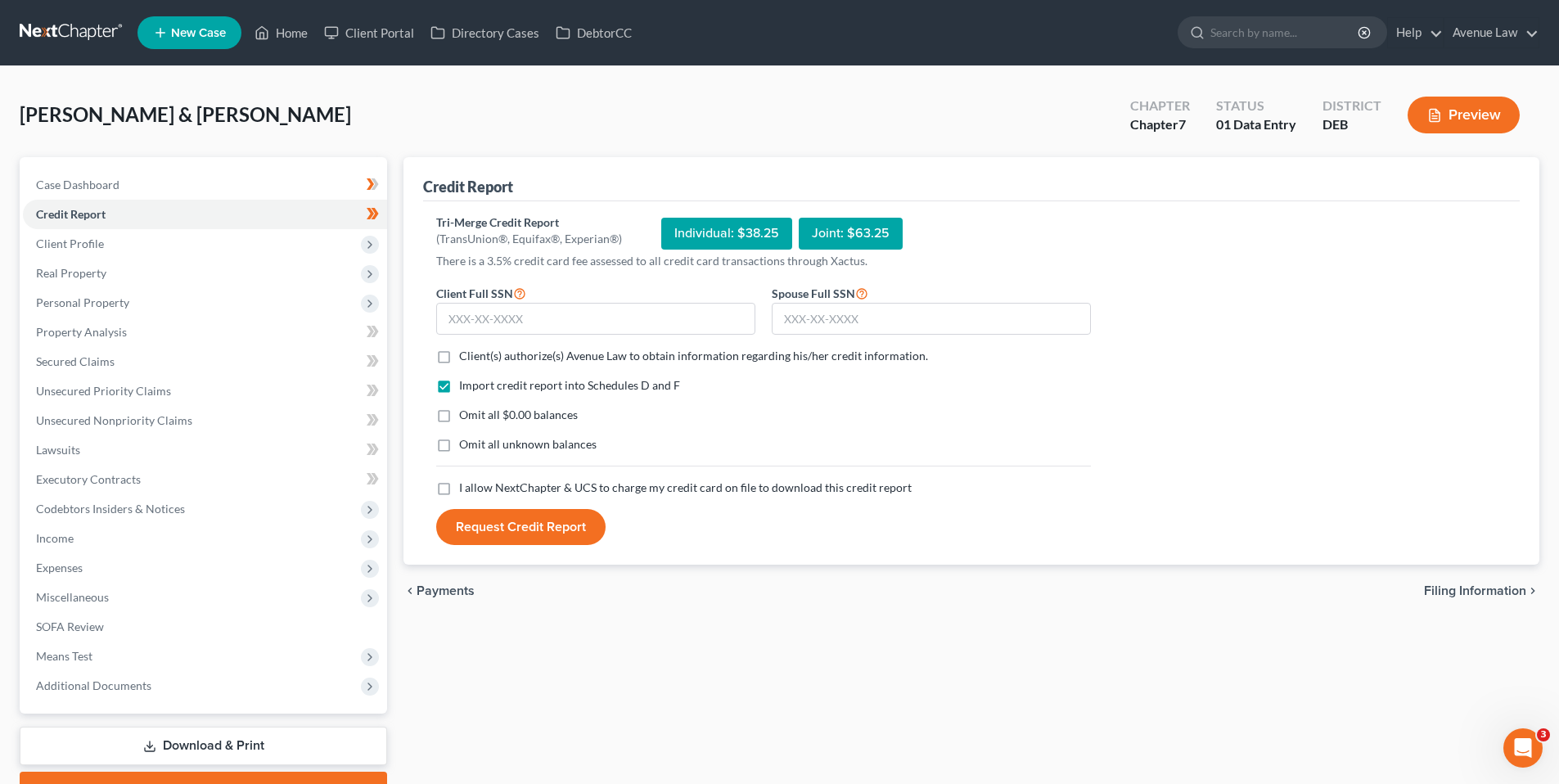
click at [466, 354] on input "Client(s) authorize(s) Avenue Law to obtain information regarding his/her credi…" at bounding box center [470, 352] width 11 height 11
checkbox input "true"
drag, startPoint x: 444, startPoint y: 486, endPoint x: 453, endPoint y: 397, distance: 89.5
click at [459, 484] on label "I allow NextChapter & UCS to charge my credit card on file to download this cre…" at bounding box center [685, 487] width 453 height 17
click at [466, 484] on input "I allow NextChapter & UCS to charge my credit card on file to download this cre…" at bounding box center [470, 484] width 11 height 11
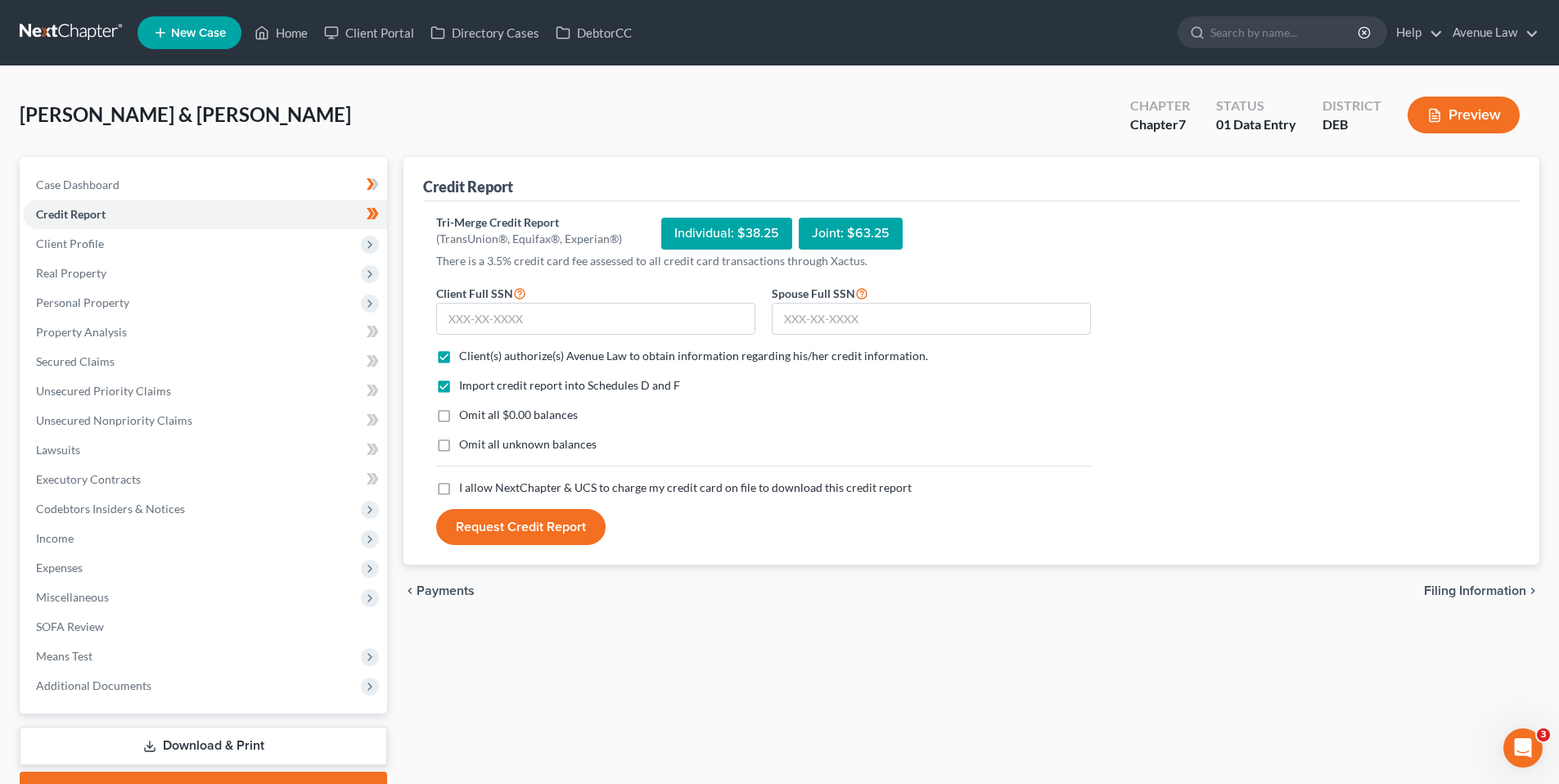
checkbox input "true"
click at [476, 324] on input "text" at bounding box center [595, 319] width 319 height 32
click at [499, 320] on input "text" at bounding box center [595, 319] width 319 height 32
type input "152-36-8181"
drag, startPoint x: 810, startPoint y: 323, endPoint x: 798, endPoint y: 318, distance: 13.0
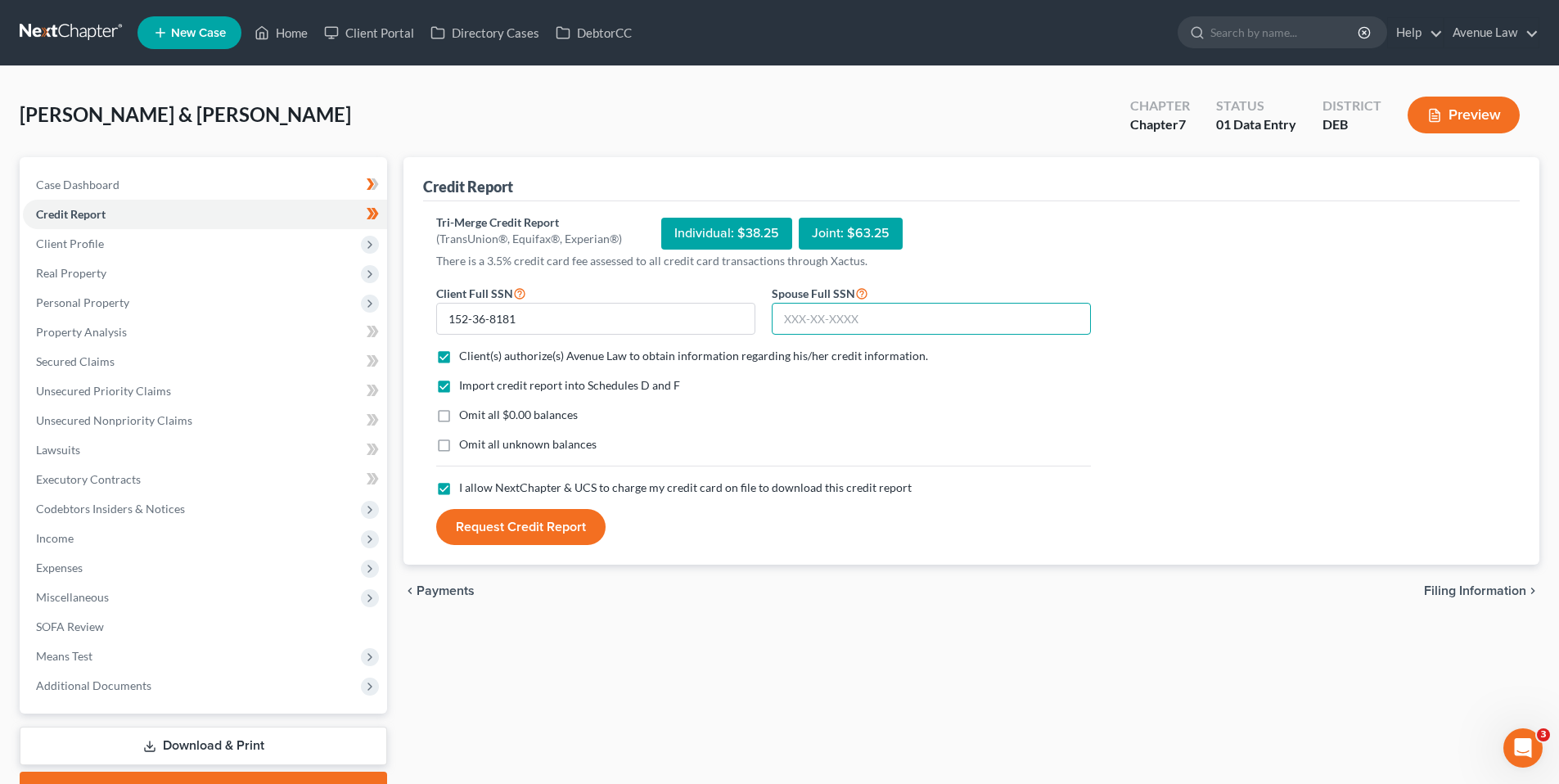
click at [807, 323] on input "text" at bounding box center [931, 319] width 319 height 32
type input "155-40-4776"
click at [484, 525] on button "Request Credit Report" at bounding box center [521, 526] width 169 height 36
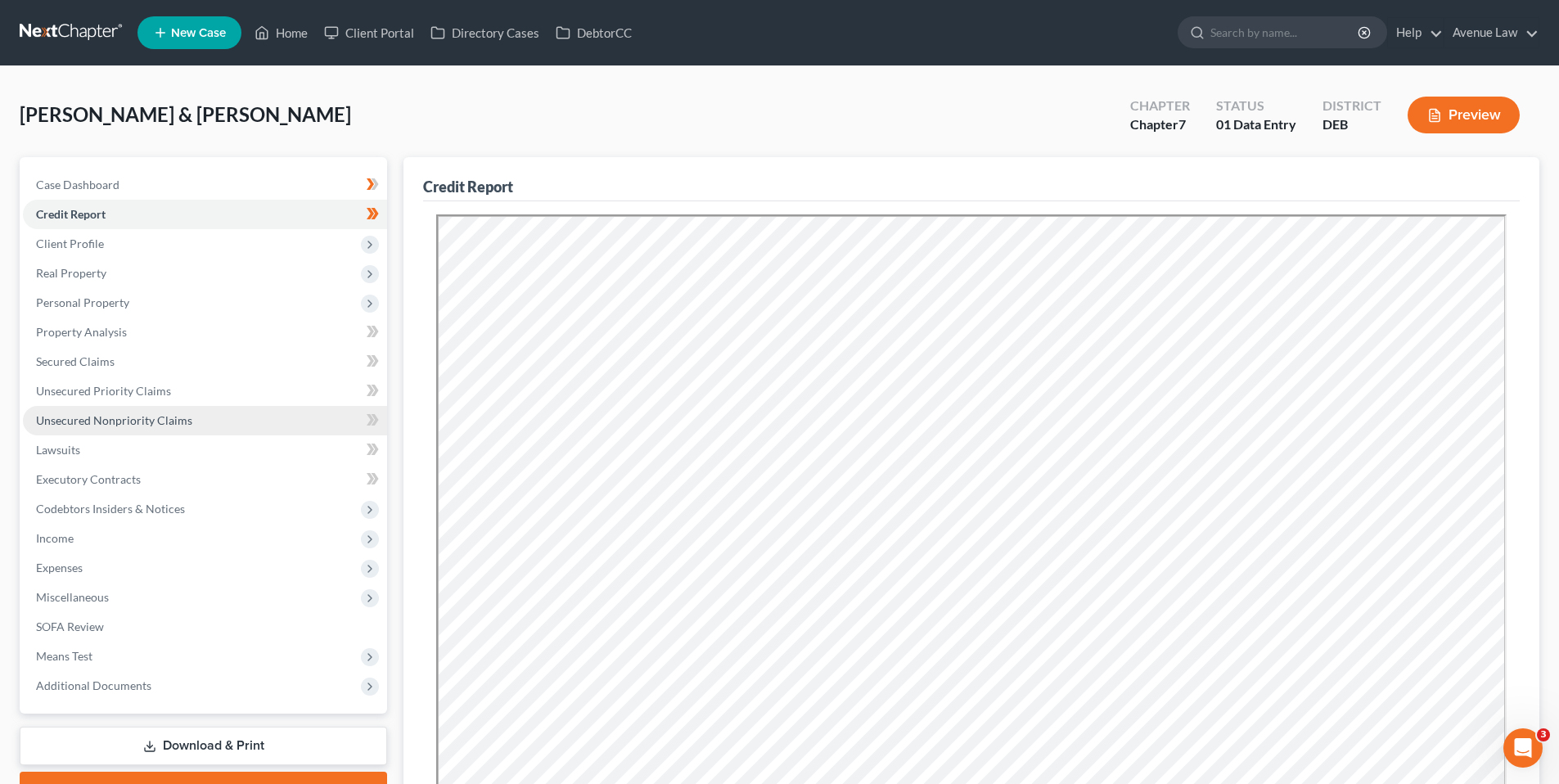
click at [113, 413] on span "Unsecured Nonpriority Claims" at bounding box center [114, 420] width 156 height 14
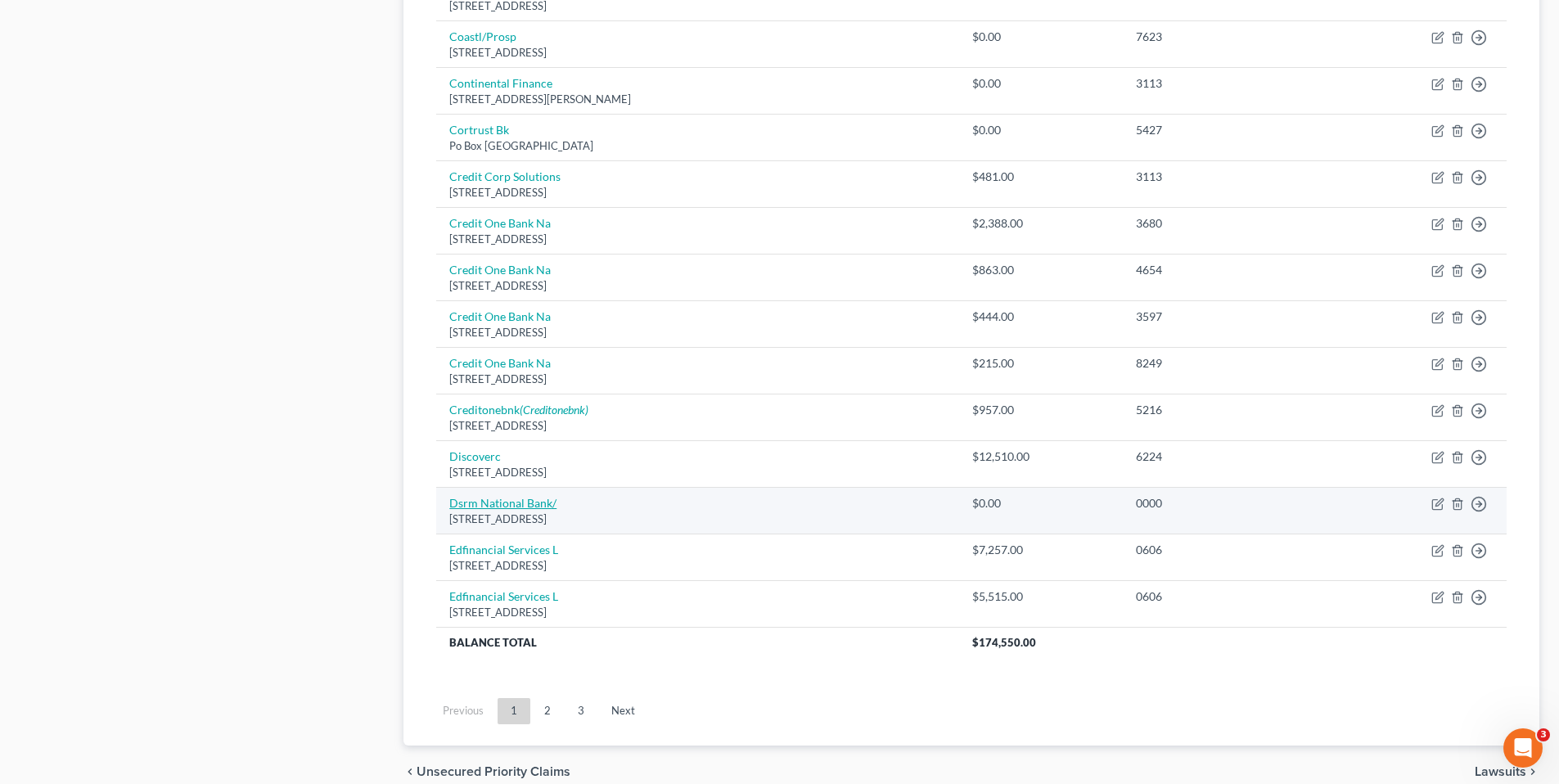
scroll to position [1063, 0]
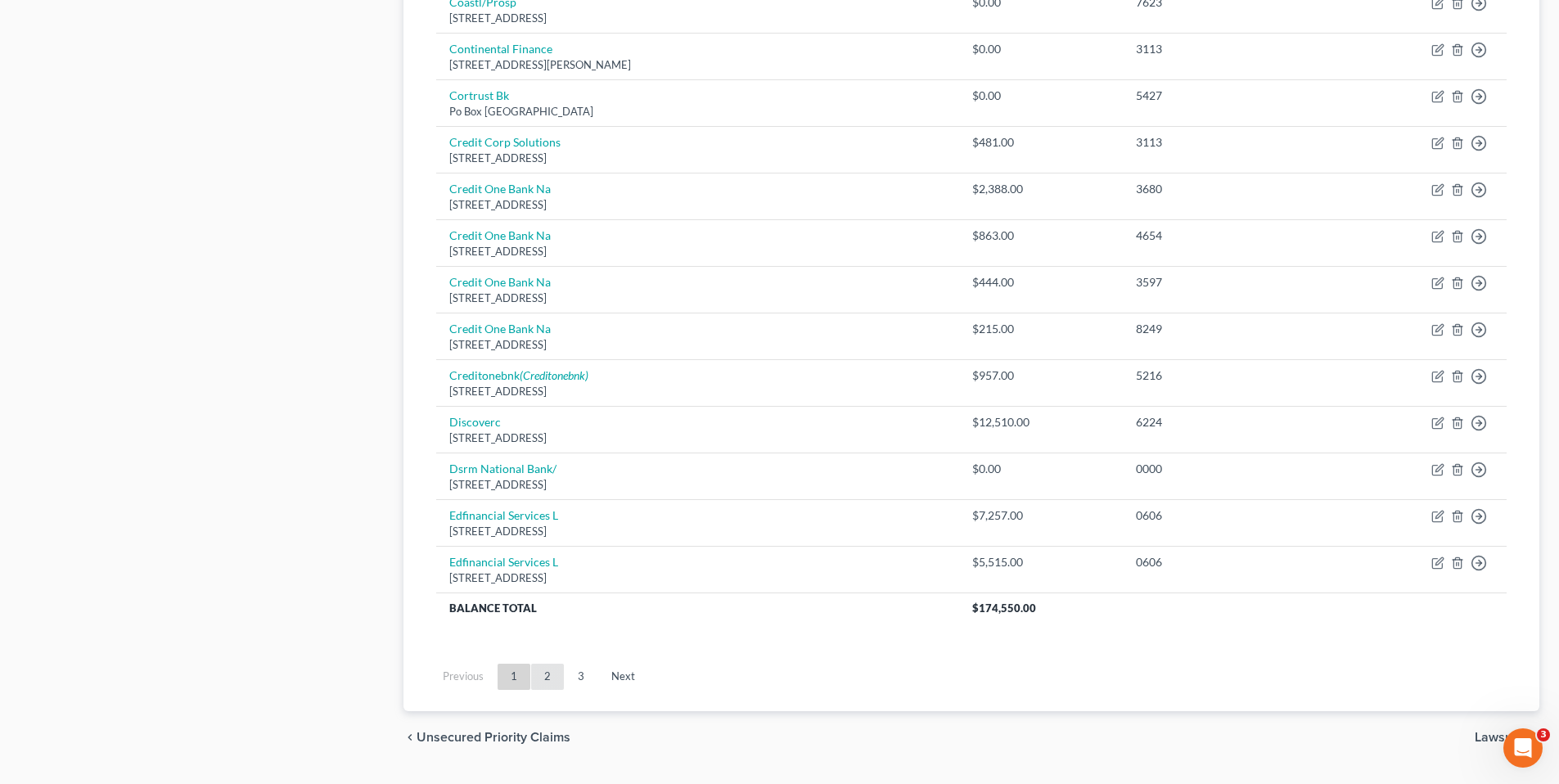
click at [549, 678] on link "2" at bounding box center [547, 676] width 32 height 27
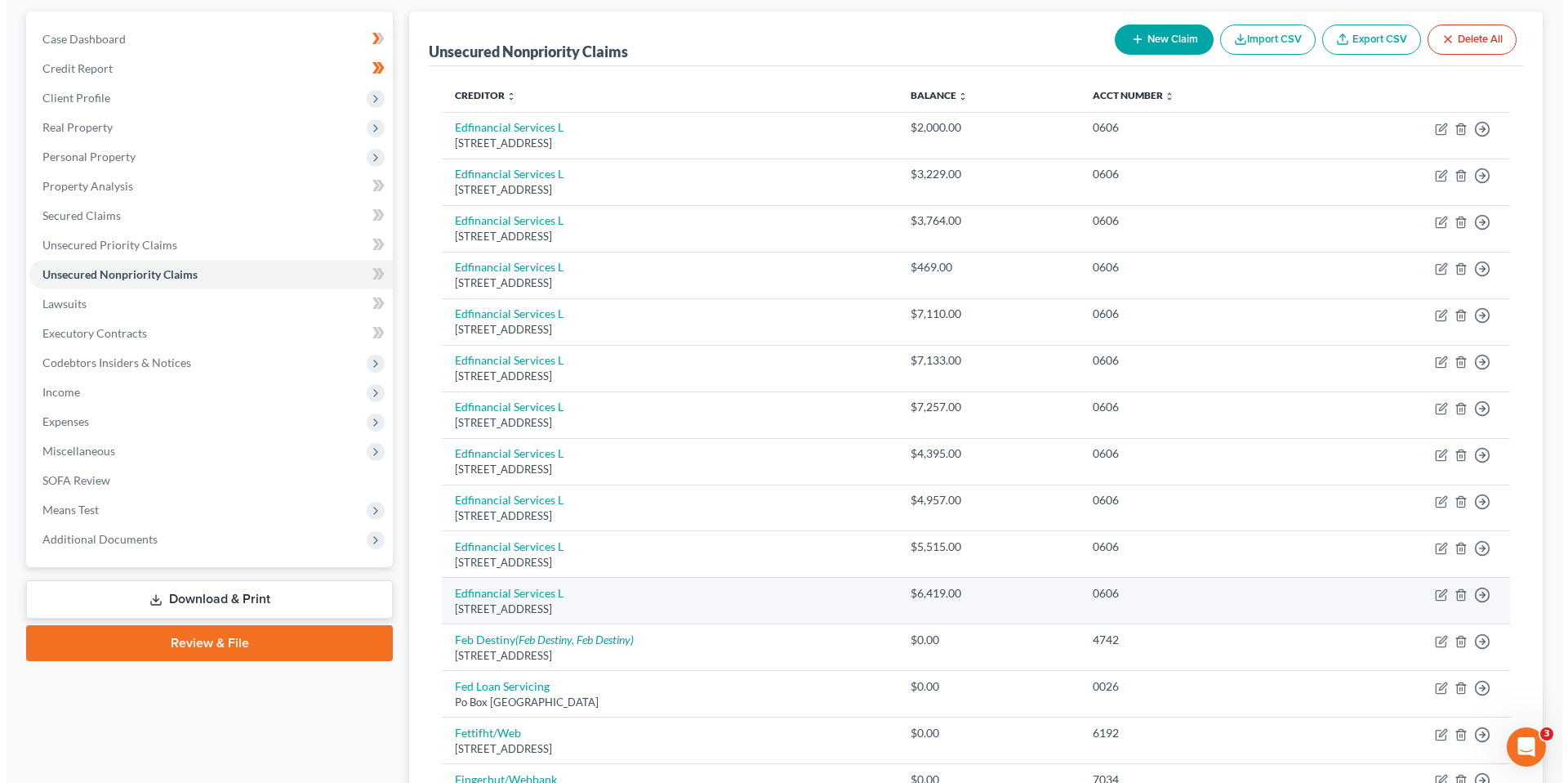
scroll to position [82, 0]
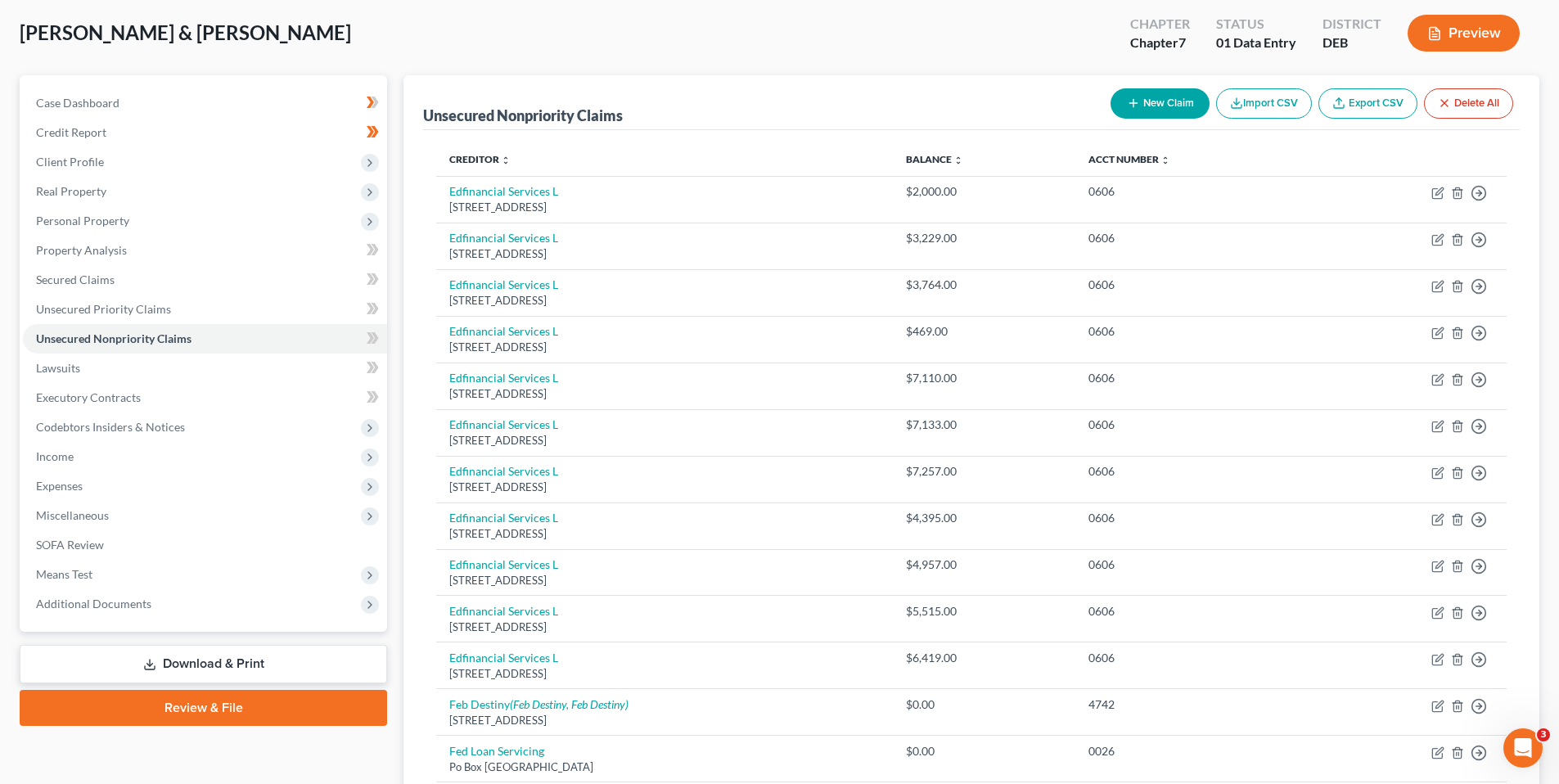
click at [1450, 35] on button "Preview" at bounding box center [1464, 32] width 112 height 36
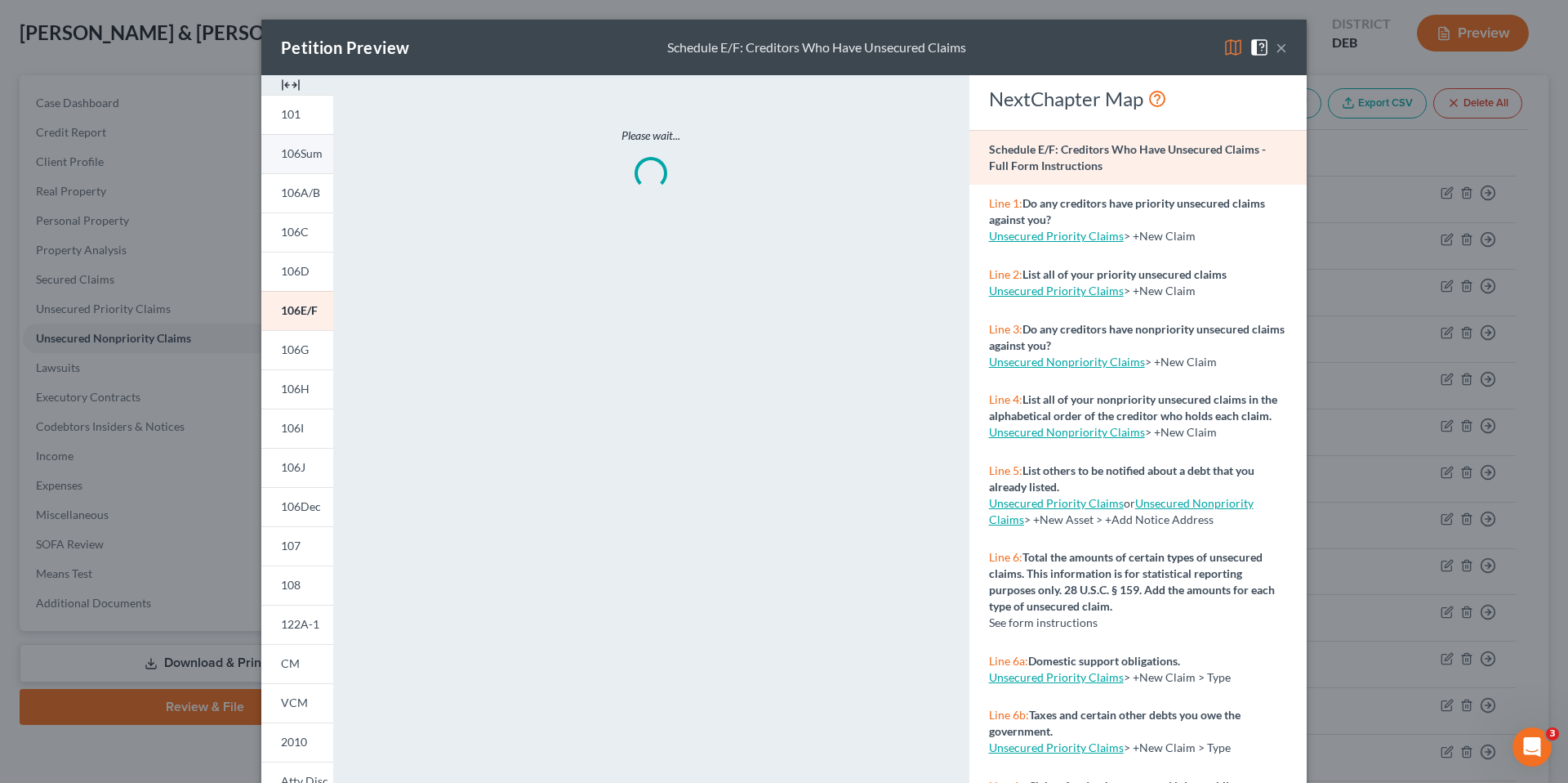
click at [285, 150] on span "106Sum" at bounding box center [301, 153] width 41 height 14
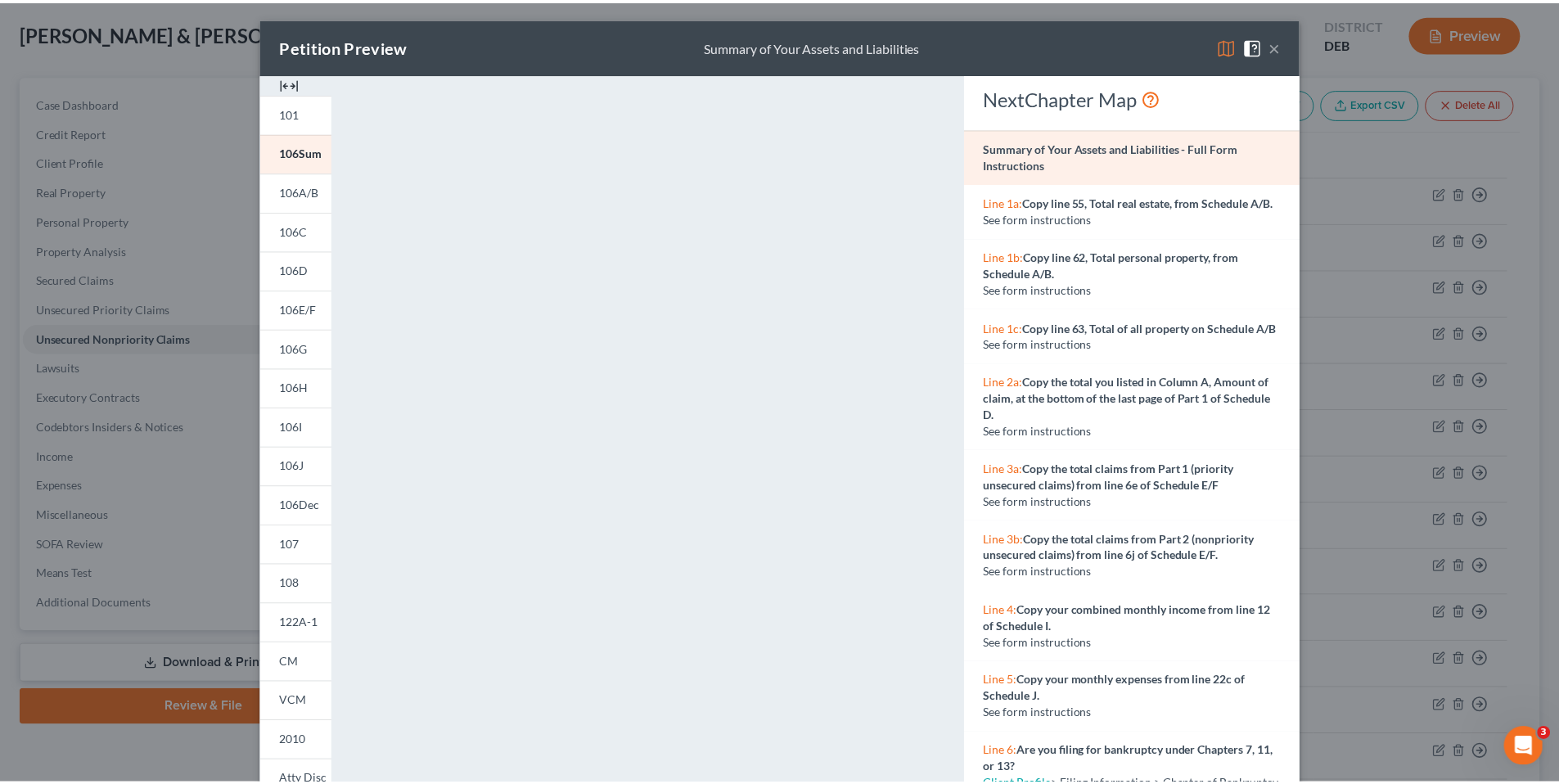
scroll to position [0, 0]
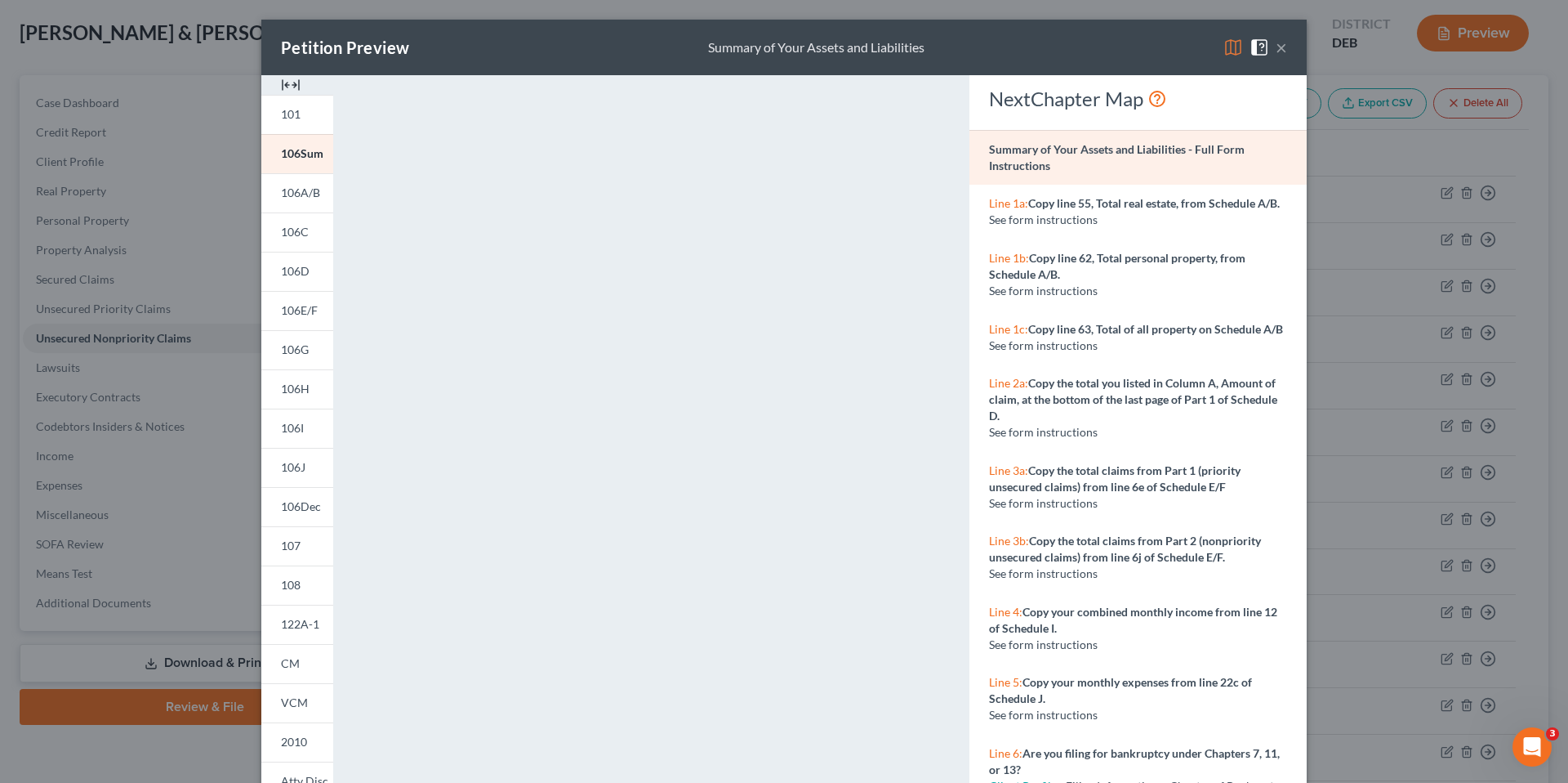
click at [1281, 46] on div "Petition Preview Summary of Your Assets and Liabilities ×" at bounding box center [784, 47] width 1045 height 56
click at [1276, 47] on button "×" at bounding box center [1281, 47] width 12 height 20
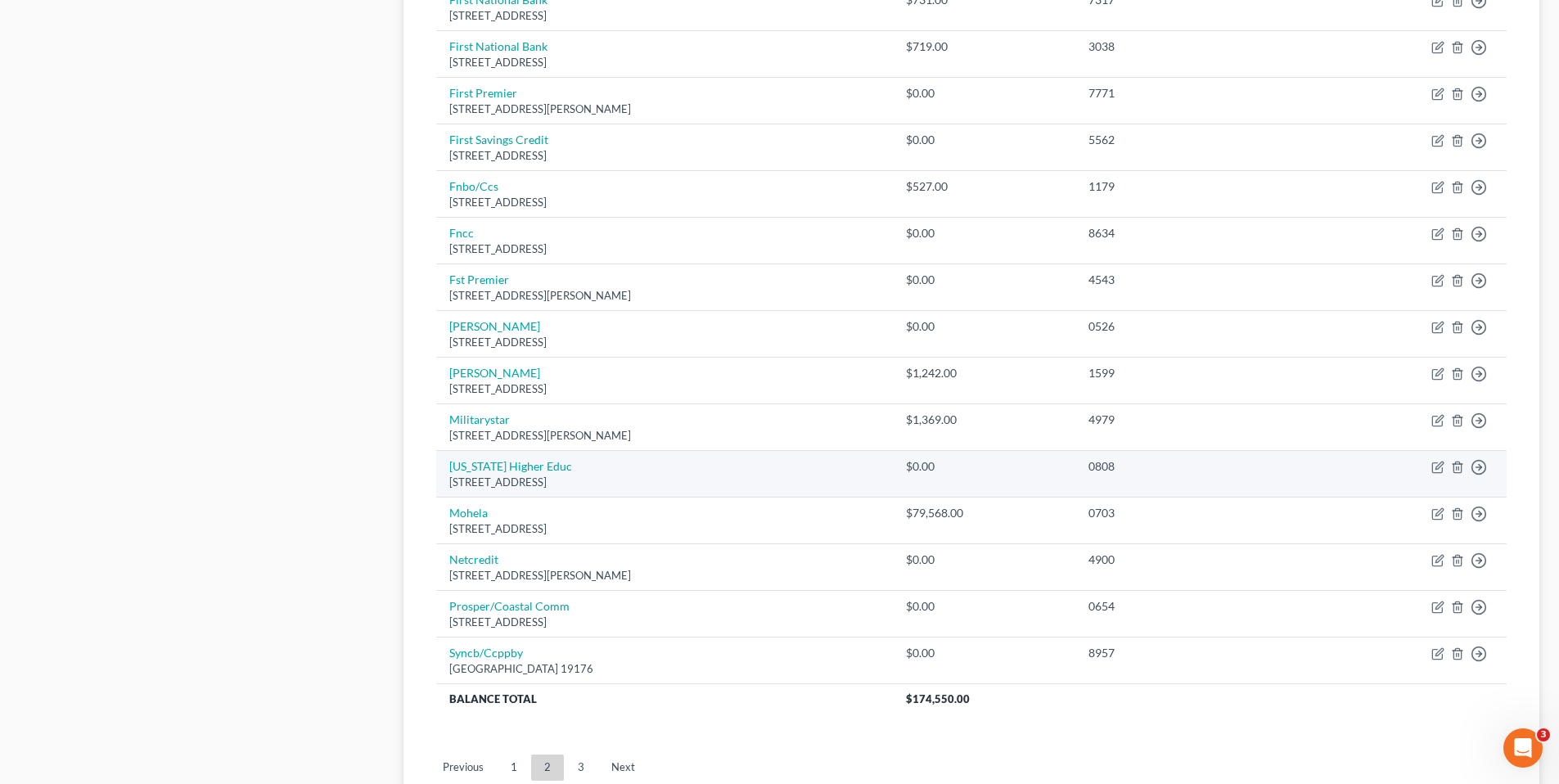
scroll to position [982, 0]
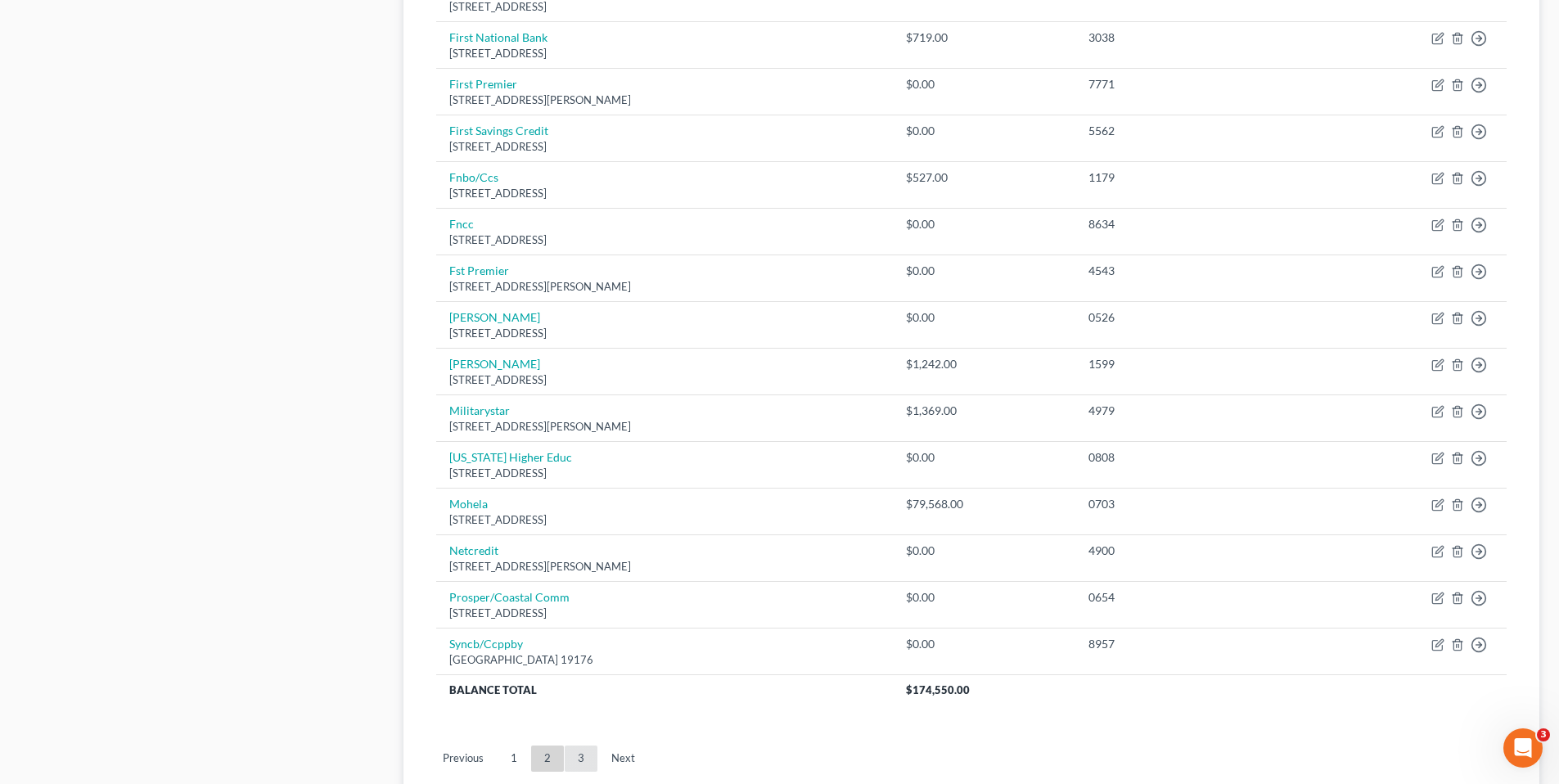
click at [581, 754] on link "3" at bounding box center [581, 758] width 32 height 27
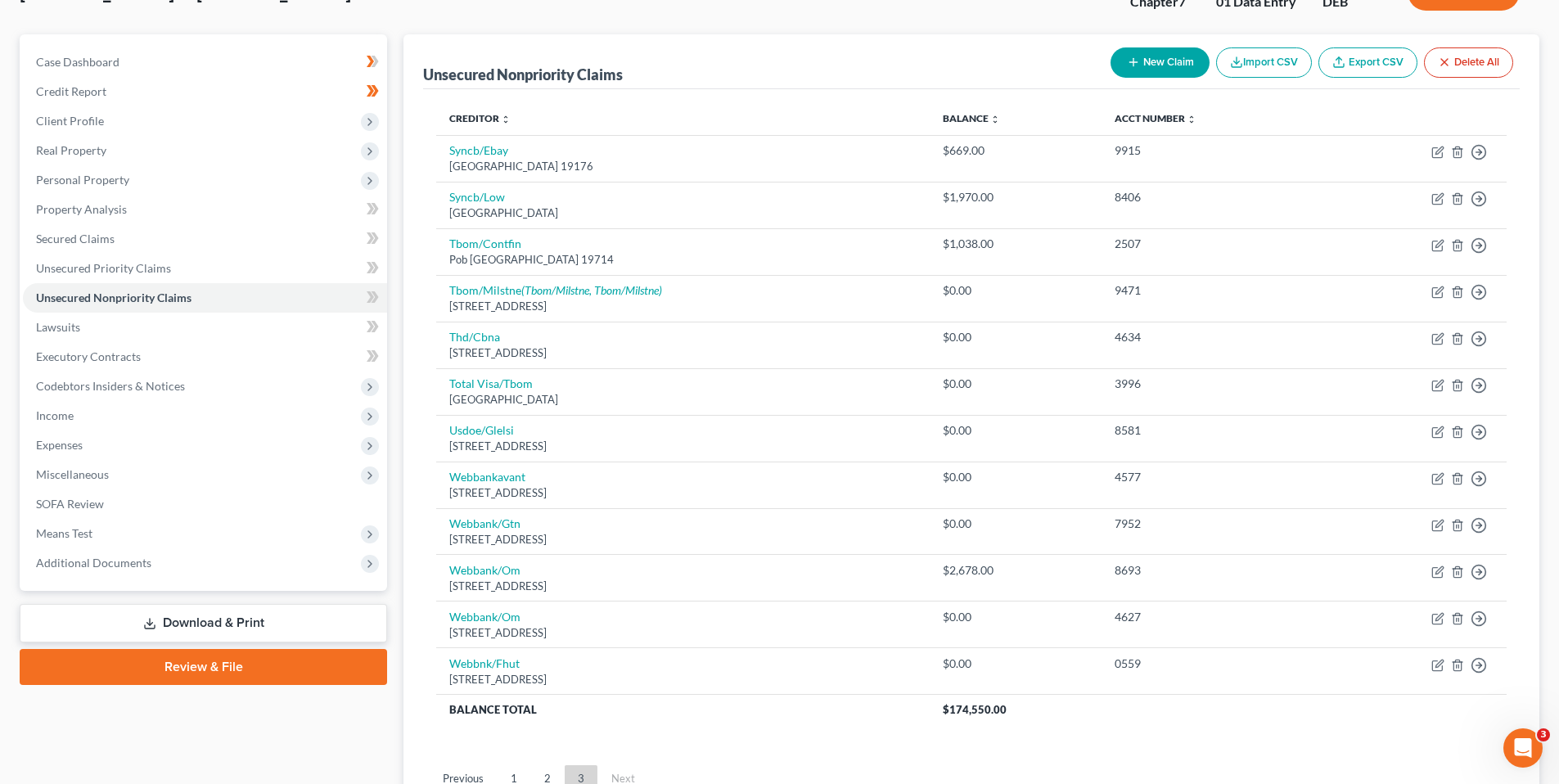
scroll to position [266, 0]
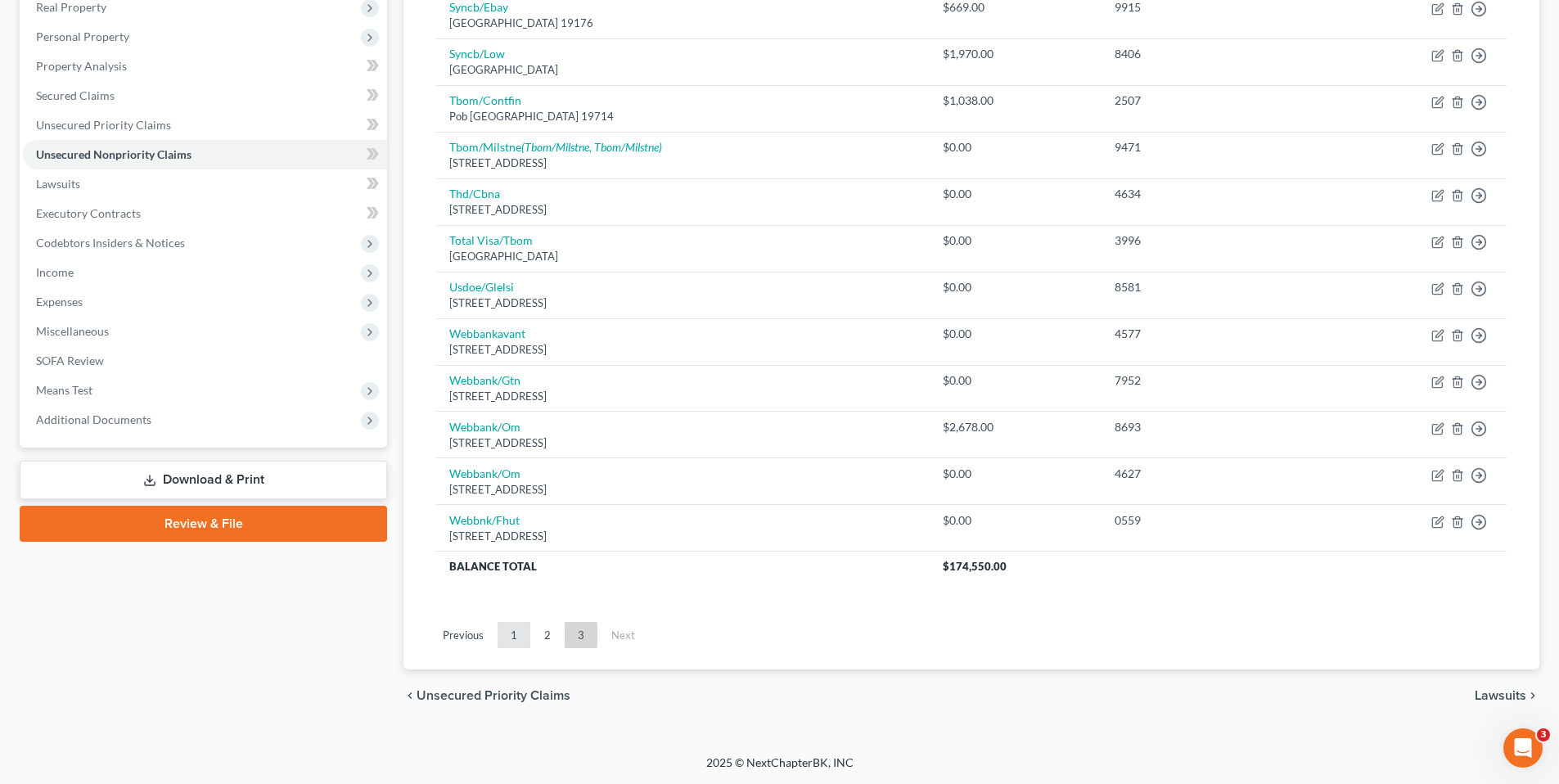
click at [511, 638] on link "1" at bounding box center [514, 634] width 32 height 27
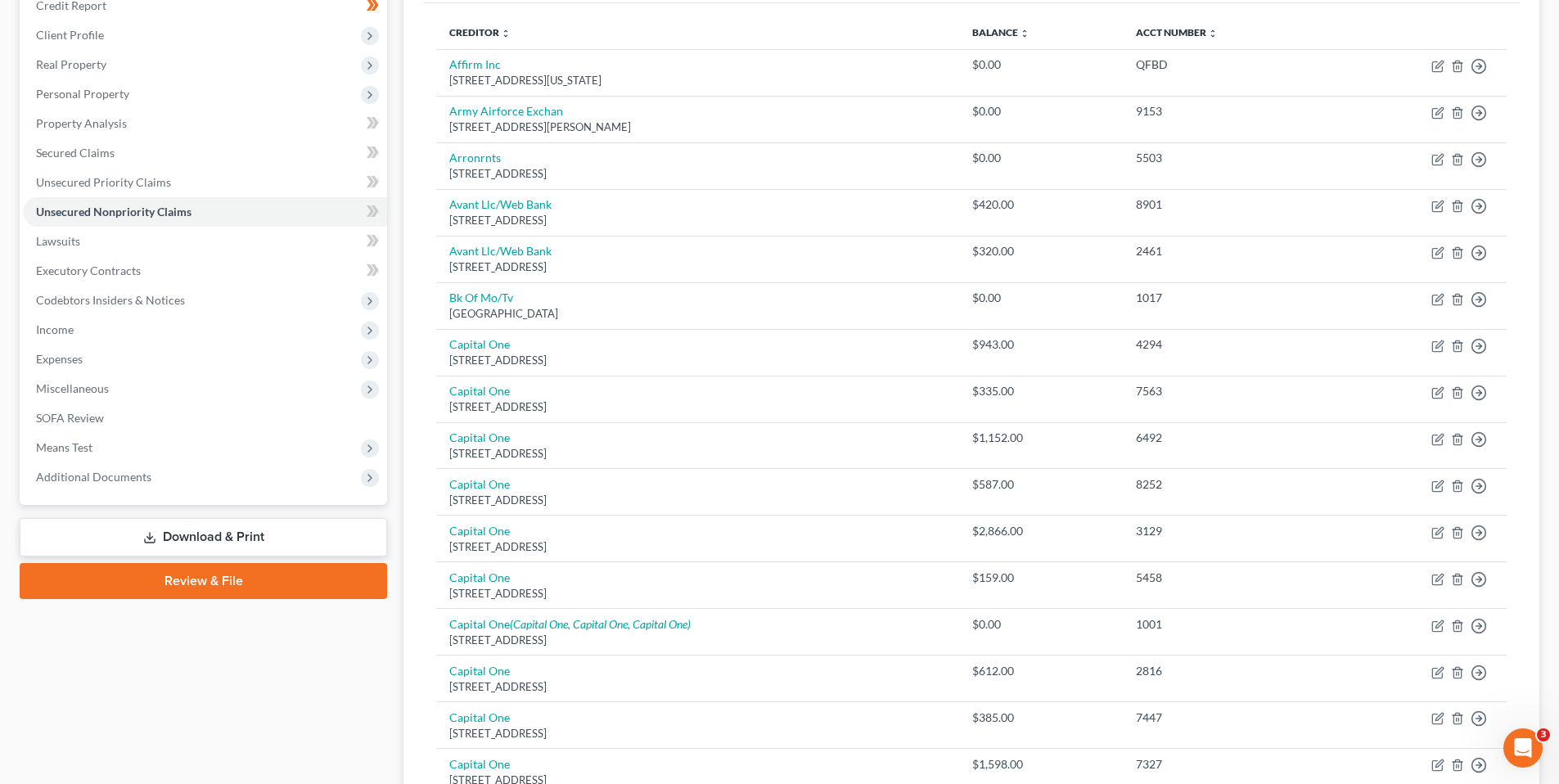
scroll to position [0, 0]
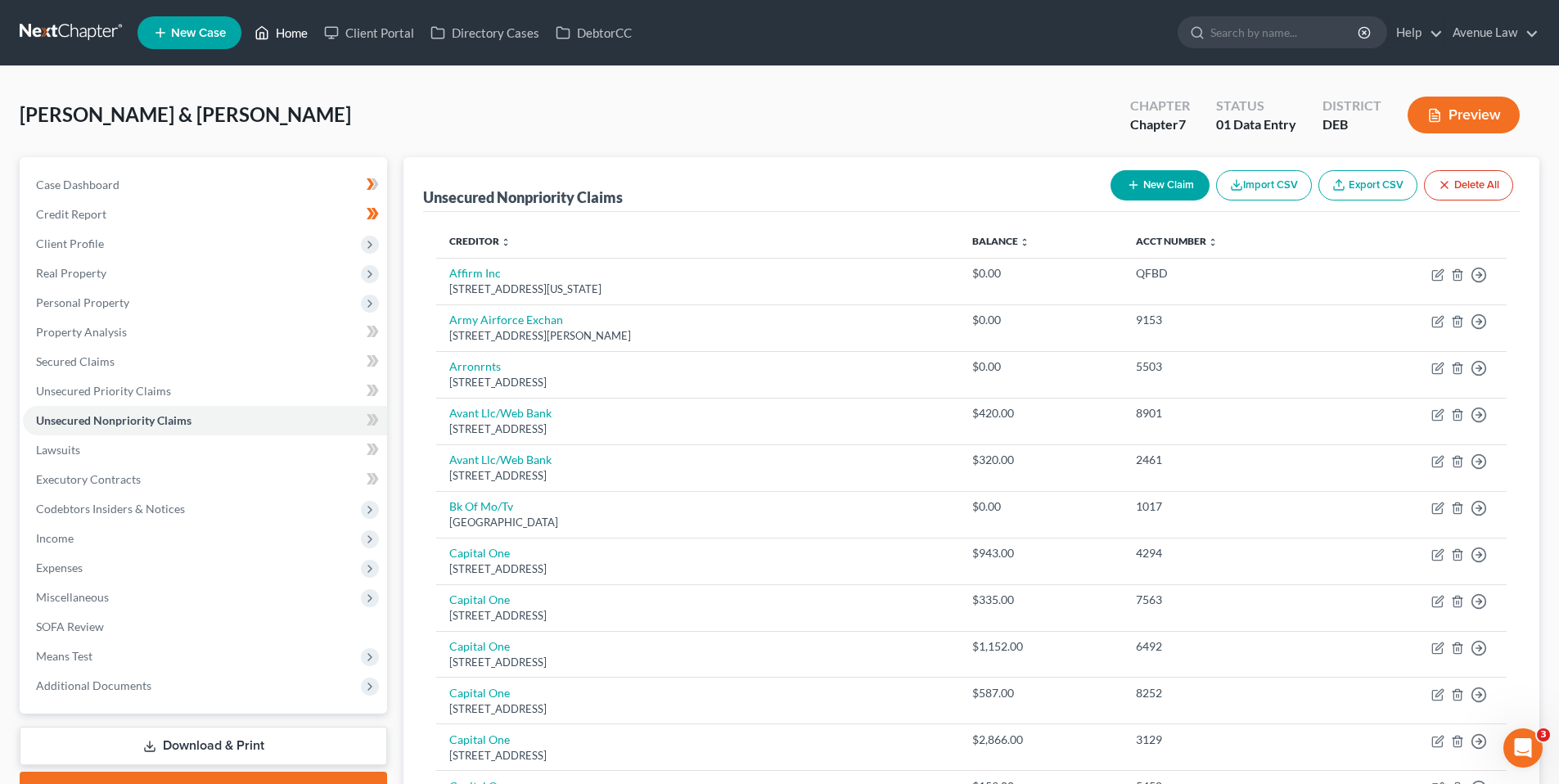
click at [290, 39] on link "Home" at bounding box center [281, 32] width 70 height 30
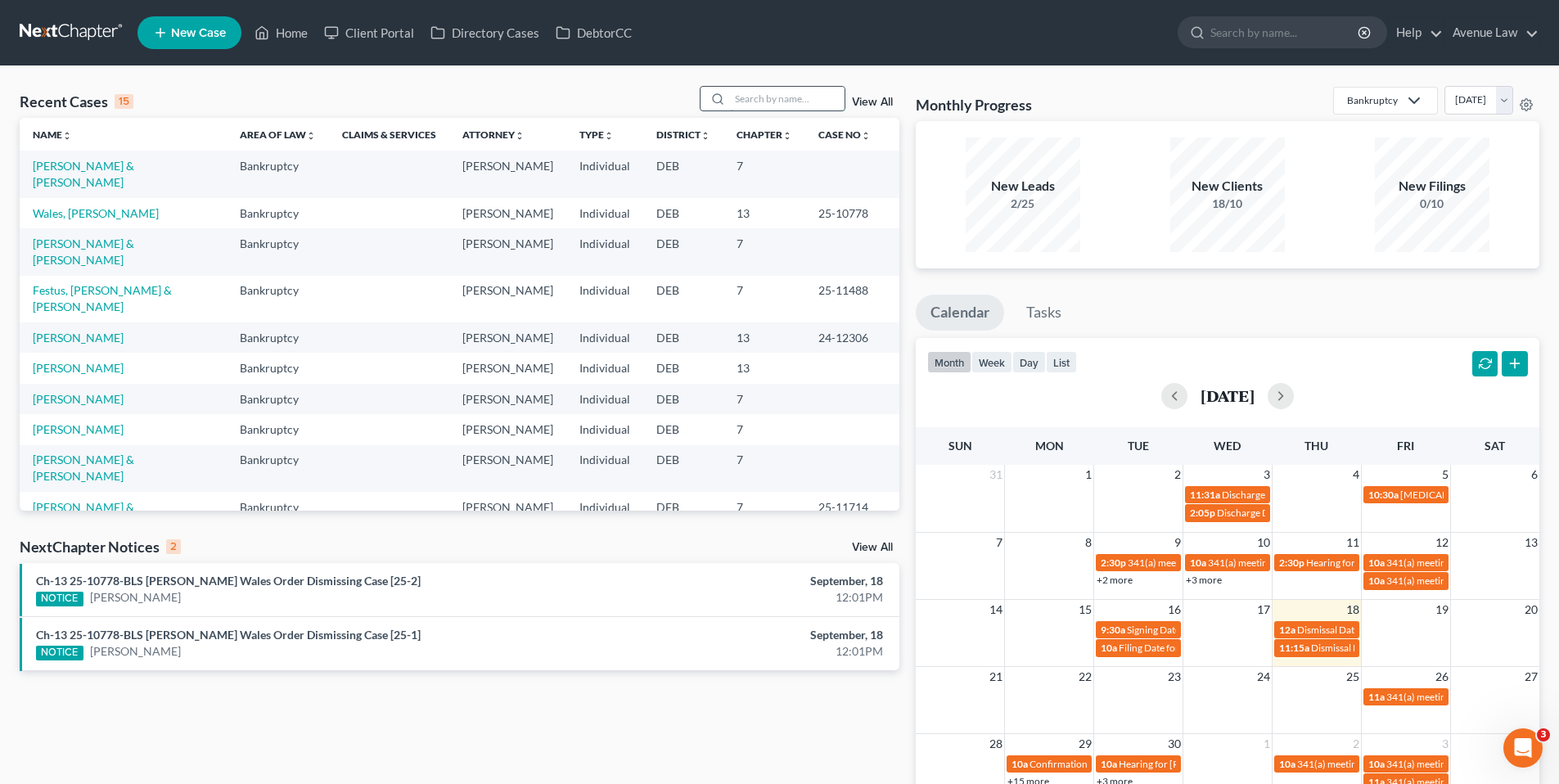
click at [746, 104] on input "search" at bounding box center [787, 98] width 114 height 24
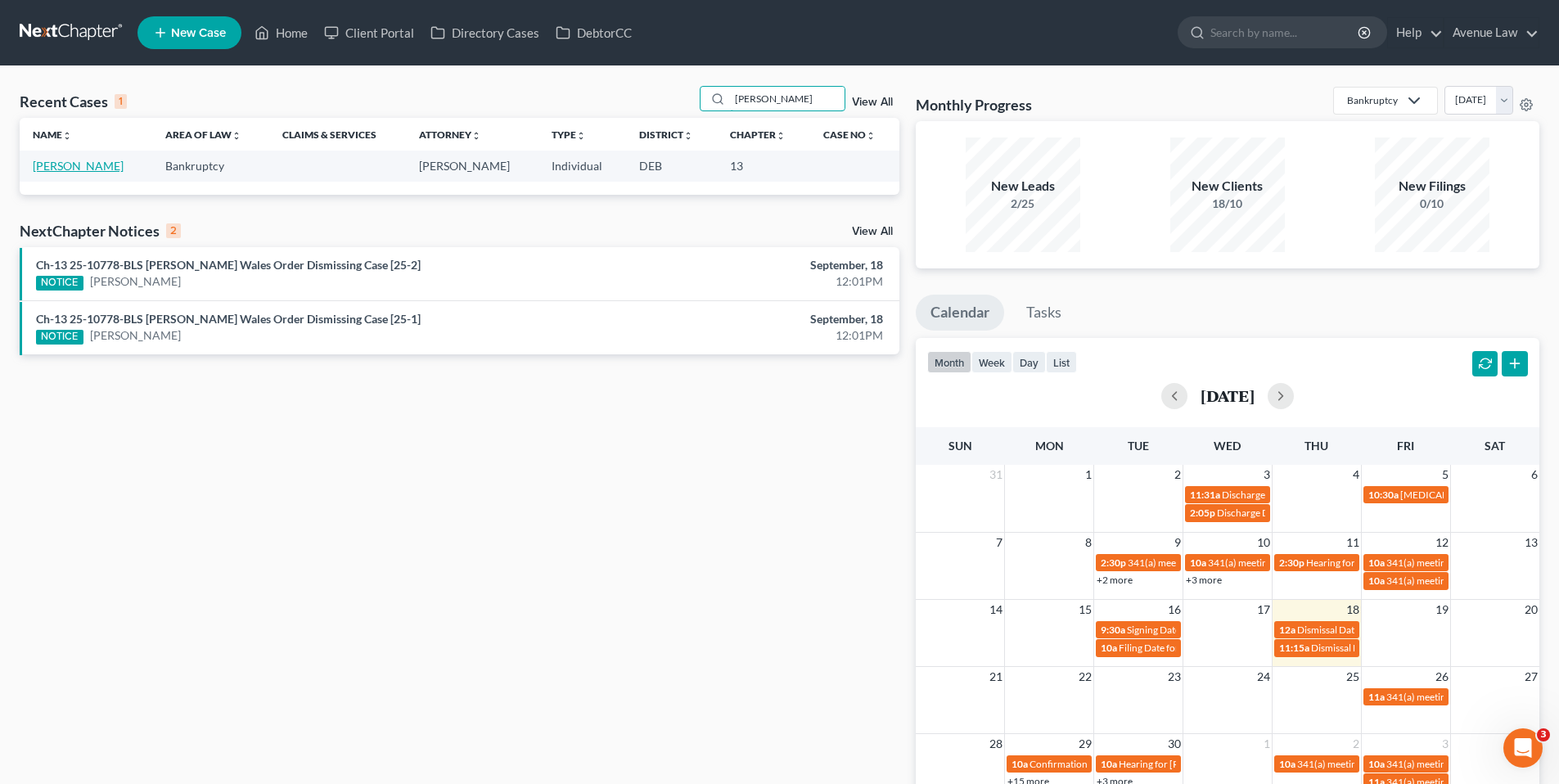
type input "[PERSON_NAME]"
click at [63, 164] on link "[PERSON_NAME]" at bounding box center [78, 165] width 91 height 14
select select "0"
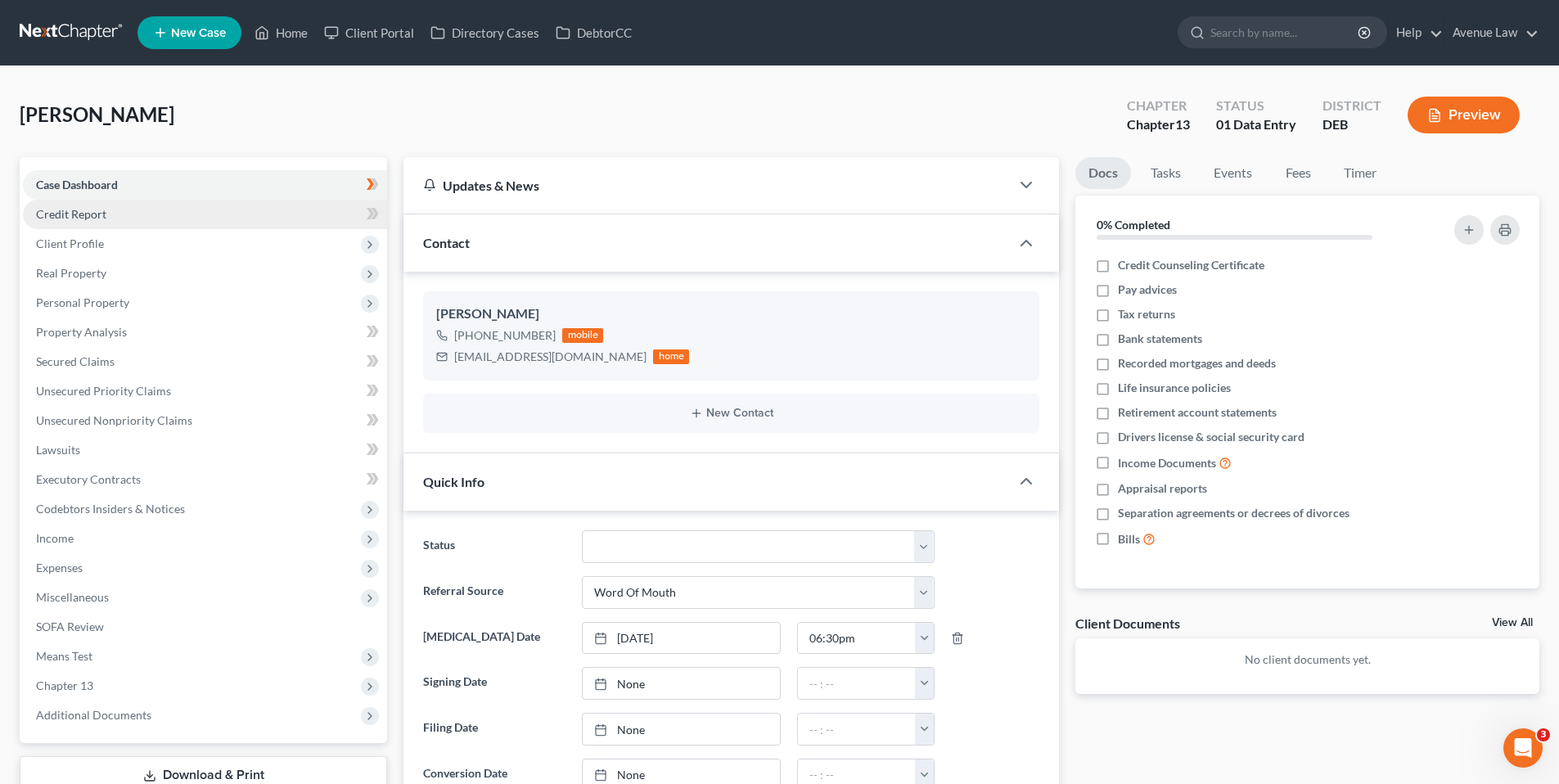
click at [47, 212] on span "Credit Report" at bounding box center [72, 213] width 71 height 14
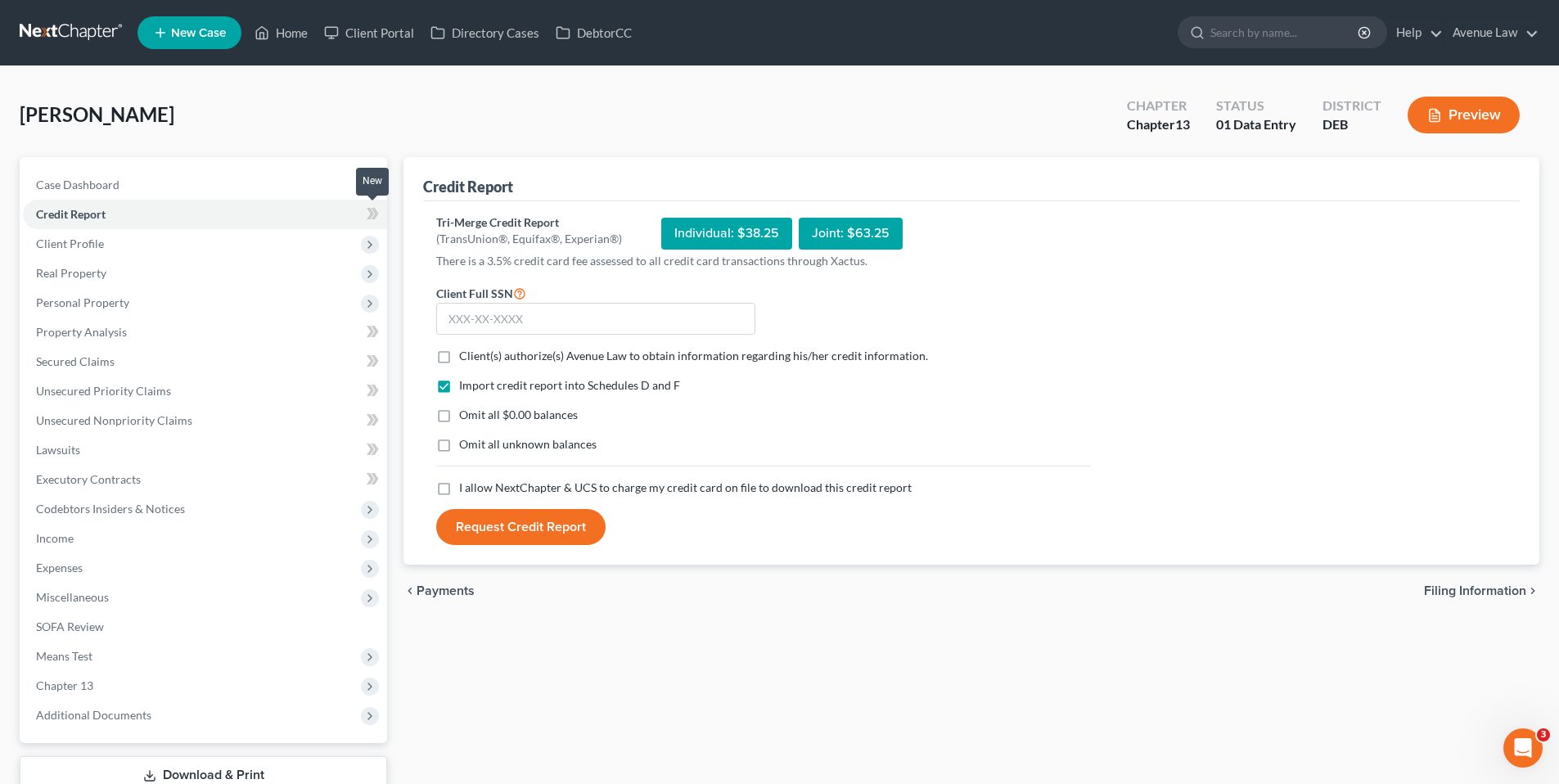
click at [374, 214] on icon at bounding box center [373, 213] width 12 height 21
click at [459, 357] on label "Client(s) authorize(s) Avenue Law to obtain information regarding his/her credi…" at bounding box center [693, 355] width 468 height 17
click at [466, 357] on input "Client(s) authorize(s) Avenue Law to obtain information regarding his/her credi…" at bounding box center [470, 352] width 11 height 11
checkbox input "true"
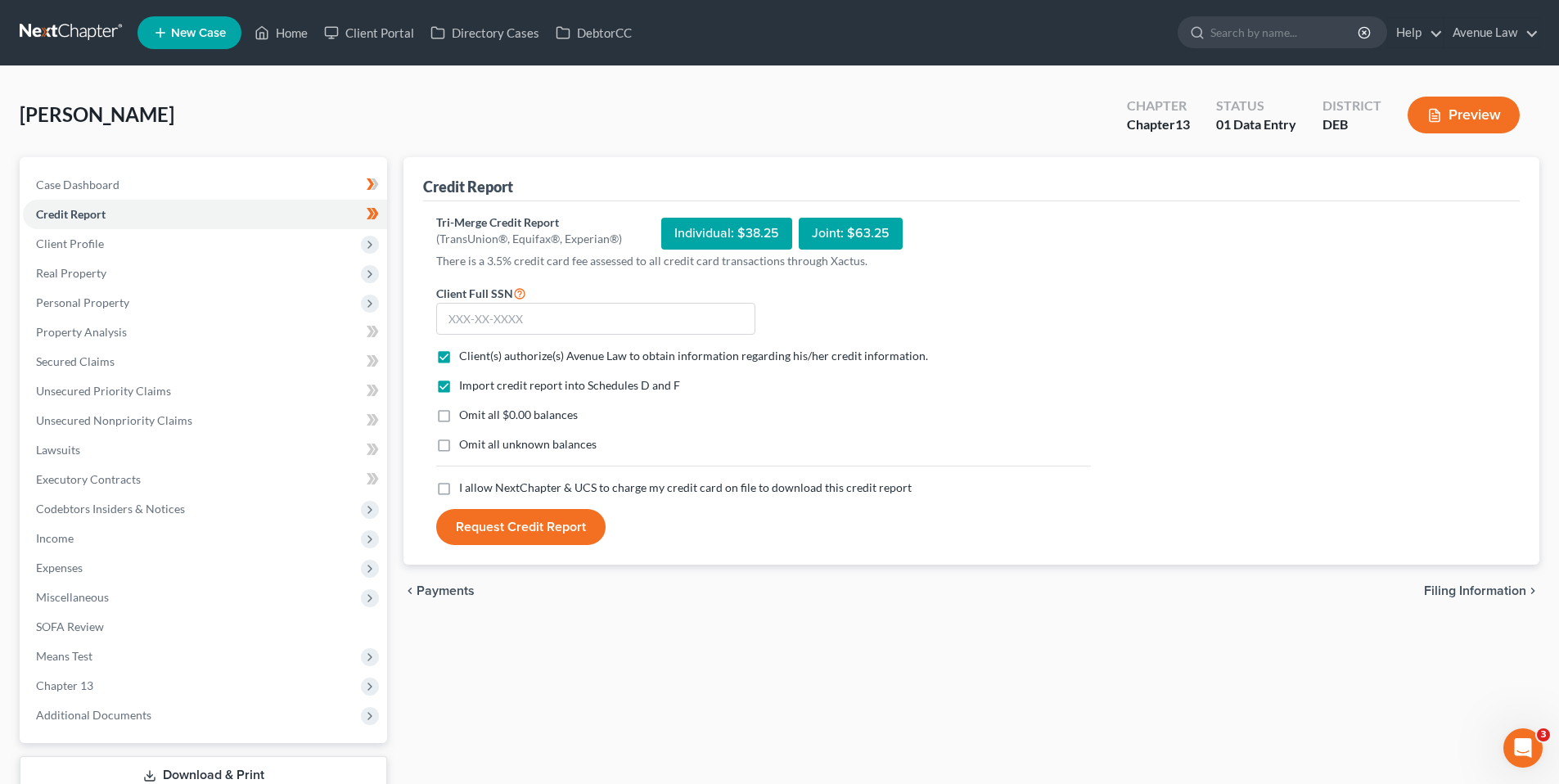
click at [459, 486] on label "I allow NextChapter & UCS to charge my credit card on file to download this cre…" at bounding box center [685, 487] width 453 height 17
click at [466, 486] on input "I allow NextChapter & UCS to charge my credit card on file to download this cre…" at bounding box center [470, 484] width 11 height 11
checkbox input "true"
click at [464, 323] on input "text" at bounding box center [595, 319] width 319 height 32
type input "590-64-5840"
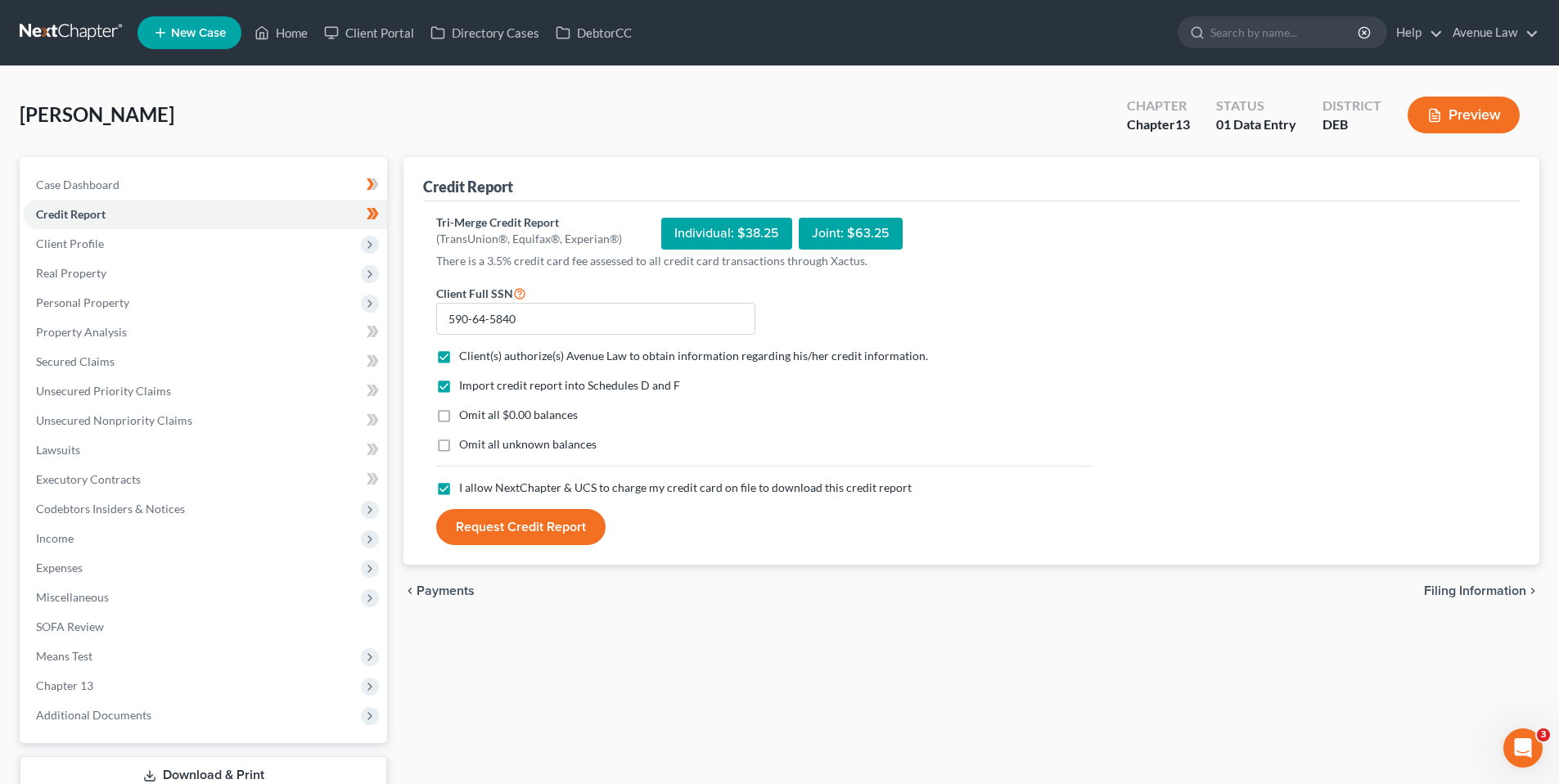
click at [510, 525] on button "Request Credit Report" at bounding box center [521, 526] width 169 height 36
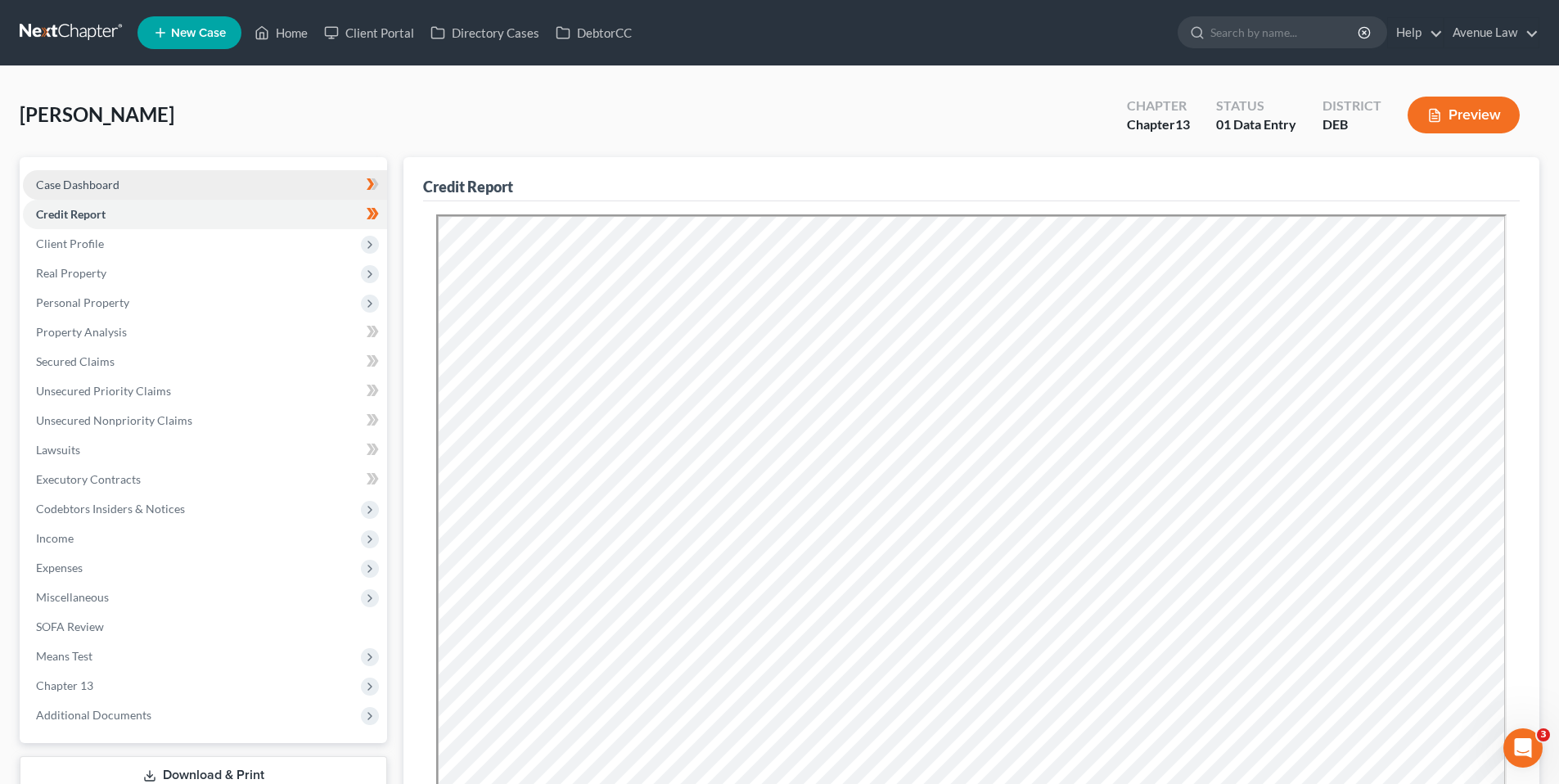
click at [93, 182] on span "Case Dashboard" at bounding box center [78, 184] width 84 height 14
select select "0"
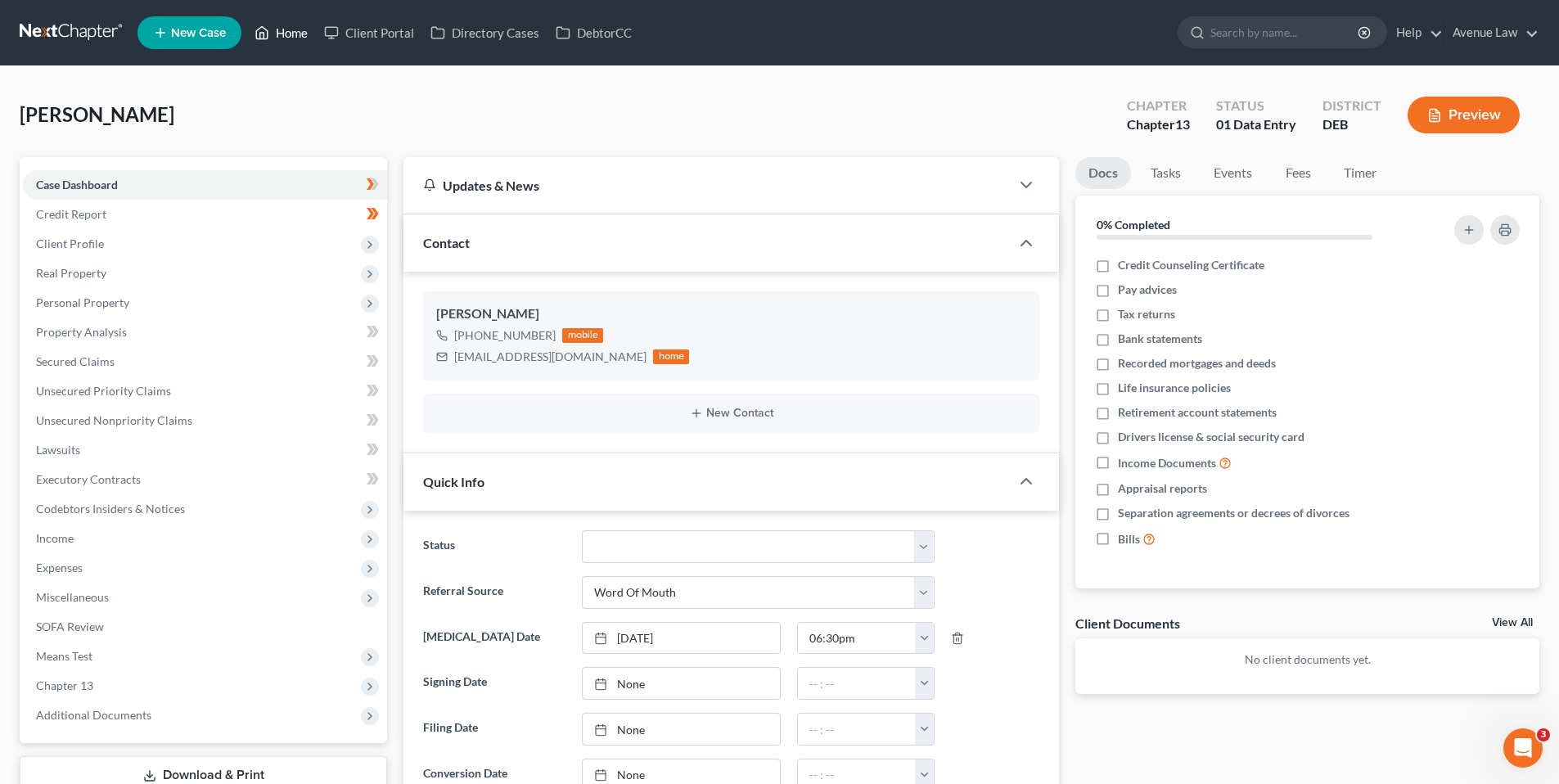
click at [295, 31] on link "Home" at bounding box center [281, 32] width 70 height 30
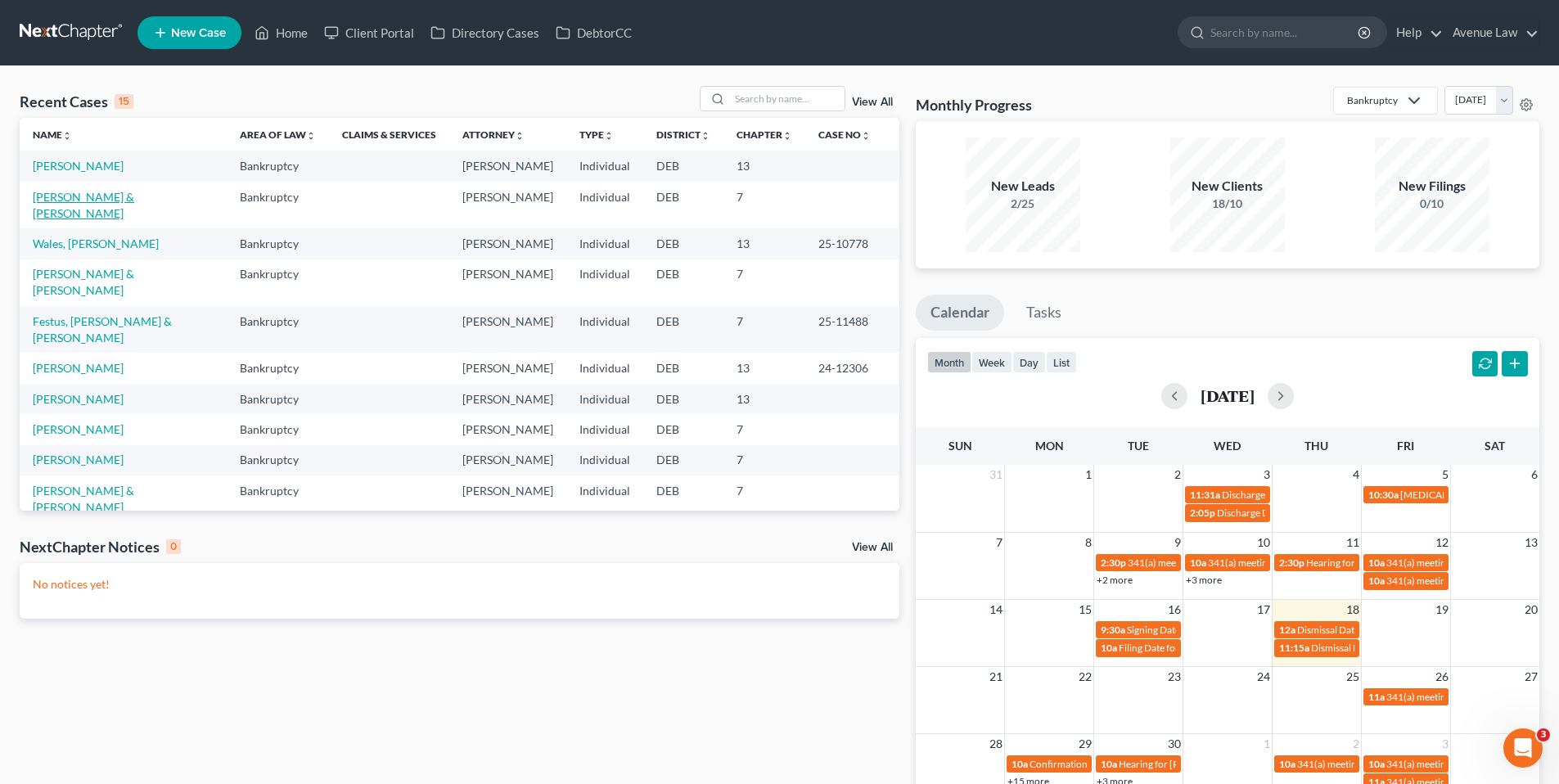
click at [100, 192] on link "[PERSON_NAME] & [PERSON_NAME]" at bounding box center [83, 205] width 101 height 30
select select "0"
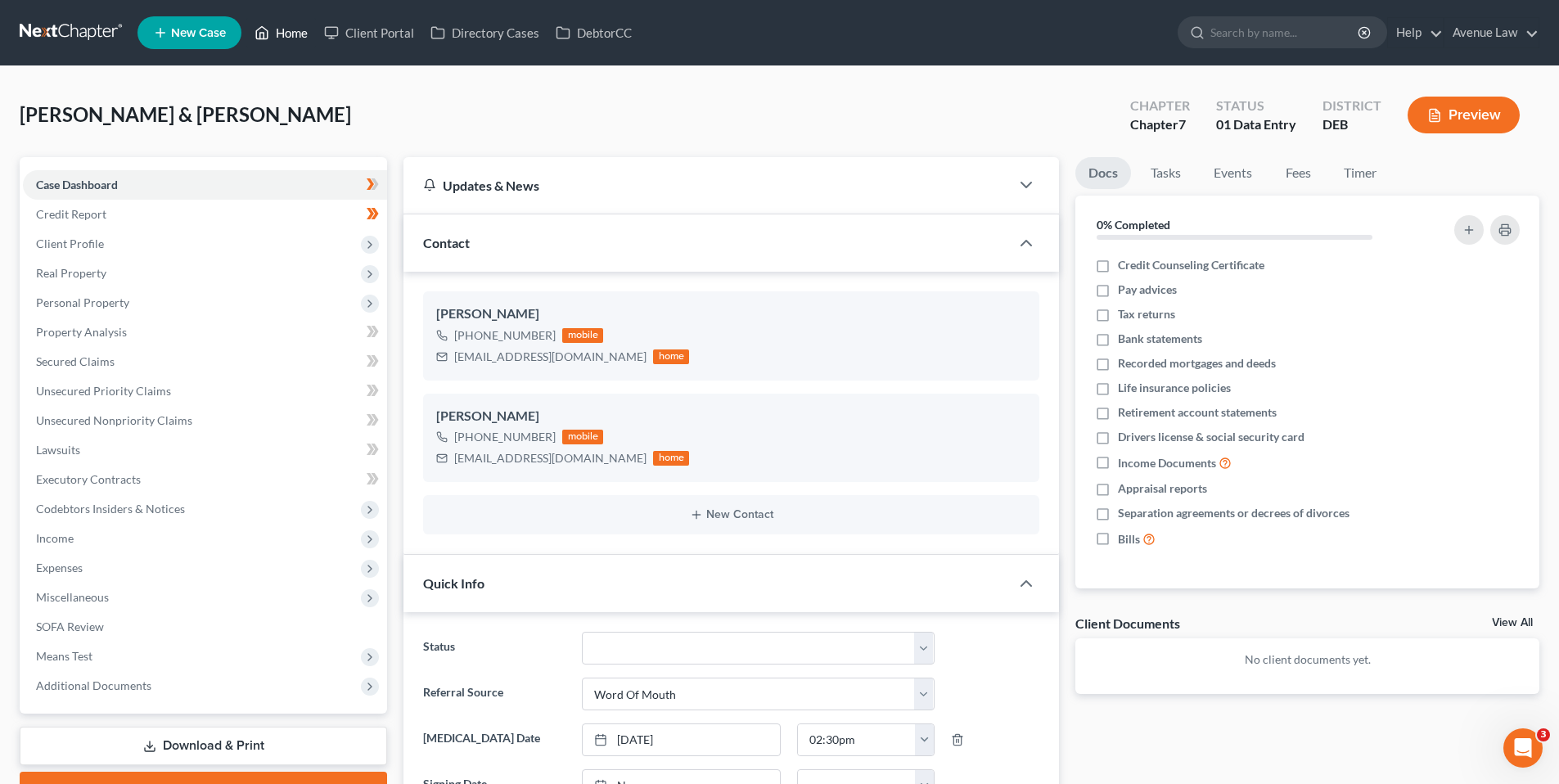
drag, startPoint x: 294, startPoint y: 27, endPoint x: 320, endPoint y: 54, distance: 37.5
click at [293, 27] on link "Home" at bounding box center [281, 32] width 70 height 30
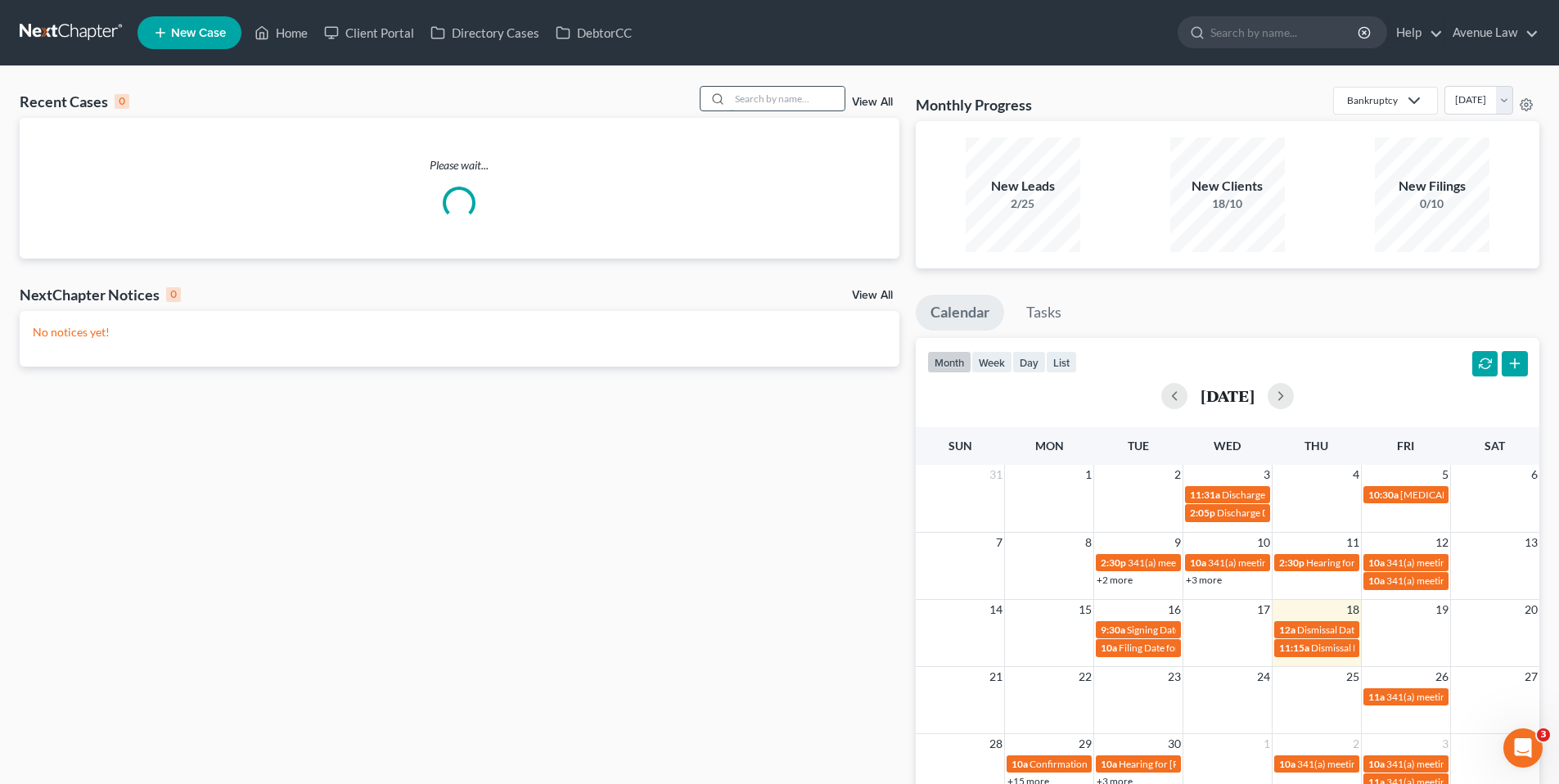
click at [746, 99] on input "search" at bounding box center [787, 98] width 114 height 24
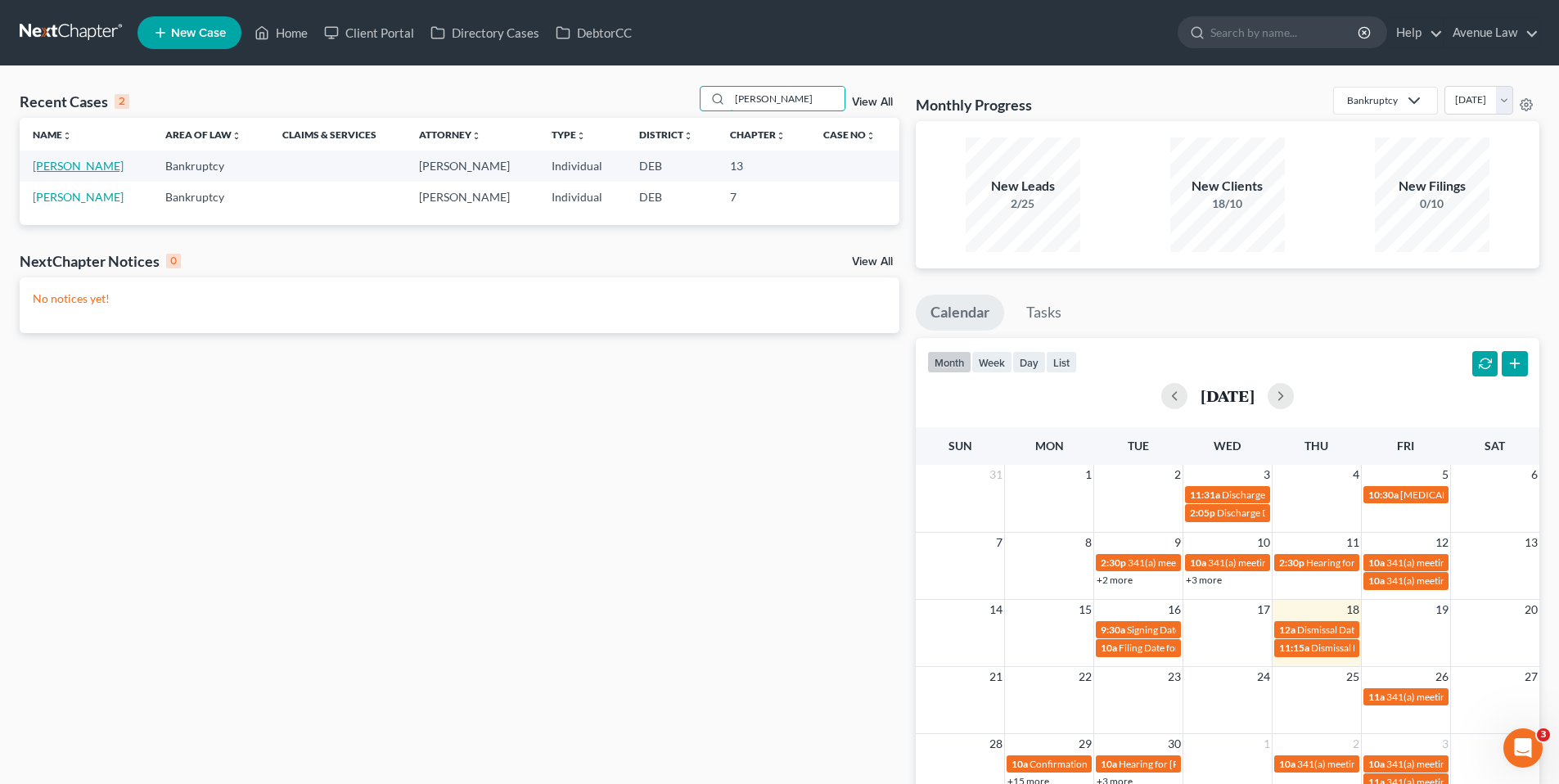
type input "[PERSON_NAME]"
click at [64, 164] on link "[PERSON_NAME]" at bounding box center [78, 165] width 91 height 14
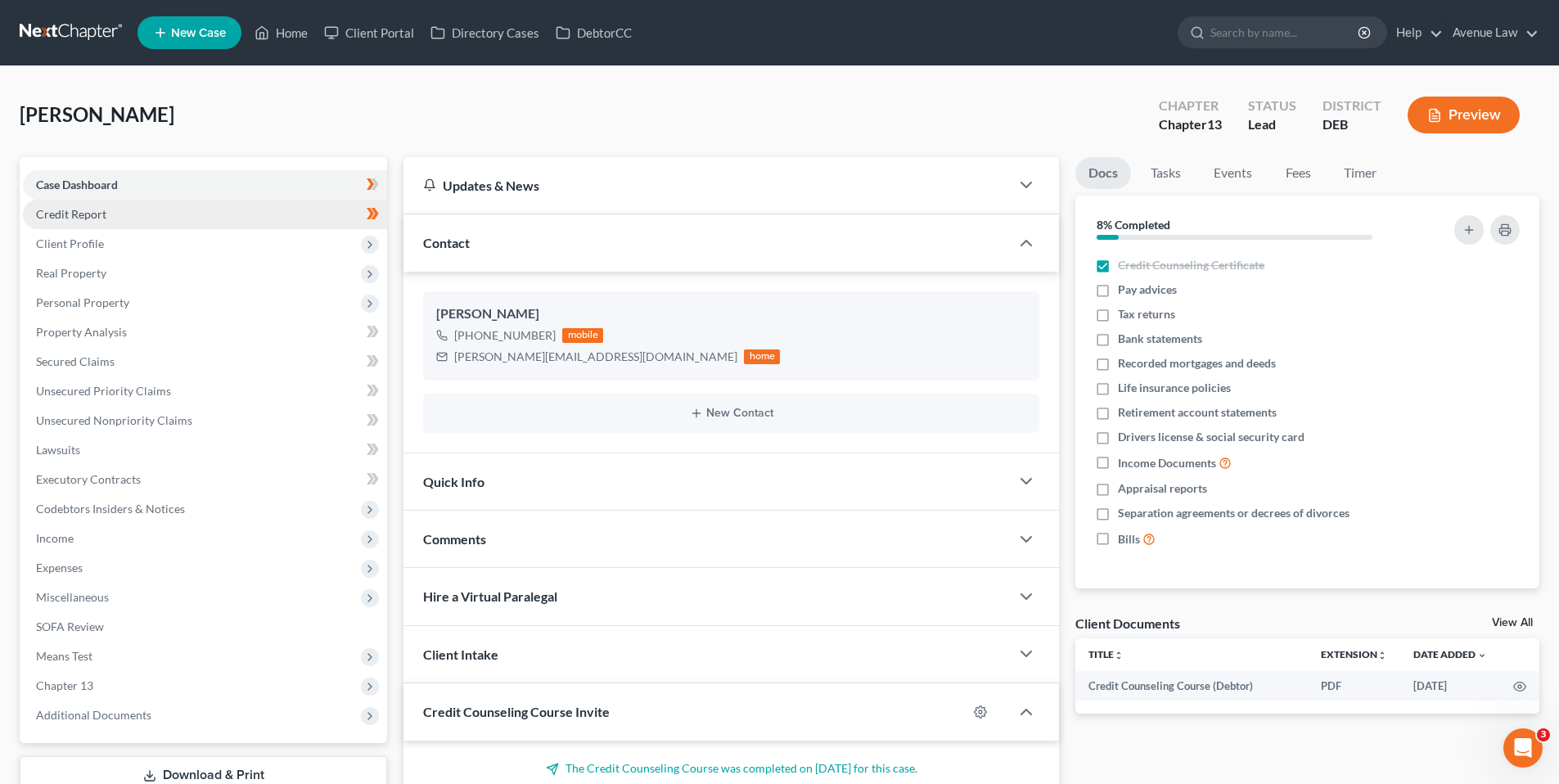
click at [86, 216] on span "Credit Report" at bounding box center [72, 213] width 71 height 14
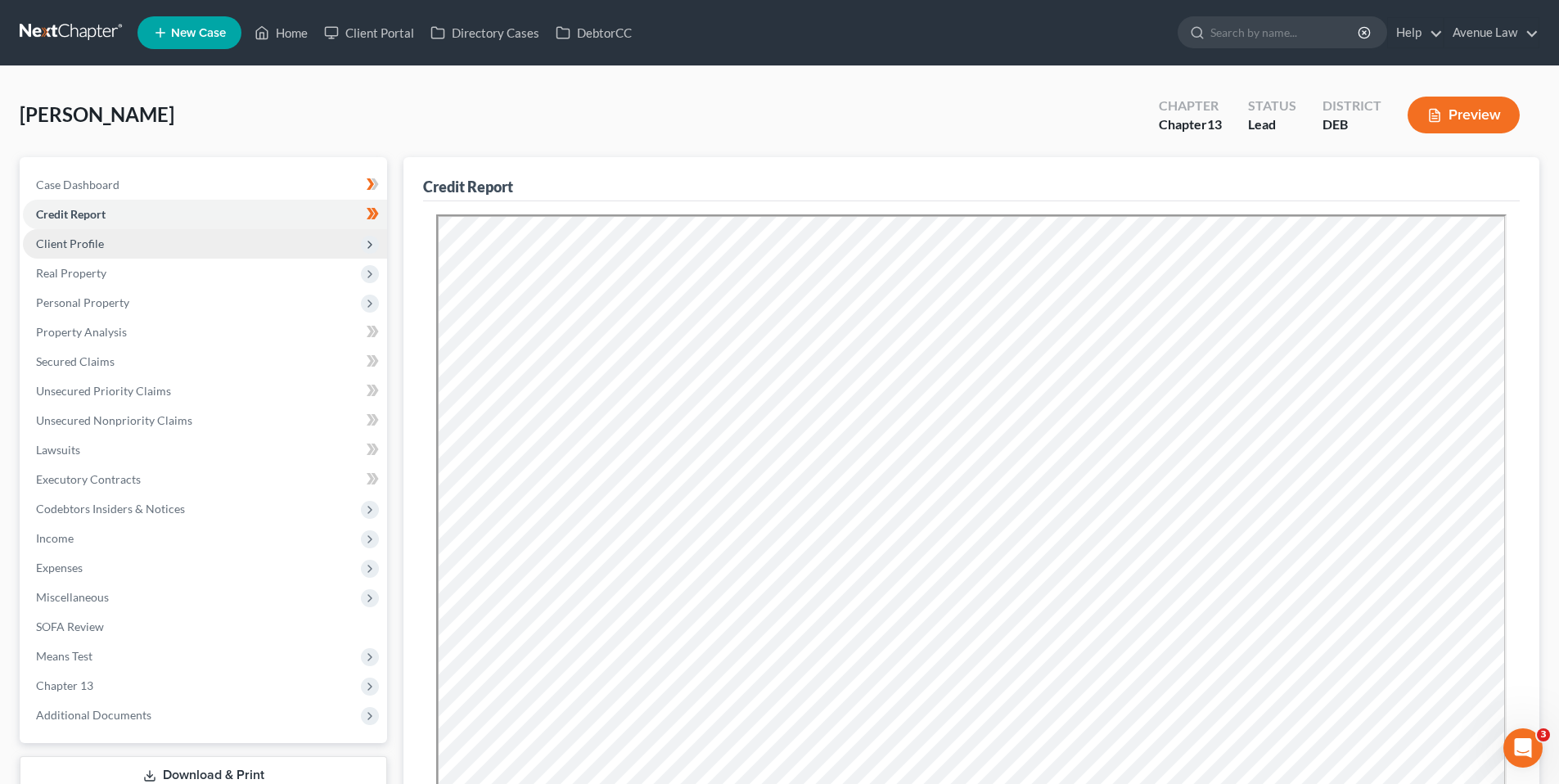
click at [79, 245] on span "Client Profile" at bounding box center [70, 243] width 68 height 14
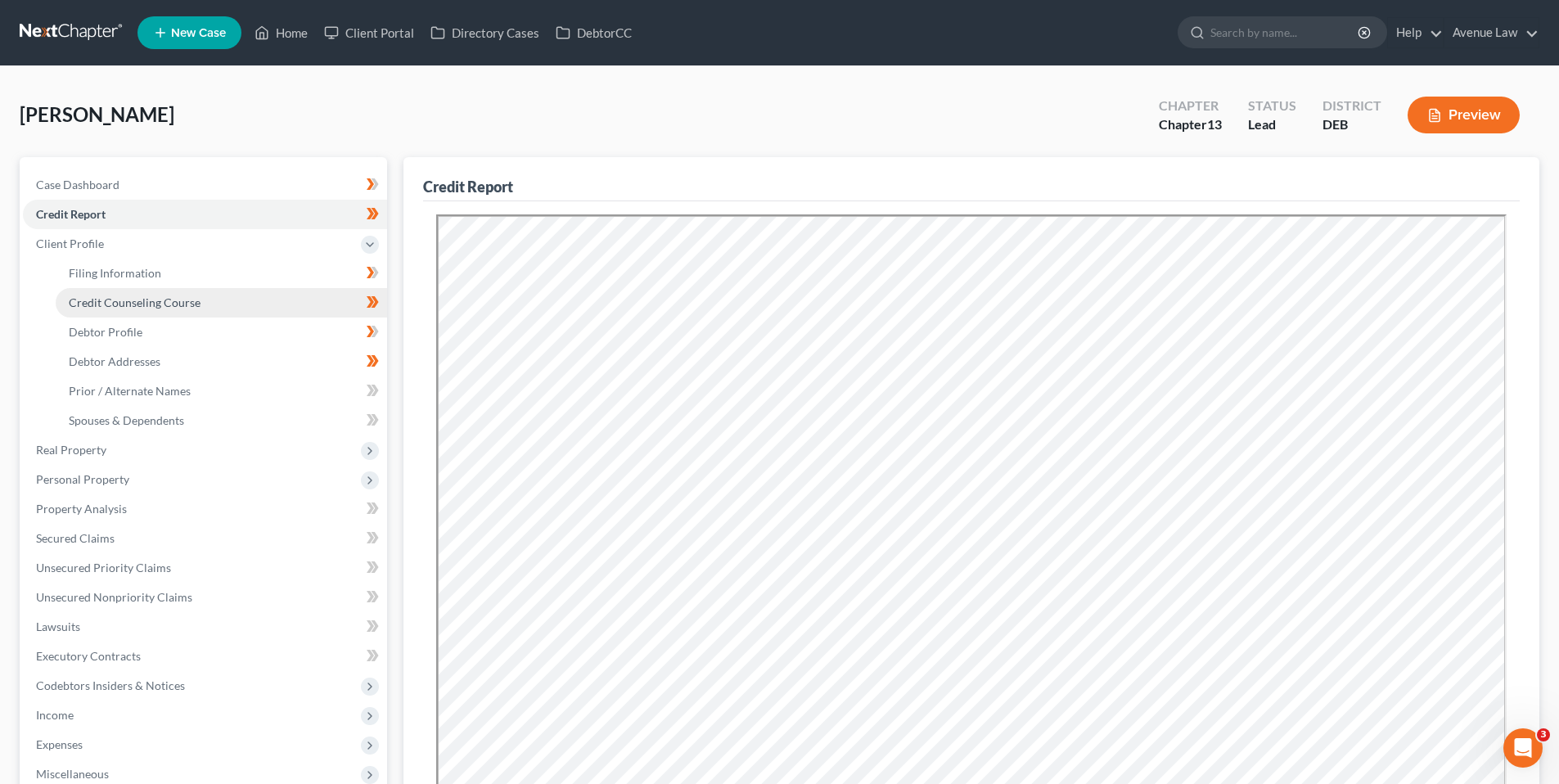
click at [101, 300] on span "Credit Counseling Course" at bounding box center [135, 302] width 132 height 14
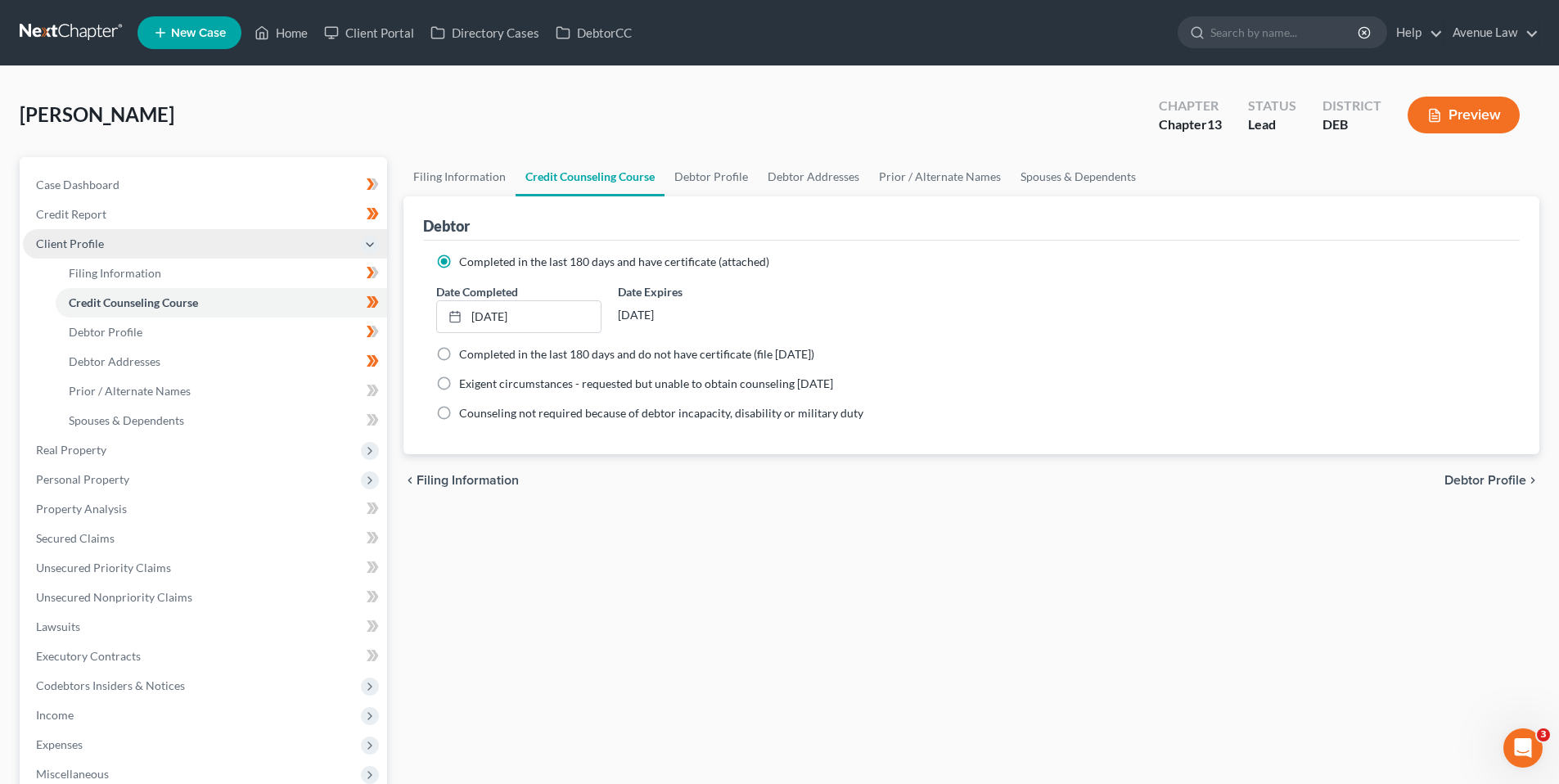
click at [79, 241] on span "Client Profile" at bounding box center [70, 243] width 68 height 14
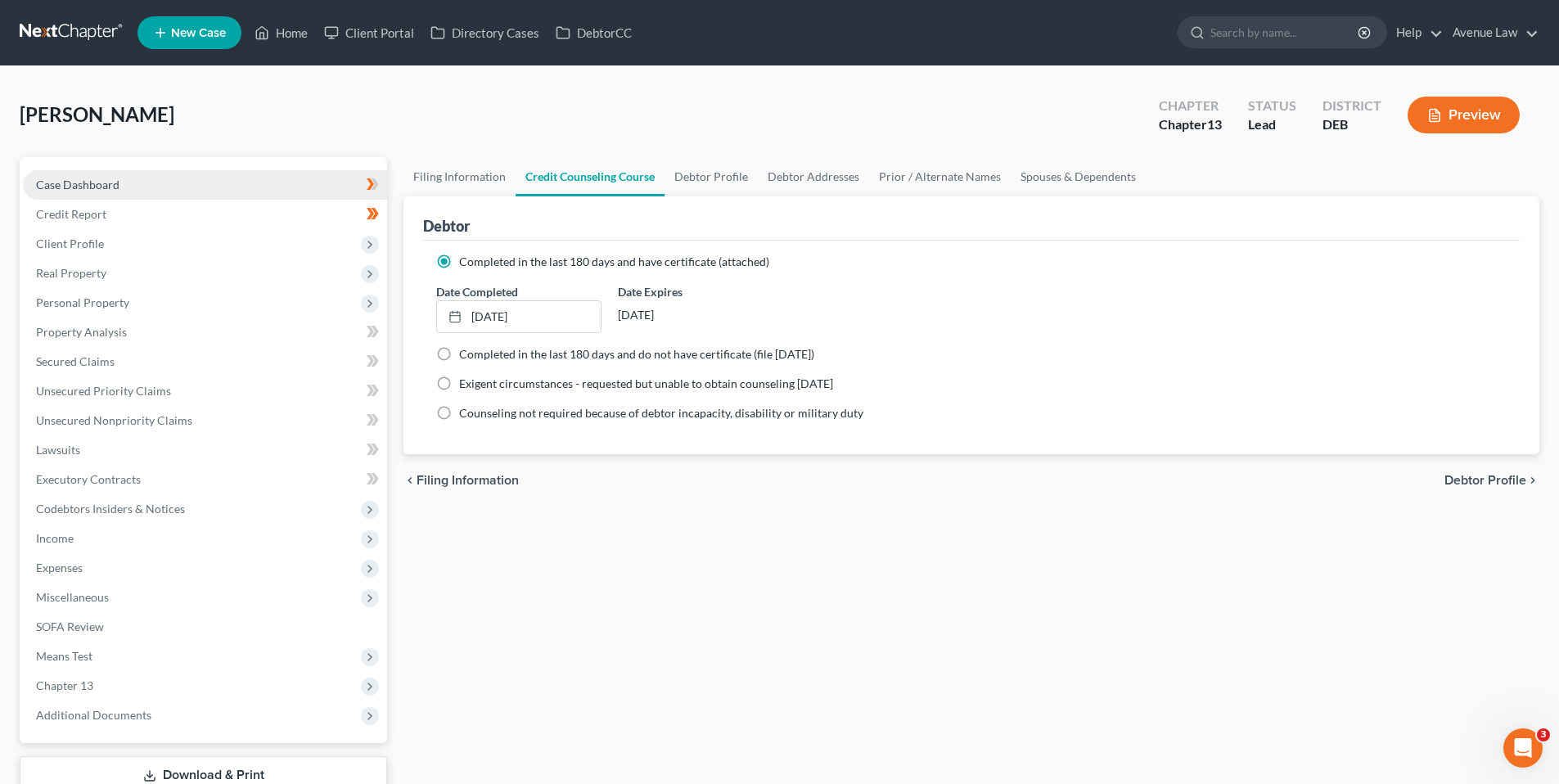
click at [79, 184] on span "Case Dashboard" at bounding box center [78, 184] width 84 height 14
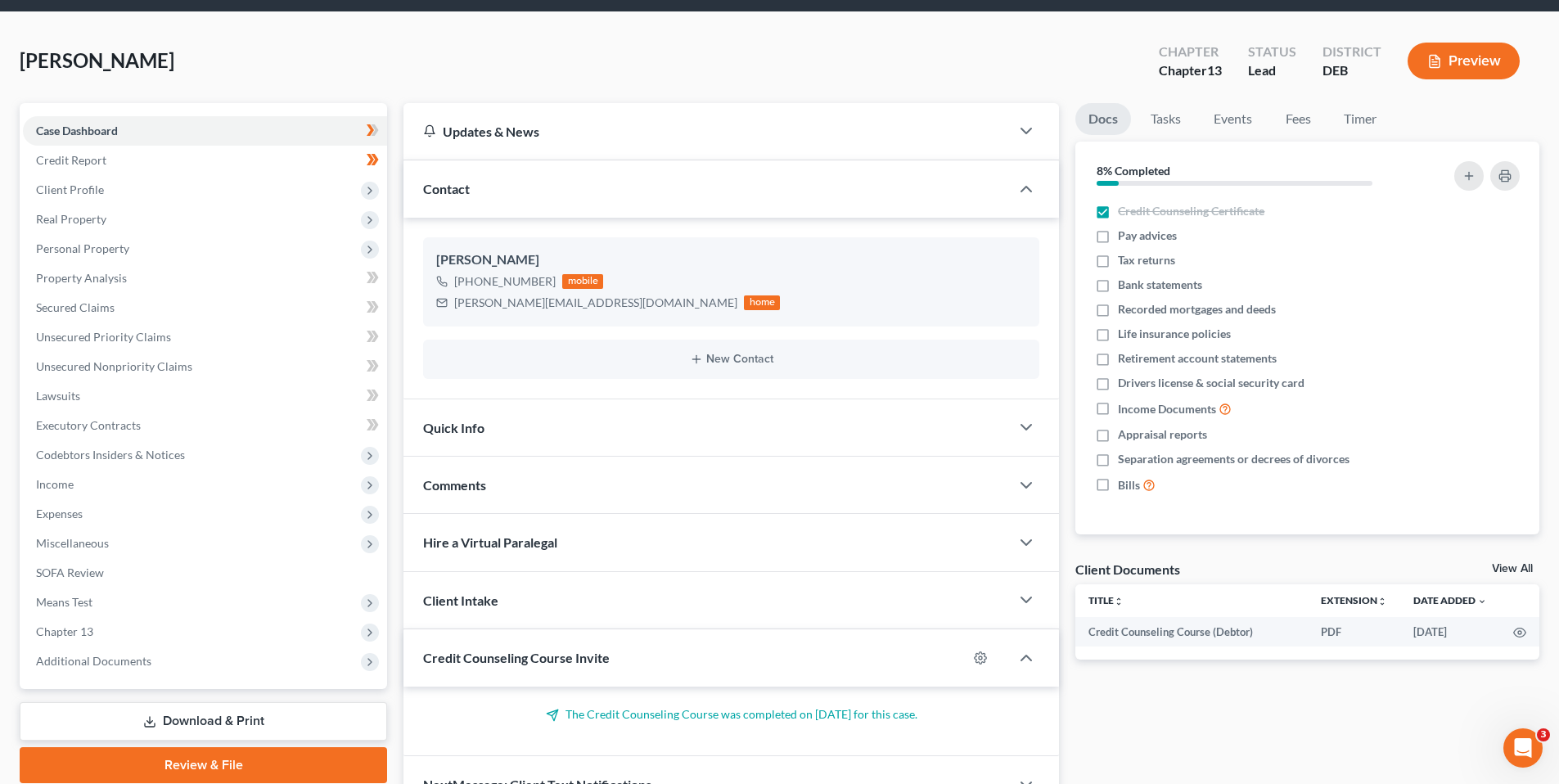
scroll to position [82, 0]
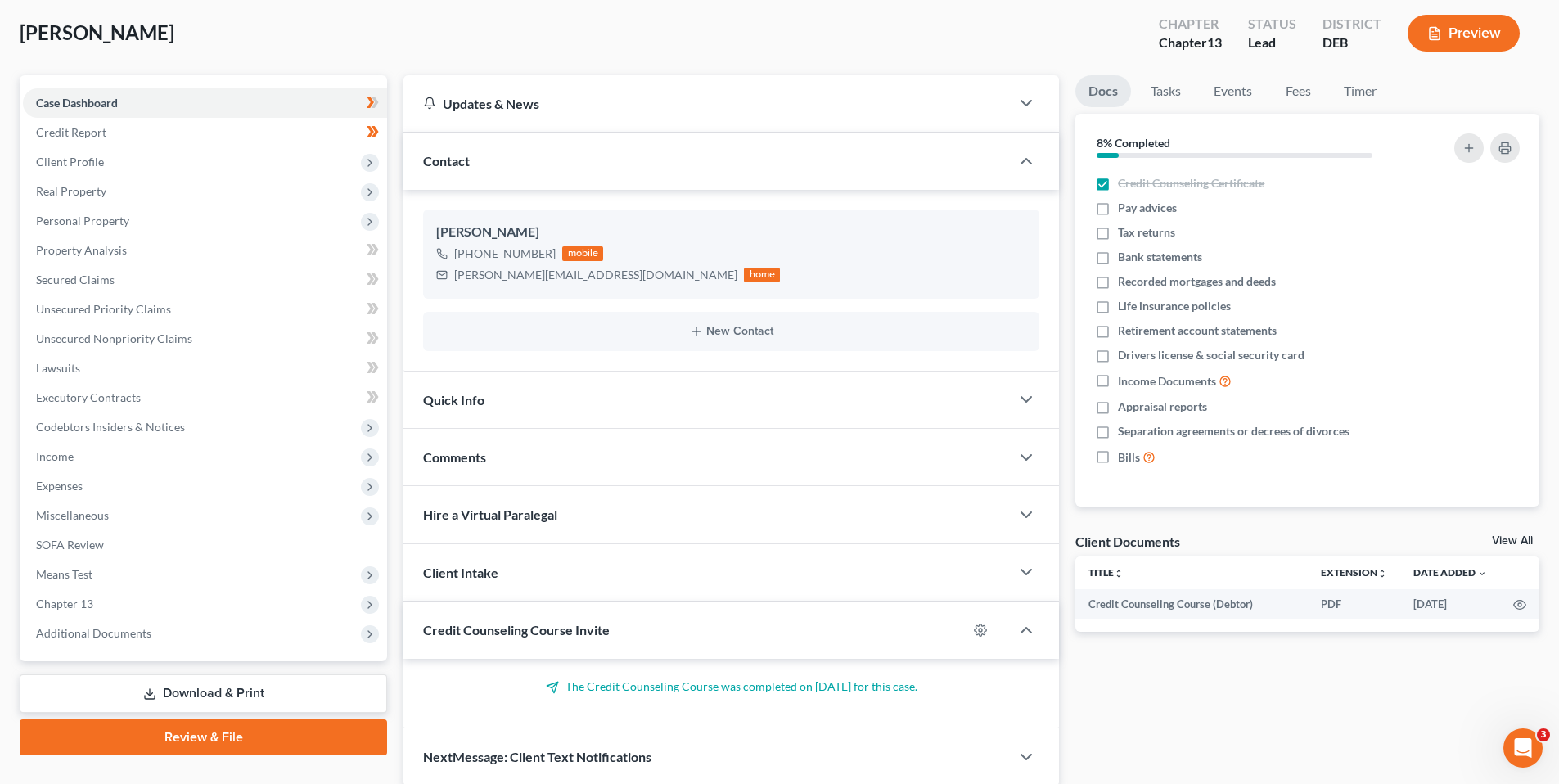
click at [483, 400] on div "Quick Info" at bounding box center [707, 399] width 606 height 56
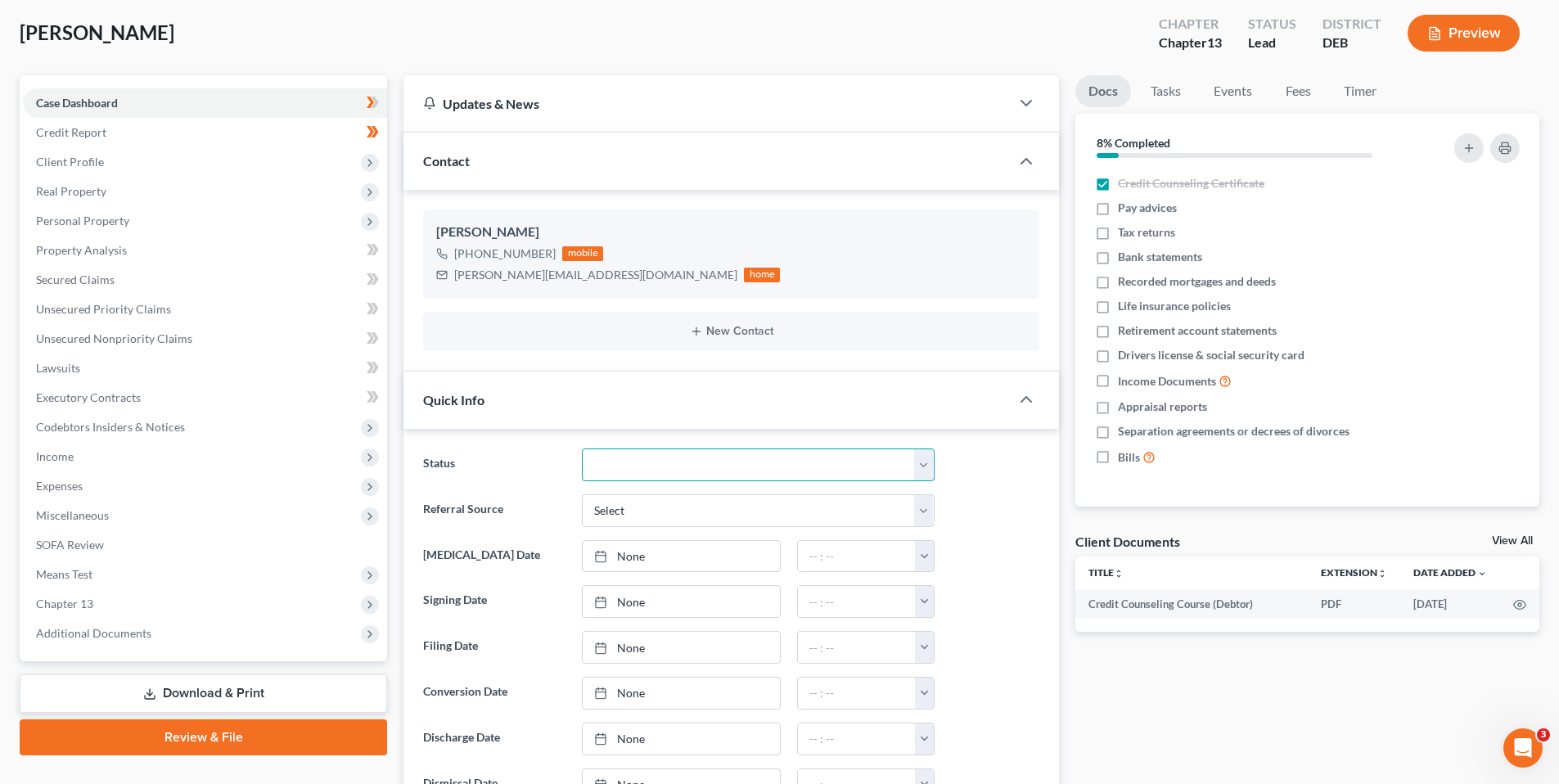
click at [766, 461] on select "01 Data Entry 02 Ready for Review and File 03 Filed 04 341 Scheduled 05 341 Con…" at bounding box center [758, 464] width 352 height 32
select select "0"
click at [582, 449] on select "01 Data Entry 02 Ready for Review and File 03 Filed 04 341 Scheduled 05 341 Con…" at bounding box center [758, 464] width 352 height 32
click at [614, 513] on select "Select Word Of Mouth Previous Clients Direct Mail Website Google Search Modern …" at bounding box center [758, 510] width 352 height 32
select select "0"
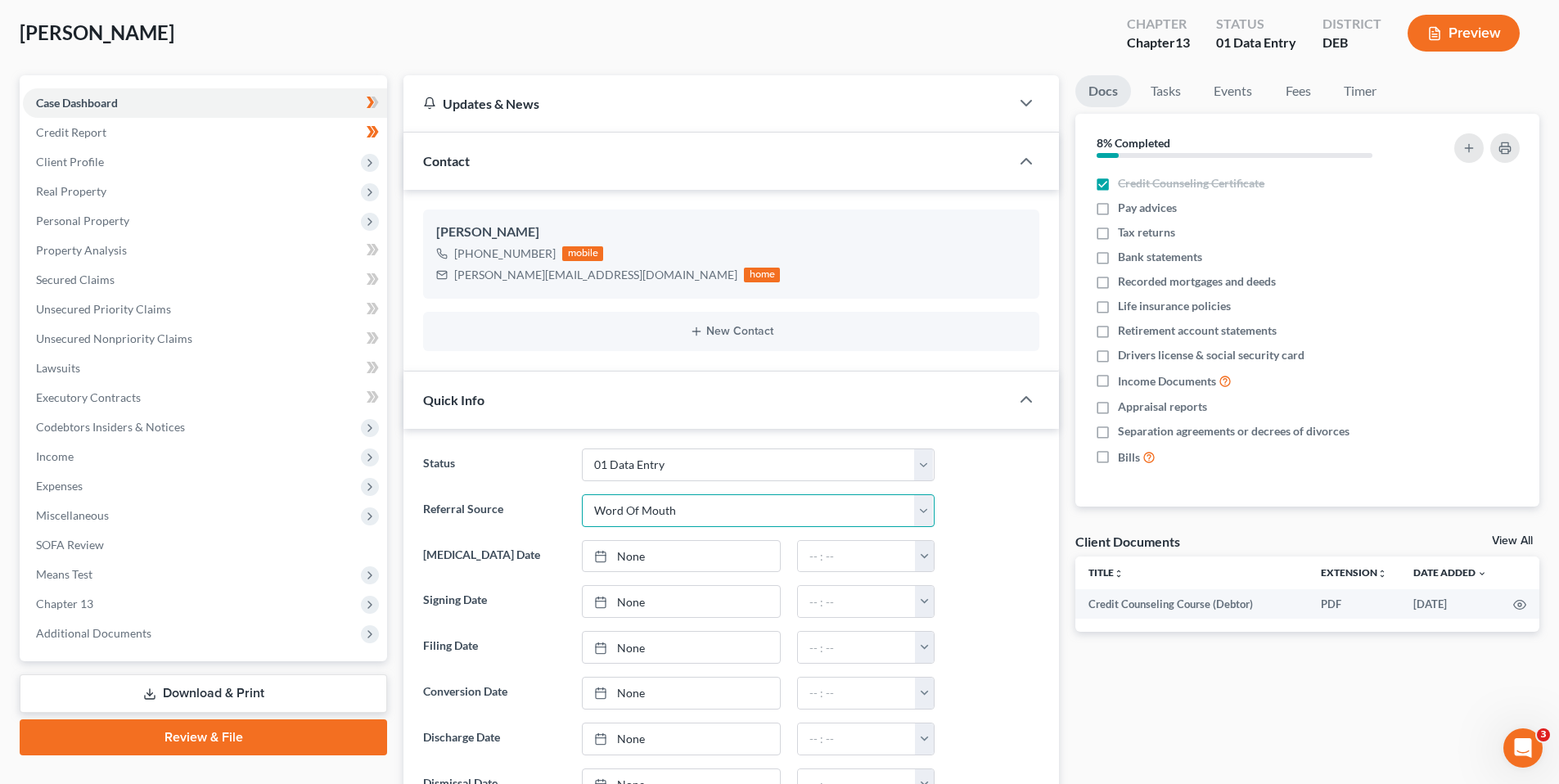
click at [582, 494] on select "Select Word Of Mouth Previous Clients Direct Mail Website Google Search Modern …" at bounding box center [758, 510] width 352 height 32
click at [639, 557] on link "None" at bounding box center [681, 557] width 197 height 31
type input "[DATE]"
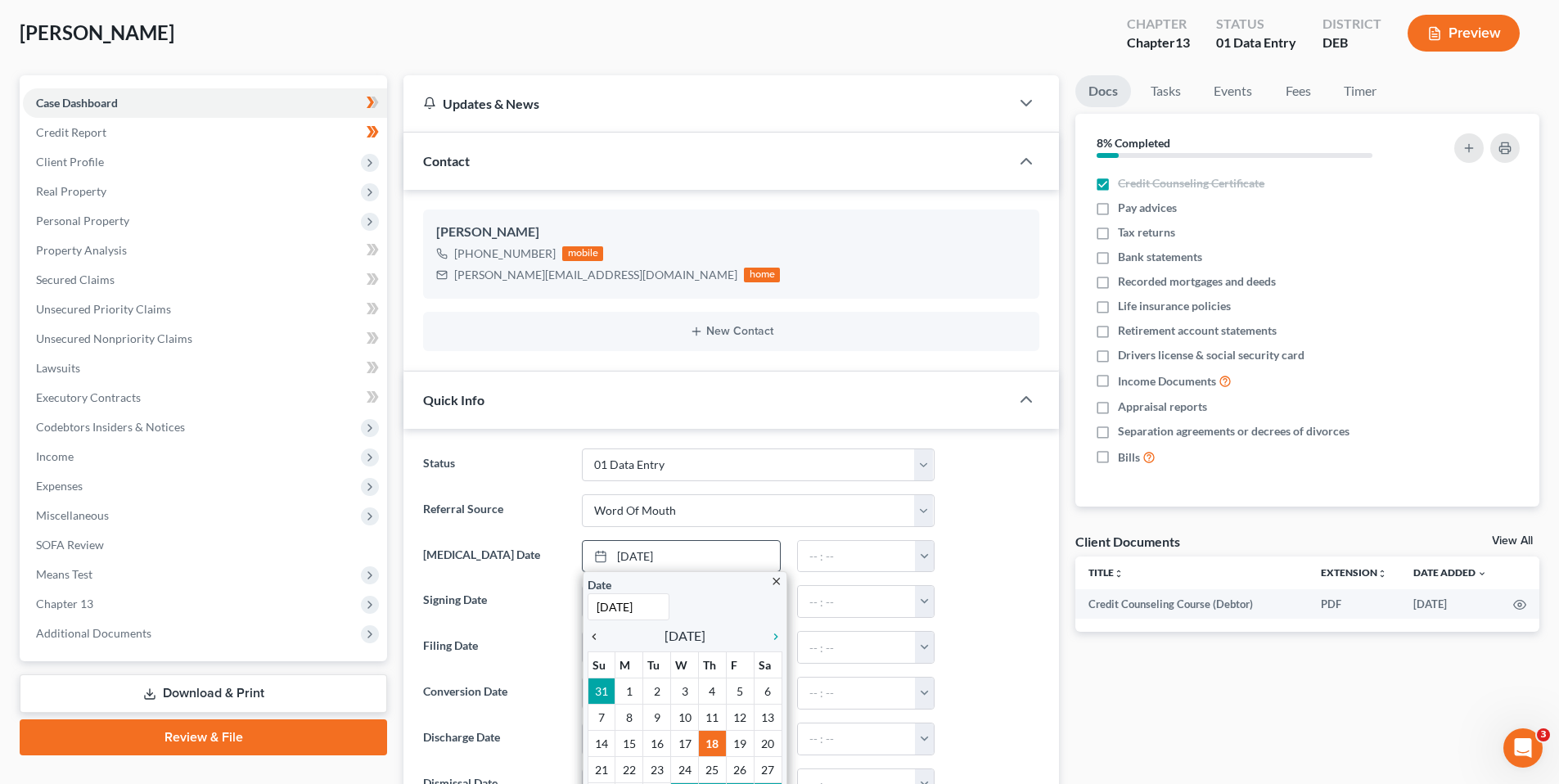
click at [596, 633] on icon "chevron_left" at bounding box center [598, 635] width 22 height 13
click at [597, 633] on icon "chevron_left" at bounding box center [598, 635] width 22 height 13
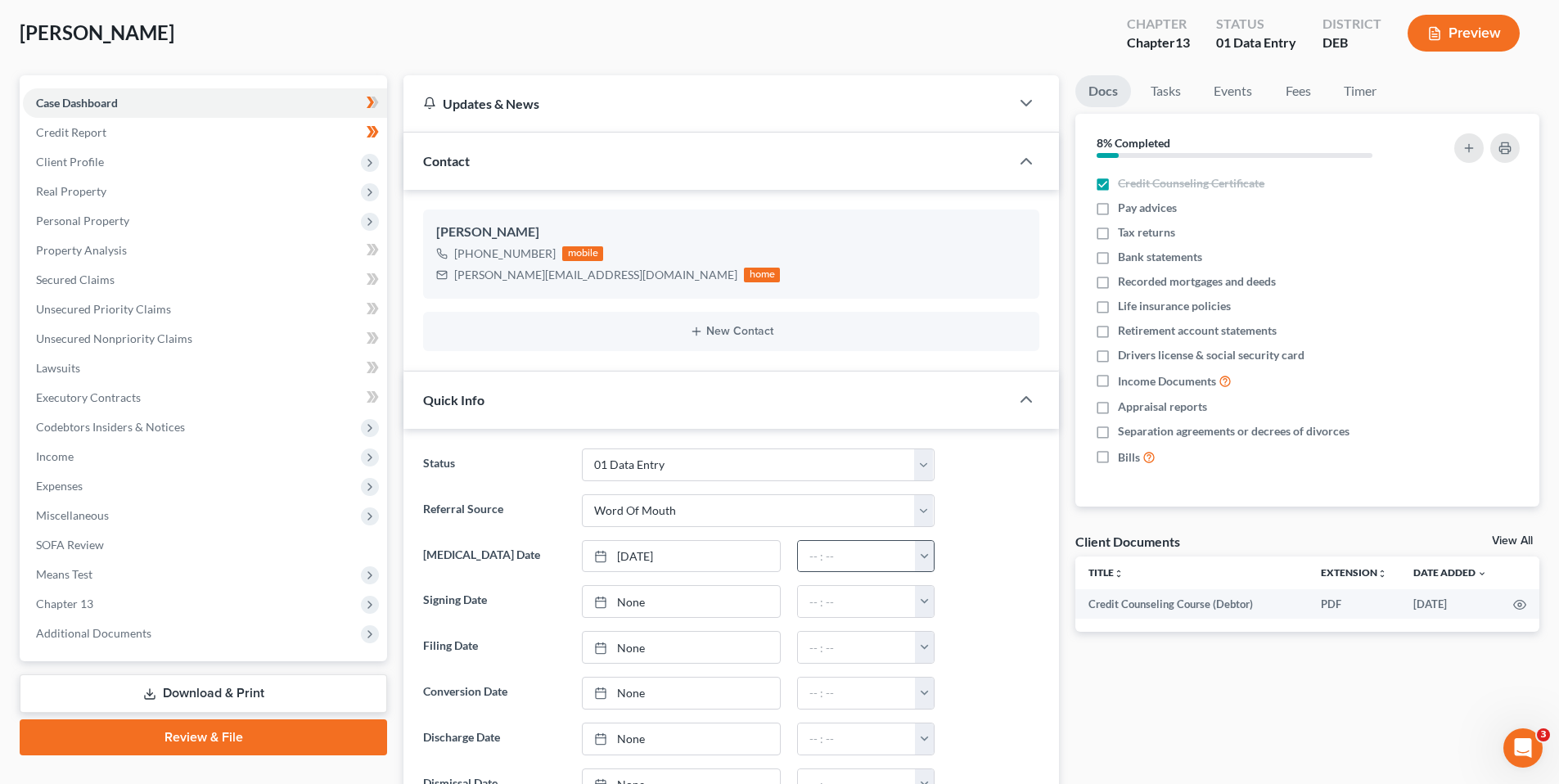
click at [925, 556] on button "button" at bounding box center [924, 557] width 19 height 31
click at [951, 682] on link "6:00pm" at bounding box center [961, 682] width 92 height 28
type input "6:00pm"
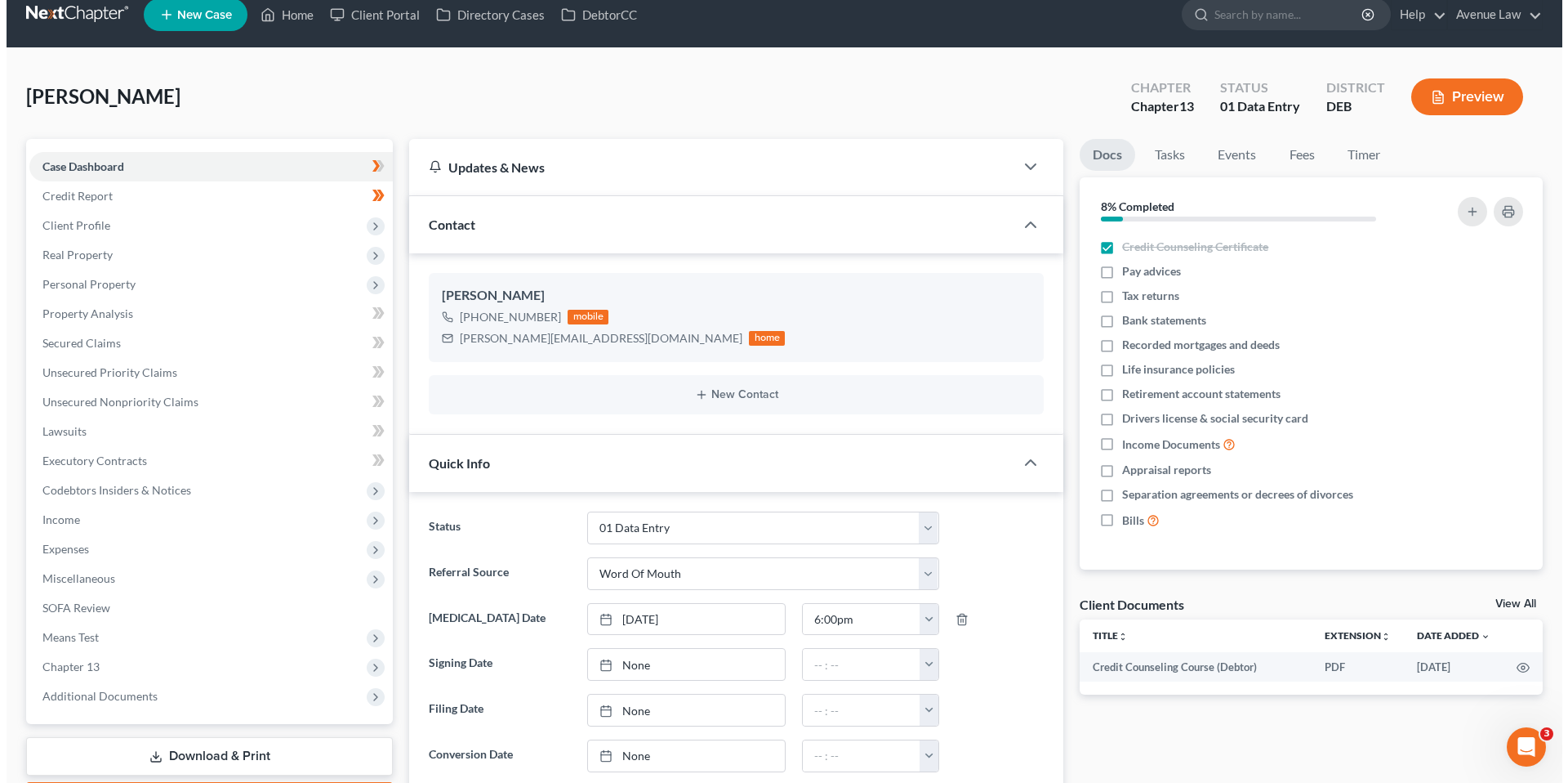
scroll to position [0, 0]
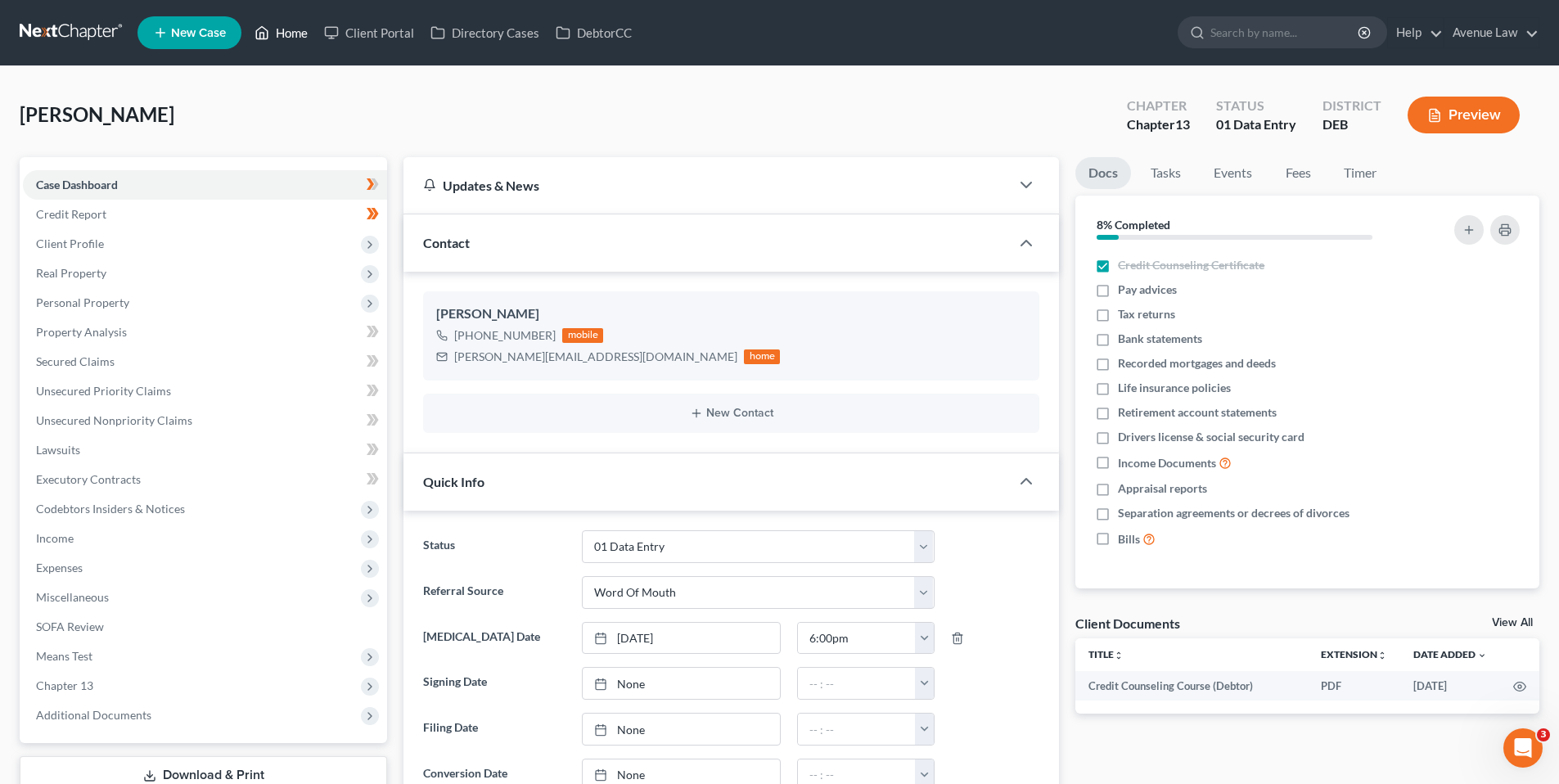
click at [294, 33] on link "Home" at bounding box center [281, 32] width 70 height 30
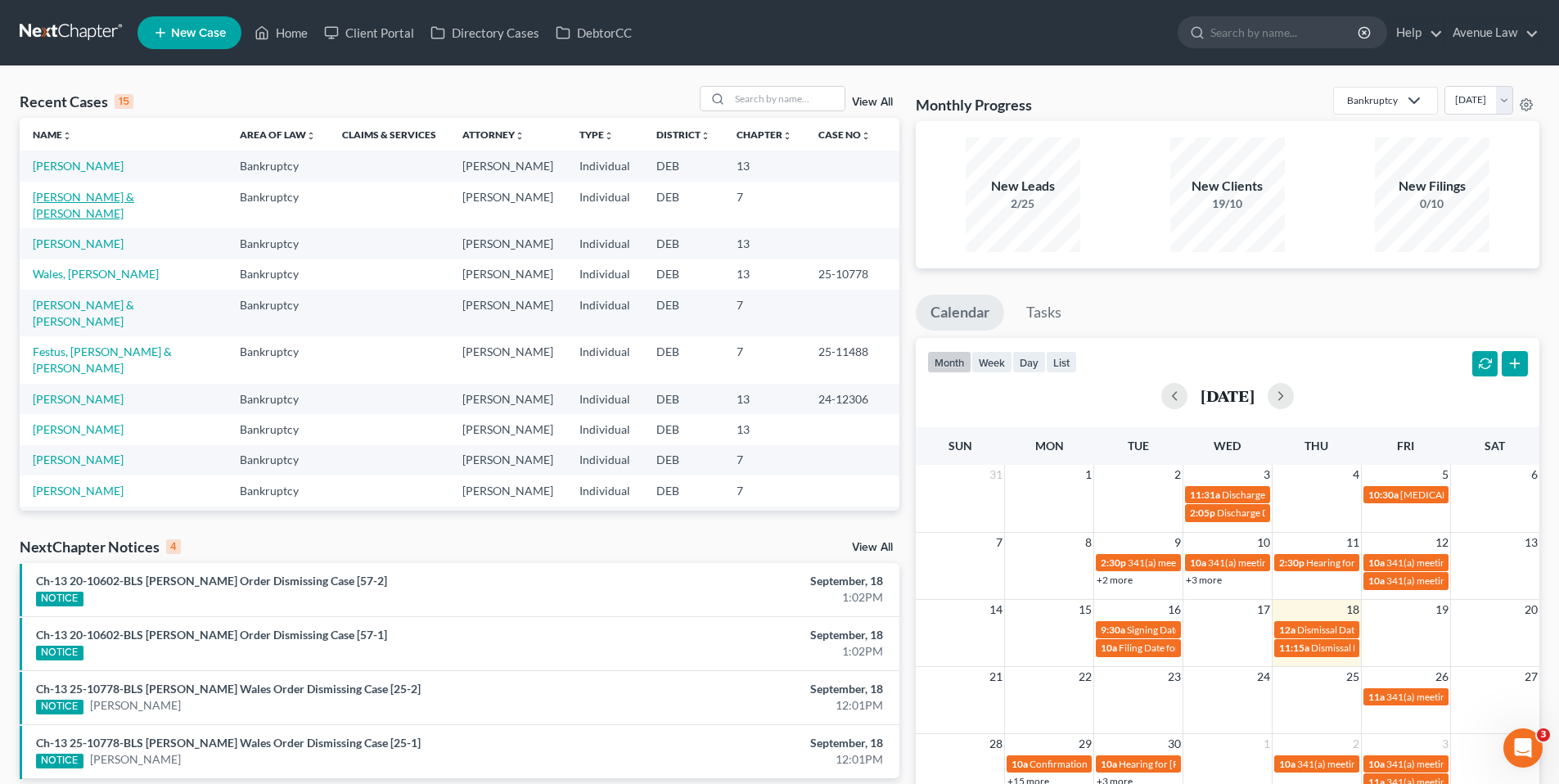
click at [63, 192] on link "[PERSON_NAME] & [PERSON_NAME]" at bounding box center [83, 205] width 101 height 30
select select "0"
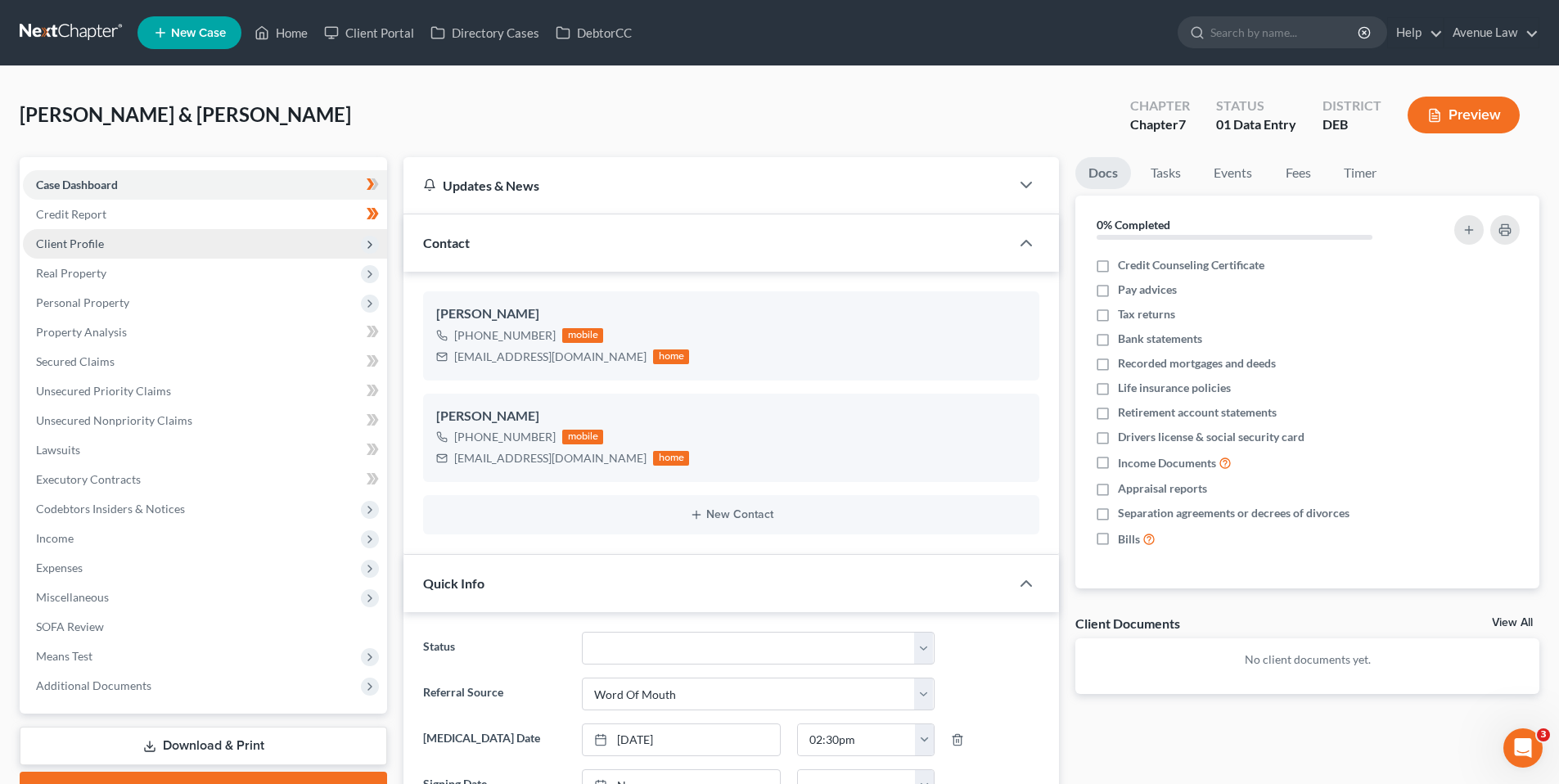
drag, startPoint x: 86, startPoint y: 243, endPoint x: 86, endPoint y: 252, distance: 9.0
click at [86, 243] on span "Client Profile" at bounding box center [70, 243] width 68 height 14
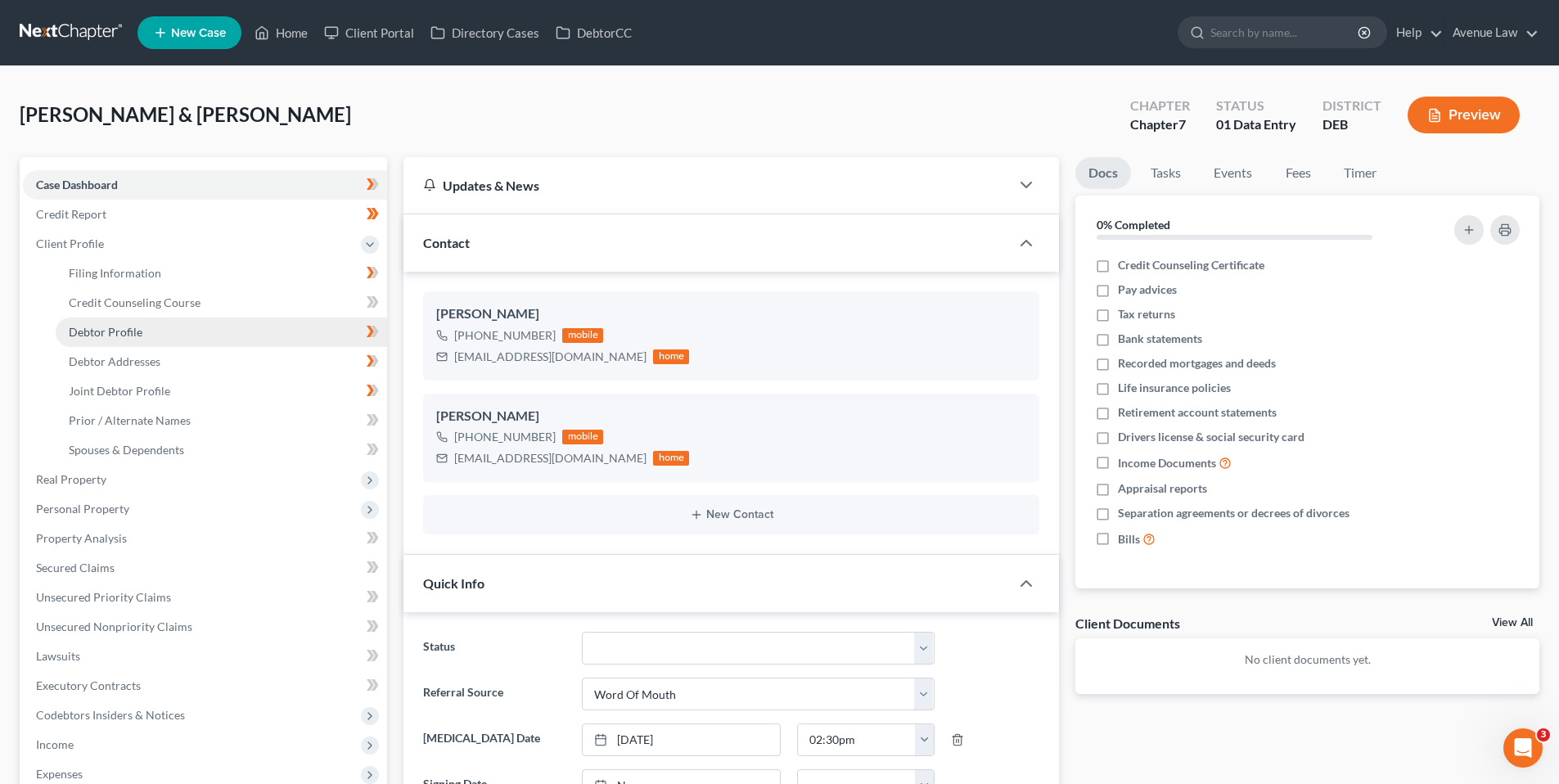
click at [110, 329] on span "Debtor Profile" at bounding box center [105, 332] width 74 height 14
select select "1"
select select "0"
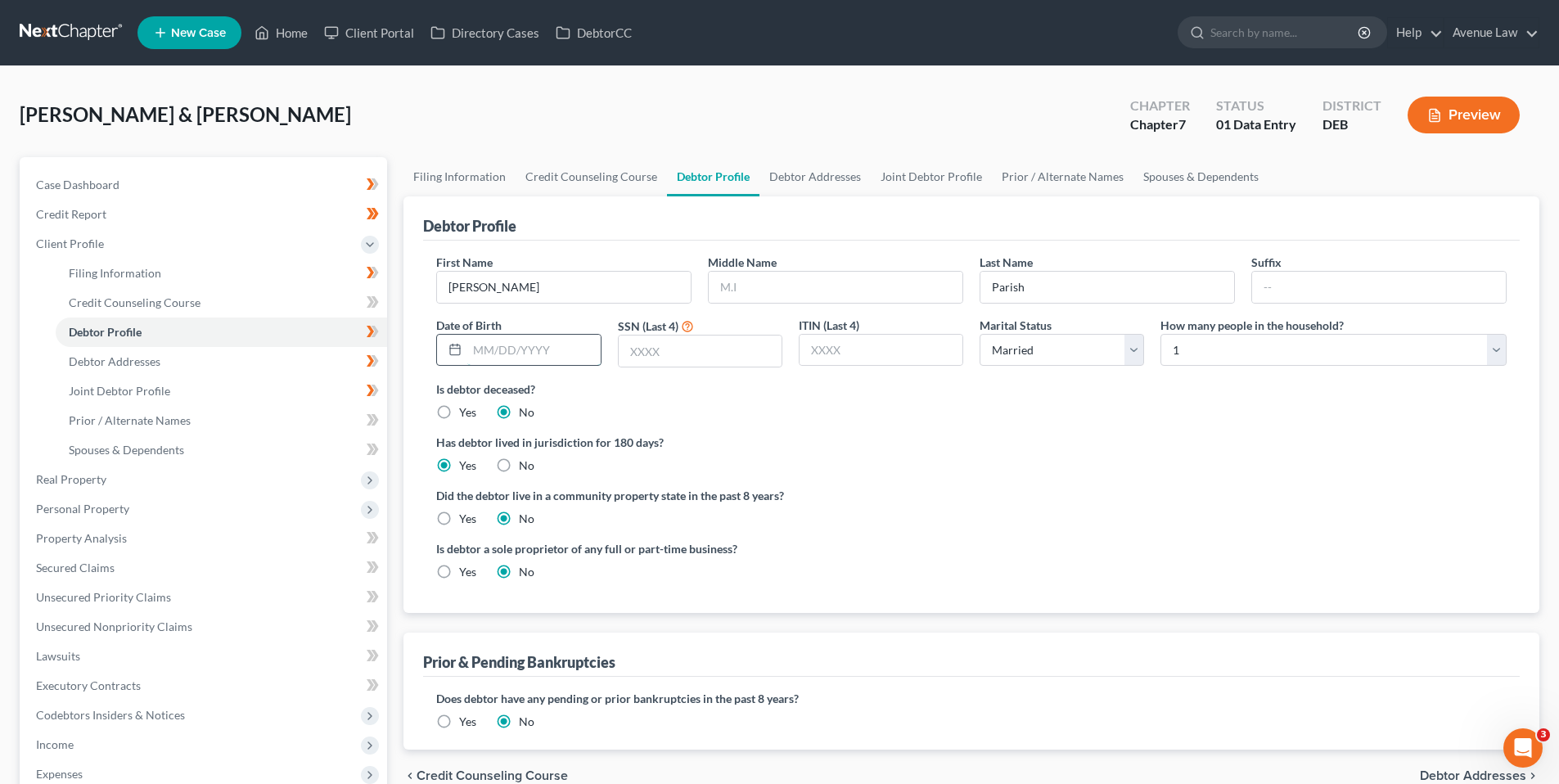
drag, startPoint x: 524, startPoint y: 353, endPoint x: 523, endPoint y: 342, distance: 11.0
click at [524, 353] on input "text" at bounding box center [533, 350] width 133 height 31
type input "[DATE]"
click at [658, 347] on input "text" at bounding box center [700, 351] width 162 height 31
type input "8181"
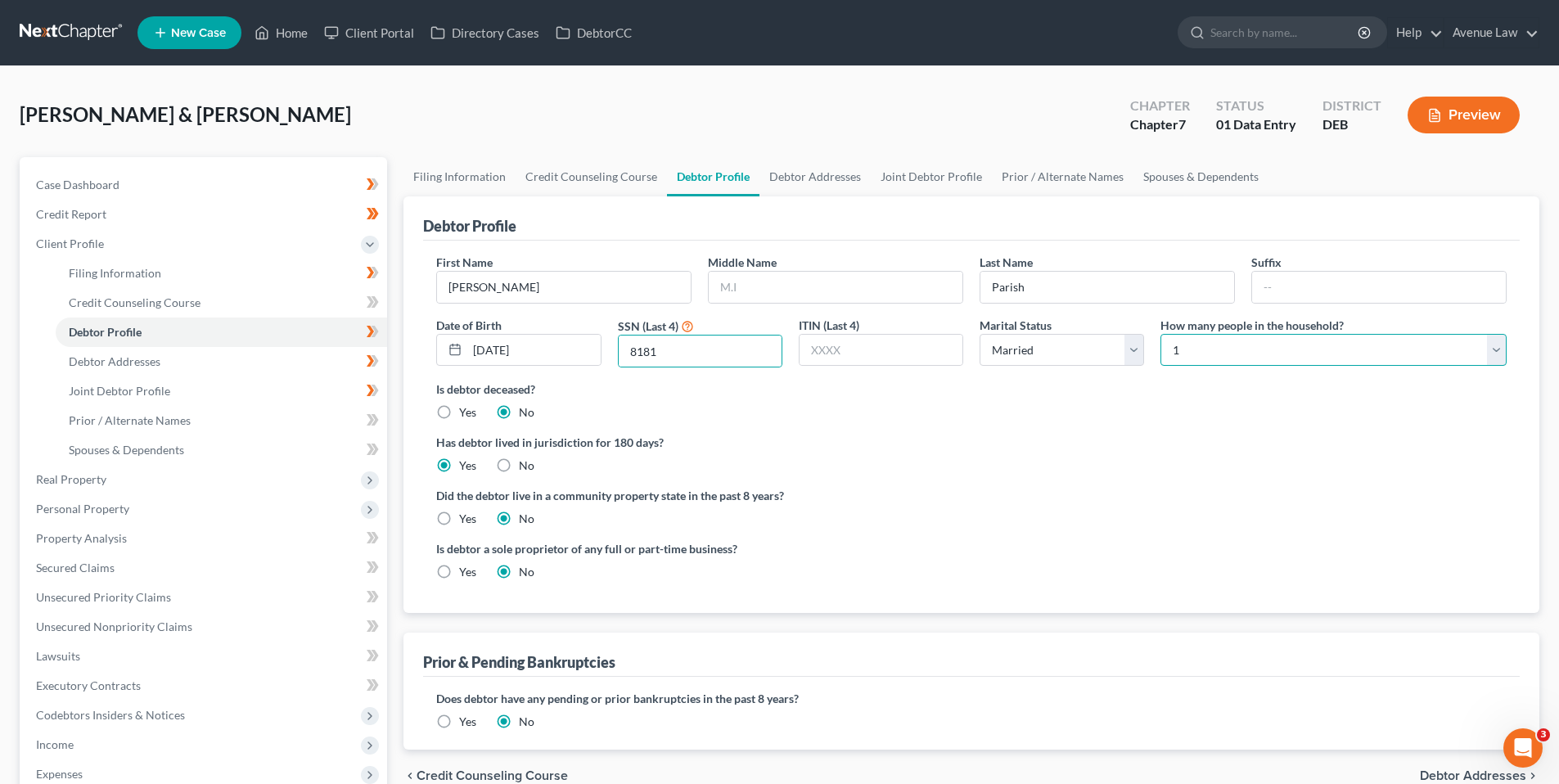
click at [1496, 352] on select "Select 1 2 3 4 5 6 7 8 9 10 11 12 13 14 15 16 17 18 19 20" at bounding box center [1334, 349] width 346 height 32
select select "1"
click at [1160, 333] on select "Select 1 2 3 4 5 6 7 8 9 10 11 12 13 14 15 16 17 18 19 20" at bounding box center [1334, 349] width 346 height 32
click at [374, 327] on icon at bounding box center [375, 332] width 7 height 12
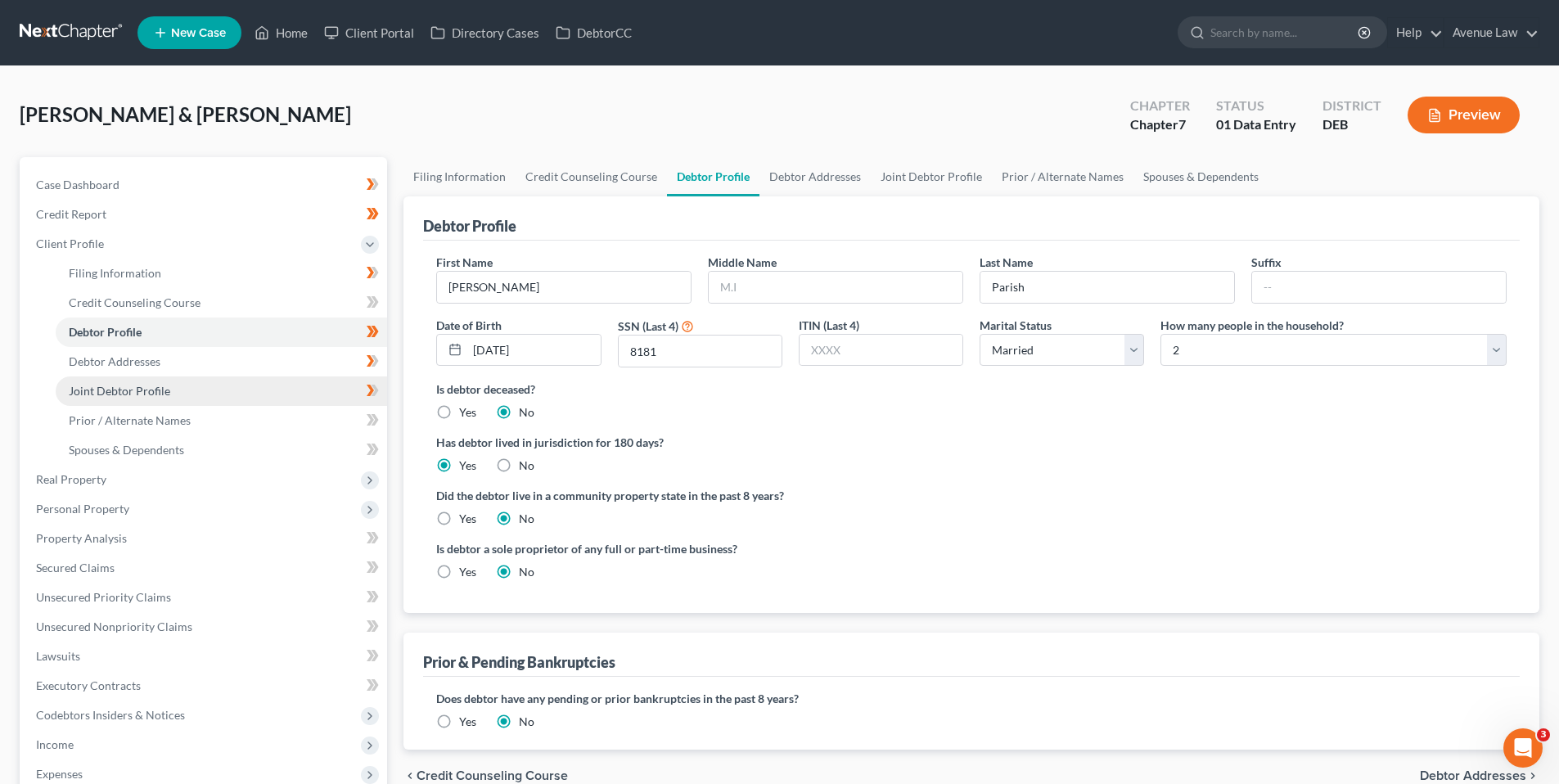
click at [107, 391] on span "Joint Debtor Profile" at bounding box center [119, 391] width 101 height 14
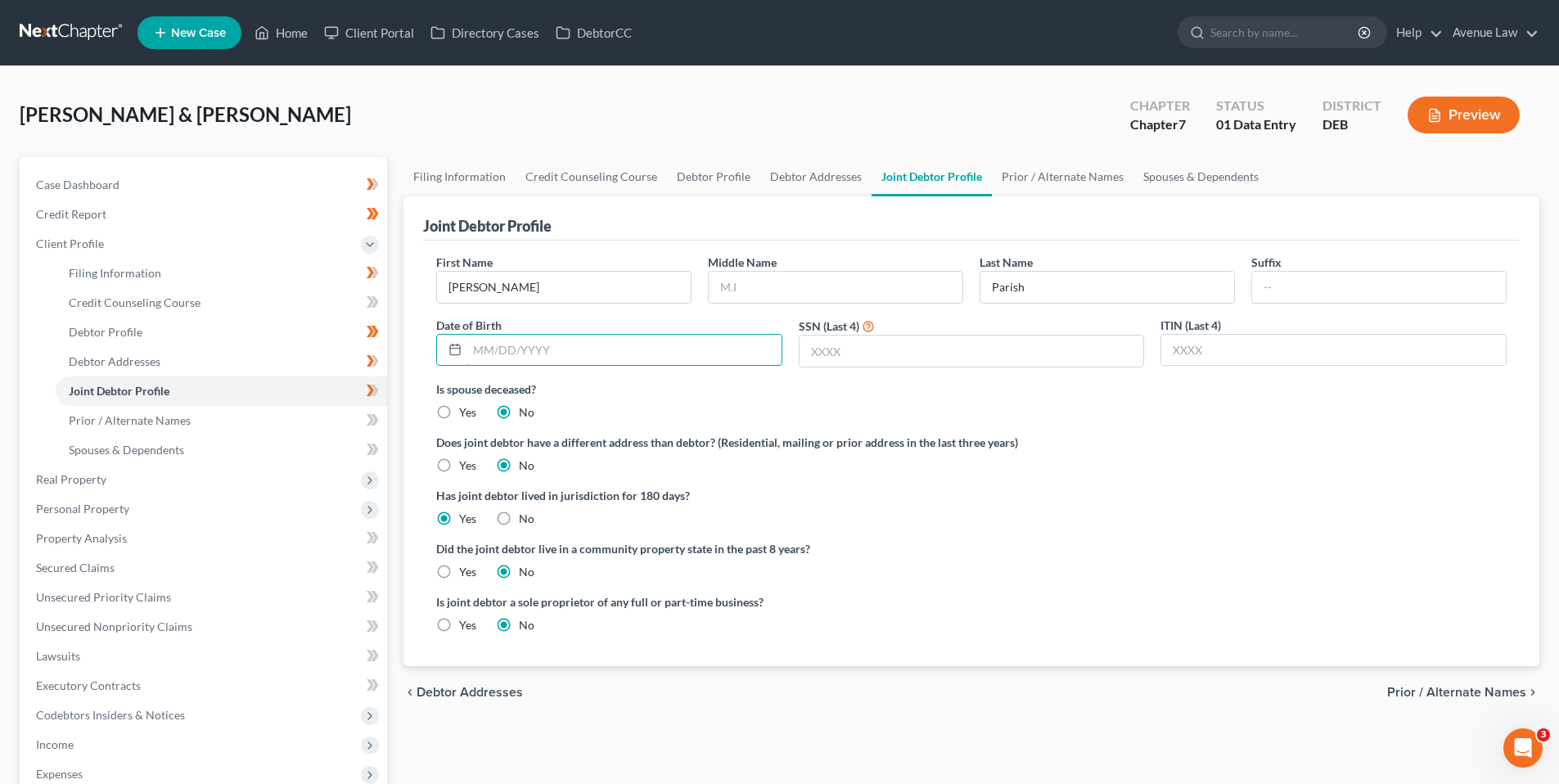
drag, startPoint x: 524, startPoint y: 350, endPoint x: 499, endPoint y: 308, distance: 48.9
click at [524, 350] on input "text" at bounding box center [624, 350] width 314 height 31
type input "[DATE]"
click at [866, 352] on input "text" at bounding box center [971, 351] width 344 height 31
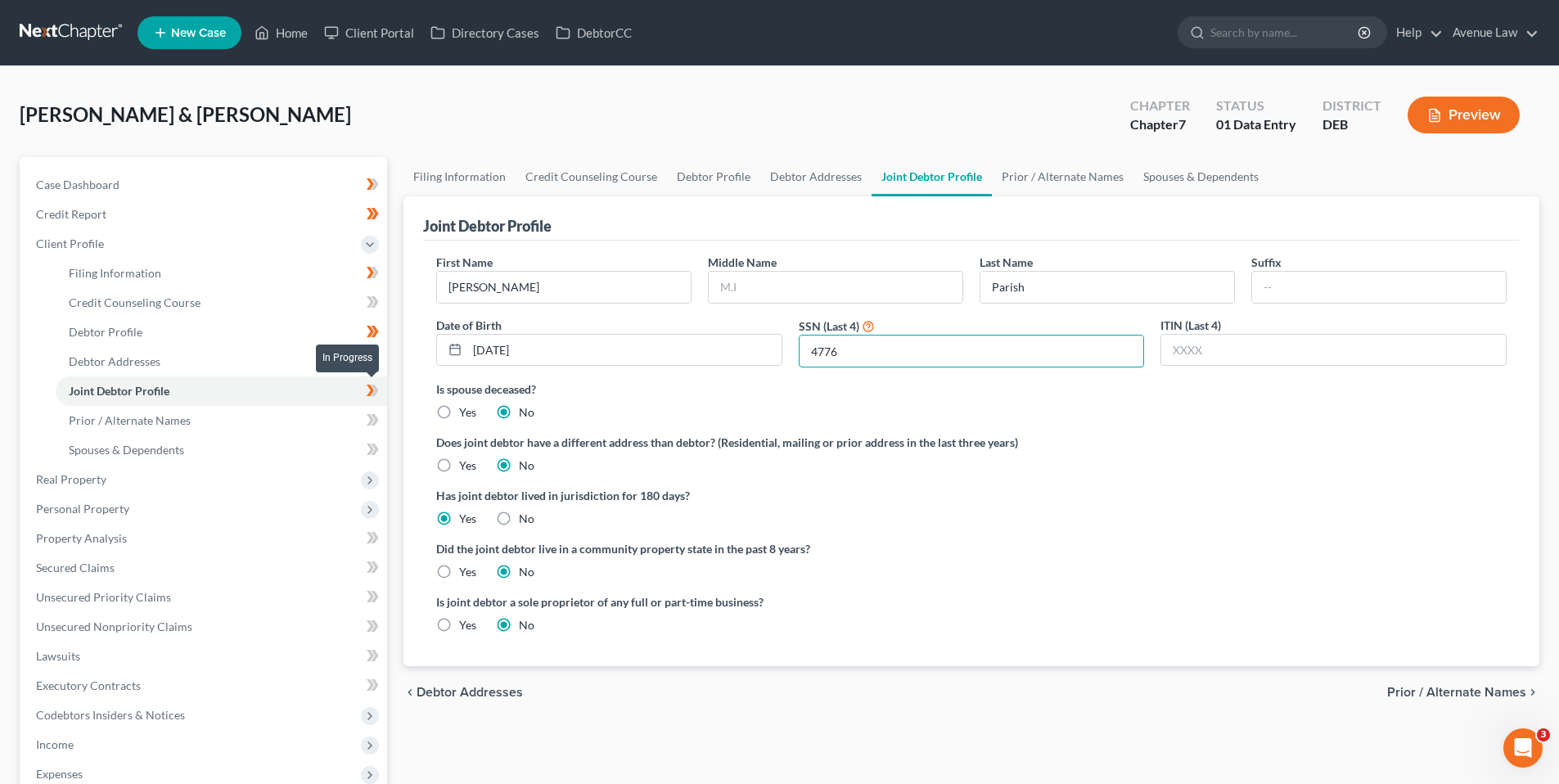
type input "4776"
click at [375, 386] on icon at bounding box center [375, 391] width 7 height 12
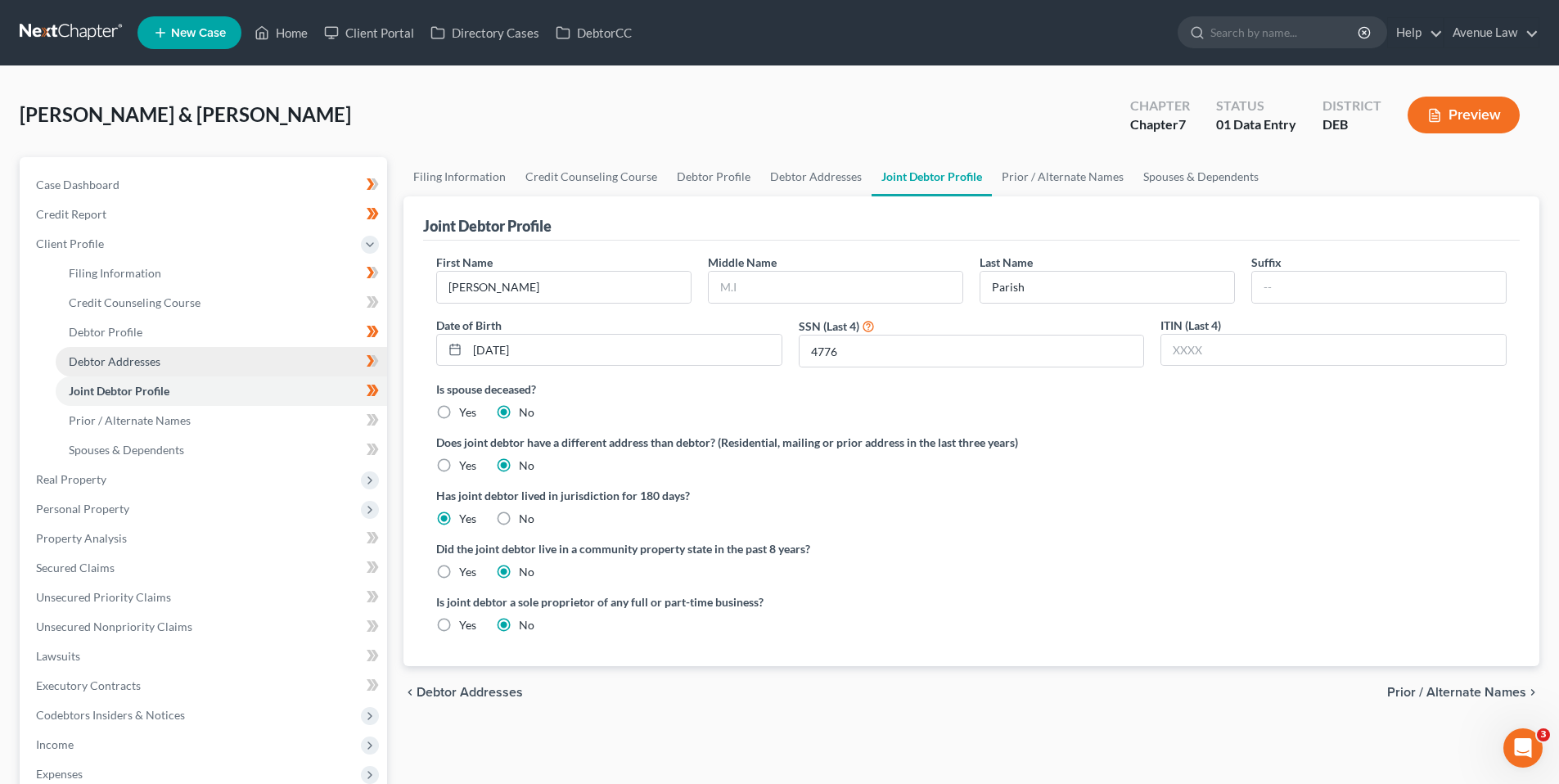
click at [149, 358] on span "Debtor Addresses" at bounding box center [114, 361] width 92 height 14
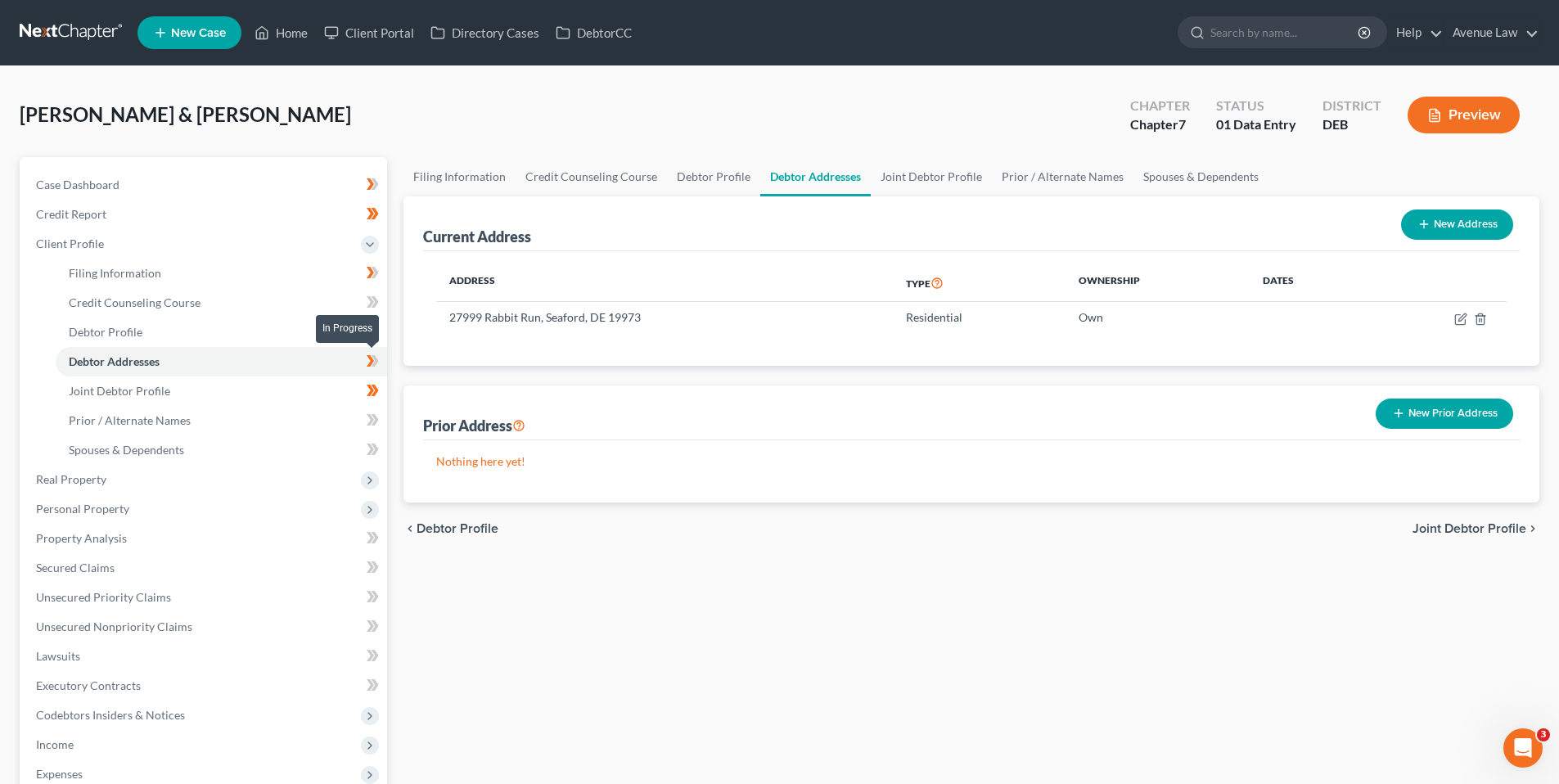
click at [371, 361] on icon at bounding box center [370, 361] width 7 height 12
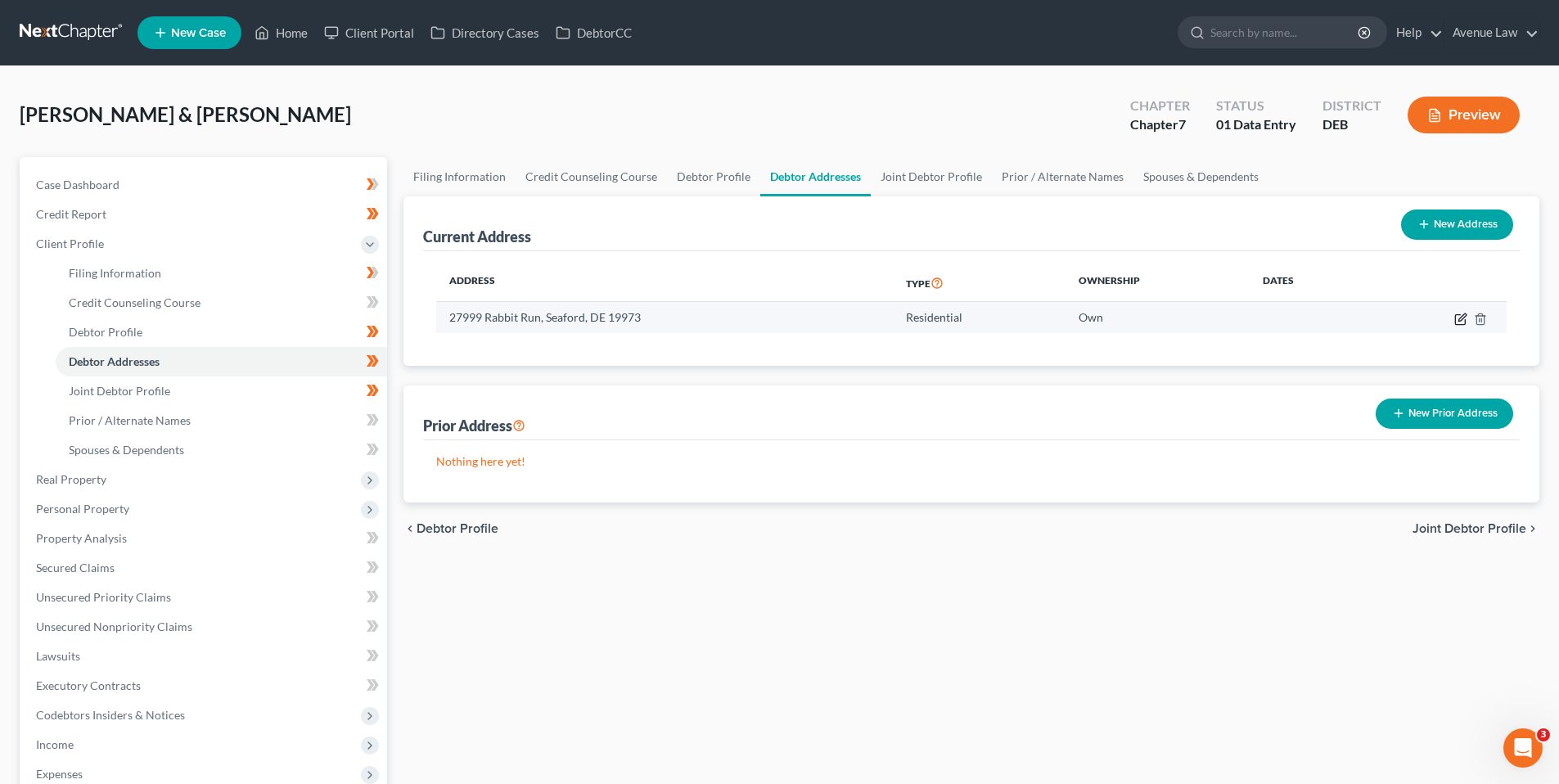
click at [1460, 318] on icon "button" at bounding box center [1462, 316] width 7 height 7
select select "7"
select select "2"
select select "0"
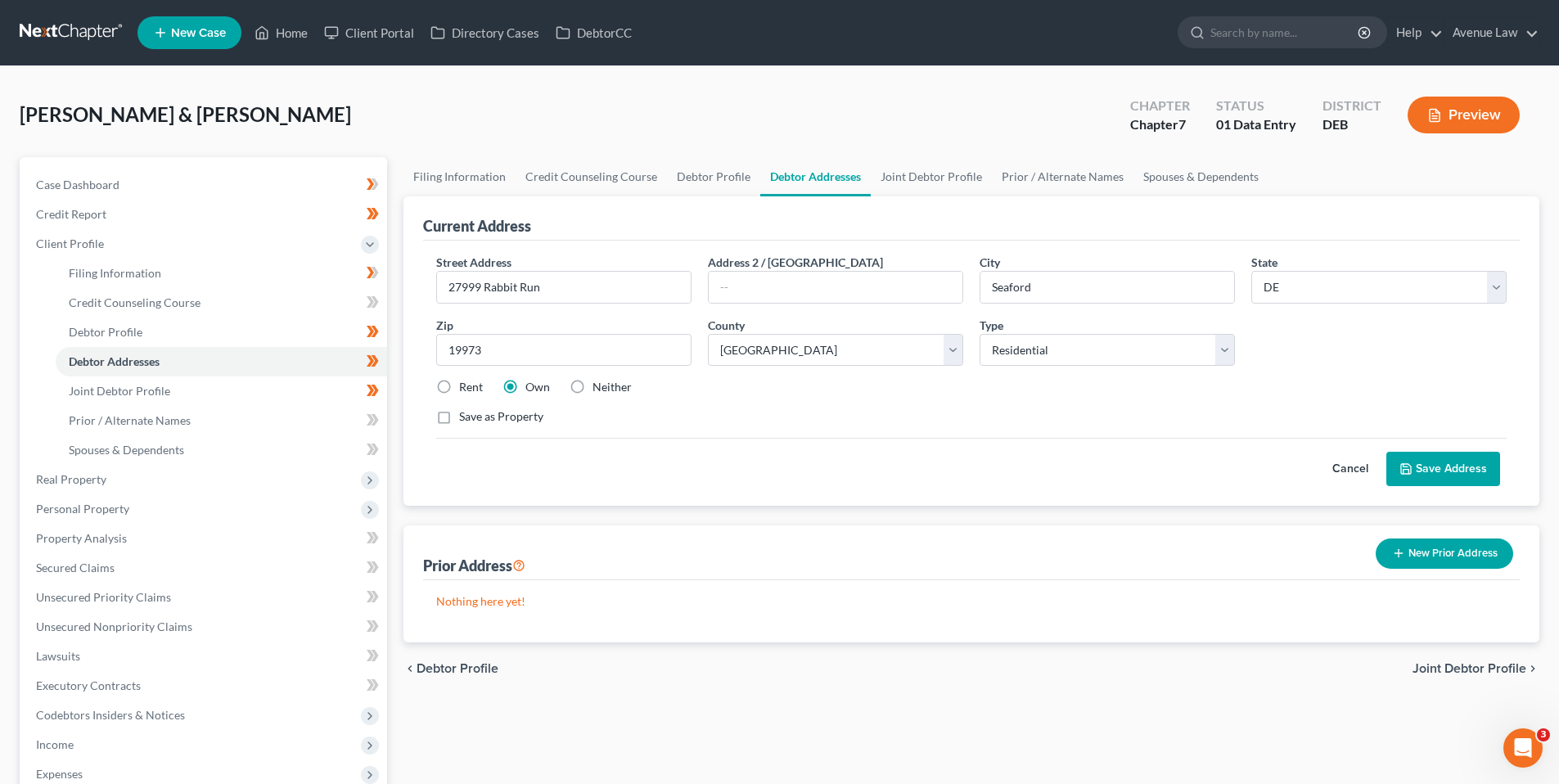
drag, startPoint x: 1461, startPoint y: 468, endPoint x: 1403, endPoint y: 456, distance: 59.2
click at [1457, 467] on button "Save Address" at bounding box center [1444, 468] width 114 height 34
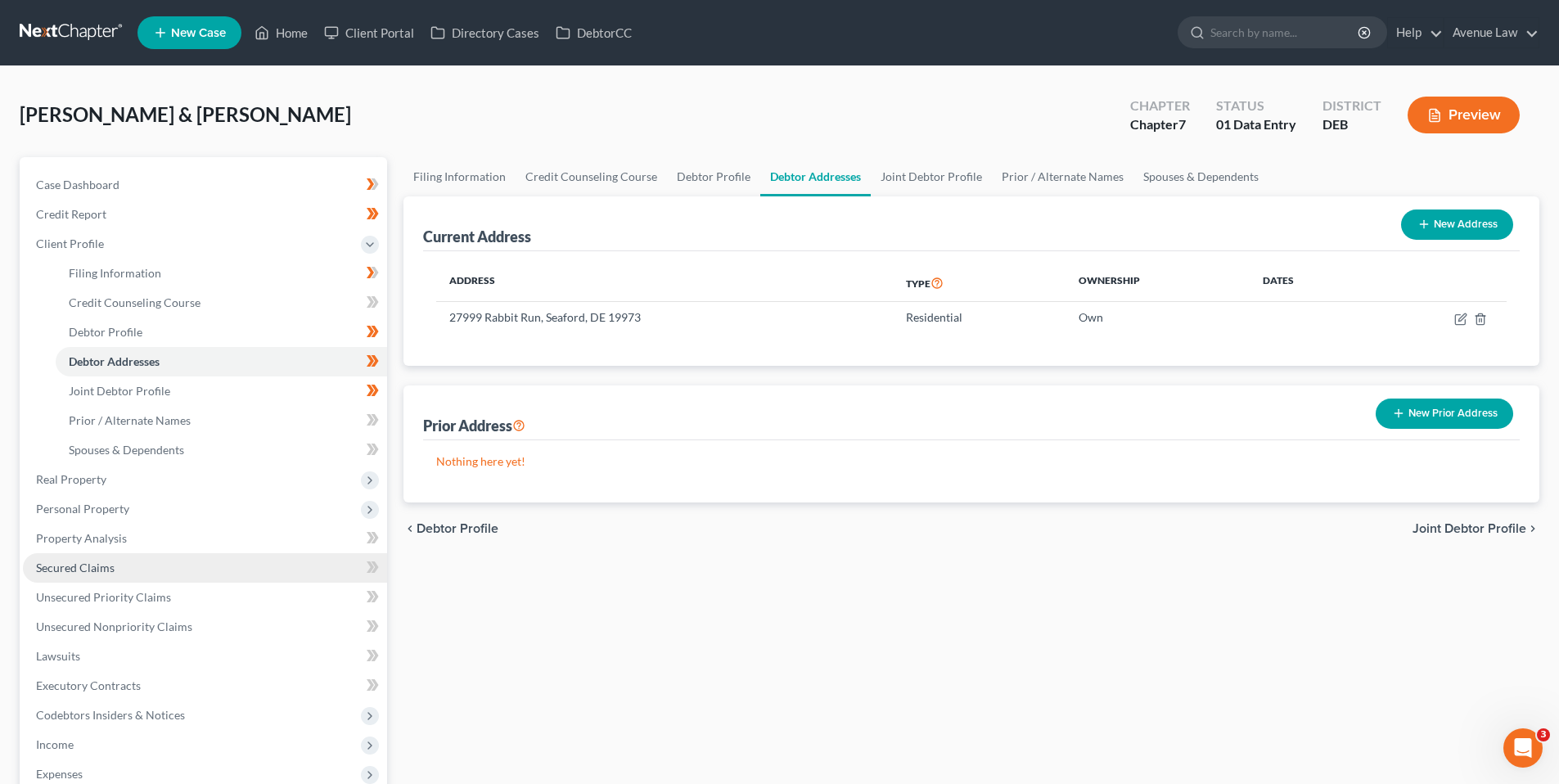
click at [101, 568] on span "Secured Claims" at bounding box center [76, 568] width 79 height 14
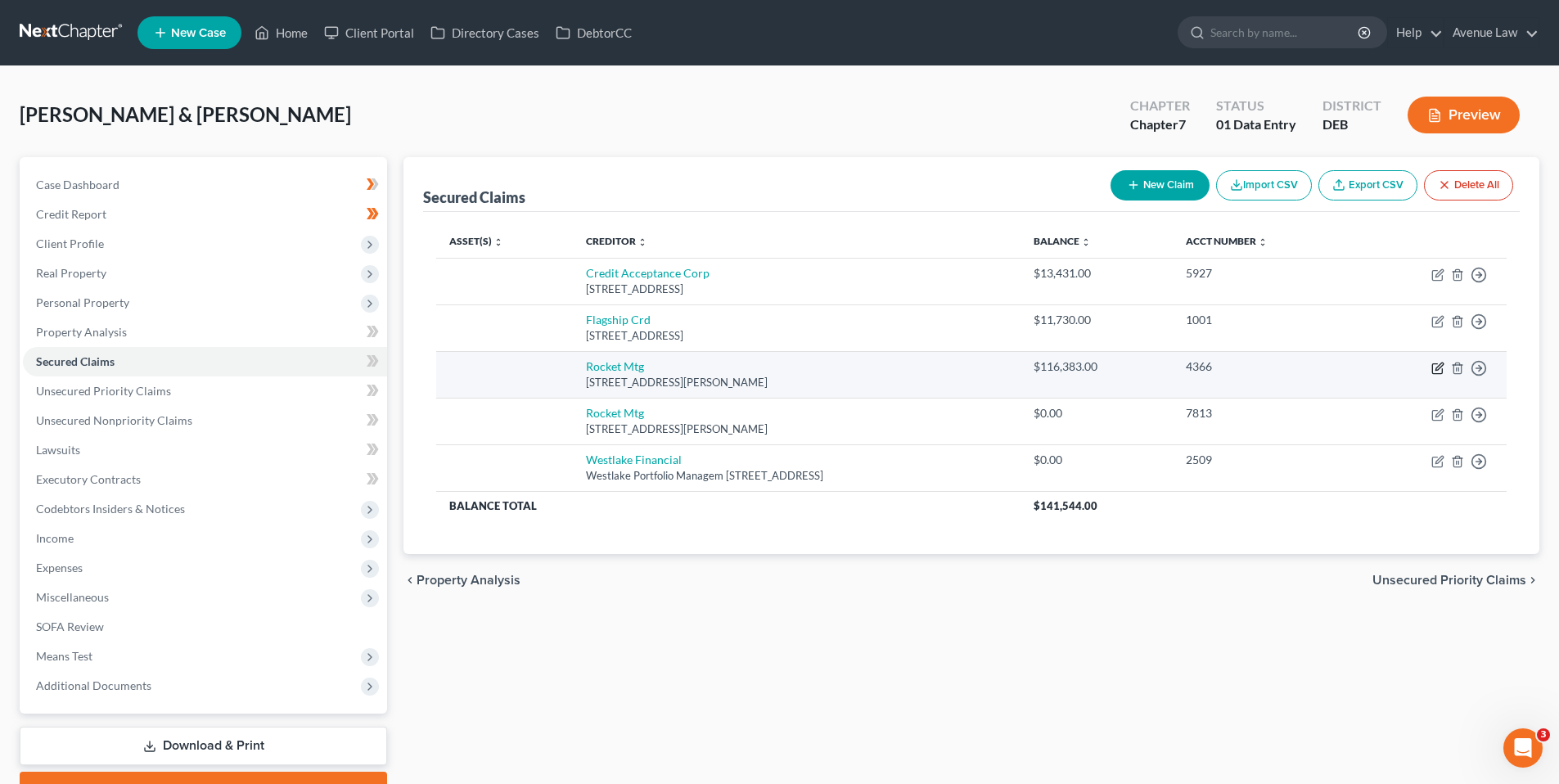
click at [1438, 369] on icon "button" at bounding box center [1438, 365] width 7 height 7
select select "23"
select select "0"
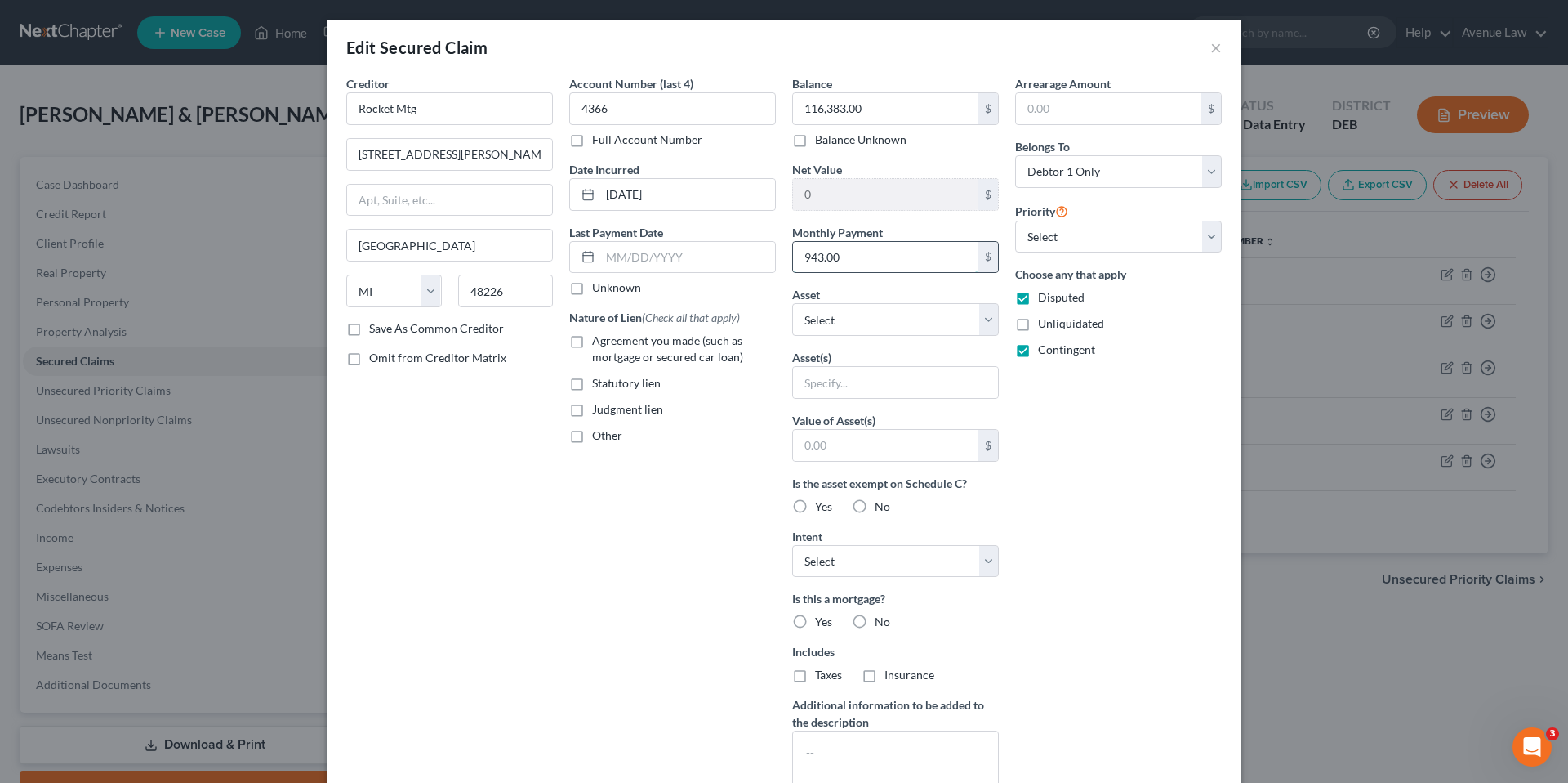
click at [816, 257] on input "943.00" at bounding box center [885, 257] width 186 height 31
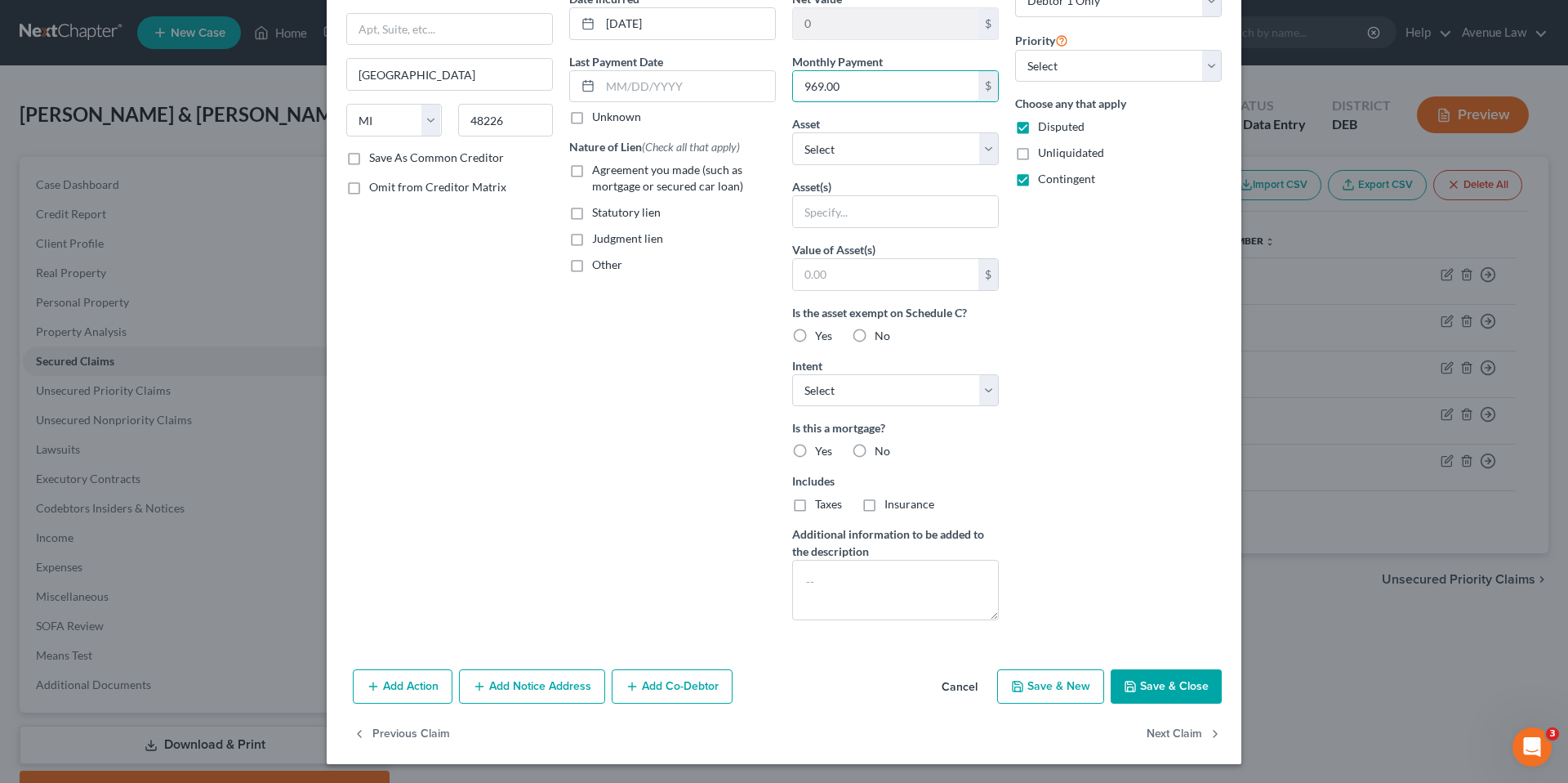
scroll to position [172, 0]
type input "969.00"
click at [1141, 681] on button "Save & Close" at bounding box center [1165, 685] width 111 height 34
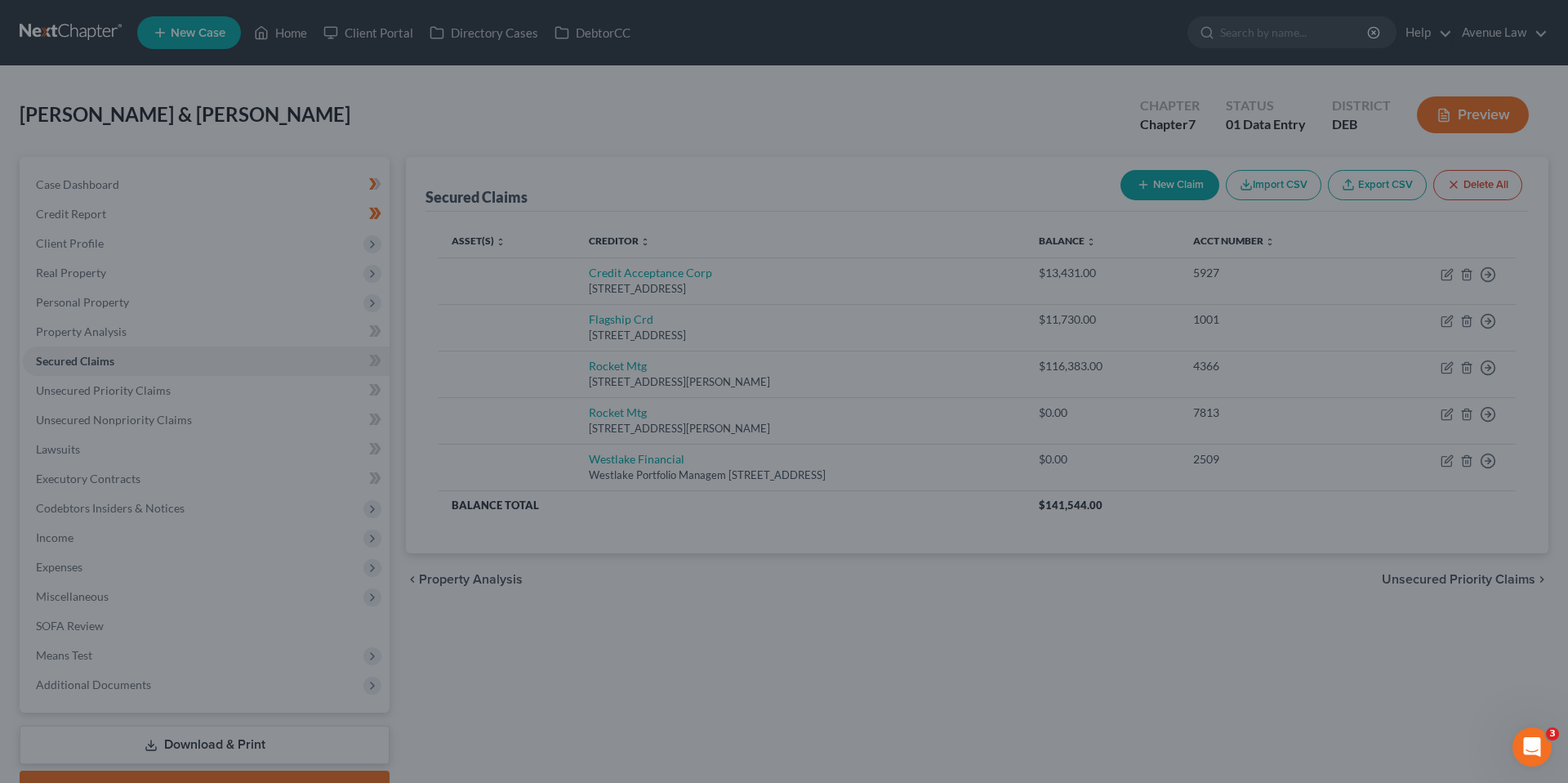
type input "0"
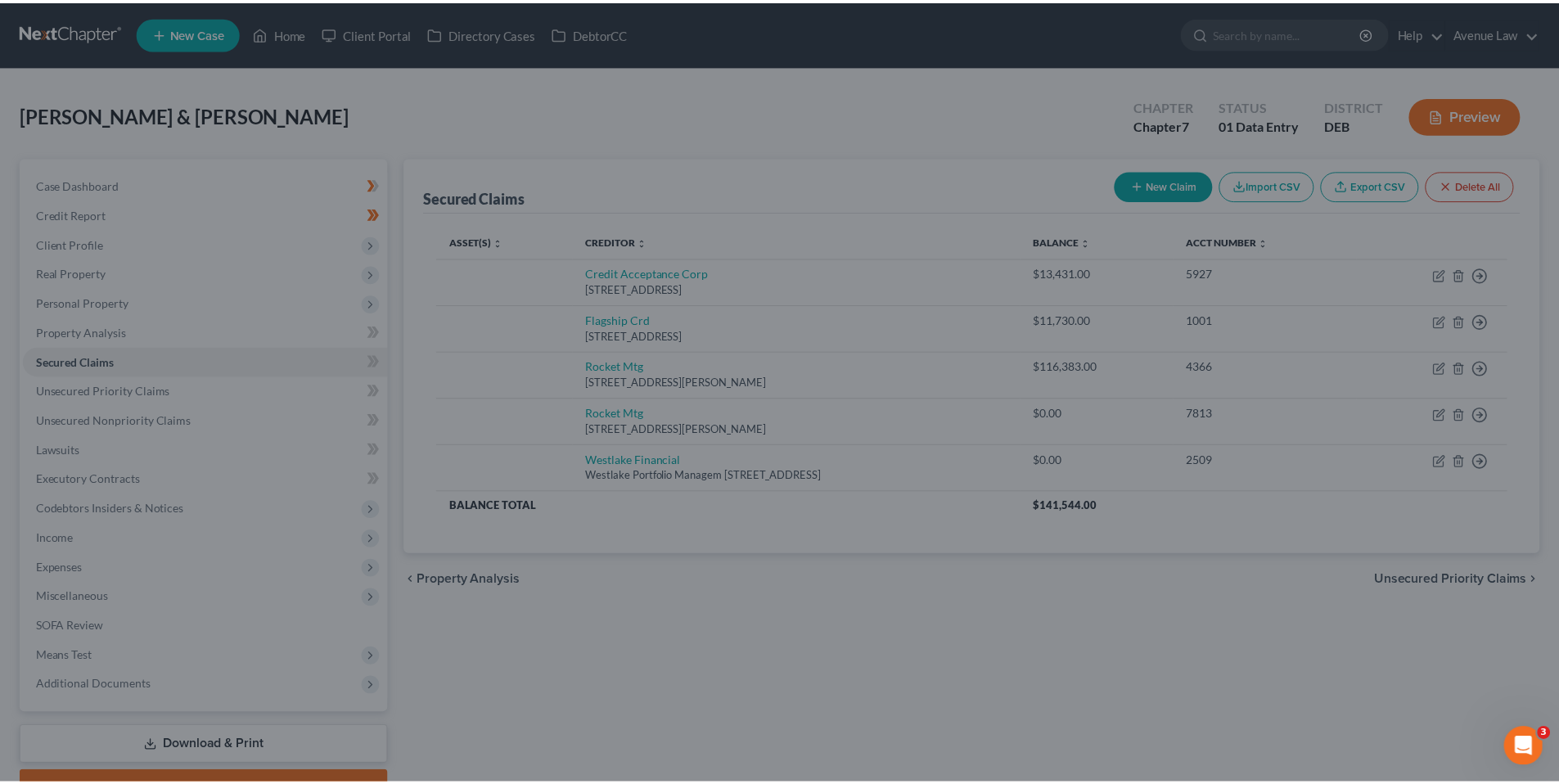
scroll to position [0, 0]
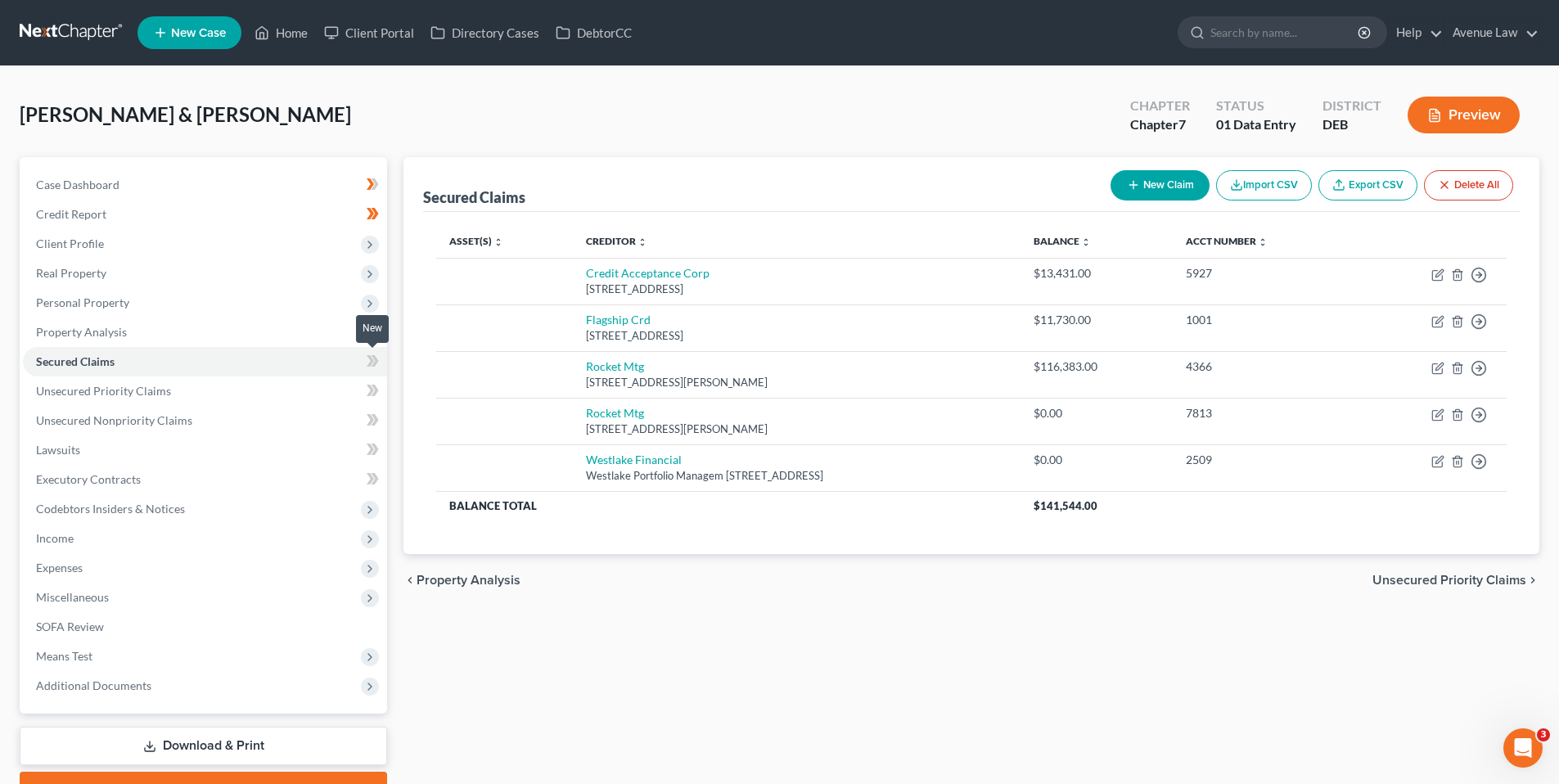
click at [367, 359] on icon at bounding box center [373, 361] width 12 height 21
click at [372, 388] on icon at bounding box center [370, 391] width 7 height 12
click at [375, 415] on icon at bounding box center [375, 420] width 7 height 12
click at [91, 419] on span "Unsecured Nonpriority Claims" at bounding box center [114, 420] width 156 height 14
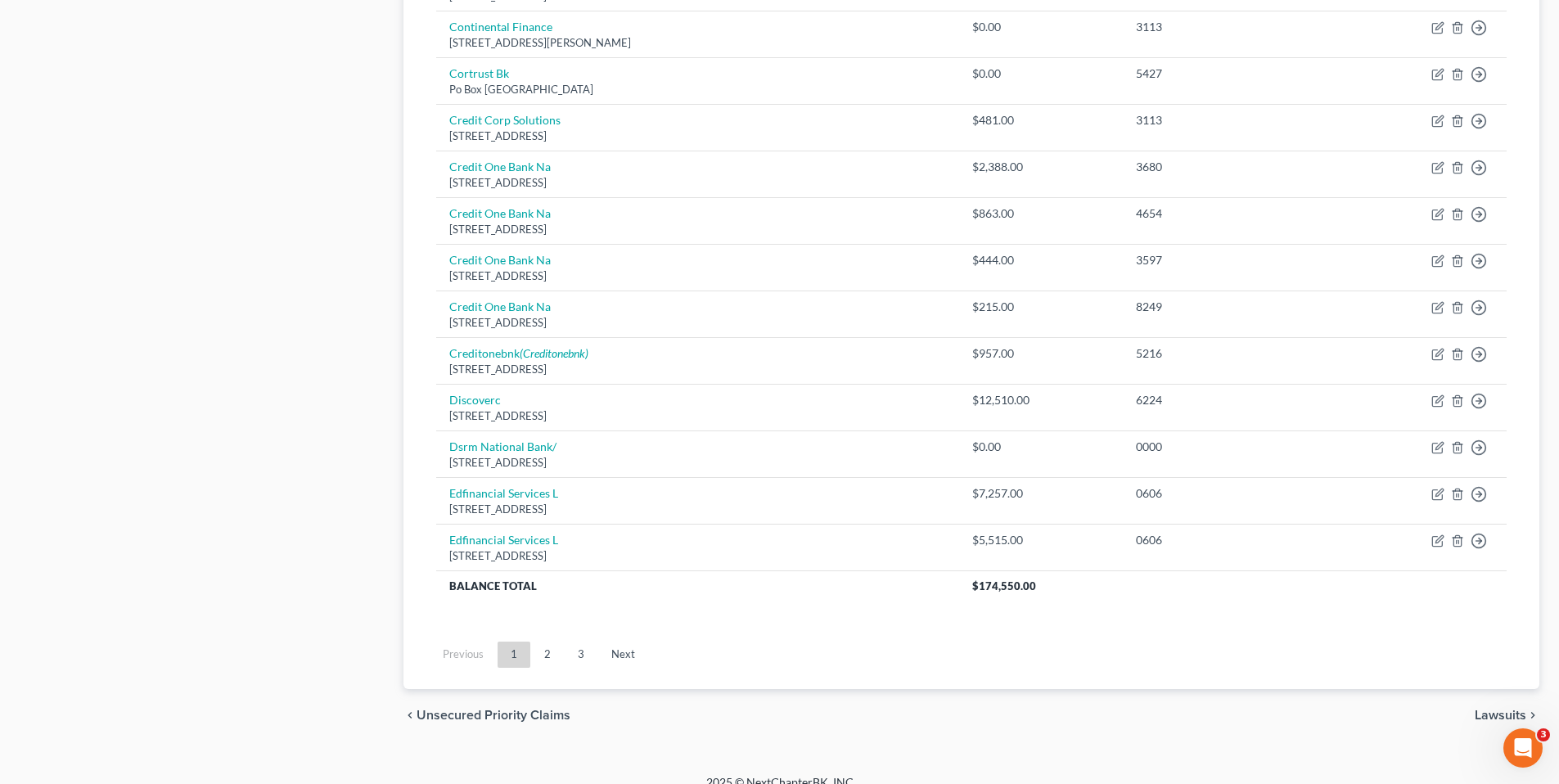
scroll to position [1105, 0]
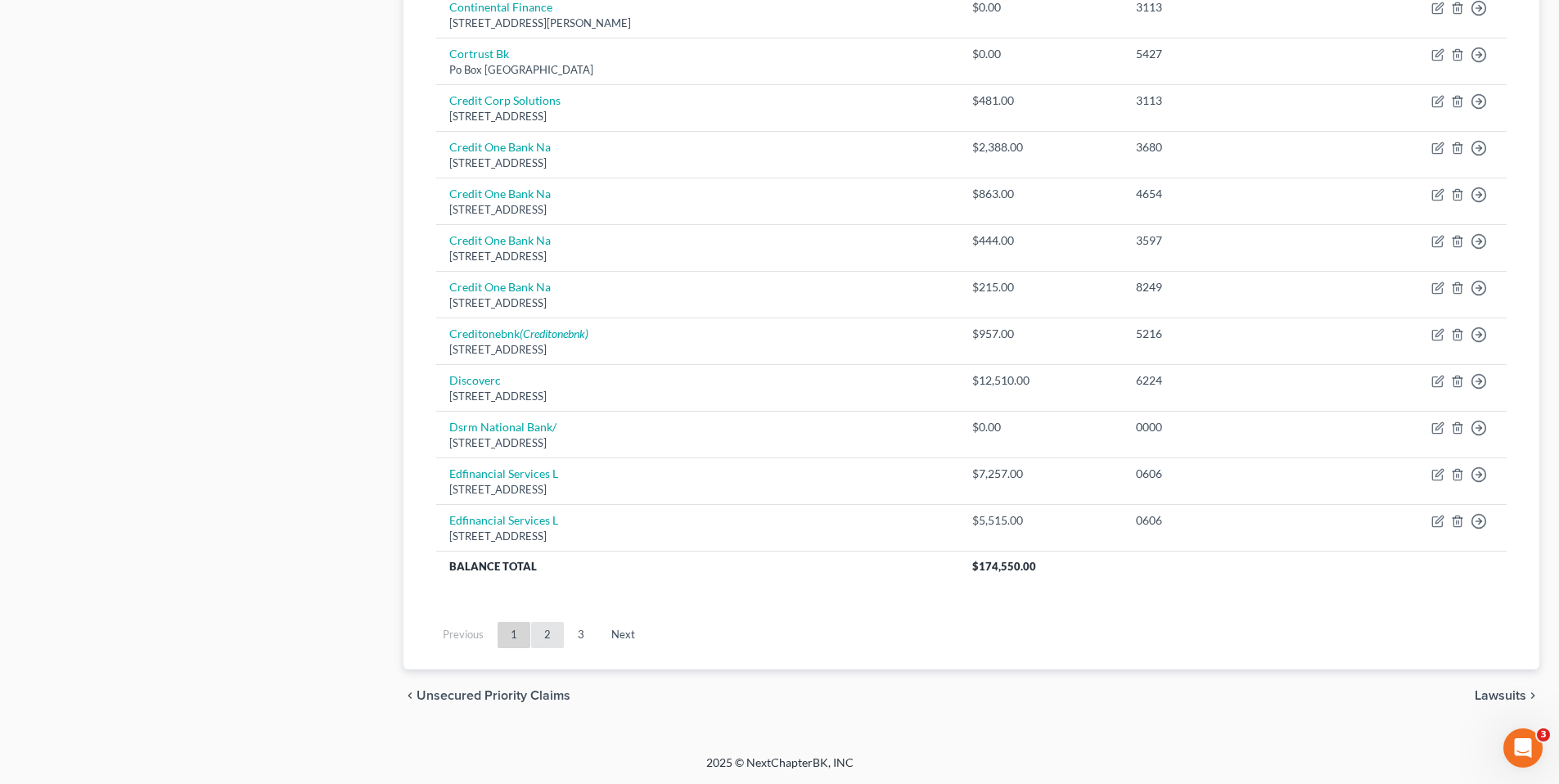
click at [551, 634] on link "2" at bounding box center [547, 634] width 32 height 27
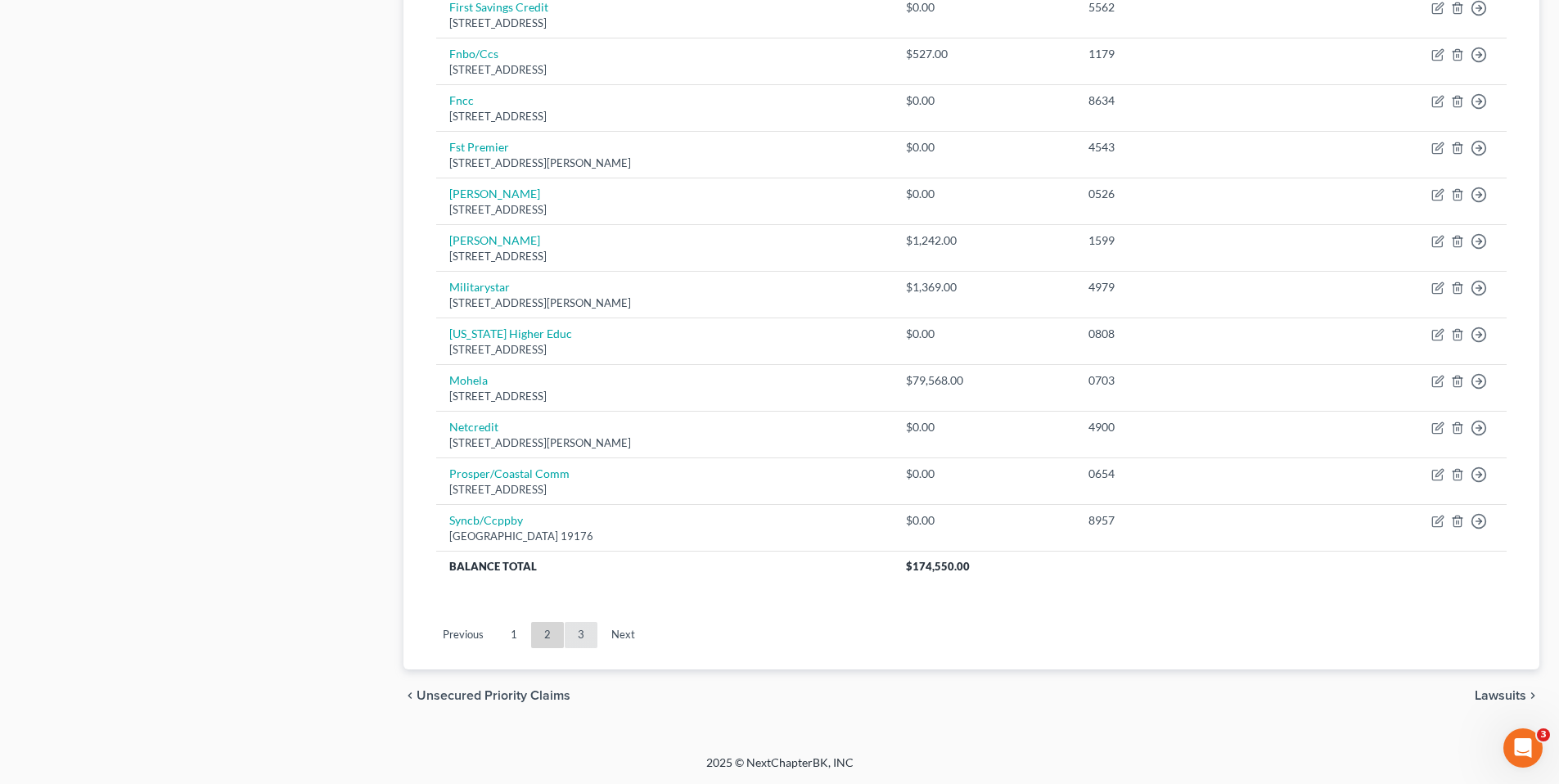
click at [582, 636] on link "3" at bounding box center [581, 634] width 32 height 27
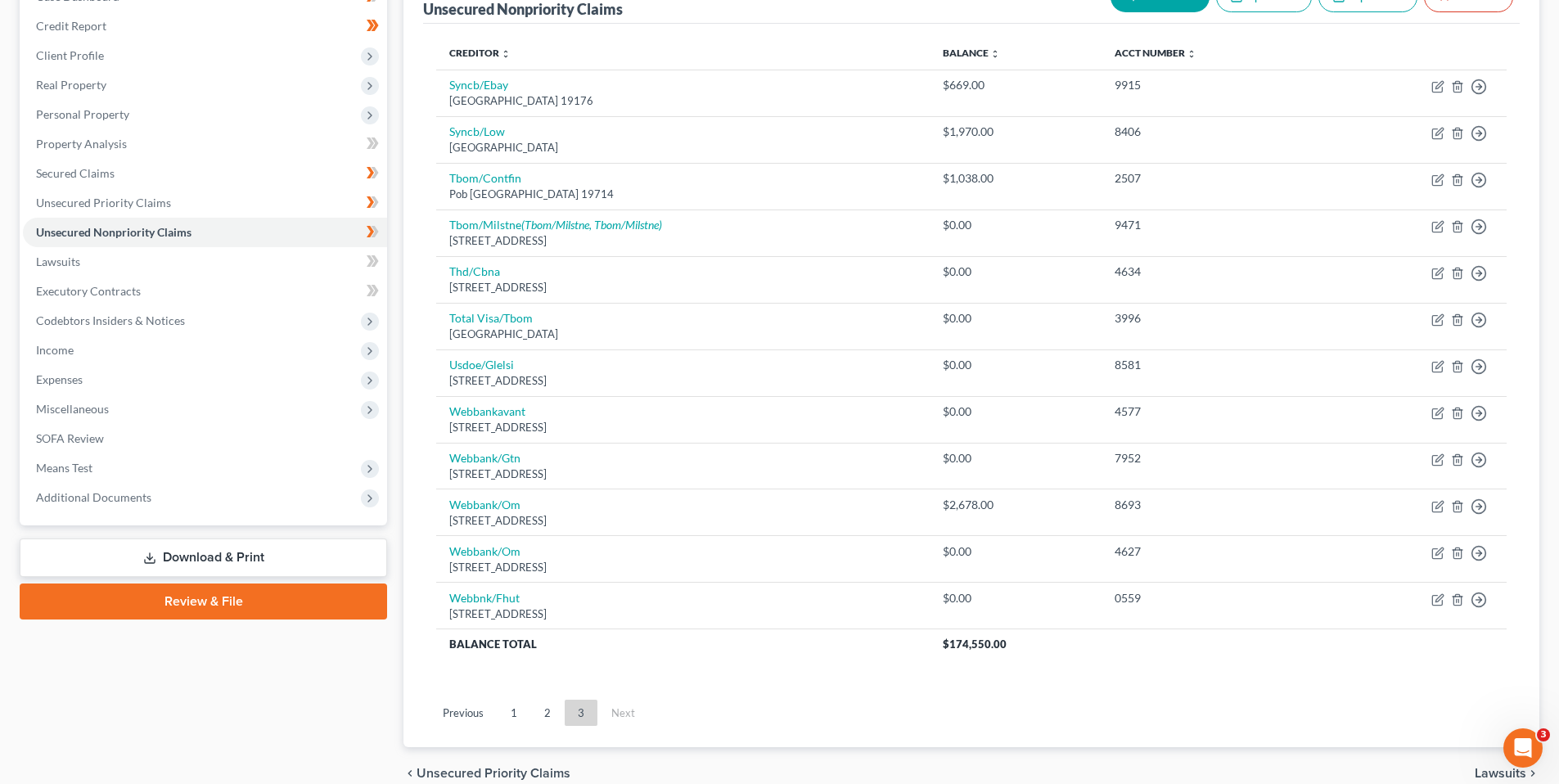
scroll to position [245, 0]
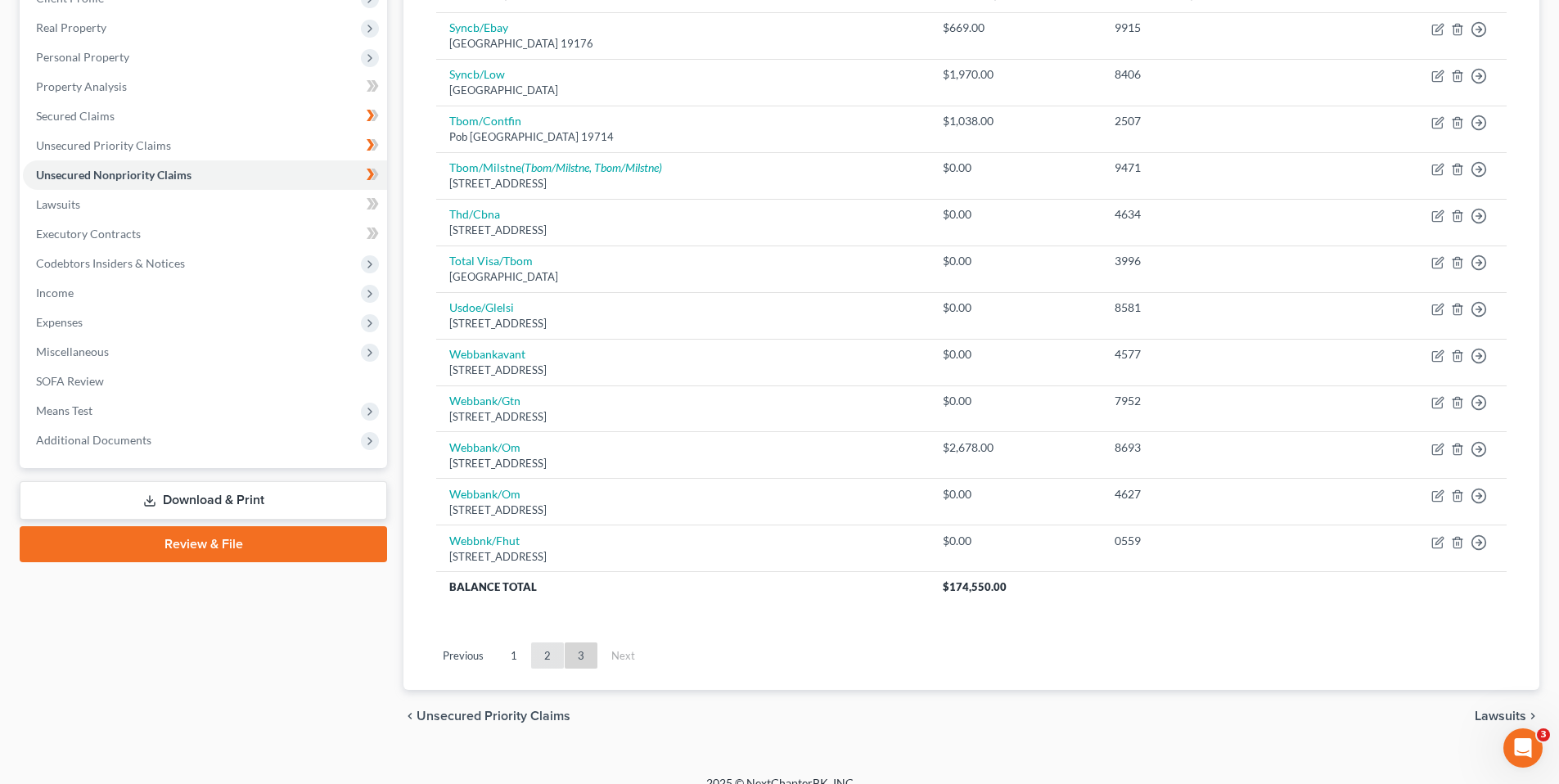
click at [542, 657] on link "2" at bounding box center [547, 655] width 32 height 27
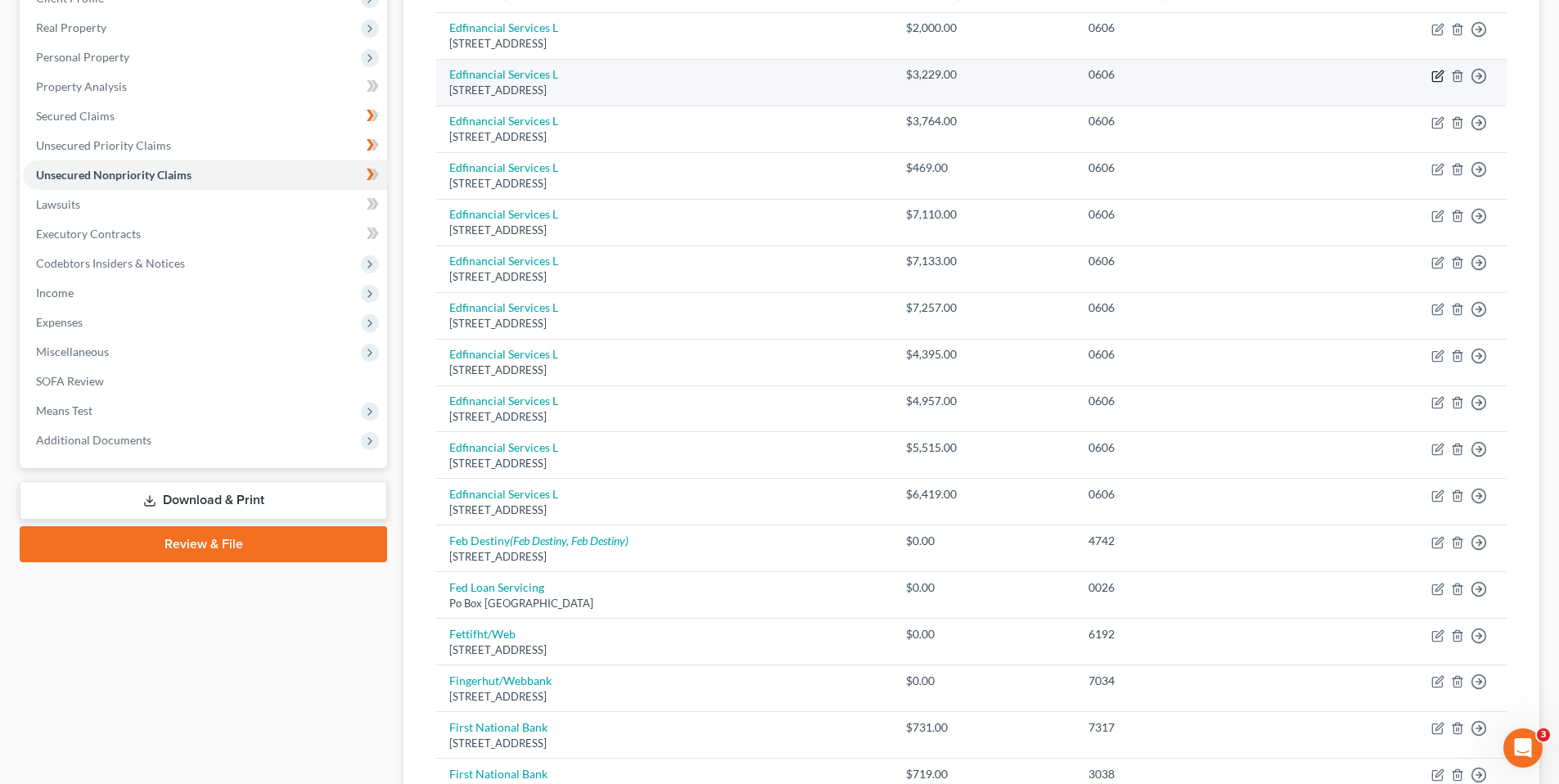
click at [1438, 73] on icon "button" at bounding box center [1437, 76] width 13 height 13
select select "44"
select select "17"
select select "1"
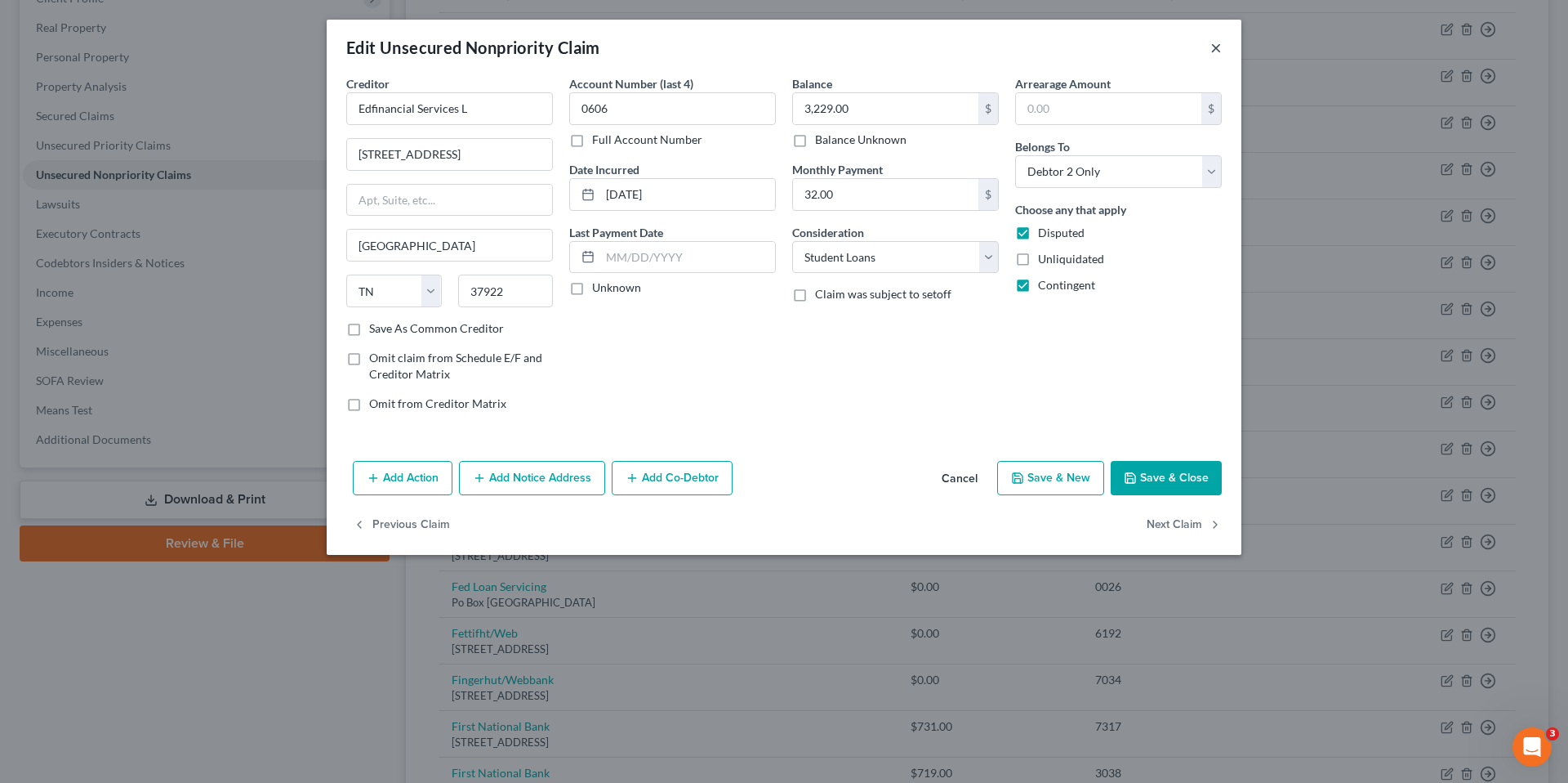
click at [1217, 46] on button "×" at bounding box center [1216, 47] width 12 height 20
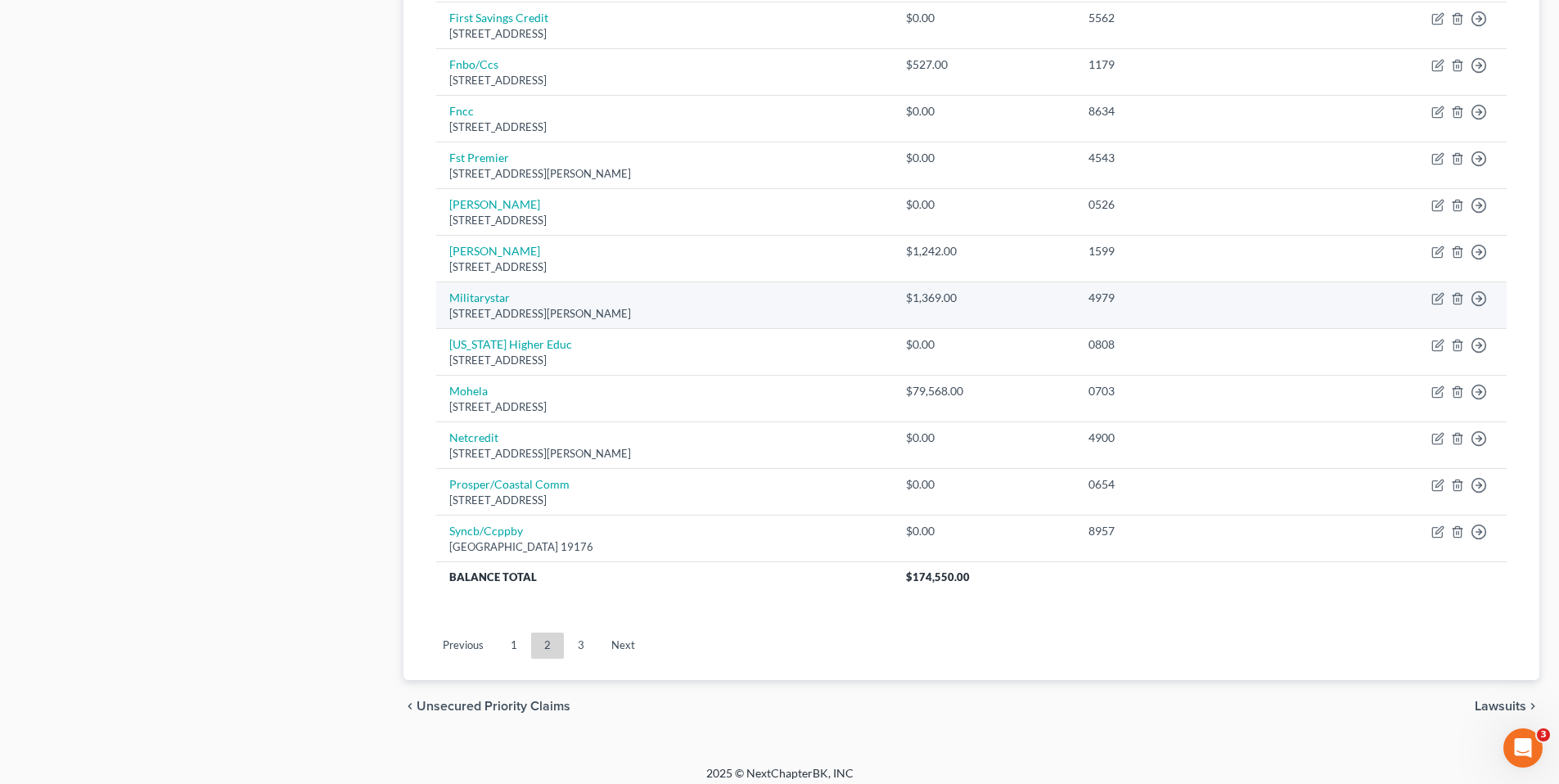
scroll to position [1105, 0]
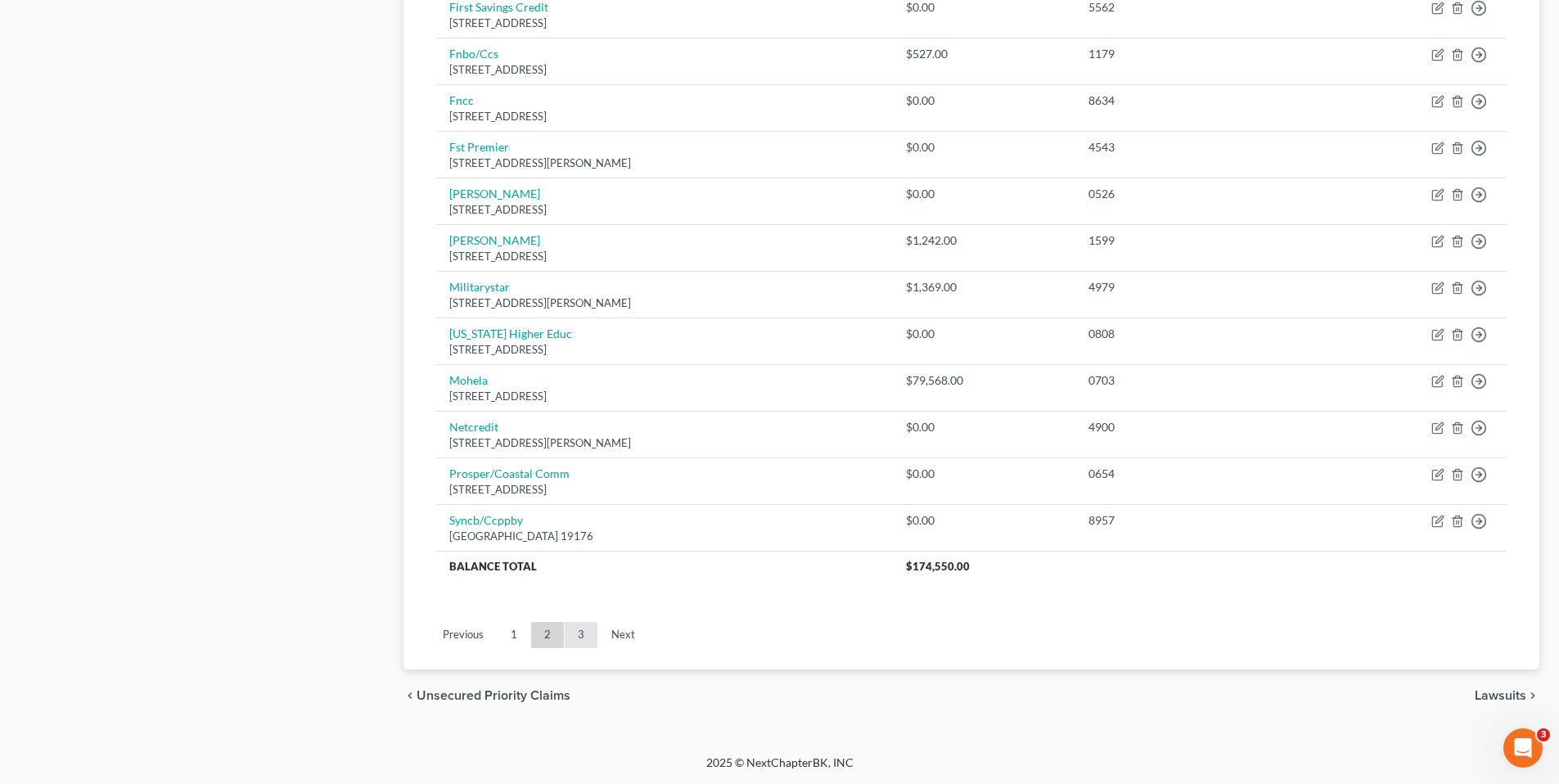
click at [583, 633] on link "3" at bounding box center [581, 634] width 32 height 27
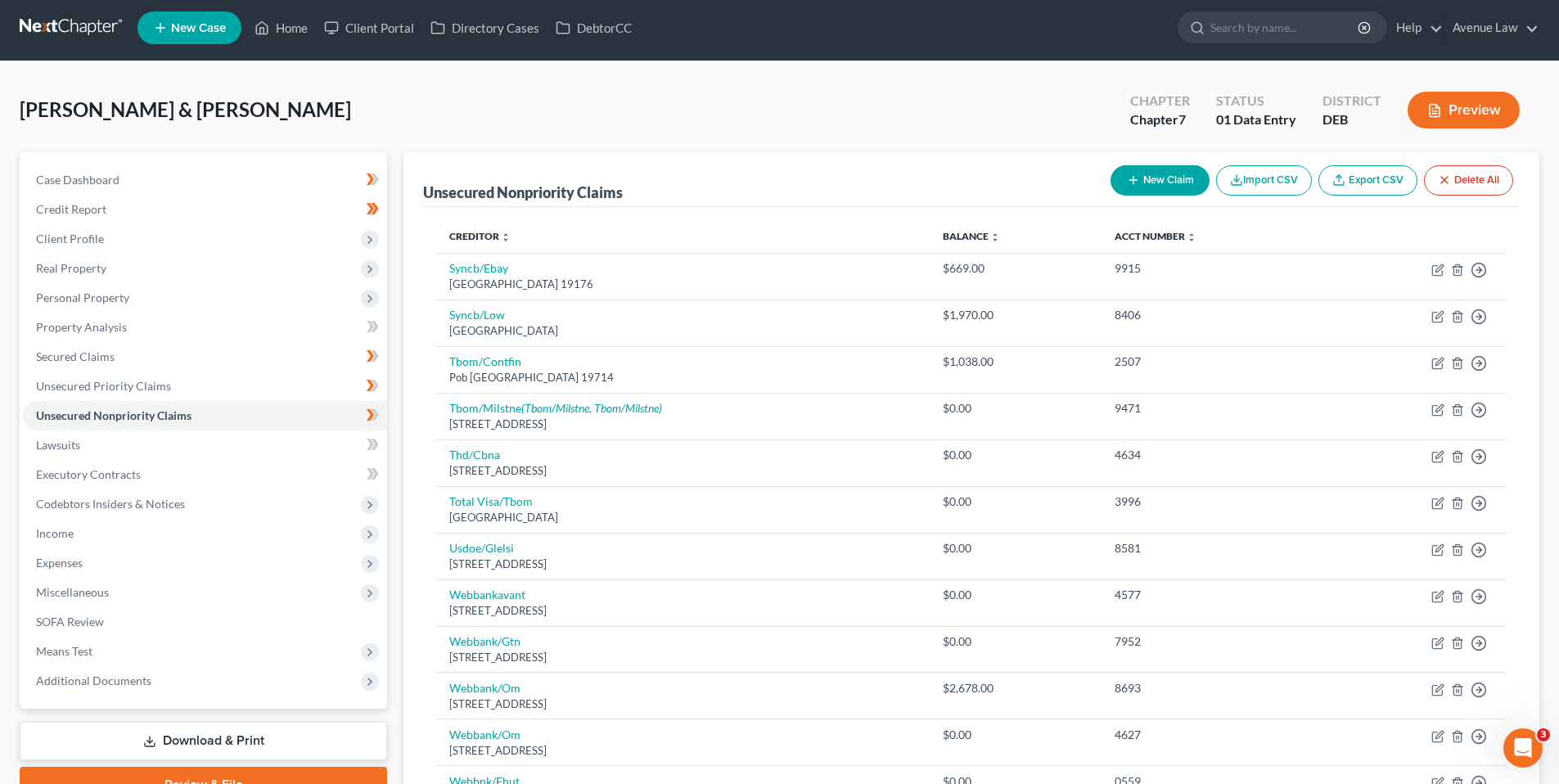
scroll to position [0, 0]
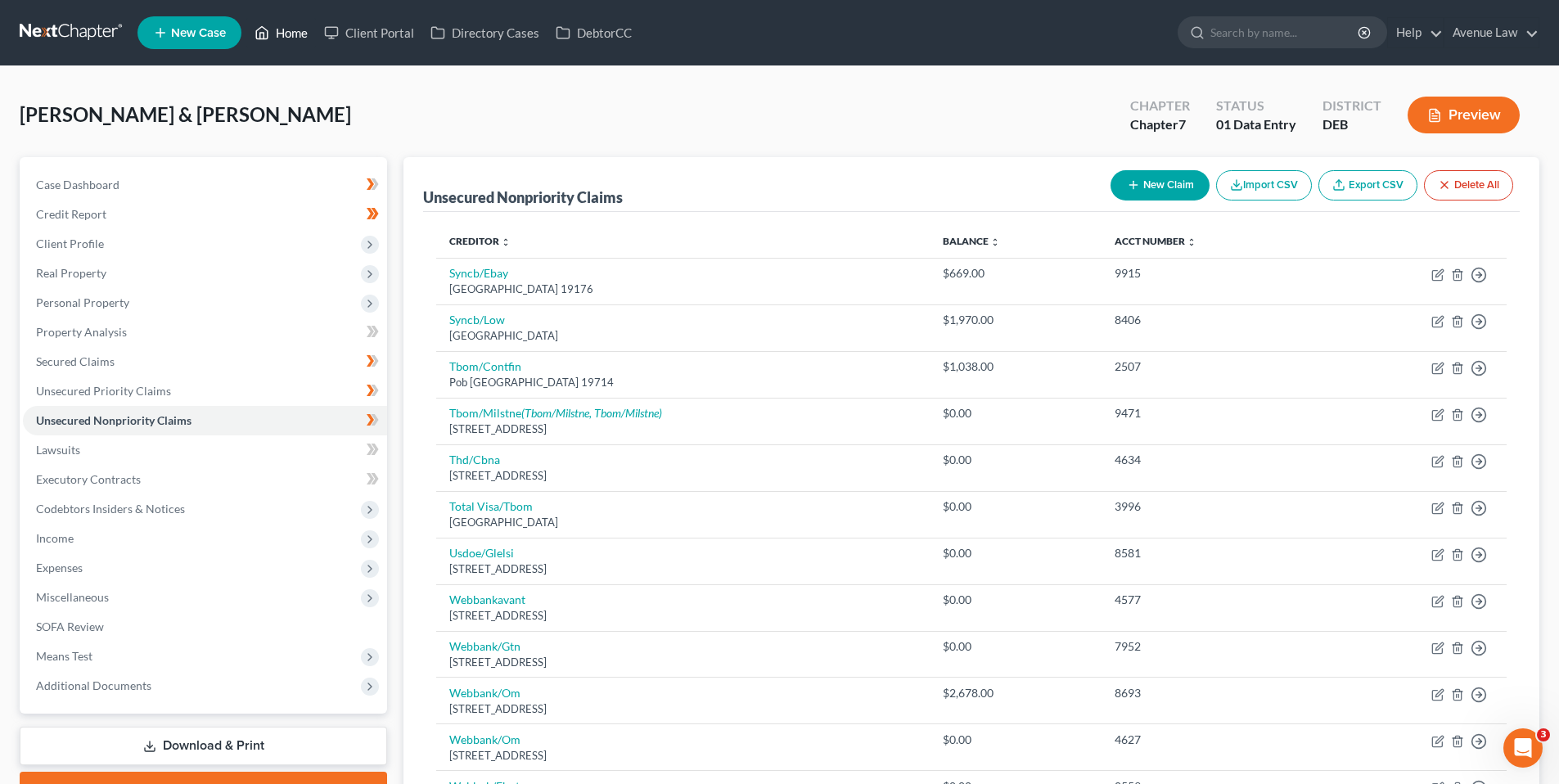
click at [300, 32] on link "Home" at bounding box center [281, 32] width 70 height 30
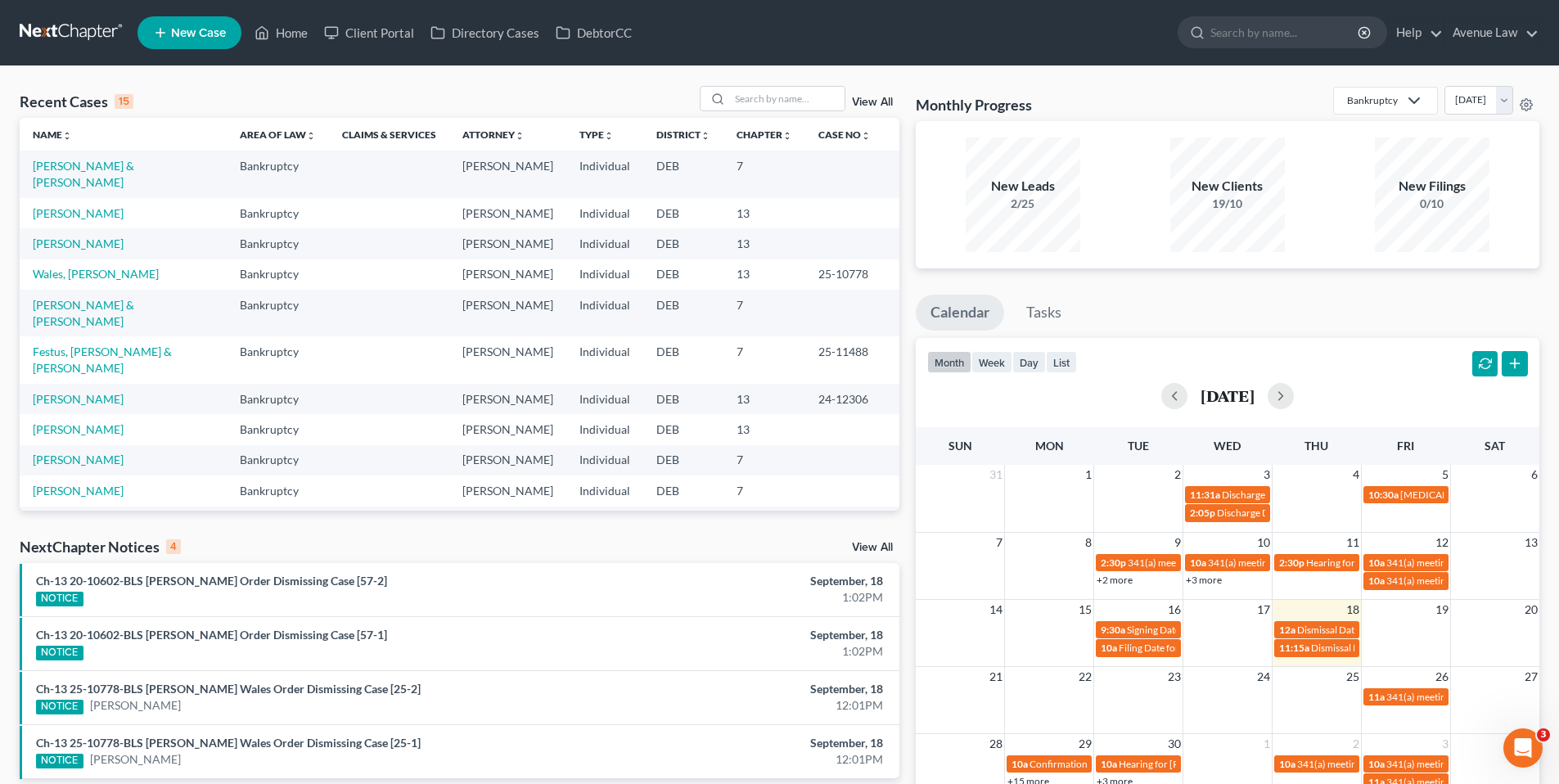
click at [858, 542] on link "View All" at bounding box center [873, 547] width 41 height 12
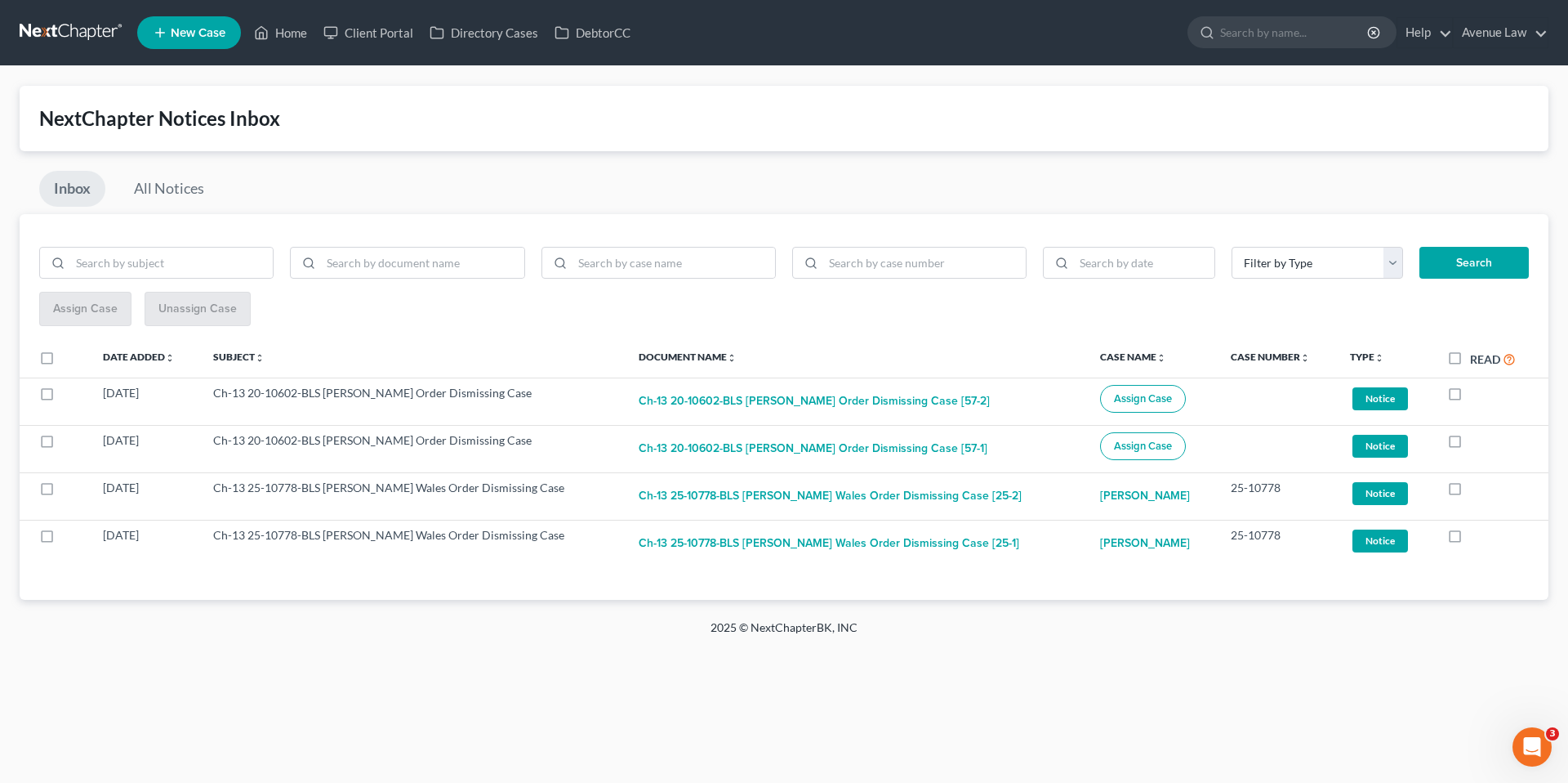
drag, startPoint x: 1450, startPoint y: 362, endPoint x: 1395, endPoint y: 337, distance: 60.4
click at [1470, 362] on label "Read" at bounding box center [1492, 359] width 46 height 19
click at [1476, 361] on input "Read" at bounding box center [1481, 355] width 11 height 11
checkbox input "true"
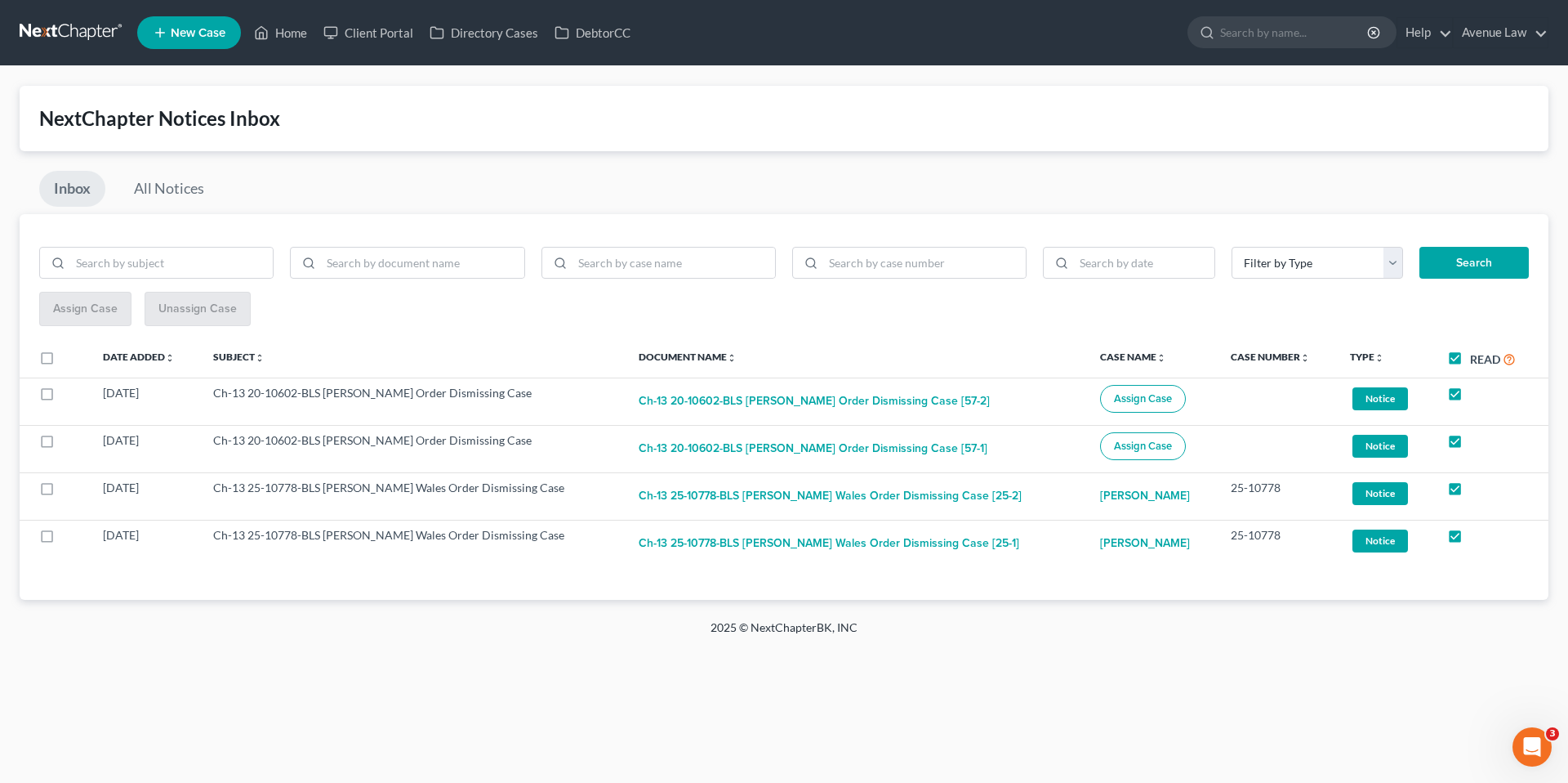
checkbox input "true"
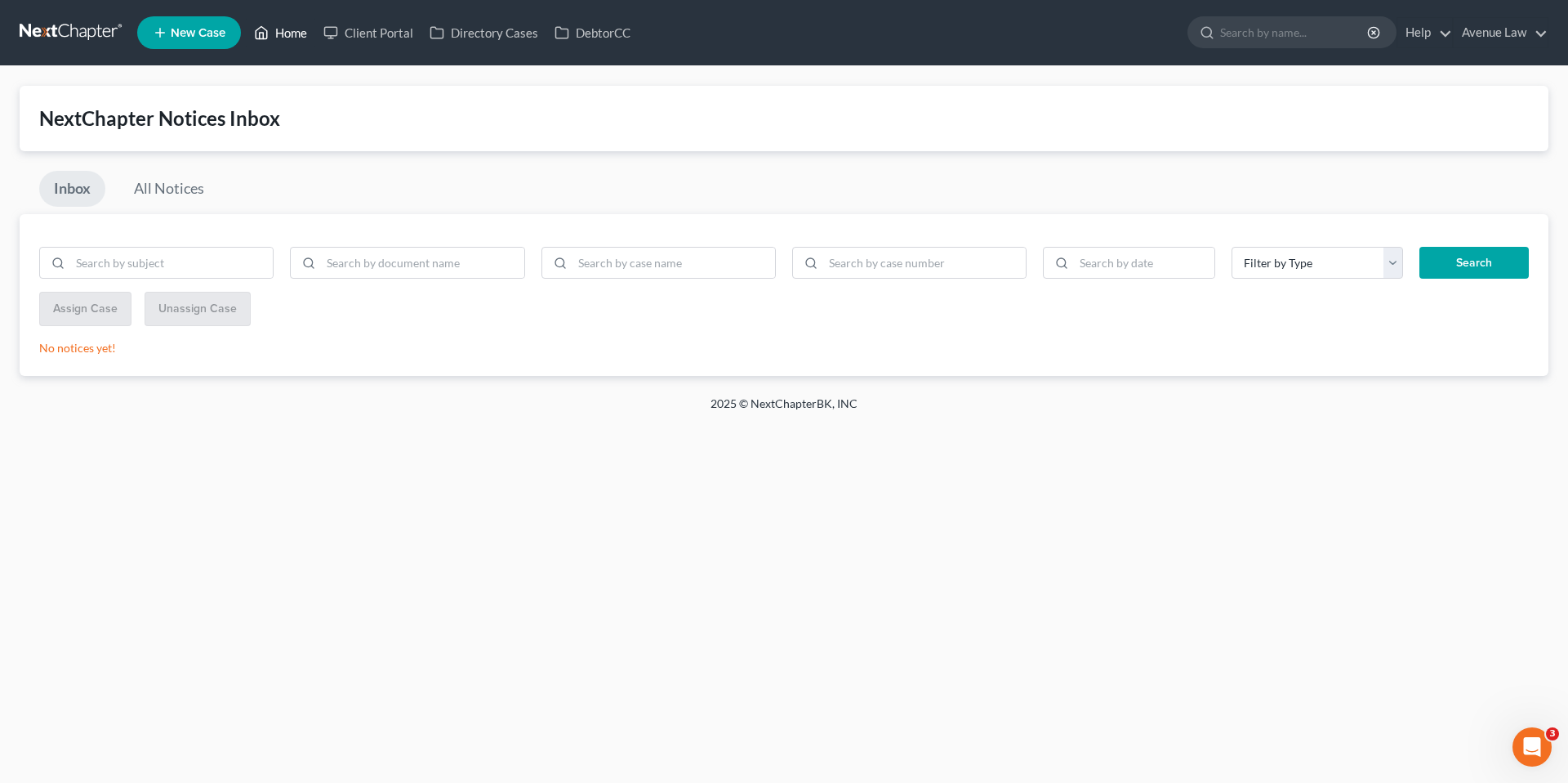
click at [289, 35] on link "Home" at bounding box center [280, 32] width 70 height 29
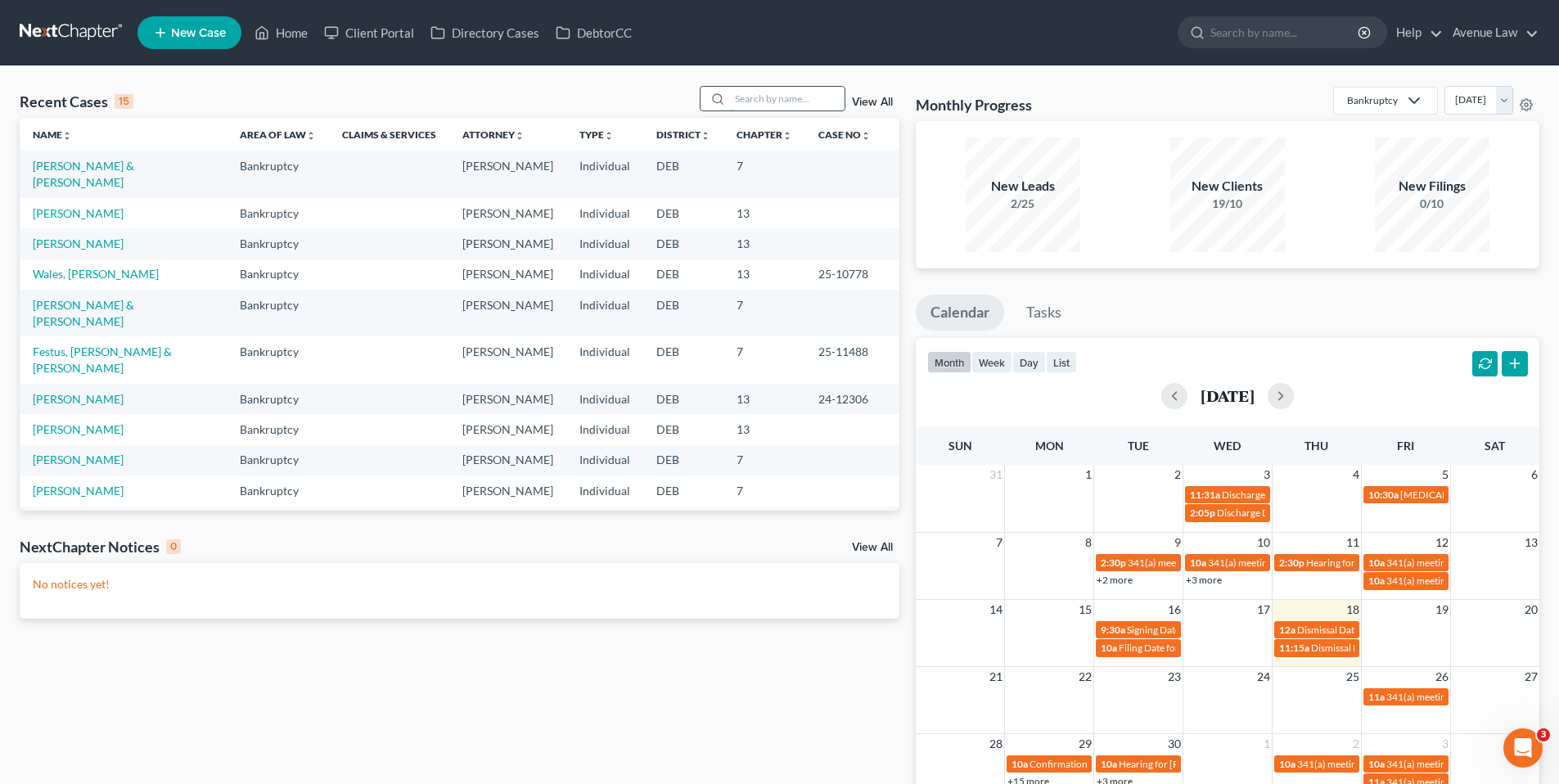
click at [751, 97] on input "search" at bounding box center [787, 98] width 114 height 24
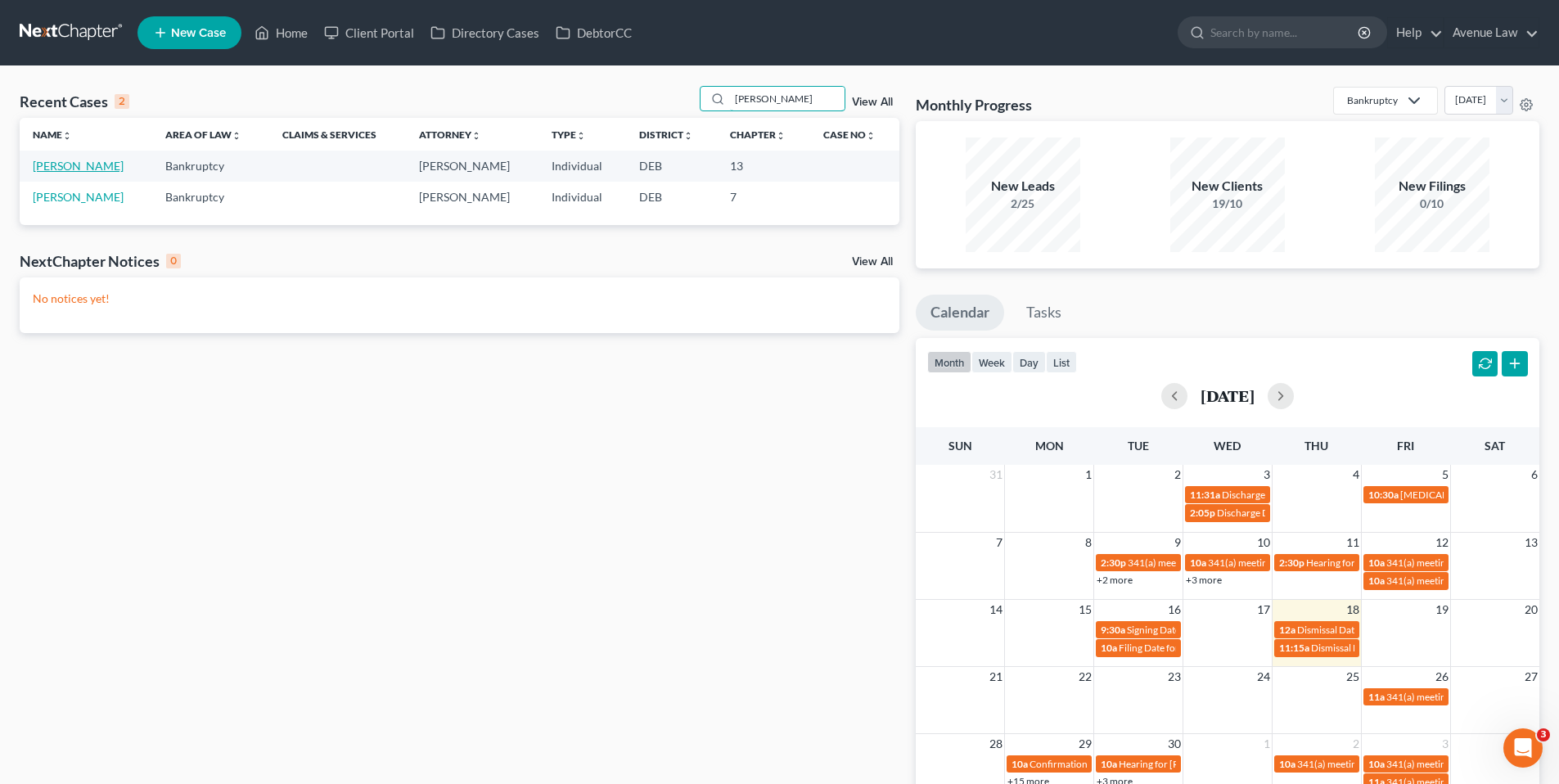
type input "[PERSON_NAME]"
click at [84, 162] on link "[PERSON_NAME]" at bounding box center [78, 165] width 91 height 14
select select "0"
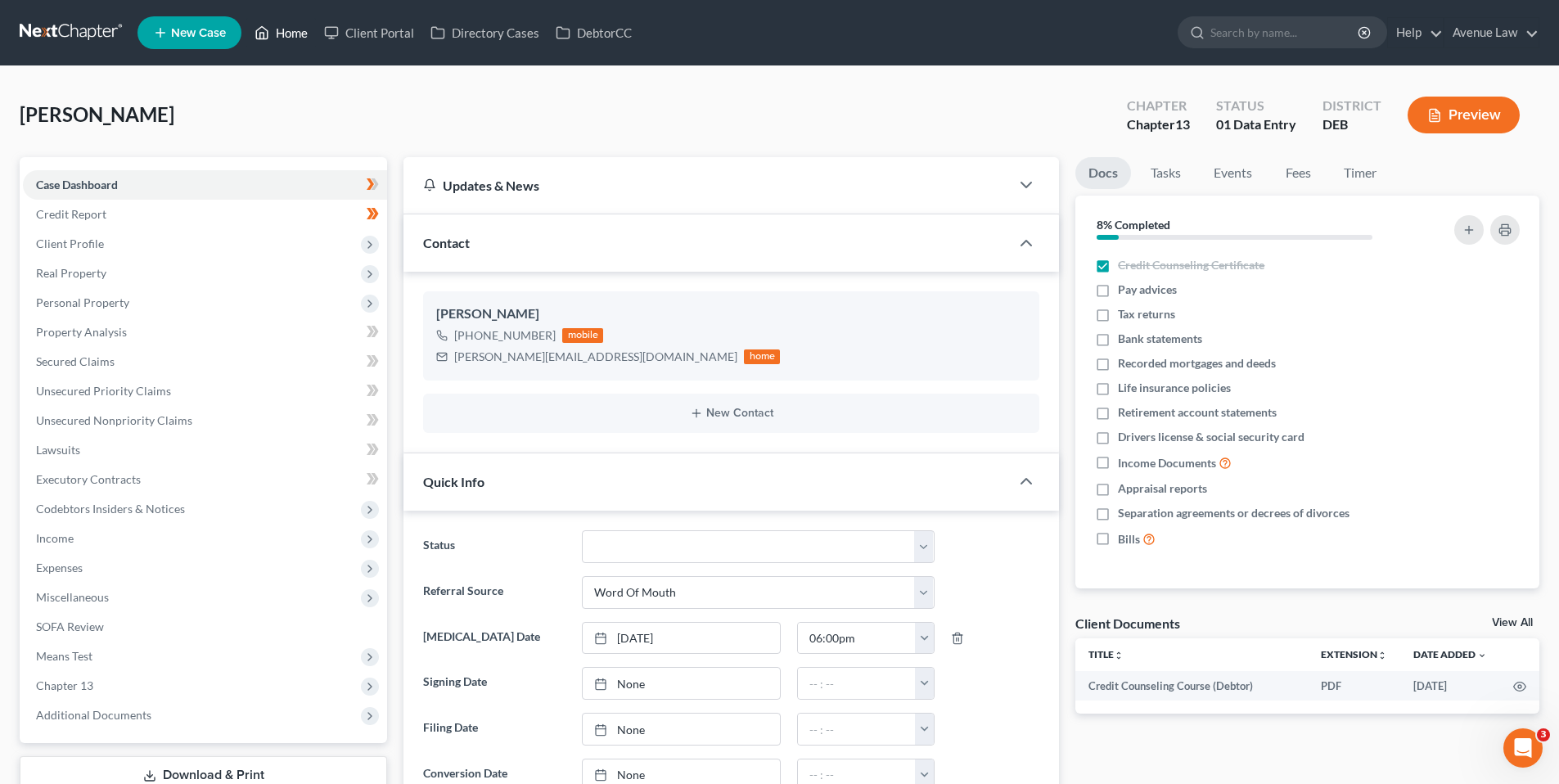
click at [290, 23] on link "Home" at bounding box center [281, 32] width 70 height 30
